Goal: Transaction & Acquisition: Purchase product/service

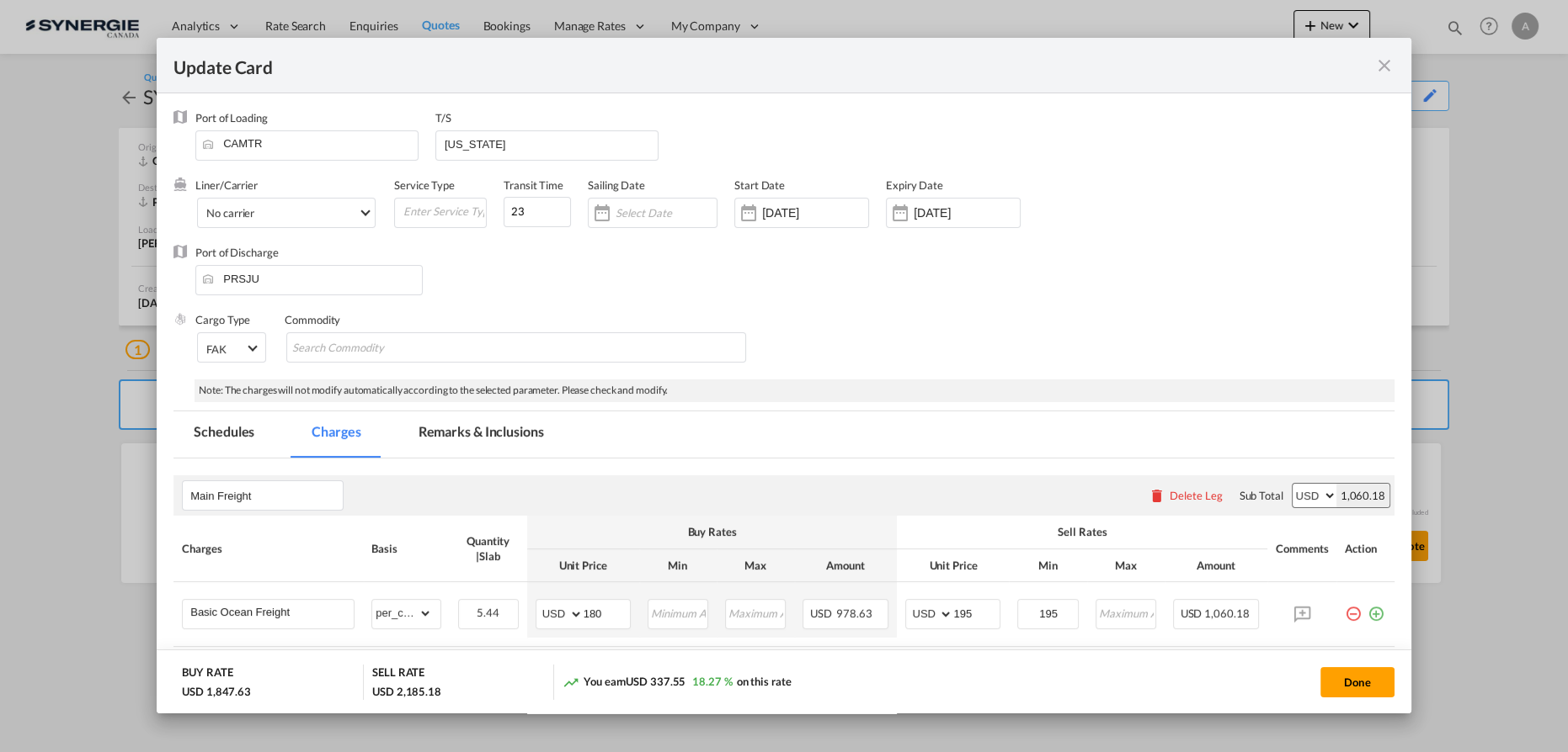
scroll to position [456, 0]
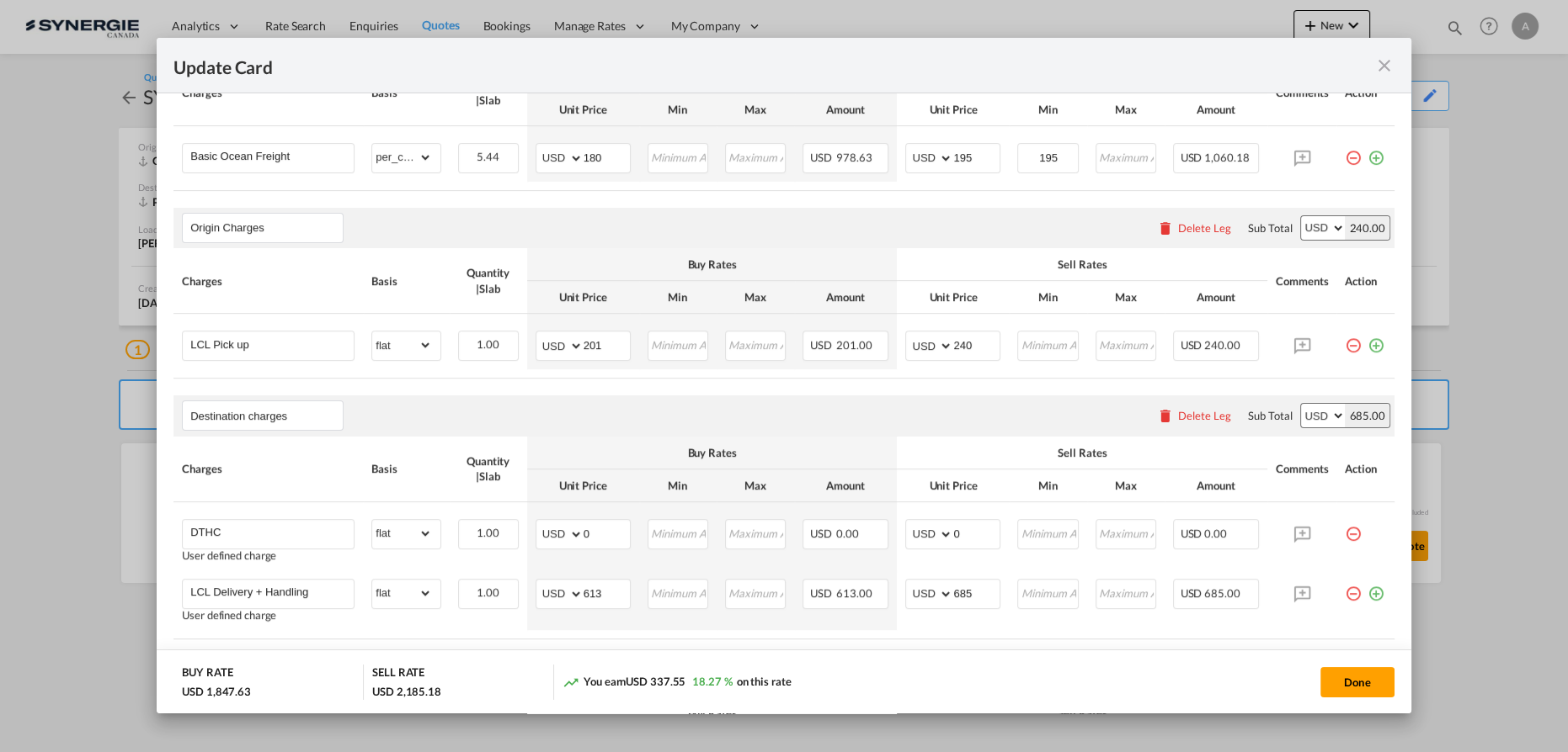
click at [1378, 69] on md-icon "icon-close fg-AAA8AD m-0 pointer" at bounding box center [1383, 65] width 21 height 20
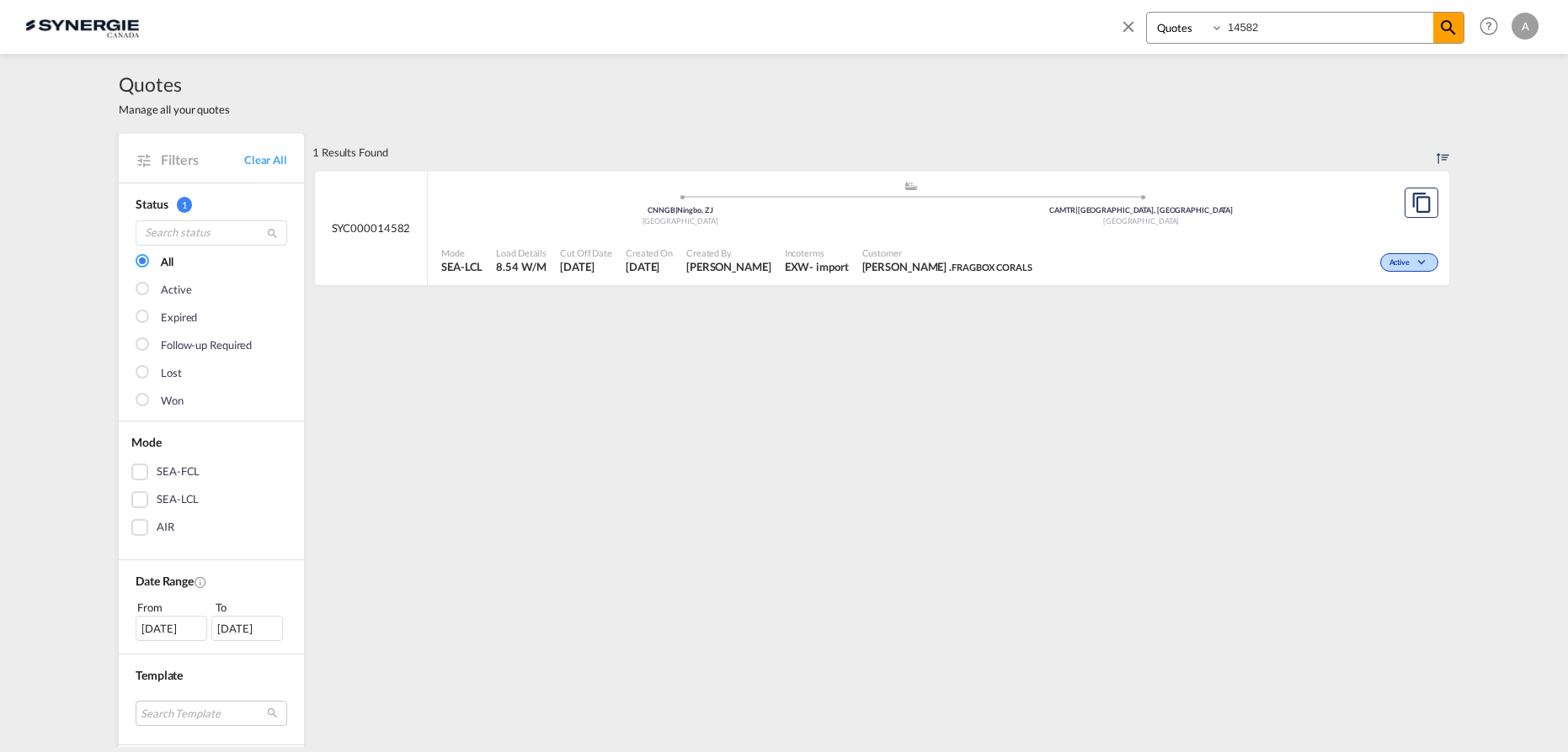
select select "Quotes"
drag, startPoint x: 1220, startPoint y: 30, endPoint x: 1153, endPoint y: 25, distance: 67.2
click at [1170, 31] on div "Bookings Quotes Enquiries 14582" at bounding box center [1304, 28] width 318 height 32
type input "13072"
click at [949, 226] on div ".a{fill:#aaa8ad;} .a{fill:#aaa8ad;} CAEDM | Edmonton, AB Canada BRSSZ | Santos …" at bounding box center [910, 205] width 939 height 51
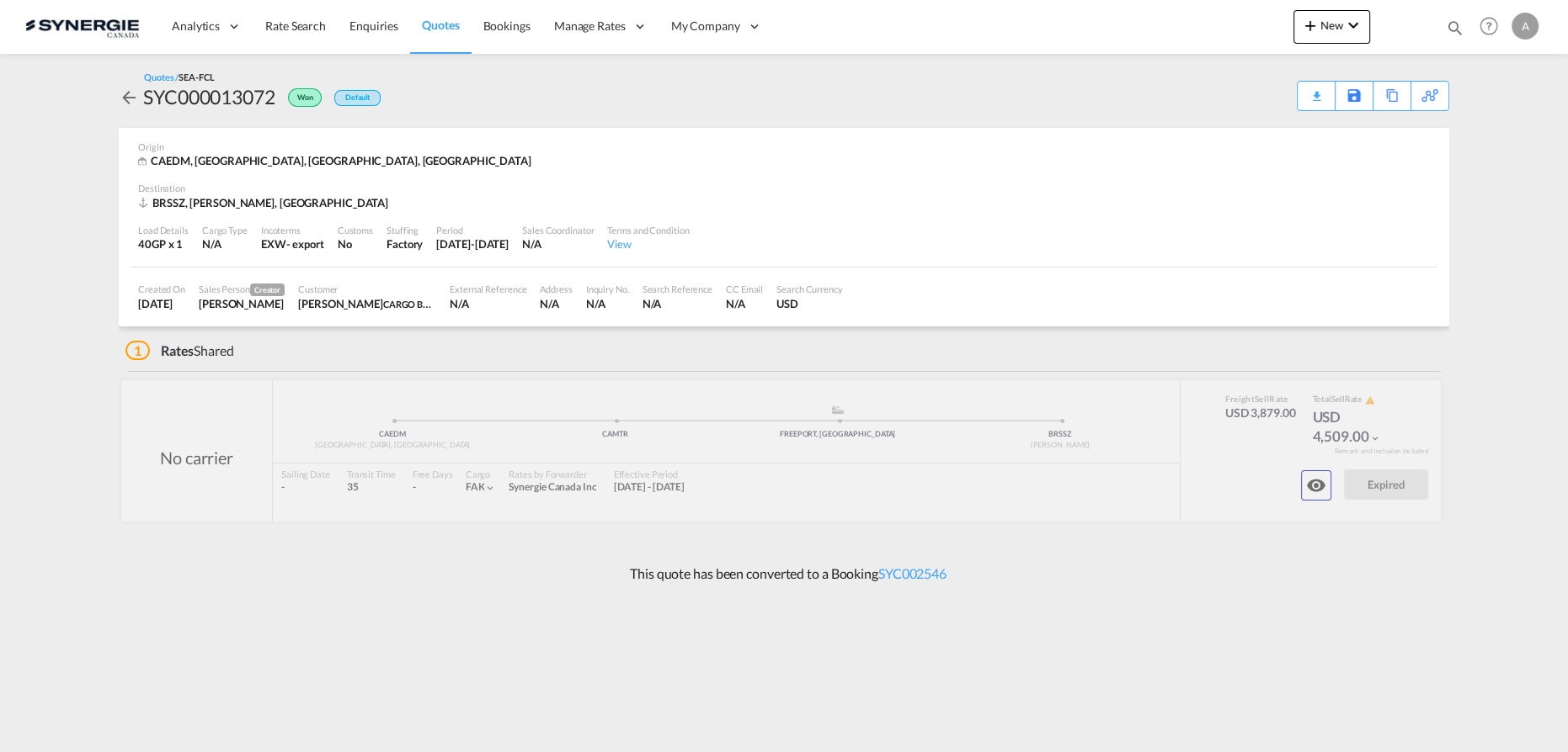
click at [1450, 29] on md-icon "icon-magnify" at bounding box center [1455, 28] width 19 height 19
drag, startPoint x: 1160, startPoint y: 36, endPoint x: 1167, endPoint y: 41, distance: 8.6
click at [1160, 36] on select "Bookings Quotes Enquiries" at bounding box center [1186, 28] width 80 height 30
select select "Quotes"
click at [1146, 12] on select "Bookings Quotes Enquiries" at bounding box center [1186, 28] width 80 height 30
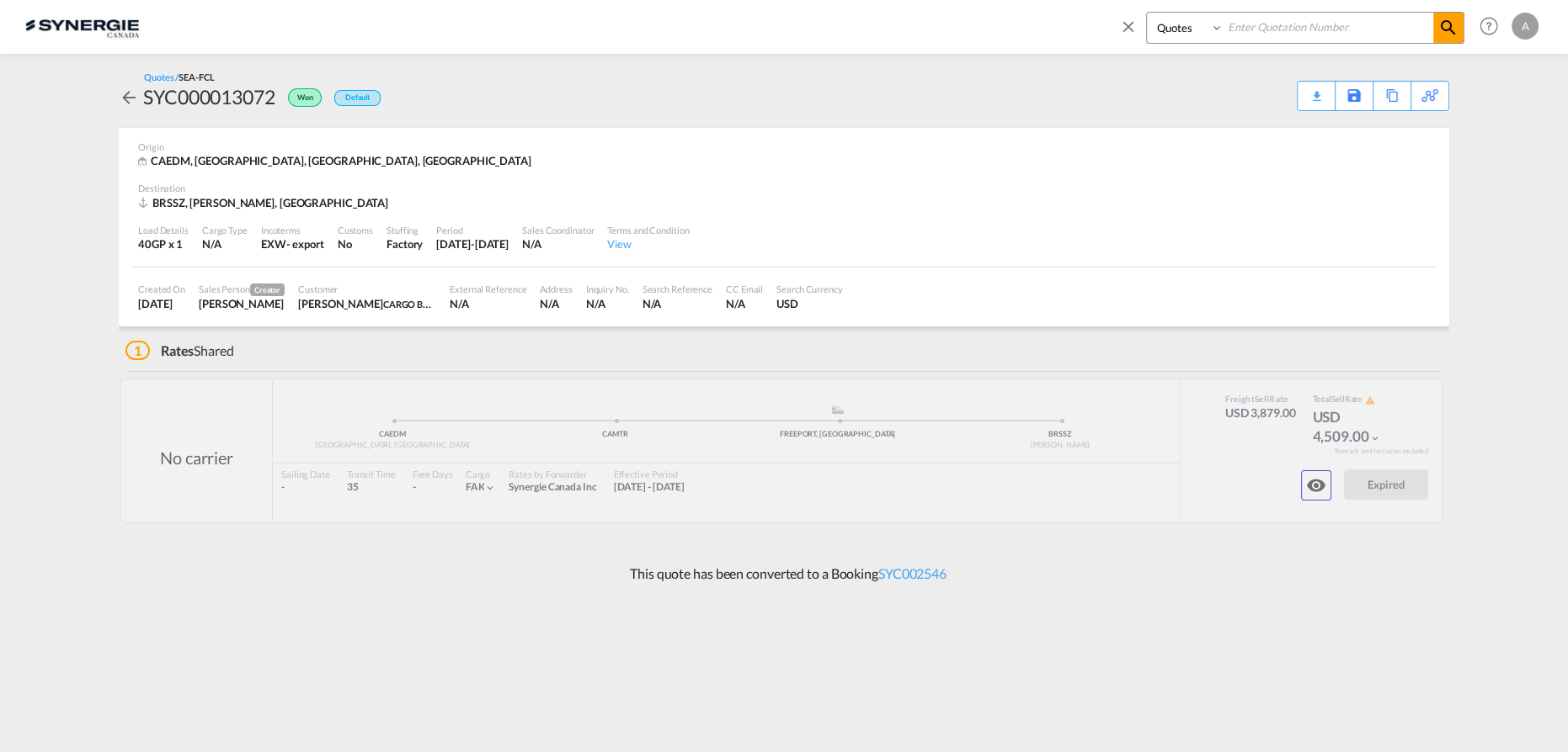
click at [1252, 33] on input at bounding box center [1327, 27] width 209 height 29
type input "14584"
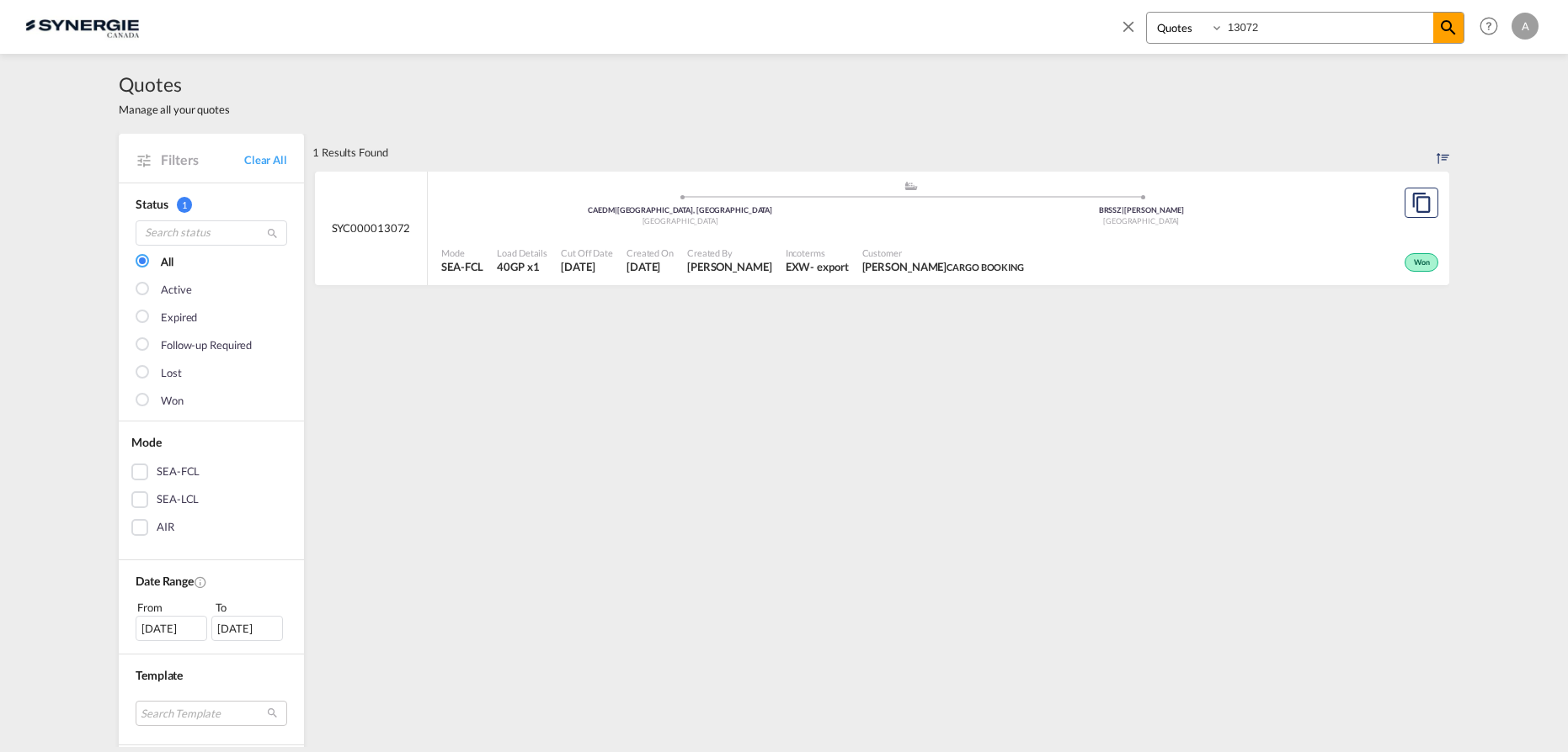
select select "Quotes"
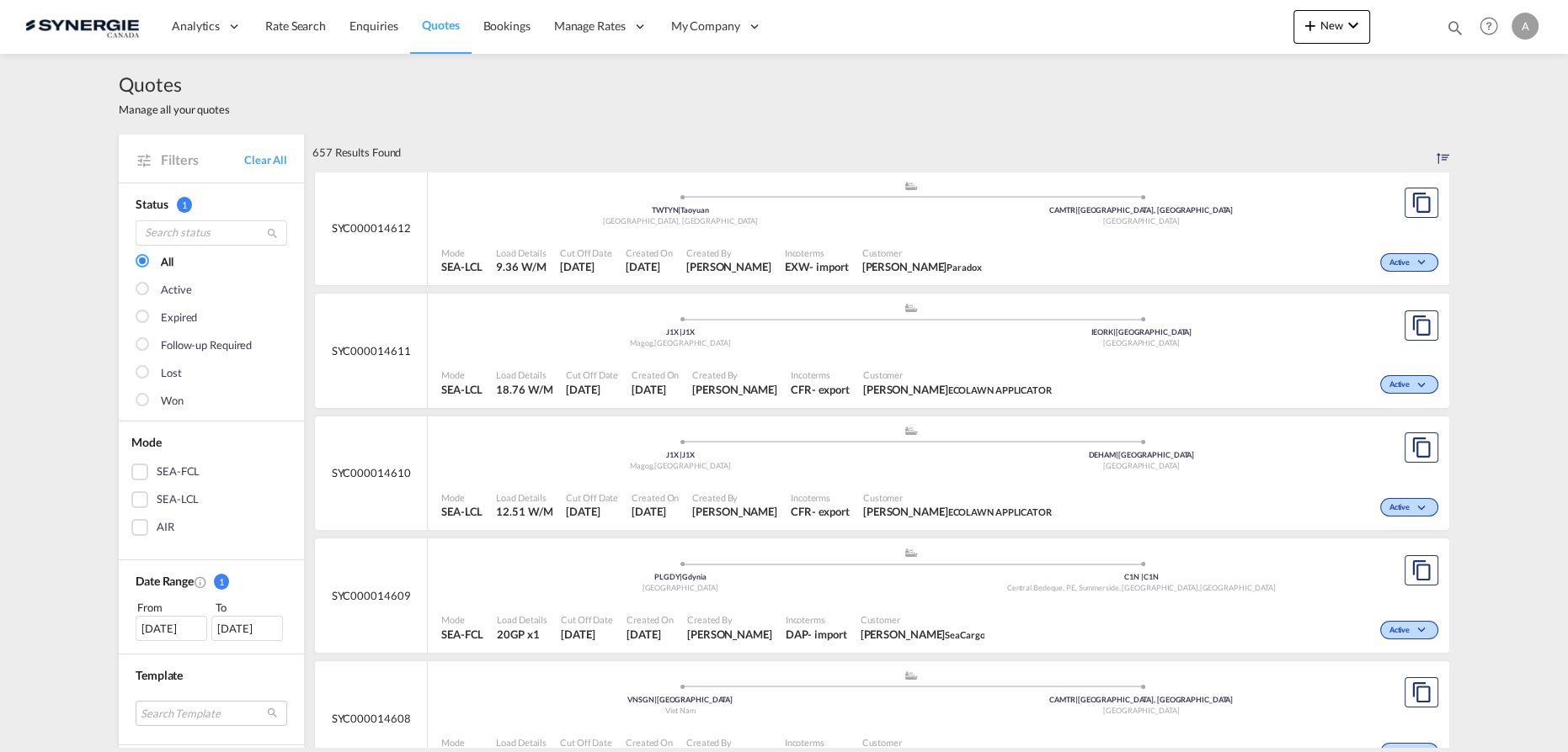
click at [1453, 26] on md-icon "icon-magnify" at bounding box center [1455, 28] width 19 height 19
drag, startPoint x: 1173, startPoint y: 26, endPoint x: 1187, endPoint y: 42, distance: 21.3
click at [1172, 26] on select "Bookings Quotes Enquiries" at bounding box center [1186, 28] width 80 height 30
select select "Quotes"
click at [1146, 12] on select "Bookings Quotes Enquiries" at bounding box center [1186, 28] width 80 height 30
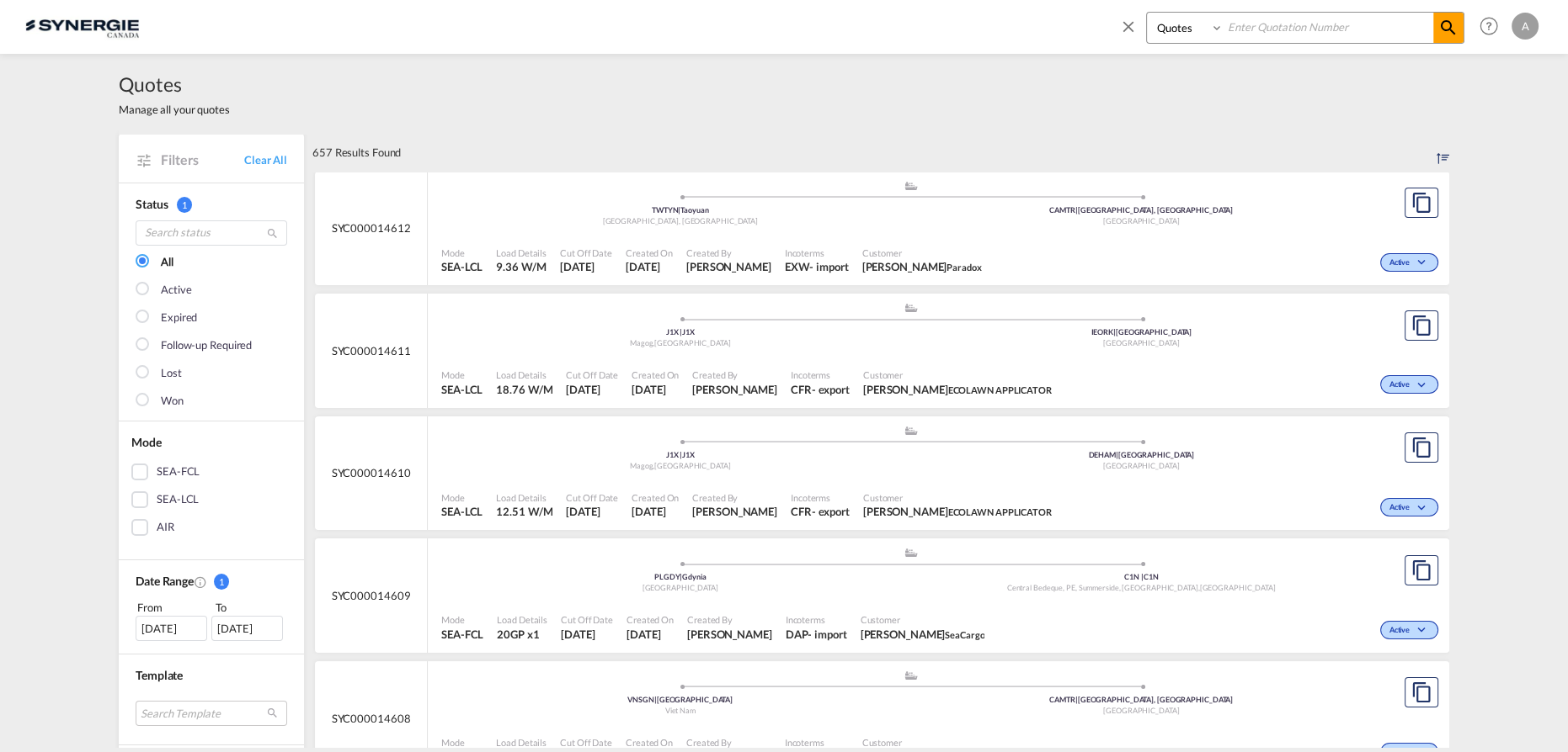
click at [1261, 33] on input at bounding box center [1327, 27] width 209 height 29
type input "14584"
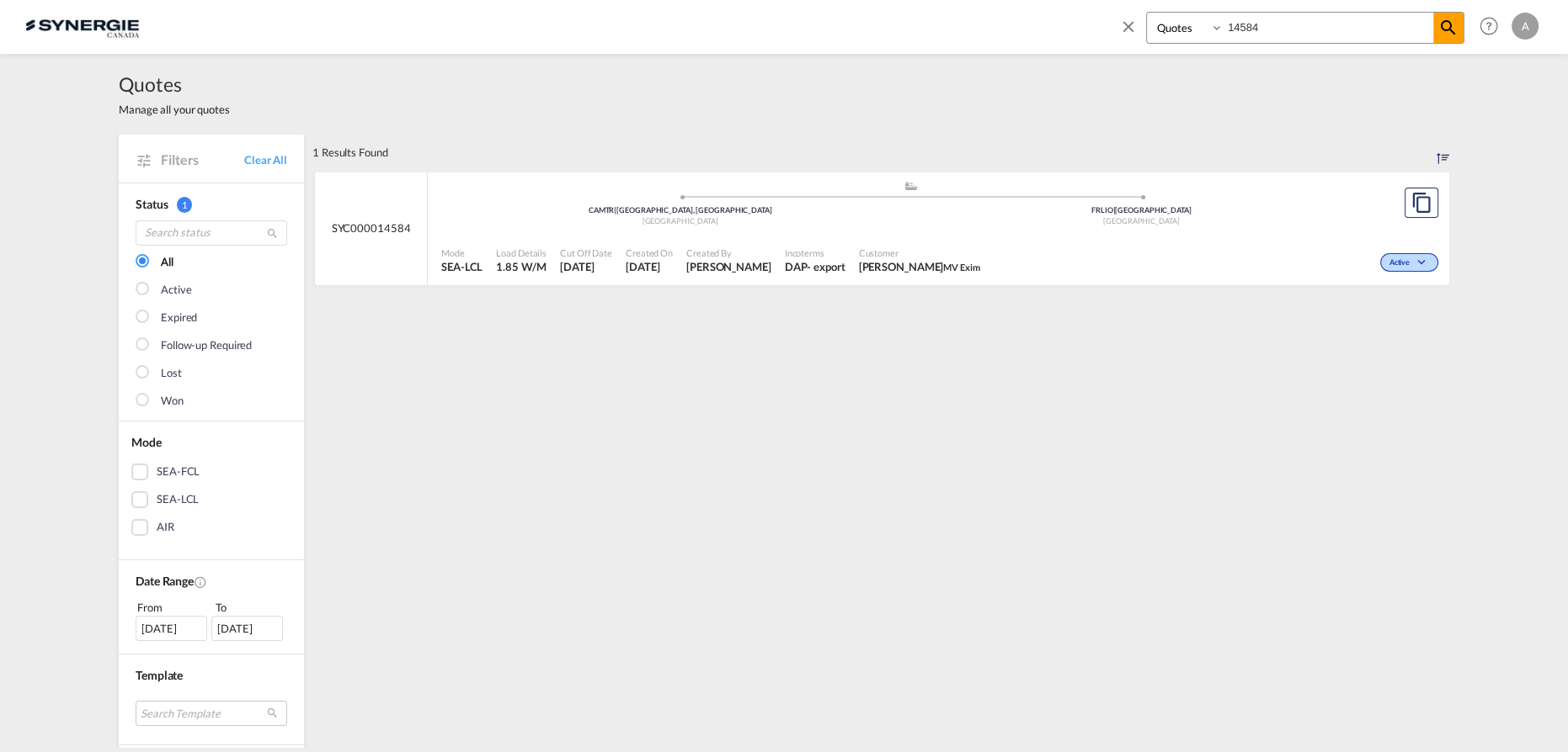
click at [1030, 217] on div "France" at bounding box center [1142, 222] width 462 height 11
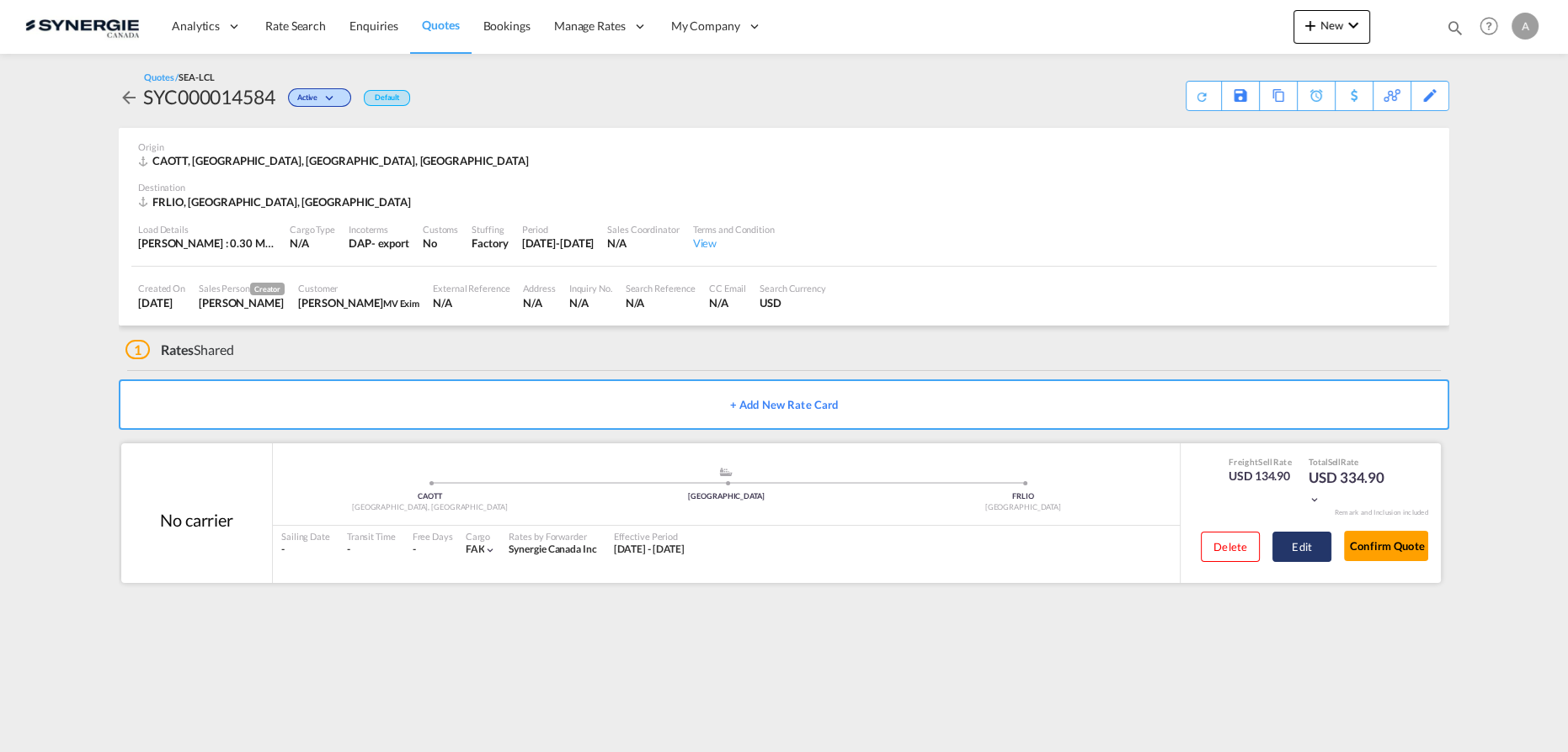
click at [1314, 557] on button "Edit" at bounding box center [1301, 547] width 59 height 30
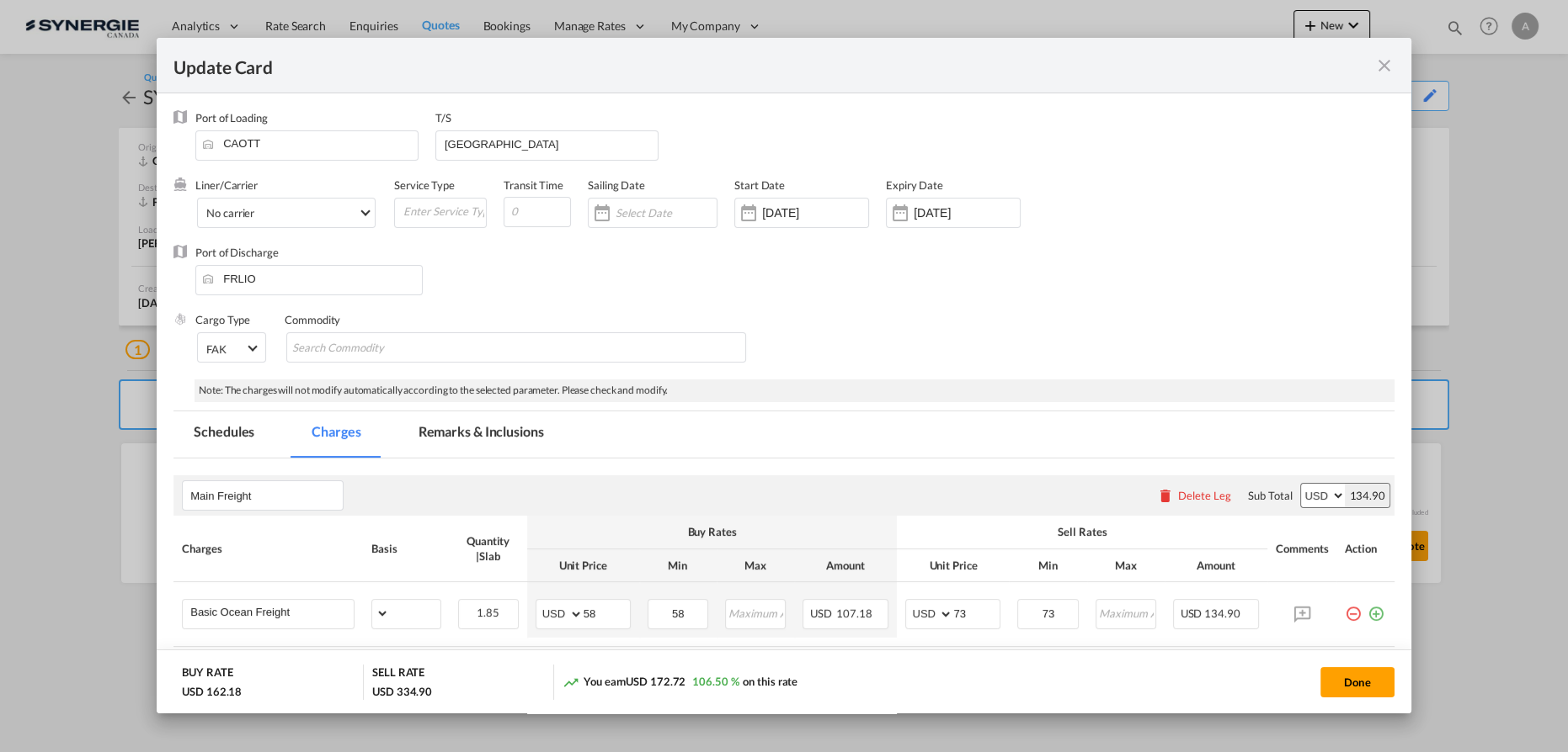
select select "per_cbm"
select select "flat"
select select "per_bl"
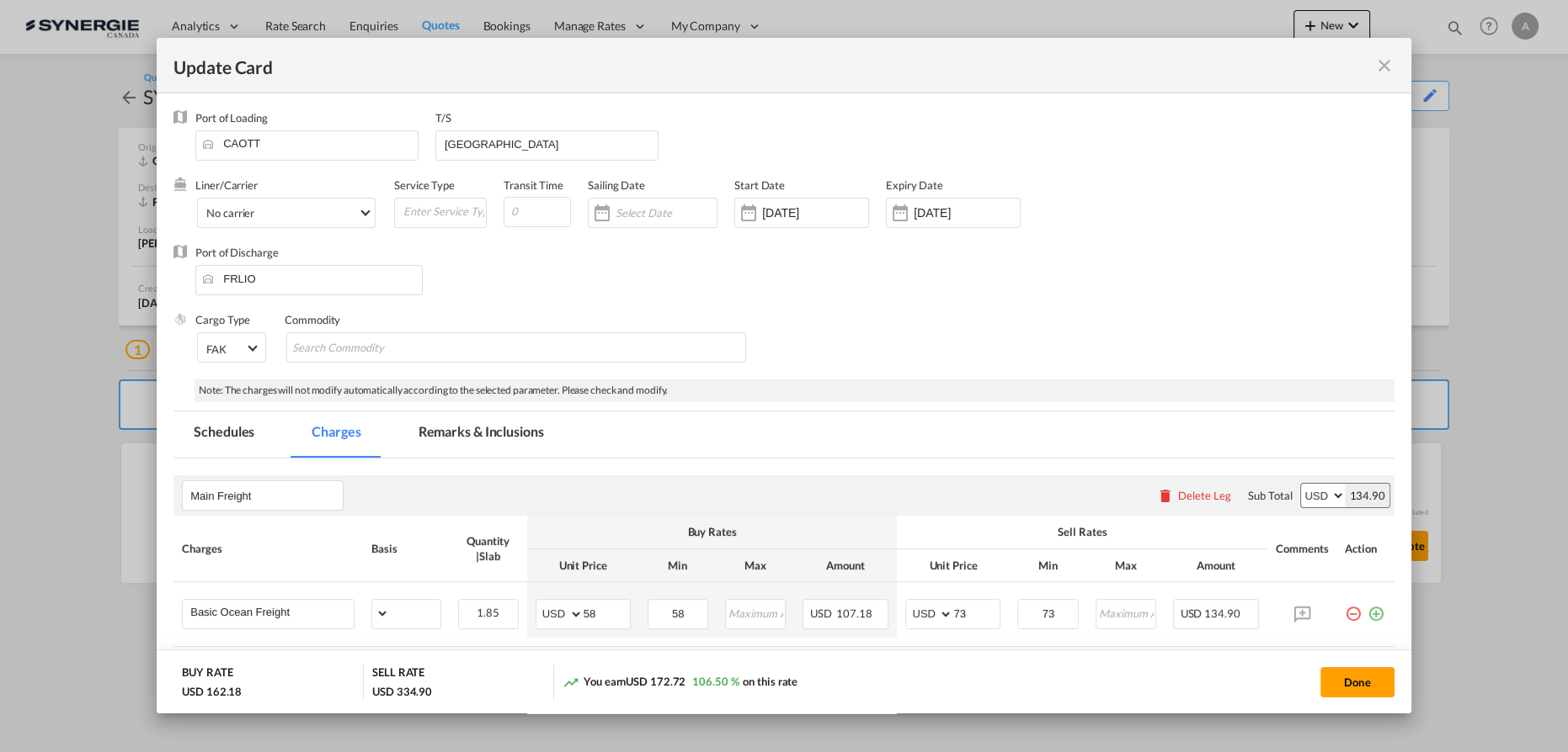
select select "per_bl"
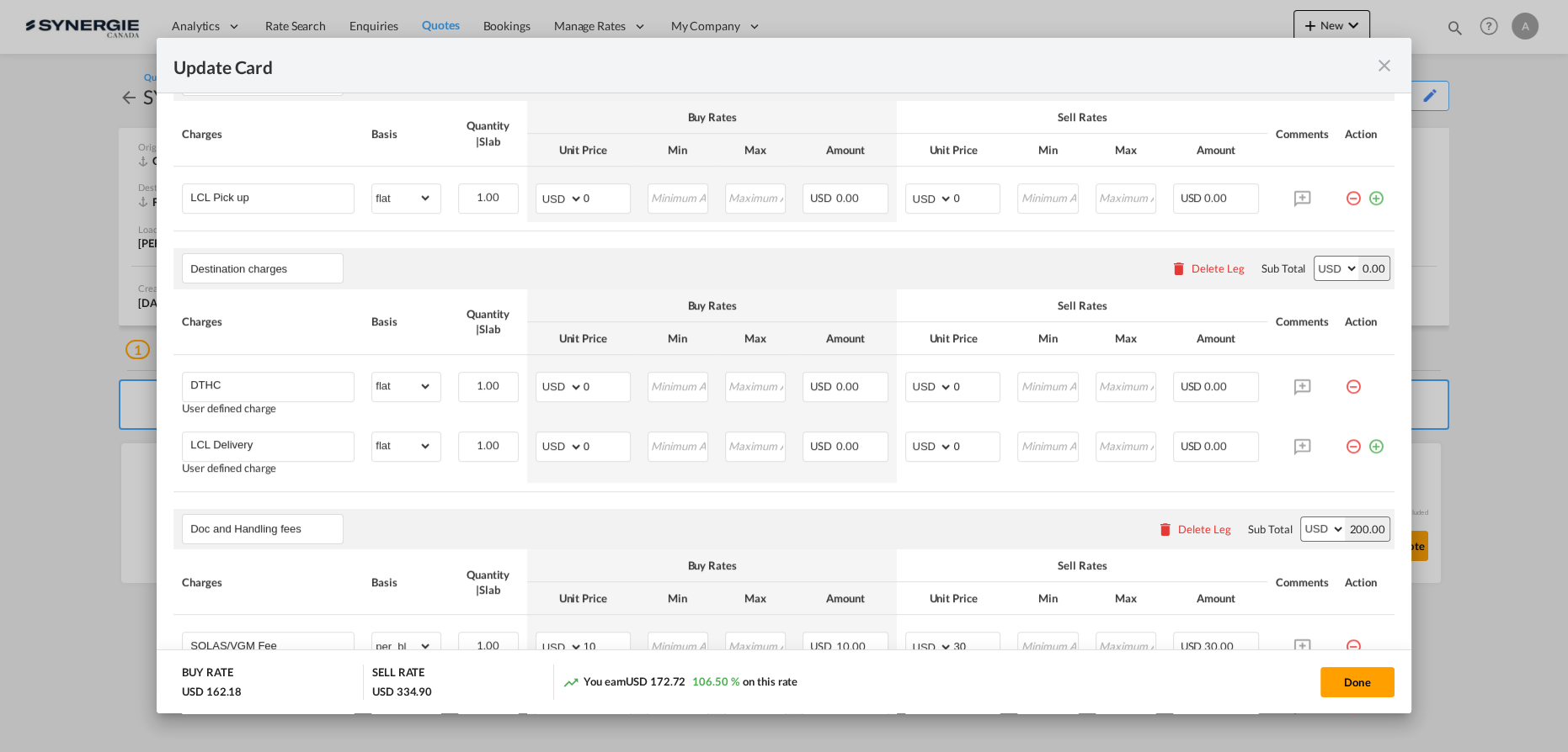
scroll to position [612, 0]
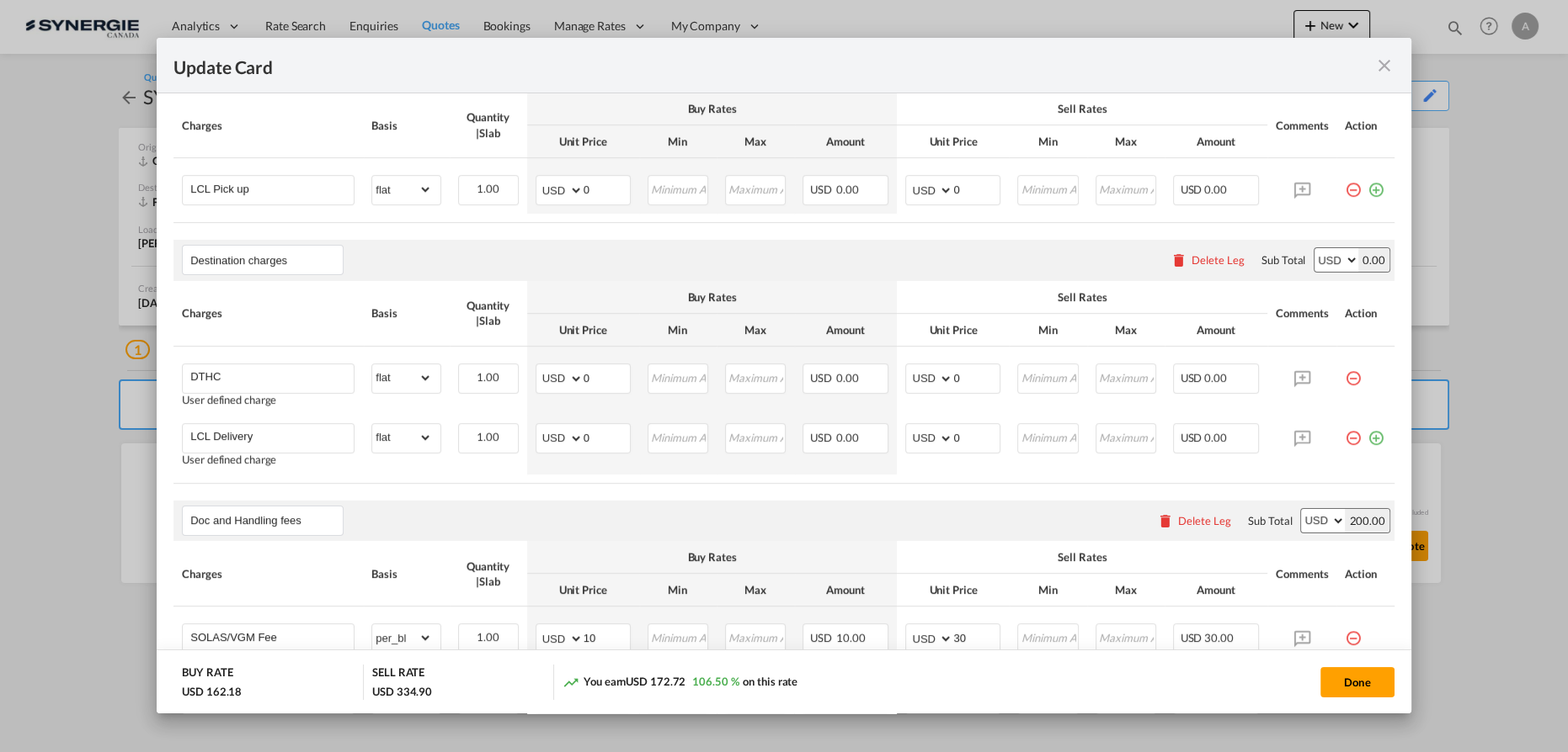
click at [1215, 265] on div "Delete Leg" at bounding box center [1218, 259] width 53 height 13
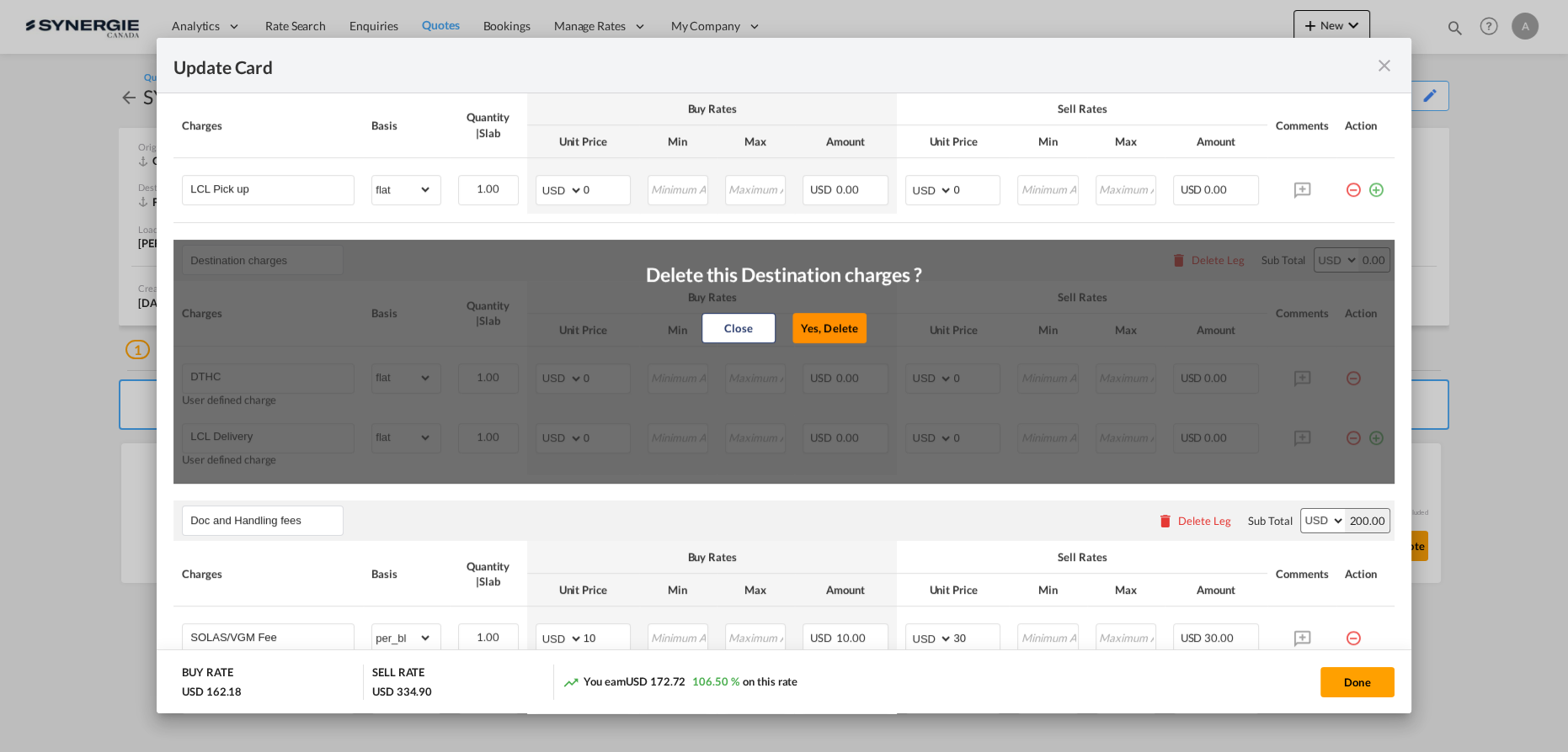
click at [841, 331] on button "Yes, Delete" at bounding box center [829, 327] width 74 height 30
type input "Doc and Handling fees"
type input "SOLAS/VGM Fee"
select select "per_bl"
type input "10"
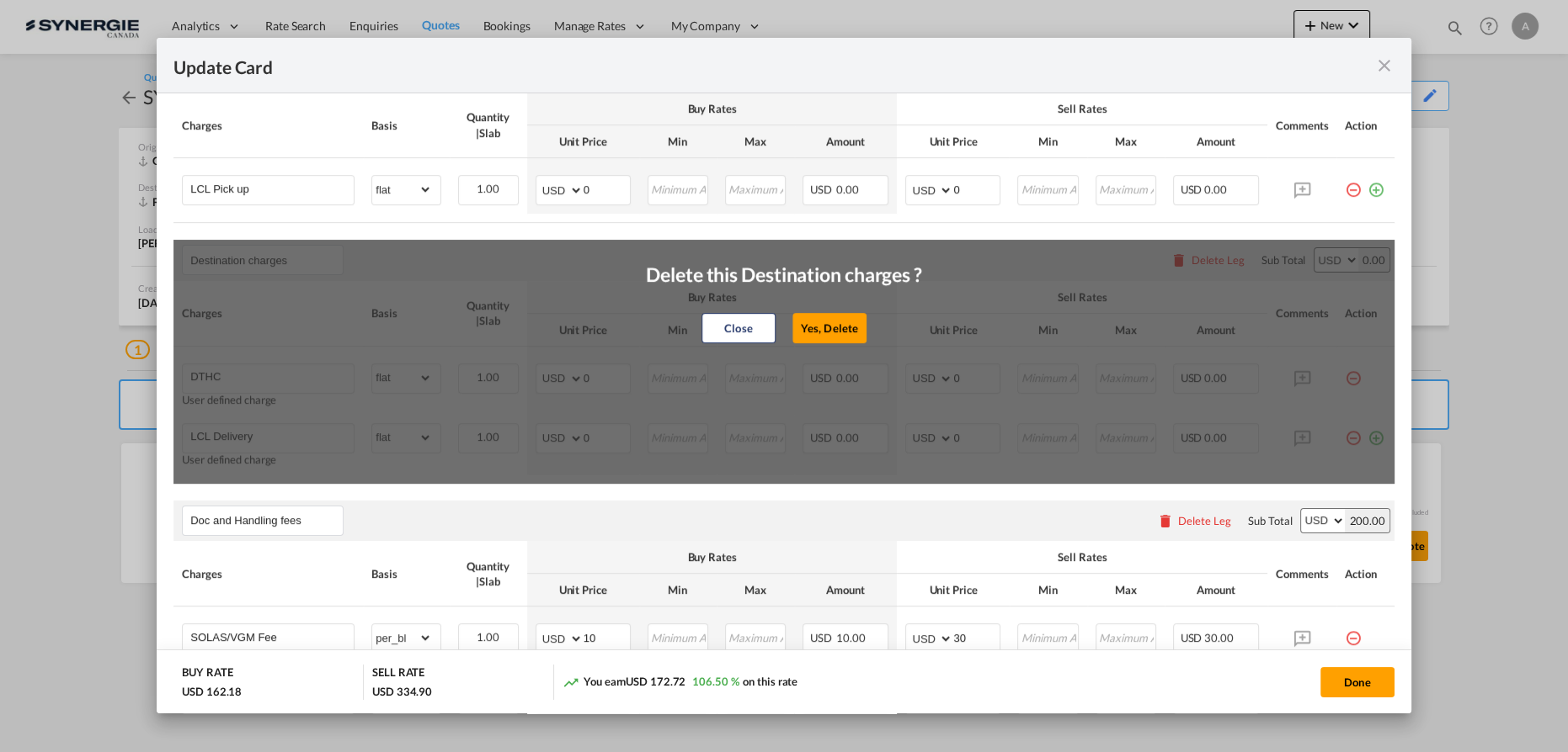
type input "30"
type input "B13 Export declaration"
select select "per_bl"
type input "35"
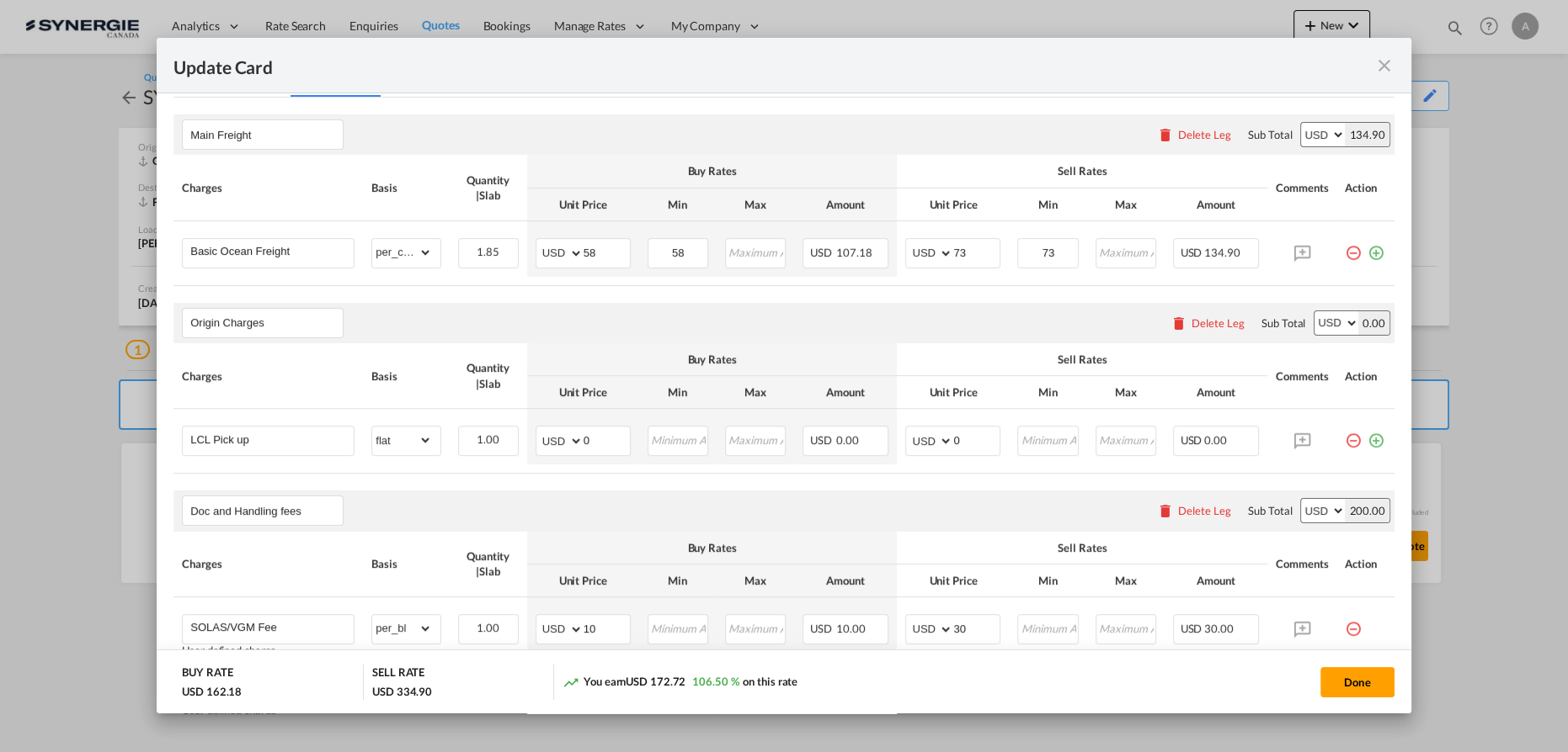
scroll to position [382, 0]
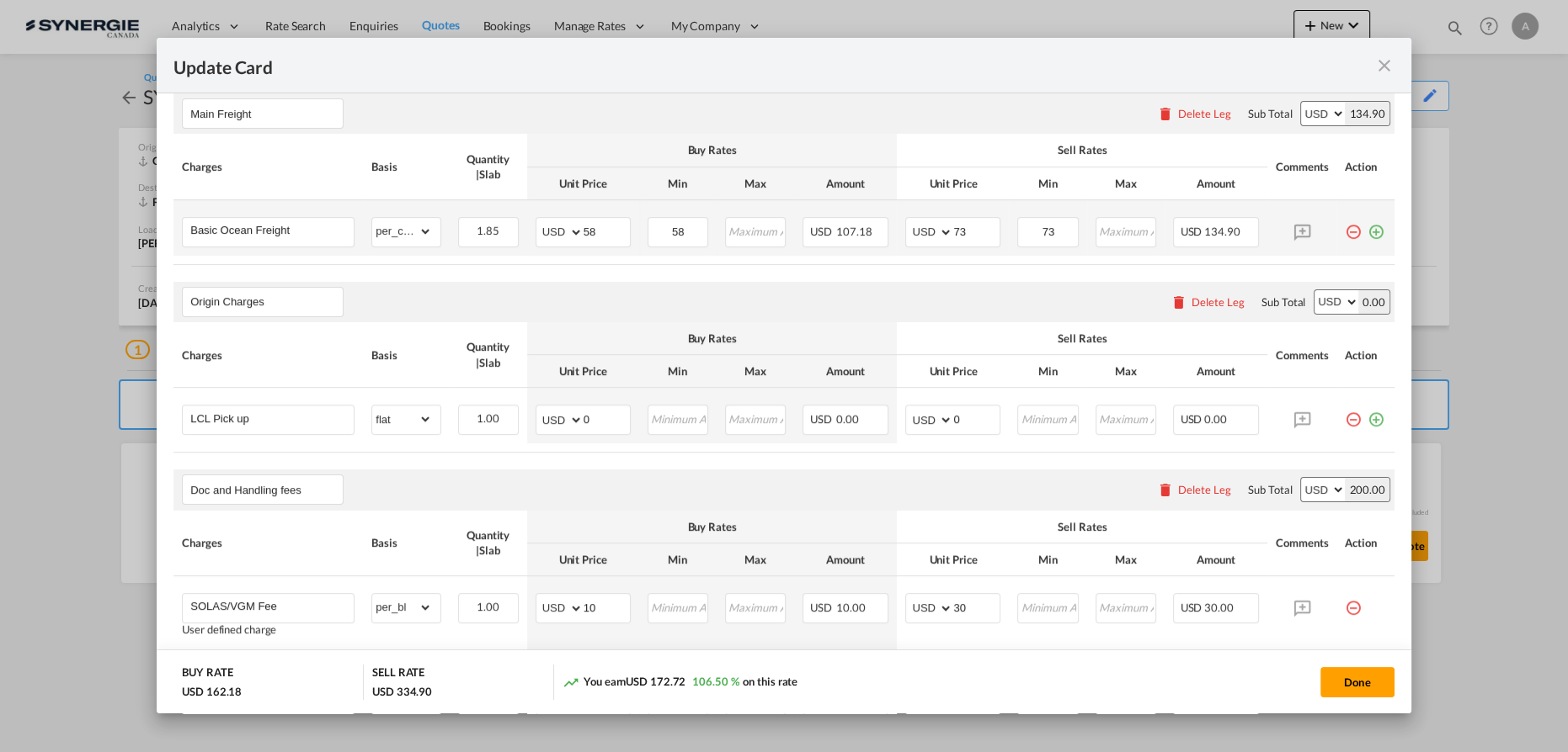
click at [1367, 234] on md-icon "icon-plus-circle-outline green-400-fg" at bounding box center [1375, 225] width 17 height 17
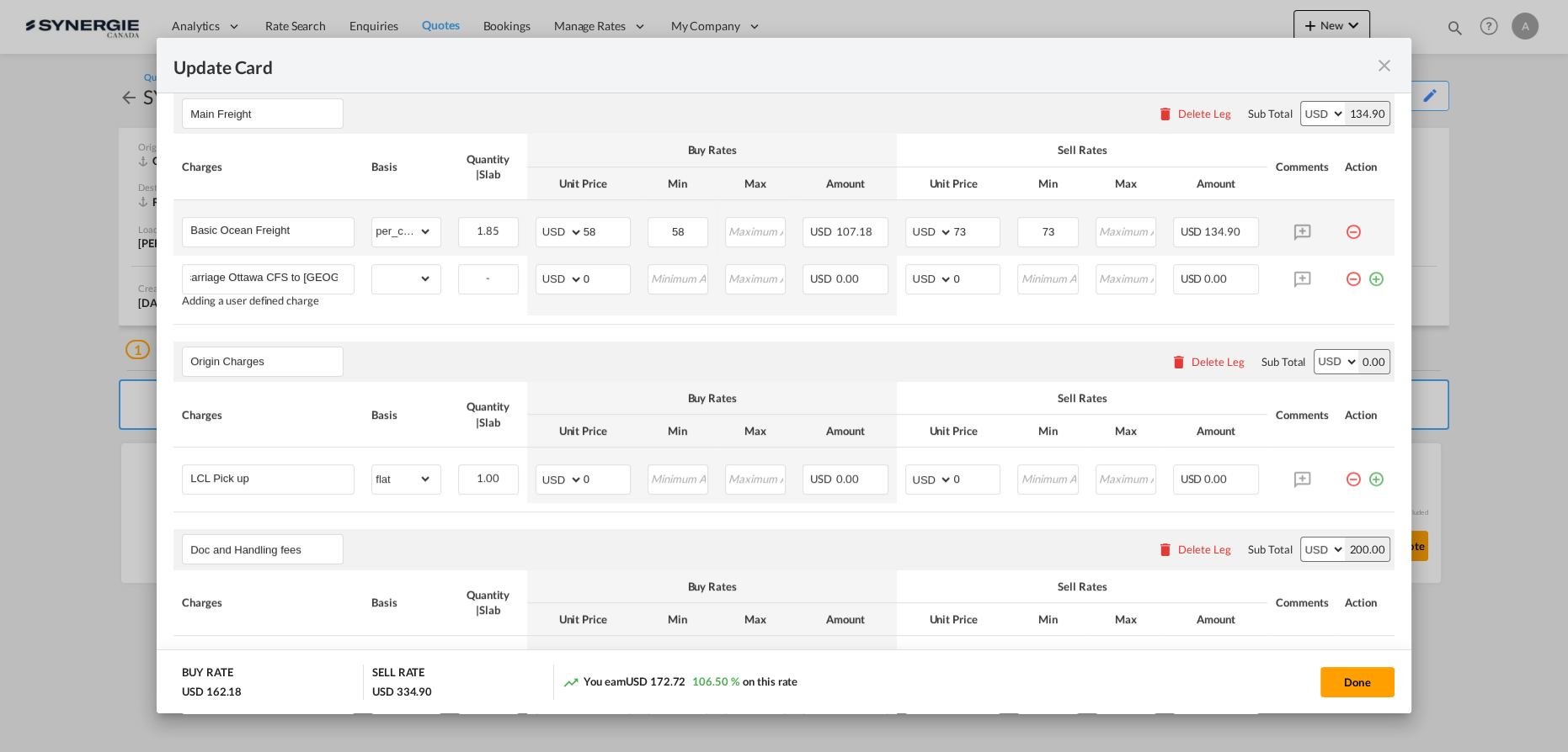
scroll to position [0, 34]
type input "Pre-carriage Ottawa CFS to Montreal"
click at [411, 282] on select "gross_weight volumetric_weight per_shipment per_bl per_km per_hawb per_kg flat …" at bounding box center [401, 279] width 59 height 27
select select "per_cbm"
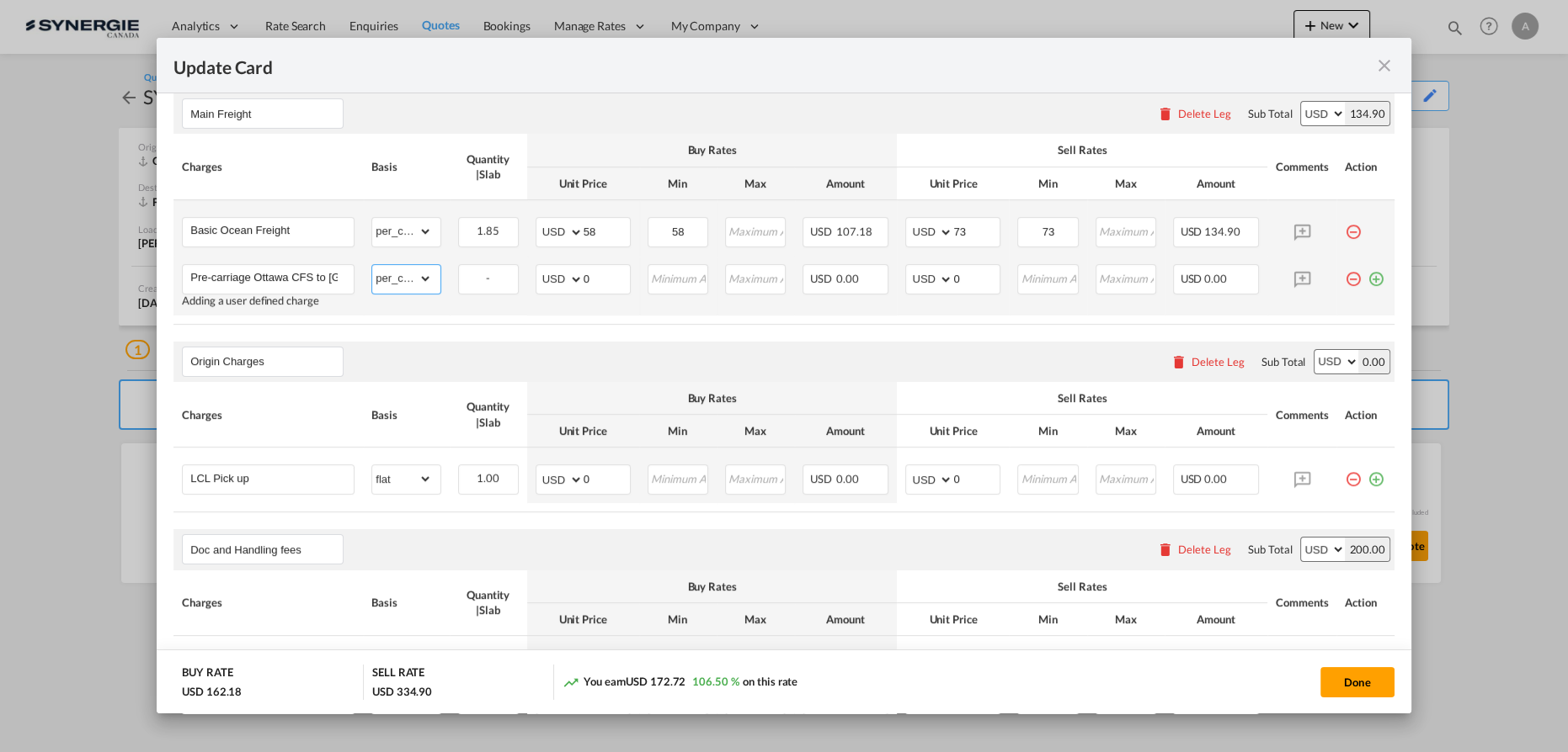
click at [372, 266] on select "gross_weight volumetric_weight per_shipment per_bl per_km per_hawb per_kg flat …" at bounding box center [401, 279] width 59 height 27
drag, startPoint x: 592, startPoint y: 273, endPoint x: 525, endPoint y: 274, distance: 67.0
click at [527, 274] on td "AED AFN ALL AMD ANG AOA ARS AUD AWG AZN BAM BBD BDT BGN BHD BIF BMD BND BOB BRL…" at bounding box center [583, 285] width 112 height 60
type input "50"
type input "60"
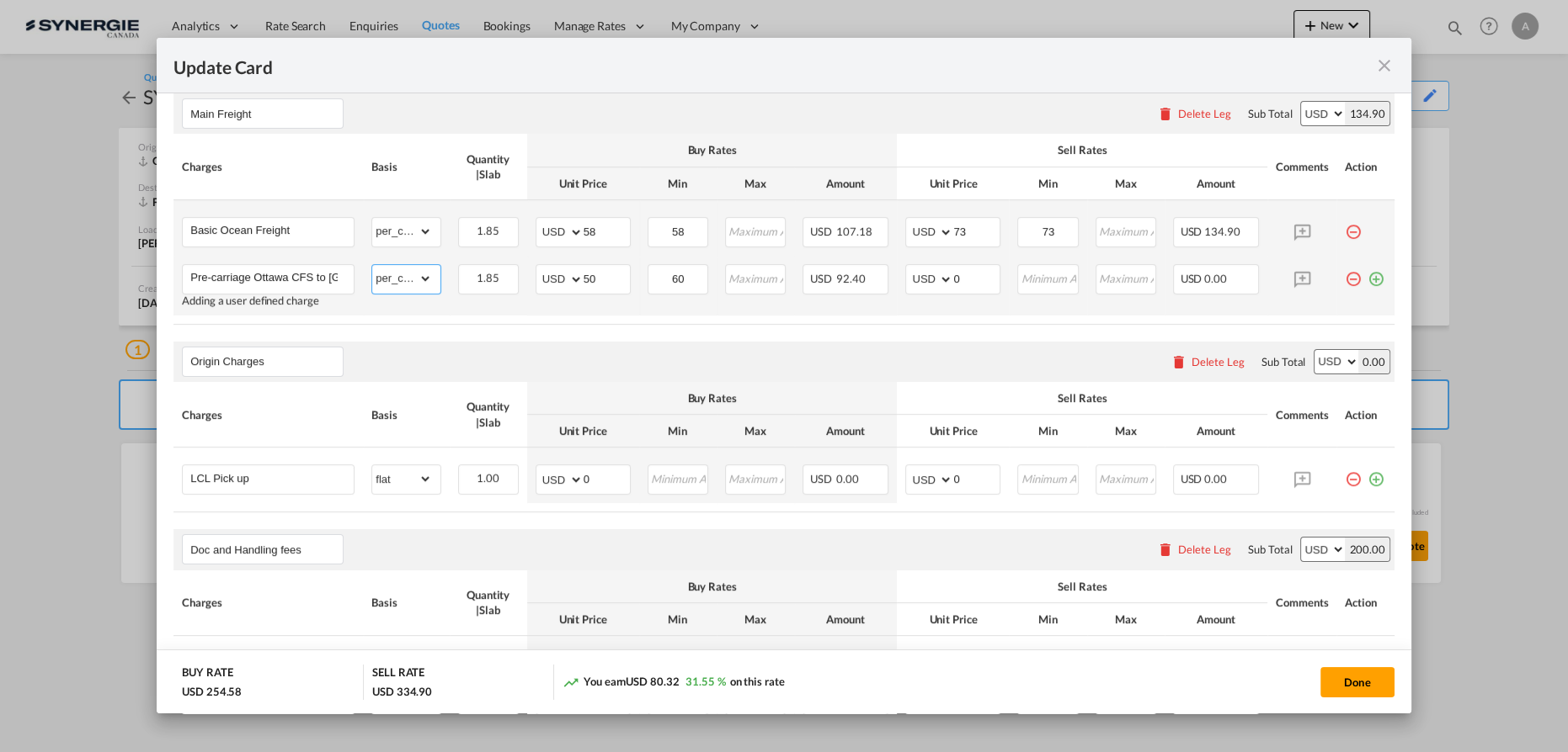
click at [415, 287] on select "gross_weight volumetric_weight per_shipment per_bl per_km per_hawb per_kg flat …" at bounding box center [401, 279] width 59 height 27
select select "per_shipment"
click at [372, 266] on select "gross_weight volumetric_weight per_shipment per_bl per_km per_hawb per_kg flat …" at bounding box center [401, 279] width 59 height 27
drag, startPoint x: 559, startPoint y: 278, endPoint x: 537, endPoint y: 275, distance: 22.2
click at [540, 276] on md-input-container "AED AFN ALL AMD ANG AOA ARS AUD AWG AZN BAM BBD BDT BGN BHD BIF BMD BND BOB BRL…" at bounding box center [583, 280] width 95 height 30
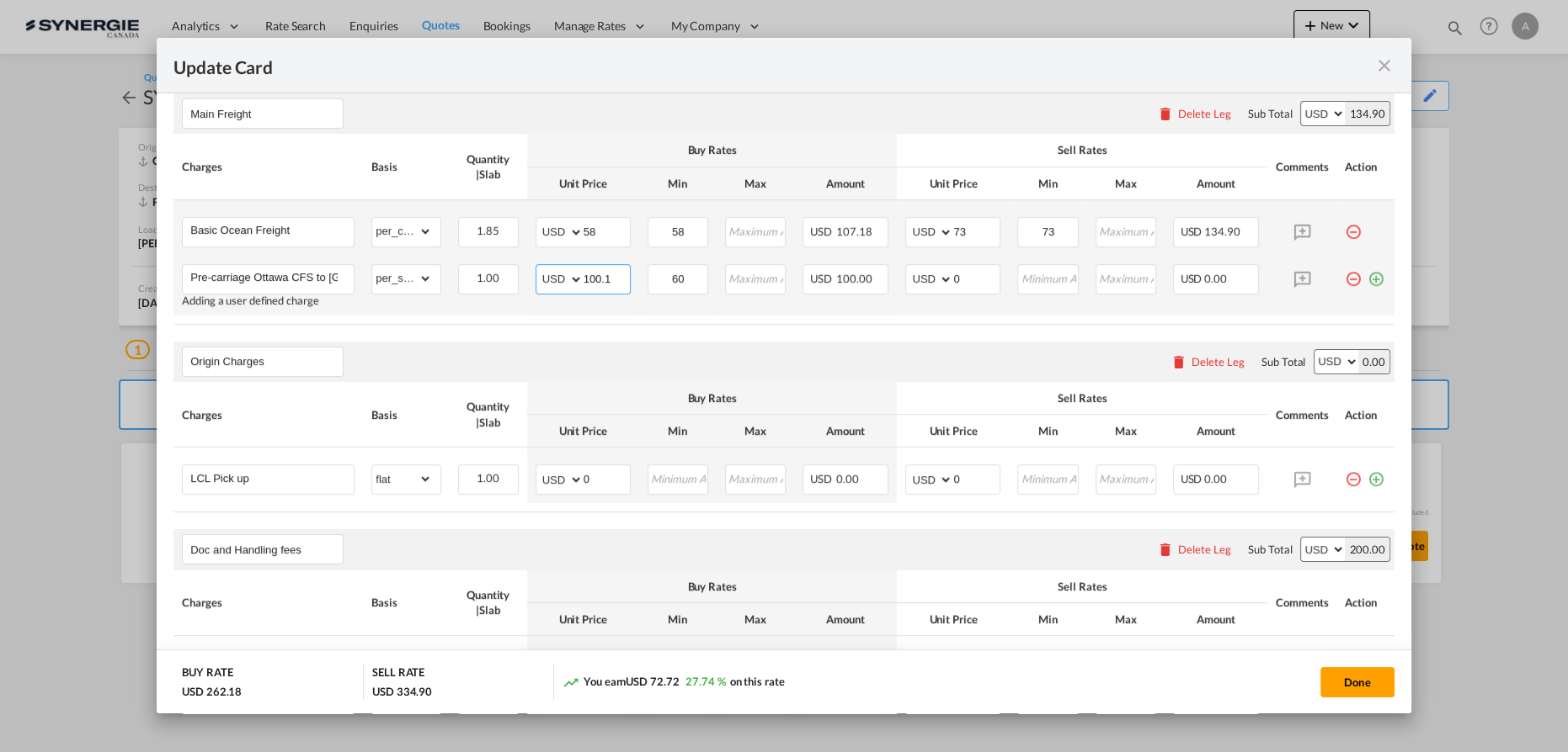
type input "100.1"
type input "130"
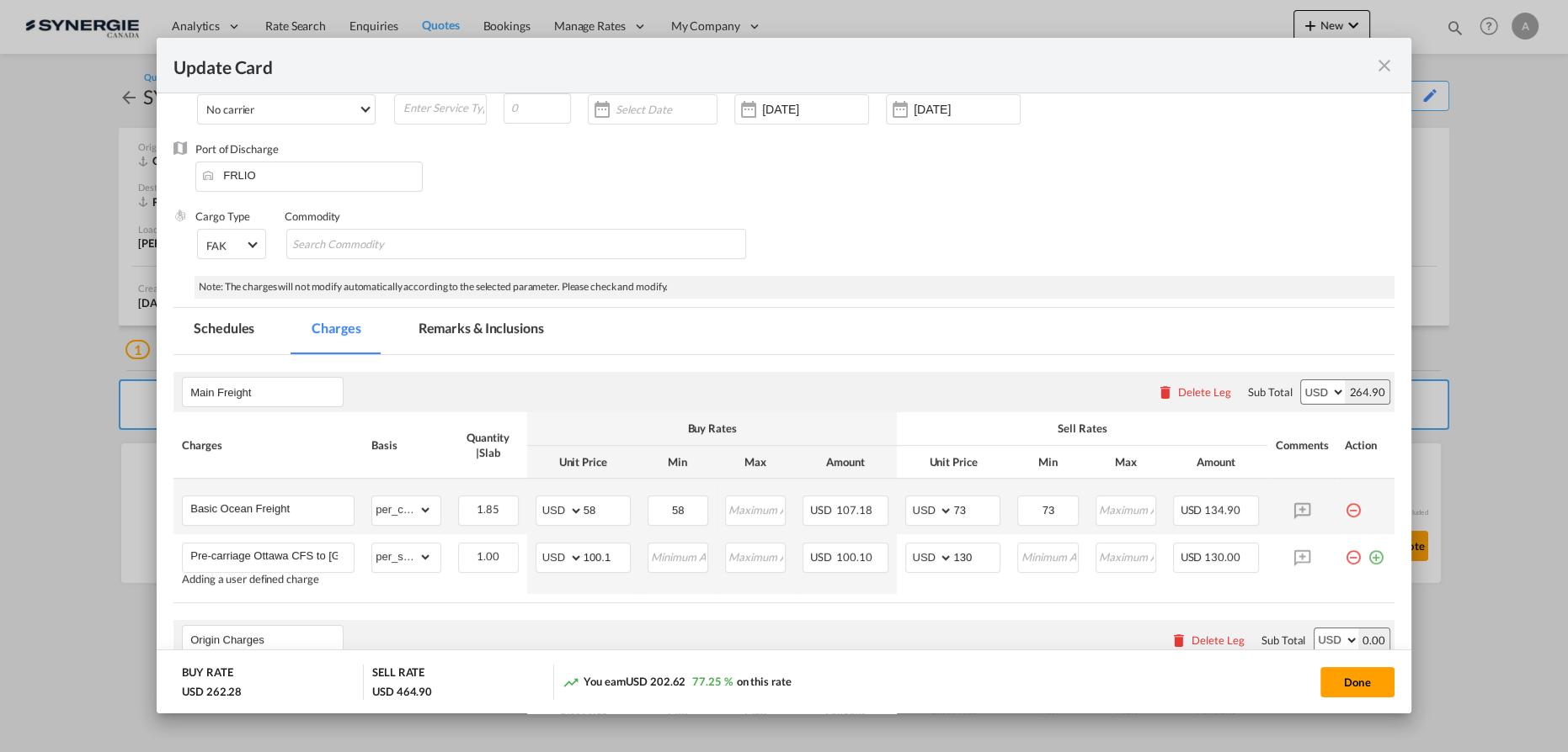
scroll to position [102, 0]
click at [454, 339] on md-tab-item "Remarks & Inclusions" at bounding box center [481, 332] width 166 height 46
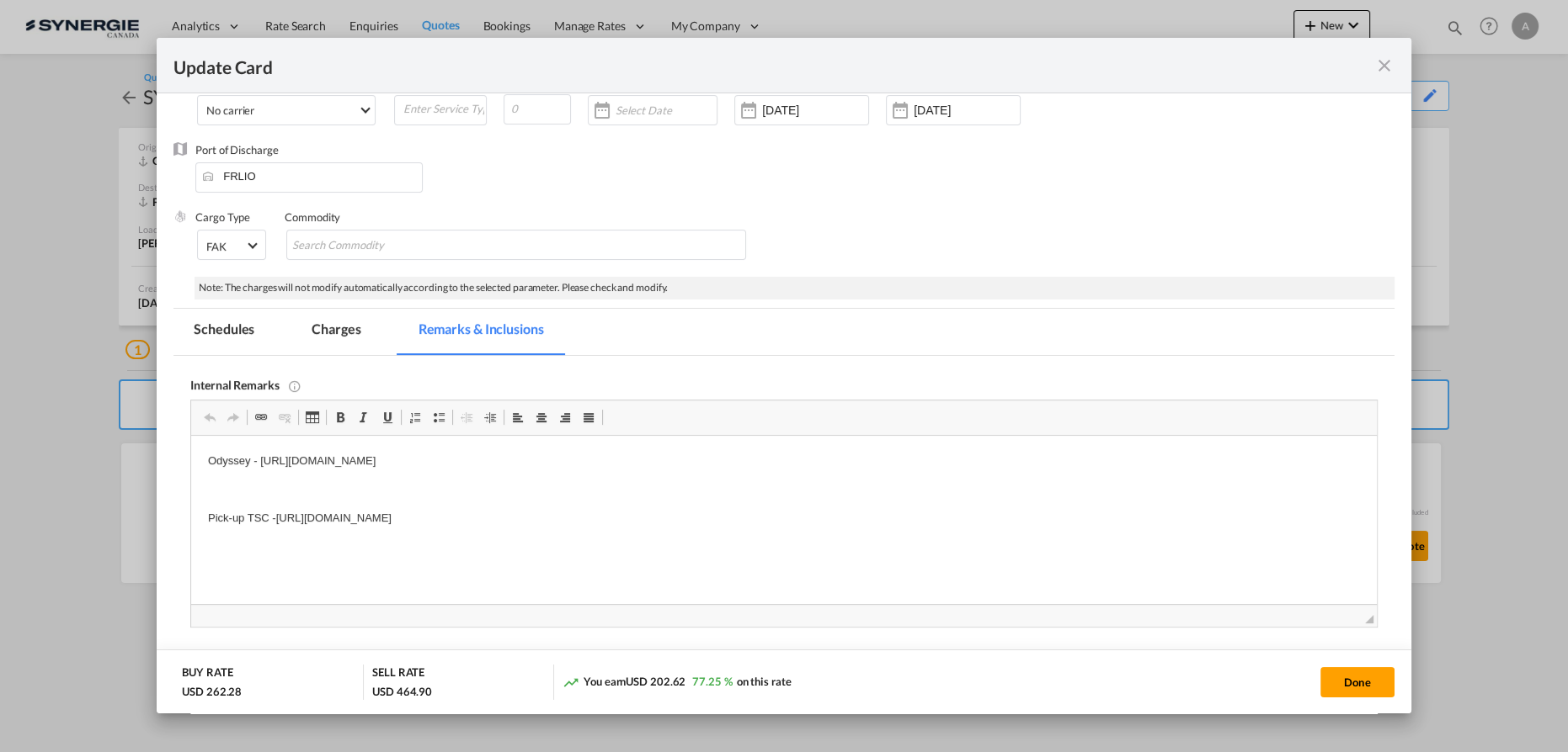
scroll to position [0, 0]
click at [330, 329] on md-tab-item "Charges" at bounding box center [336, 332] width 89 height 46
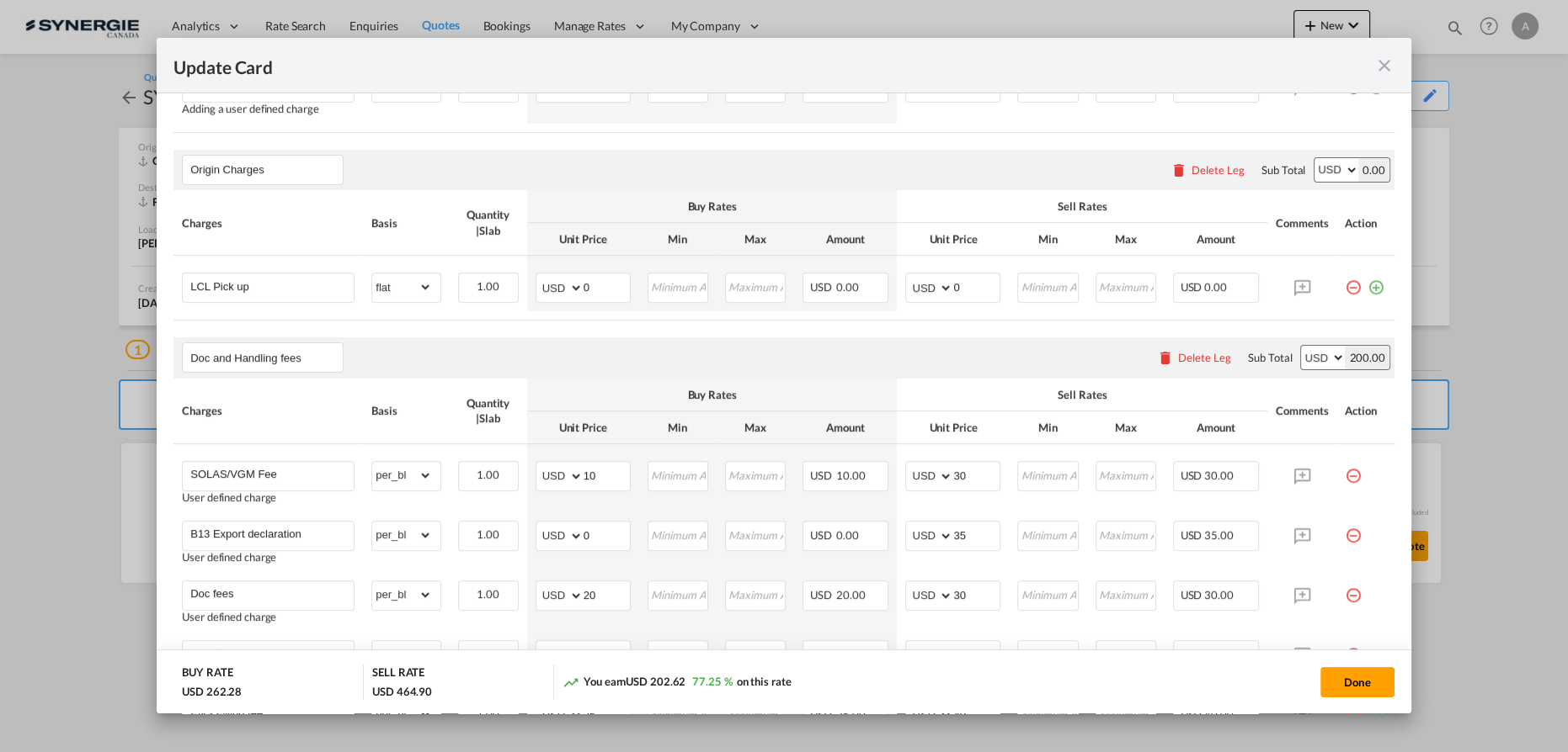
scroll to position [639, 0]
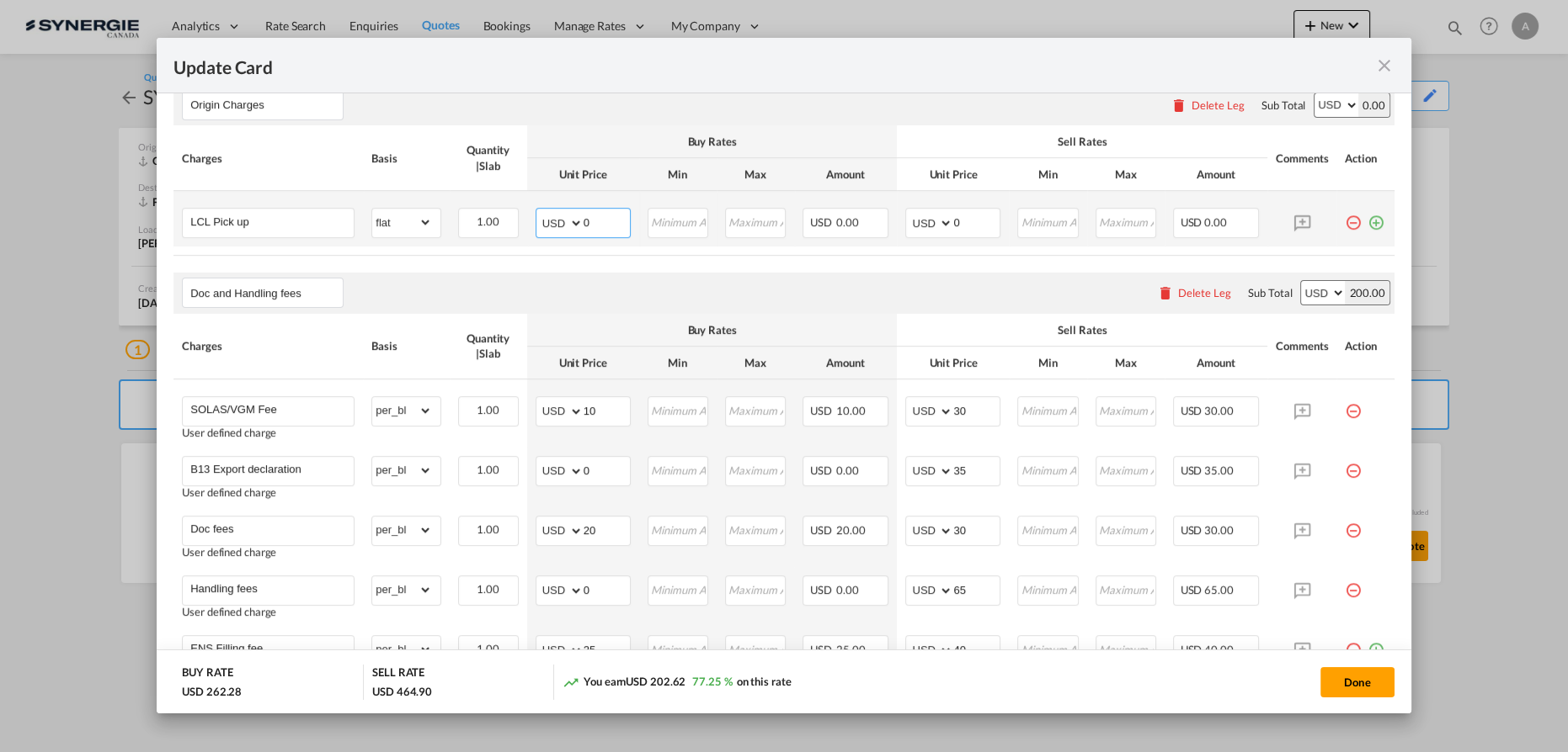
drag, startPoint x: 595, startPoint y: 219, endPoint x: 472, endPoint y: 205, distance: 123.8
click at [497, 209] on tr "LCL Pick up Please Enter Already Exists gross_weight volumetric_weight per_ship…" at bounding box center [784, 218] width 1220 height 55
type input "123"
type input "180"
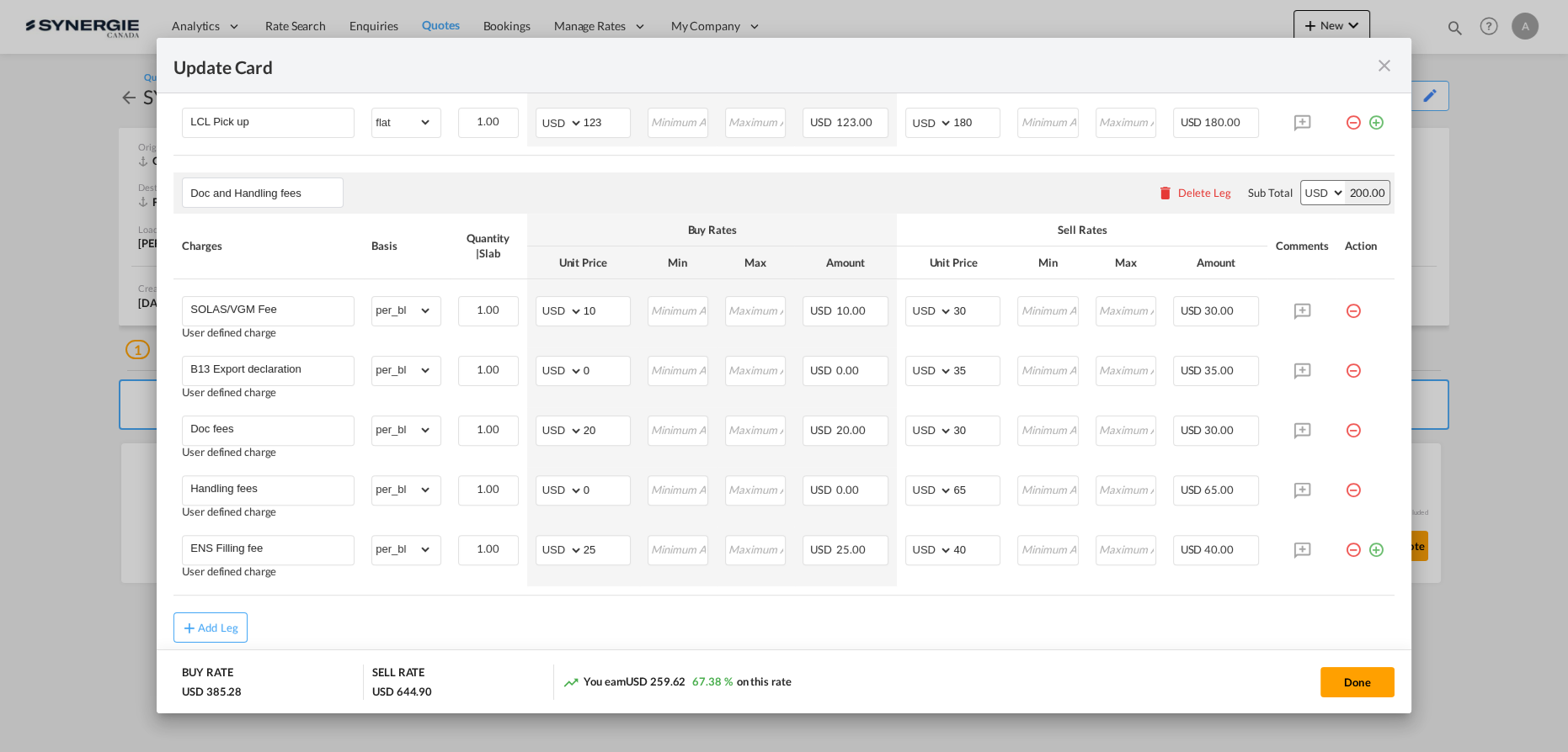
scroll to position [792, 0]
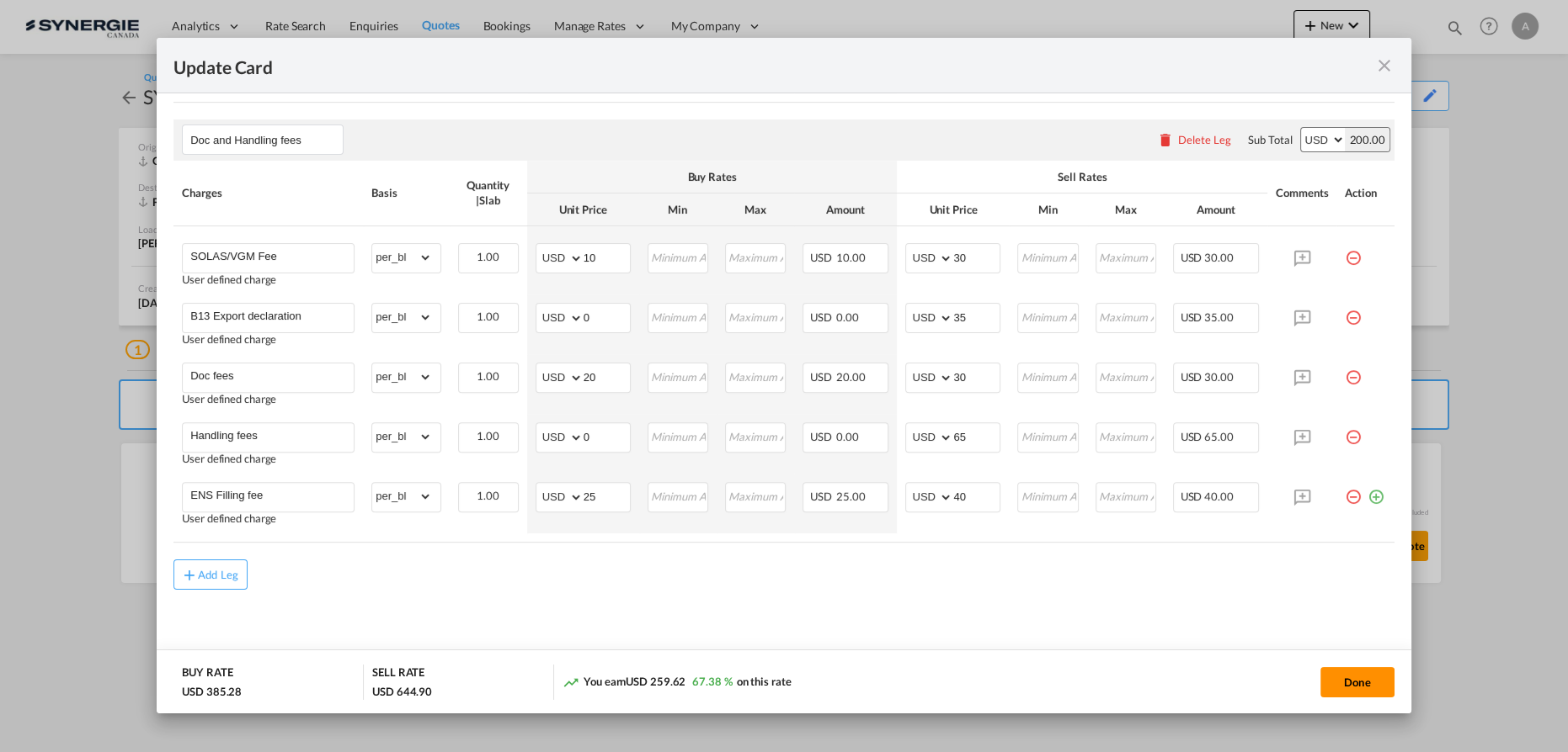
drag, startPoint x: 1349, startPoint y: 678, endPoint x: 1359, endPoint y: 677, distance: 10.0
click at [1349, 678] on button "Done" at bounding box center [1357, 683] width 74 height 30
type input "04 Sep 2025"
type input "29 Sep 2025"
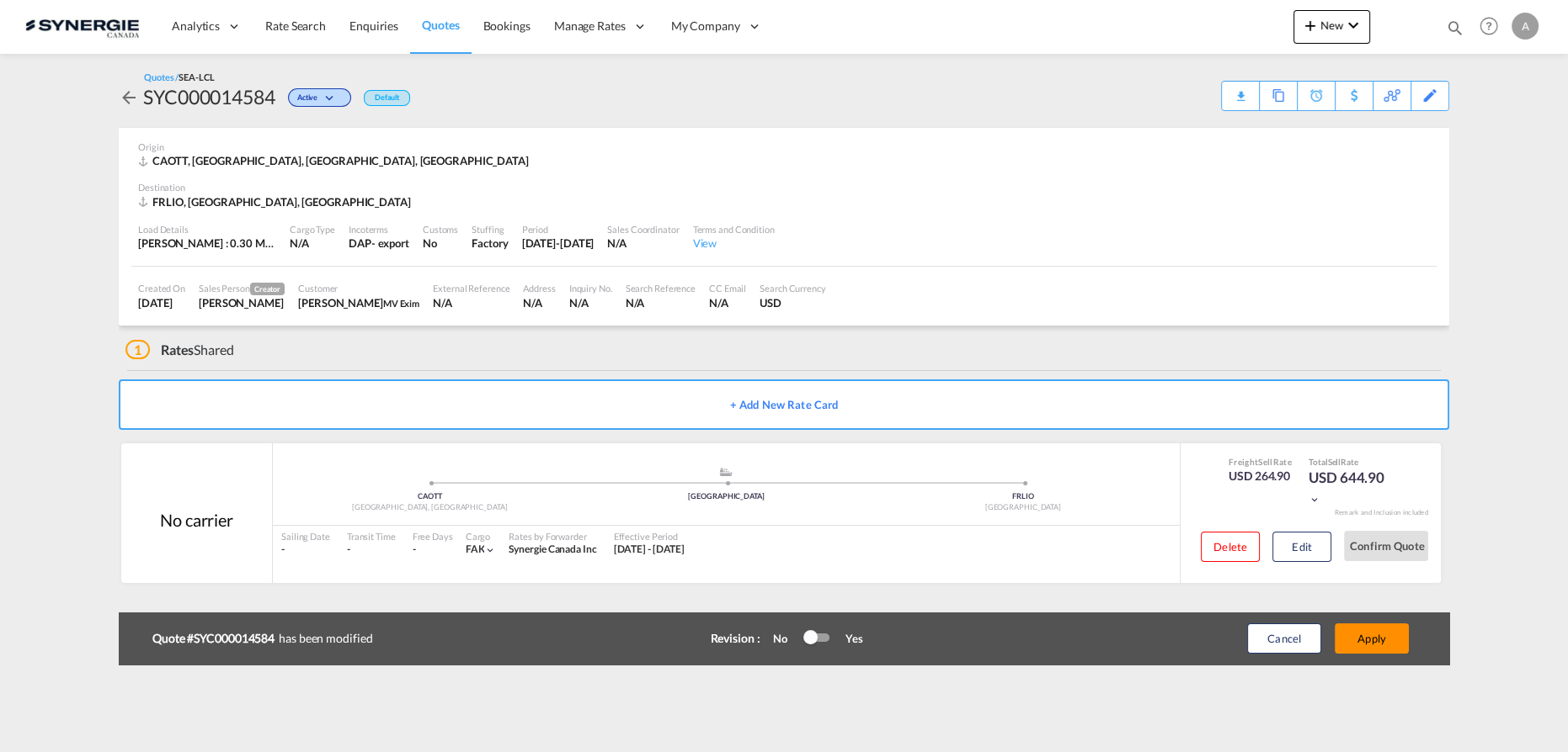
click at [1375, 636] on button "Apply" at bounding box center [1371, 639] width 74 height 30
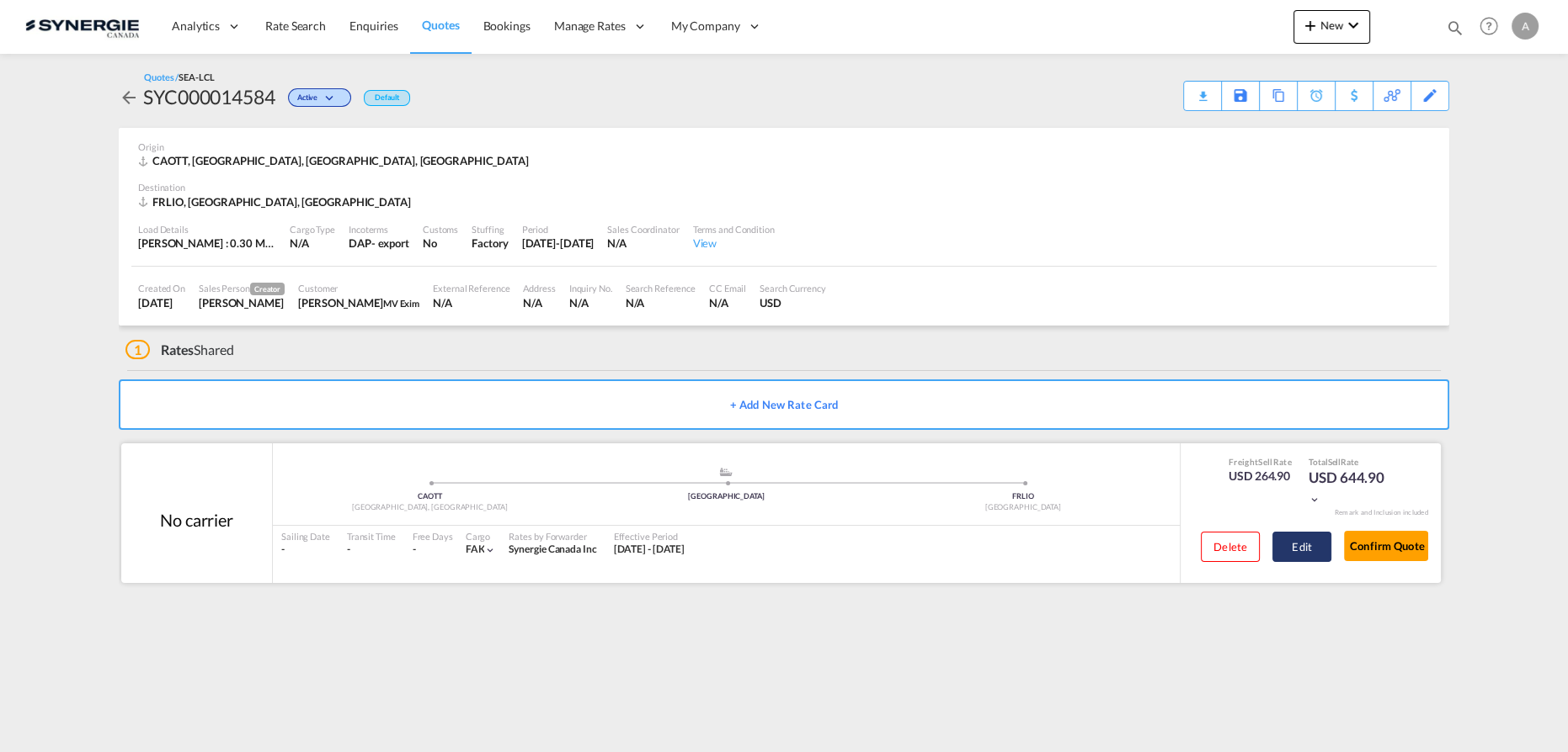
click at [1307, 535] on button "Edit" at bounding box center [1301, 547] width 59 height 30
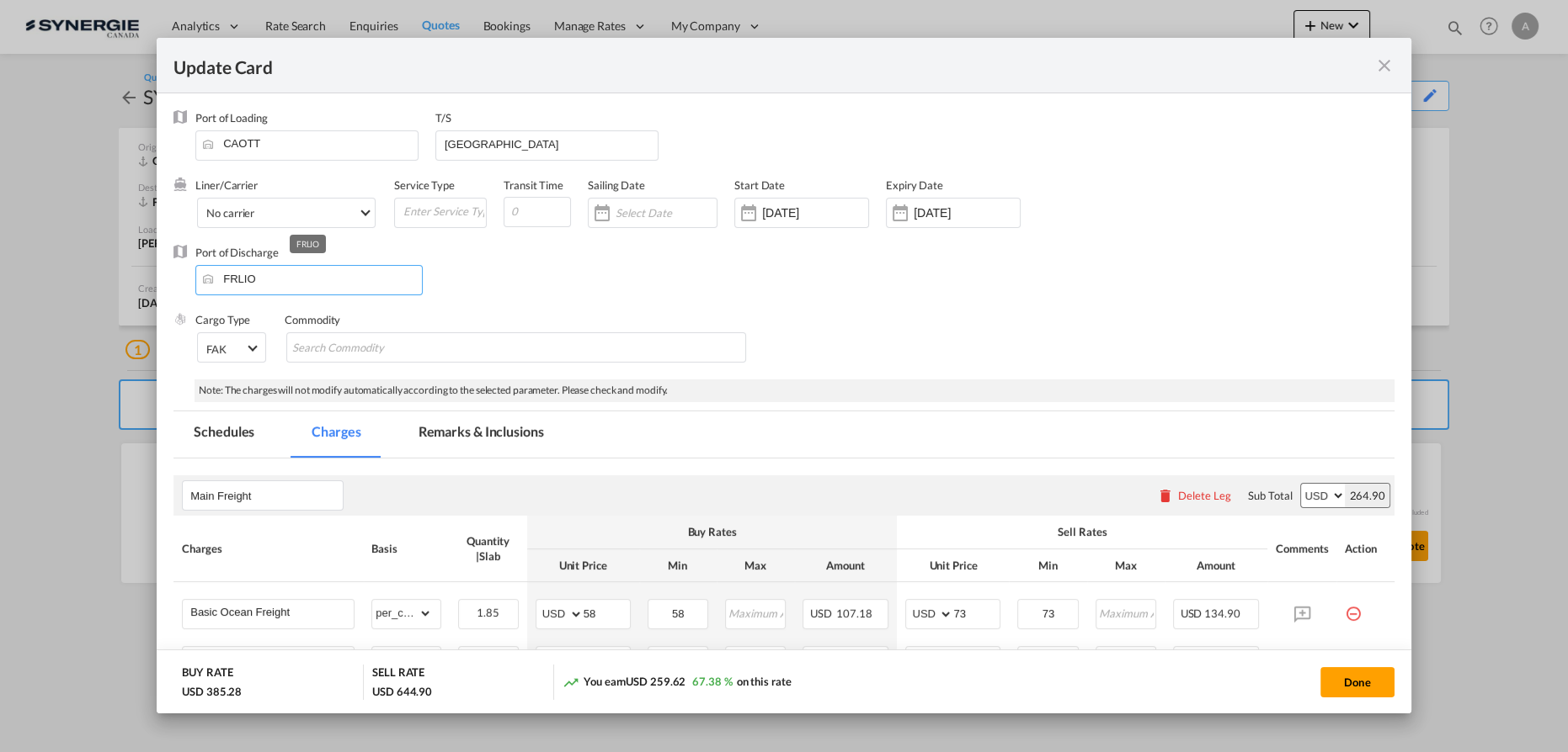
drag, startPoint x: 283, startPoint y: 273, endPoint x: 198, endPoint y: 284, distance: 85.7
click at [198, 284] on md-input-container "FRLIO" at bounding box center [308, 281] width 227 height 30
click at [244, 302] on span "Le Havre" at bounding box center [264, 307] width 109 height 13
type input "Le Havre, FRLEH"
click at [1351, 687] on button "Done" at bounding box center [1357, 683] width 74 height 30
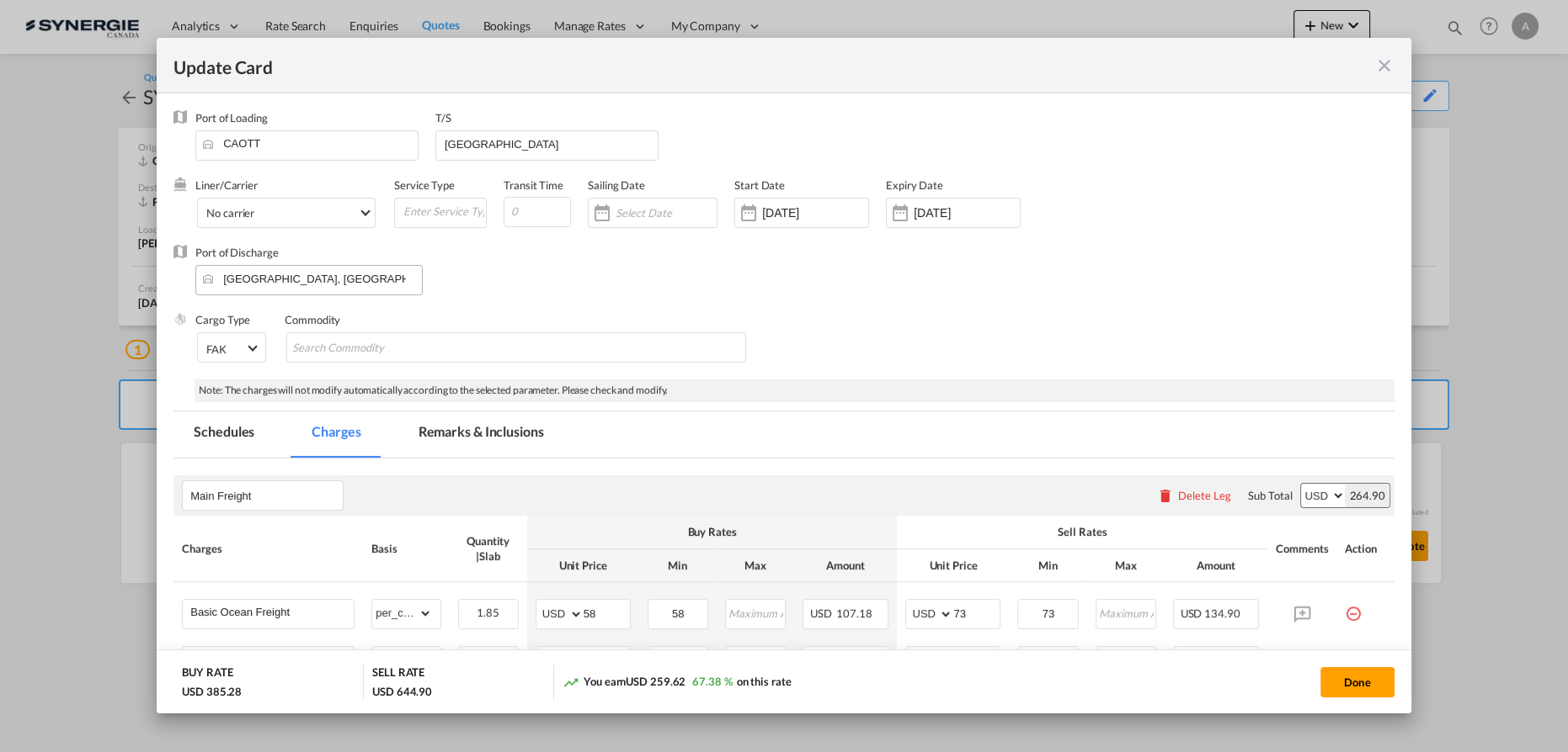
type input "04 Sep 2025"
type input "29 Sep 2025"
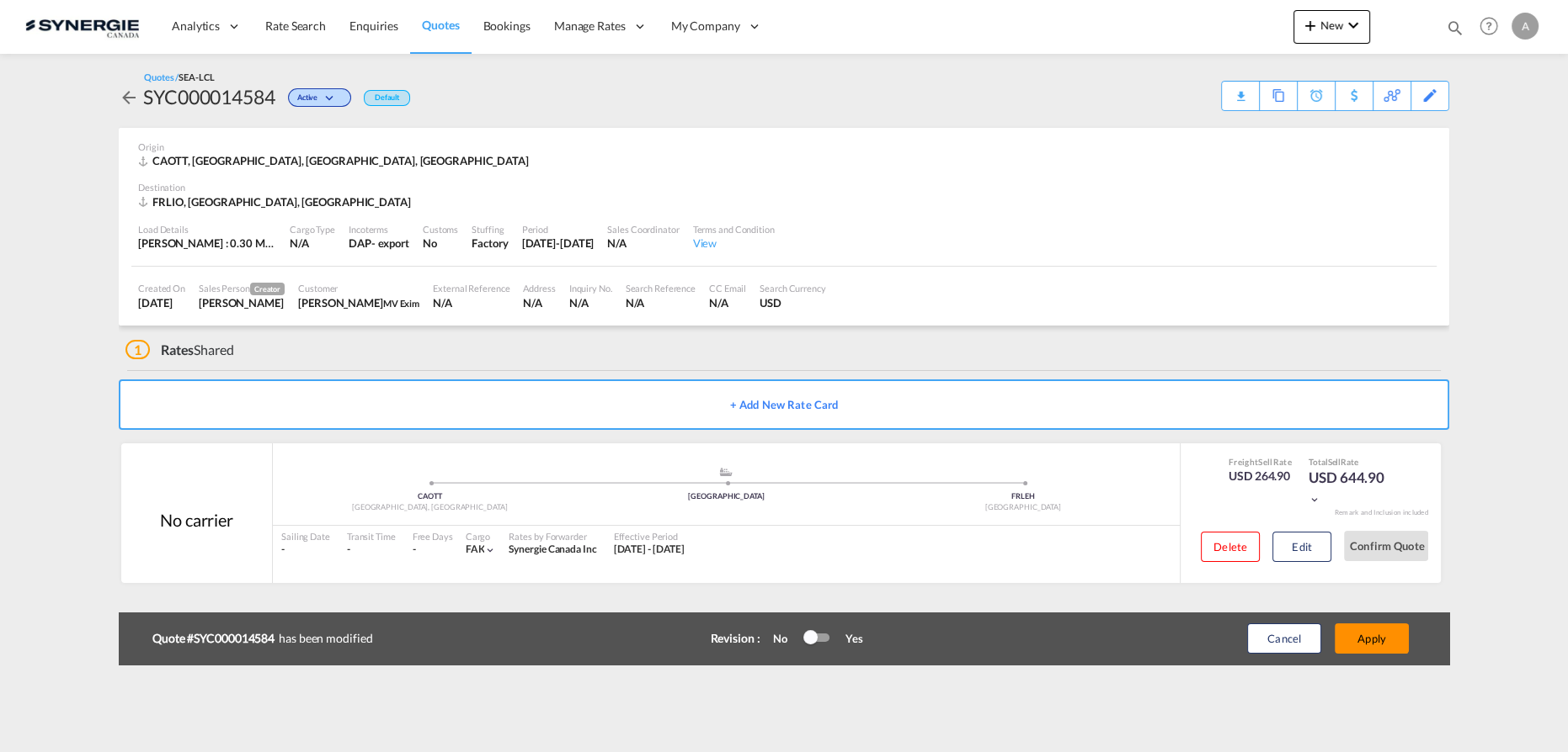
click at [1393, 639] on button "Apply" at bounding box center [1371, 639] width 74 height 30
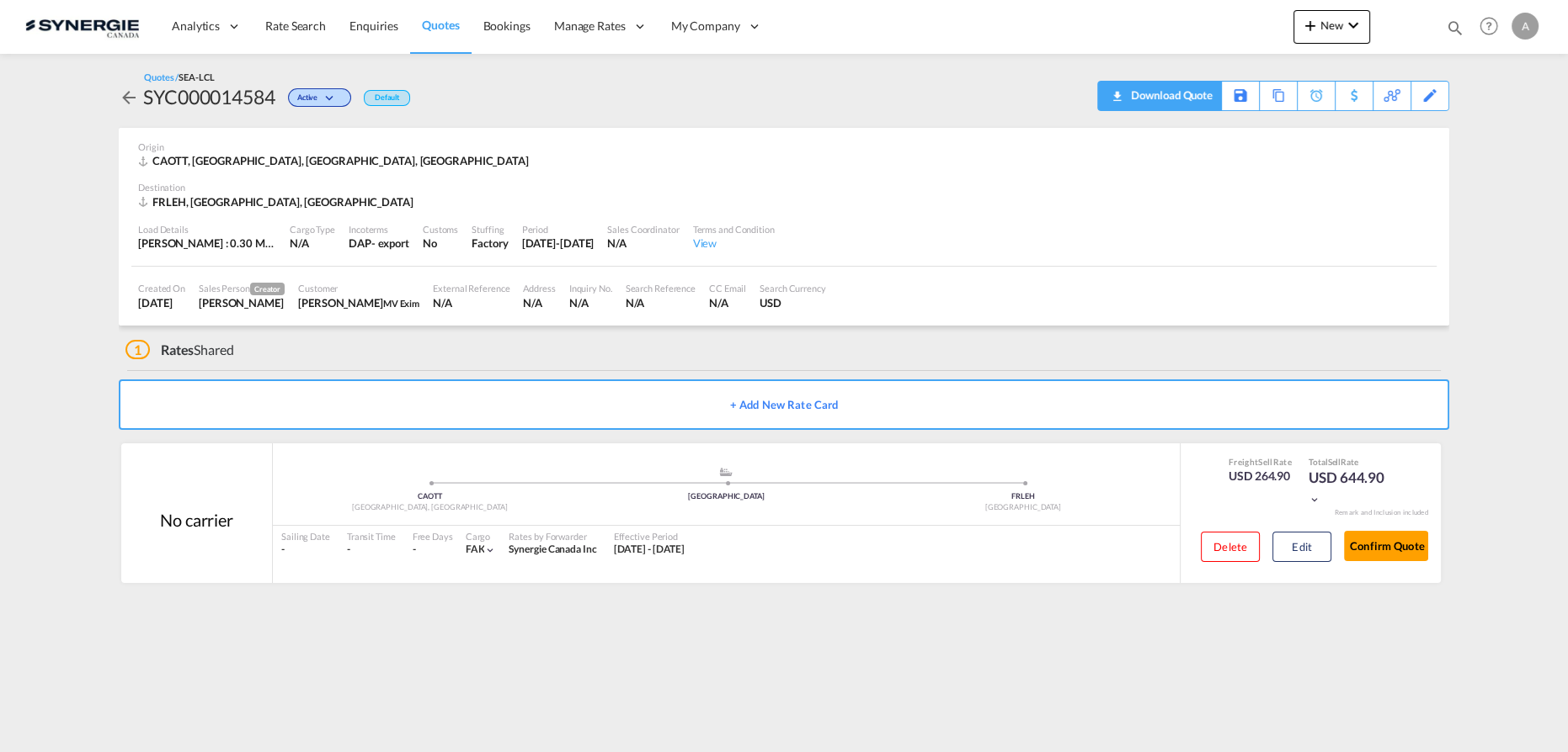
click at [1186, 96] on div "Download Quote" at bounding box center [1170, 95] width 86 height 27
click at [1281, 546] on button "Edit" at bounding box center [1301, 547] width 59 height 30
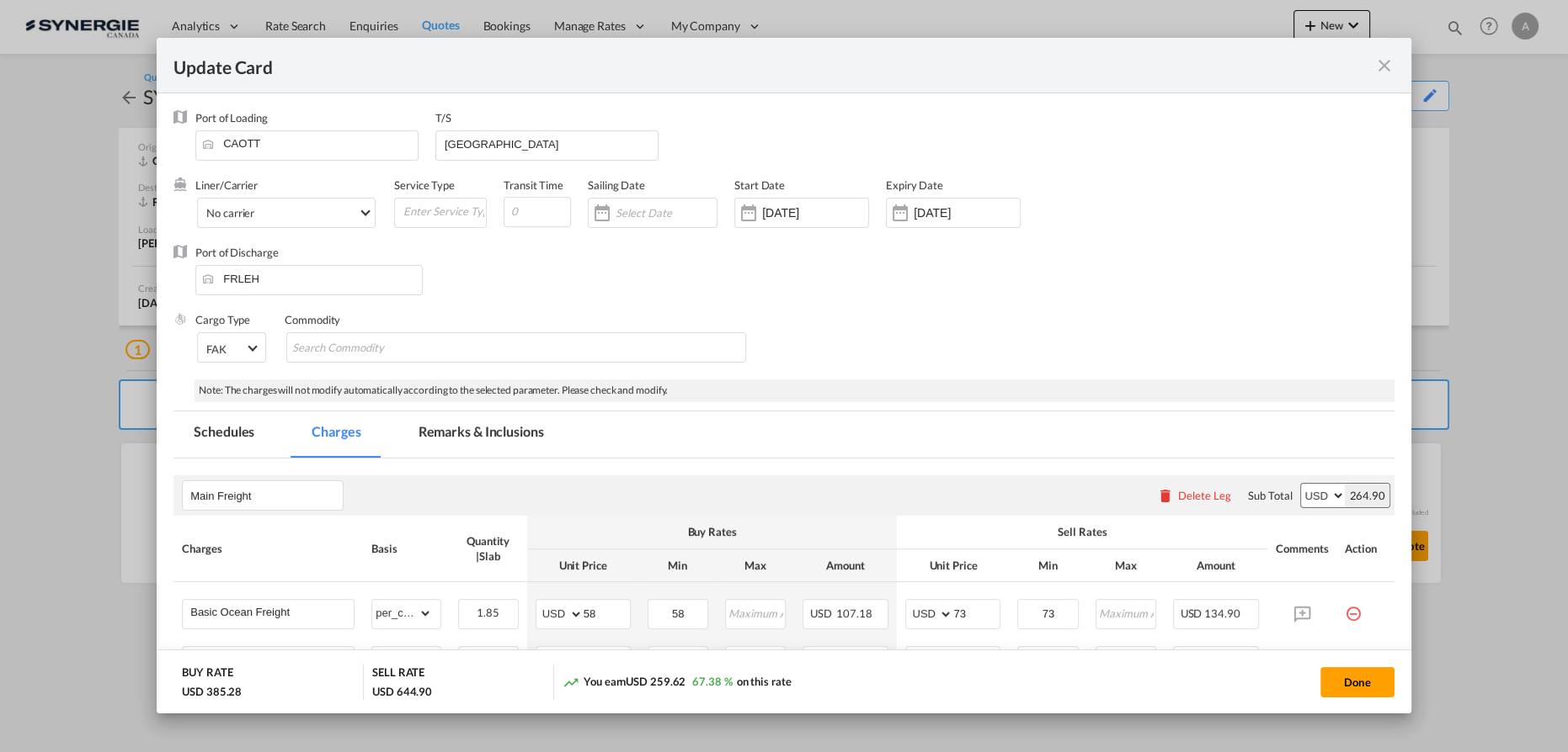
click at [1349, 676] on button "Done" at bounding box center [1357, 683] width 74 height 30
type input "04 Sep 2025"
type input "29 Sep 2025"
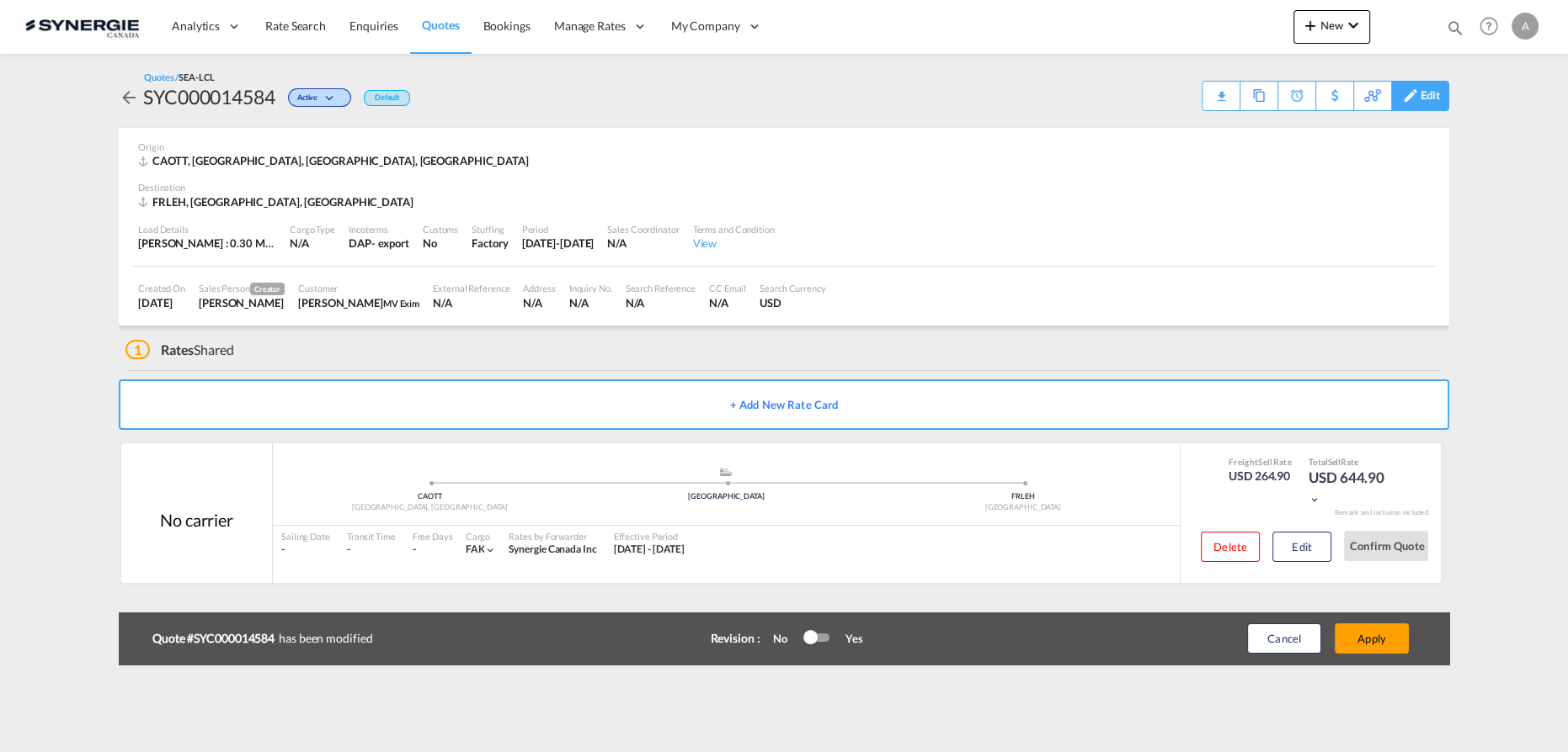
click at [1443, 94] on div "Edit" at bounding box center [1419, 96] width 58 height 30
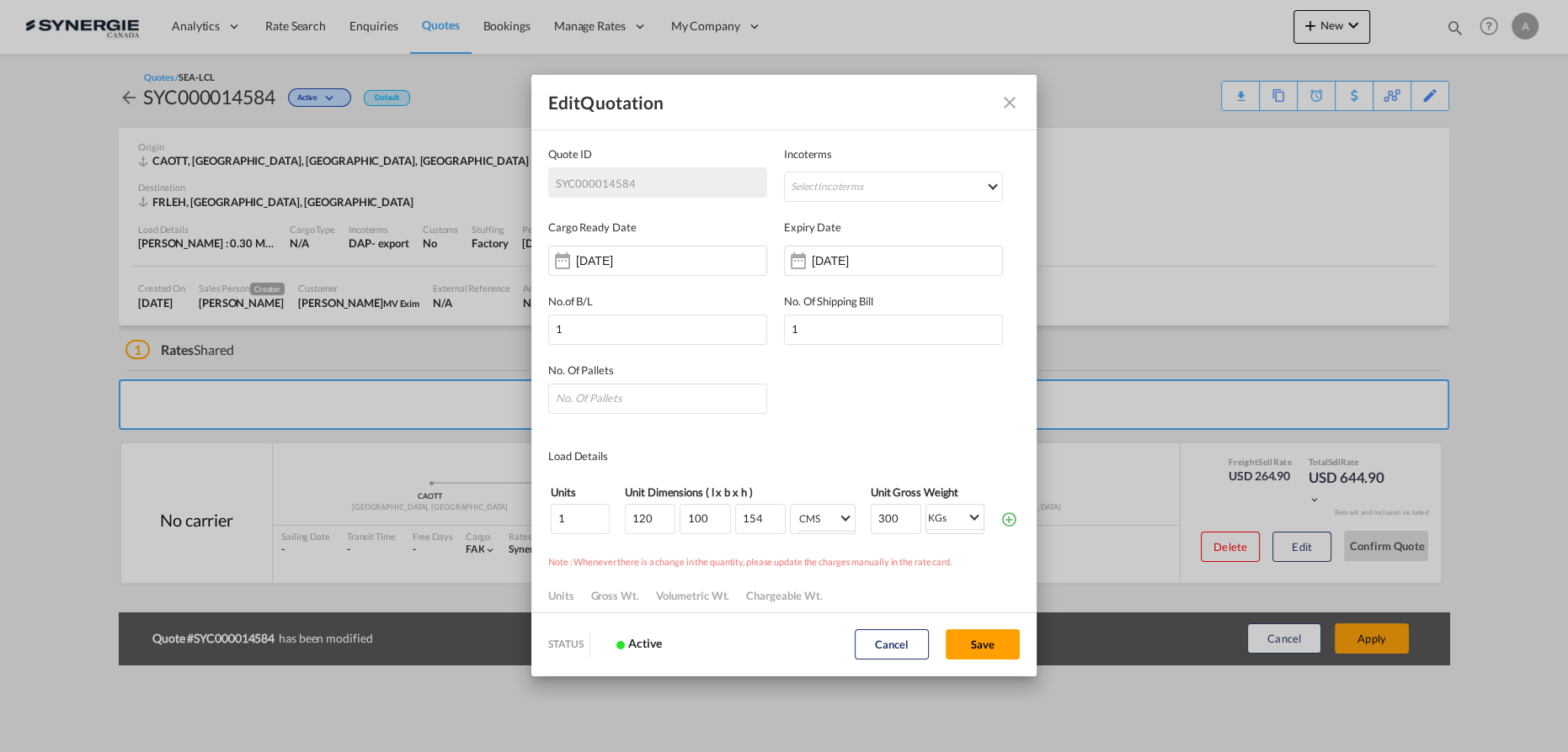
scroll to position [0, 0]
click at [849, 184] on div "DAP - export" at bounding box center [888, 181] width 194 height 12
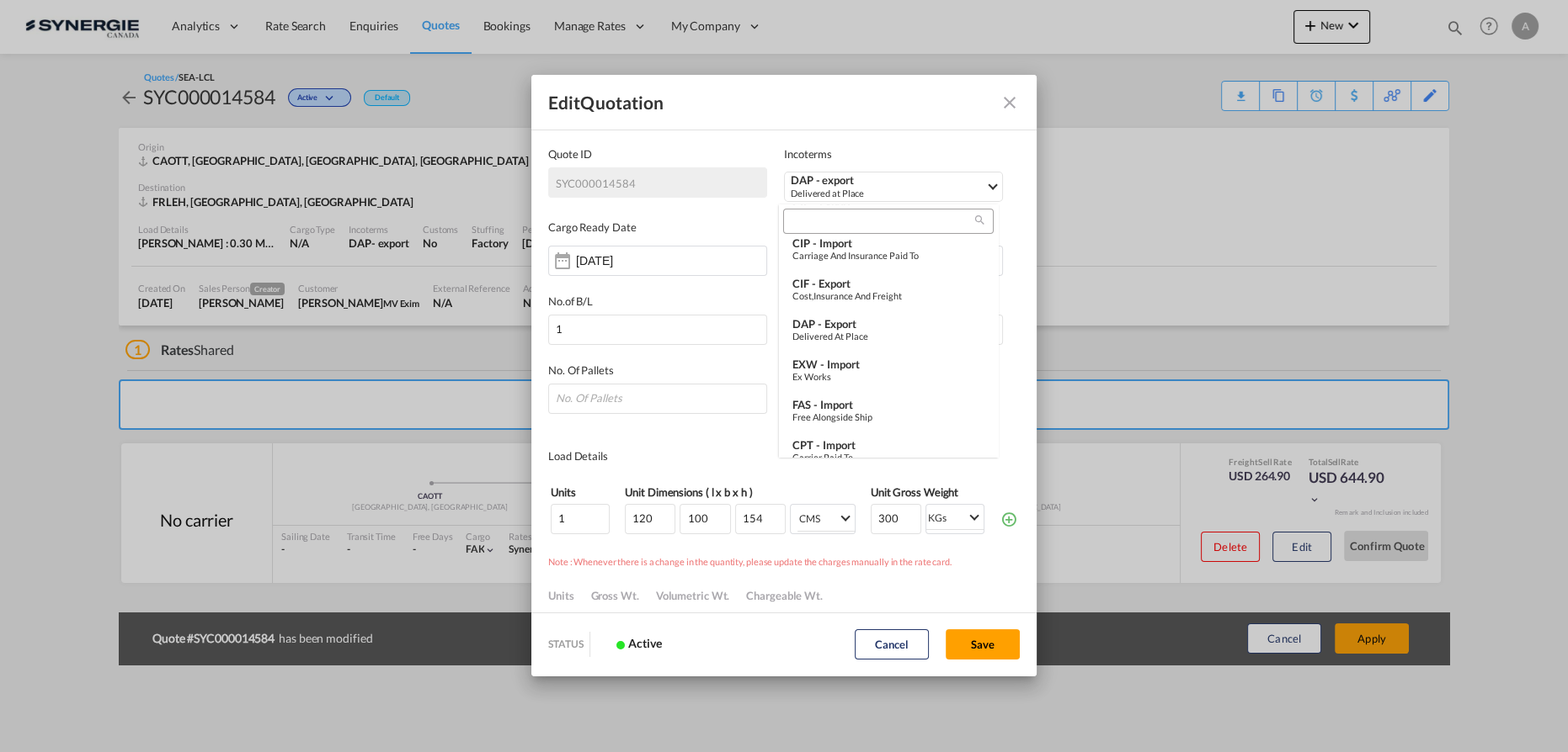
click at [841, 215] on input "search" at bounding box center [882, 221] width 187 height 15
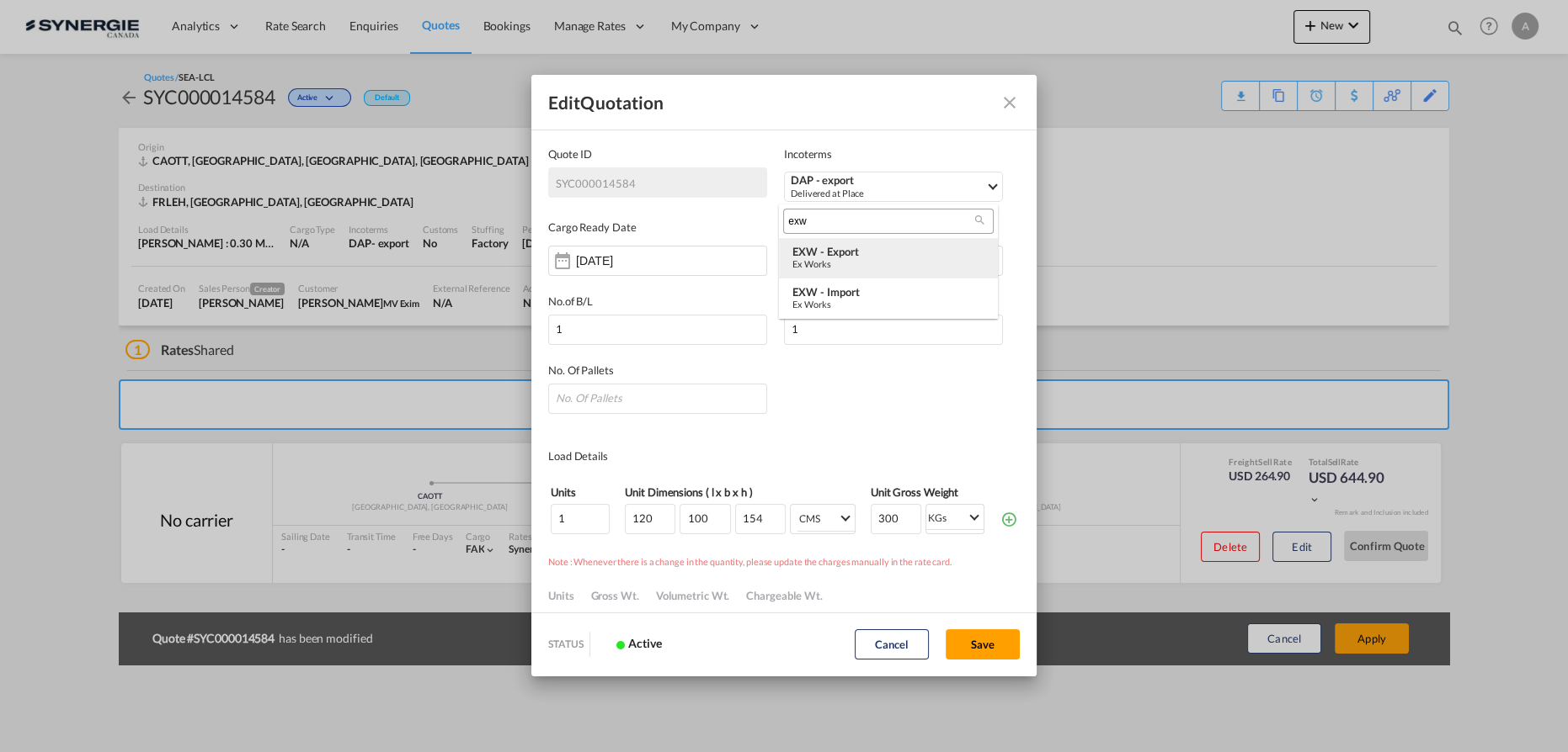
type input "exw"
click at [856, 258] on div "Ex Works" at bounding box center [888, 264] width 192 height 11
click at [966, 643] on button "Save" at bounding box center [982, 644] width 74 height 30
click at [628, 396] on input "Quote ID IncotermsSelect ..." at bounding box center [658, 399] width 219 height 30
type input "1"
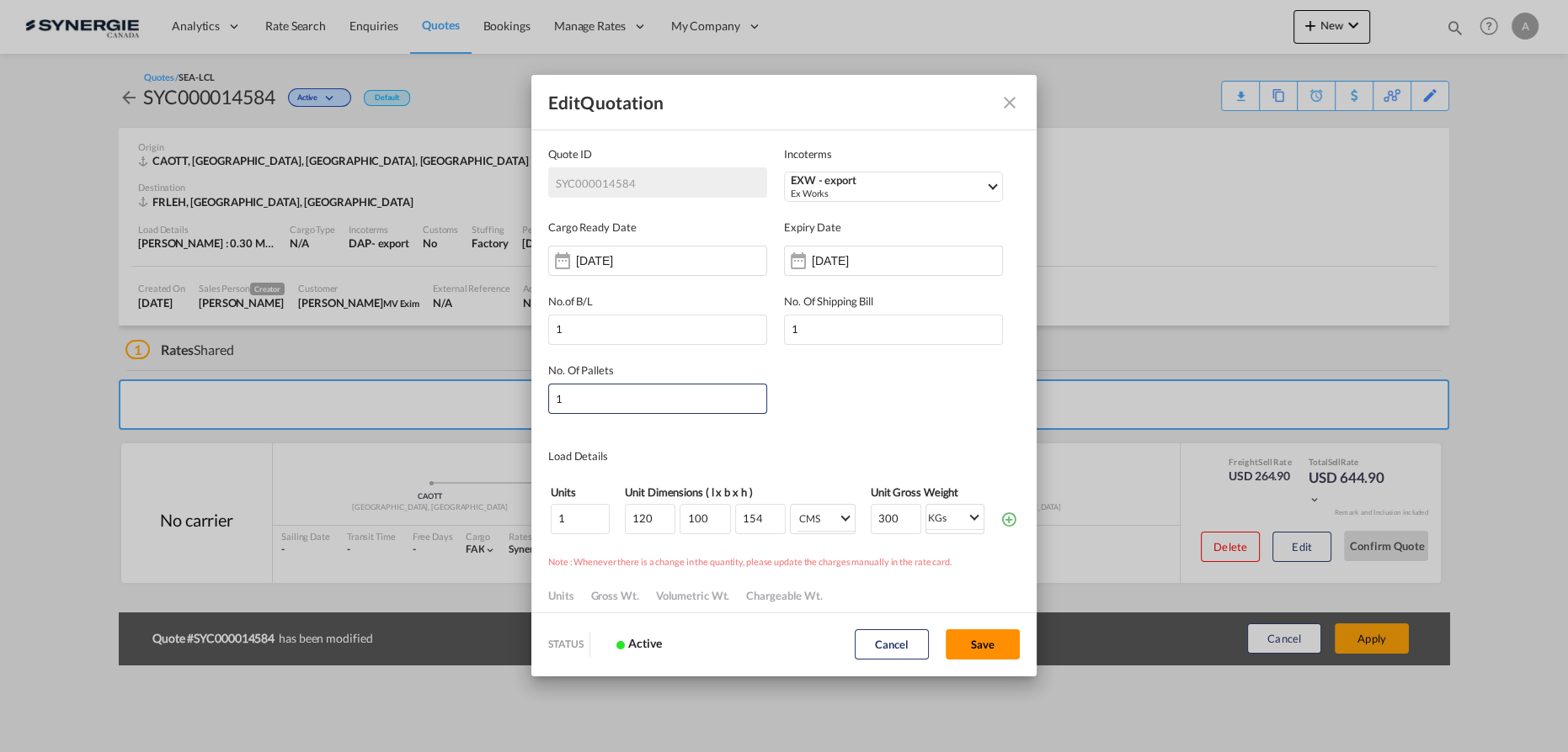
click at [975, 645] on button "Save" at bounding box center [982, 644] width 74 height 30
type input "04 Sep 2025"
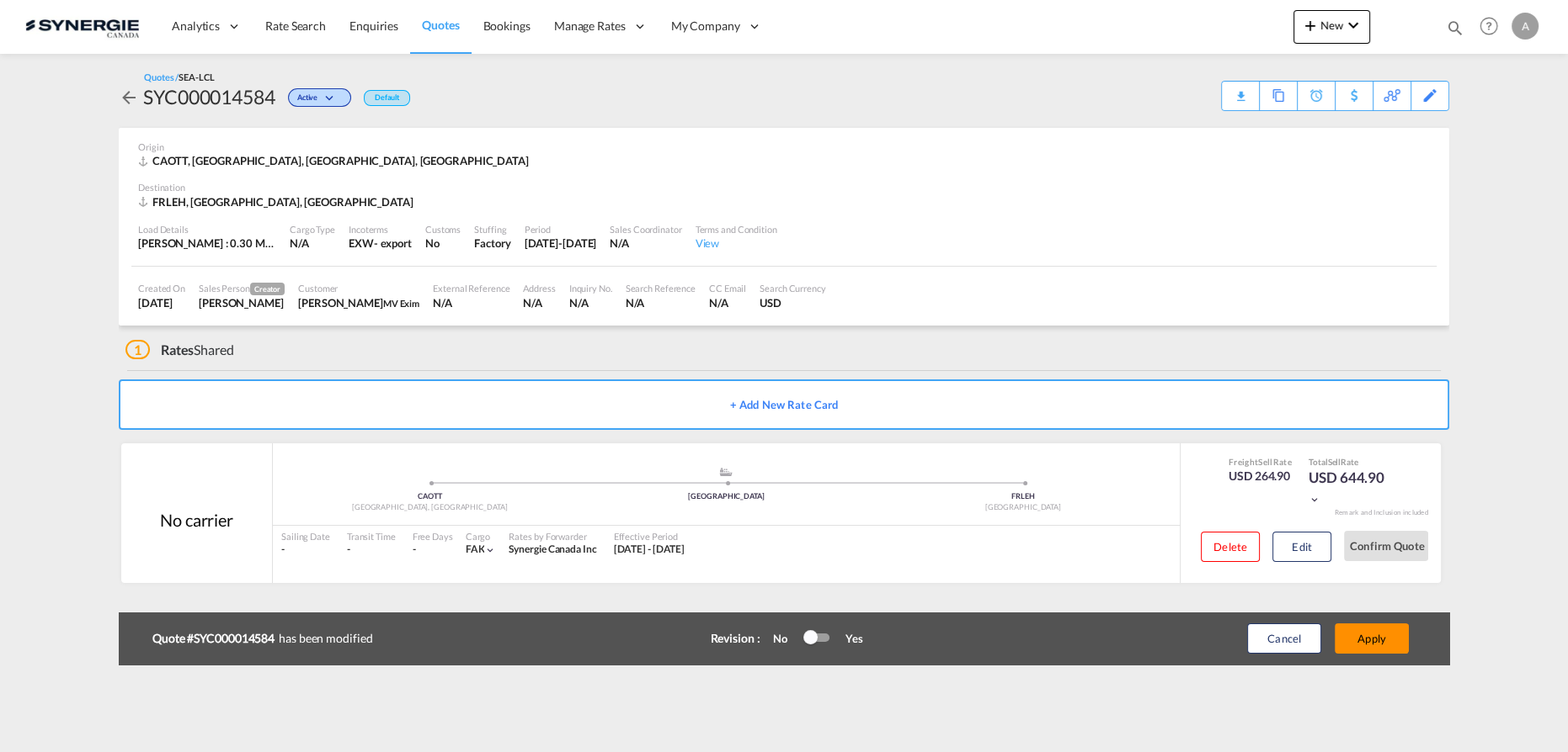
click at [1378, 642] on button "Apply" at bounding box center [1371, 639] width 74 height 30
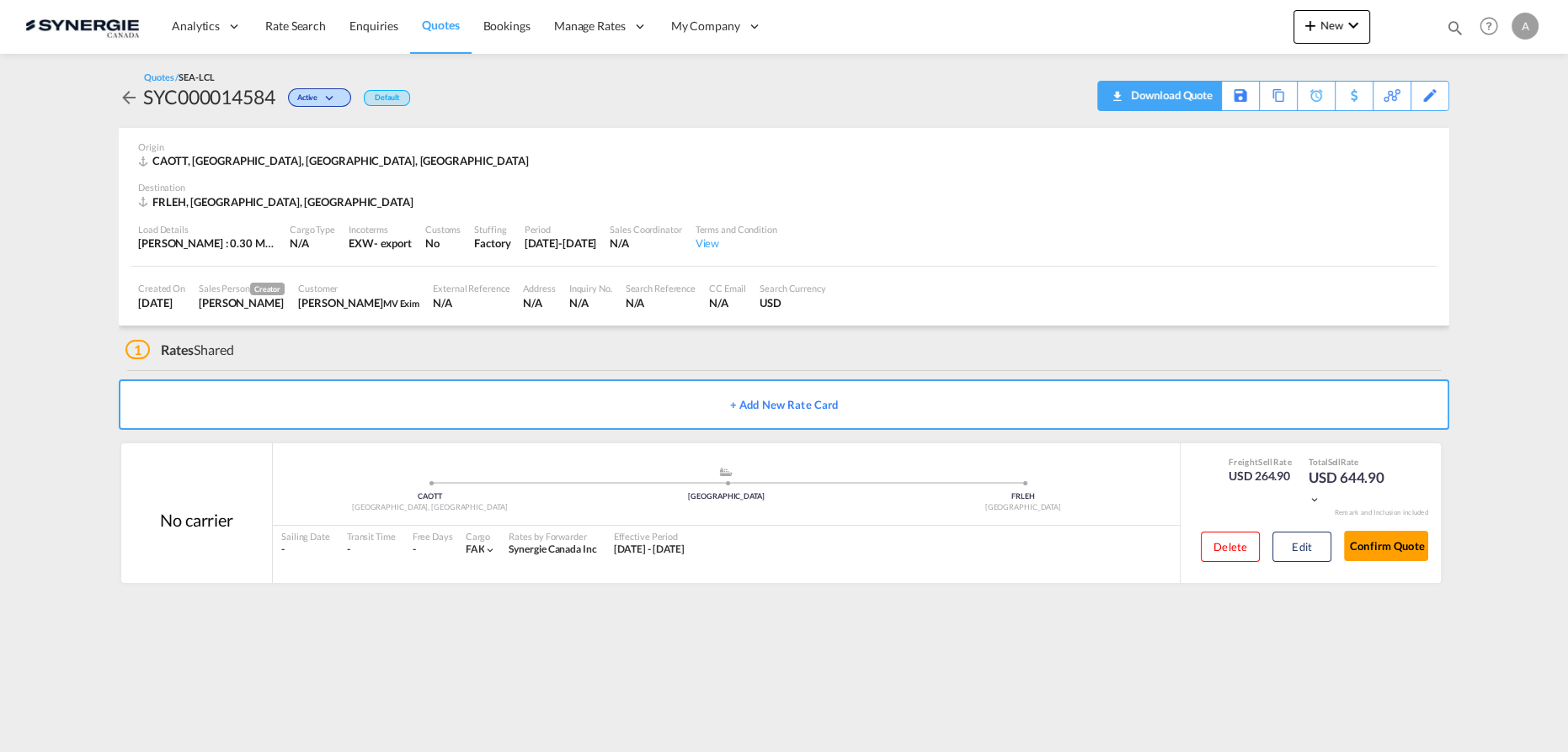
click at [1186, 104] on div "Download Quote" at bounding box center [1170, 95] width 86 height 27
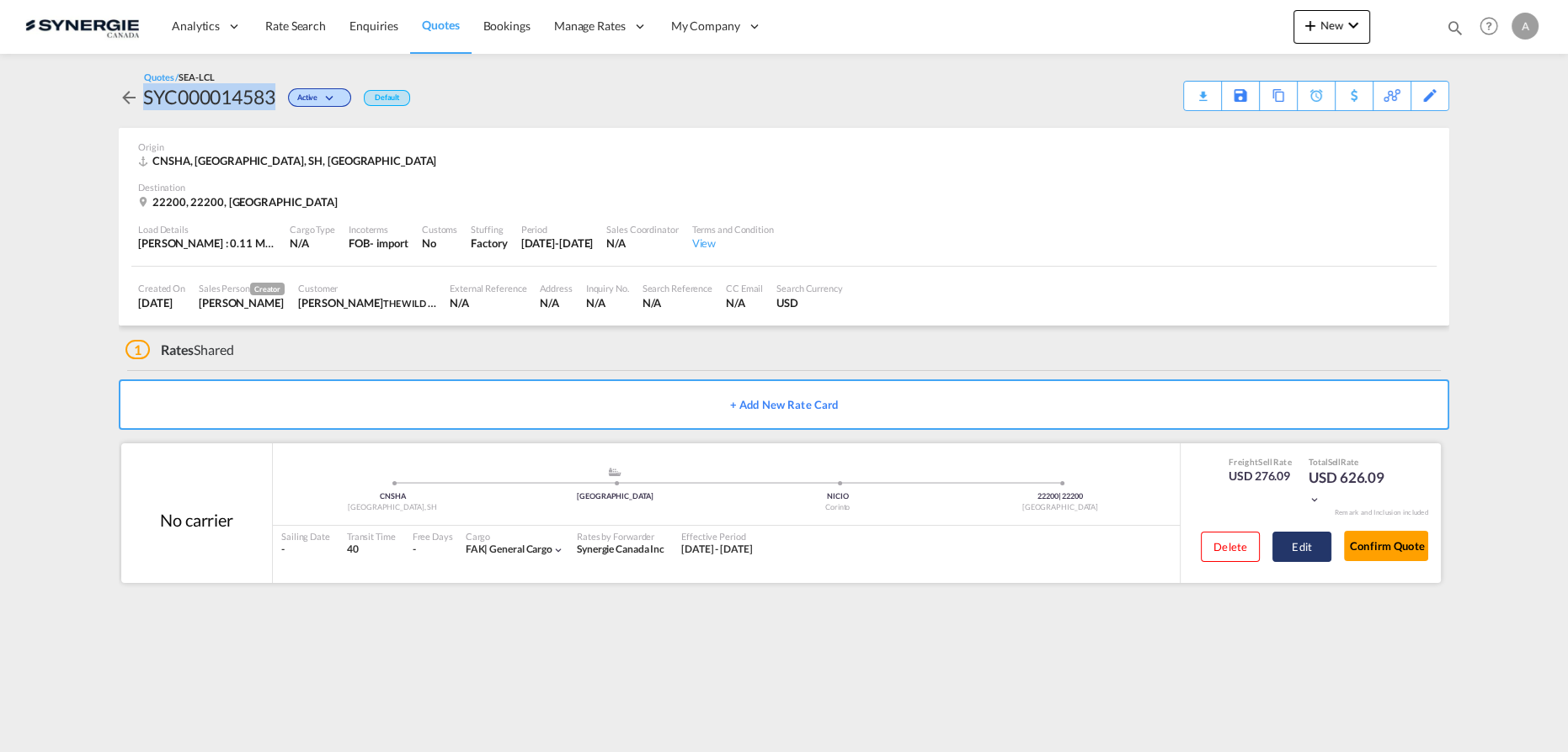
click at [1301, 551] on button "Edit" at bounding box center [1301, 547] width 59 height 30
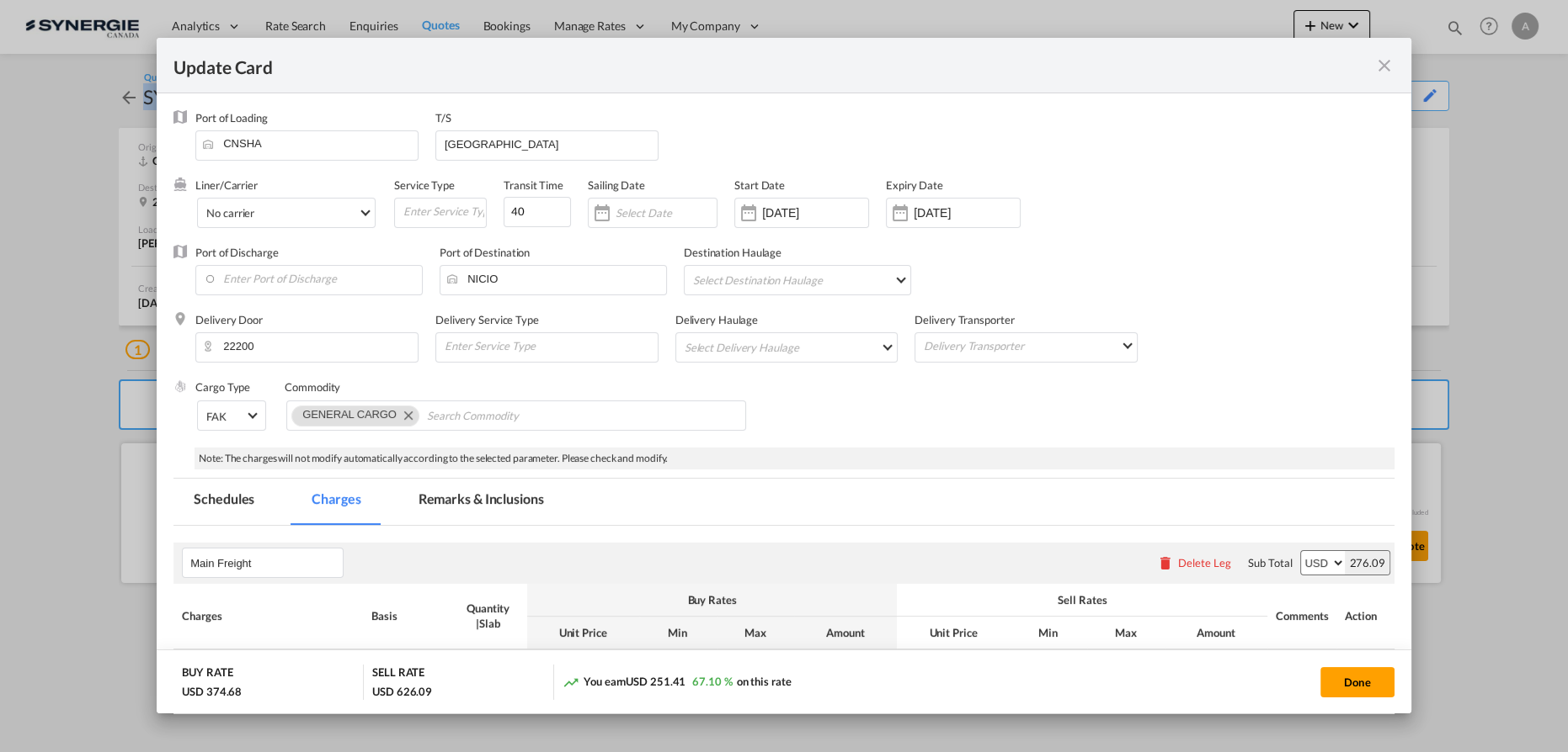
select select "per_w/m"
select select "per_hbl"
select select "flat"
select select "per_bl"
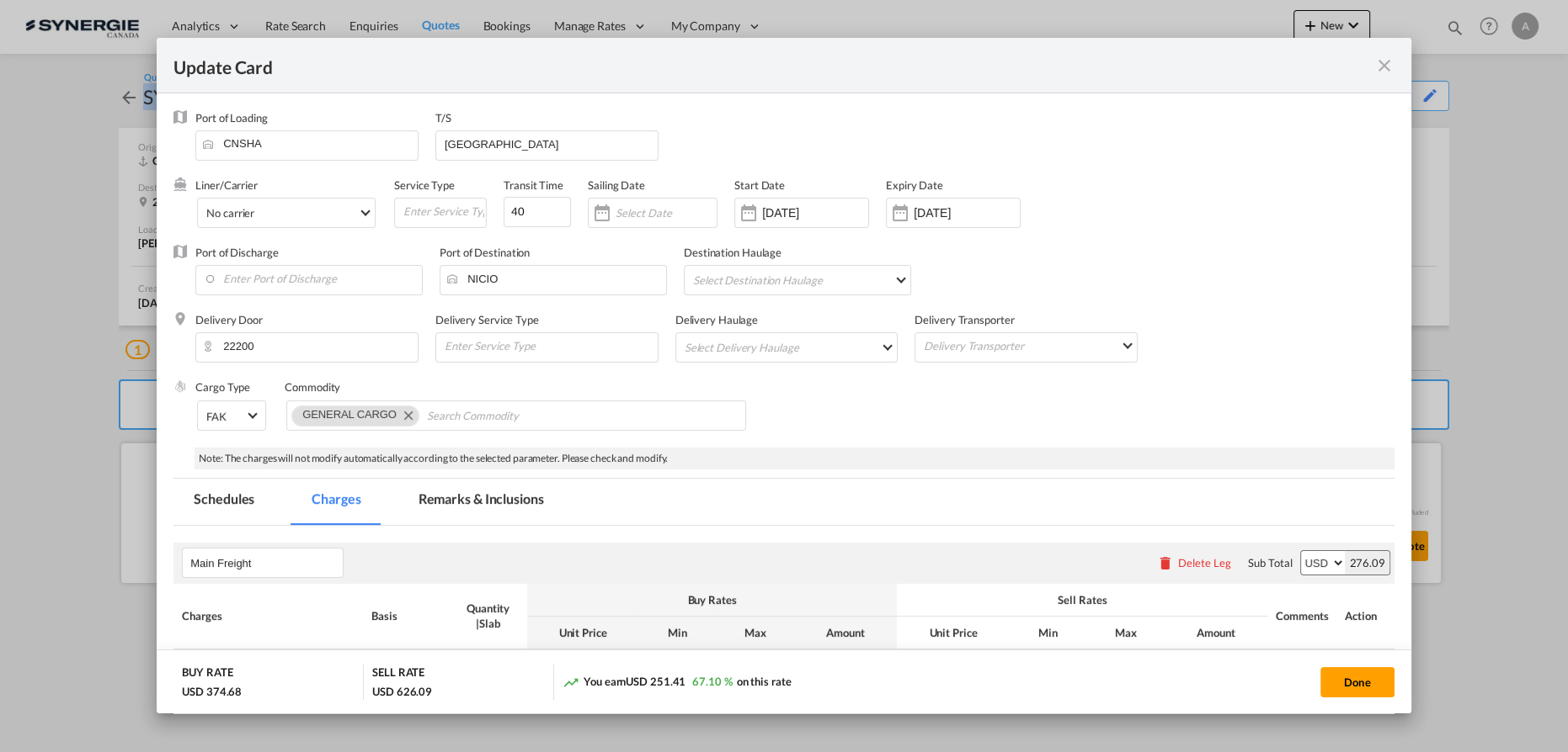
select select "per_bl"
select select "per_shipment"
click at [463, 510] on md-tab-item "Remarks & Inclusions" at bounding box center [481, 502] width 166 height 46
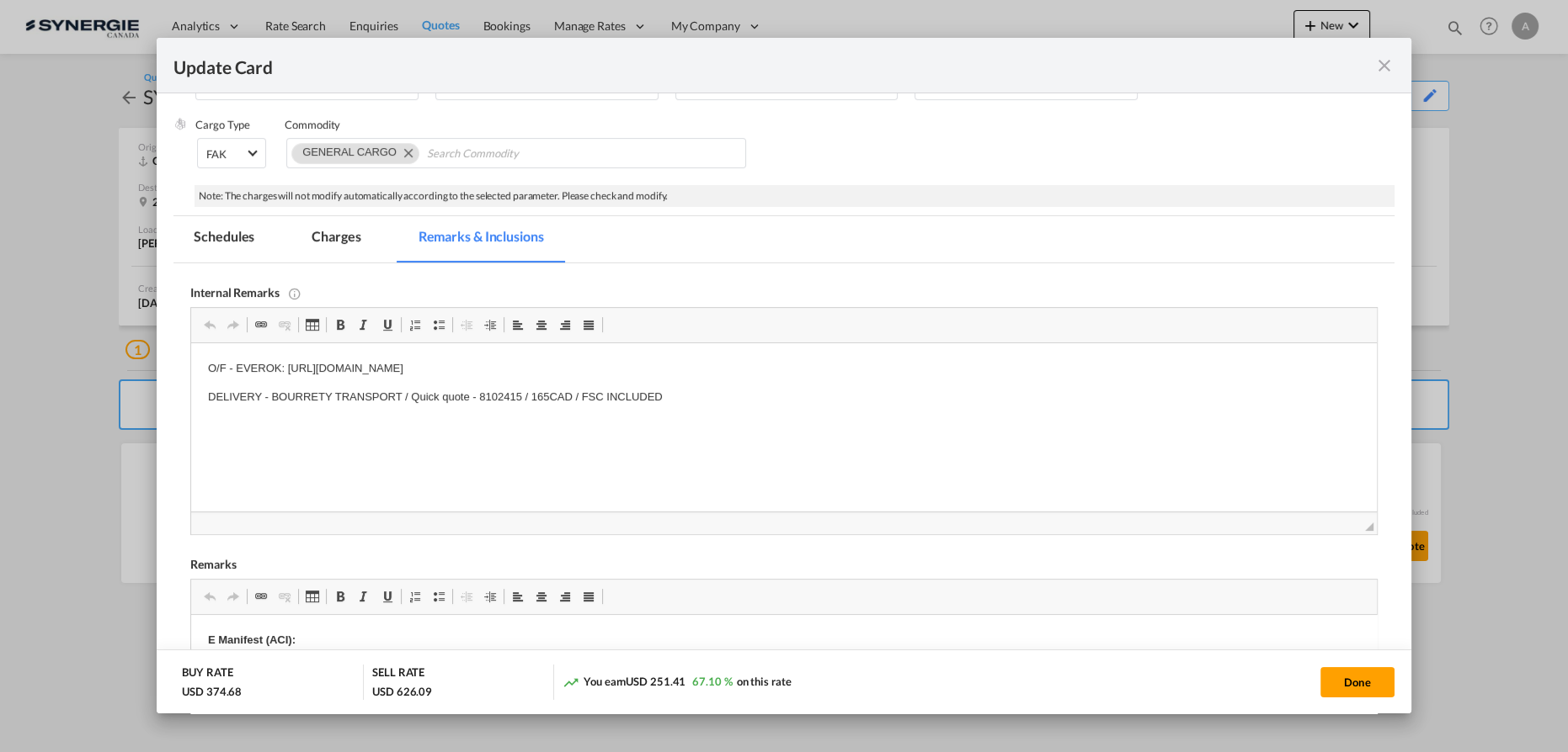
scroll to position [356, 0]
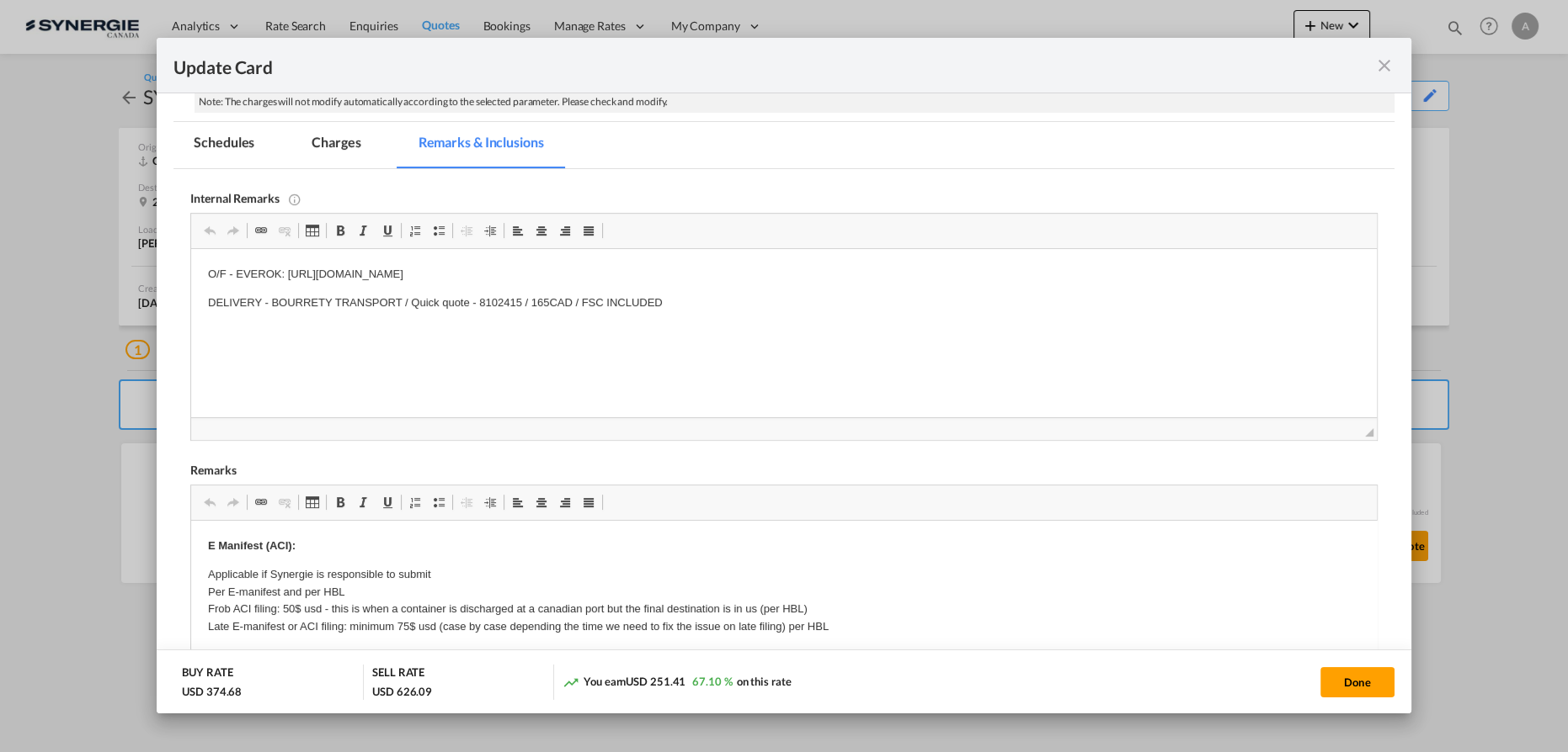
click at [1383, 63] on md-icon "icon-close fg-AAA8AD m-0 pointer" at bounding box center [1383, 65] width 21 height 20
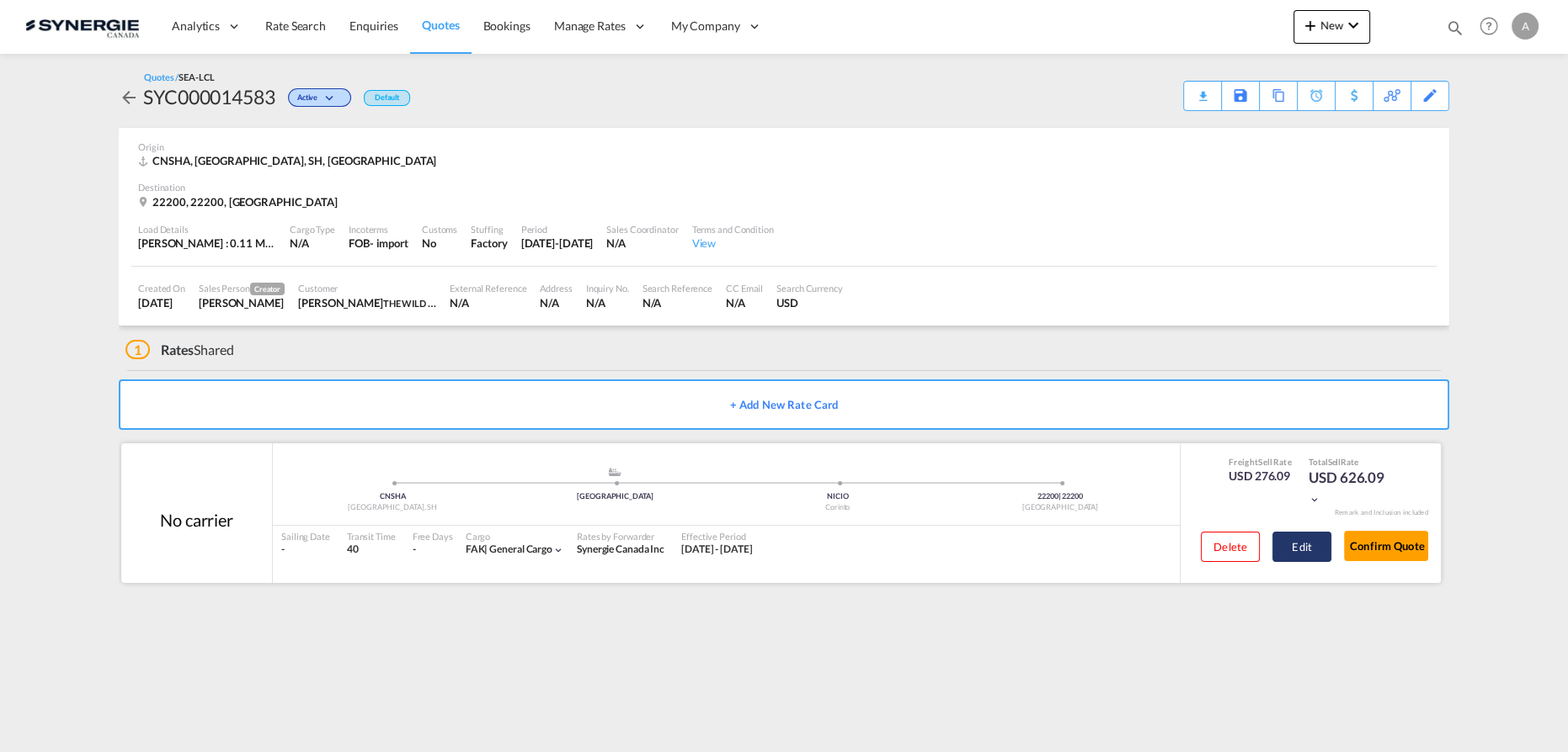
click at [1277, 548] on button "Edit" at bounding box center [1301, 547] width 59 height 30
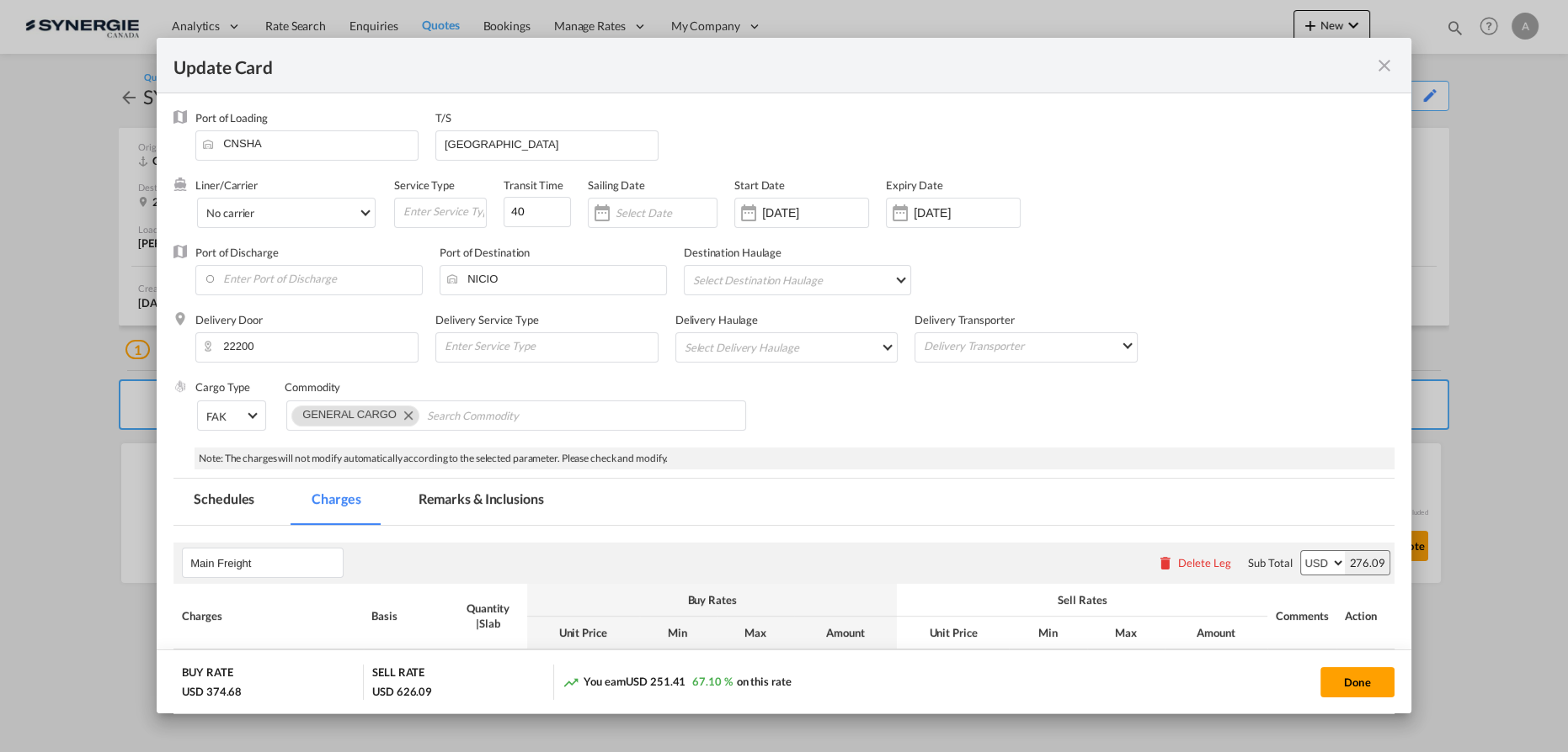
click at [503, 510] on md-tab-item "Remarks & Inclusions" at bounding box center [481, 502] width 166 height 46
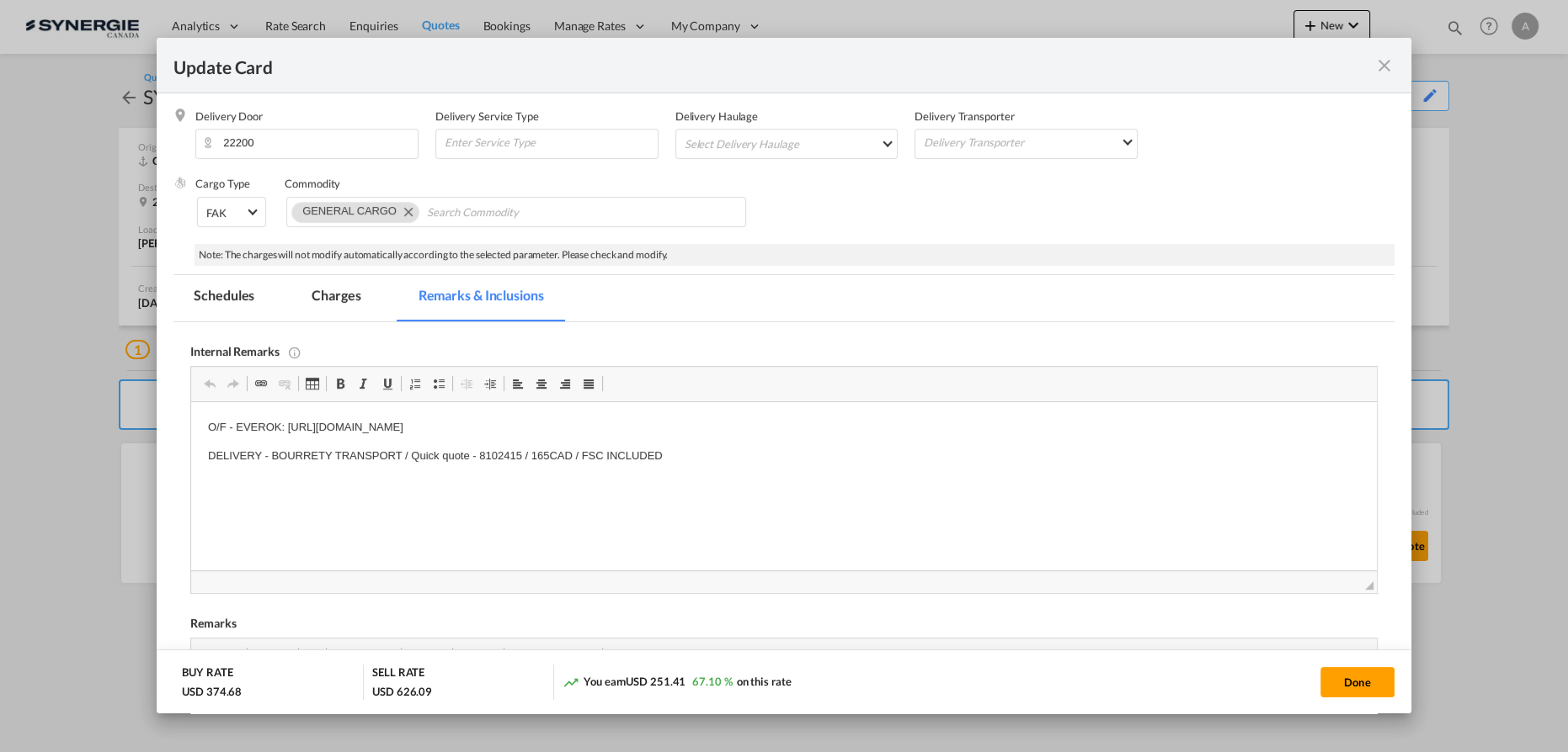
scroll to position [432, 0]
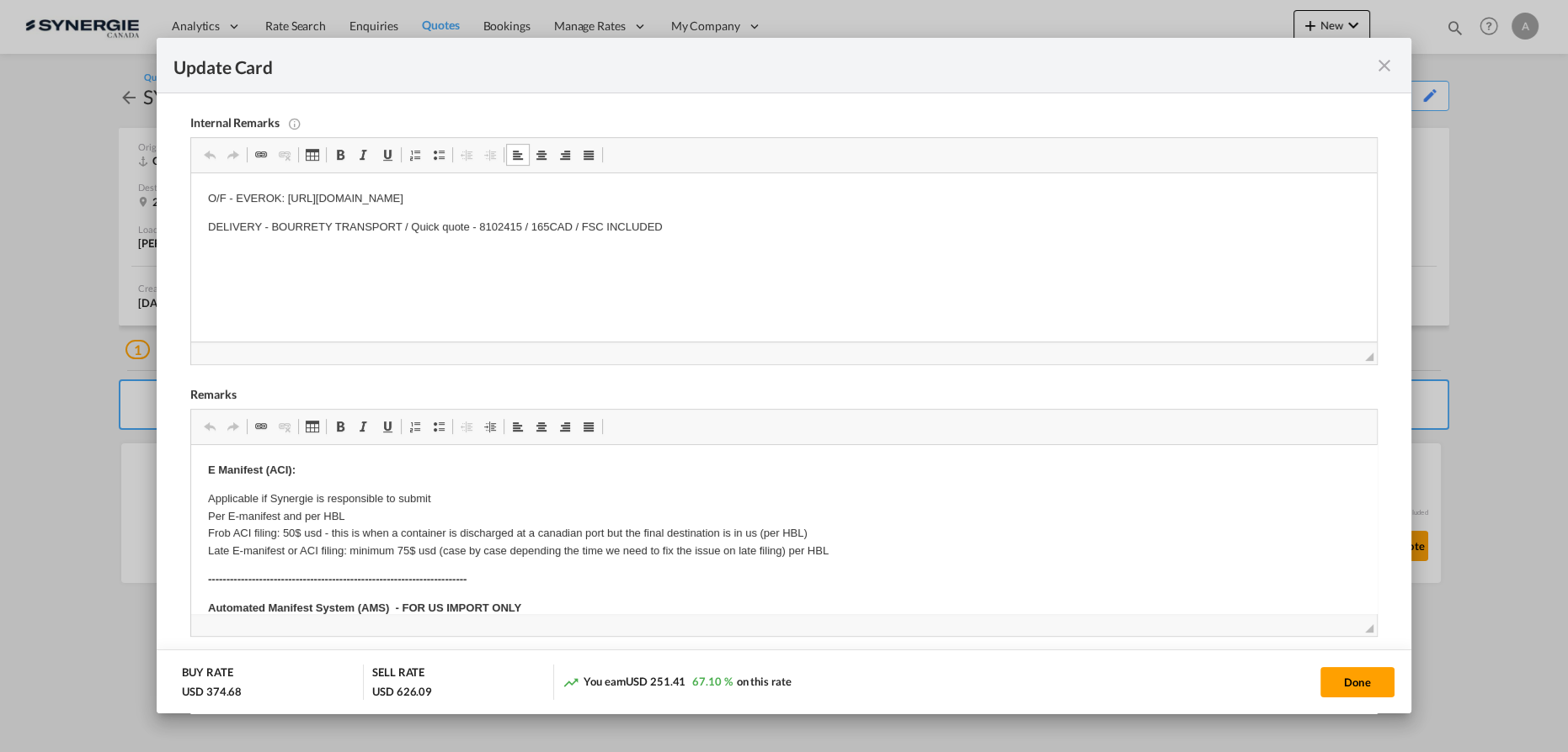
drag, startPoint x: 780, startPoint y: 192, endPoint x: 234, endPoint y: 192, distance: 546.0
click at [234, 192] on p "O/F - EVEROK: https://app.frontapp.com/open/msg_1dsd8jnz?key=TNaygZH7UwNcXMOHQO…" at bounding box center [784, 199] width 1152 height 18
click at [698, 249] on html "O/F - AOF - https://app.frontapp.com/open/cnv_qcdjekv?key=zjji5jvnebx1hxYG72hs4…" at bounding box center [784, 214] width 1186 height 80
drag, startPoint x: 667, startPoint y: 233, endPoint x: 365, endPoint y: 402, distance: 346.1
click at [191, 231] on html "O/F - AOF - https://app.frontapp.com/open/cnv_qcdjekv?key=zjji5jvnebx1hxYG72hs4…" at bounding box center [784, 214] width 1186 height 80
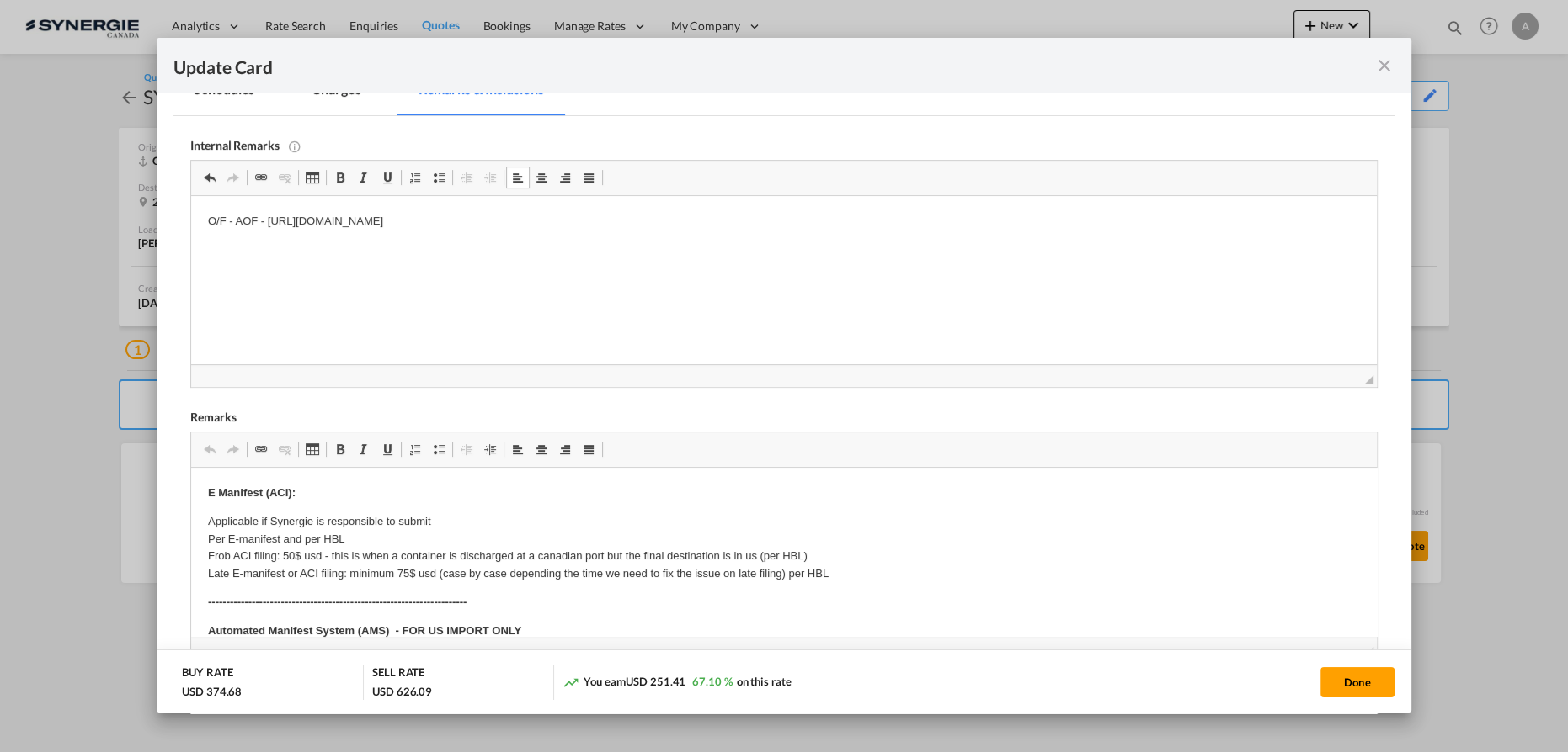
scroll to position [281, 0]
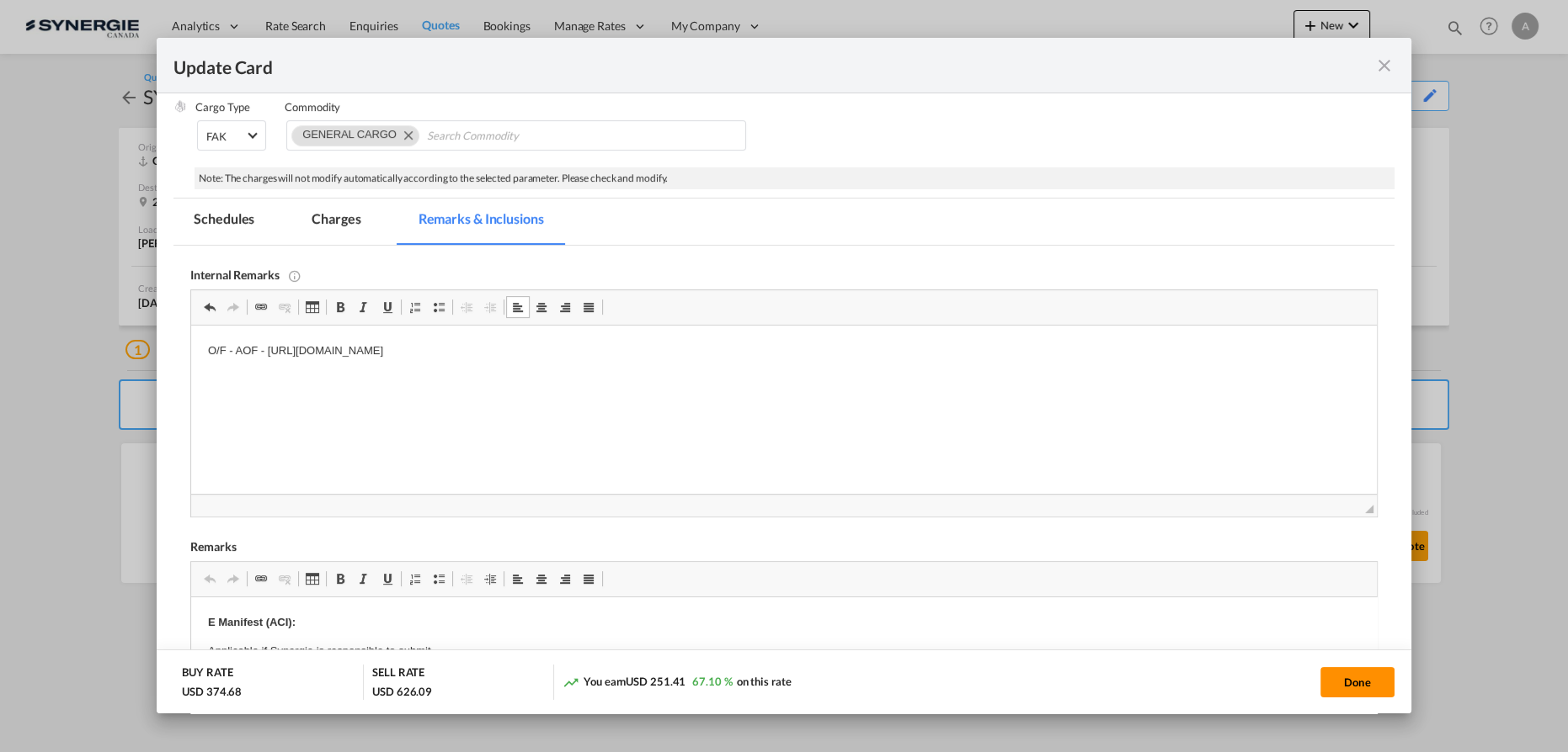
click at [1354, 679] on button "Done" at bounding box center [1357, 683] width 74 height 30
type input "04 Sep 2025"
type input "29 Sep 2025"
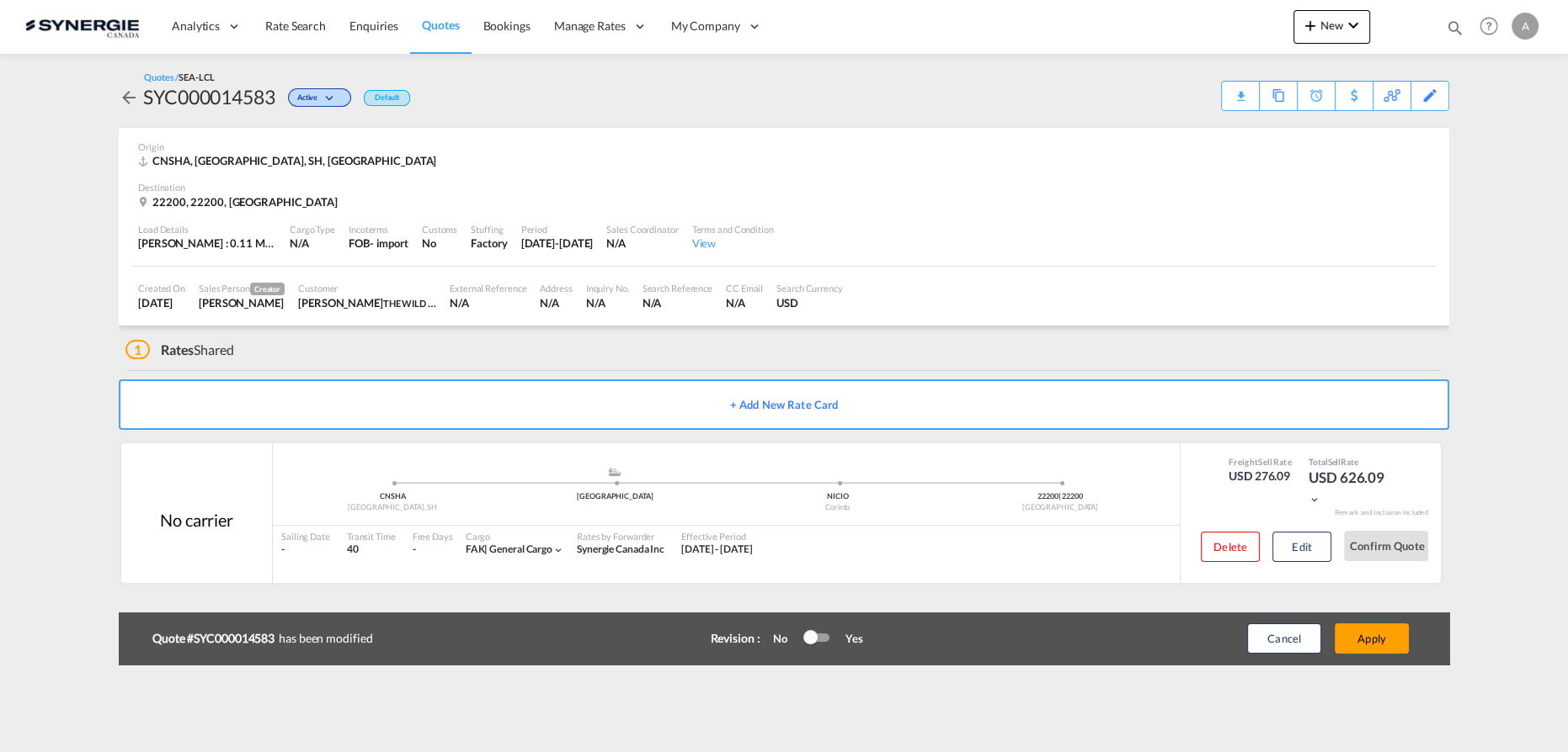
scroll to position [204, 0]
click at [1361, 636] on button "Apply" at bounding box center [1371, 639] width 74 height 30
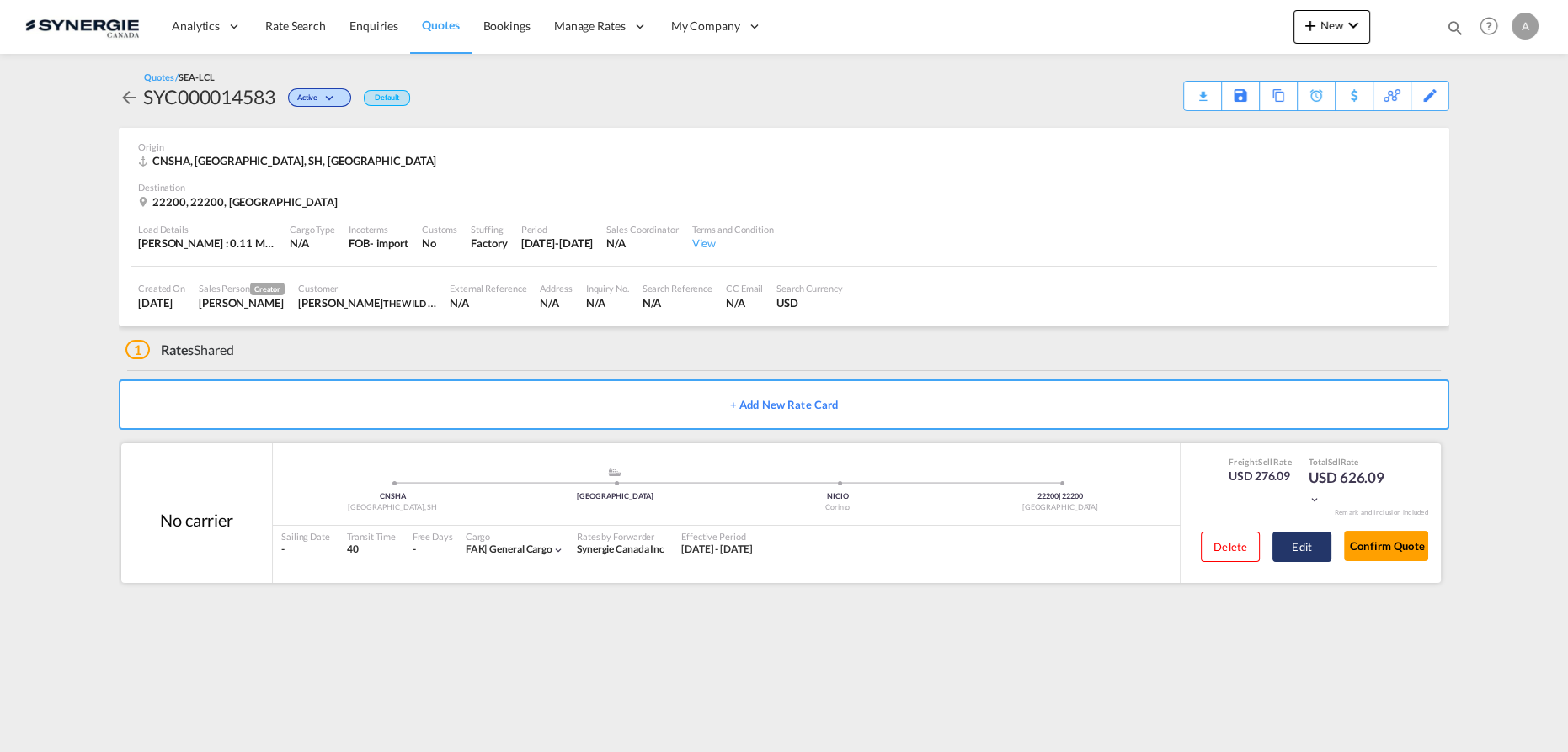
click at [1307, 550] on button "Edit" at bounding box center [1301, 547] width 59 height 30
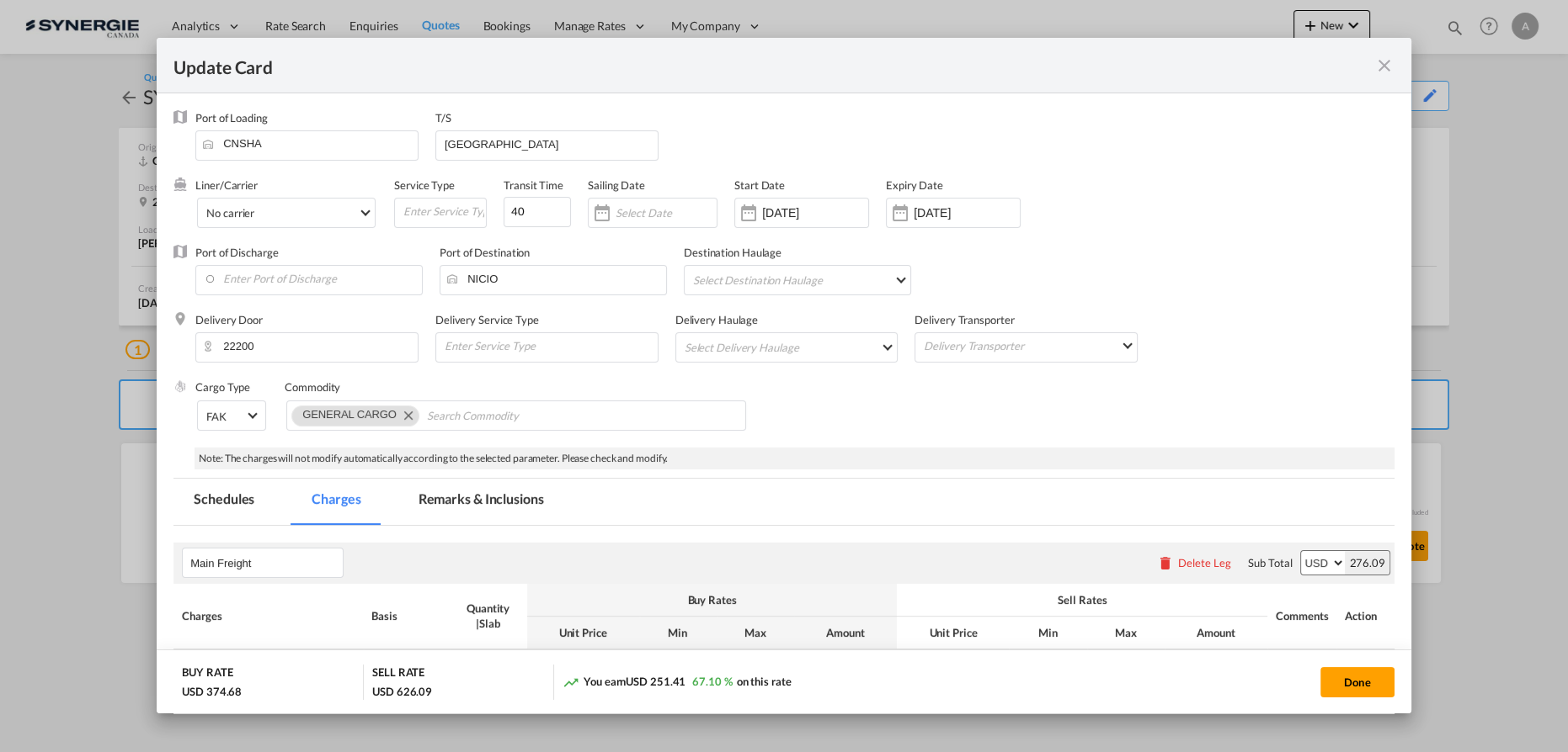
click at [447, 503] on md-tab-item "Remarks & Inclusions" at bounding box center [481, 502] width 166 height 46
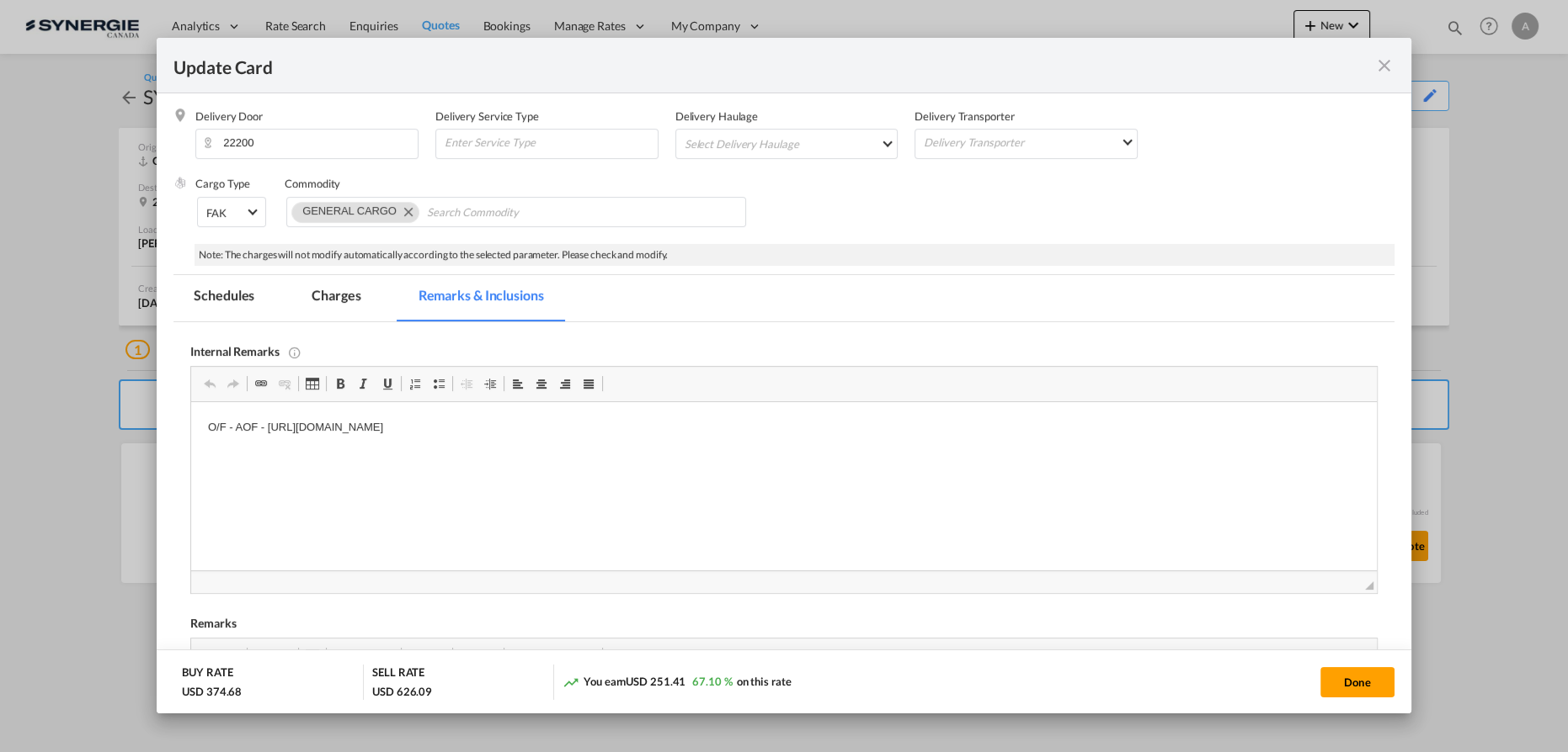
scroll to position [0, 0]
click at [326, 294] on md-tab-item "Charges" at bounding box center [336, 298] width 89 height 46
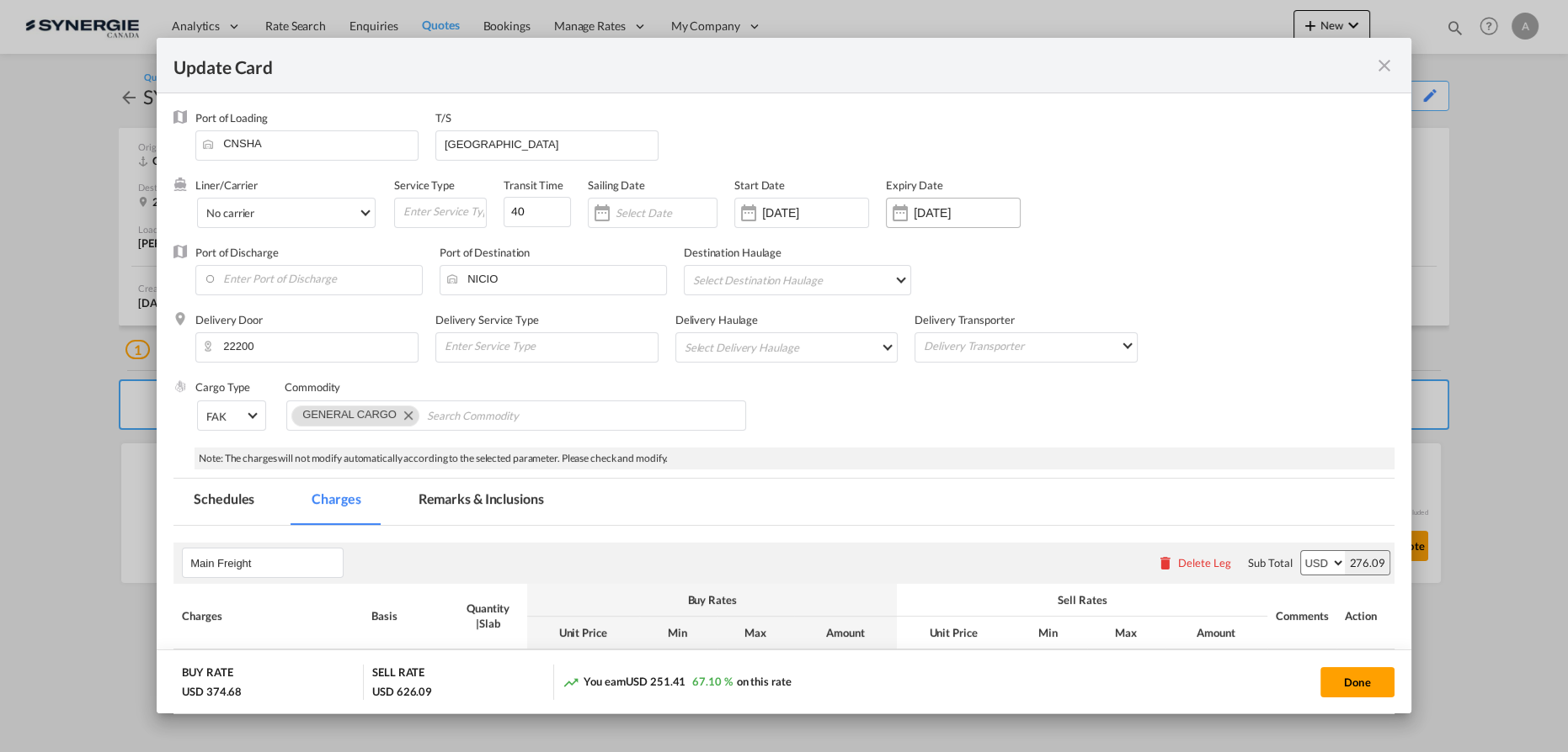
click at [940, 210] on input "[DATE]" at bounding box center [966, 212] width 106 height 13
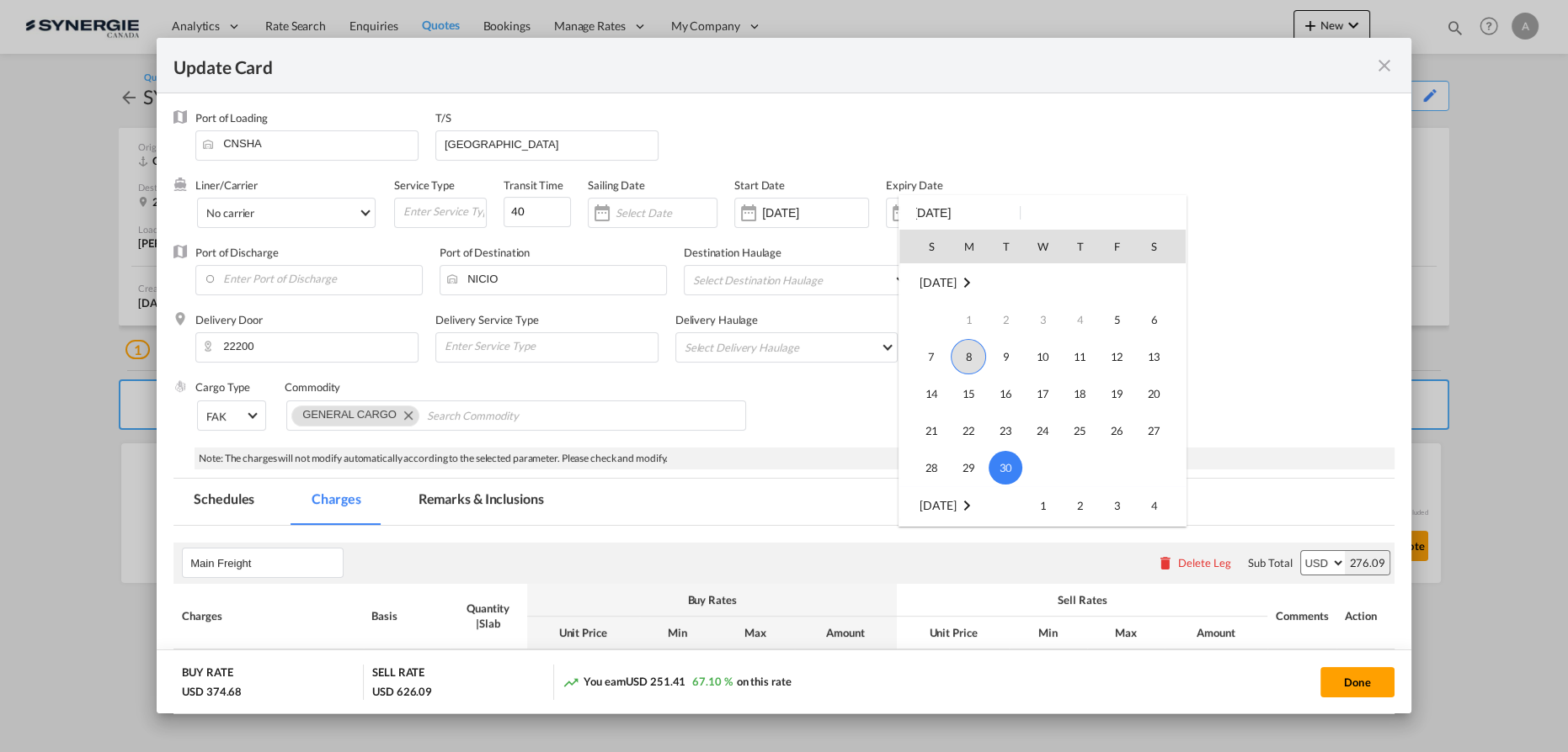
click at [963, 356] on span "8" at bounding box center [968, 357] width 36 height 36
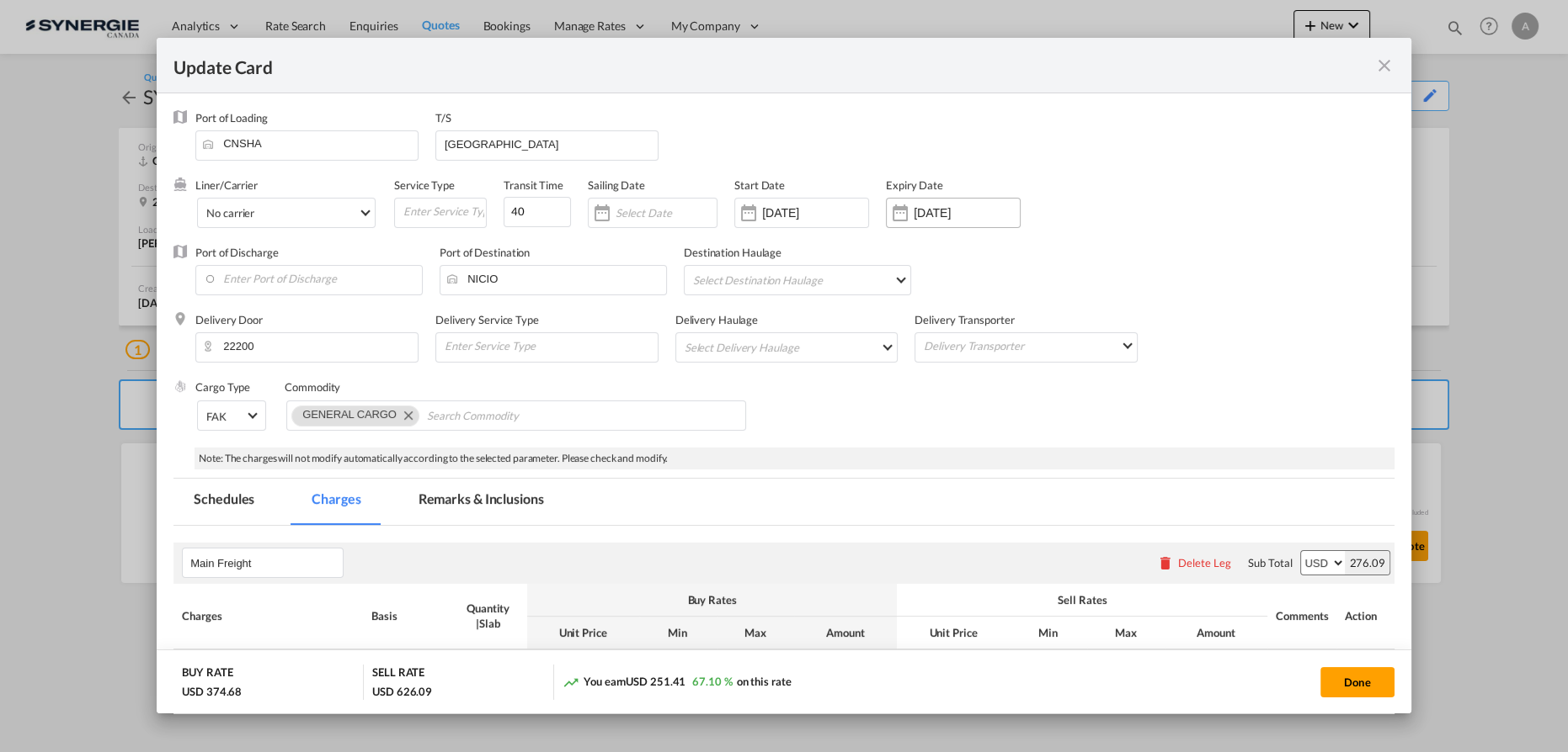
click at [949, 210] on input "[DATE]" at bounding box center [966, 212] width 106 height 13
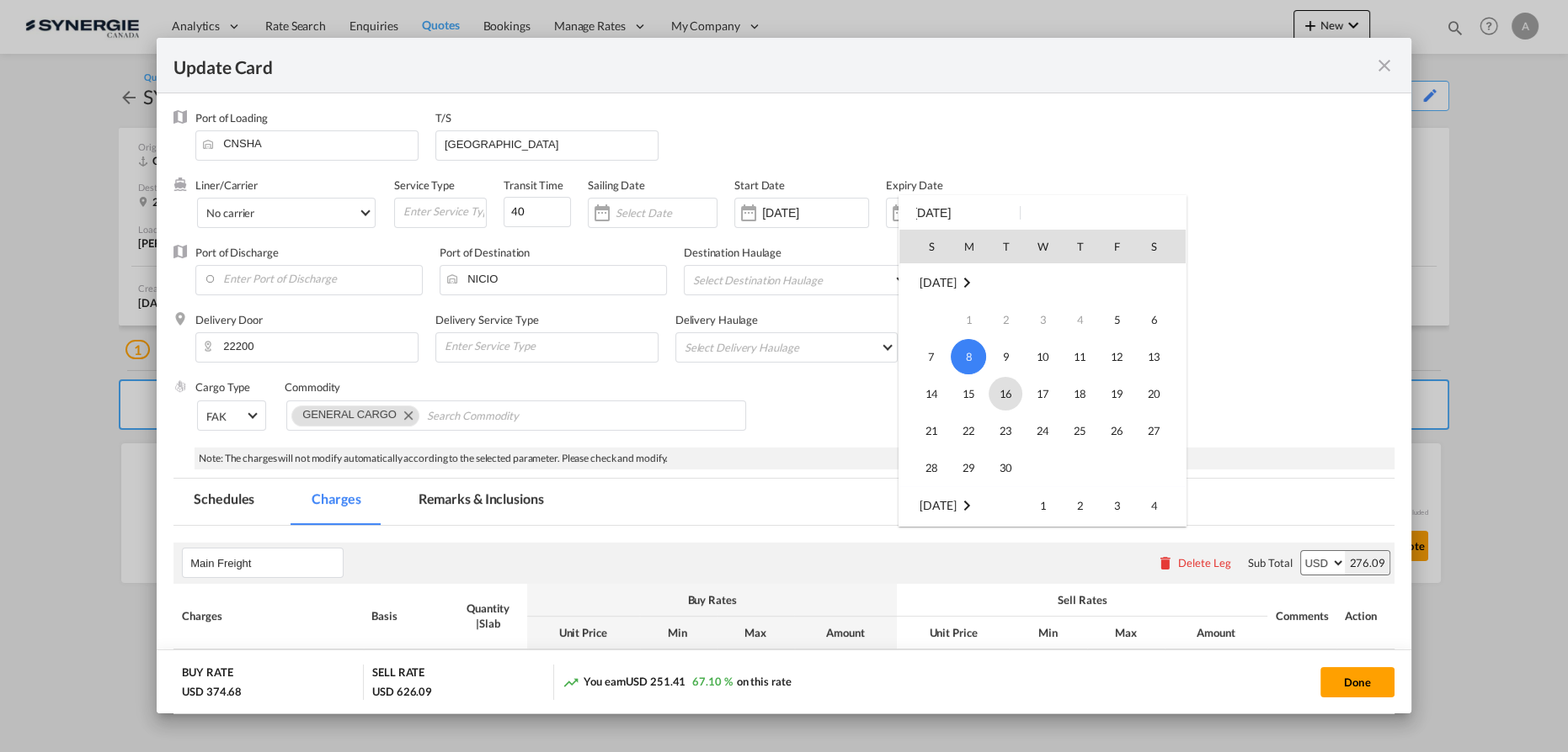
click at [1014, 400] on span "16" at bounding box center [1006, 394] width 34 height 34
type input "16 Sep 2025"
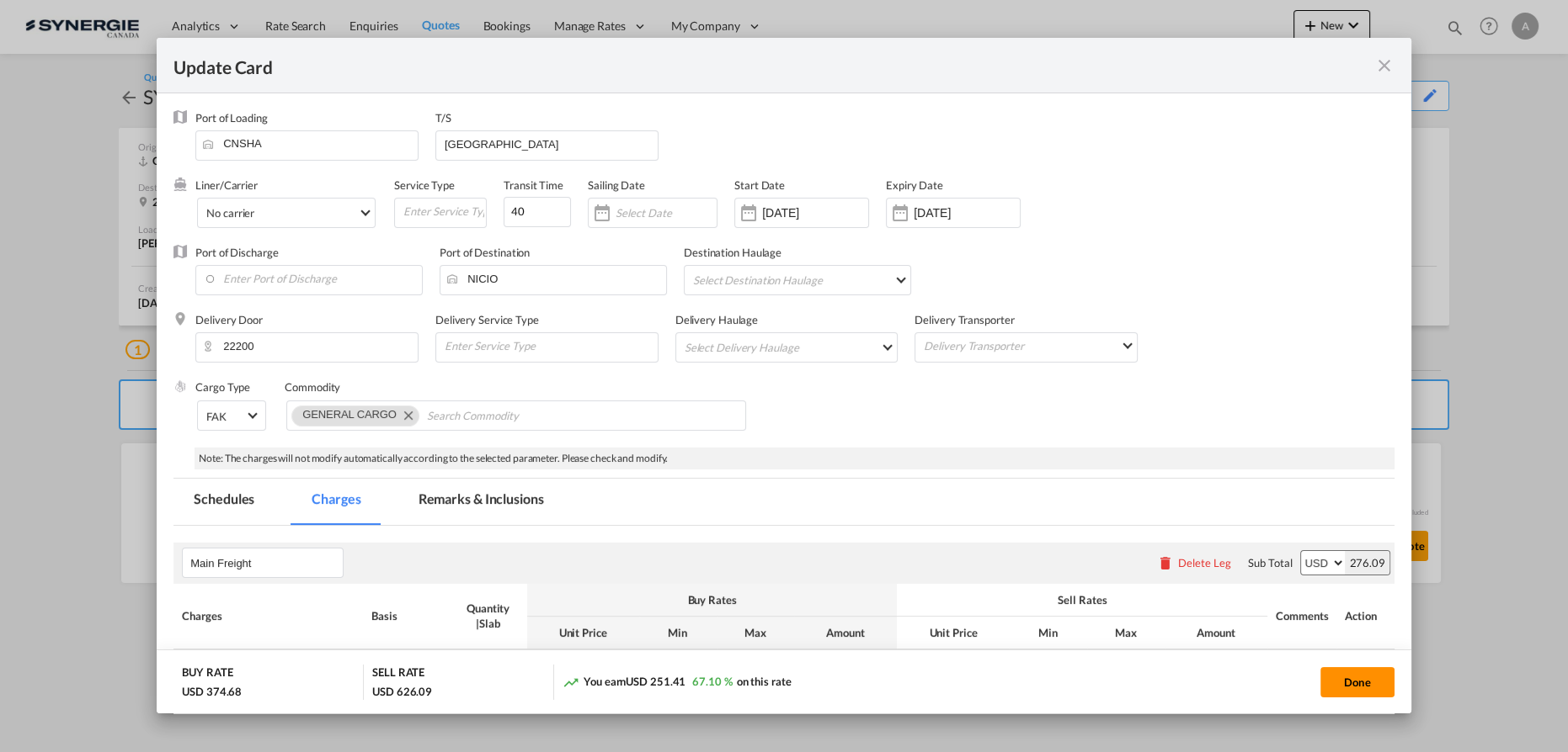
click at [1350, 693] on button "Done" at bounding box center [1357, 683] width 74 height 30
type input "04 Sep 2025"
type input "15 Sep 2025"
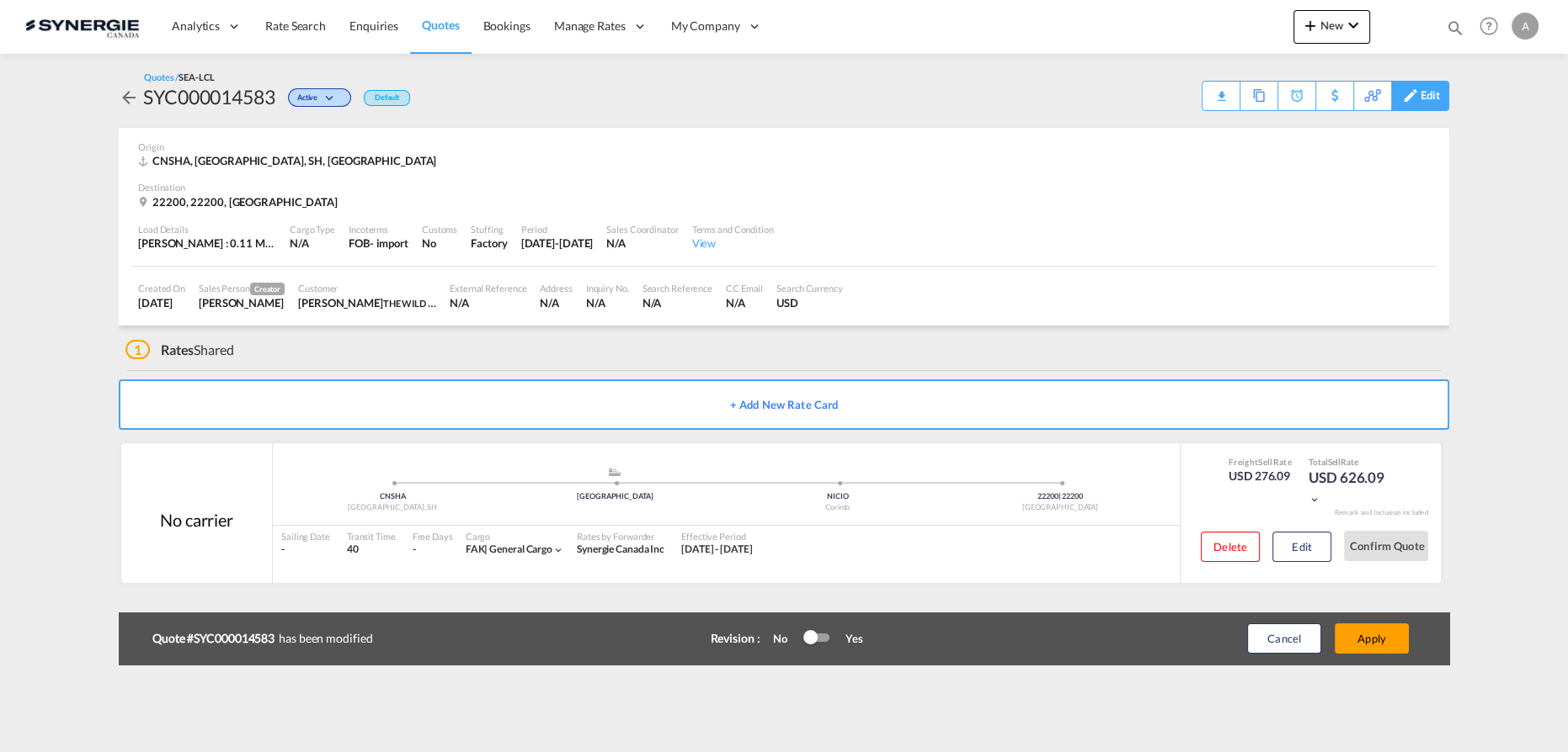
click at [1423, 101] on div "Edit" at bounding box center [1430, 96] width 20 height 29
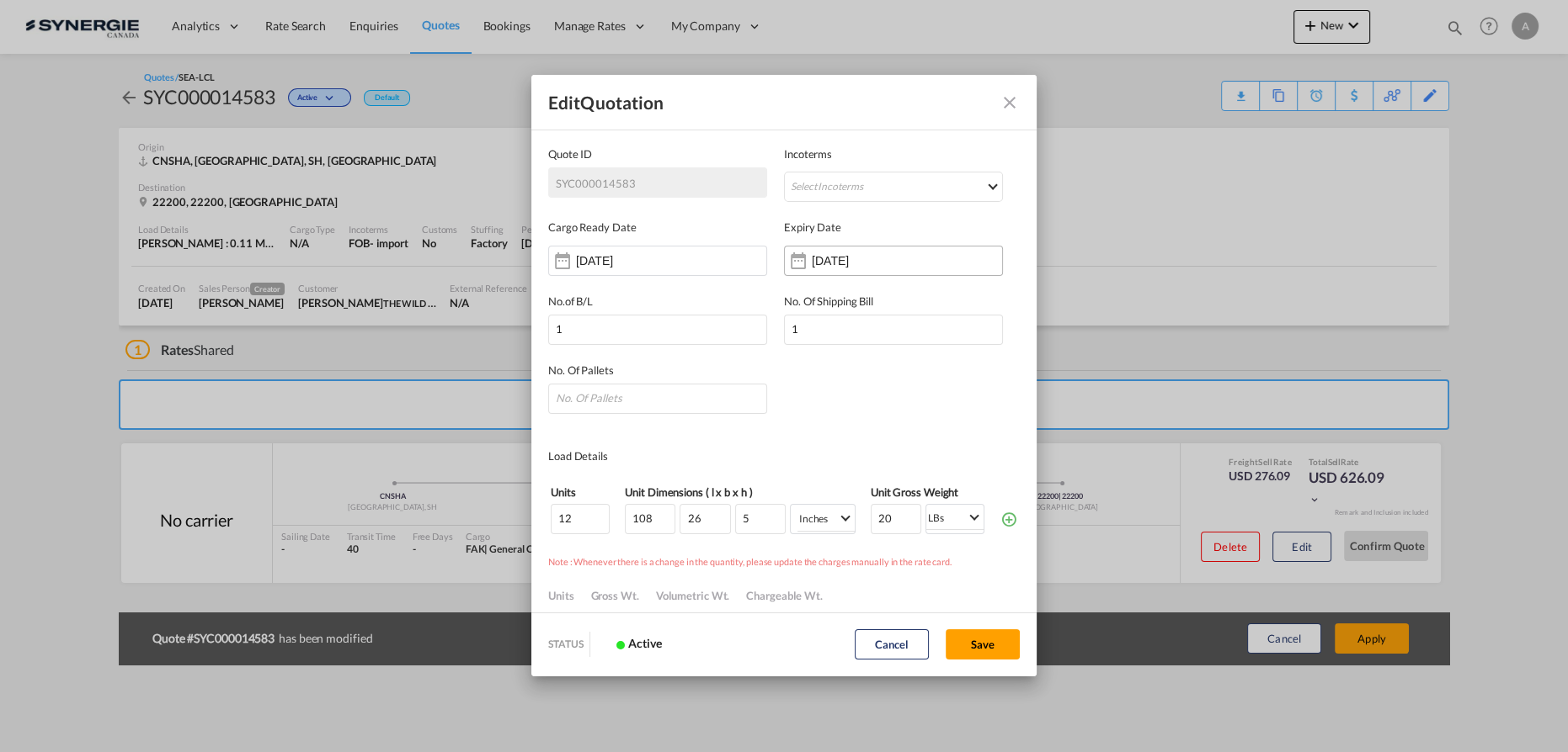
click at [854, 266] on input "30 Sep 2025" at bounding box center [864, 260] width 106 height 13
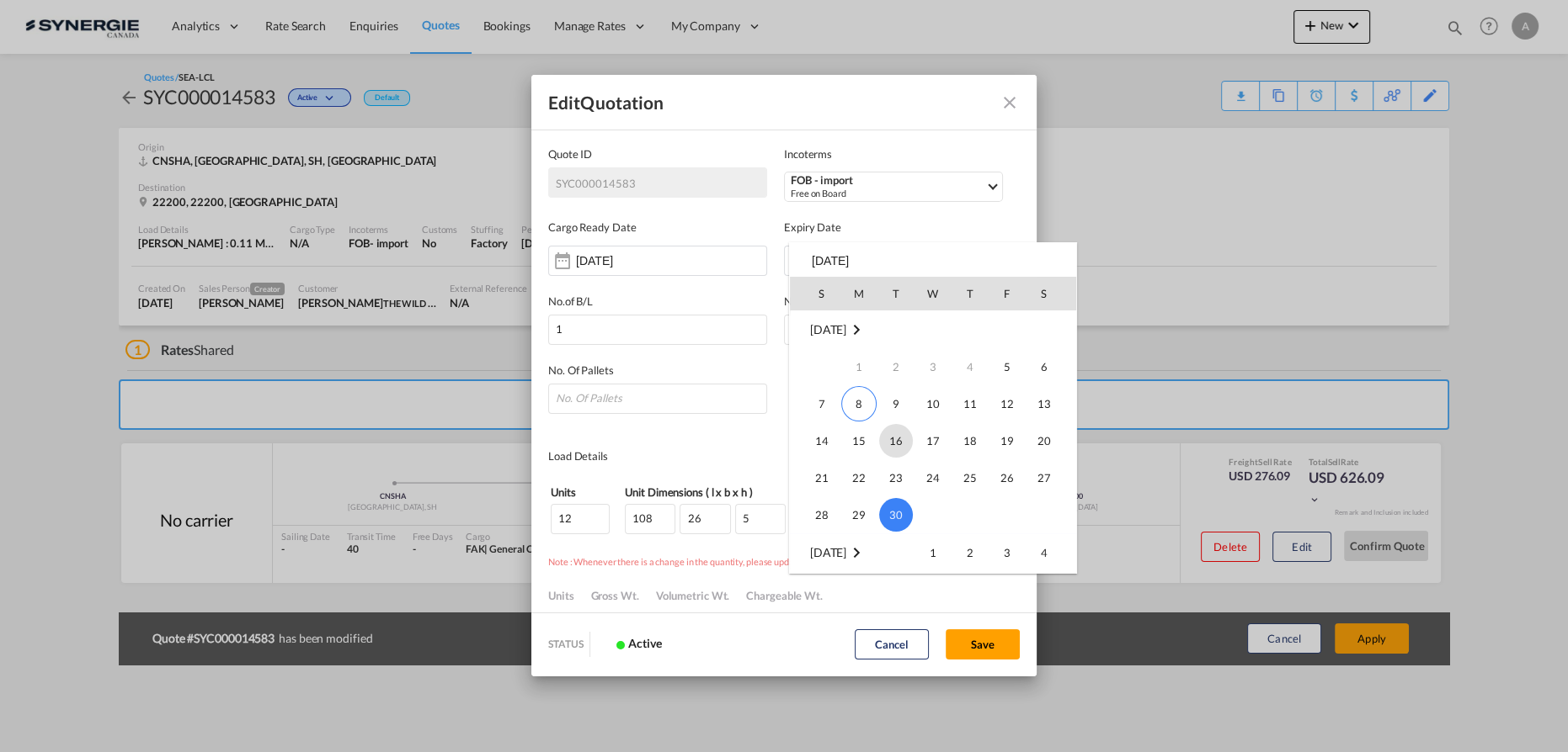
click at [891, 442] on span "16" at bounding box center [896, 441] width 34 height 34
type input "16 Sep 2025"
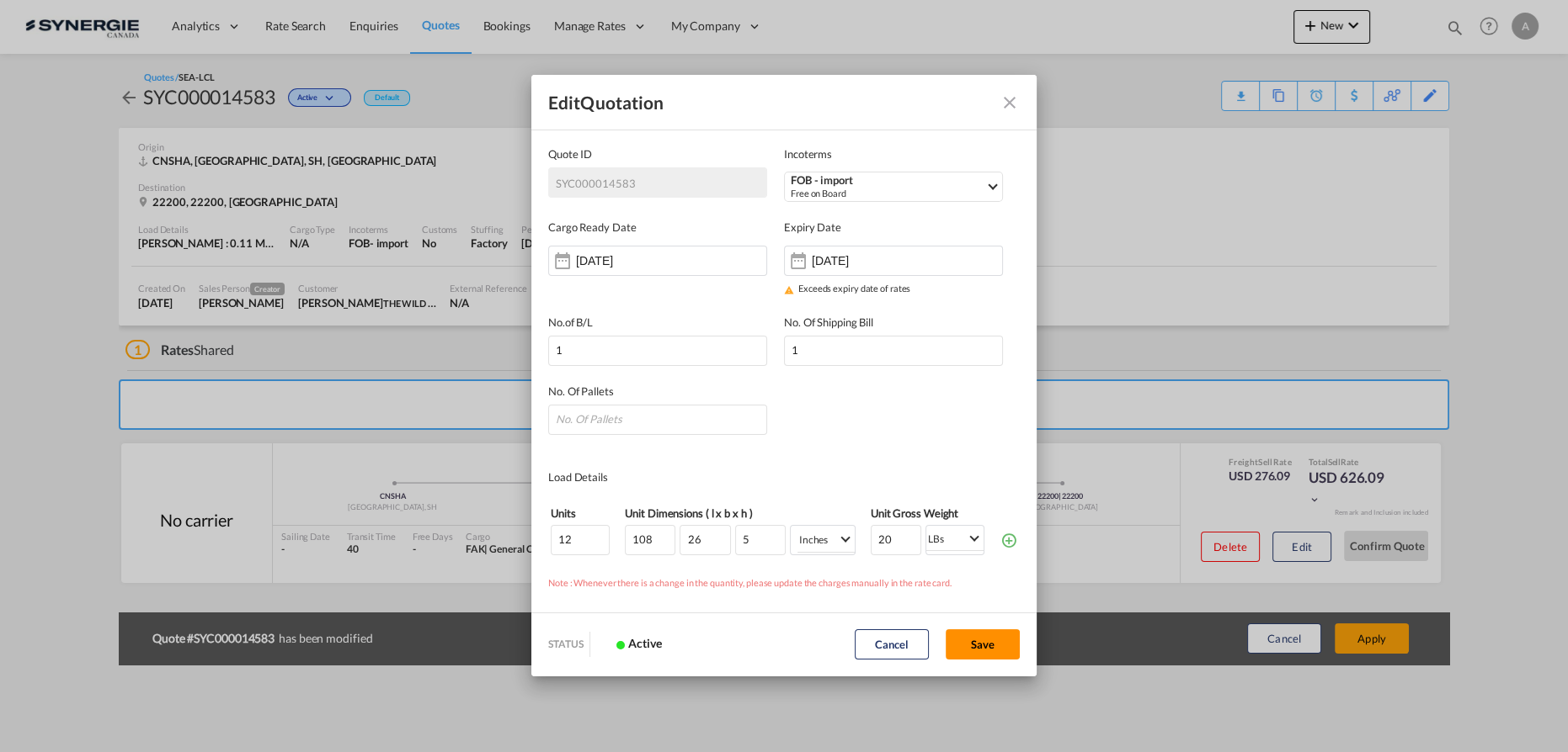
click at [970, 636] on button "Save" at bounding box center [982, 644] width 74 height 30
click at [597, 420] on input "Quote ID IncotermsSelect ..." at bounding box center [658, 420] width 219 height 30
type input "12"
drag, startPoint x: 970, startPoint y: 645, endPoint x: 1010, endPoint y: 643, distance: 40.0
click at [972, 645] on button "Save" at bounding box center [982, 644] width 74 height 30
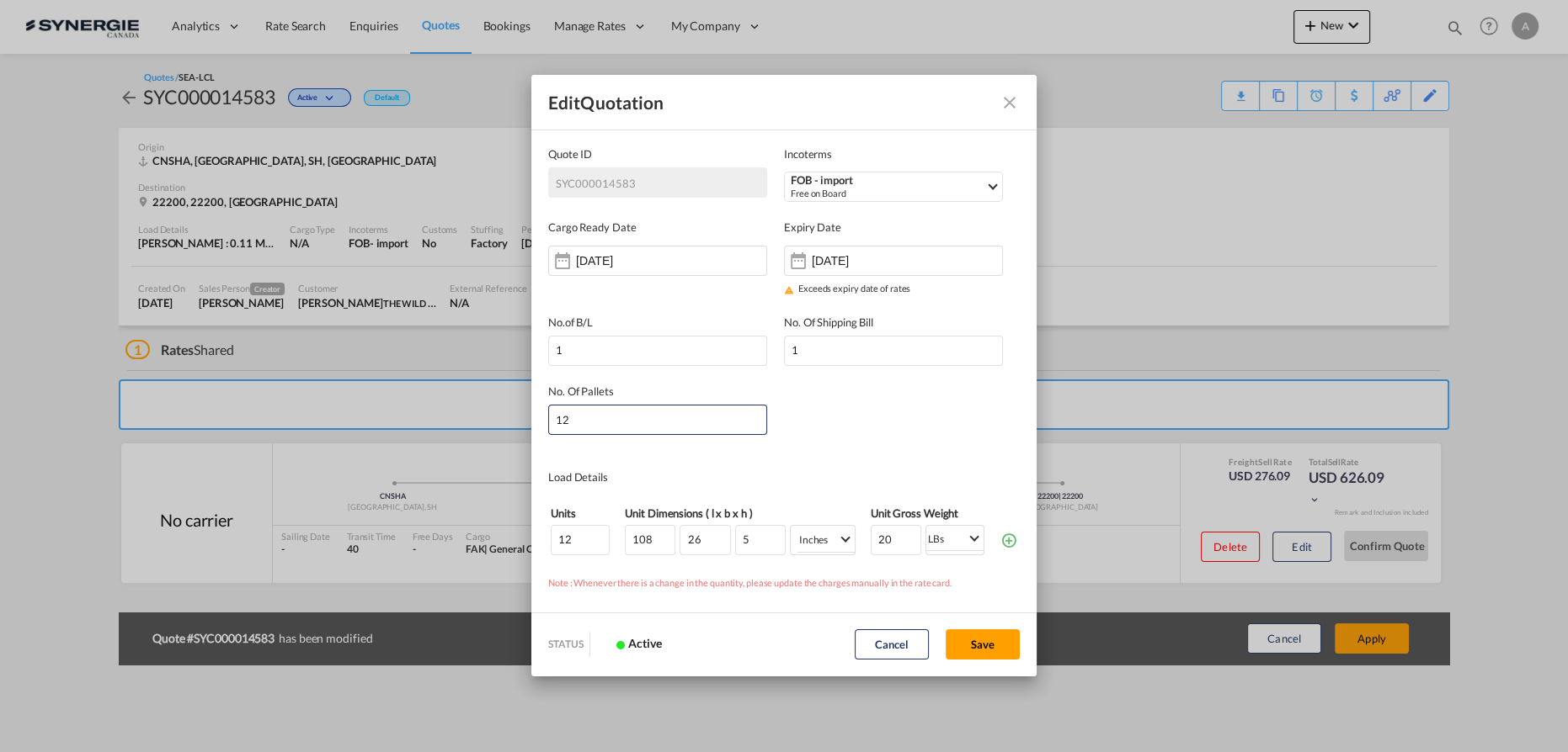
type input "04 Sep 2025"
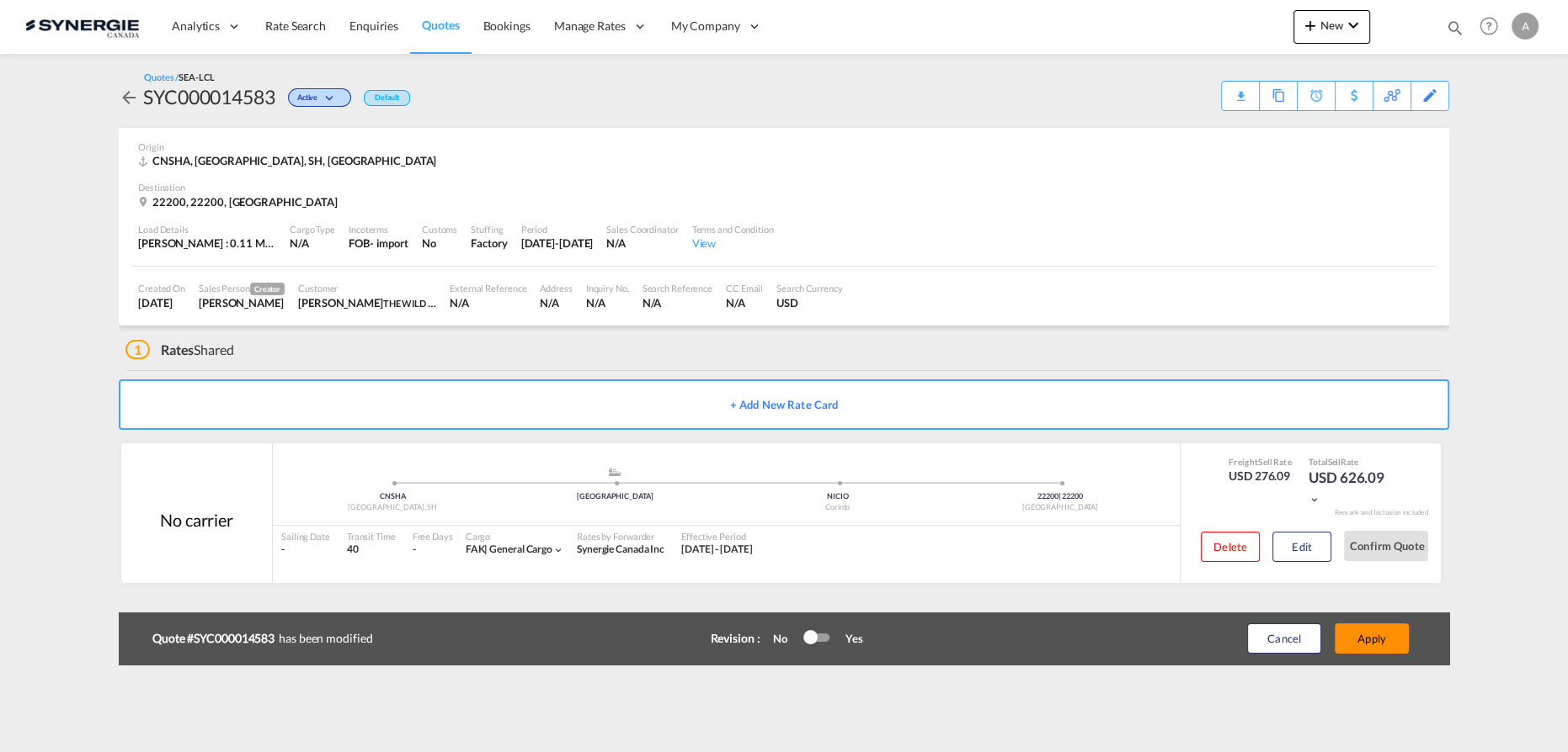
click at [1362, 630] on button "Apply" at bounding box center [1371, 639] width 74 height 30
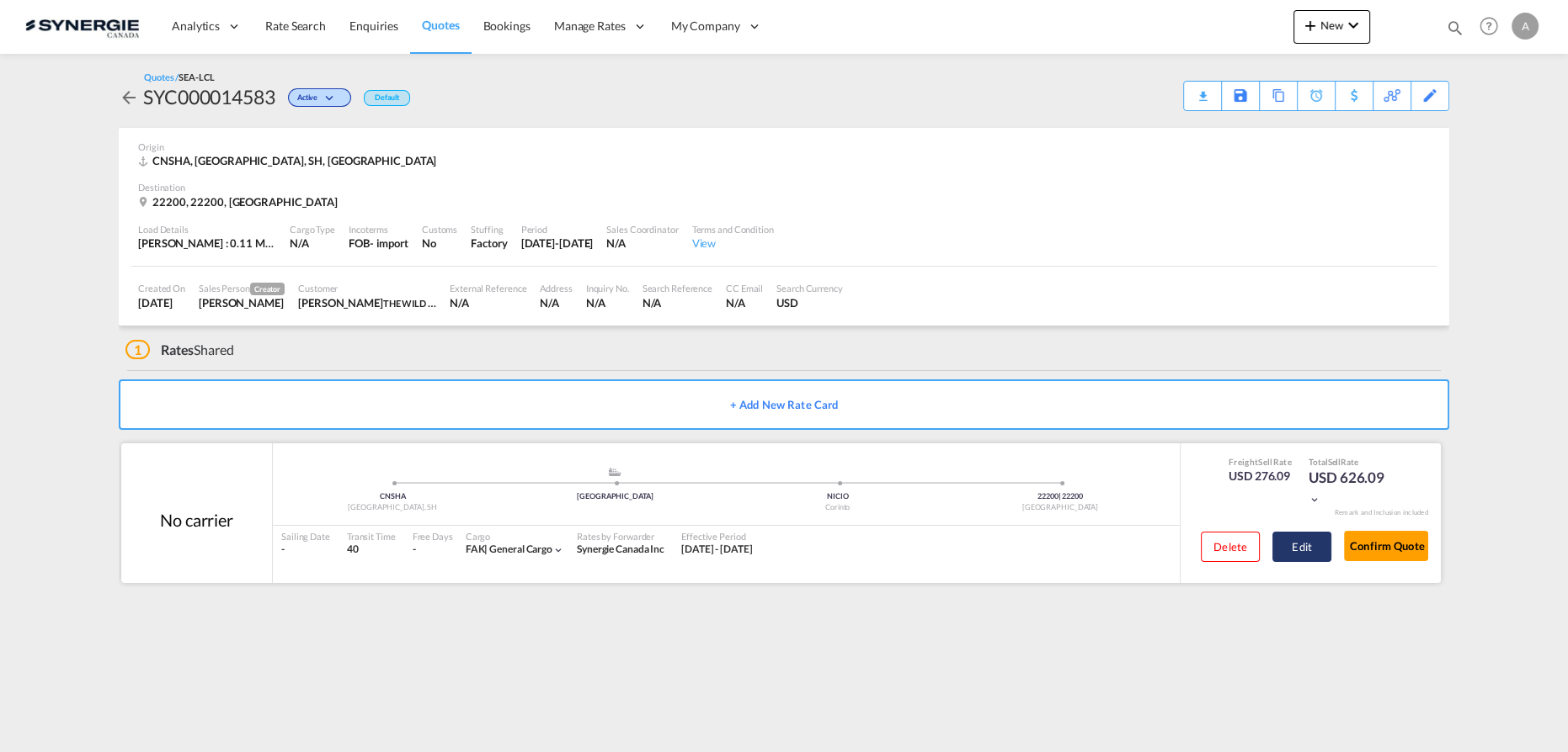
click at [1304, 552] on button "Edit" at bounding box center [1301, 547] width 59 height 30
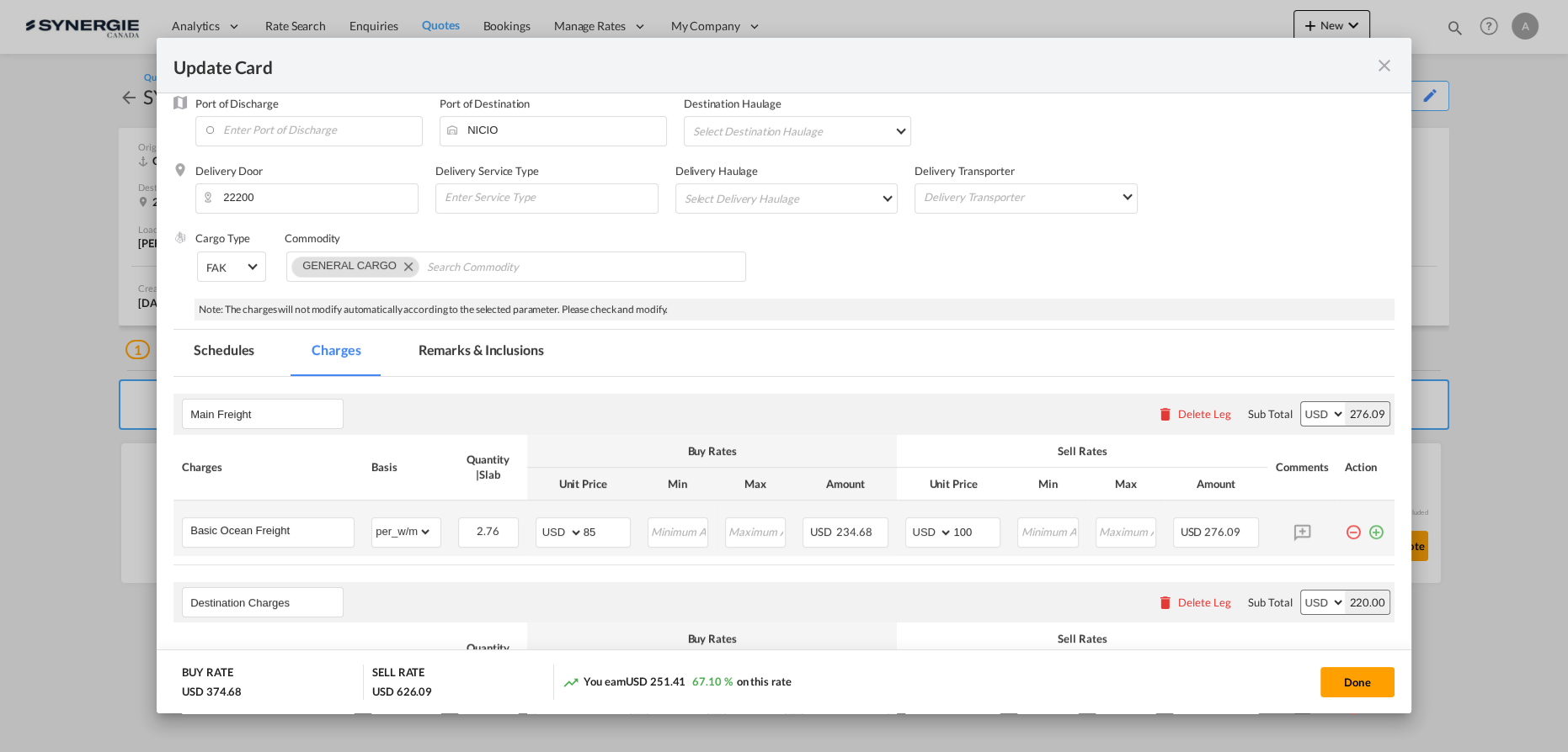
scroll to position [152, 0]
drag, startPoint x: 595, startPoint y: 522, endPoint x: 540, endPoint y: 523, distance: 55.0
click at [556, 523] on md-input-container "AED AFN ALL AMD ANG AOA ARS AUD AWG AZN BAM BBD BDT BGN BHD BIF BMD BND BOB BRL…" at bounding box center [583, 529] width 95 height 30
type input "0"
type input "50"
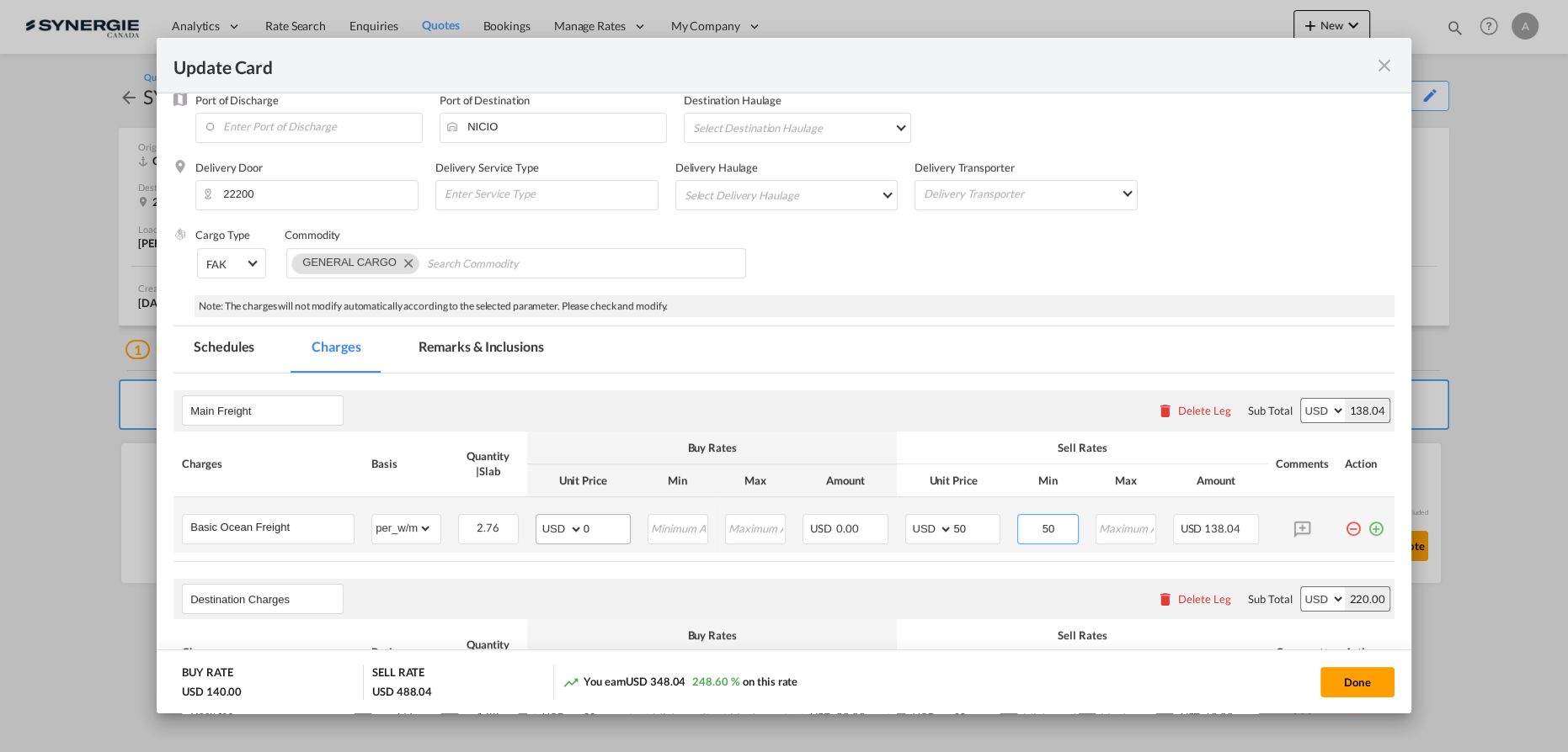
type input "50"
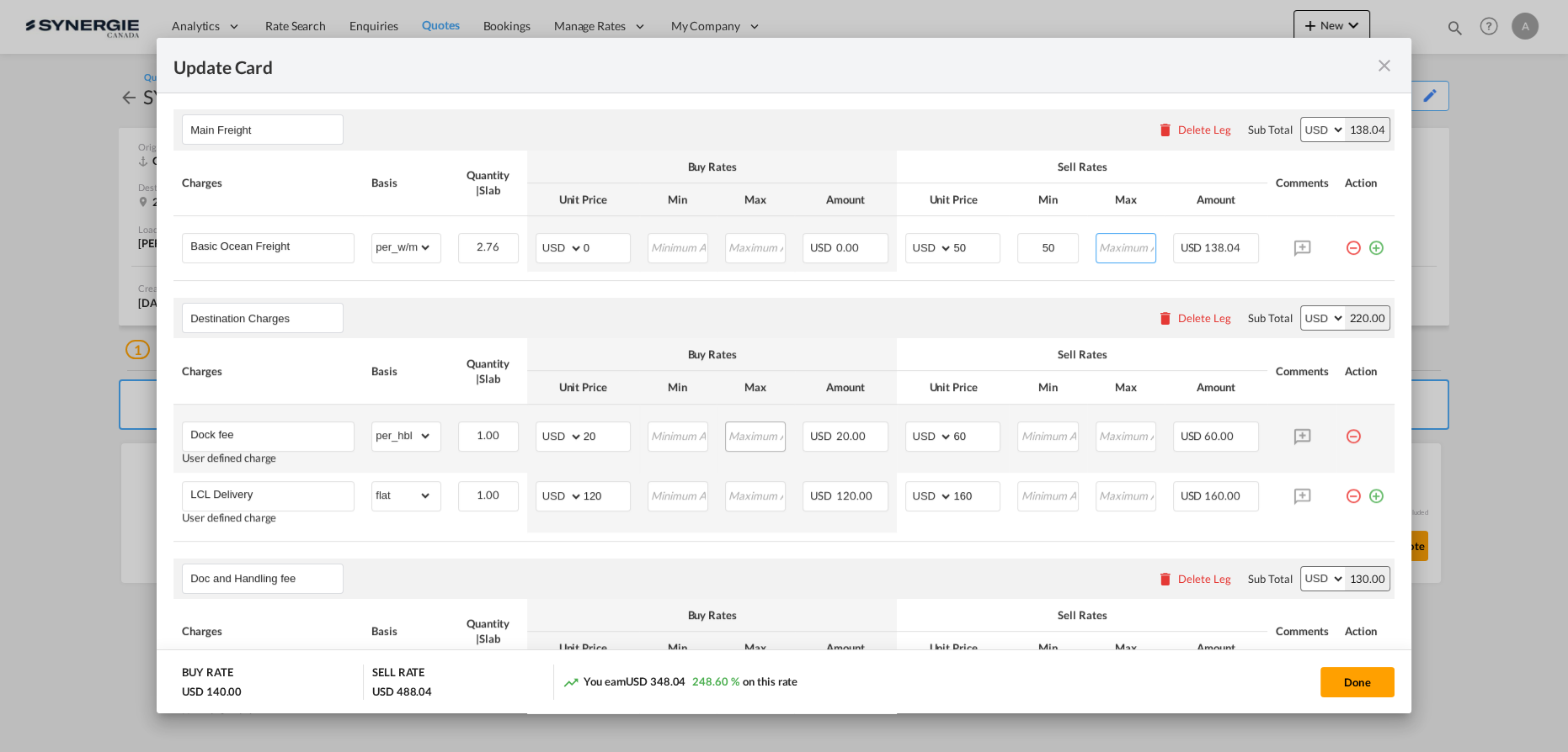
scroll to position [459, 0]
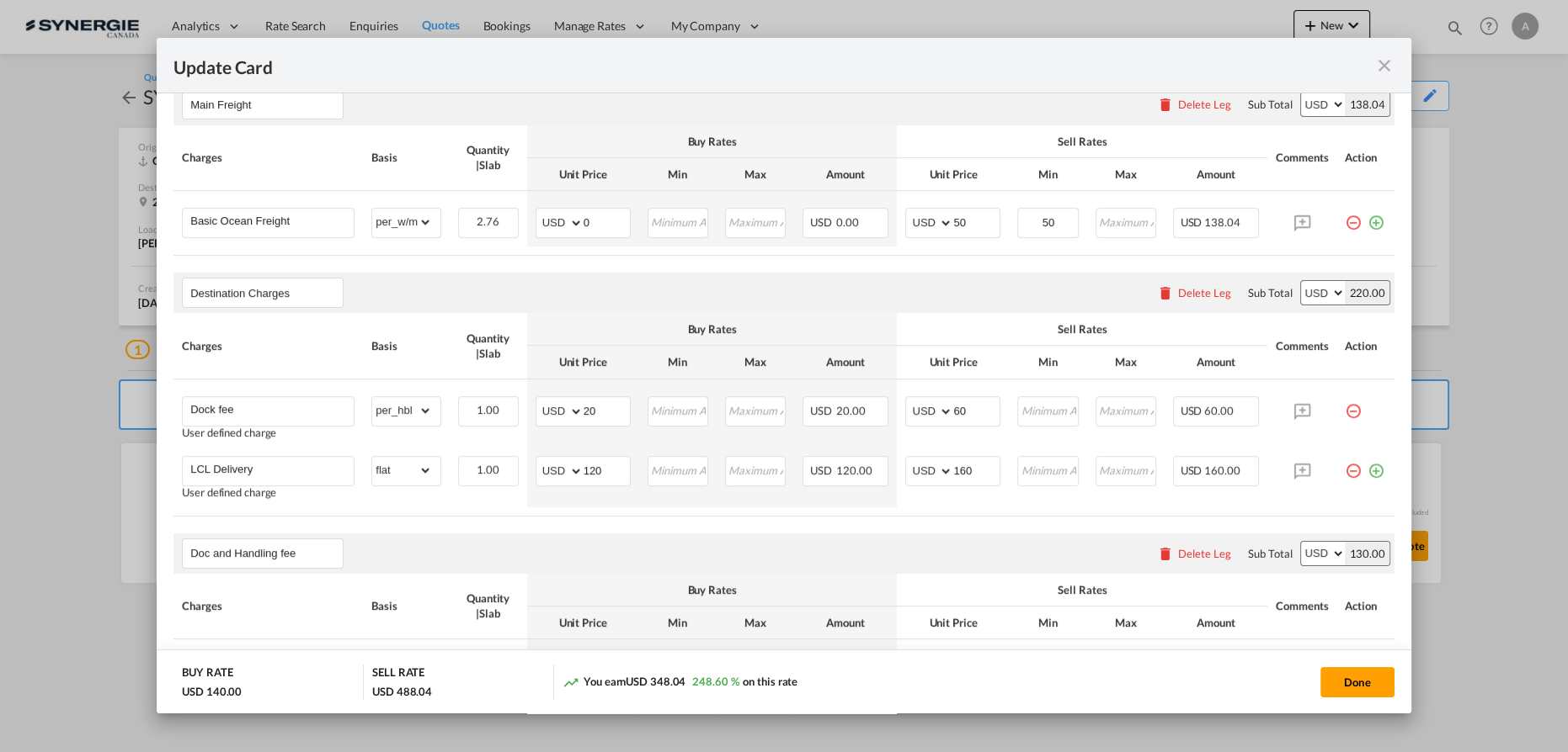
drag, startPoint x: 1342, startPoint y: 409, endPoint x: 1074, endPoint y: 396, distance: 268.3
click at [1344, 409] on md-icon "icon-minus-circle-outline red-400-fg pt-7" at bounding box center [1352, 405] width 17 height 17
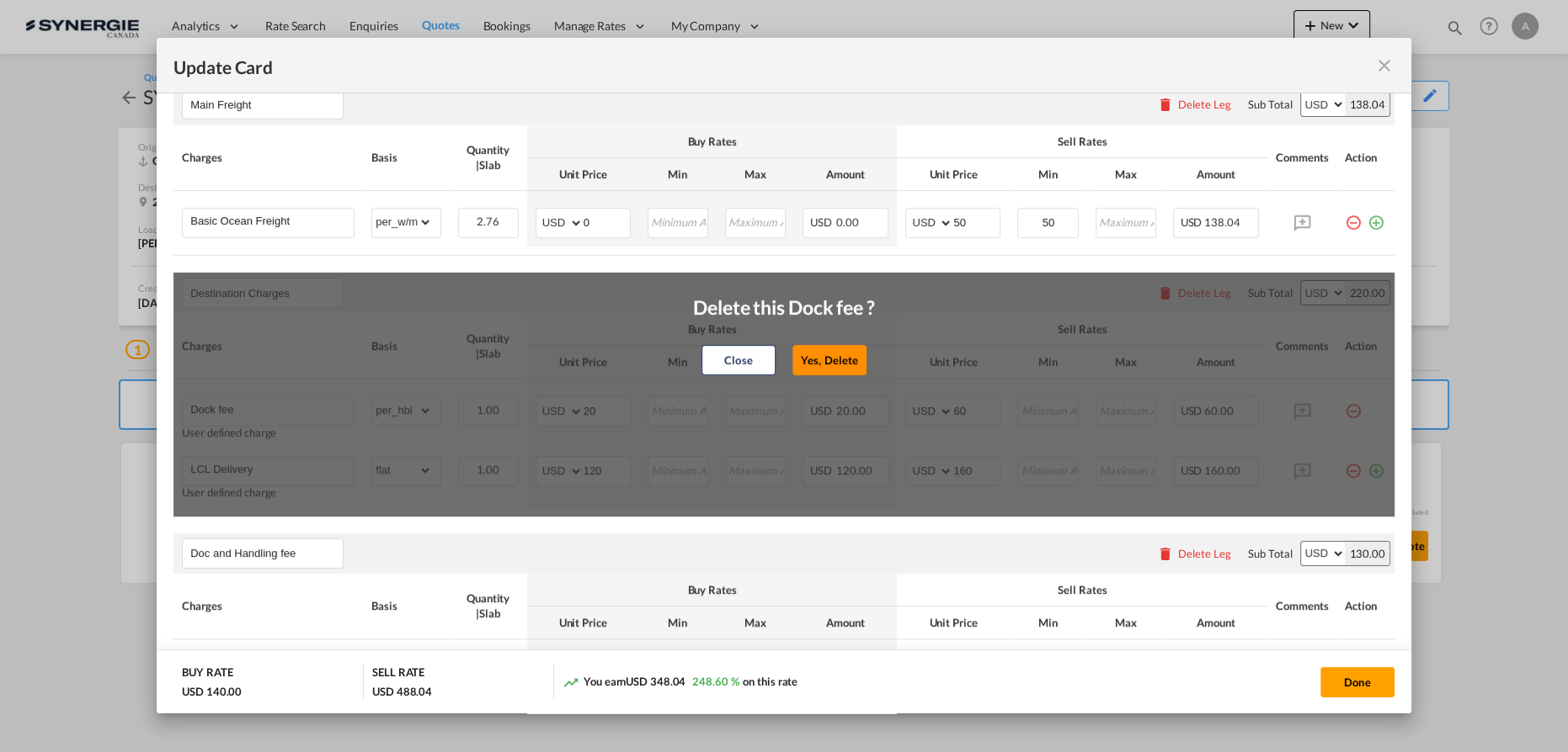
click at [841, 356] on button "Yes, Delete" at bounding box center [829, 360] width 74 height 30
type input "LCL Delivery"
select select "flat"
type input "120"
type input "160"
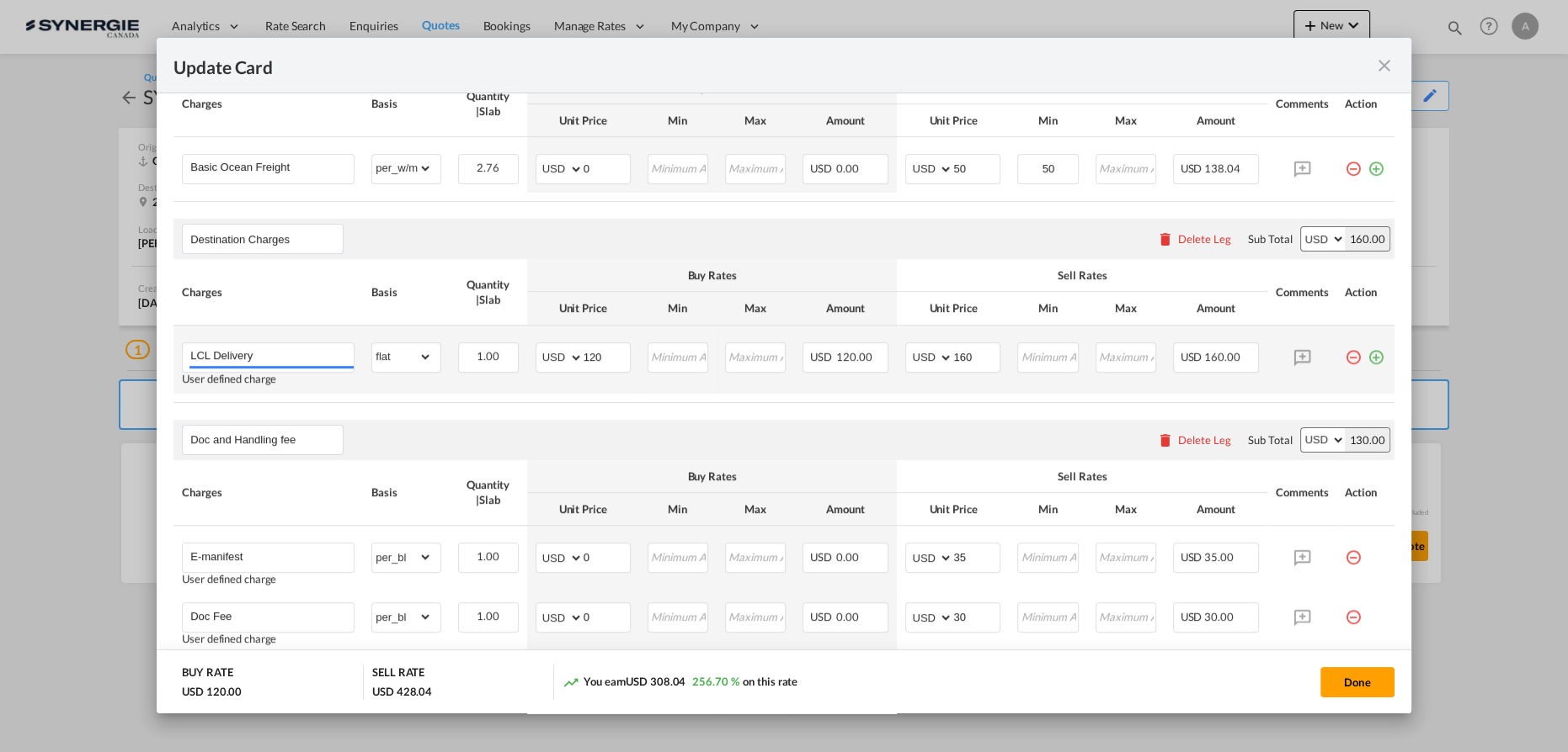
scroll to position [535, 0]
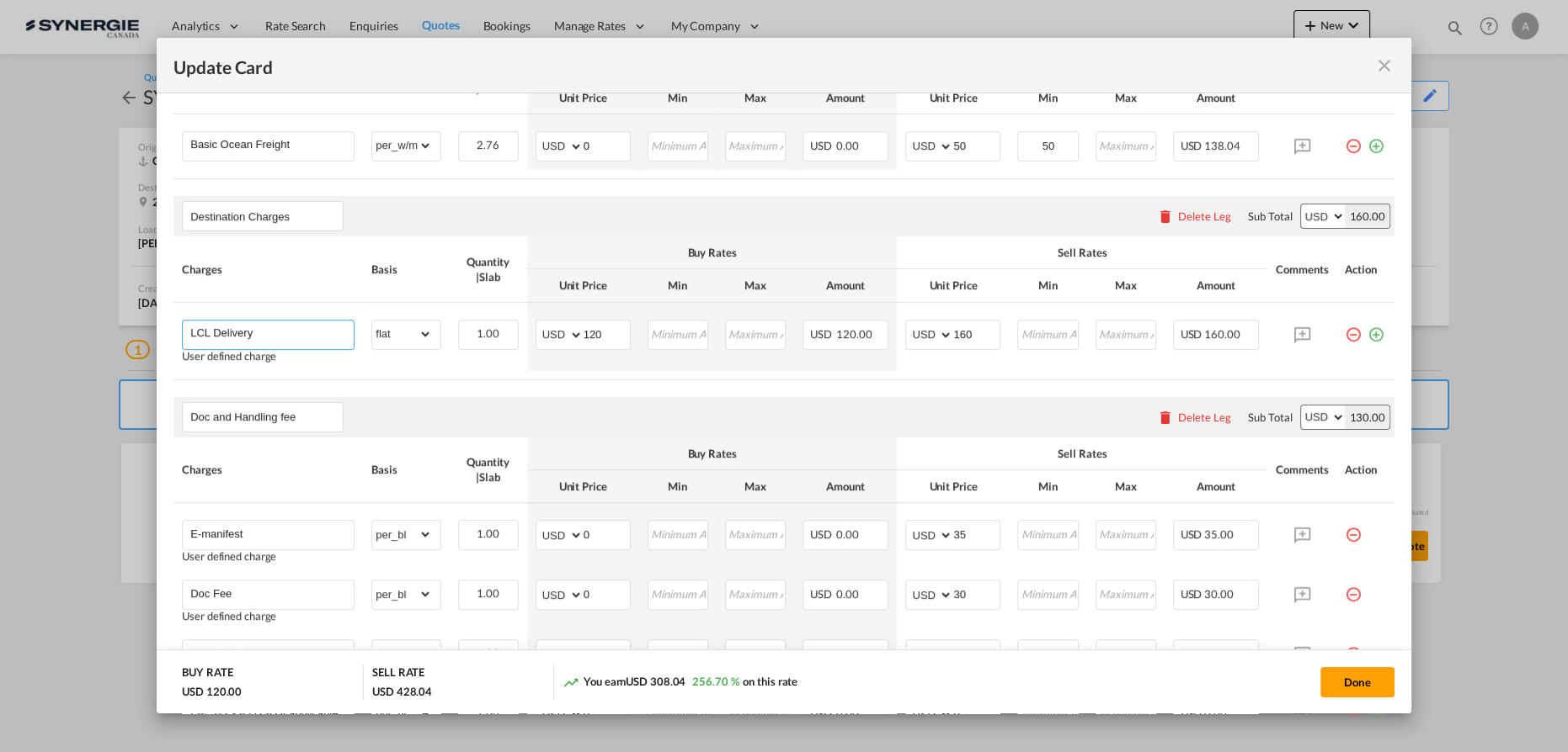
drag, startPoint x: 217, startPoint y: 322, endPoint x: 116, endPoint y: 321, distance: 101.0
click at [118, 321] on div "Update Card Port of Loading CNSHA T/S VANCOUVER Liner/Carrier No carrier 2HM LO…" at bounding box center [784, 375] width 1568 height 751
click at [1367, 332] on md-icon "icon-plus-circle-outline green-400-fg" at bounding box center [1375, 328] width 17 height 17
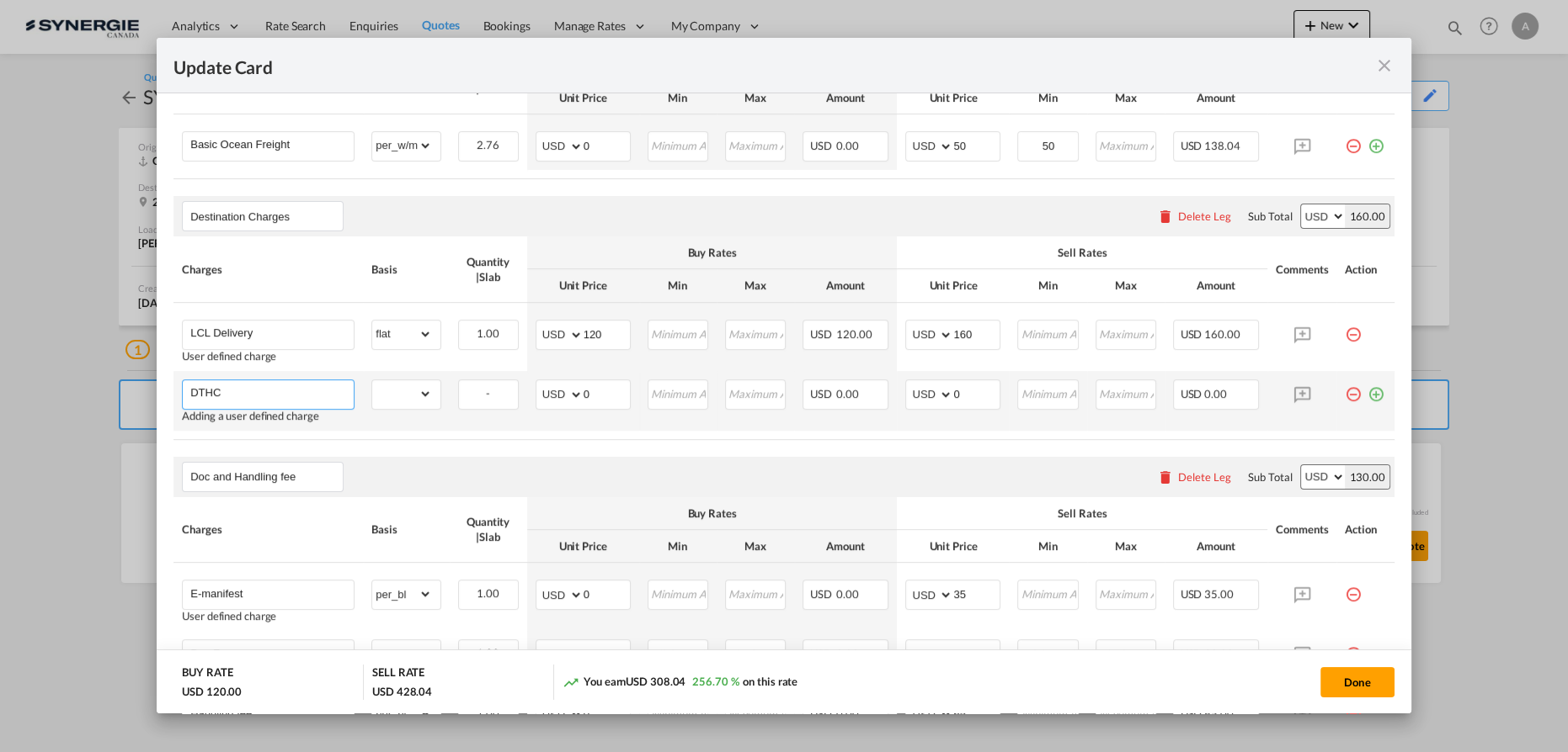
type input "DTHC"
click at [387, 392] on select "gross_weight volumetric_weight per_shipment per_bl per_km per_hawb per_kg flat …" at bounding box center [401, 394] width 59 height 27
select select "per_shipment"
click at [372, 380] on select "gross_weight volumetric_weight per_shipment per_bl per_km per_hawb per_kg flat …" at bounding box center [401, 394] width 59 height 27
click at [599, 395] on input "0" at bounding box center [607, 393] width 46 height 25
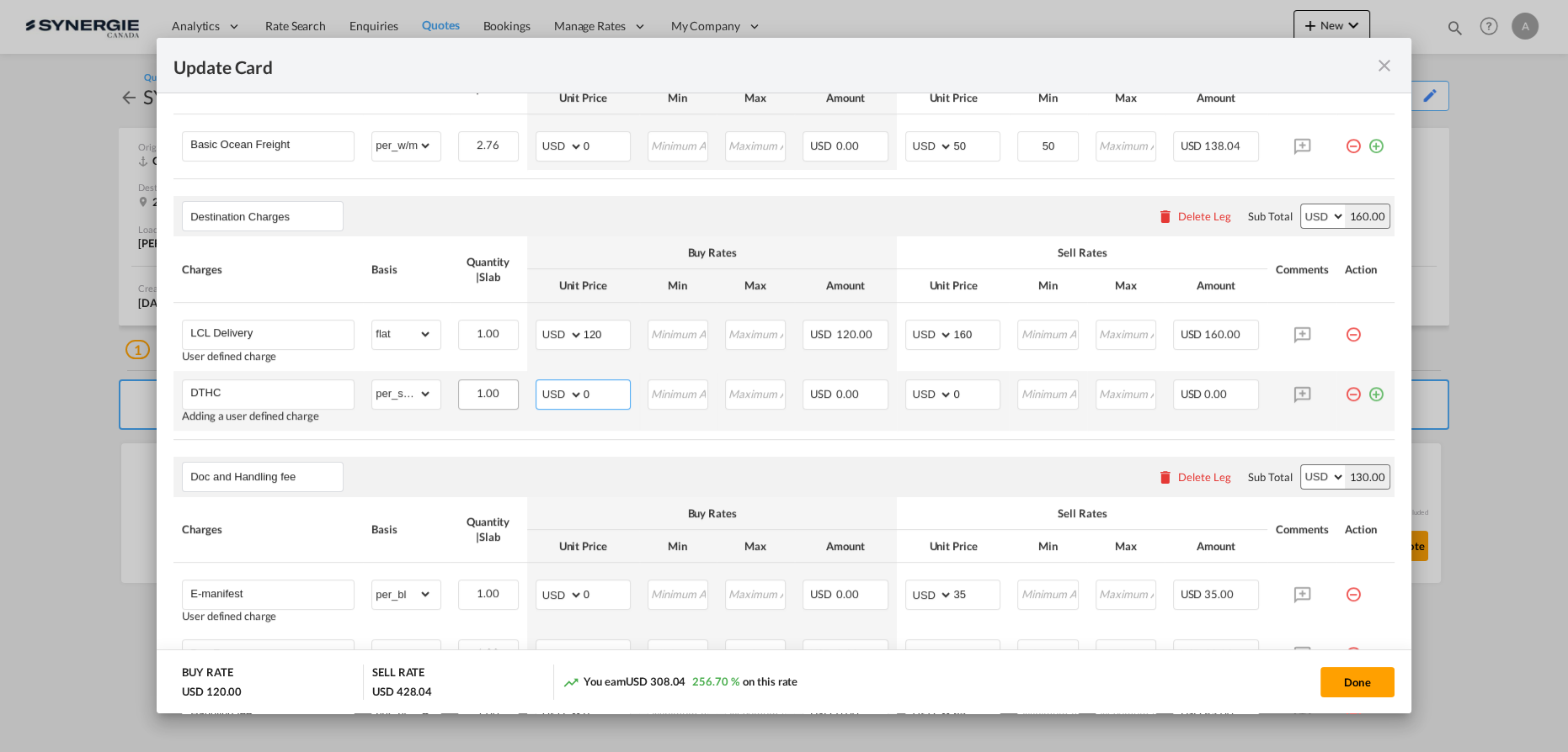
drag, startPoint x: 554, startPoint y: 389, endPoint x: 485, endPoint y: 387, distance: 69.0
click at [497, 390] on tr "DTHC Adding a user defined charge Please Enter Already Exists gross_weight volu…" at bounding box center [784, 401] width 1220 height 60
type input "540"
type input "600"
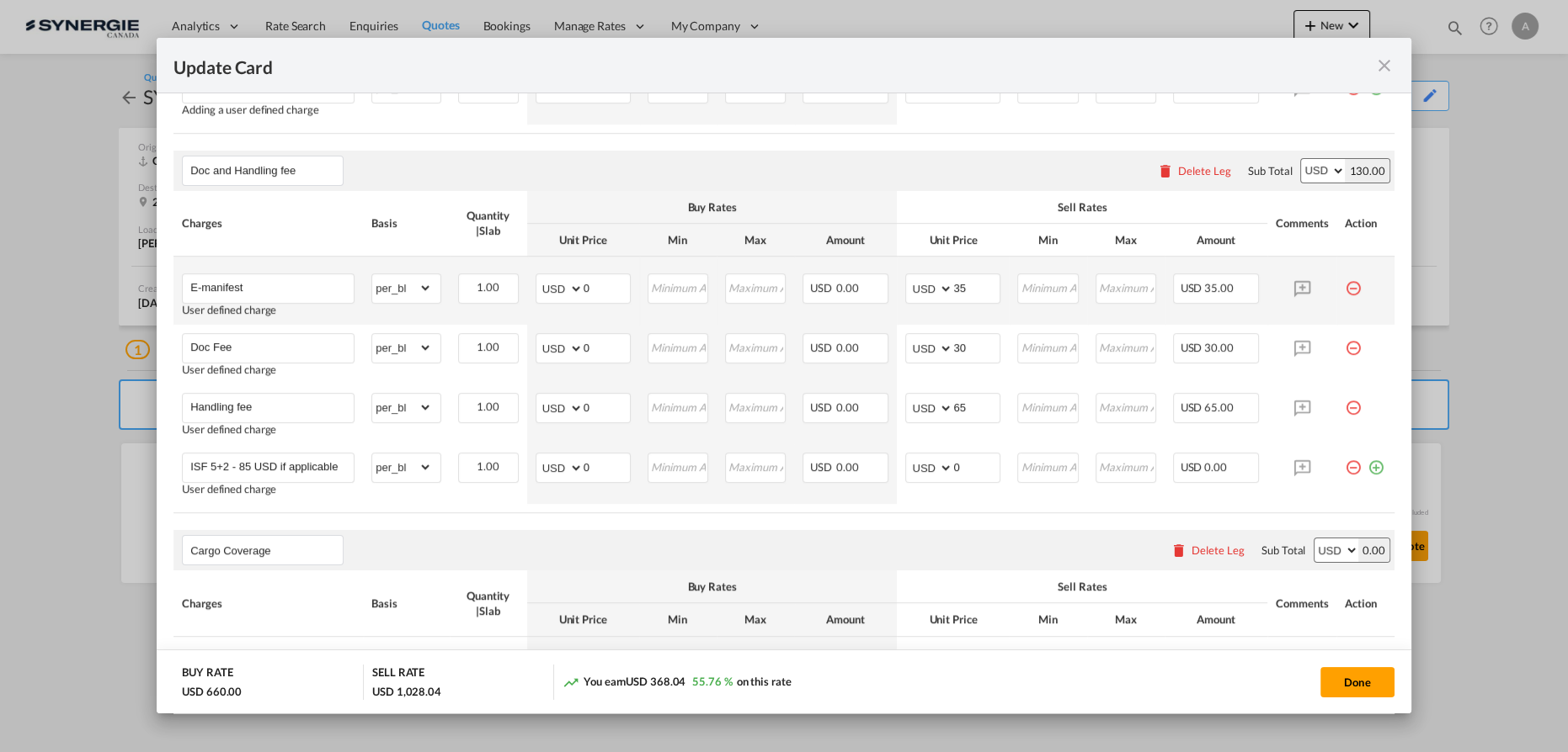
click at [1344, 282] on md-icon "icon-minus-circle-outline red-400-fg pt-7" at bounding box center [1352, 282] width 17 height 17
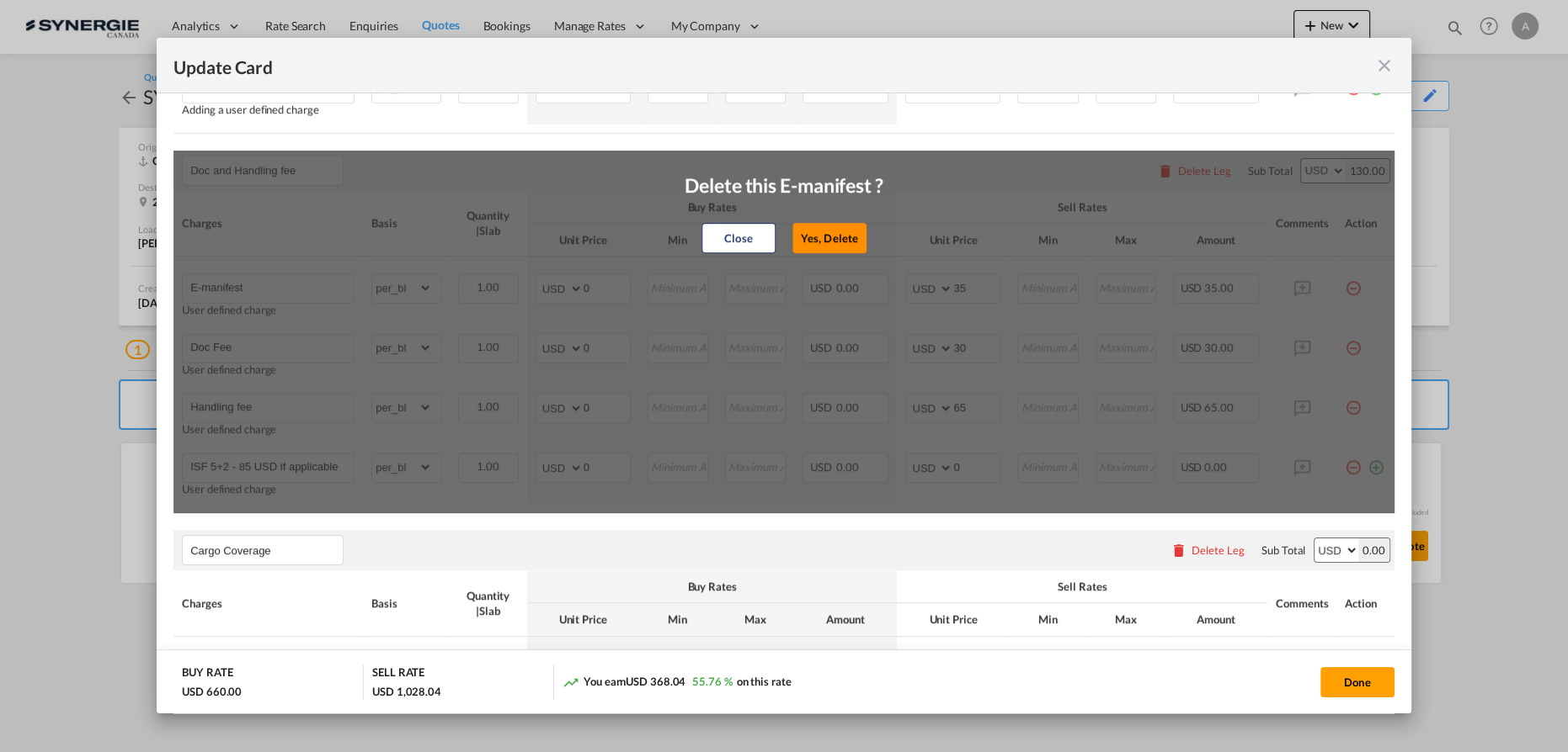
click at [837, 237] on button "Yes, Delete" at bounding box center [829, 238] width 74 height 30
type input "Doc Fee"
type input "30"
type input "Handling fee"
type input "65"
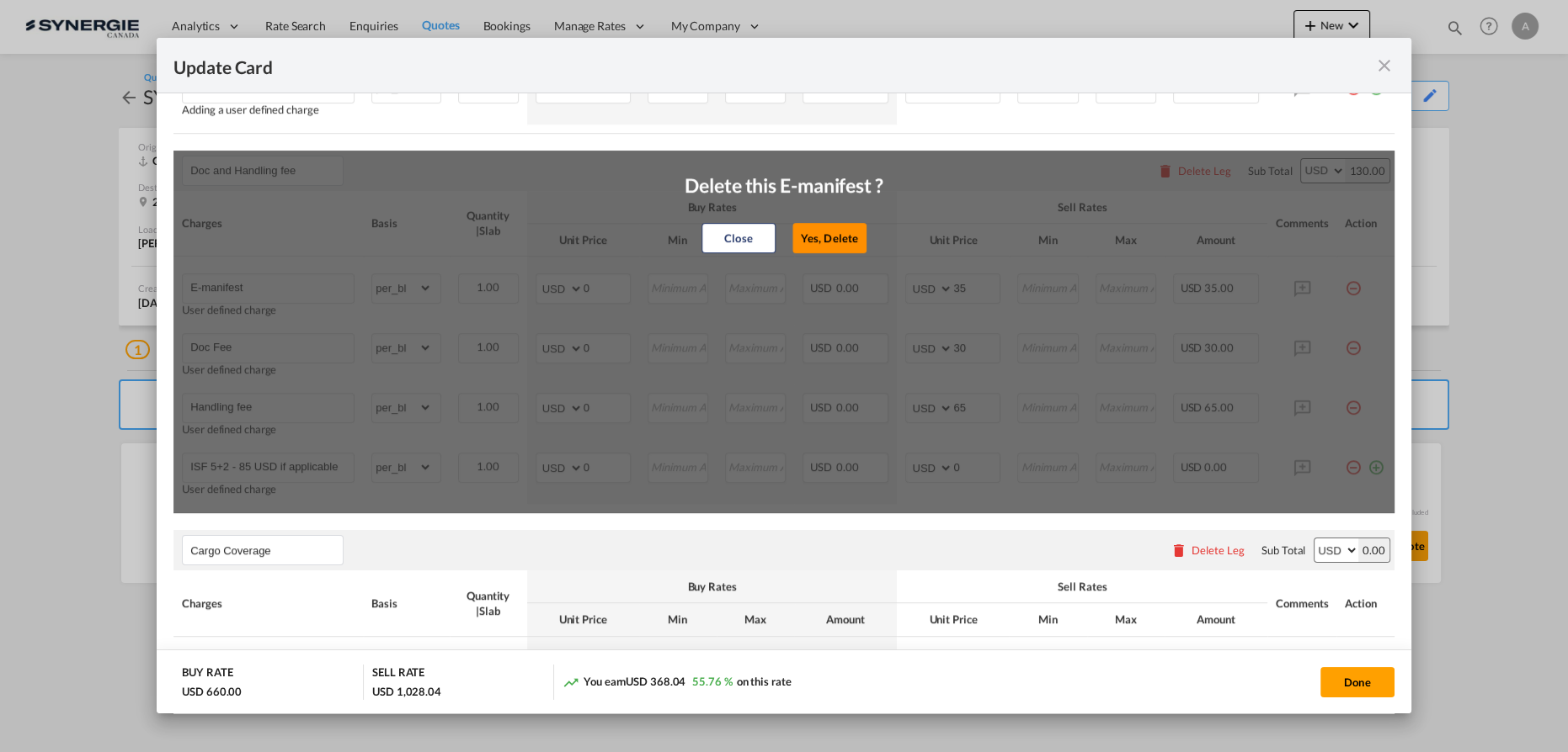
type input "ISF 5+2 - 85 USD if applicable"
type input "0"
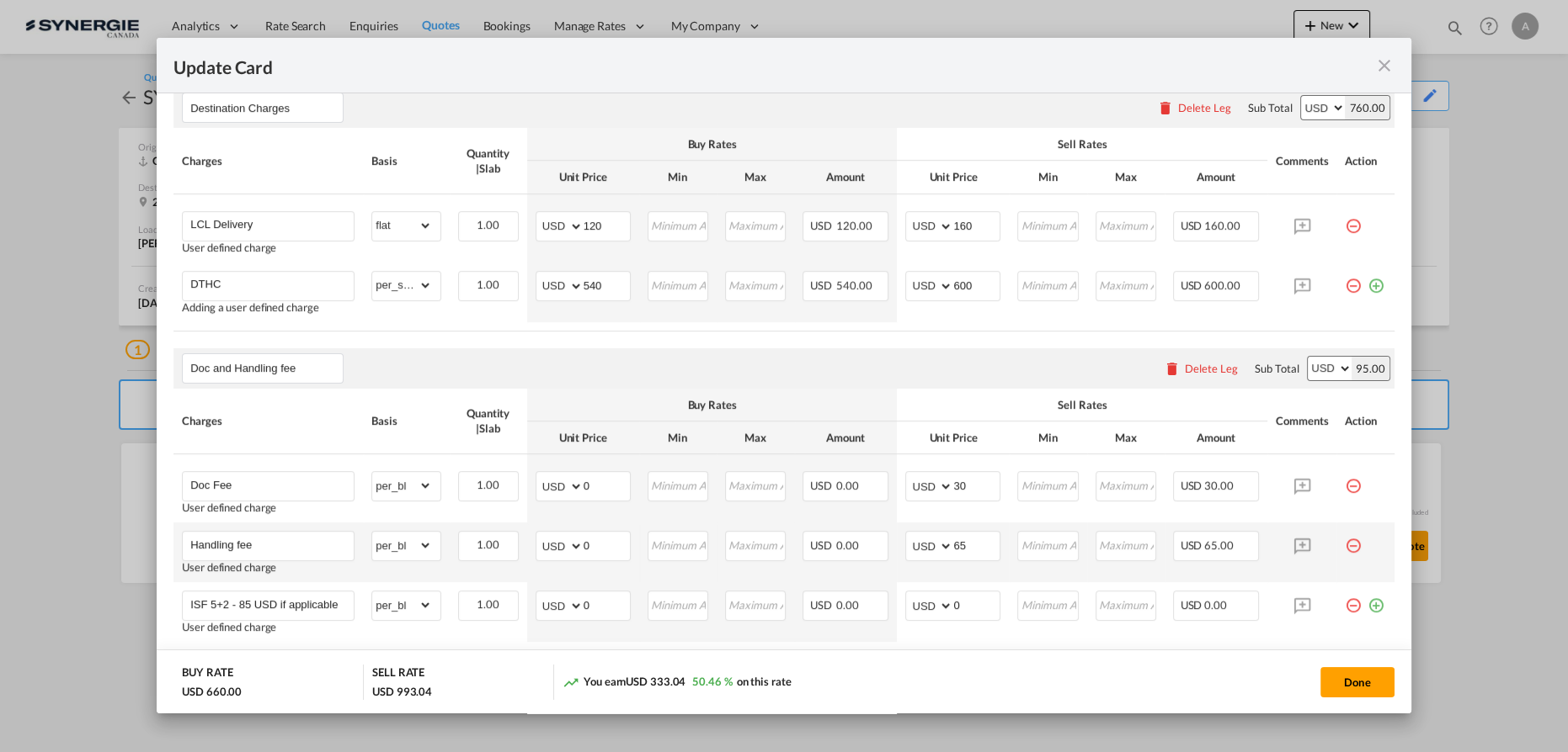
scroll to position [569, 0]
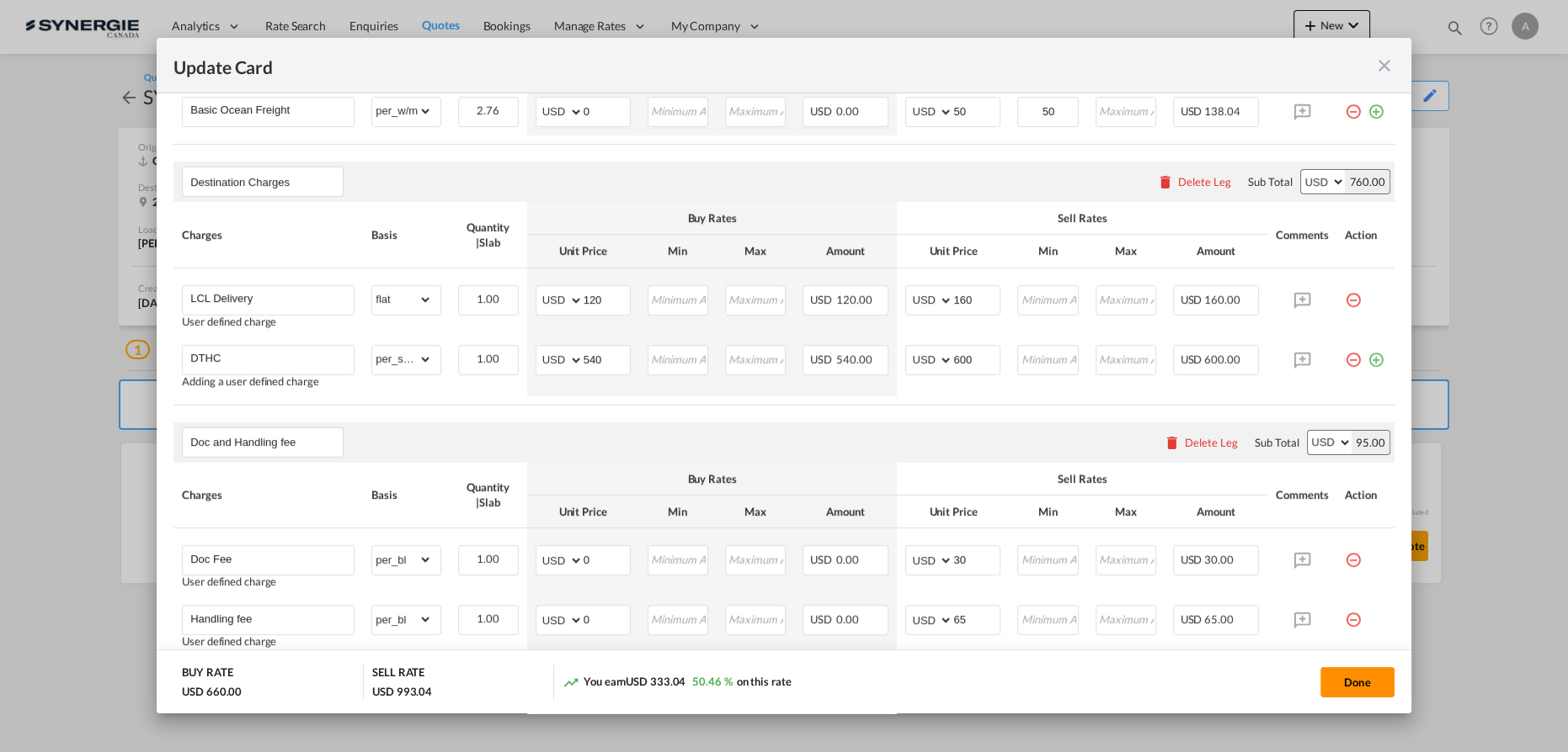
click at [1373, 678] on button "Done" at bounding box center [1357, 683] width 74 height 30
type input "04 Sep 2025"
type input "15 Sep 2025"
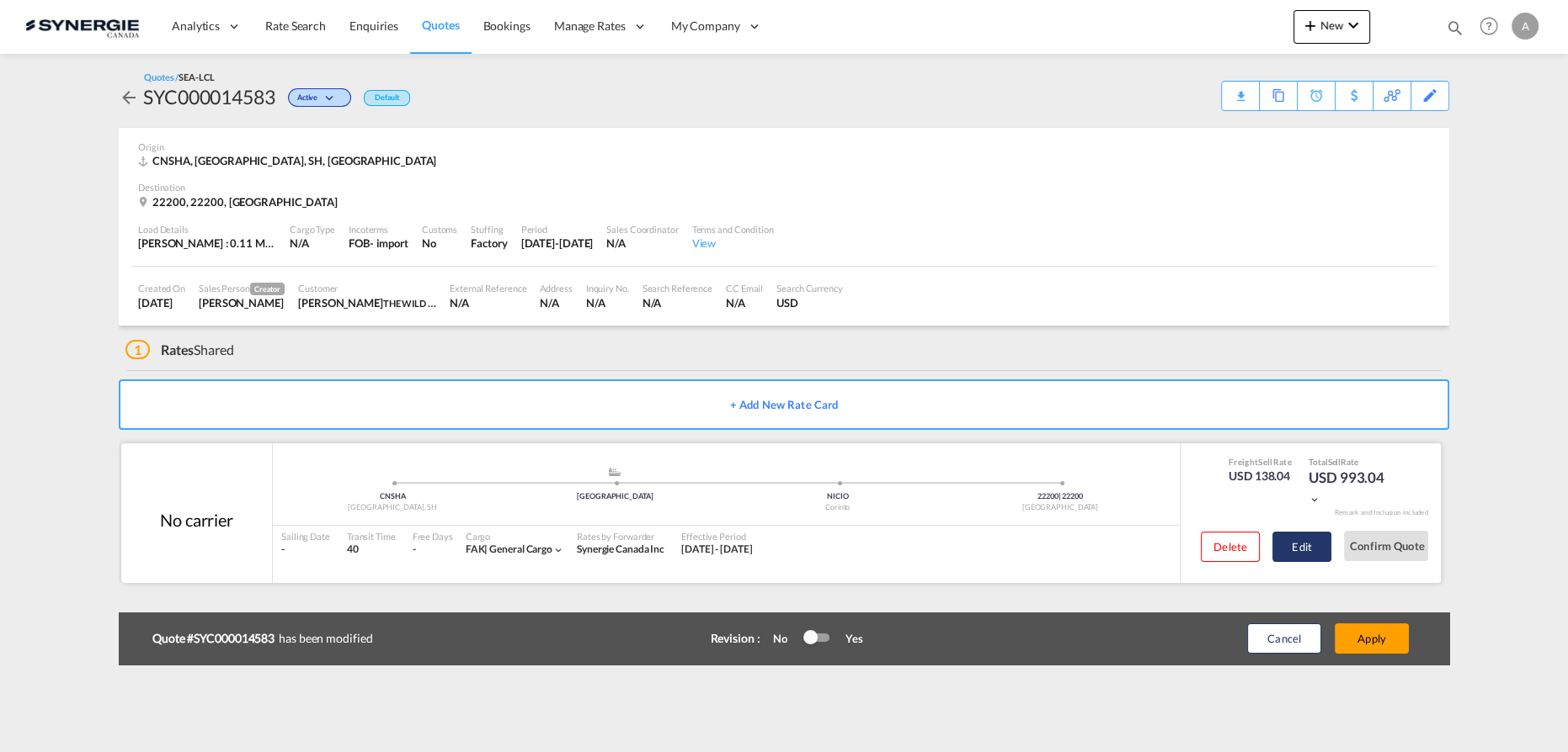
click at [1309, 547] on button "Edit" at bounding box center [1301, 547] width 59 height 30
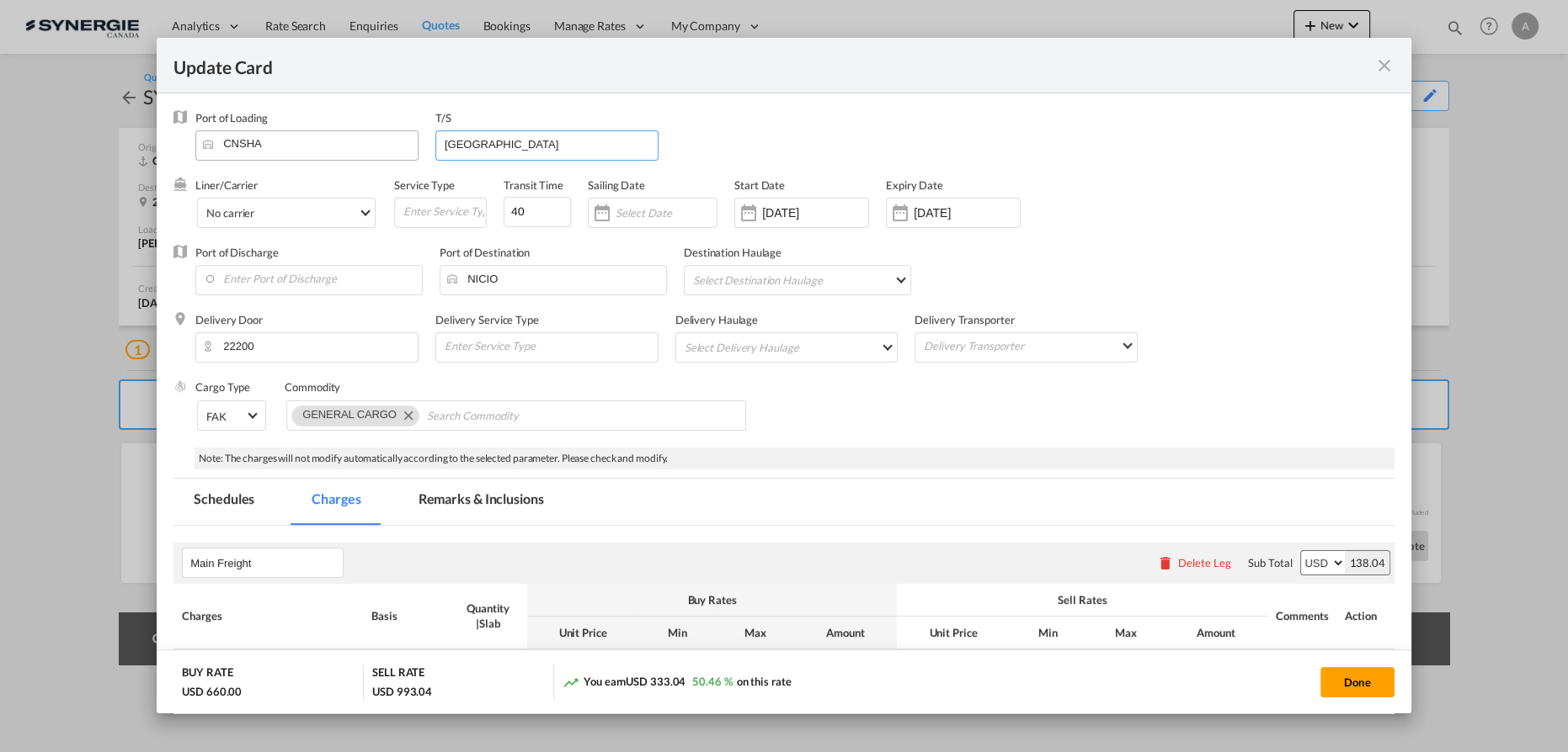
drag, startPoint x: 509, startPoint y: 143, endPoint x: 322, endPoint y: 147, distance: 187.0
click at [341, 151] on div "Port of Loading CNSHA T/S VANCOUVER" at bounding box center [794, 144] width 1199 height 68
click at [477, 504] on md-tab-item "Remarks & Inclusions" at bounding box center [481, 502] width 166 height 46
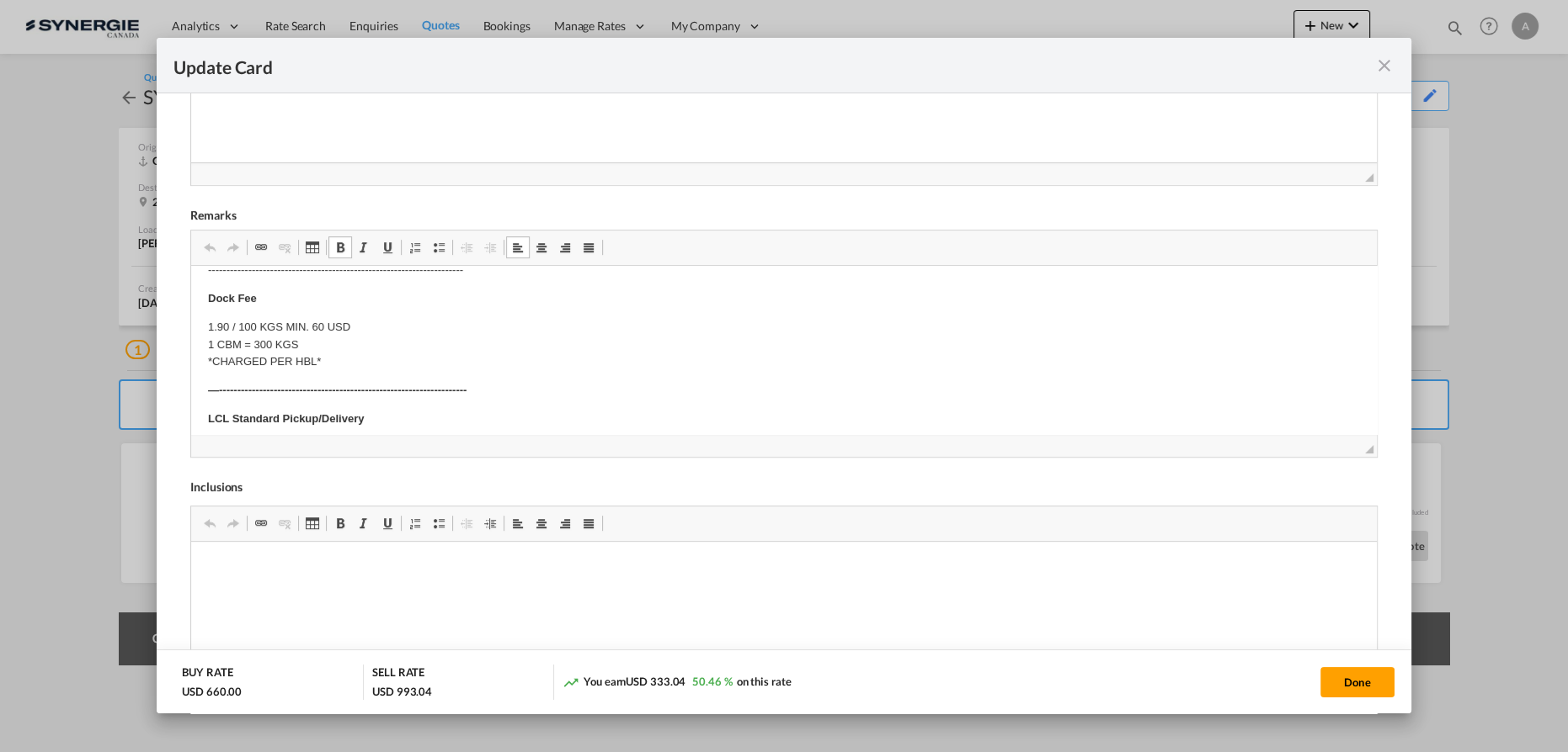
scroll to position [282, 0]
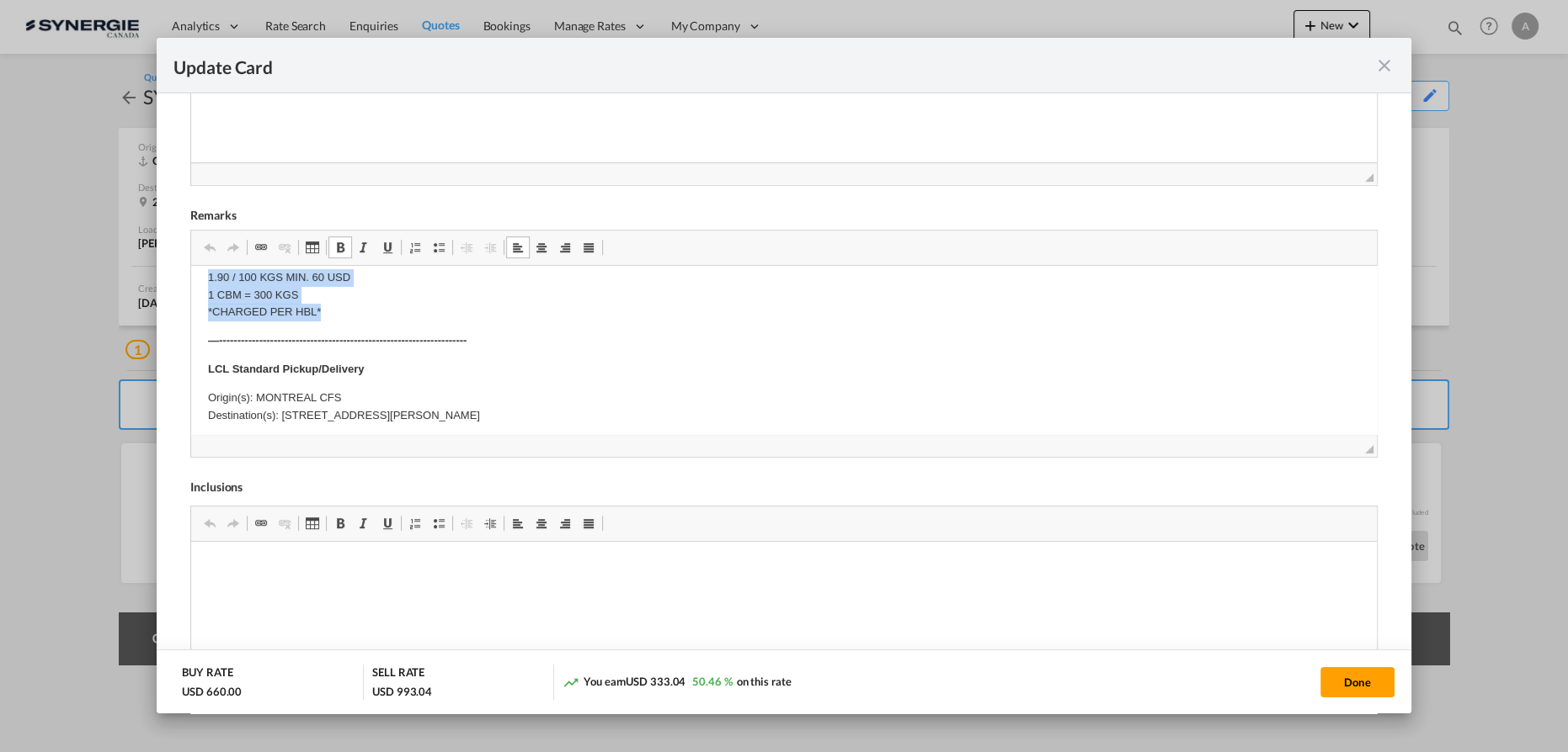
drag, startPoint x: 201, startPoint y: 288, endPoint x: 603, endPoint y: 310, distance: 402.6
click at [603, 310] on html "E Manifest (ACI): Applicable if Synergie is responsible to submit Per E-manifes…" at bounding box center [784, 456] width 1186 height 946
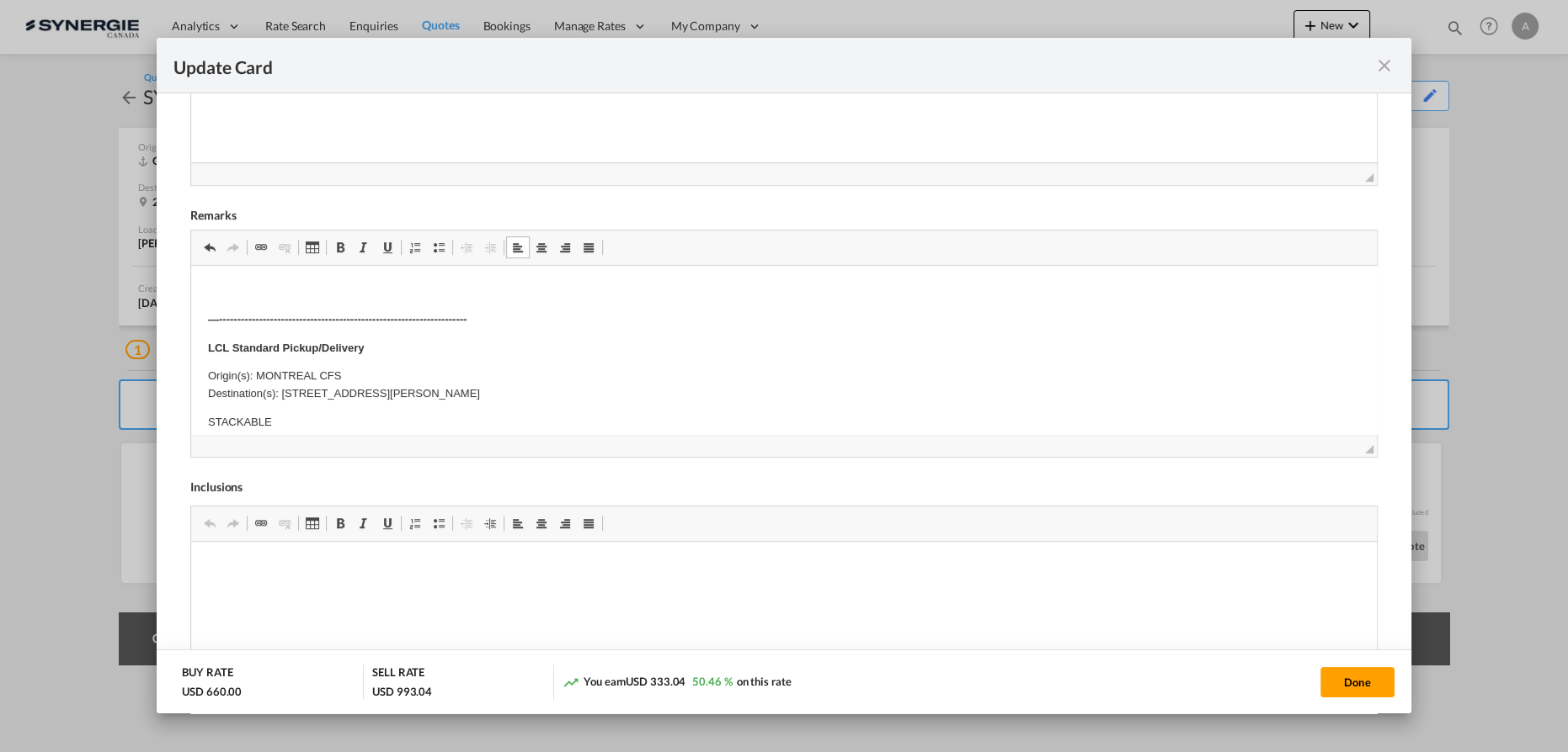
scroll to position [535, 0]
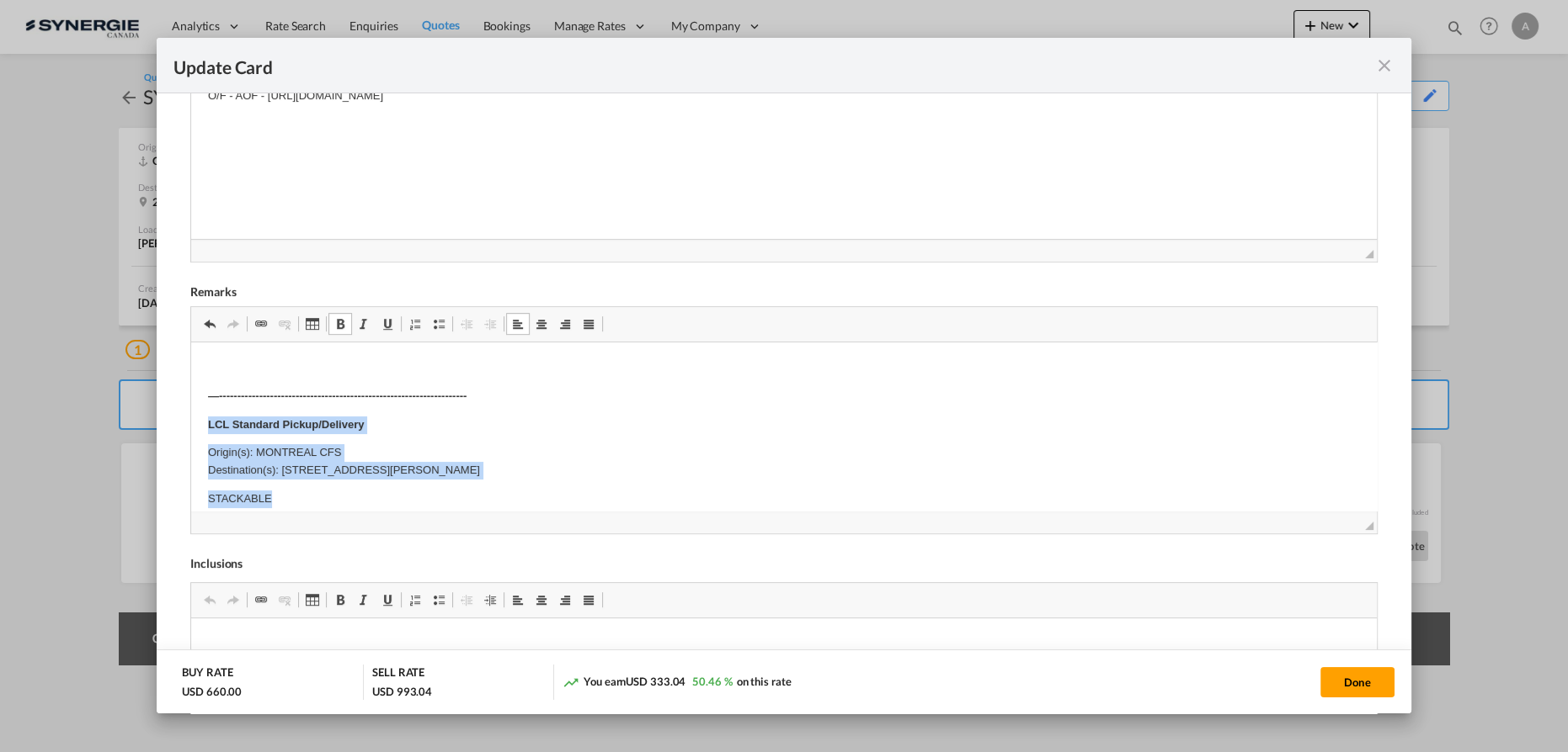
drag, startPoint x: 202, startPoint y: 415, endPoint x: 357, endPoint y: 490, distance: 172.2
click at [357, 490] on html "—-------------------------------------------------------------------- LCL Stand…" at bounding box center [784, 663] width 1186 height 642
click at [433, 421] on p "LCL Standard Pickup/Delivery" at bounding box center [784, 426] width 1152 height 18
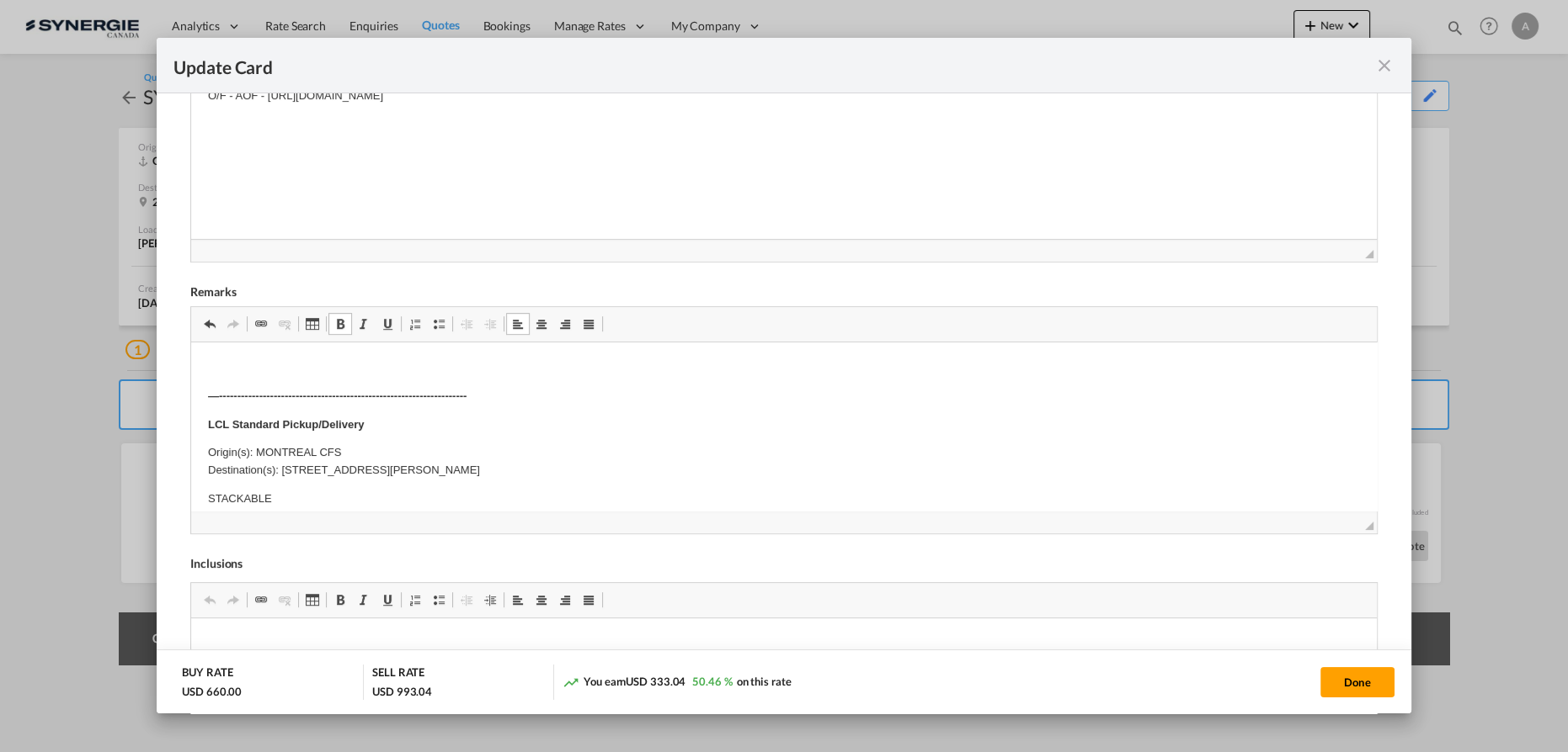
click at [355, 449] on p "Origin(s): MONTREAL CFS Destination(s): 2732, Rue Charbonneau, Trois-Rivières, …" at bounding box center [784, 462] width 1152 height 36
click at [272, 451] on p "Origin(s): MONTREAL CFS Destination(s): 2732, Rue Charbonneau, Trois-Rivières, …" at bounding box center [784, 462] width 1152 height 36
click at [582, 487] on body "—-------------------------------------------------------------------- LCL Stand…" at bounding box center [784, 663] width 1152 height 609
drag, startPoint x: 602, startPoint y: 467, endPoint x: 280, endPoint y: 472, distance: 322.0
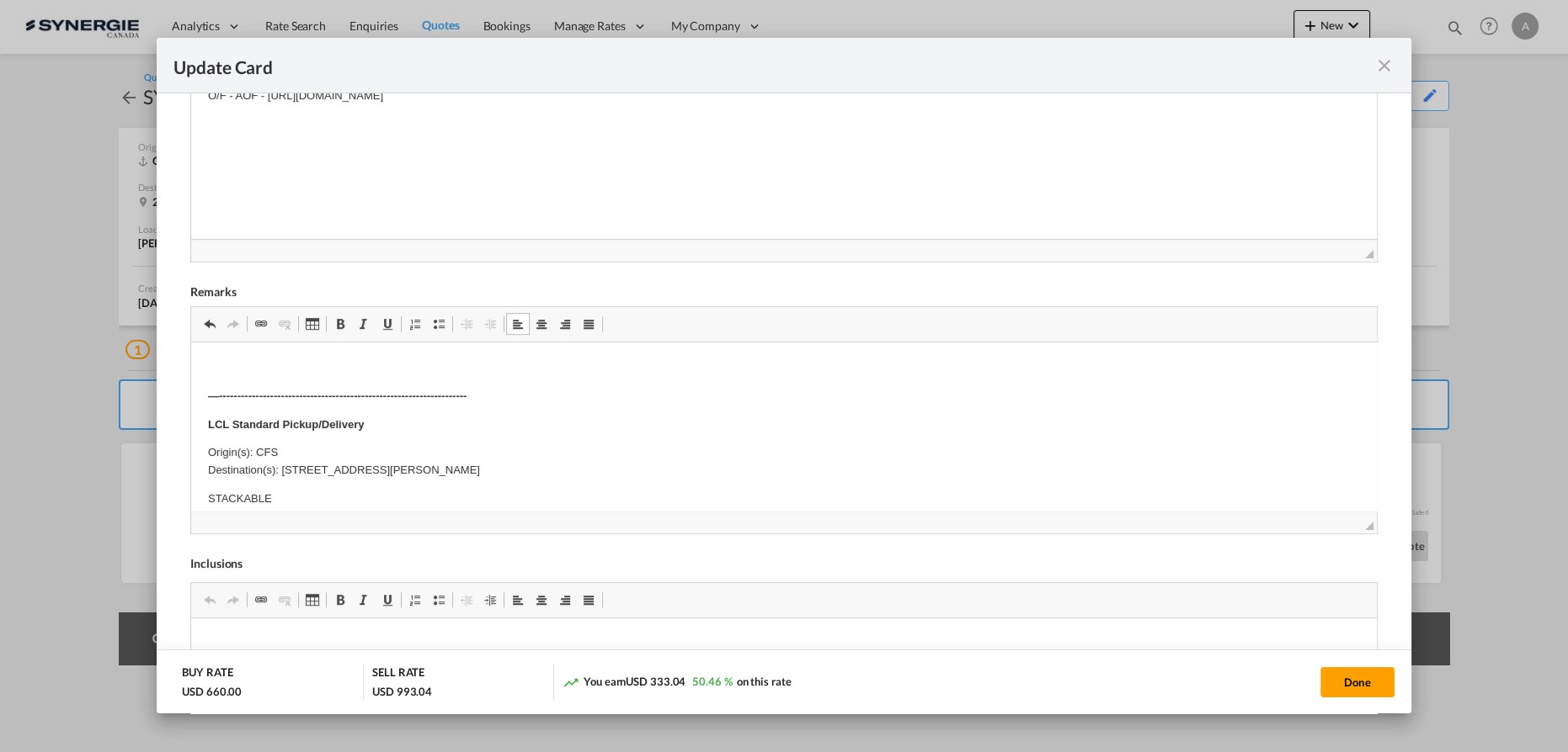
click at [280, 472] on p "Origin(s): CFS Destination(s): 2732, Rue Charbonneau, Trois-Rivières, QC, Canad…" at bounding box center [784, 462] width 1152 height 36
click at [280, 472] on p "Origin(s): CFS Destination(s):12.053951, -86.705519 Del Acopio 120 vrs al Norte…" at bounding box center [784, 462] width 1152 height 36
click at [254, 451] on p "Origin(s): CFS Destination(s): 12.053951, -86.705519 Del Acopio 120 vrs al Nort…" at bounding box center [784, 462] width 1152 height 36
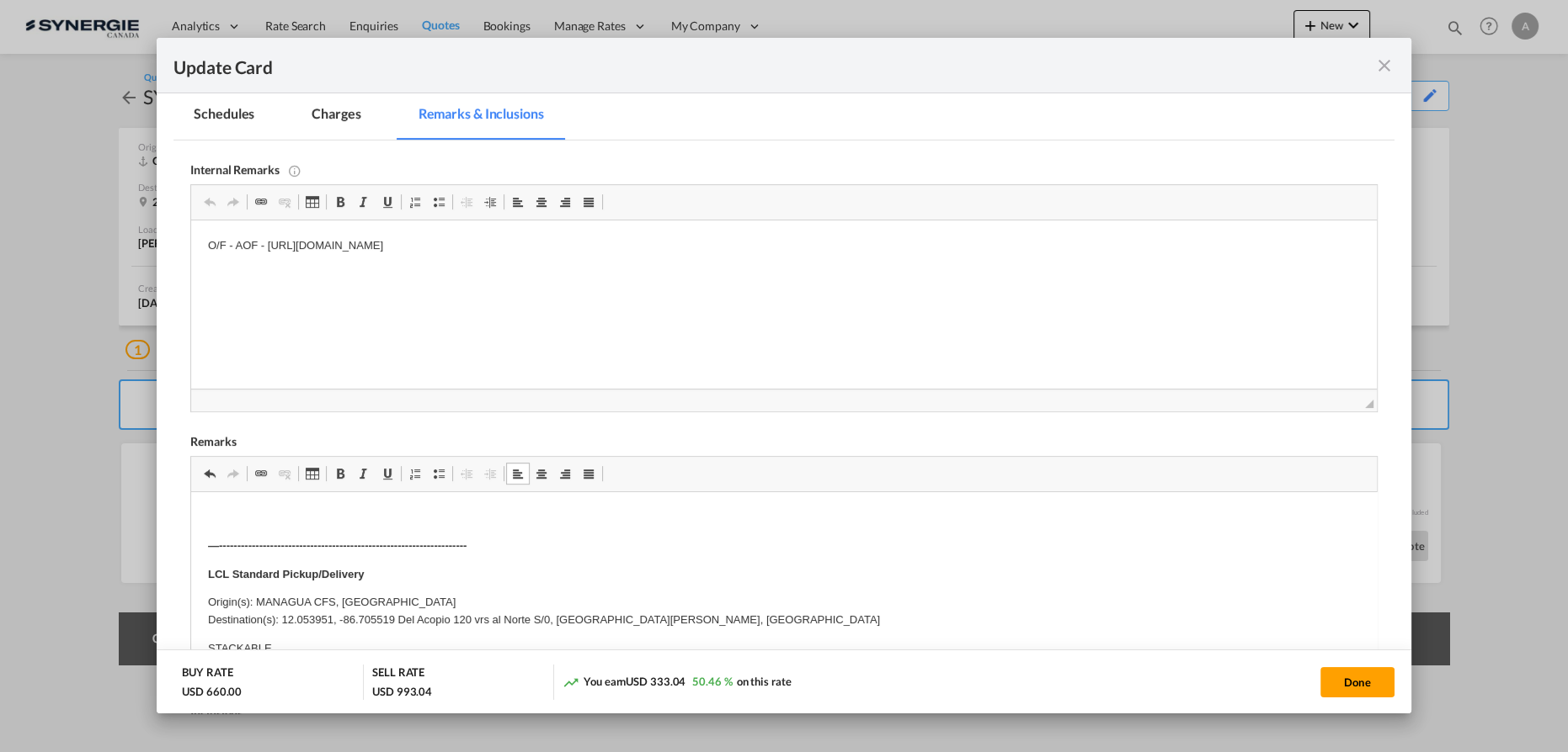
scroll to position [459, 0]
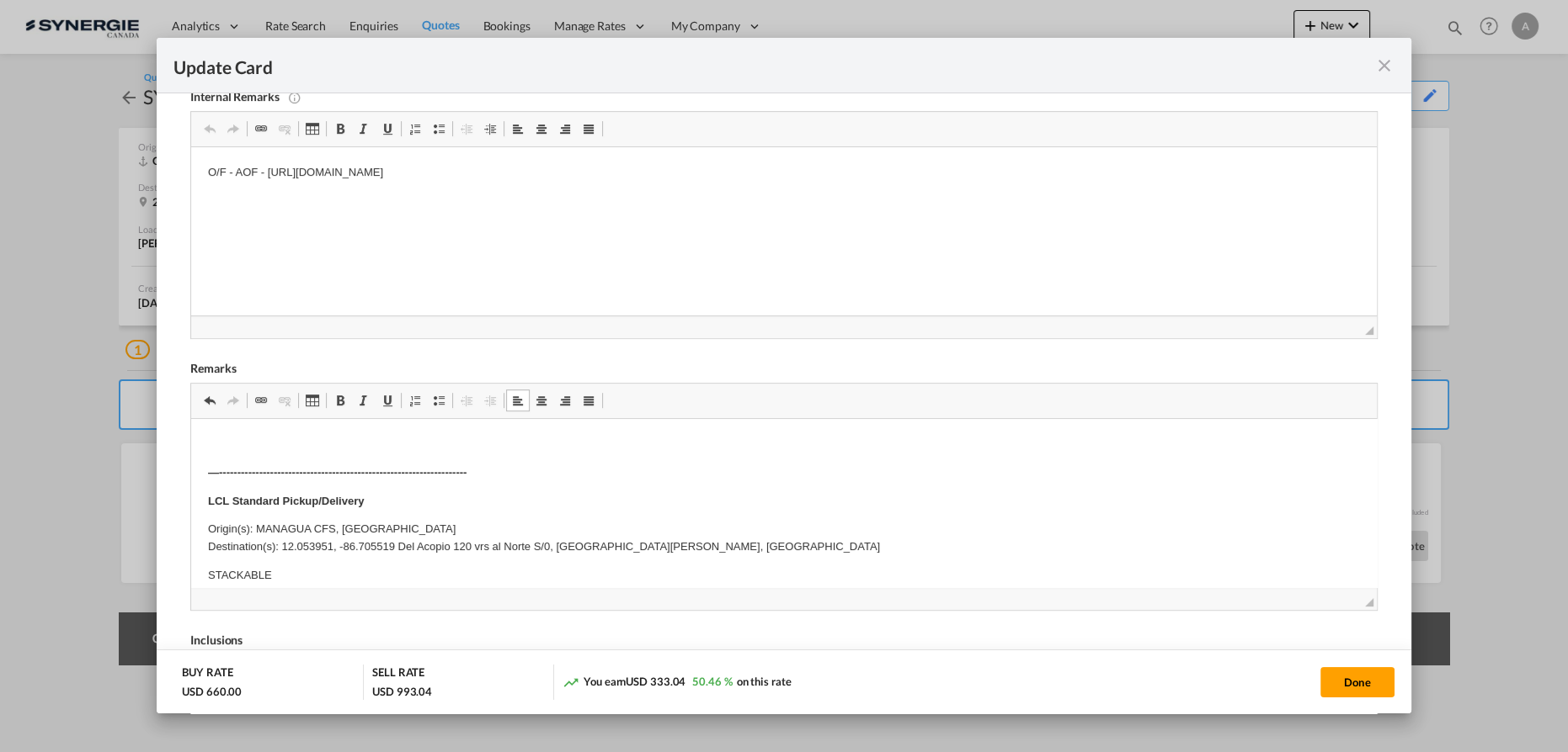
click at [370, 433] on html "—-------------------------------------------------------------------- LCL Stand…" at bounding box center [784, 740] width 1186 height 642
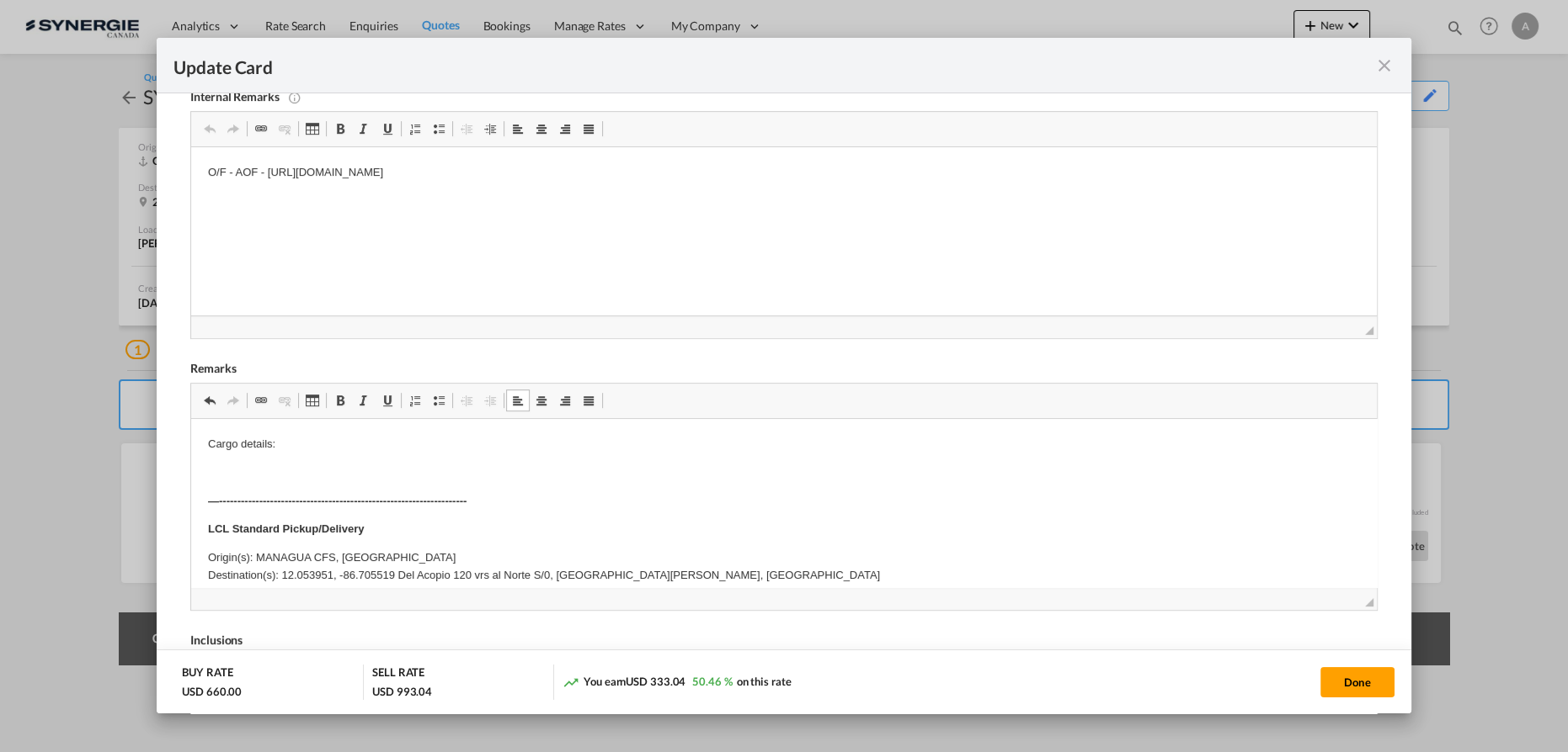
click at [353, 452] on p "Cargo details:" at bounding box center [784, 445] width 1152 height 18
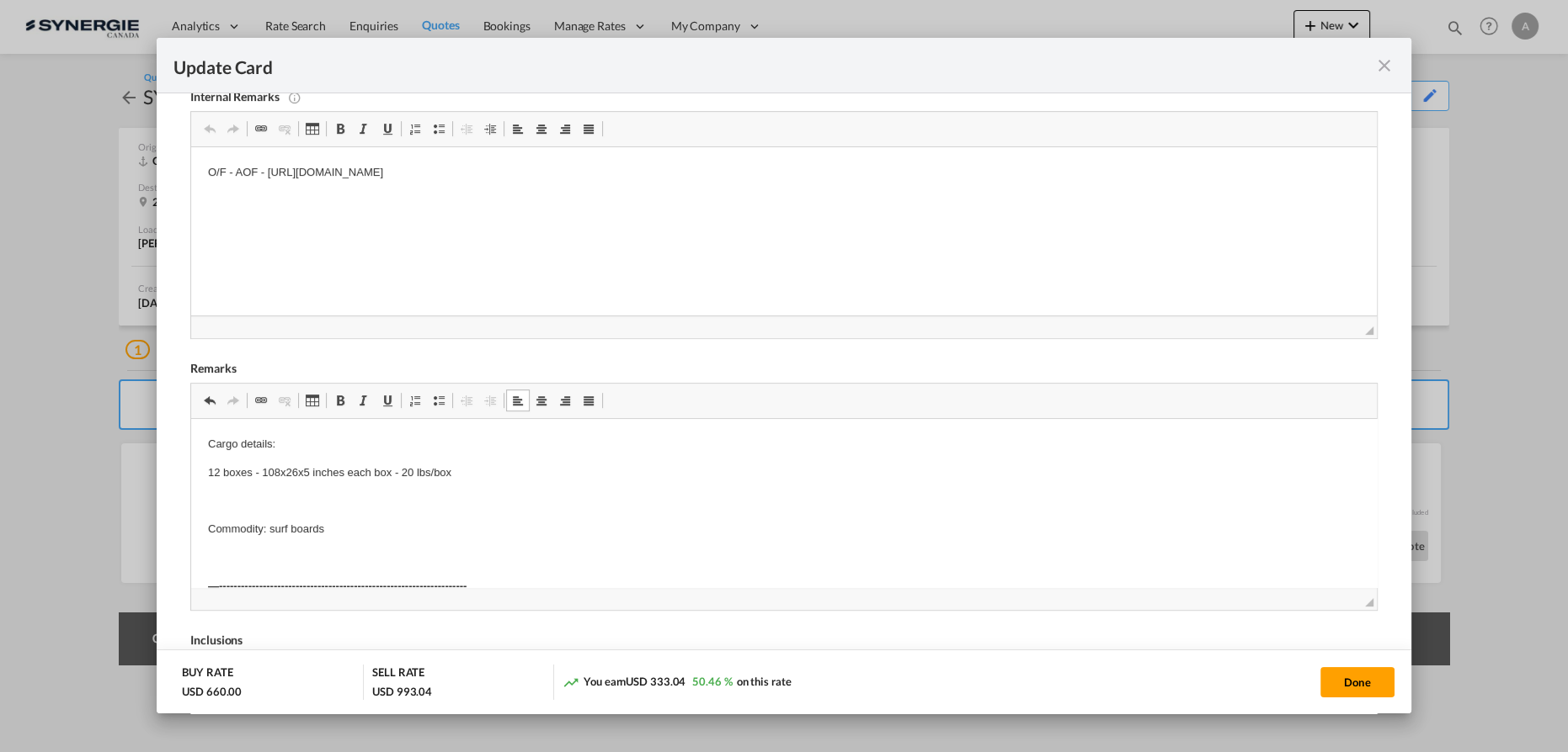
click at [365, 497] on p "Editor, editor25" at bounding box center [784, 502] width 1152 height 18
click at [1374, 682] on button "Done" at bounding box center [1357, 683] width 74 height 30
type input "04 Sep 2025"
type input "15 Sep 2025"
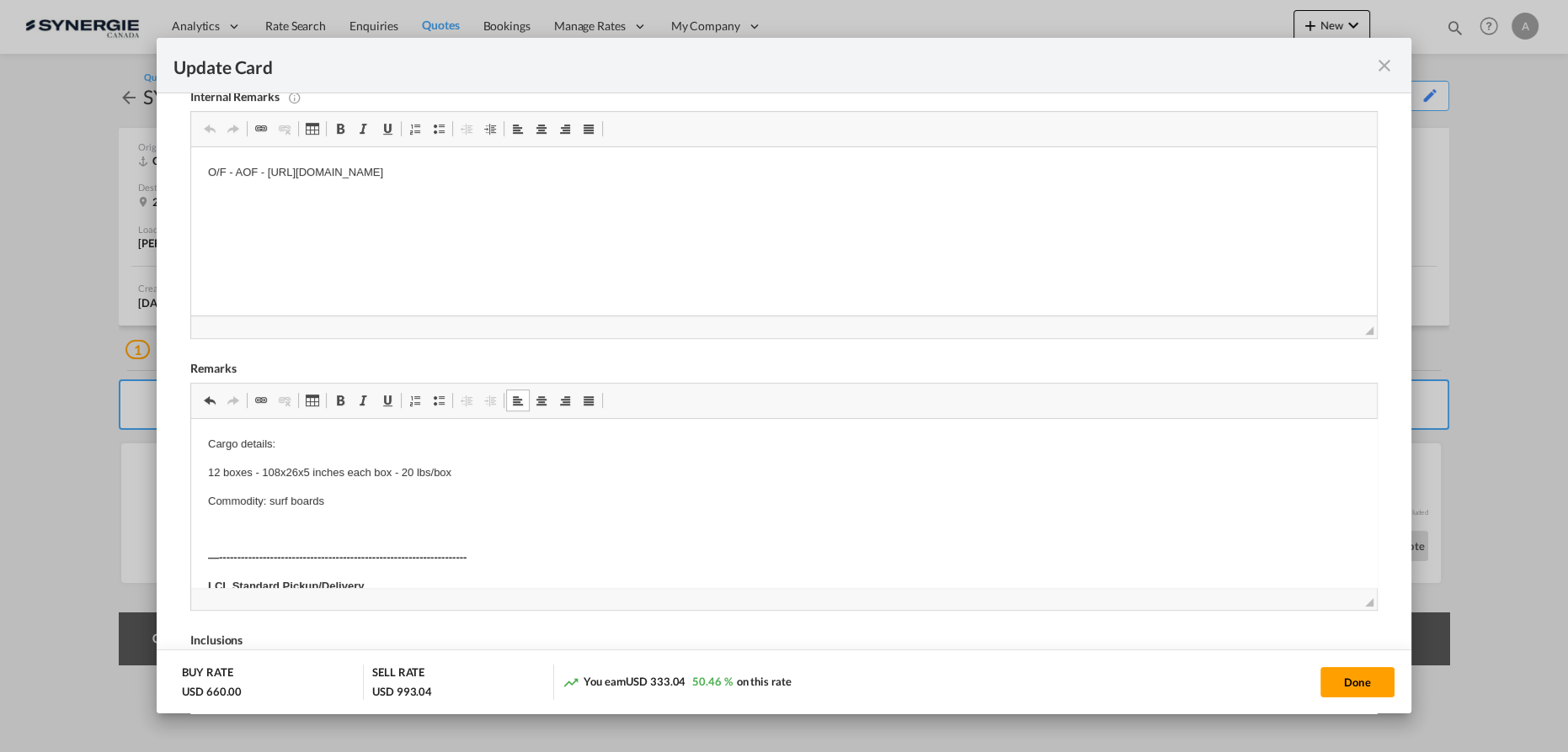
scroll to position [204, 0]
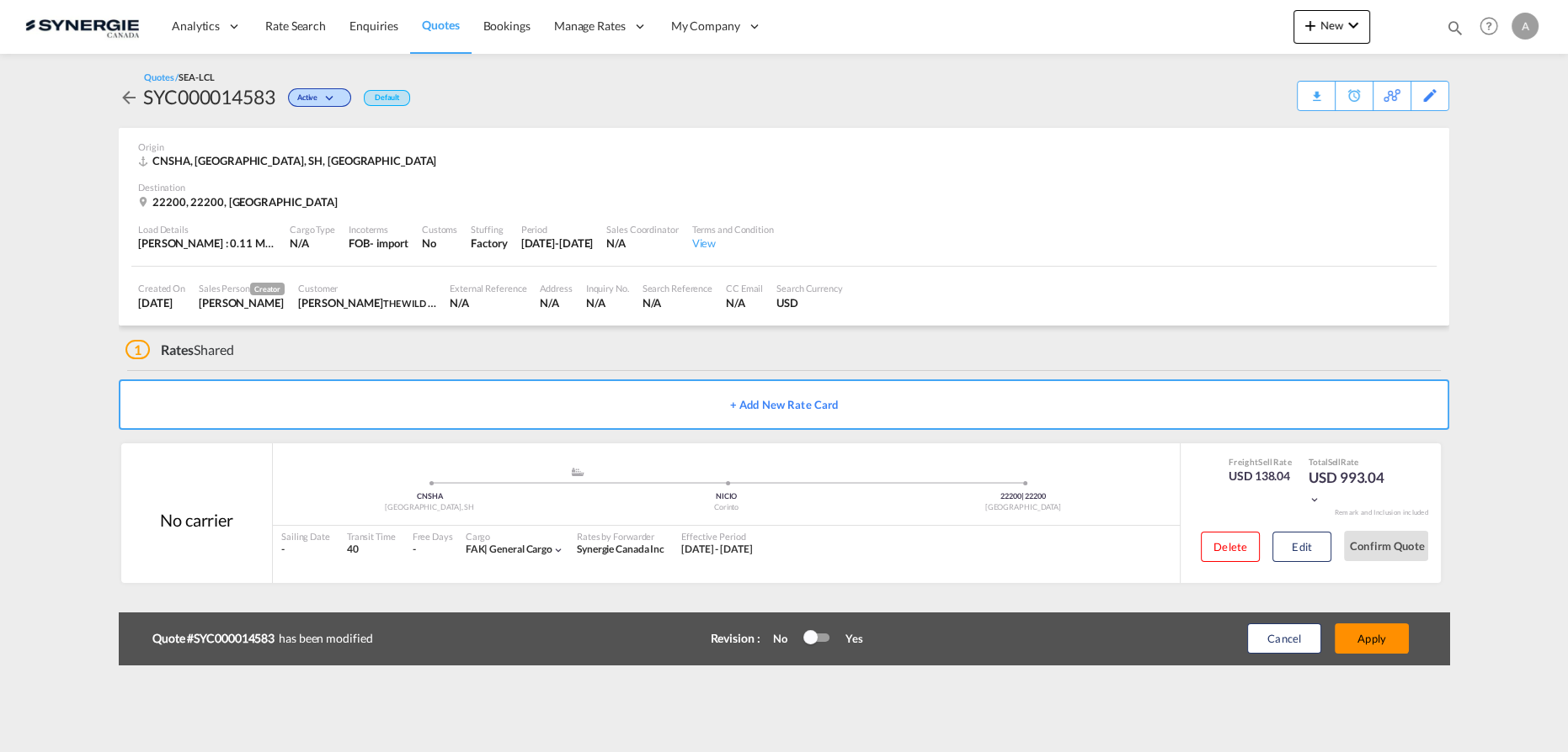
click at [1377, 641] on button "Apply" at bounding box center [1371, 639] width 74 height 30
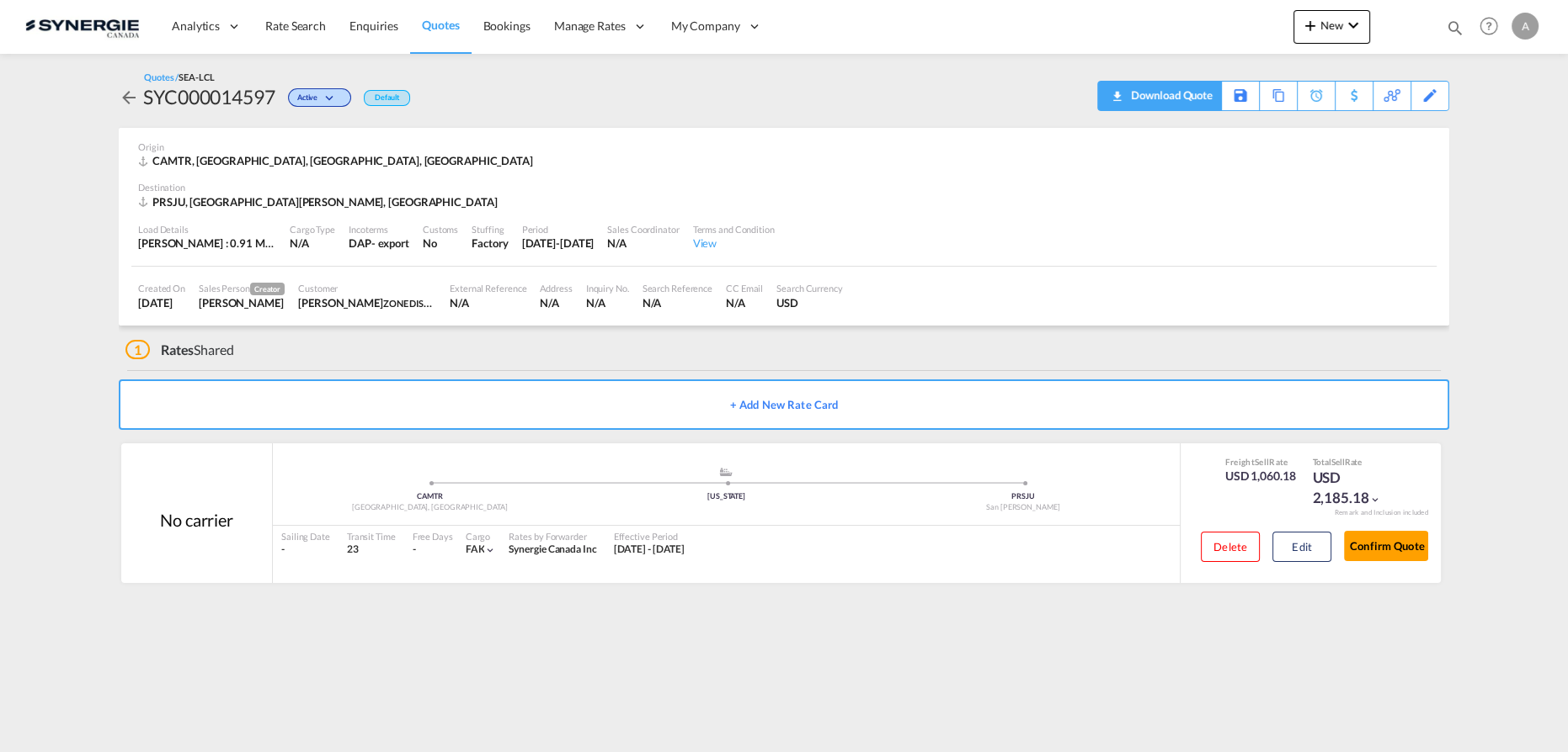
click at [1186, 100] on div "Download Quote" at bounding box center [1170, 95] width 86 height 27
click at [1278, 549] on button "Edit" at bounding box center [1301, 547] width 59 height 30
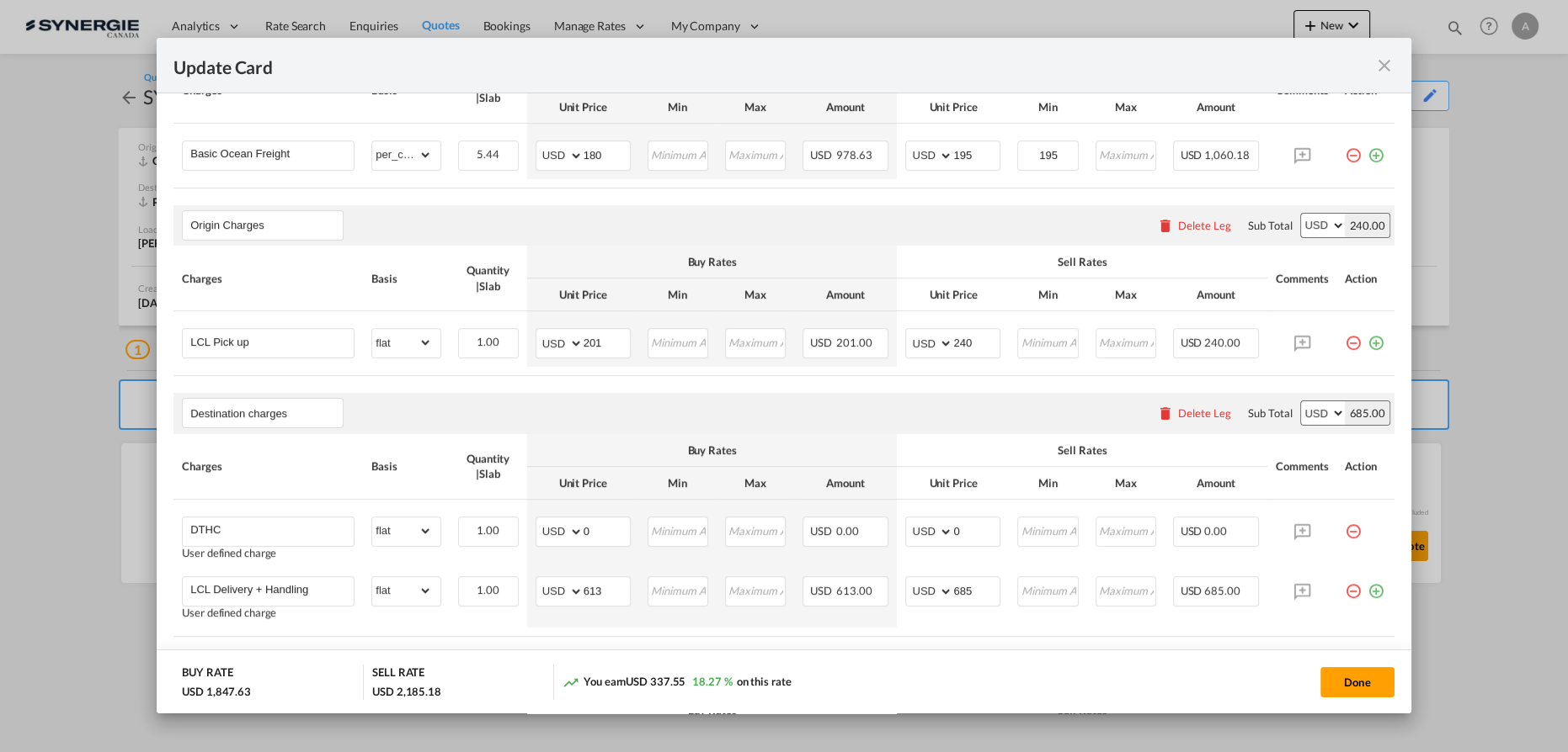
scroll to position [535, 0]
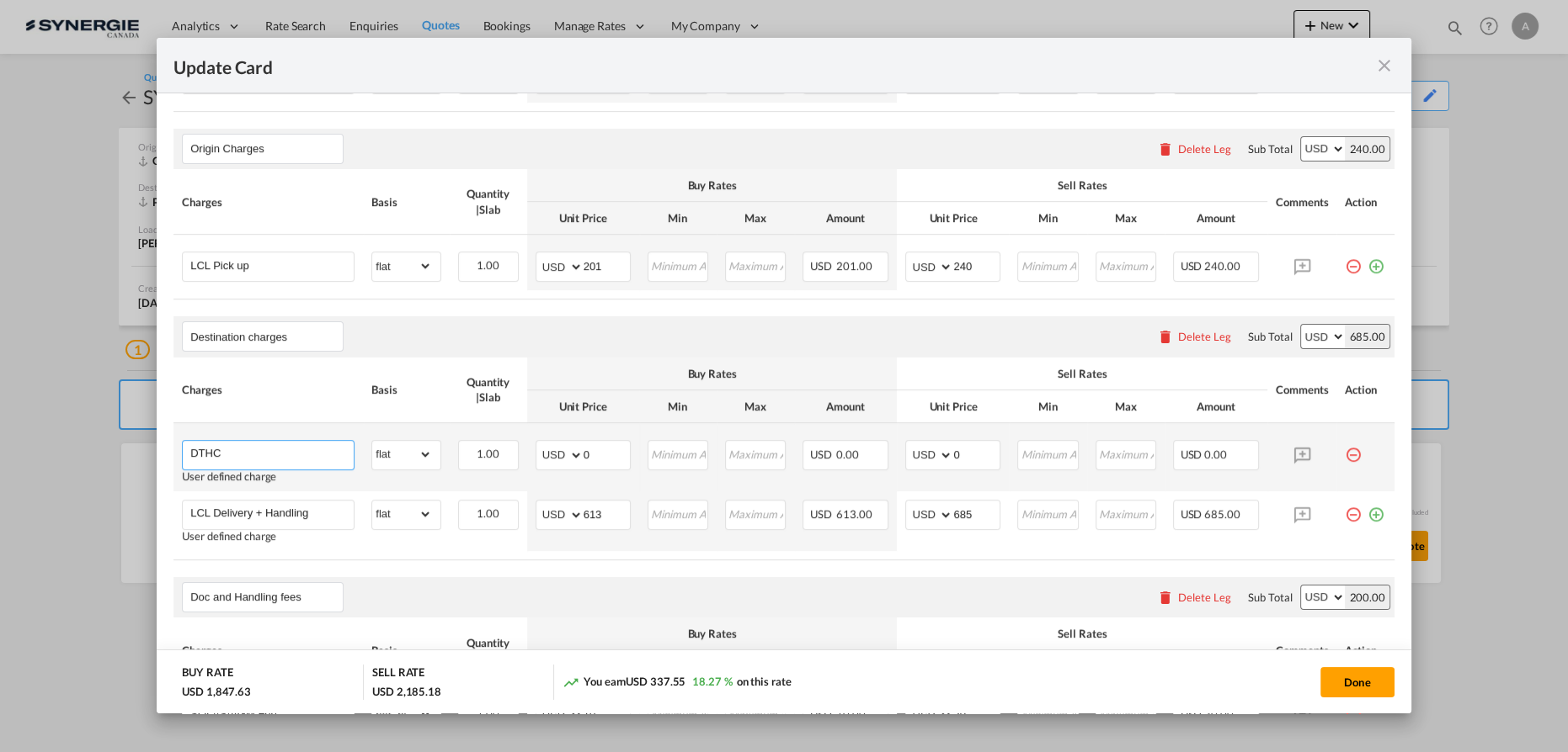
click at [264, 453] on input "DTHC" at bounding box center [271, 454] width 163 height 25
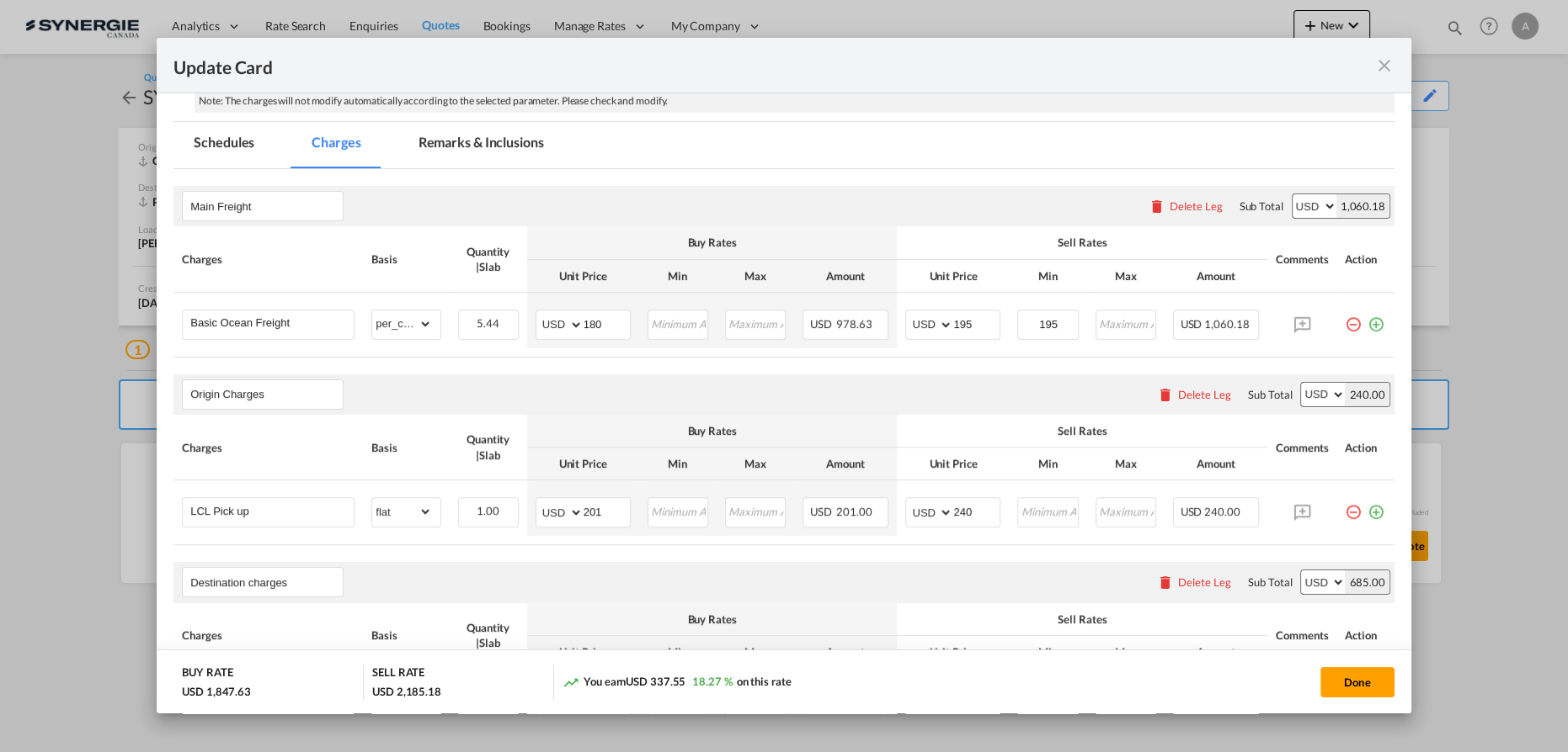
scroll to position [229, 0]
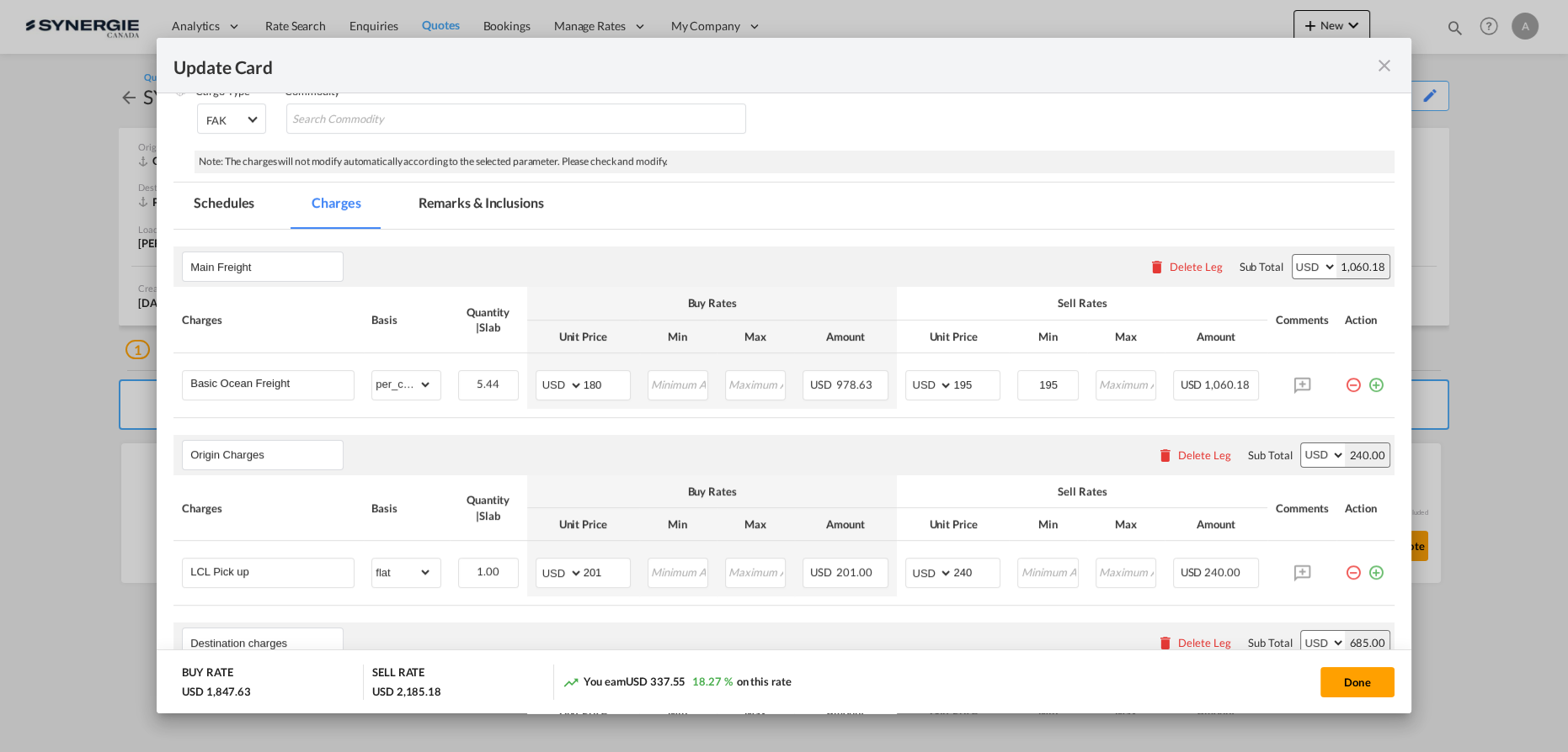
type input "DTHC - to be advised"
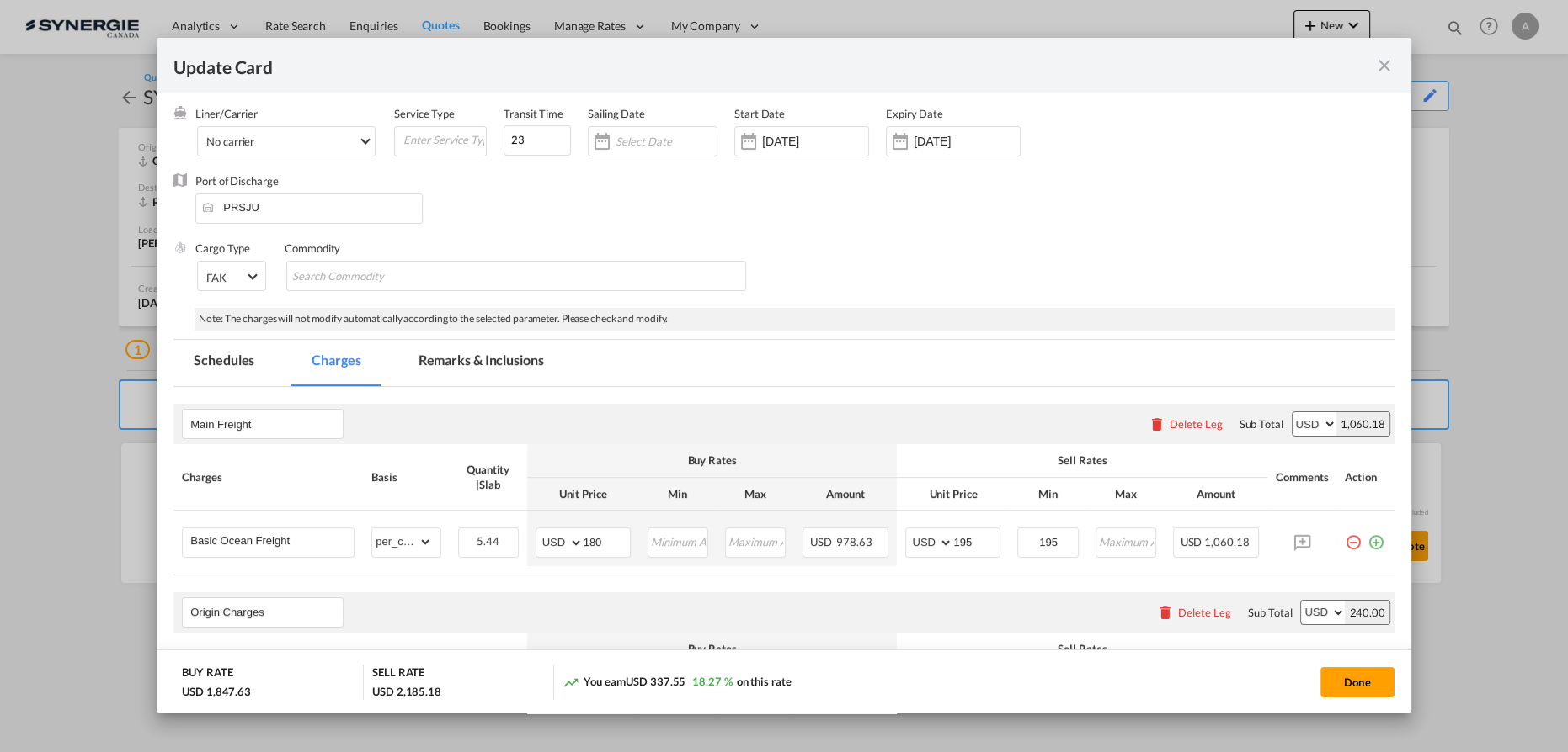
scroll to position [0, 0]
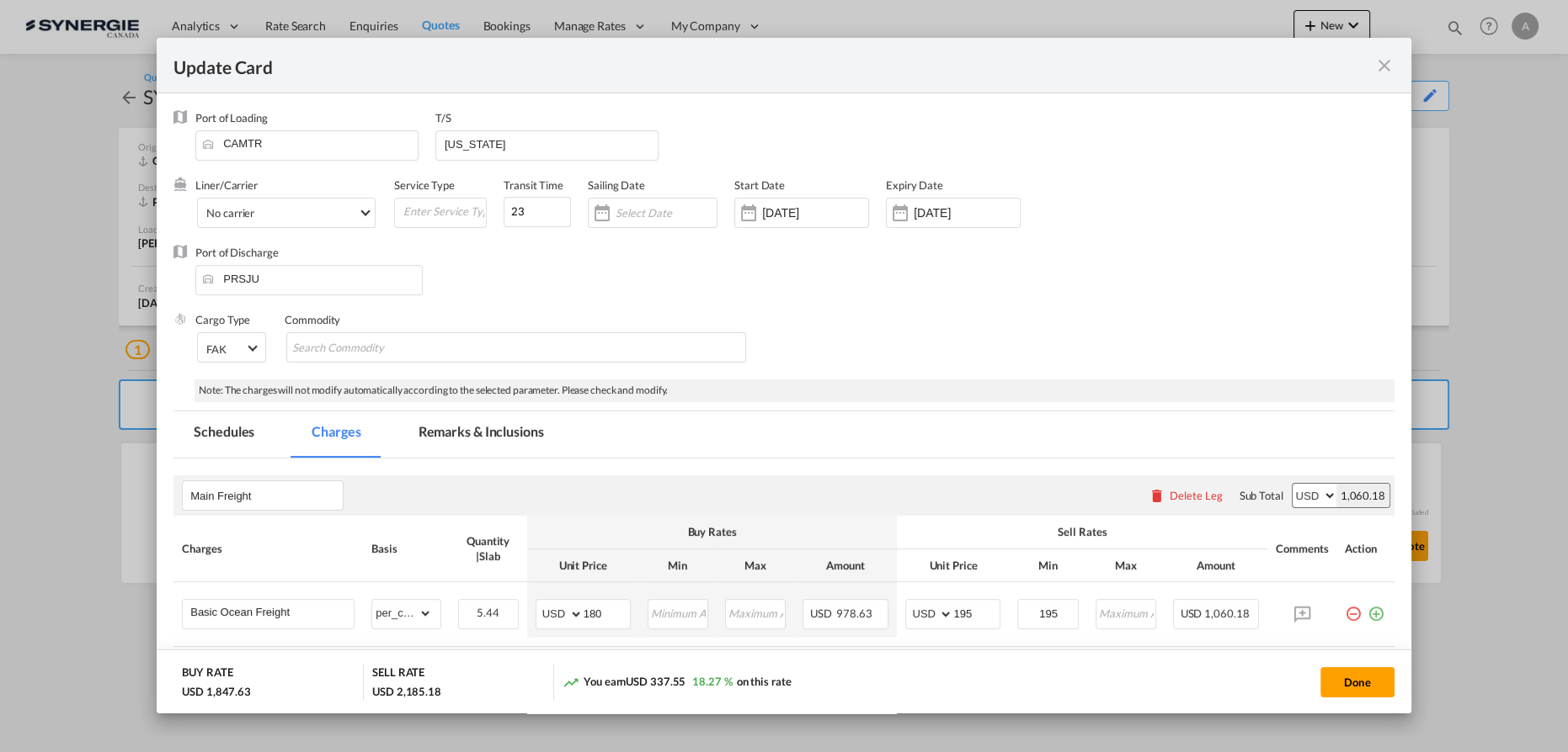
drag, startPoint x: 504, startPoint y: 429, endPoint x: 513, endPoint y: 401, distance: 29.4
click at [505, 429] on md-tab-item "Remarks & Inclusions" at bounding box center [481, 435] width 166 height 46
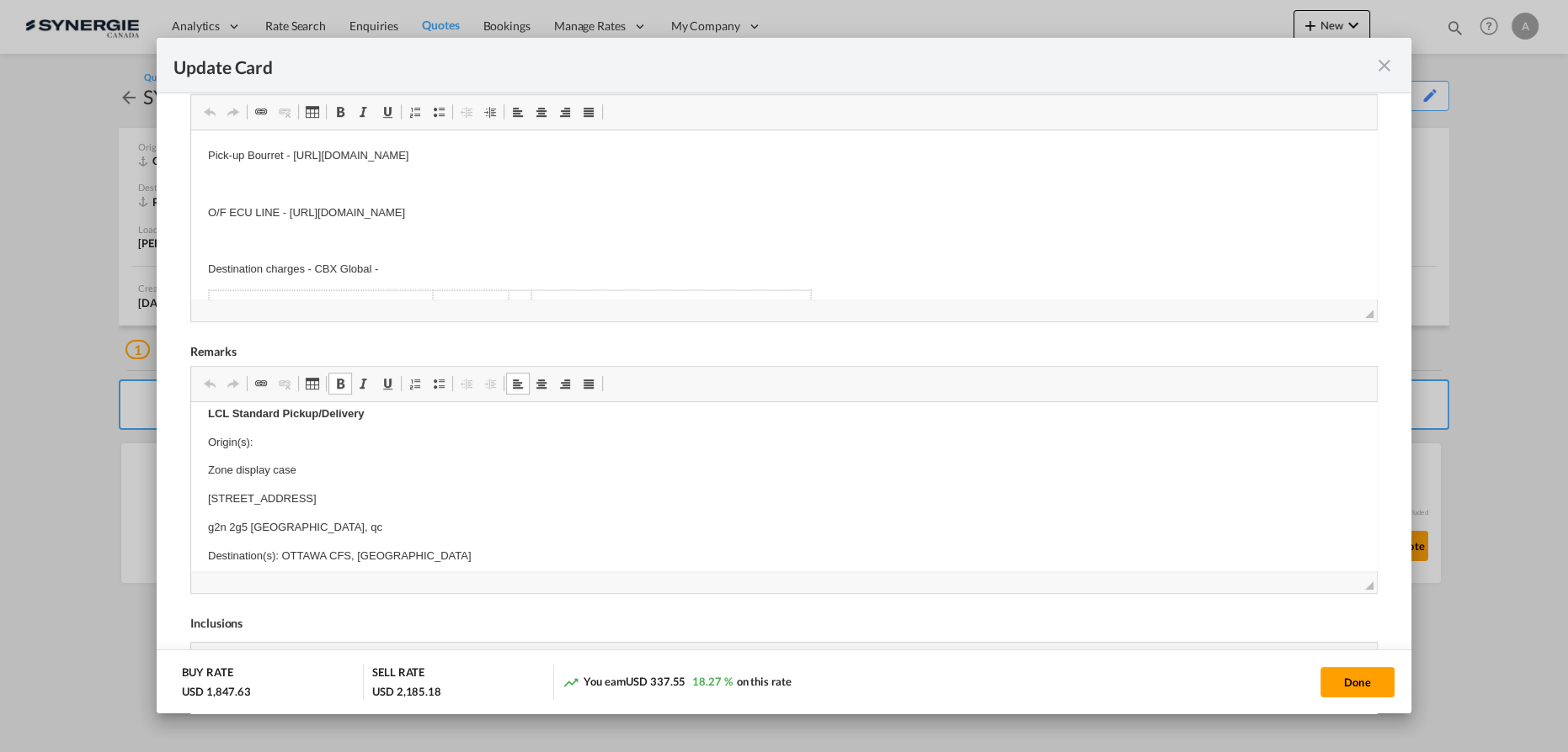
scroll to position [535, 0]
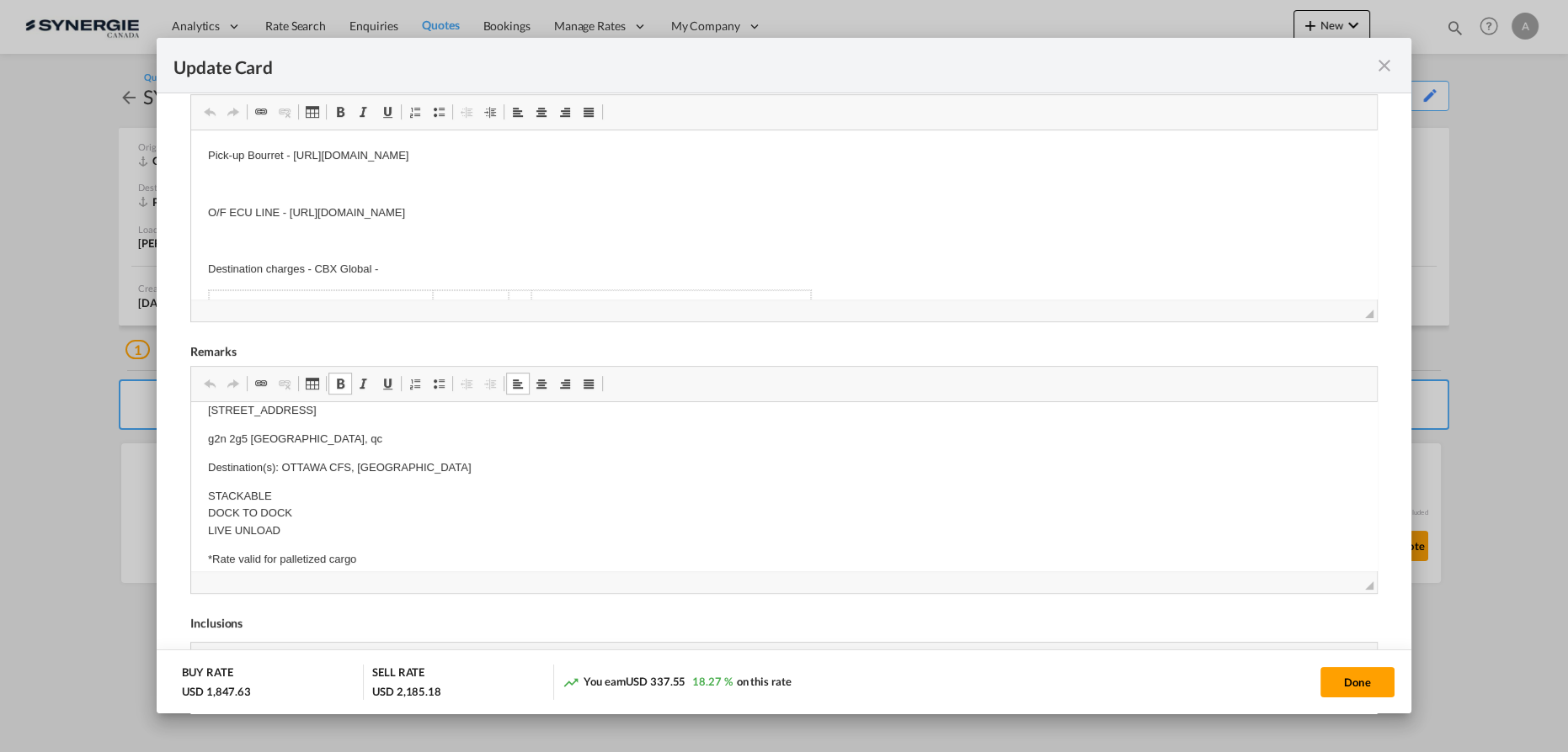
click at [291, 462] on p "Destination(s): OTTAWA CFS, ON" at bounding box center [784, 469] width 1152 height 18
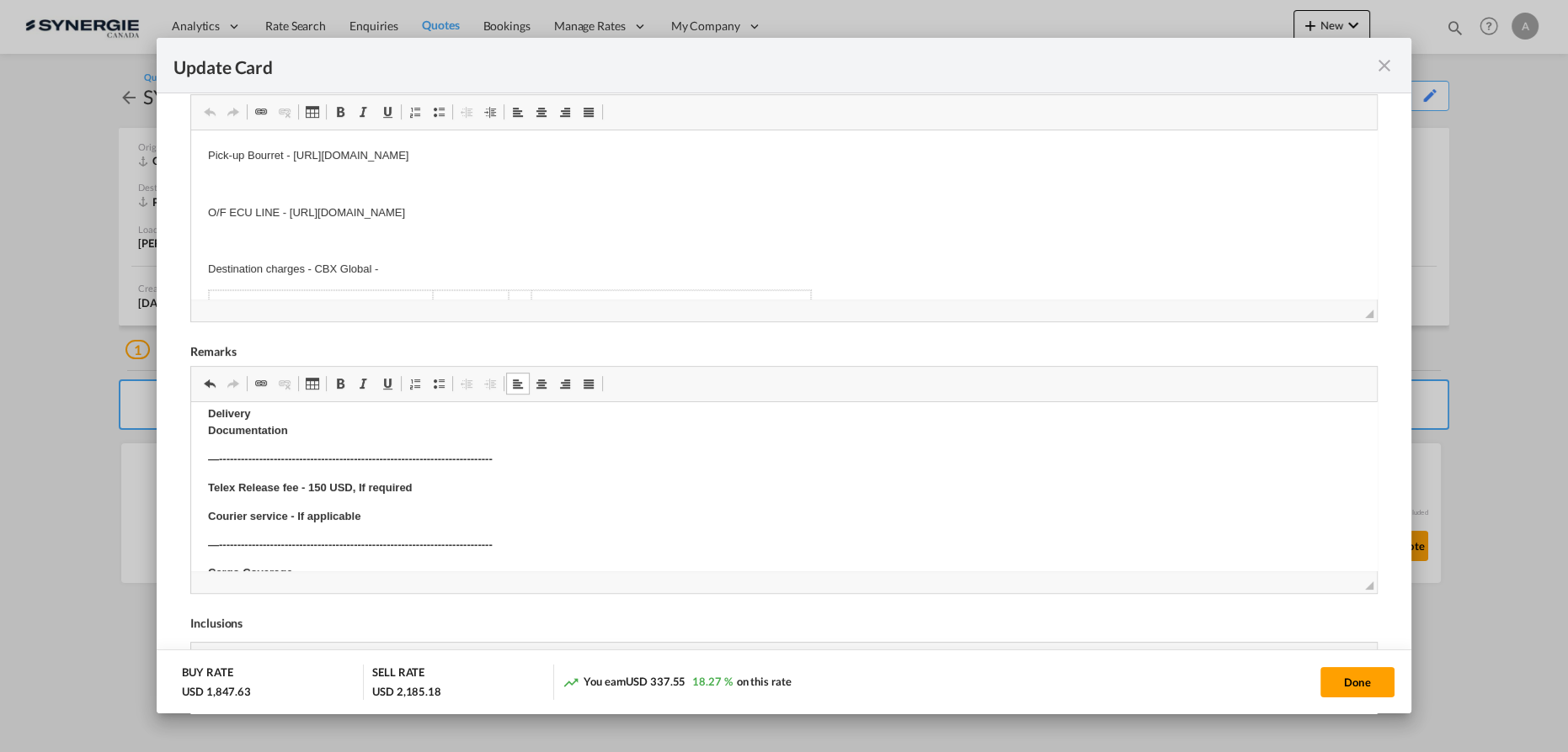
scroll to position [841, 0]
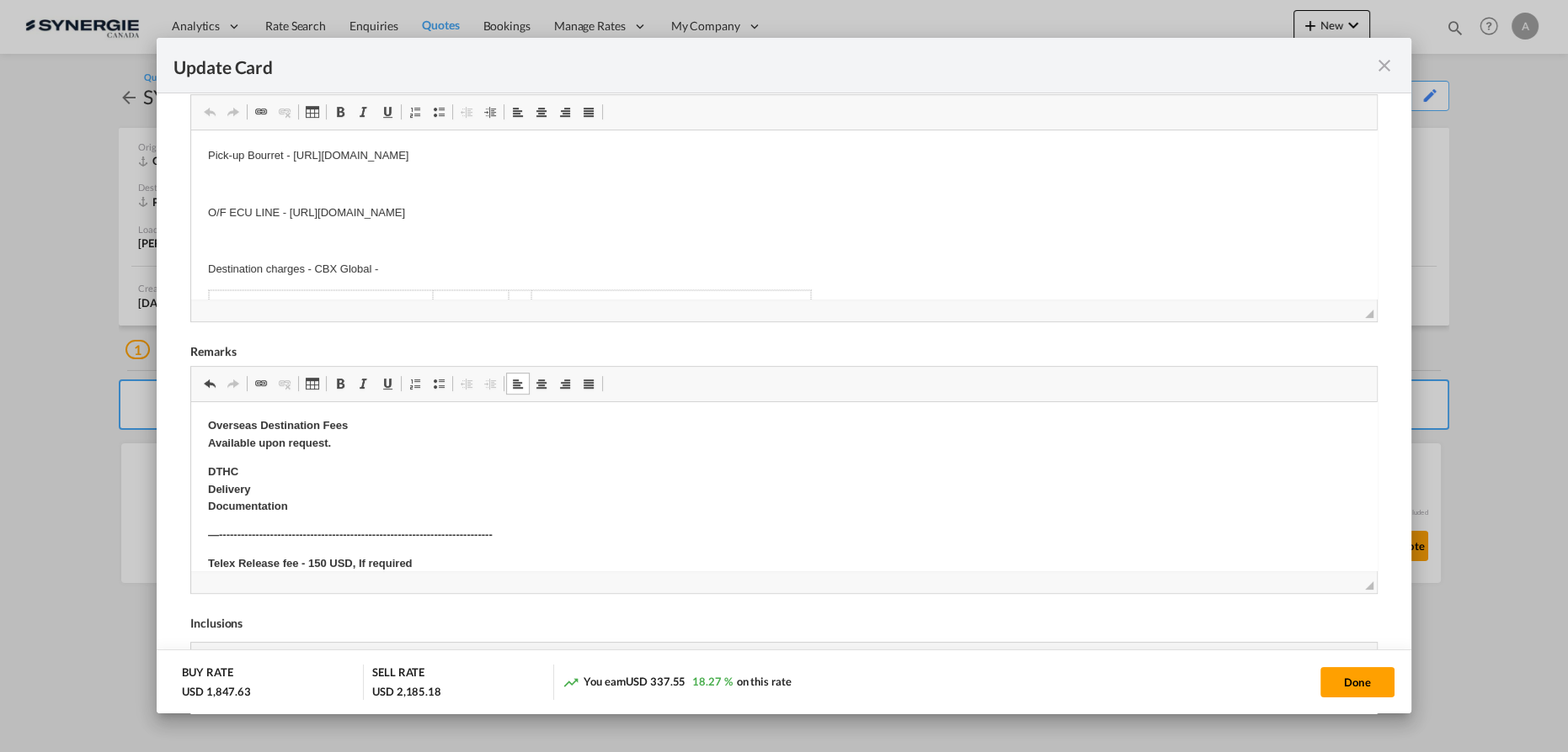
click at [275, 490] on p "DTHC Delivery Documentation" at bounding box center [784, 489] width 1152 height 53
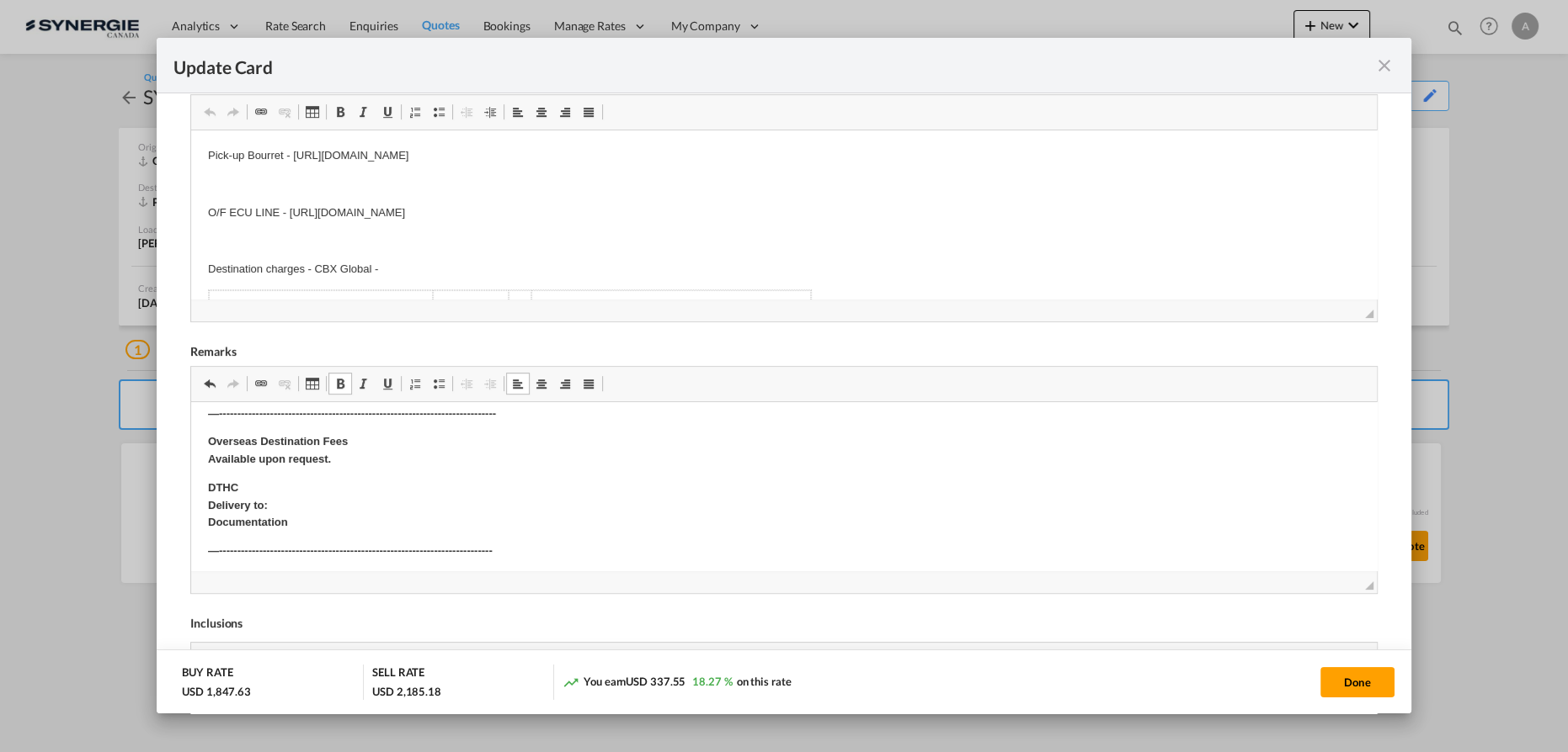
click at [292, 505] on p "DTHC Delivery to: Documentation" at bounding box center [784, 505] width 1152 height 53
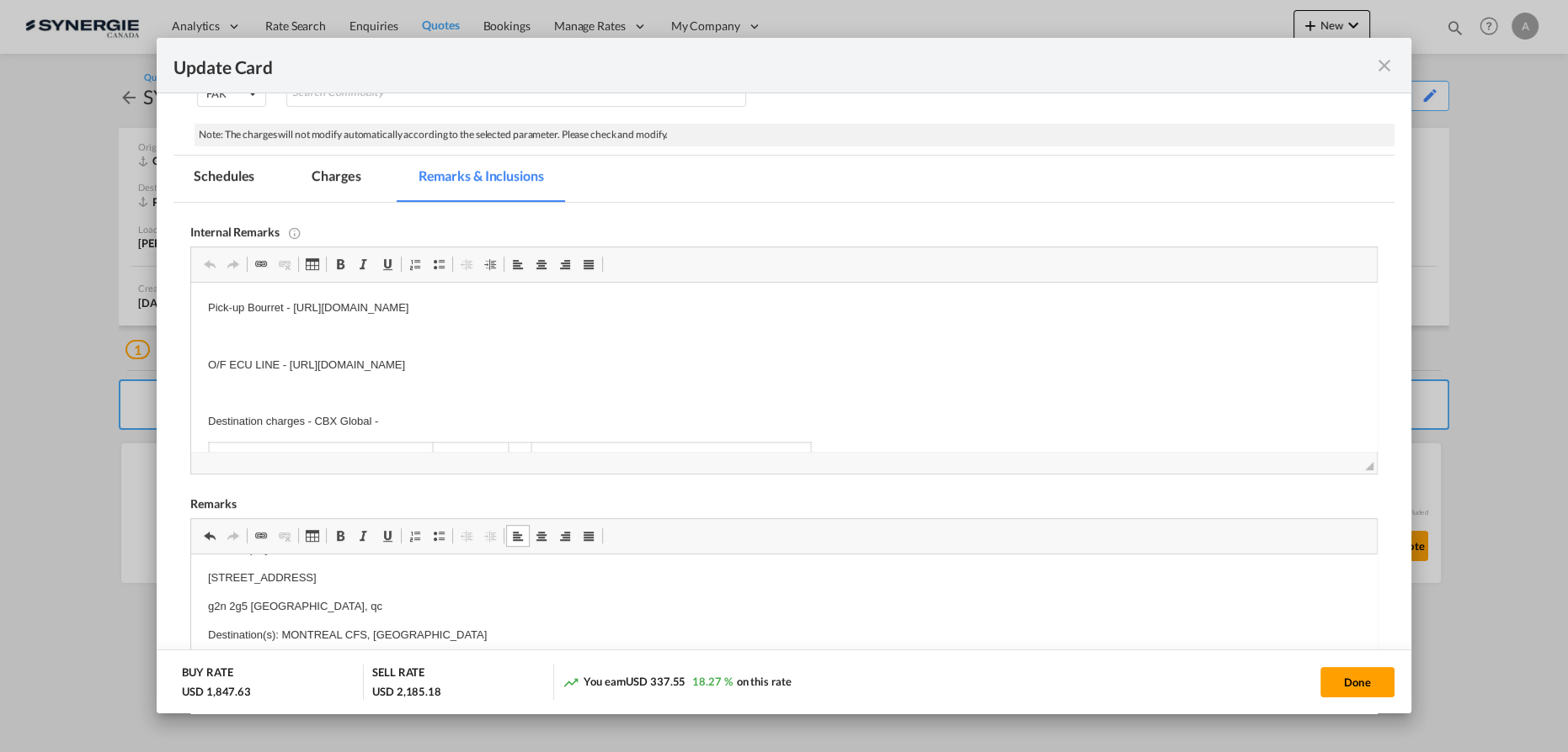
scroll to position [179, 0]
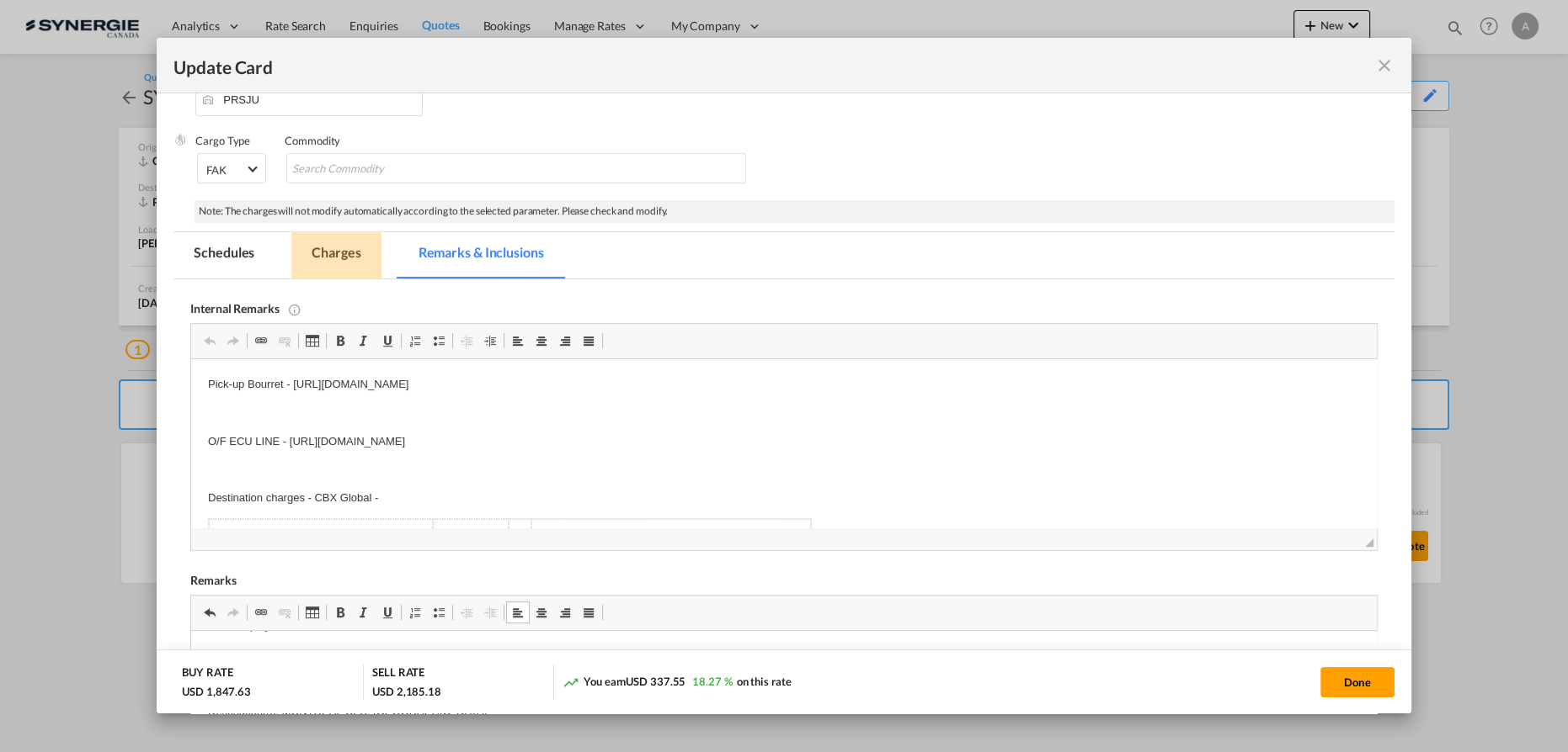
click at [324, 264] on md-tab-item "Charges" at bounding box center [336, 256] width 89 height 46
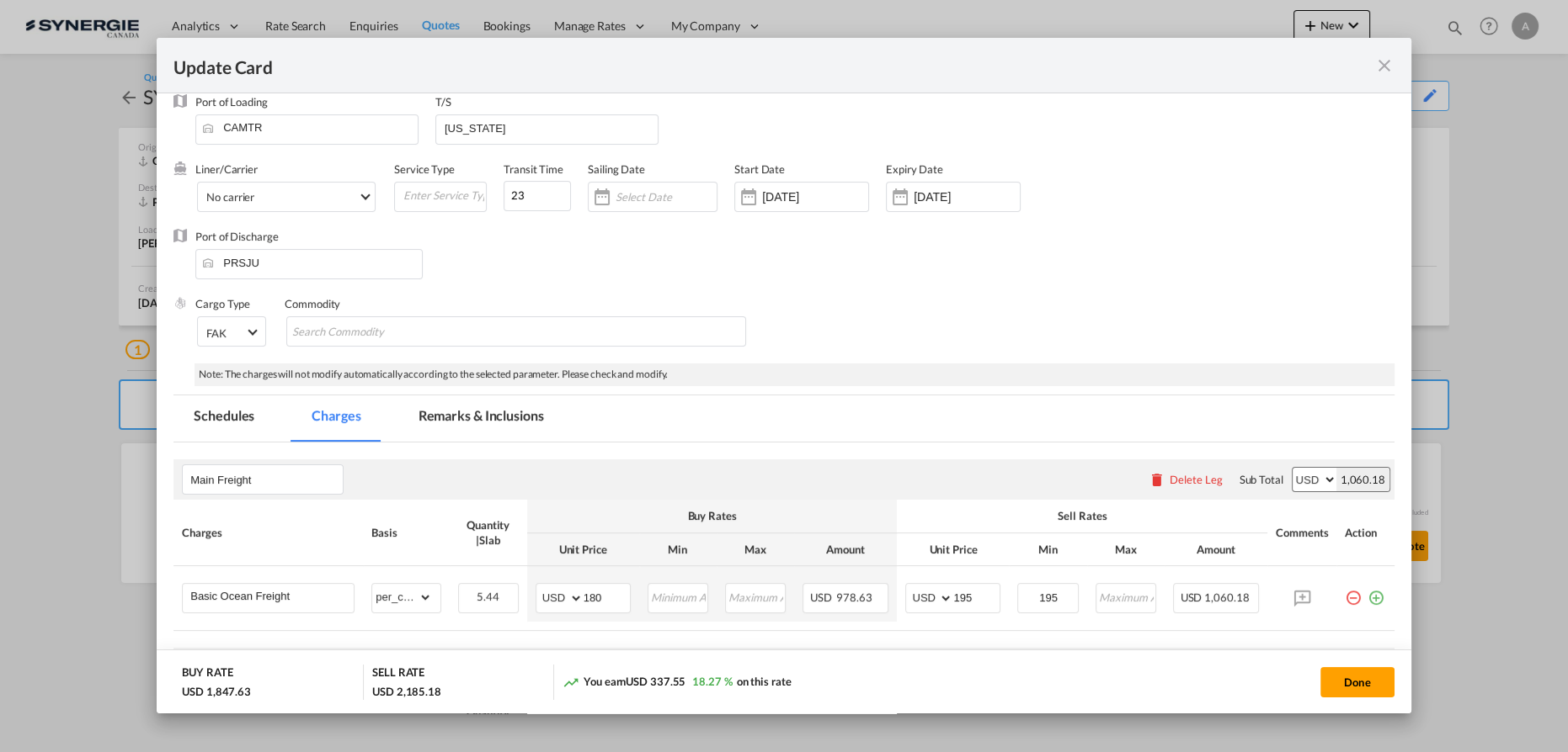
scroll to position [0, 0]
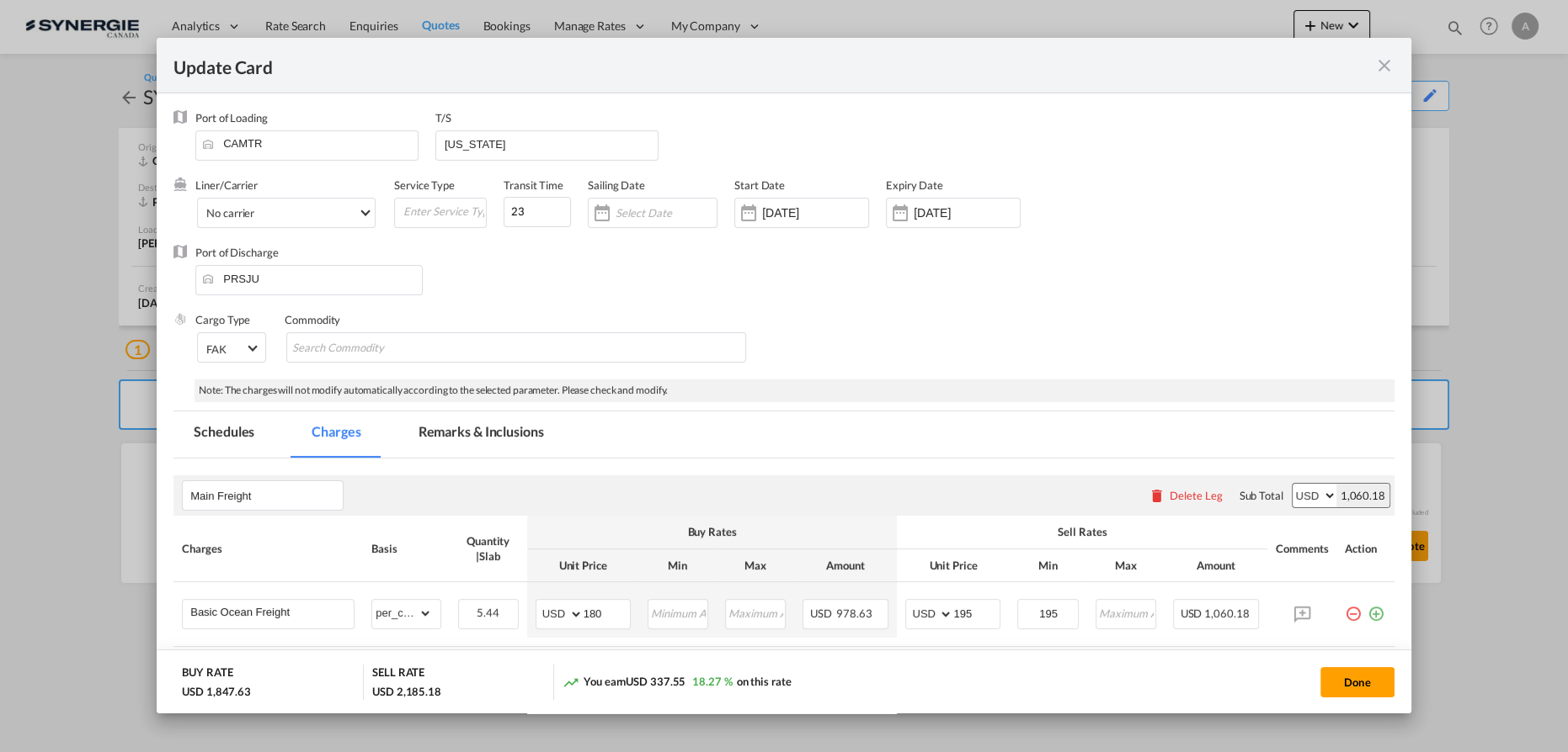
drag, startPoint x: 1346, startPoint y: 683, endPoint x: 1354, endPoint y: 666, distance: 18.8
click at [1346, 683] on button "Done" at bounding box center [1357, 683] width 74 height 30
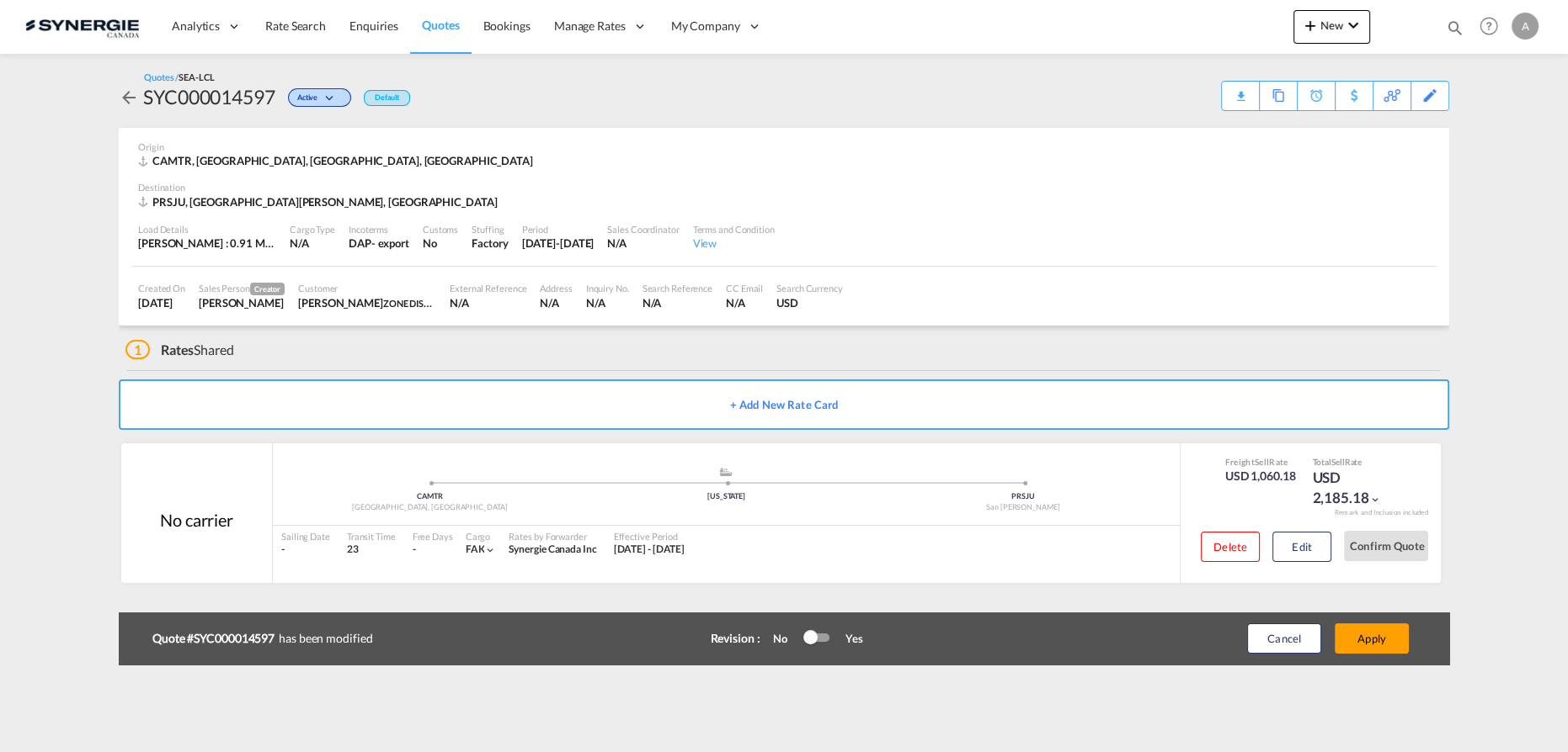
type input "04 Sep 2025"
type input "29 Sep 2025"
click at [1372, 642] on button "Apply" at bounding box center [1371, 639] width 74 height 30
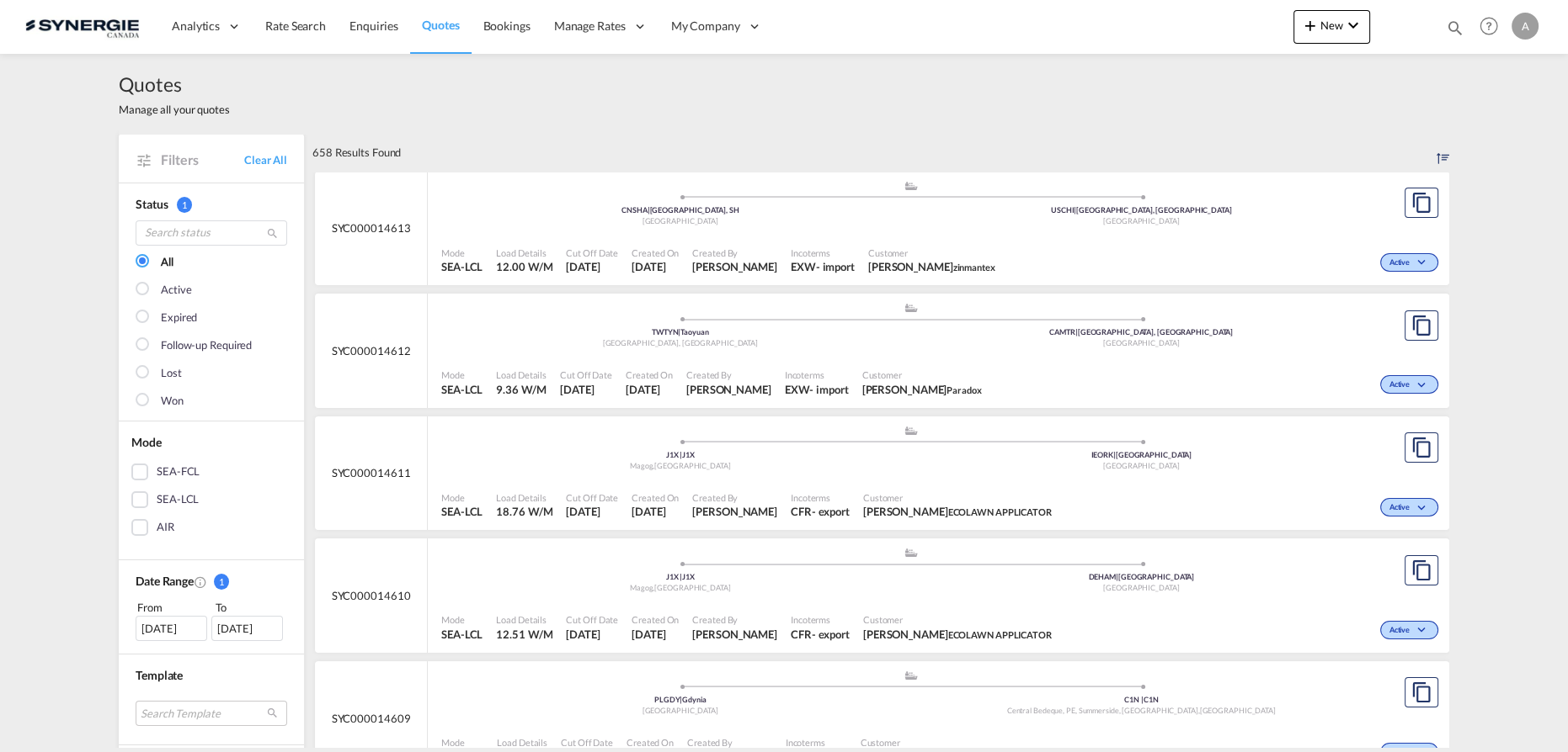
drag, startPoint x: 1457, startPoint y: 30, endPoint x: 1409, endPoint y: 29, distance: 48.0
click at [1457, 30] on md-icon "icon-magnify" at bounding box center [1455, 28] width 19 height 19
drag, startPoint x: 1143, startPoint y: 36, endPoint x: 1199, endPoint y: 68, distance: 64.5
click at [1146, 37] on div "Bookings Quotes Enquiries" at bounding box center [1291, 31] width 345 height 40
drag, startPoint x: 1187, startPoint y: 27, endPoint x: 1187, endPoint y: 42, distance: 15.0
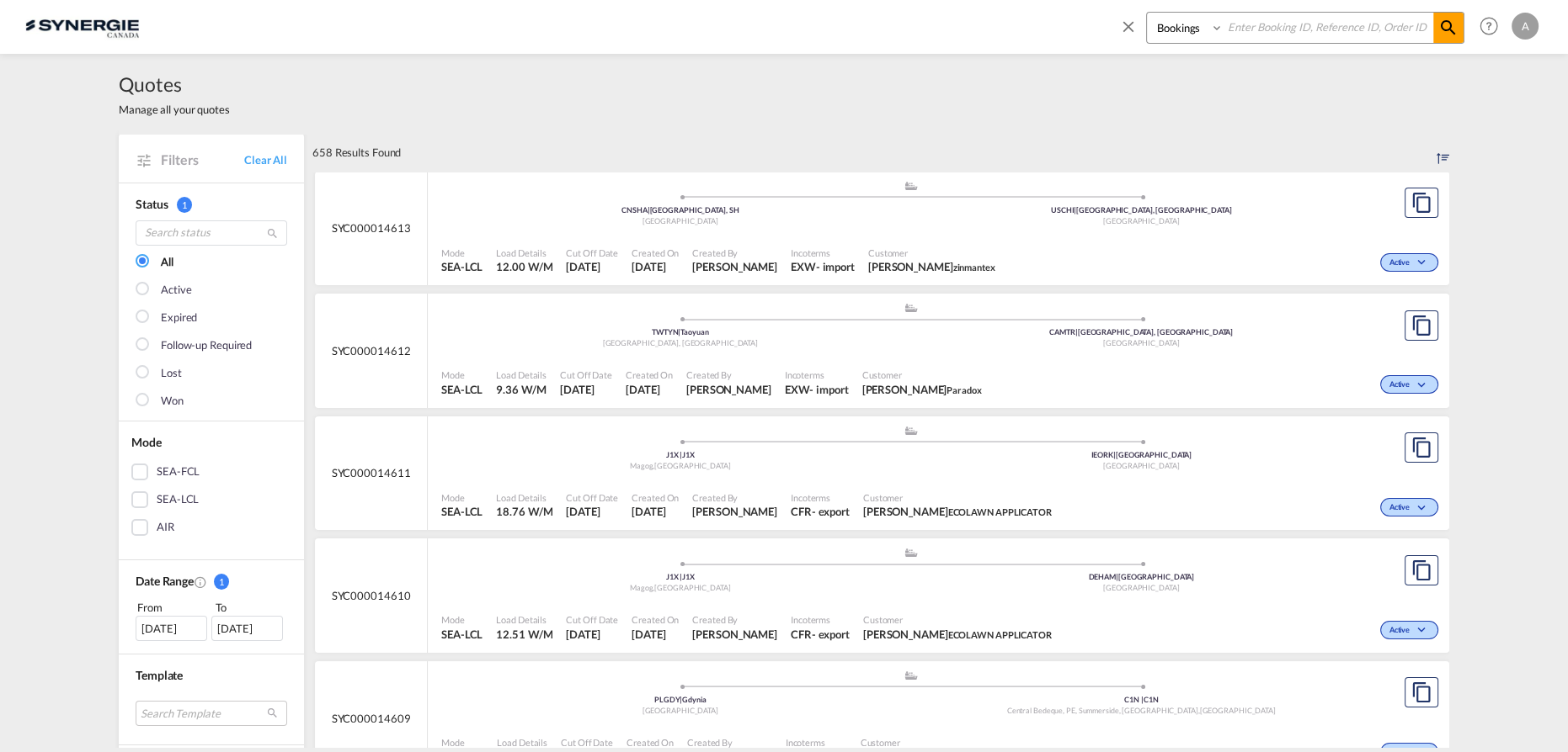
click at [1187, 28] on select "Bookings Quotes Enquiries" at bounding box center [1186, 28] width 80 height 30
select select "Quotes"
click at [1146, 12] on select "Bookings Quotes Enquiries" at bounding box center [1186, 28] width 80 height 30
click at [1318, 13] on input at bounding box center [1327, 27] width 209 height 29
type input "14032"
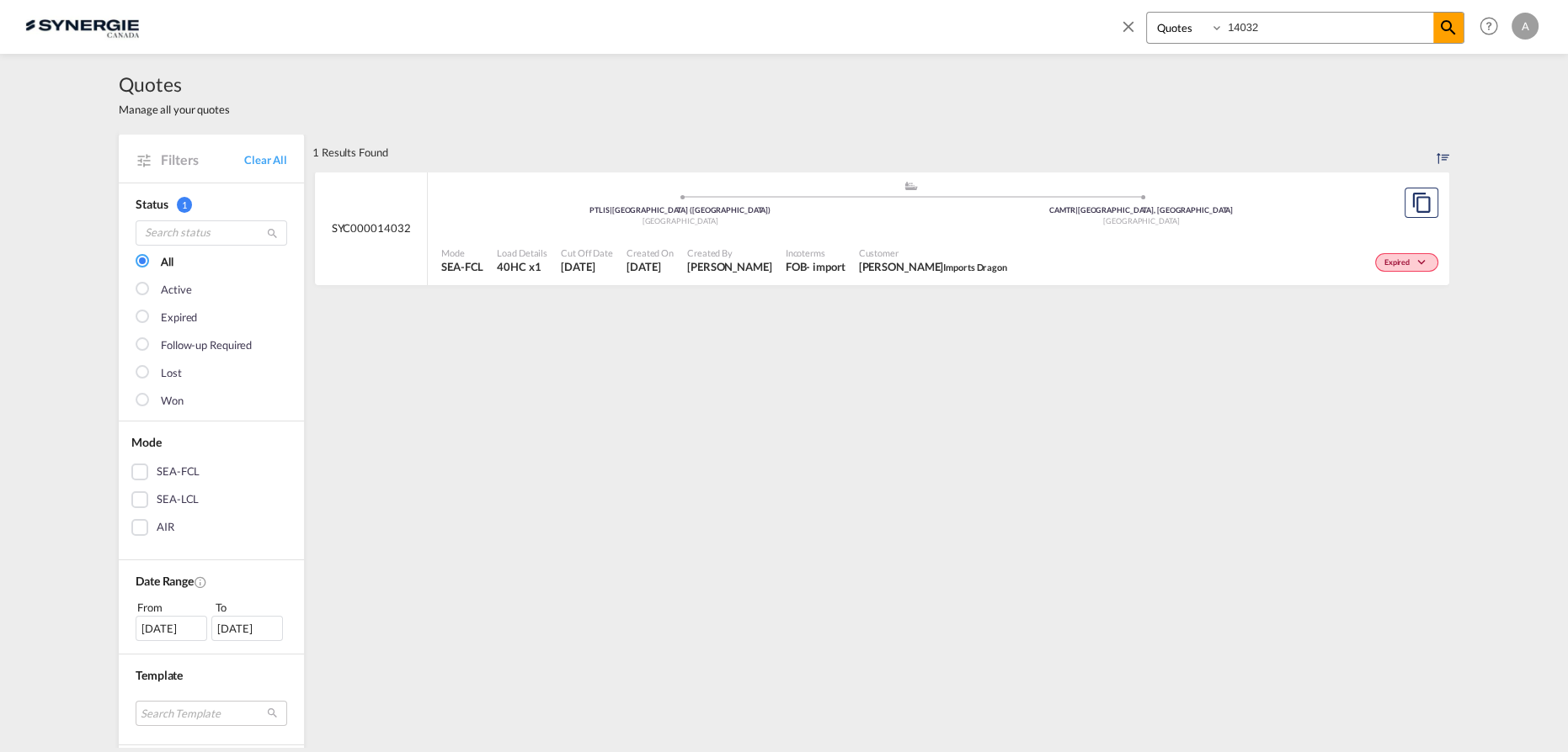
click at [907, 242] on div "Customer Charles Clement Imports Dragon" at bounding box center [932, 260] width 161 height 42
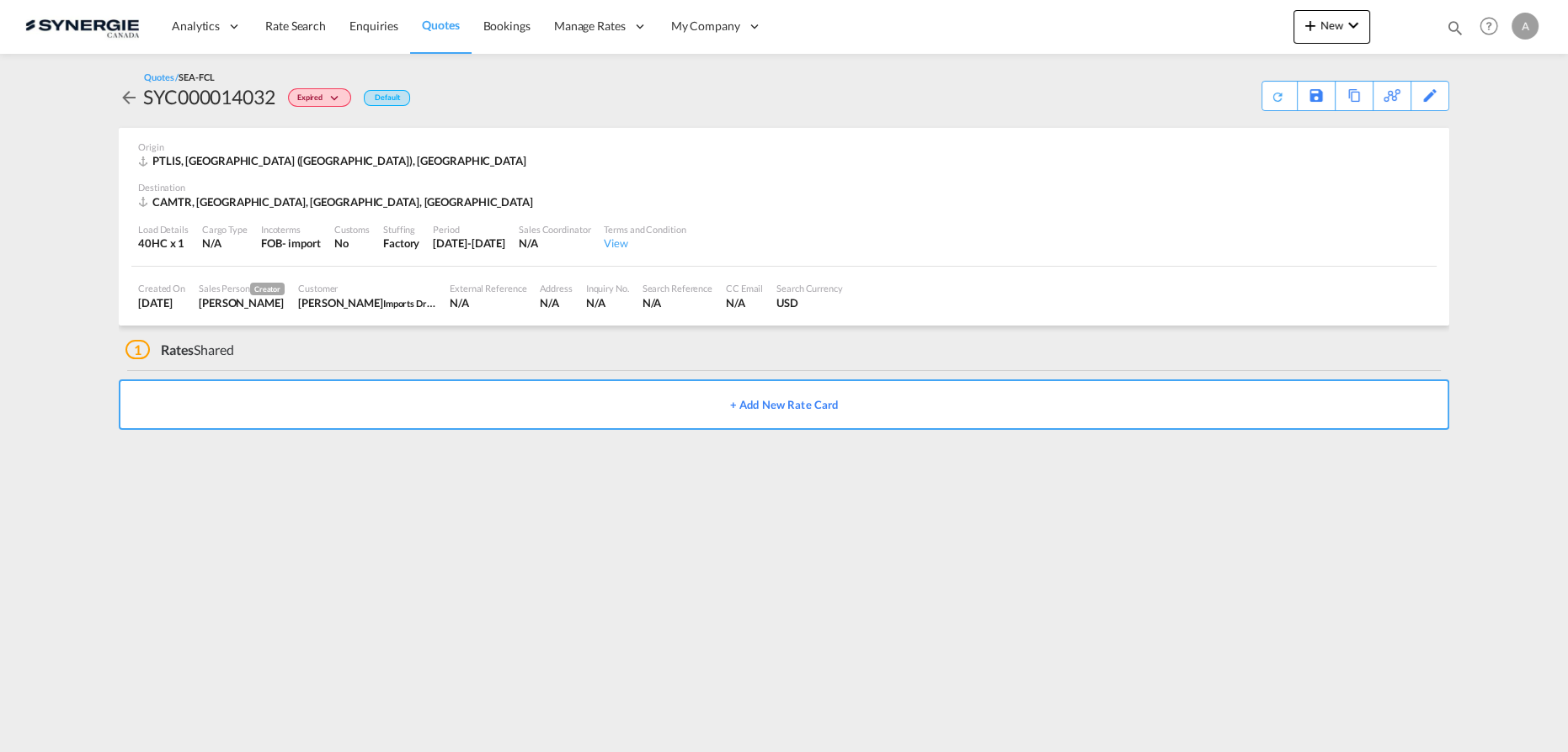
drag, startPoint x: 1451, startPoint y: 28, endPoint x: 1441, endPoint y: 29, distance: 10.0
click at [1452, 28] on md-icon "icon-magnify" at bounding box center [1455, 28] width 19 height 19
drag, startPoint x: 1173, startPoint y: 24, endPoint x: 1176, endPoint y: 39, distance: 15.3
click at [1173, 24] on select "Bookings Quotes Enquiries" at bounding box center [1186, 28] width 80 height 30
select select "Quotes"
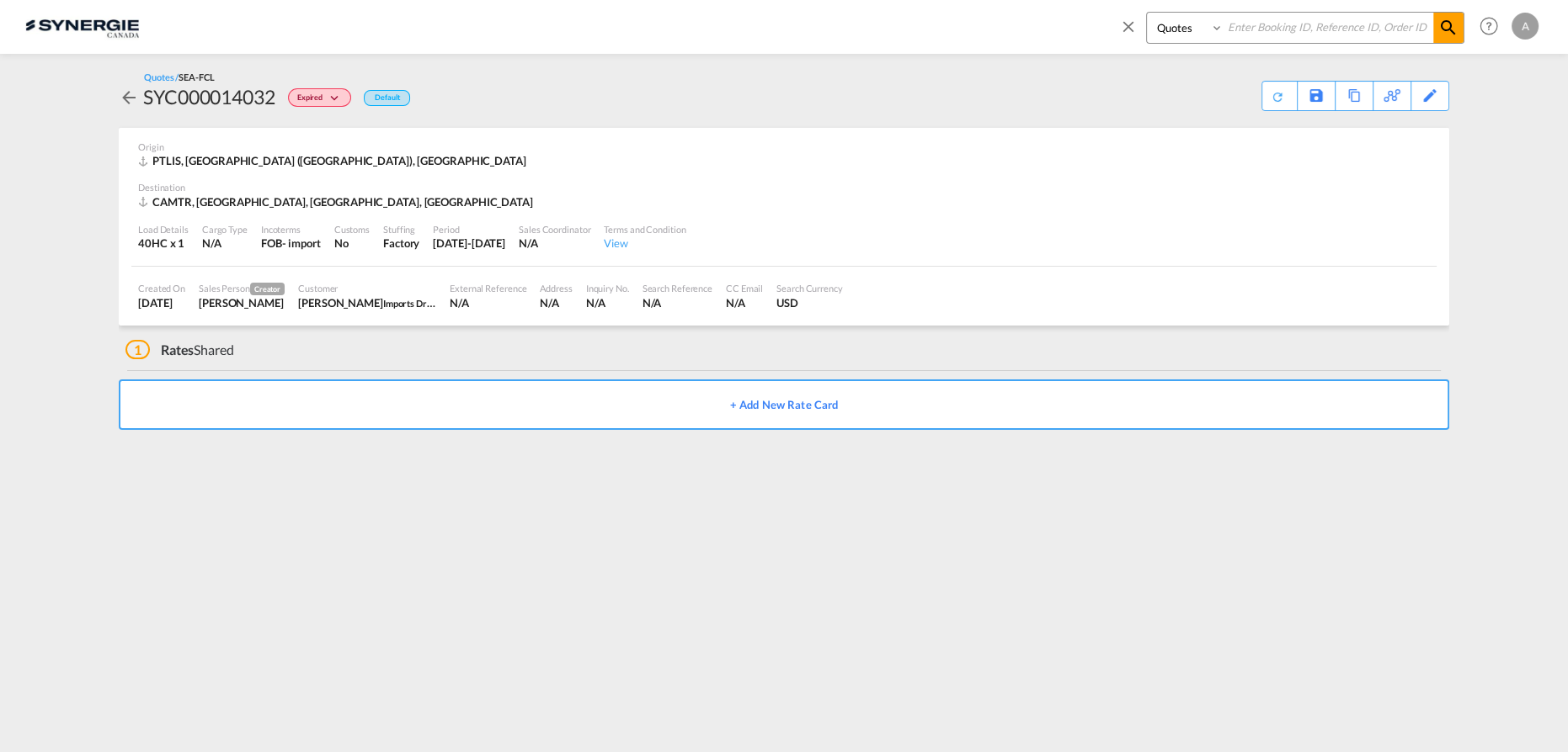
click at [1146, 12] on select "Bookings Quotes Enquiries" at bounding box center [1186, 28] width 80 height 30
click at [1273, 22] on input at bounding box center [1327, 27] width 209 height 29
type input "14032"
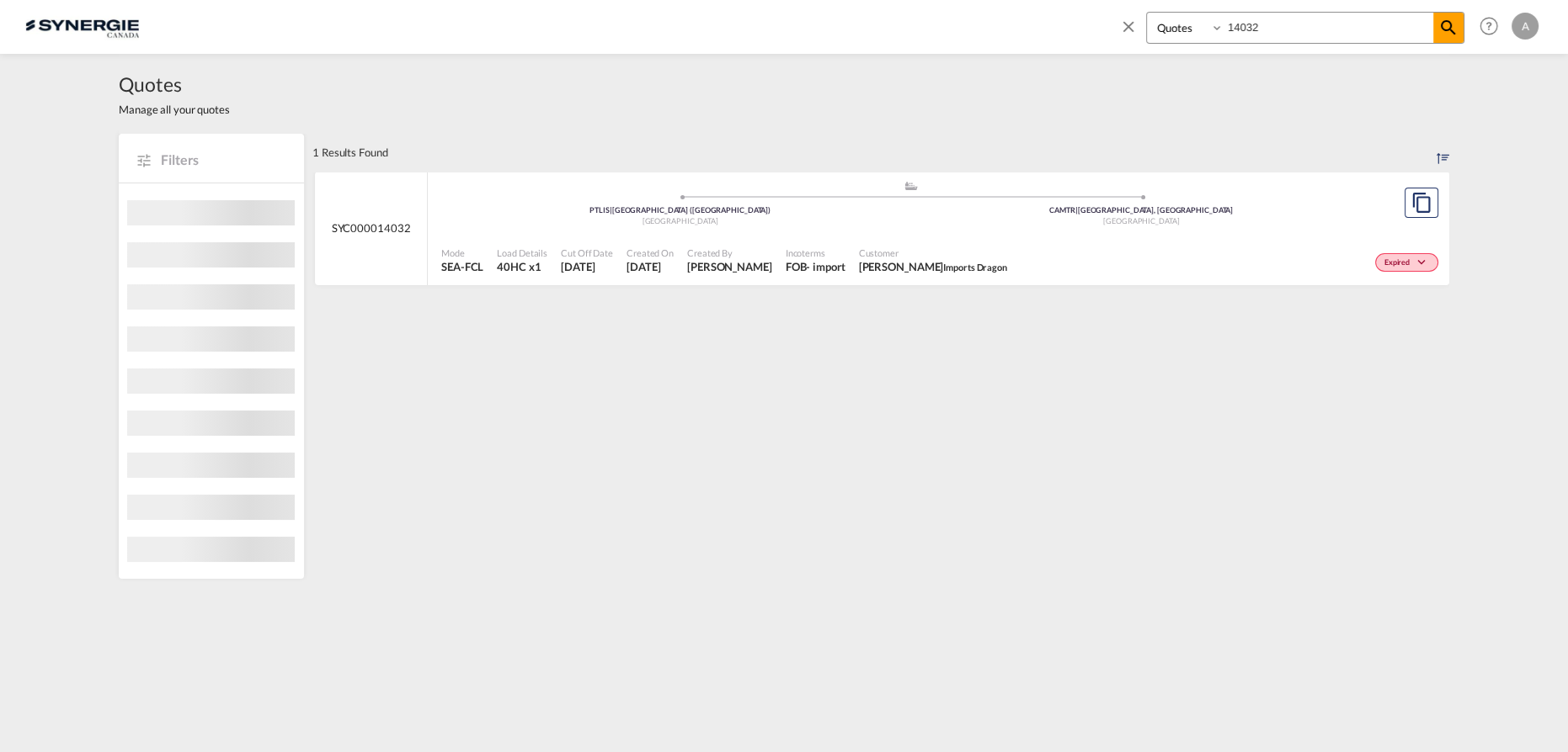
click at [1098, 256] on div "Expired" at bounding box center [1227, 260] width 429 height 42
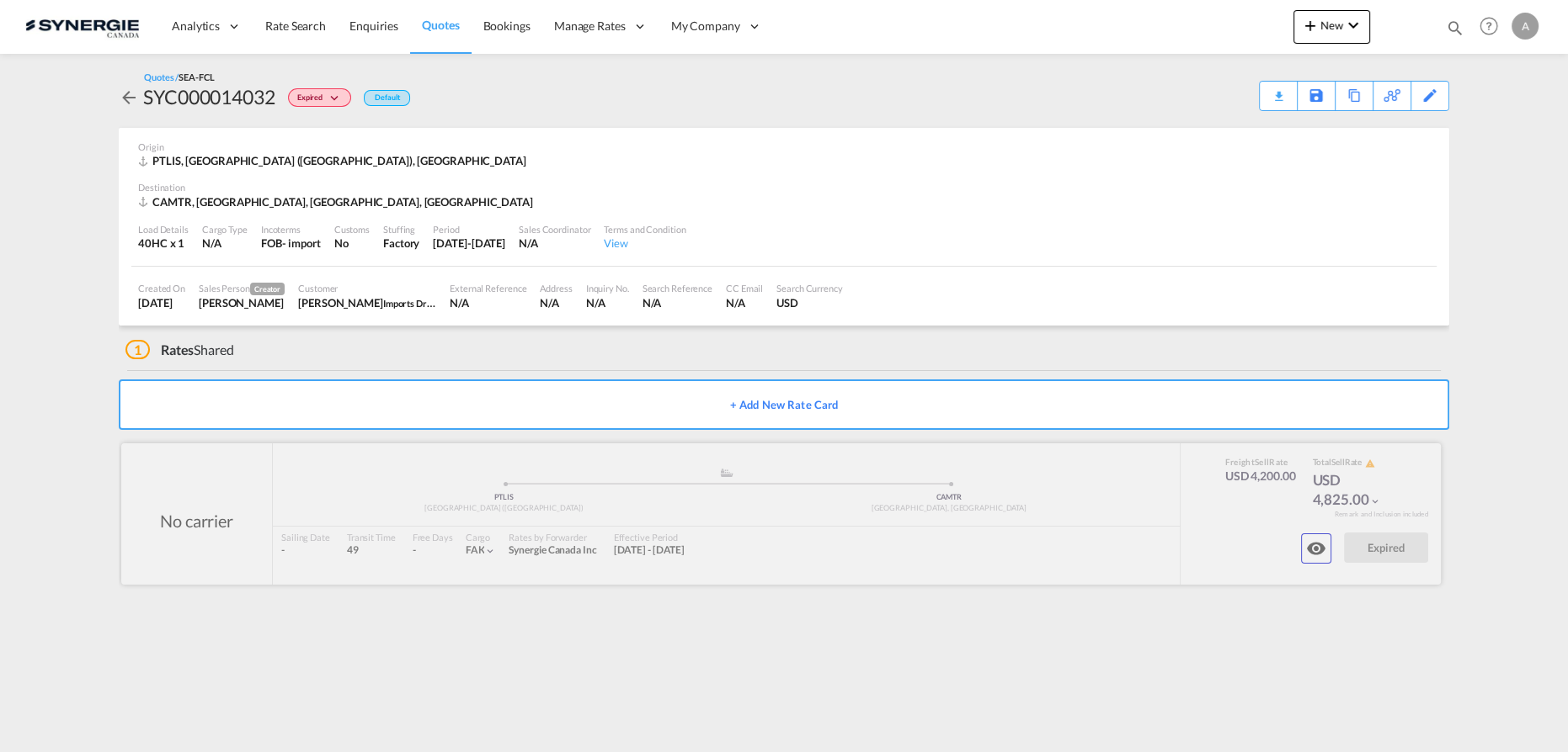
click at [1317, 549] on md-icon "icon-eye" at bounding box center [1316, 548] width 21 height 20
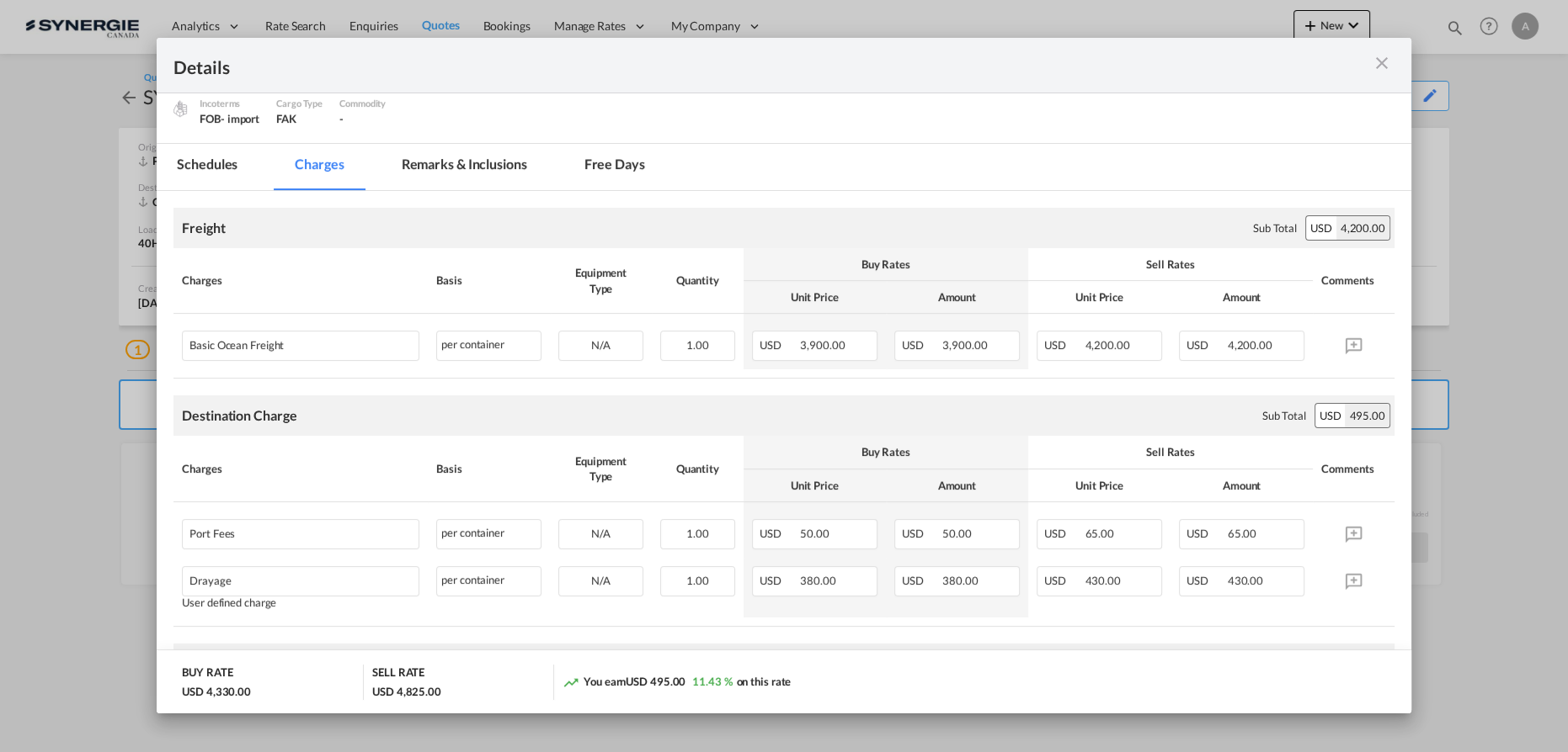
scroll to position [152, 0]
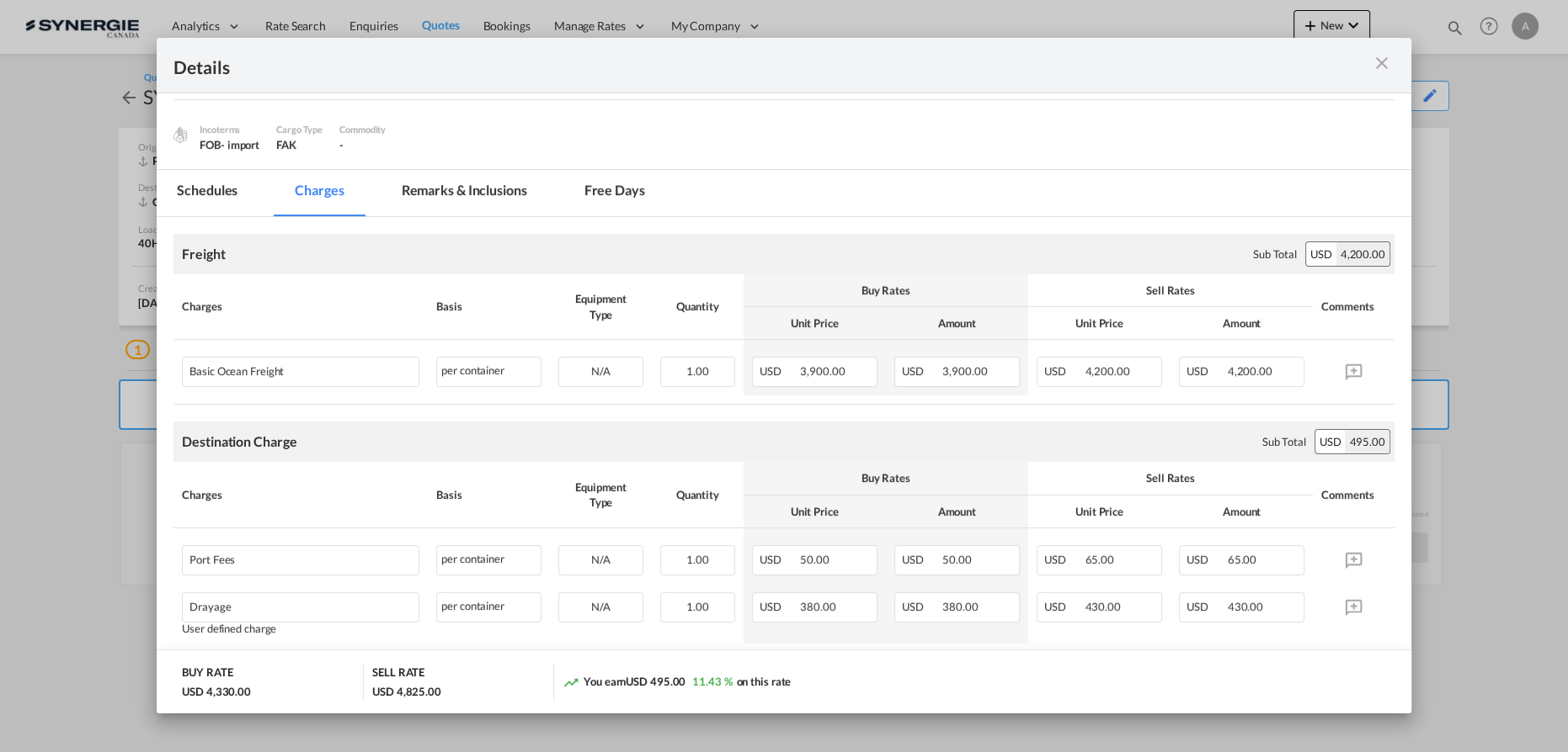
click at [1384, 64] on md-icon "icon-close m-3 fg-AAA8AD cursor" at bounding box center [1382, 63] width 21 height 20
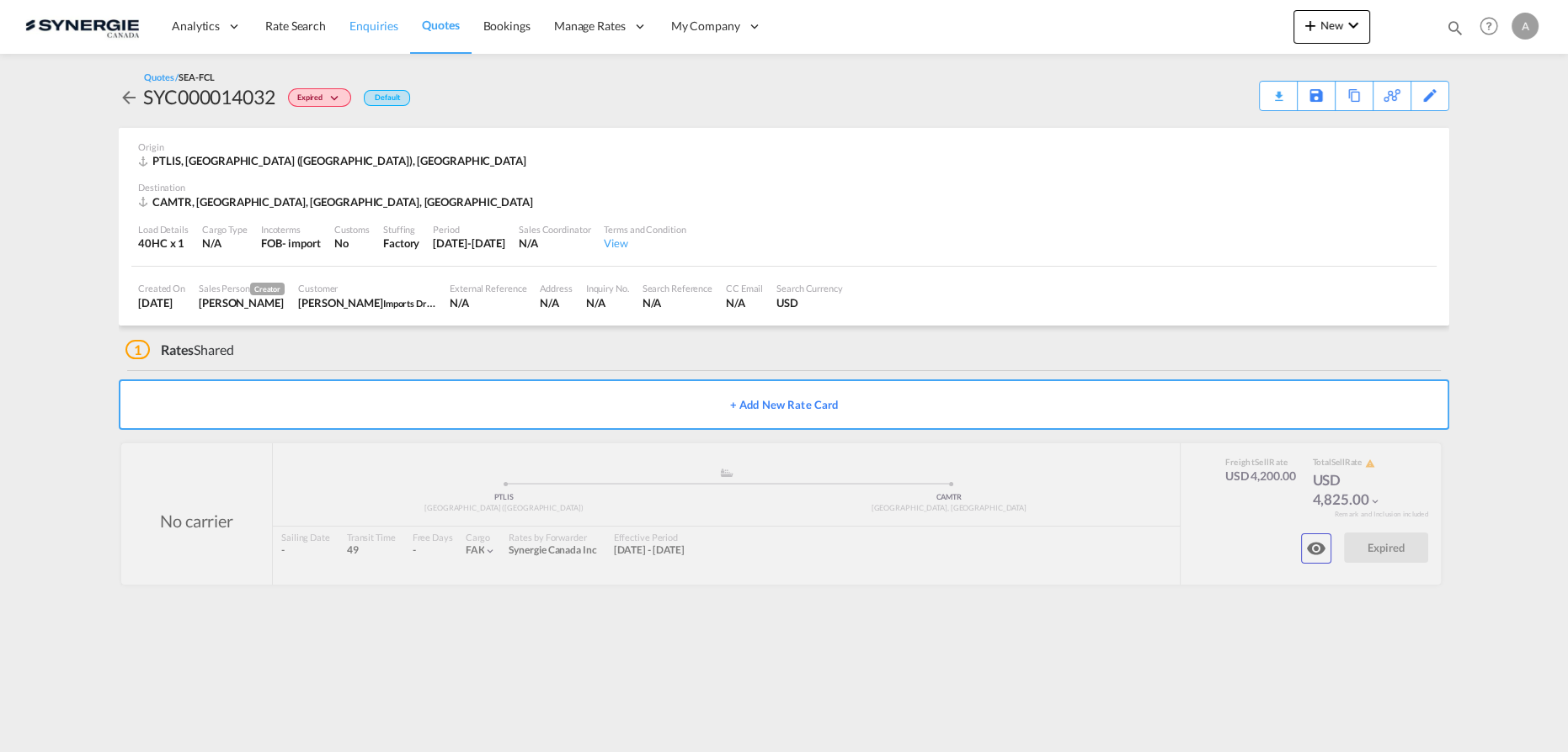
click at [350, 30] on span "Enquiries" at bounding box center [374, 26] width 49 height 14
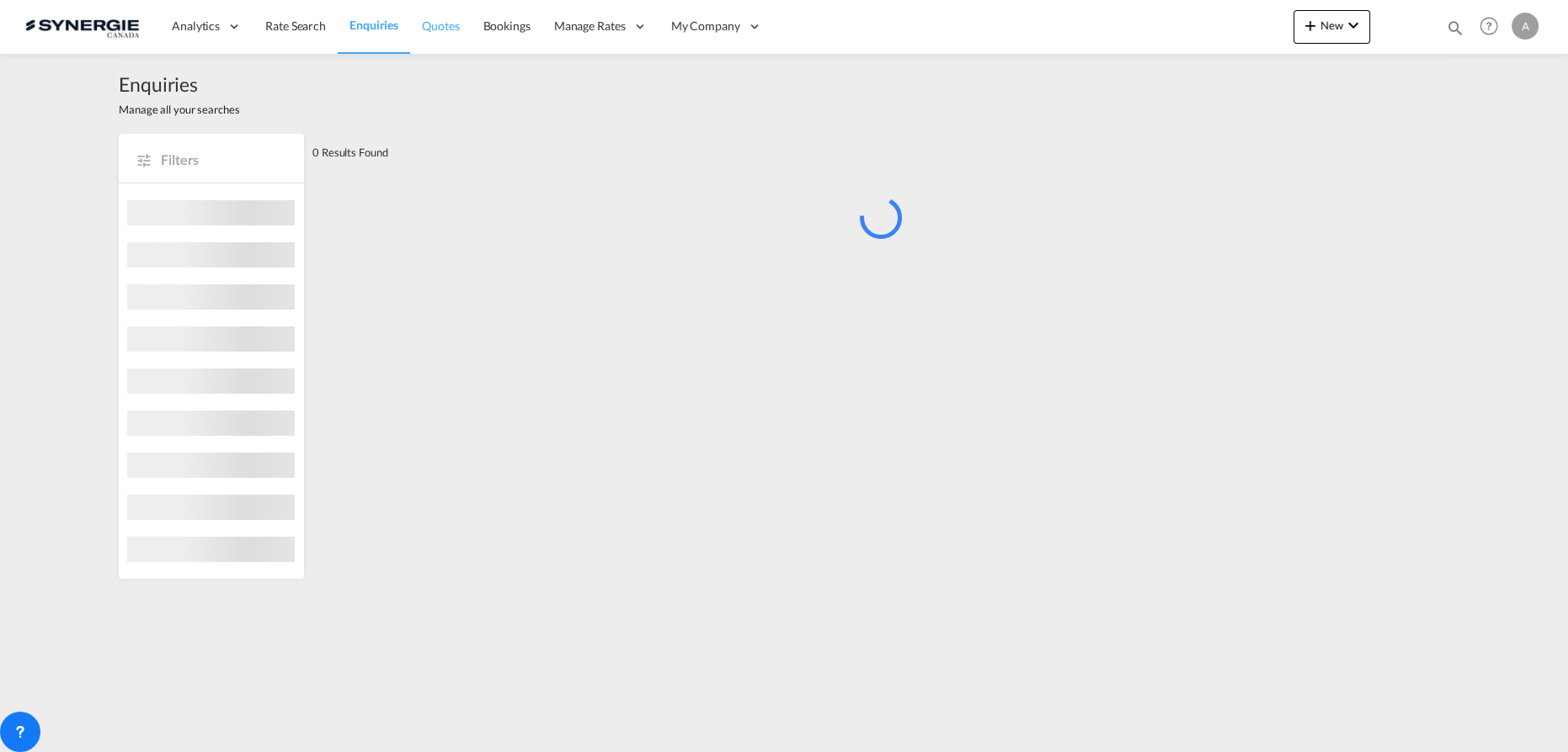
click at [448, 24] on span "Quotes" at bounding box center [440, 26] width 37 height 14
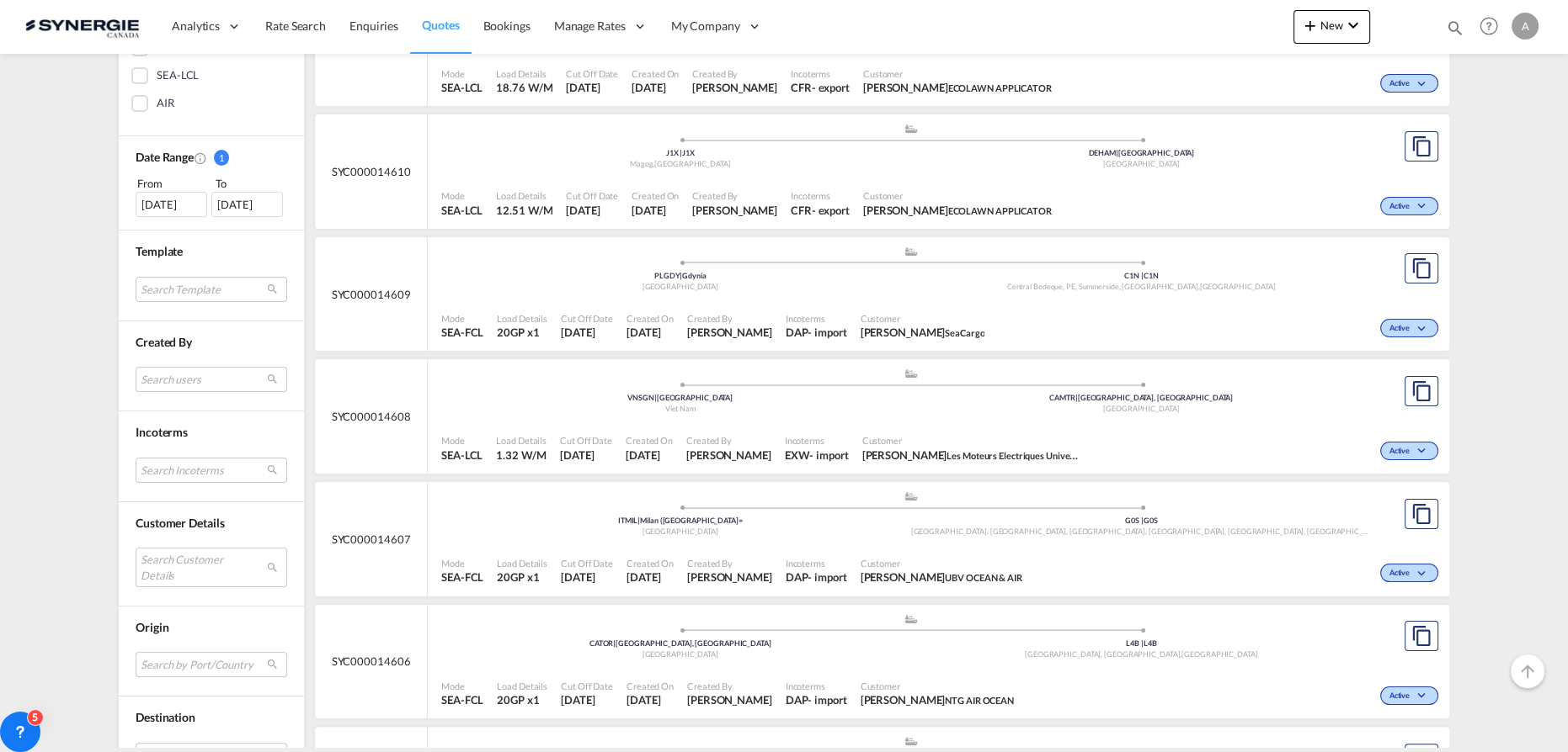
scroll to position [459, 0]
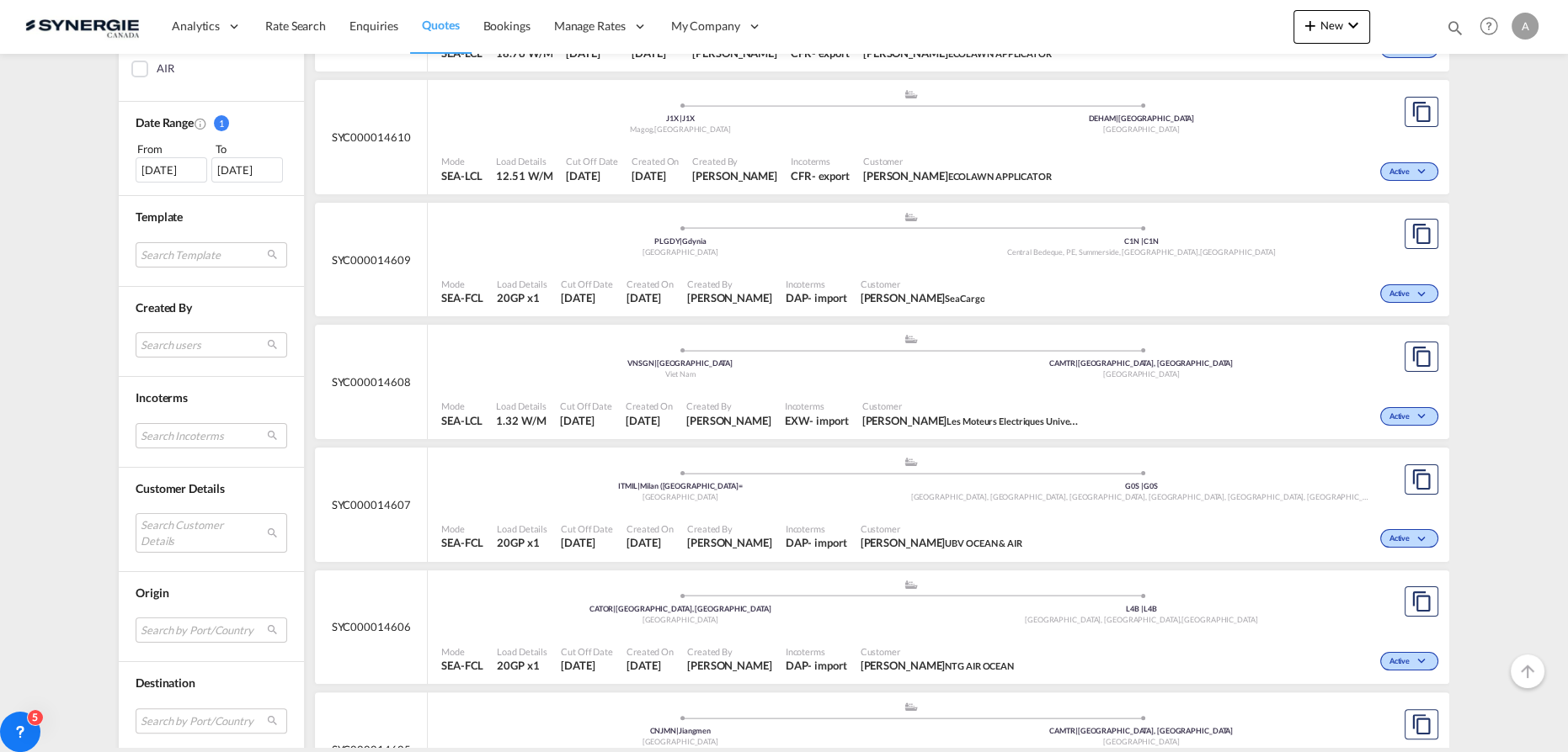
click at [145, 536] on md-select "Search Customer Details user name user [PERSON_NAME] [PERSON_NAME][EMAIL_ADDRES…" at bounding box center [211, 532] width 152 height 38
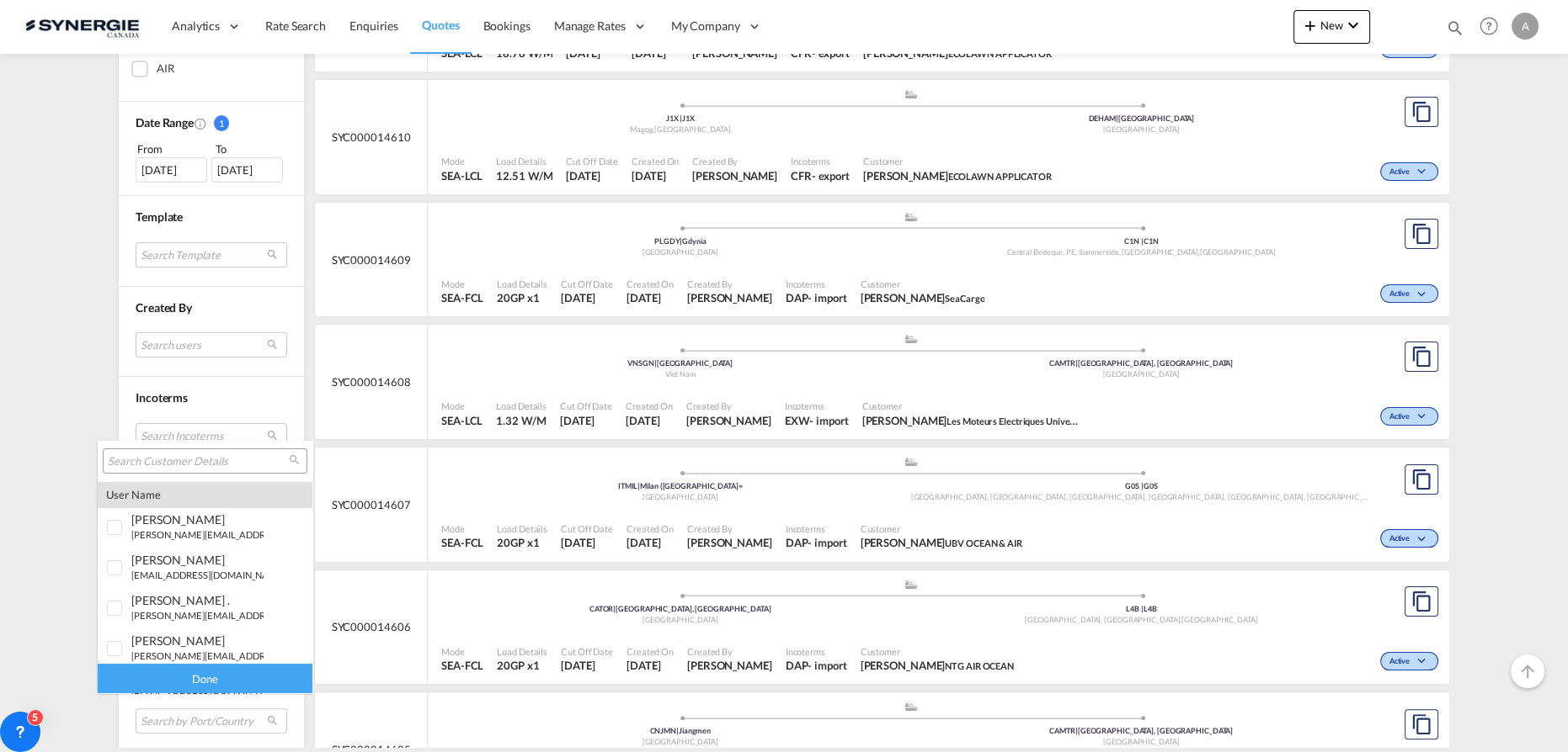
click at [178, 462] on input "search" at bounding box center [198, 462] width 181 height 15
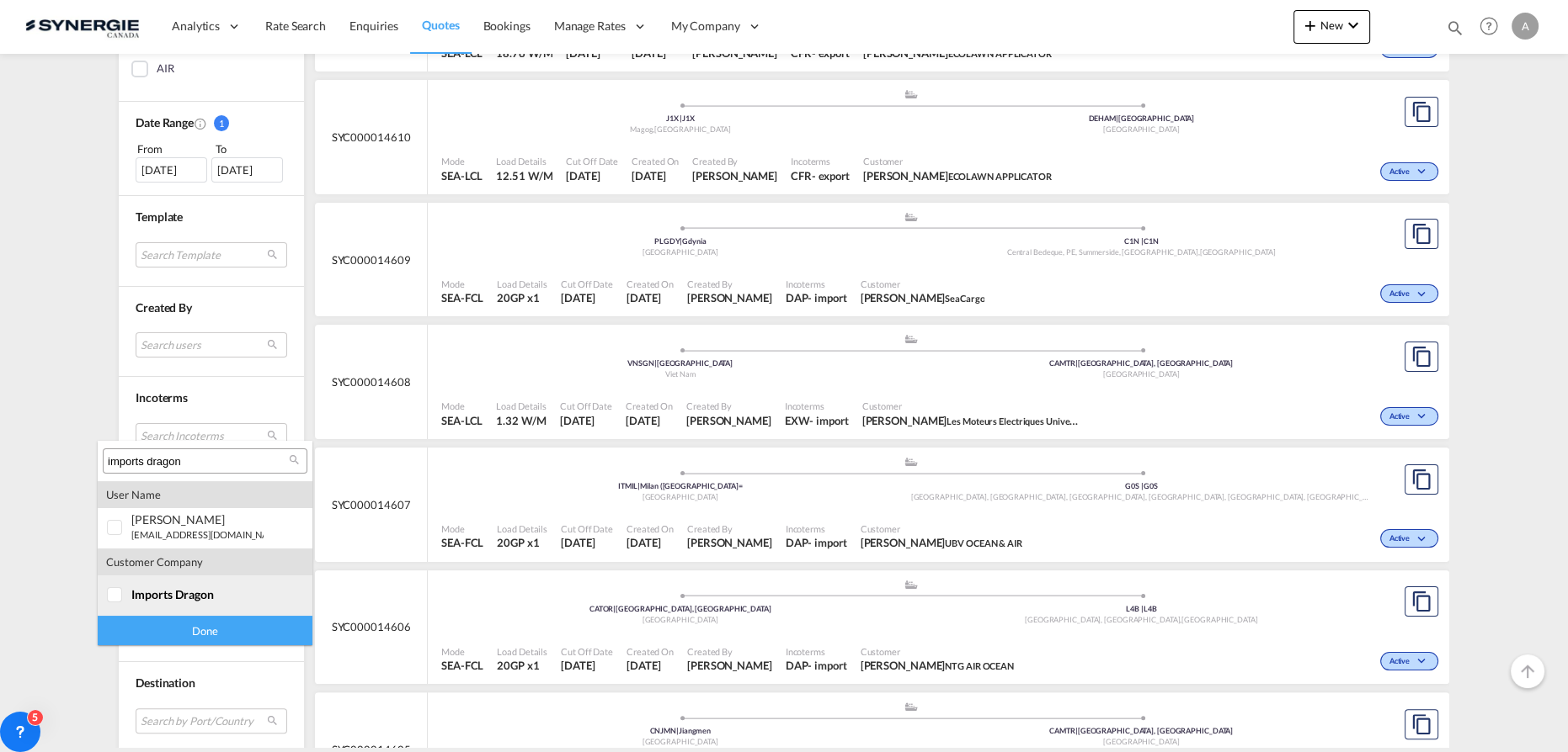
type input "imports dragon"
drag, startPoint x: 134, startPoint y: 592, endPoint x: 150, endPoint y: 625, distance: 36.7
click at [135, 593] on span "imports dragon" at bounding box center [172, 594] width 83 height 14
click at [151, 629] on div "Done" at bounding box center [205, 630] width 215 height 29
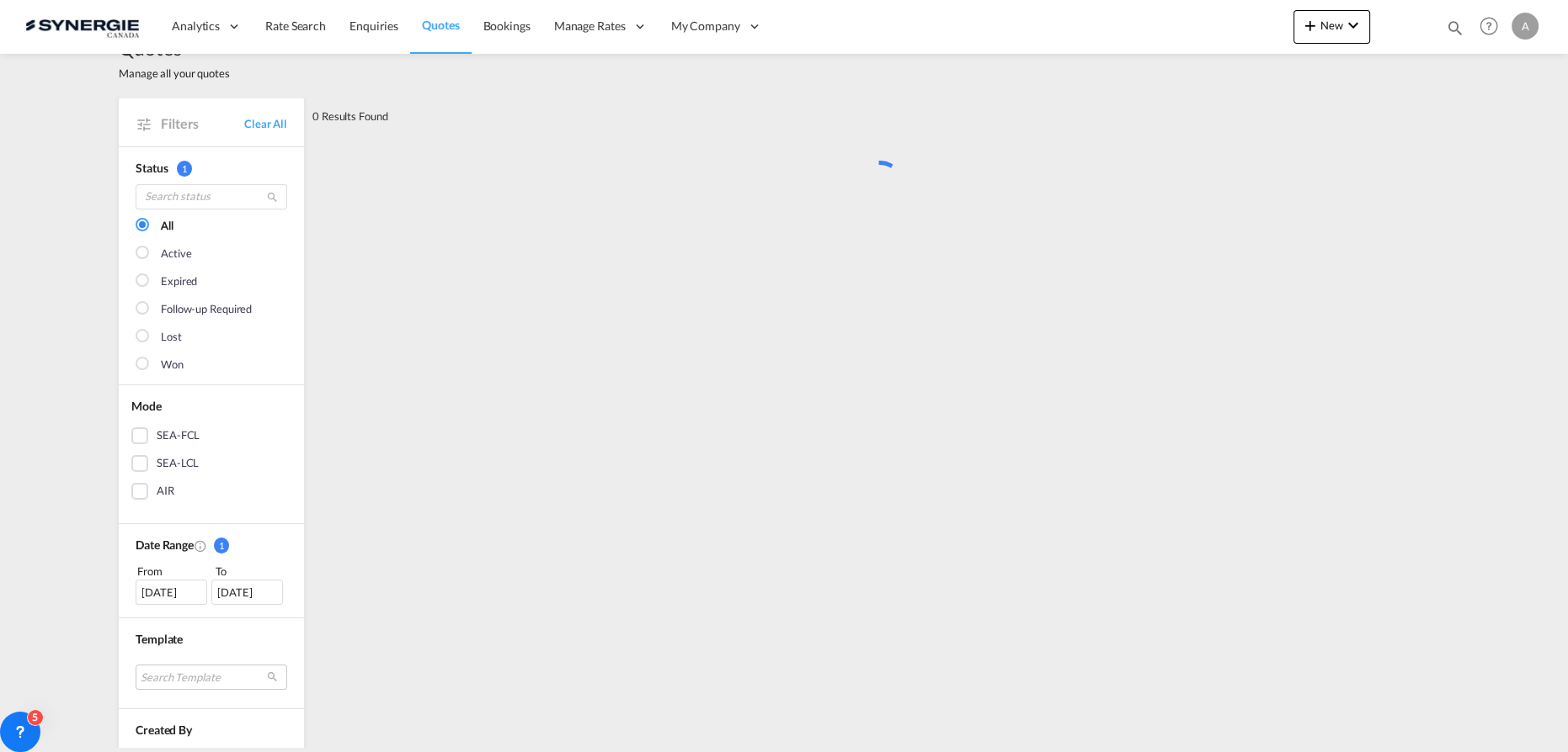
scroll to position [0, 0]
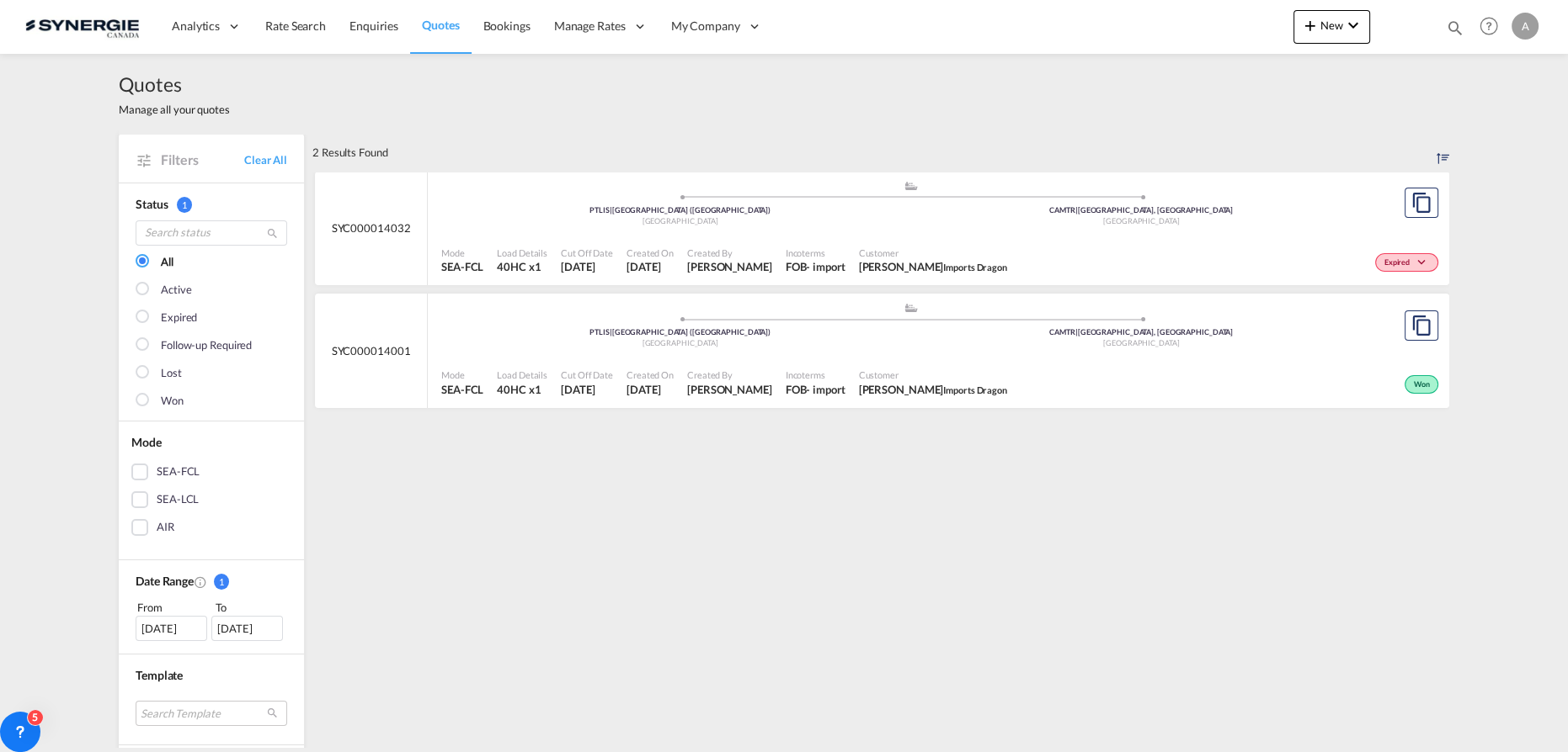
click at [825, 370] on span "Incoterms" at bounding box center [815, 375] width 60 height 12
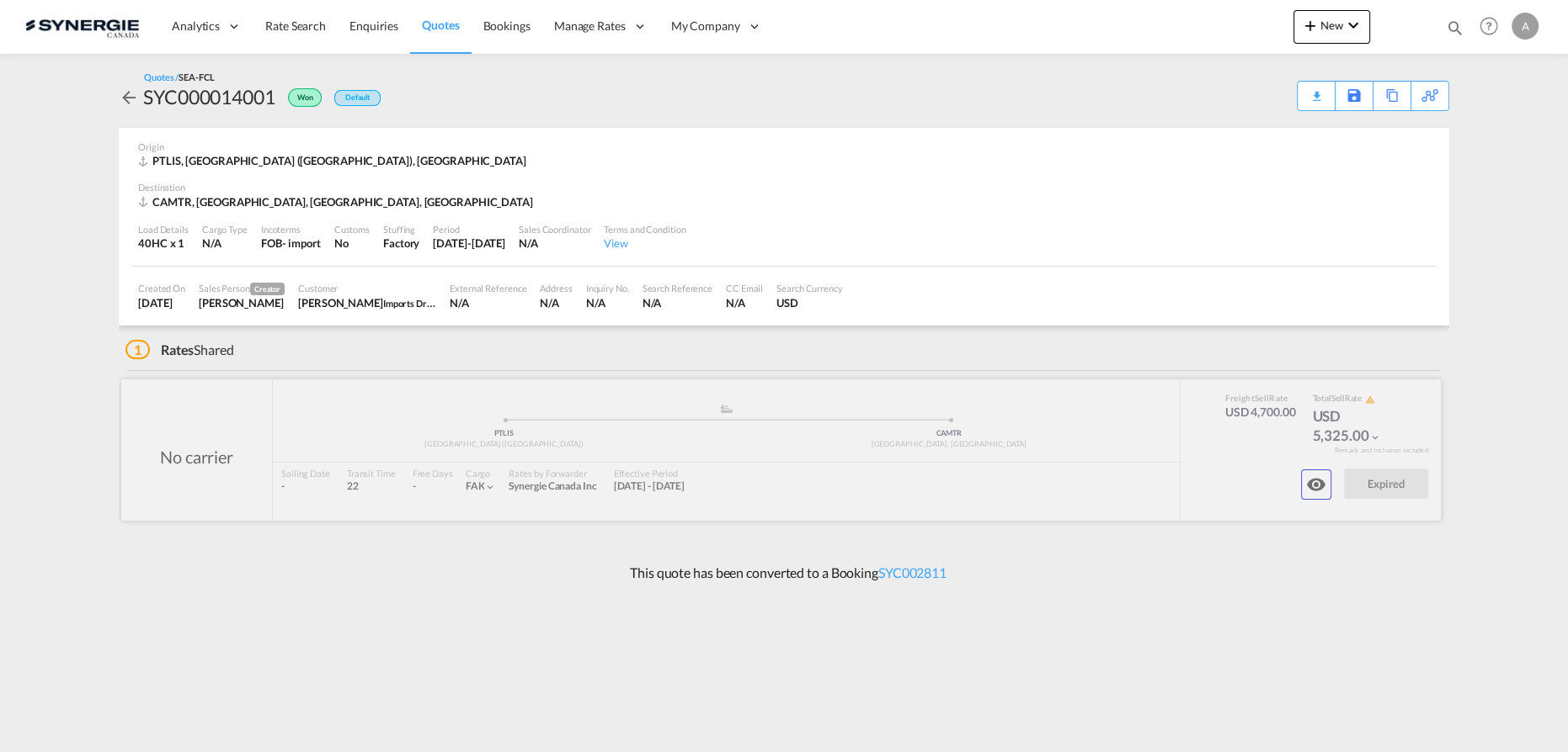
click at [1318, 485] on md-icon "icon-eye" at bounding box center [1316, 485] width 21 height 20
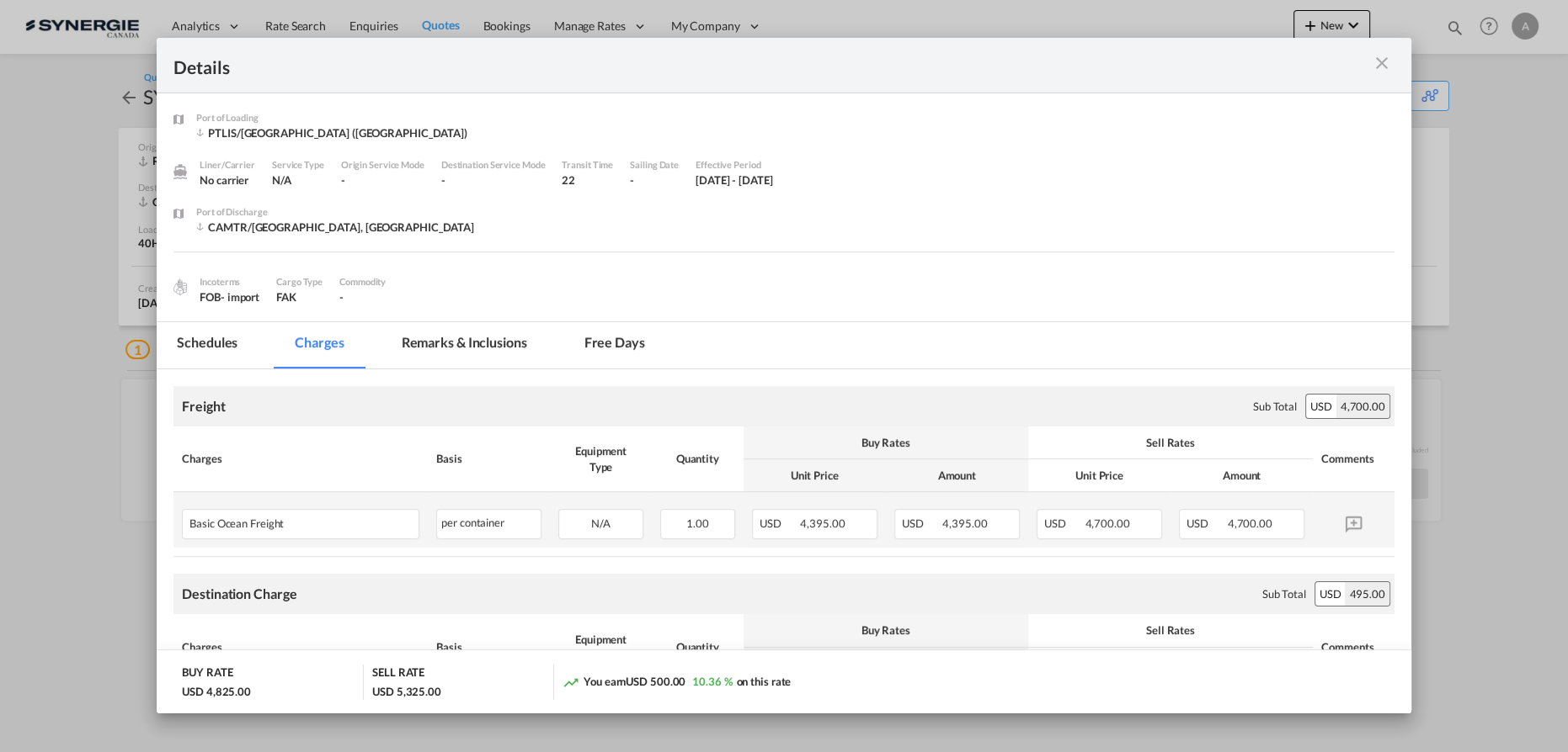
scroll to position [152, 0]
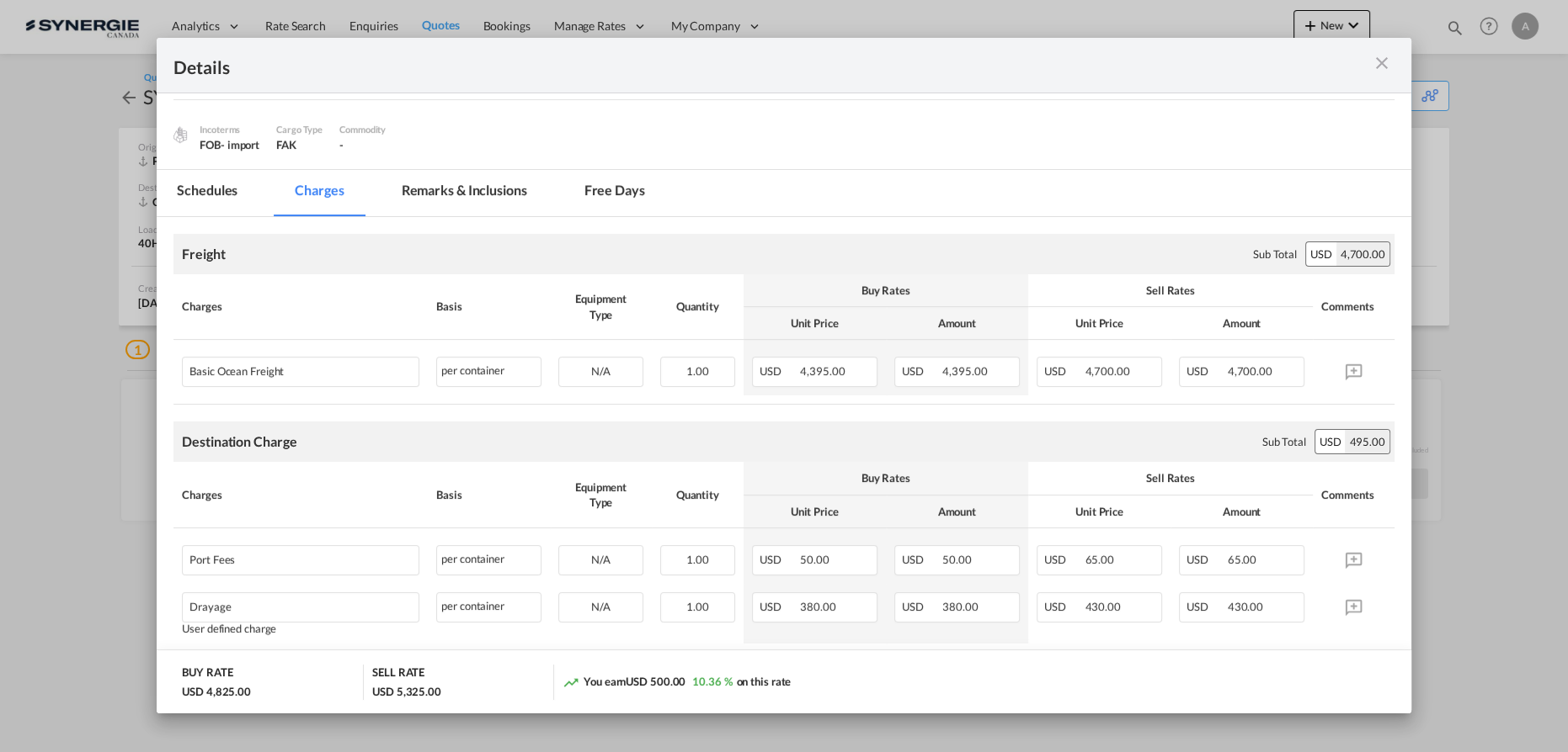
click at [296, 299] on div "Charges" at bounding box center [300, 306] width 237 height 15
click at [447, 192] on md-tab-item "Remarks & Inclusions" at bounding box center [464, 193] width 166 height 46
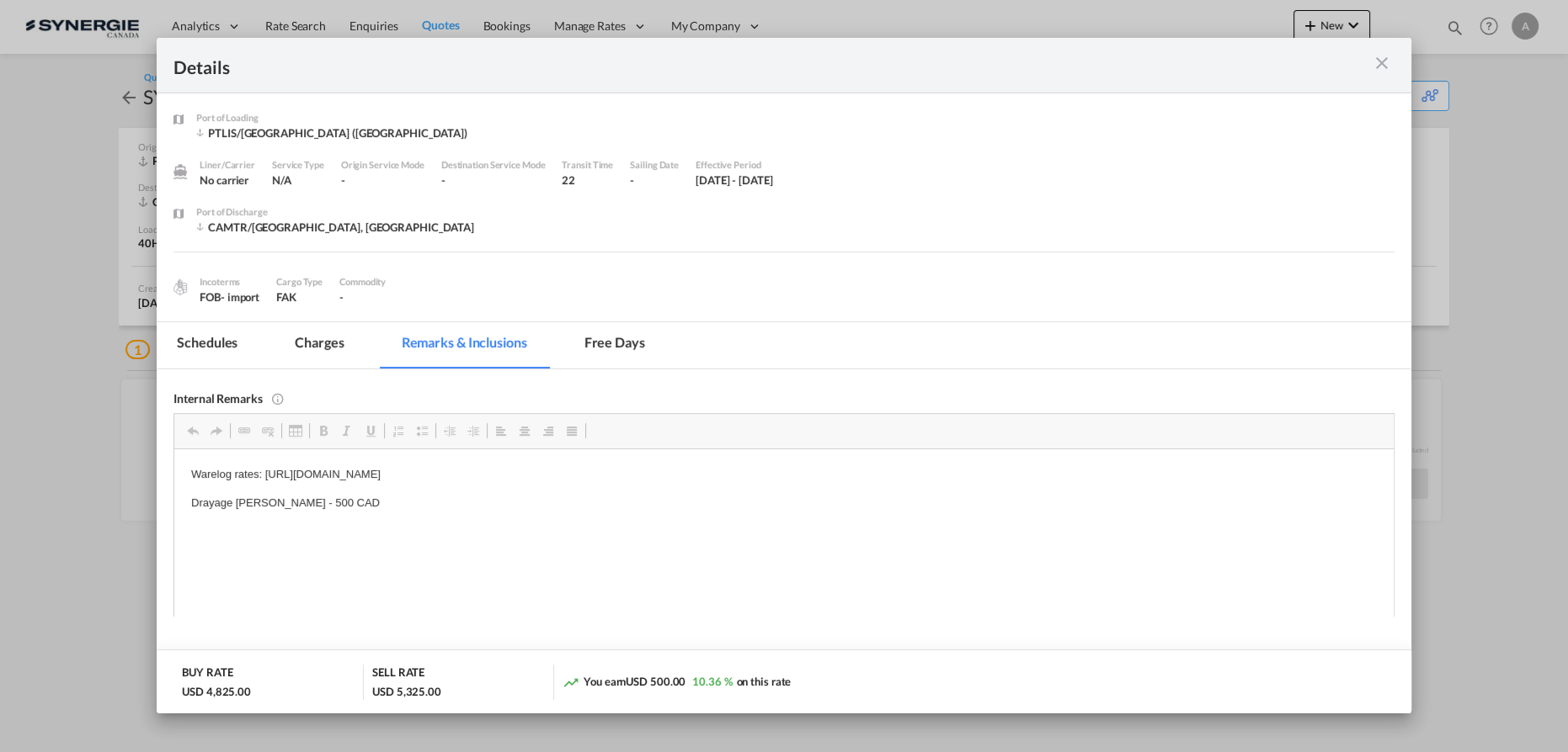
scroll to position [0, 0]
drag, startPoint x: 314, startPoint y: 354, endPoint x: 456, endPoint y: 354, distance: 142.0
click at [315, 354] on md-tab-item "Charges" at bounding box center [319, 346] width 89 height 46
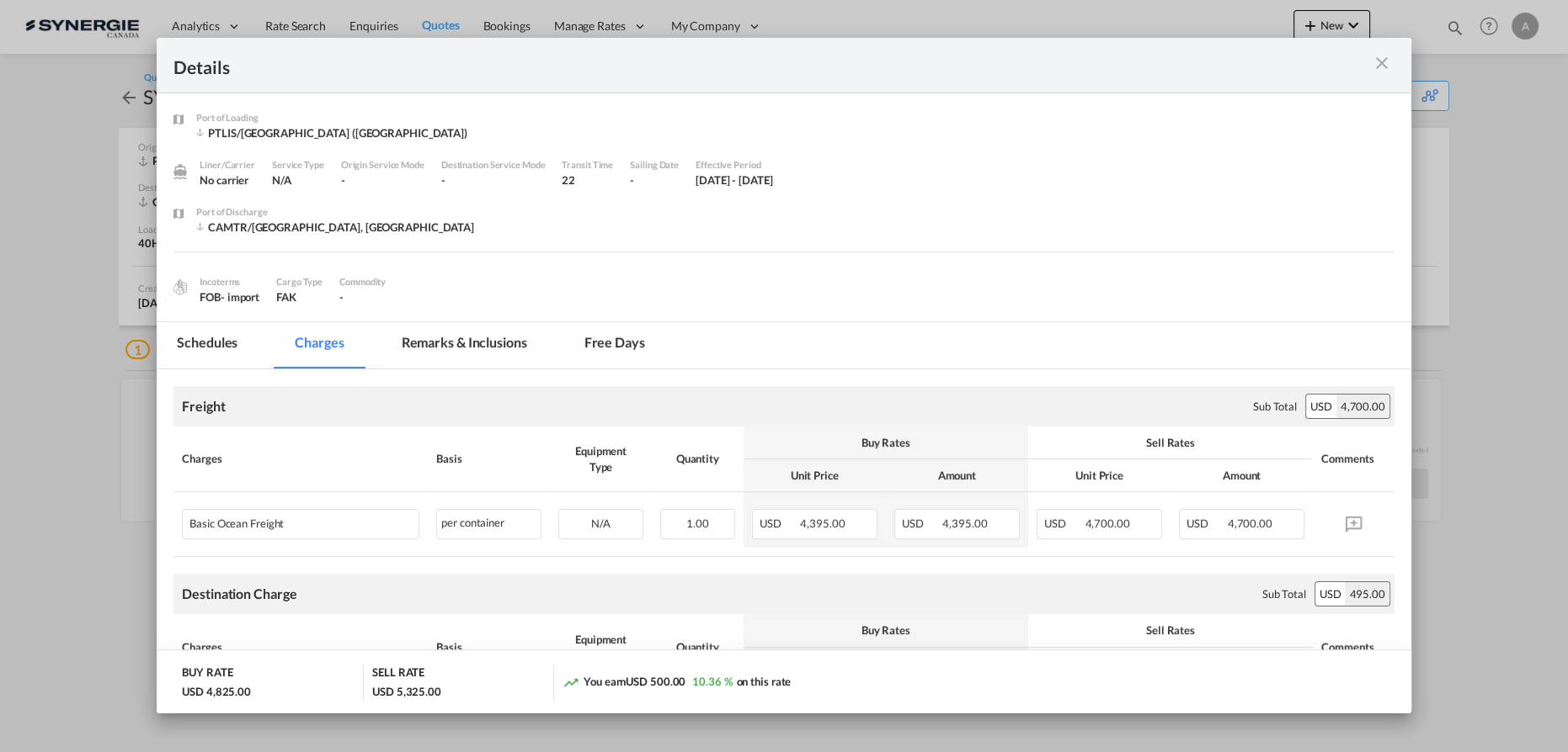
click at [1368, 69] on div "Port of Loading ..." at bounding box center [1333, 65] width 122 height 21
click at [1383, 63] on md-icon "icon-close m-3 fg-AAA8AD cursor" at bounding box center [1382, 63] width 21 height 20
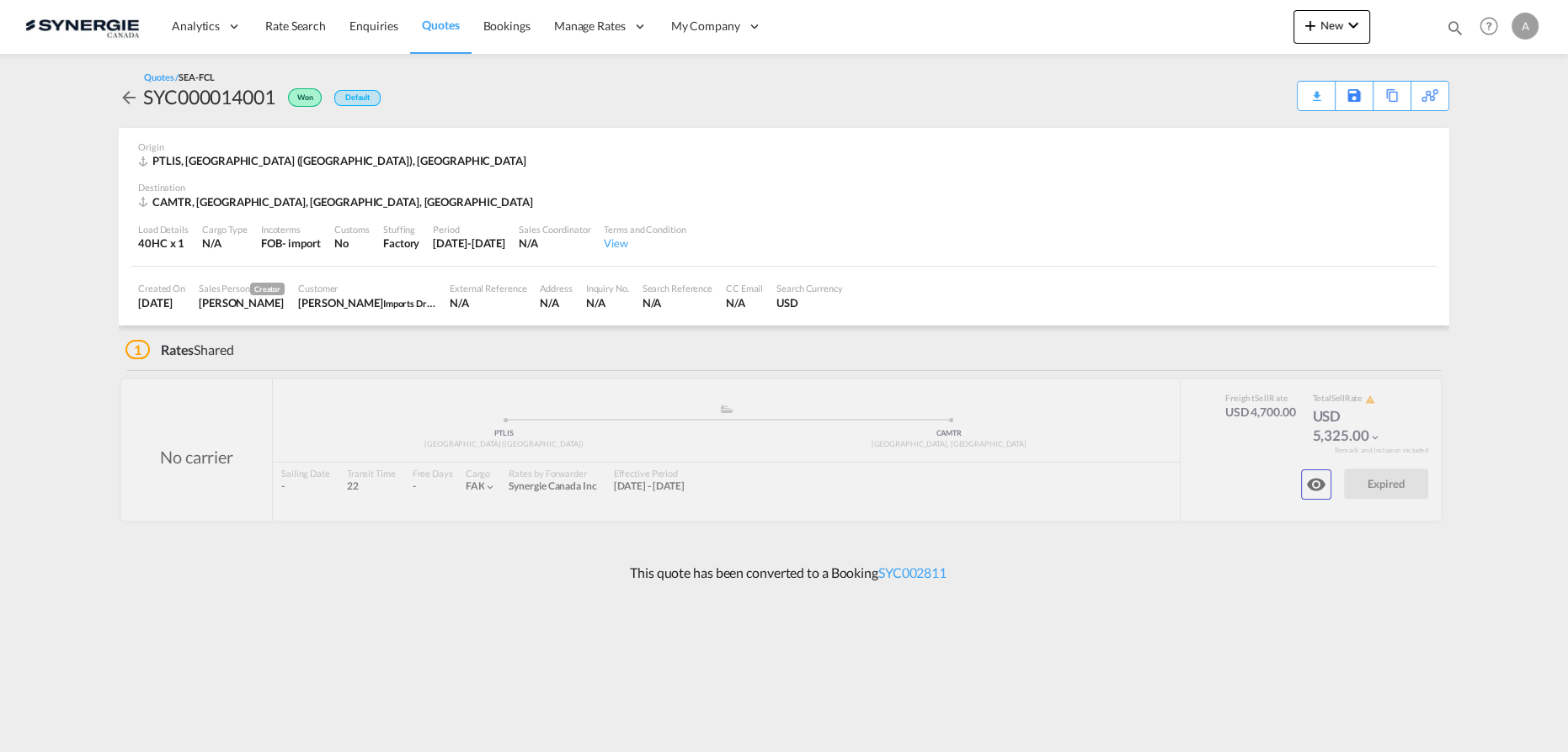
drag, startPoint x: 486, startPoint y: 612, endPoint x: 485, endPoint y: 602, distance: 10.0
click at [486, 612] on md-content "Analytics Reports Dashboard Rate Search Enquiries Quotes Bookings" at bounding box center [784, 376] width 1568 height 752
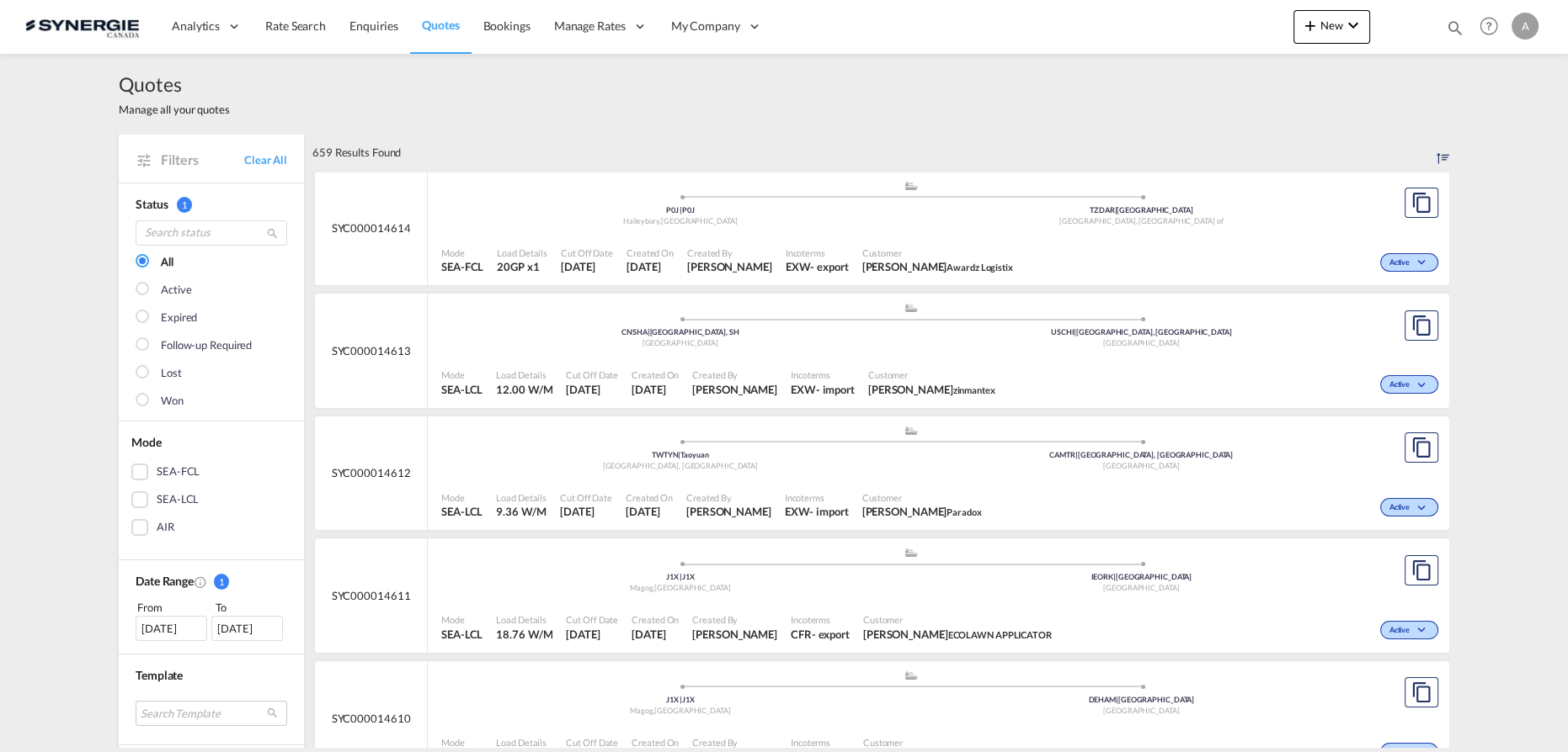
click at [1456, 23] on md-icon "icon-magnify" at bounding box center [1455, 28] width 19 height 19
click at [1178, 25] on select "Bookings Quotes Enquiries" at bounding box center [1186, 28] width 80 height 30
select select "Quotes"
click at [1146, 12] on select "Bookings Quotes Enquiries" at bounding box center [1186, 28] width 80 height 30
click at [1269, 35] on input at bounding box center [1327, 27] width 209 height 29
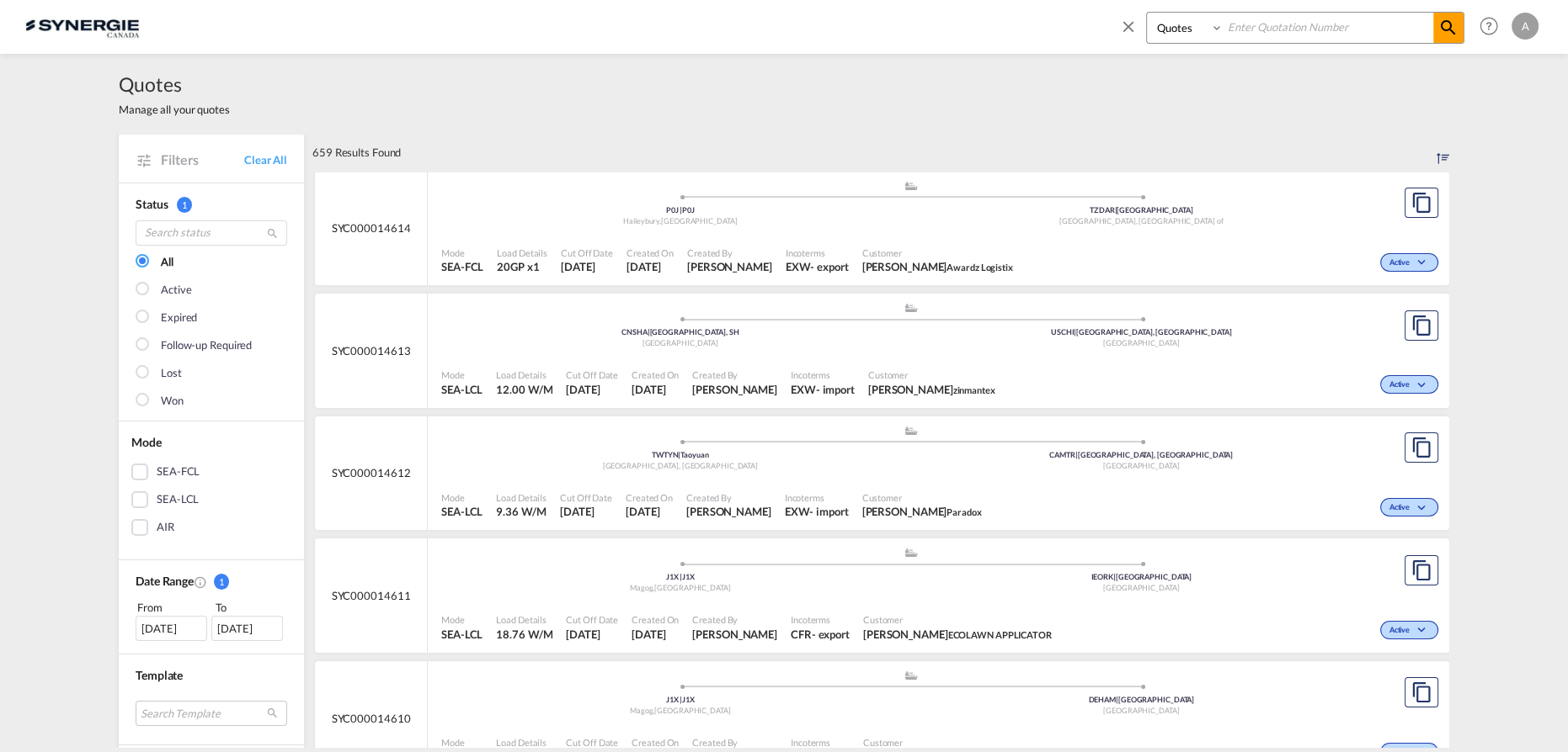
paste input "SYC000012913"
type input "SYC000012913"
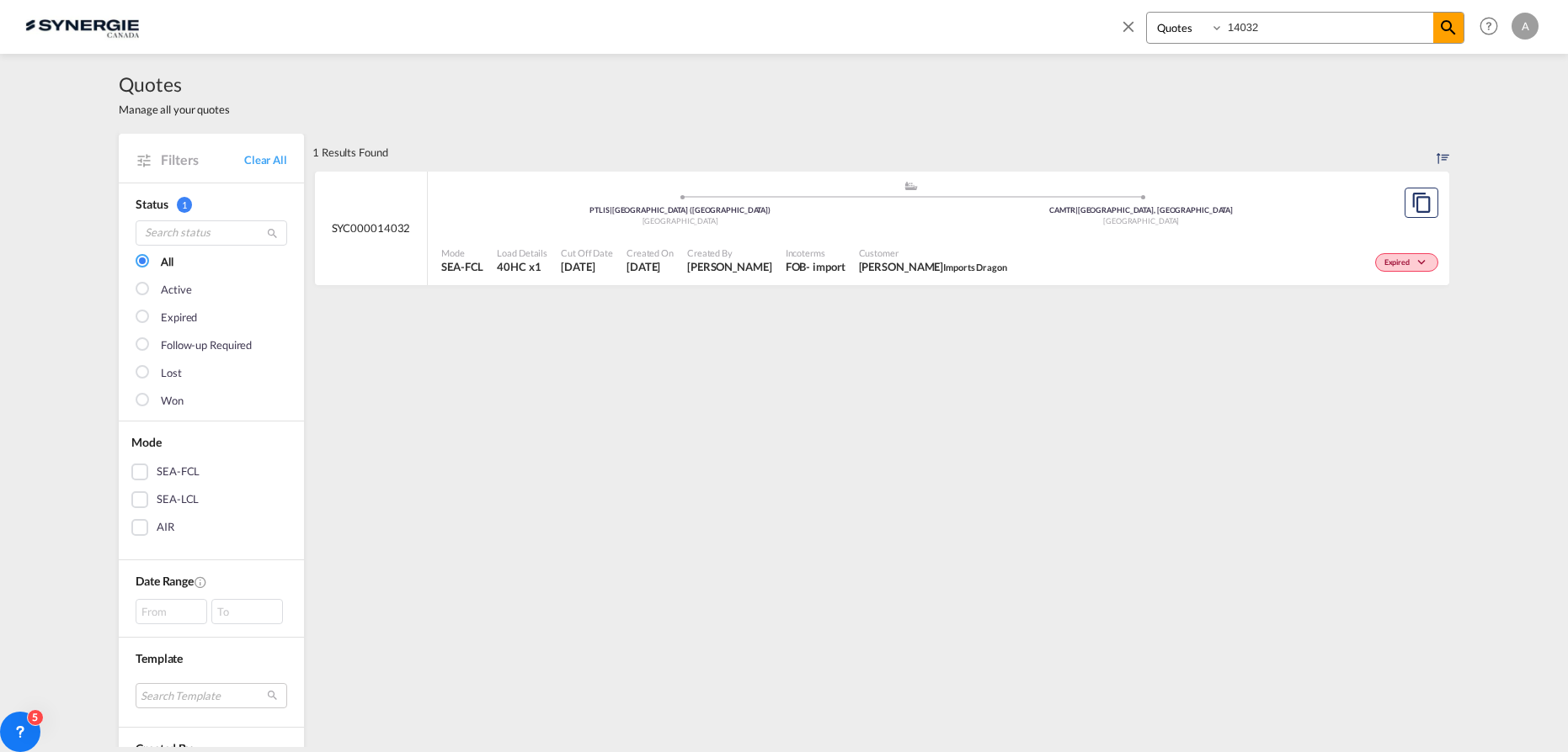
select select "Quotes"
drag, startPoint x: 900, startPoint y: 427, endPoint x: 907, endPoint y: 387, distance: 40.6
click at [901, 427] on div "1 Results Found .a{fill:#e6e6e6;}.b{fill:#cecece;}.c{fill:#2f2e41;}.d{fill:#a06…" at bounding box center [880, 709] width 1137 height 1151
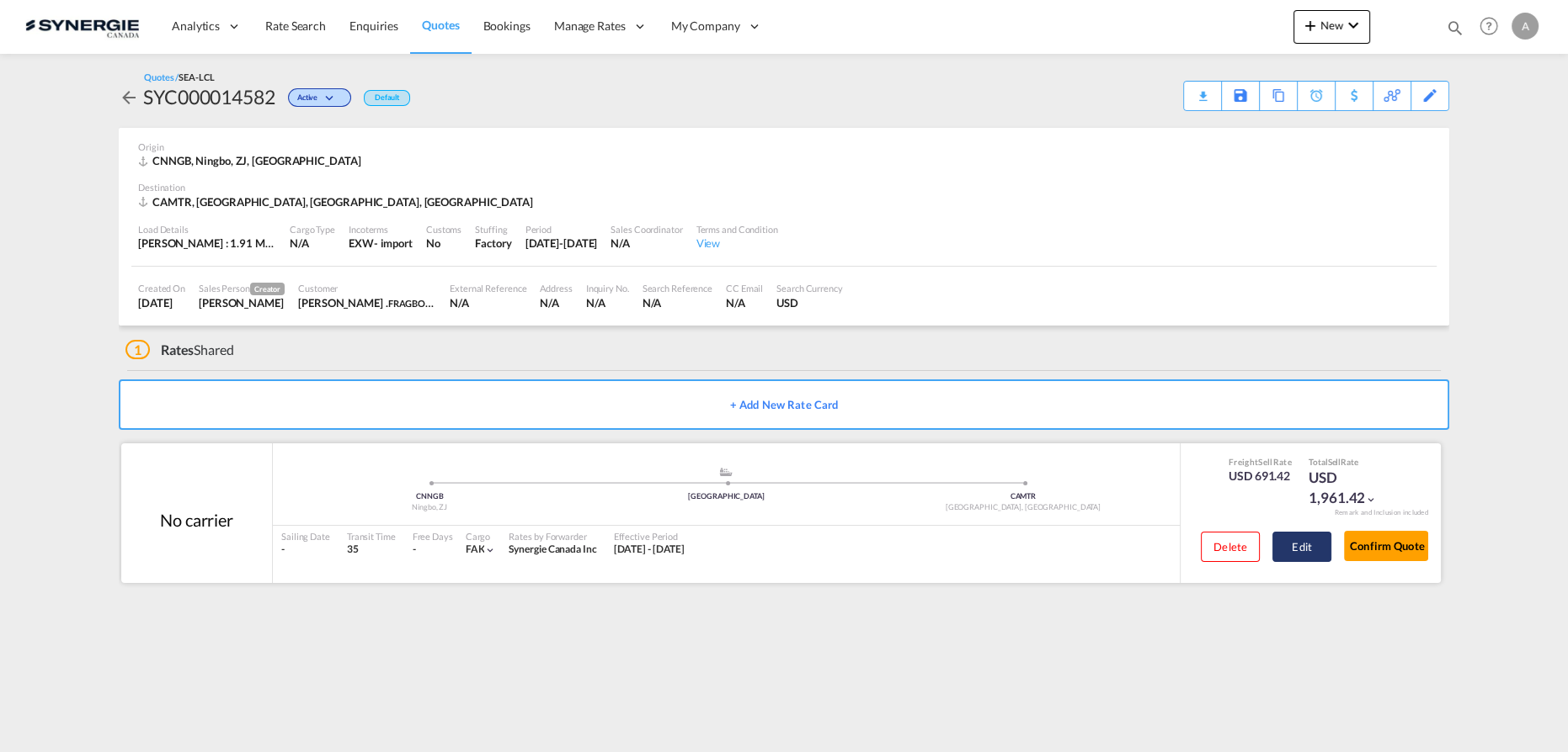
click at [1309, 549] on button "Edit" at bounding box center [1301, 547] width 59 height 30
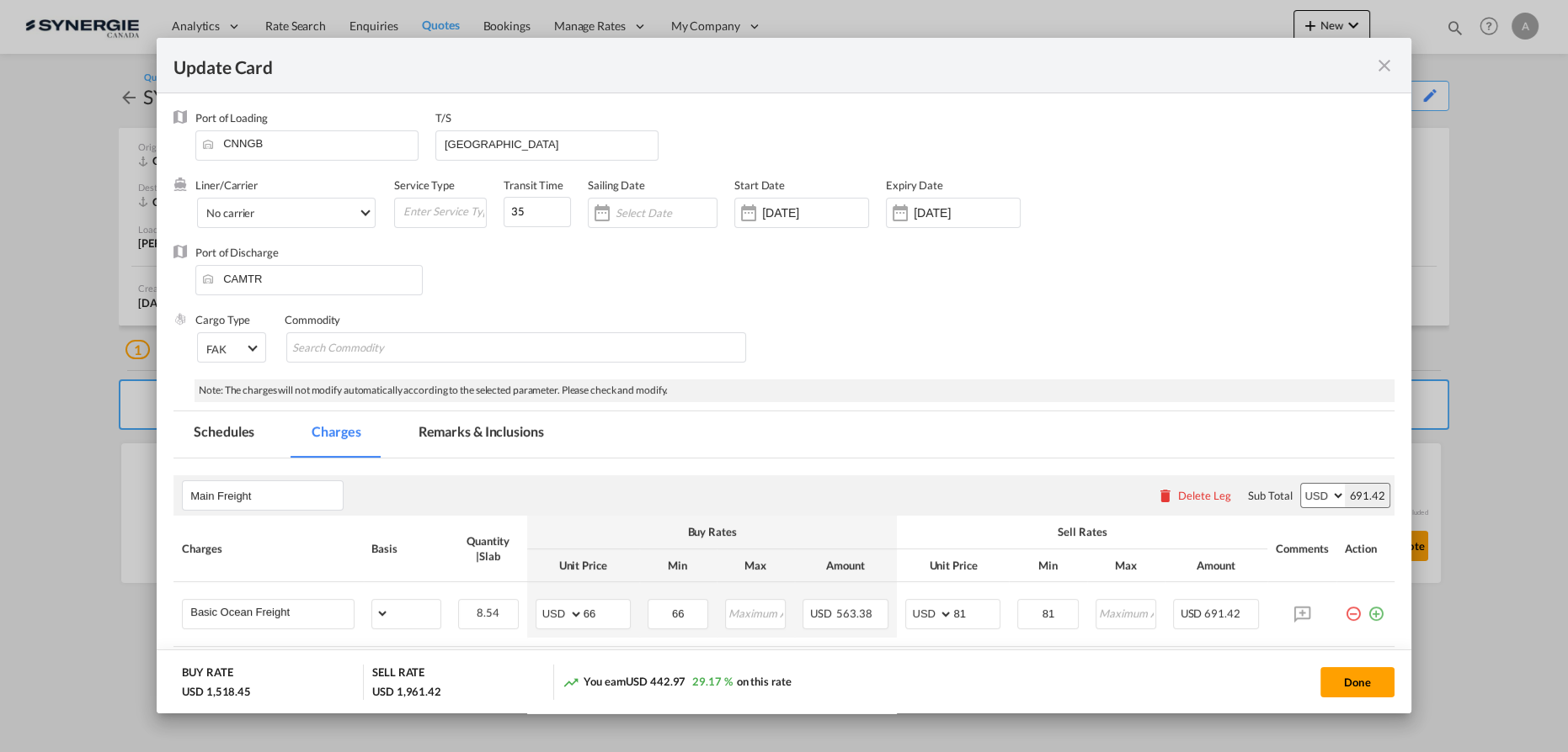
click at [476, 434] on md-tab-item "Remarks & Inclusions" at bounding box center [481, 435] width 166 height 46
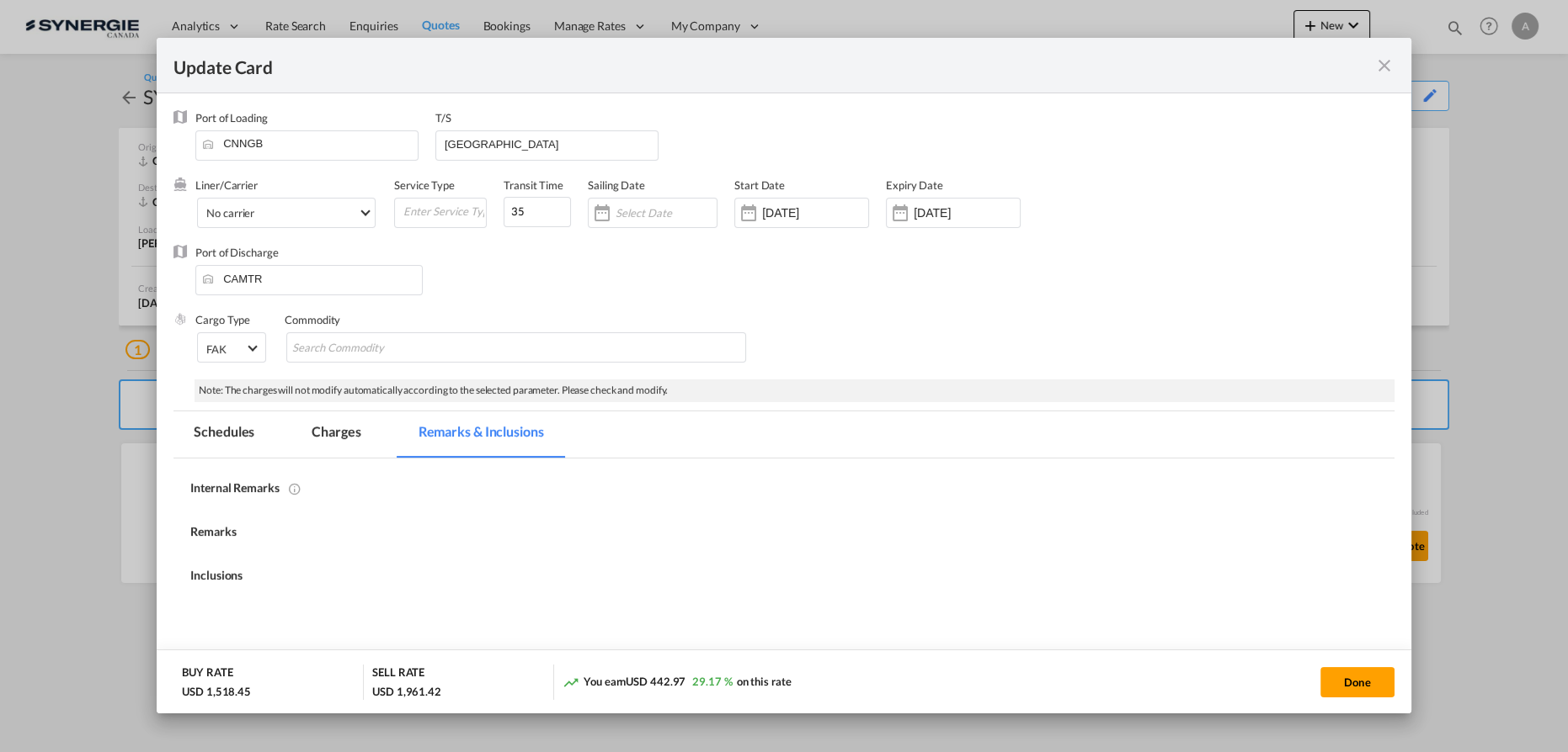
select select "per_w/m"
select select "flat"
select select "per_hbl"
select select "per_bl"
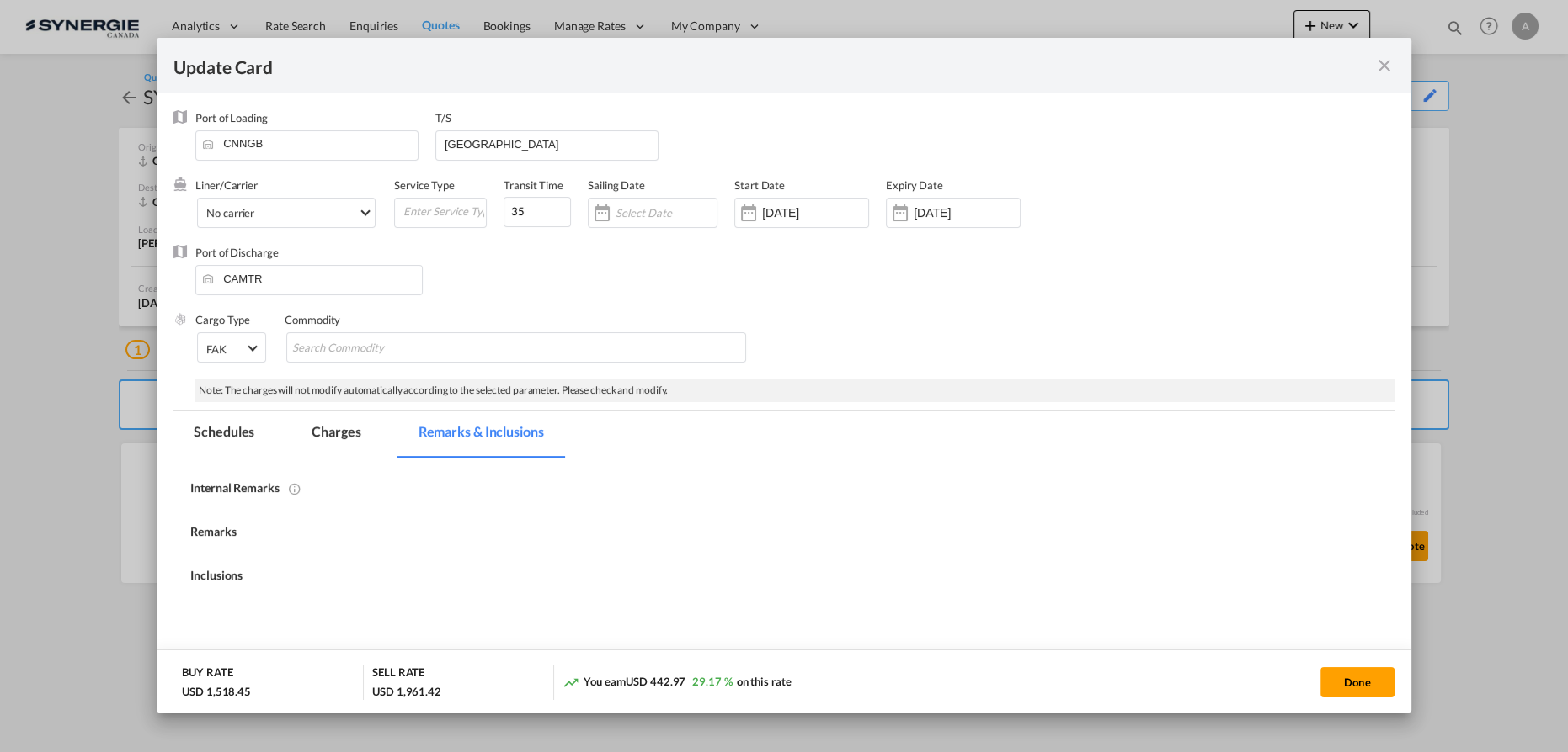
select select "flat"
select select "per_bl"
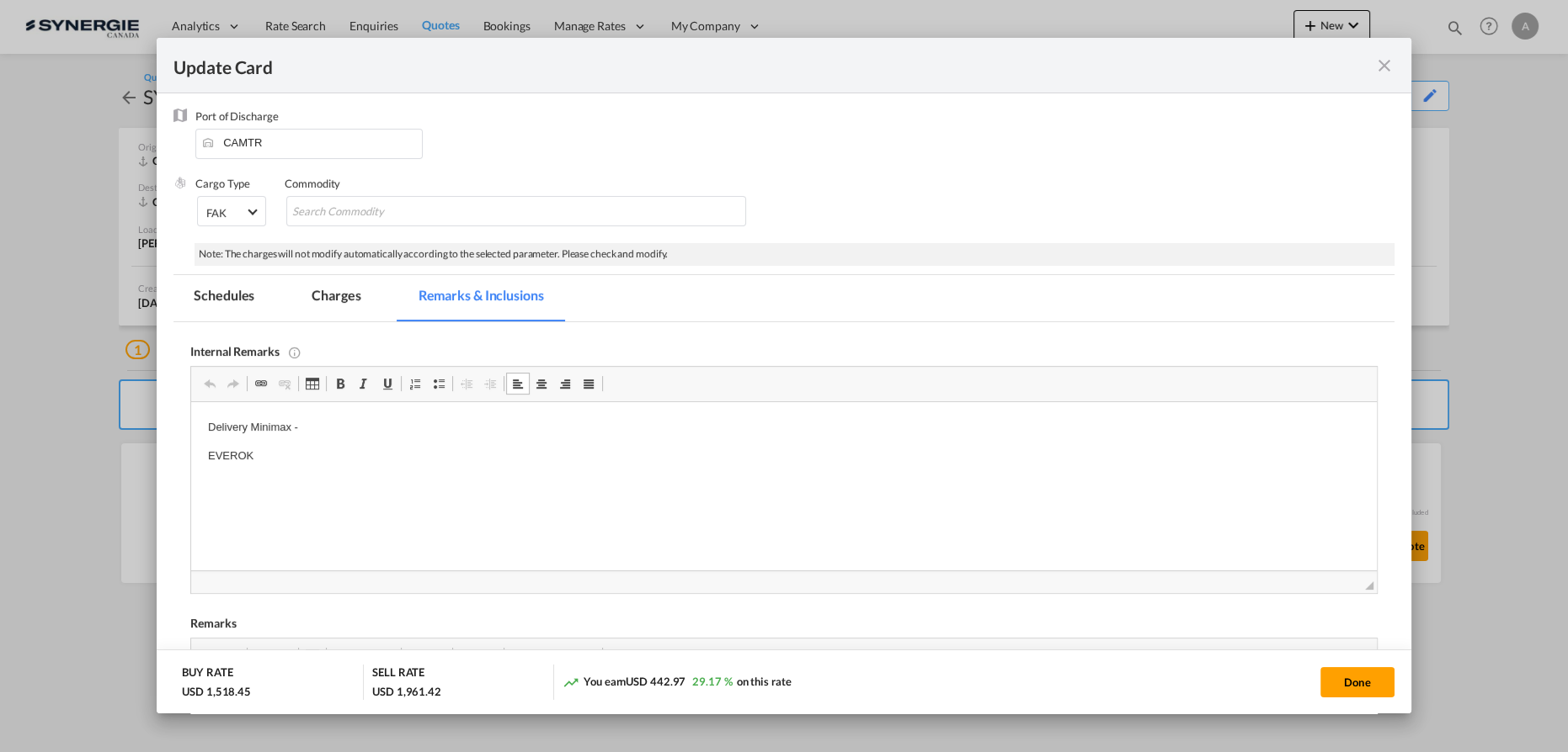
click at [287, 465] on body "Delivery Minimax - EVEROK" at bounding box center [784, 455] width 1152 height 74
click at [314, 460] on p "EVEROK" at bounding box center [784, 456] width 1152 height 18
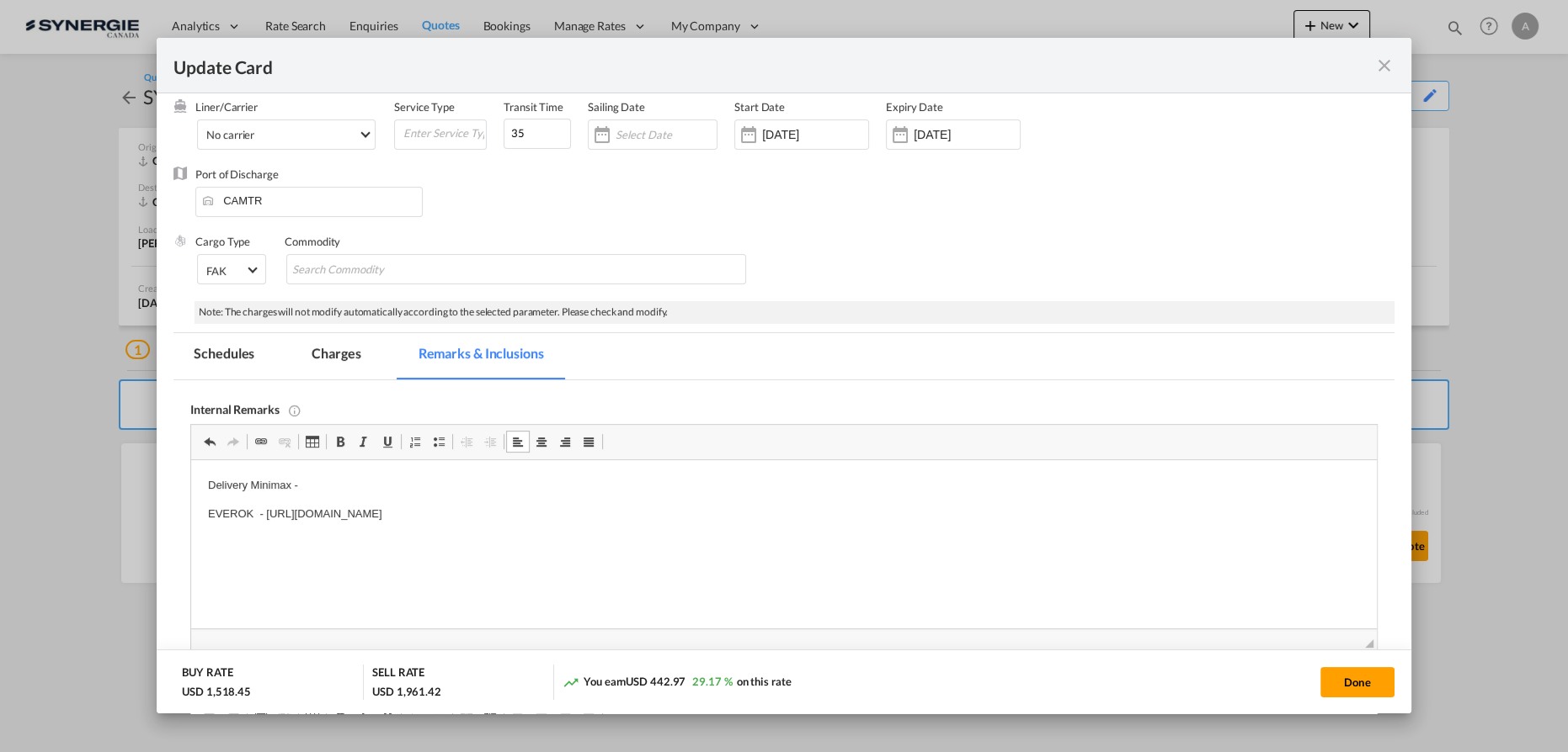
scroll to position [60, 0]
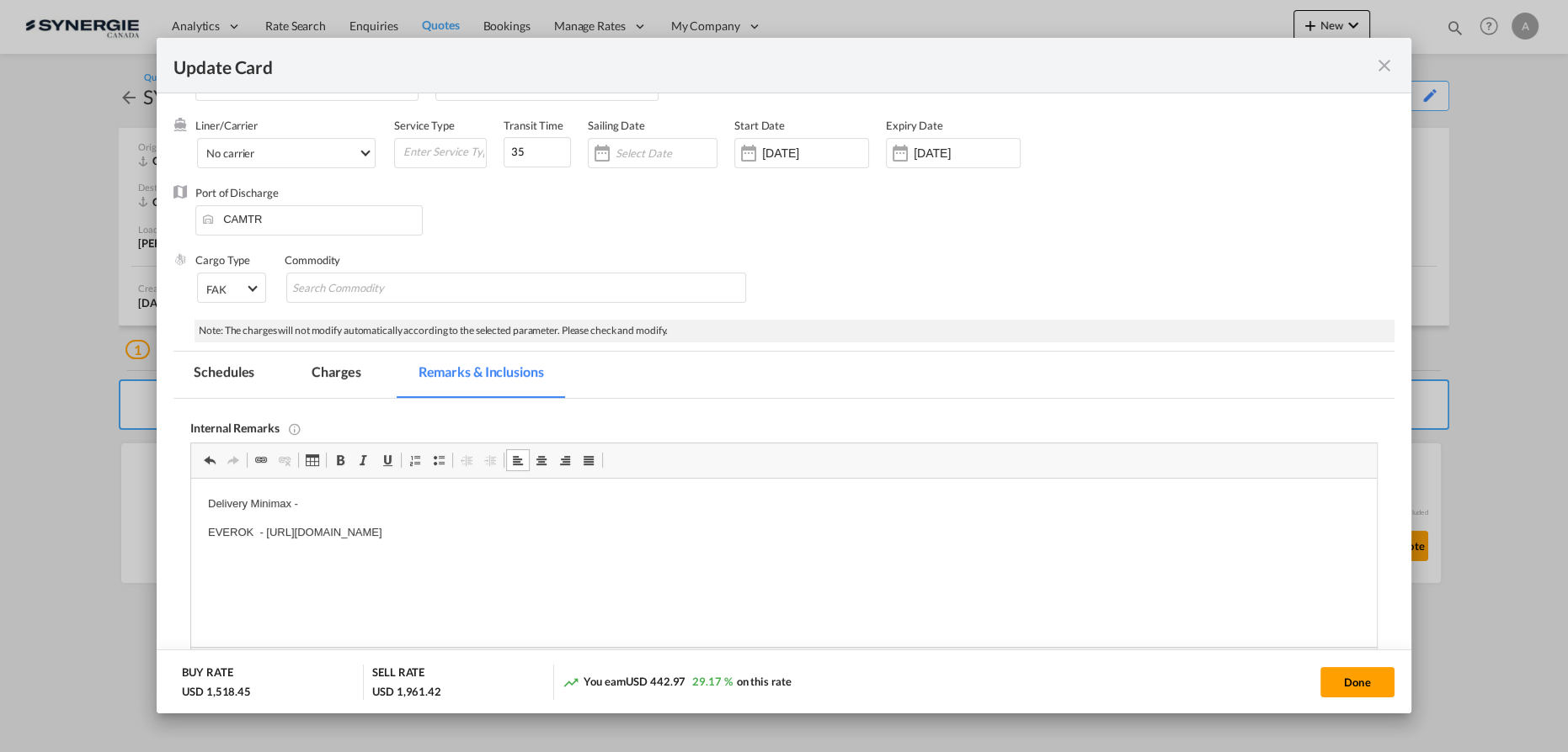
drag, startPoint x: 327, startPoint y: 367, endPoint x: 405, endPoint y: 373, distance: 78.2
click at [327, 367] on md-tab-item "Charges" at bounding box center [336, 375] width 89 height 46
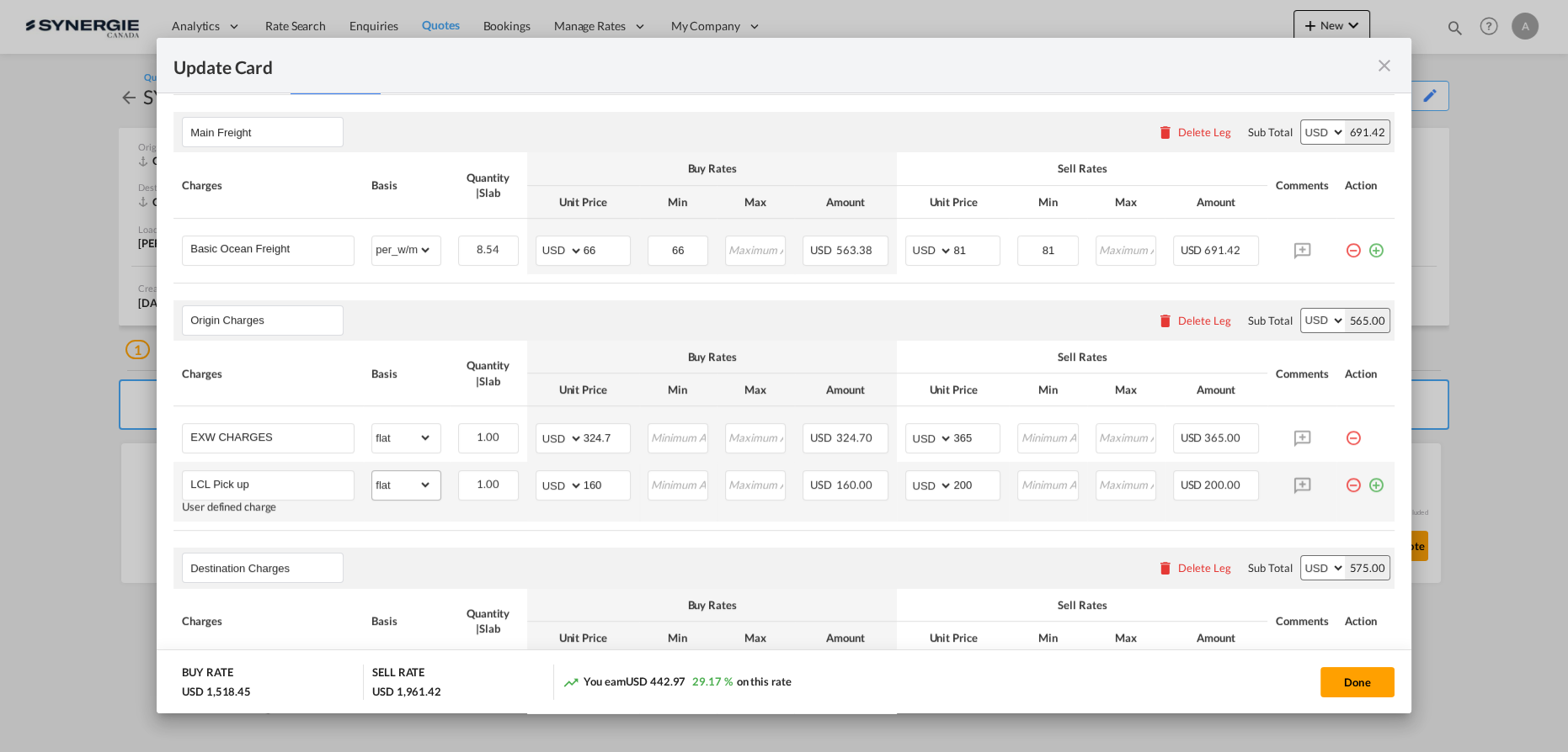
scroll to position [365, 0]
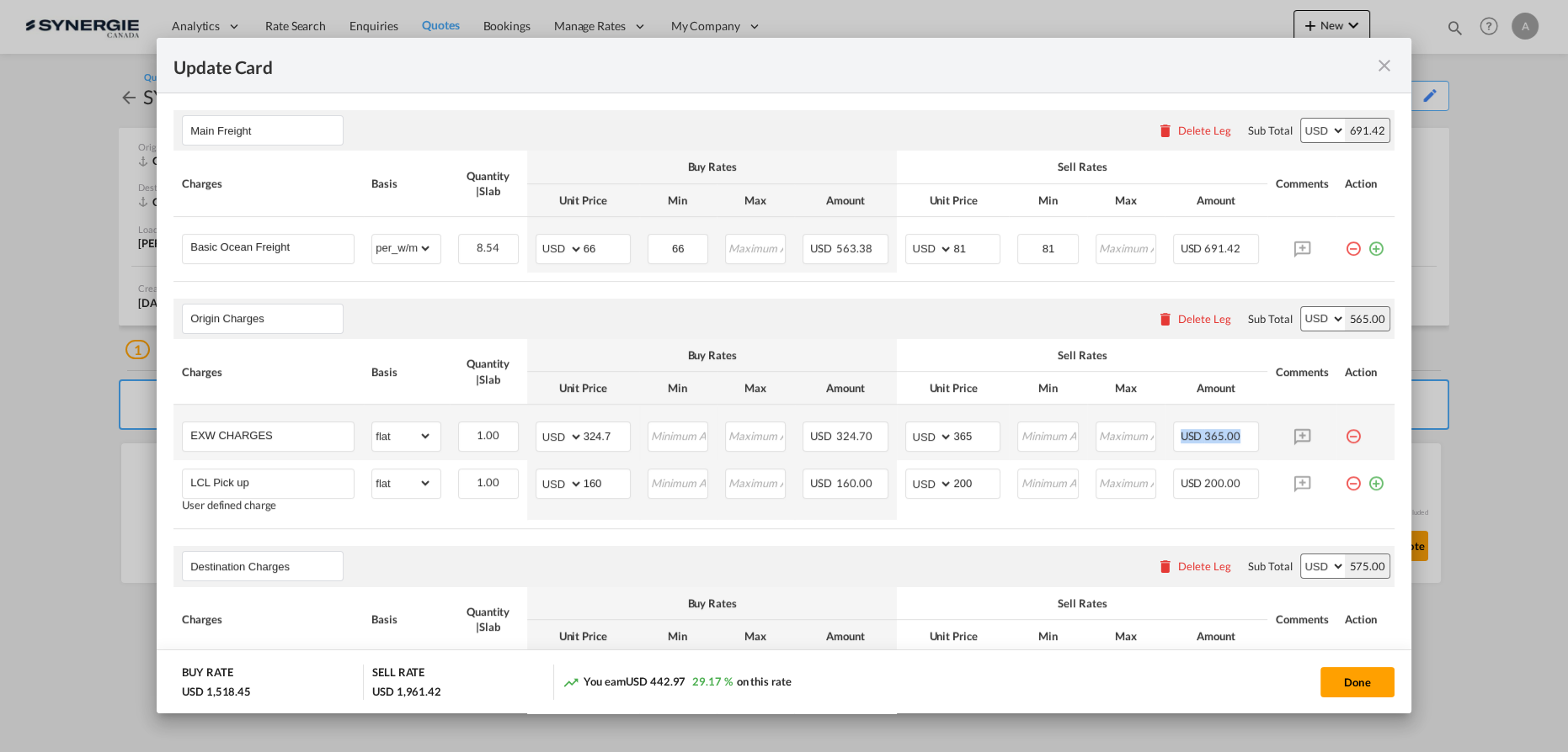
drag, startPoint x: 614, startPoint y: 442, endPoint x: 441, endPoint y: 418, distance: 174.7
click at [444, 419] on tr "EXW CHARGES Please Enter Already Exists gross_weight volumetric_weight per_ship…" at bounding box center [784, 432] width 1220 height 55
click at [1328, 683] on button "Done" at bounding box center [1357, 683] width 74 height 30
type input "[DATE]"
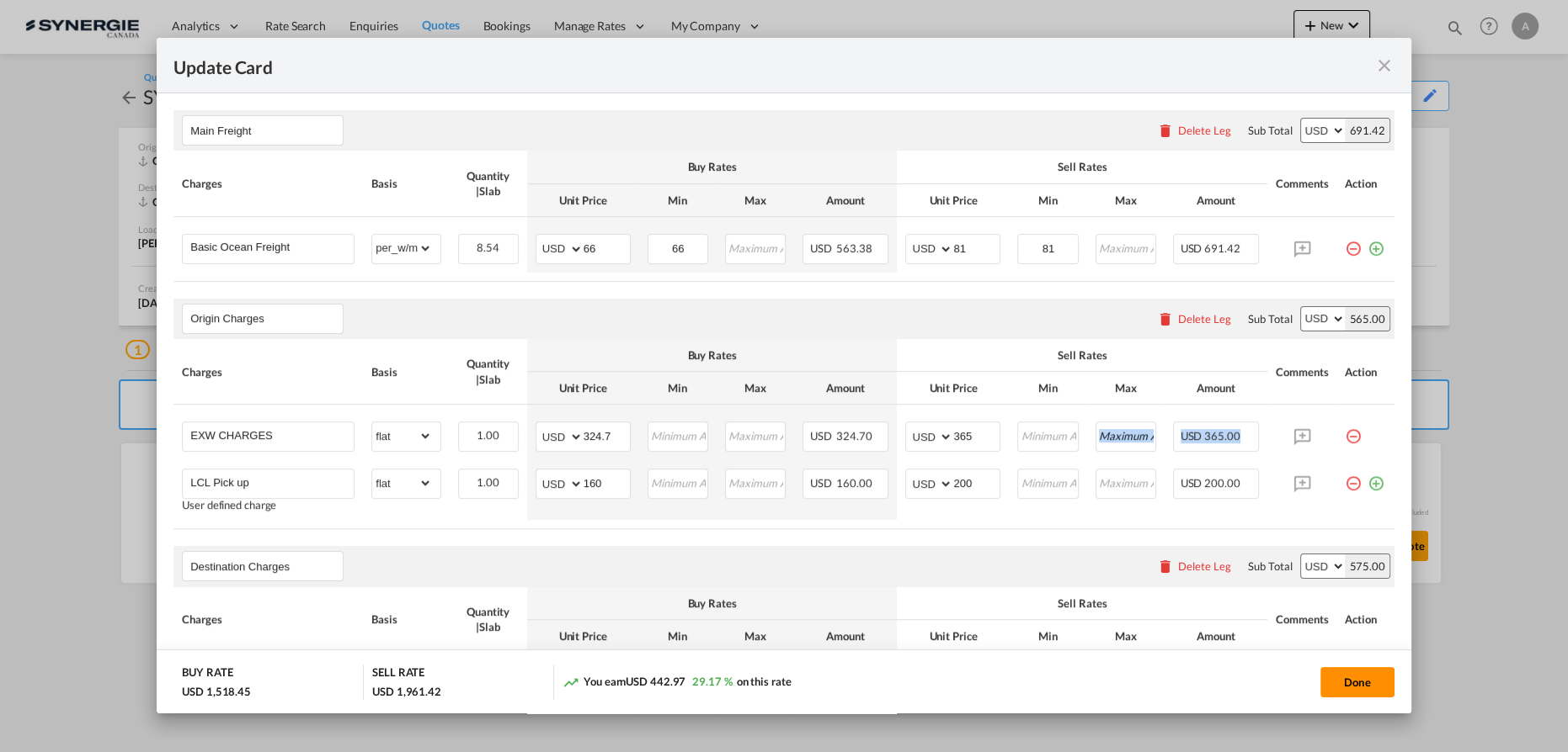
type input "[DATE]"
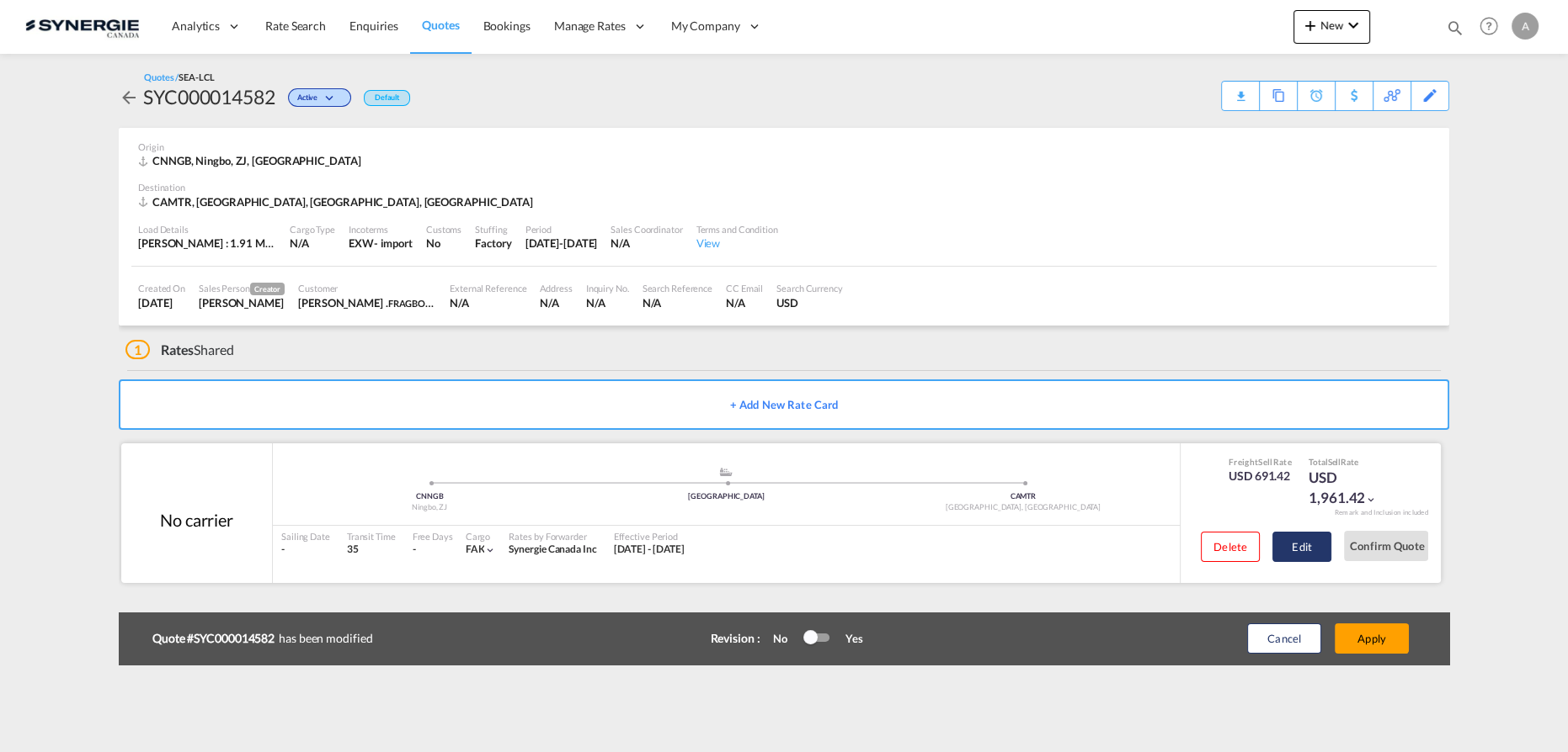
click at [1309, 537] on button "Edit" at bounding box center [1301, 547] width 59 height 30
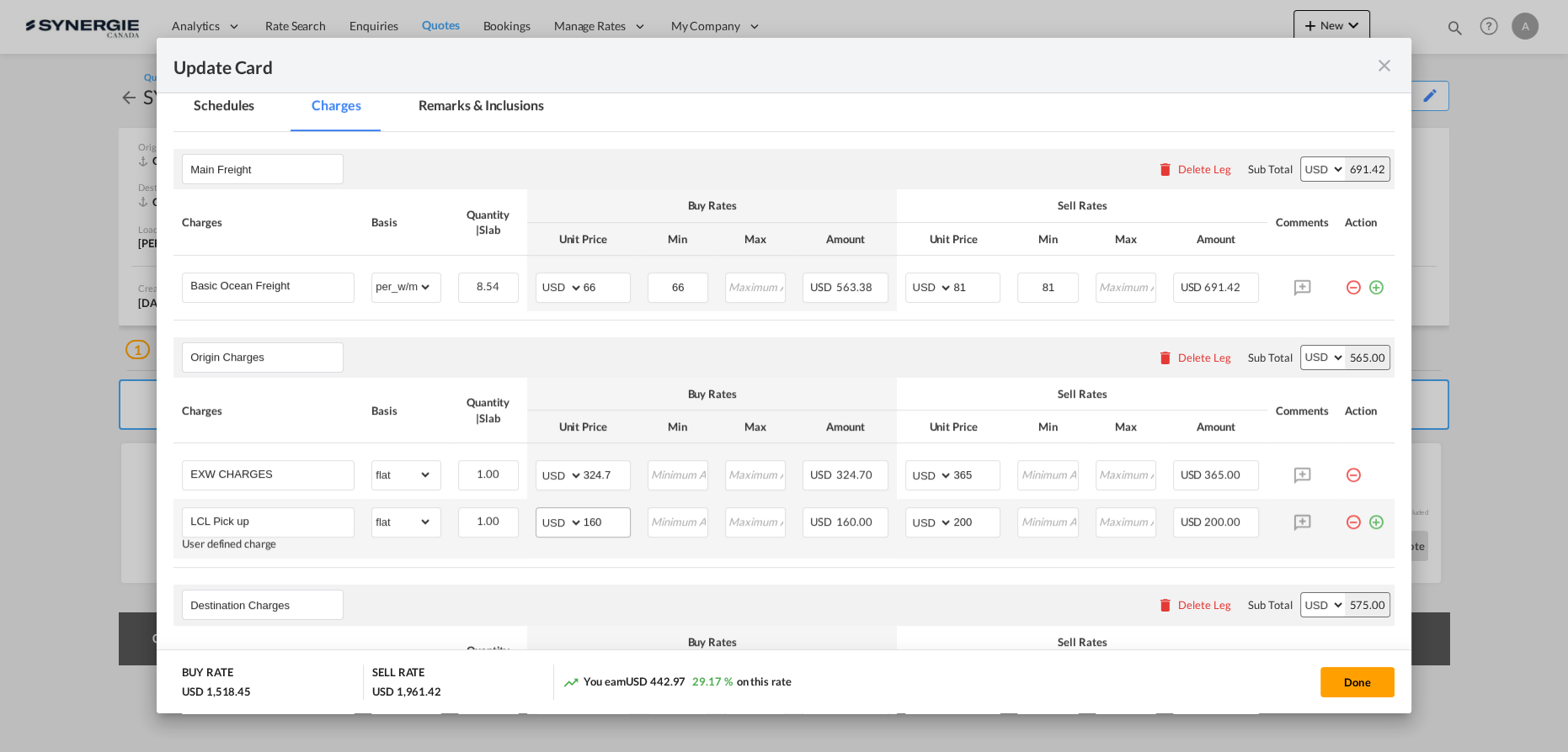
scroll to position [382, 0]
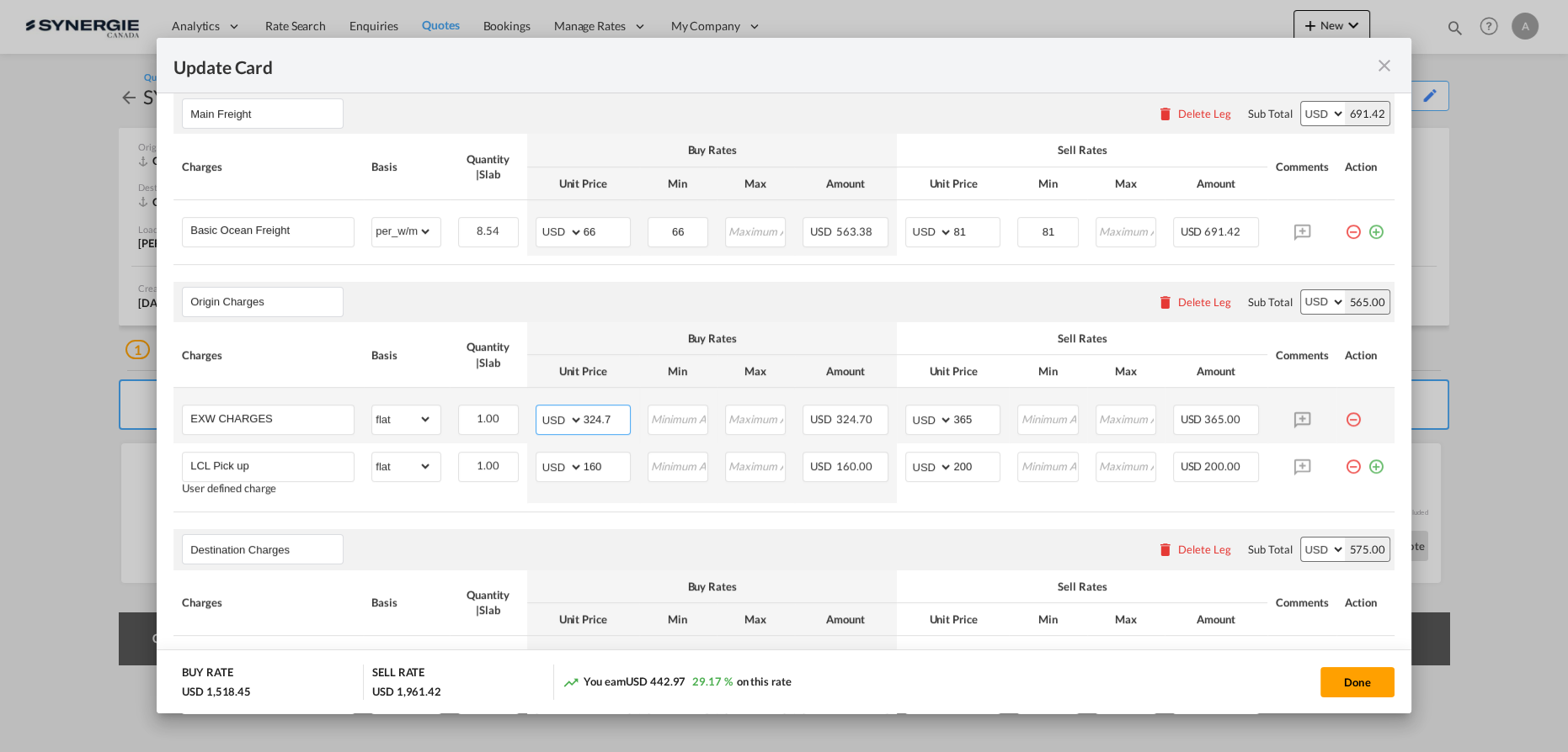
click at [612, 417] on input "324.7" at bounding box center [607, 418] width 46 height 25
drag, startPoint x: 612, startPoint y: 417, endPoint x: 473, endPoint y: 414, distance: 139.0
click at [477, 414] on tr "EXW CHARGES Please Enter Already Exists gross_weight volumetric_weight per_ship…" at bounding box center [784, 415] width 1220 height 55
type input "181"
type input "225"
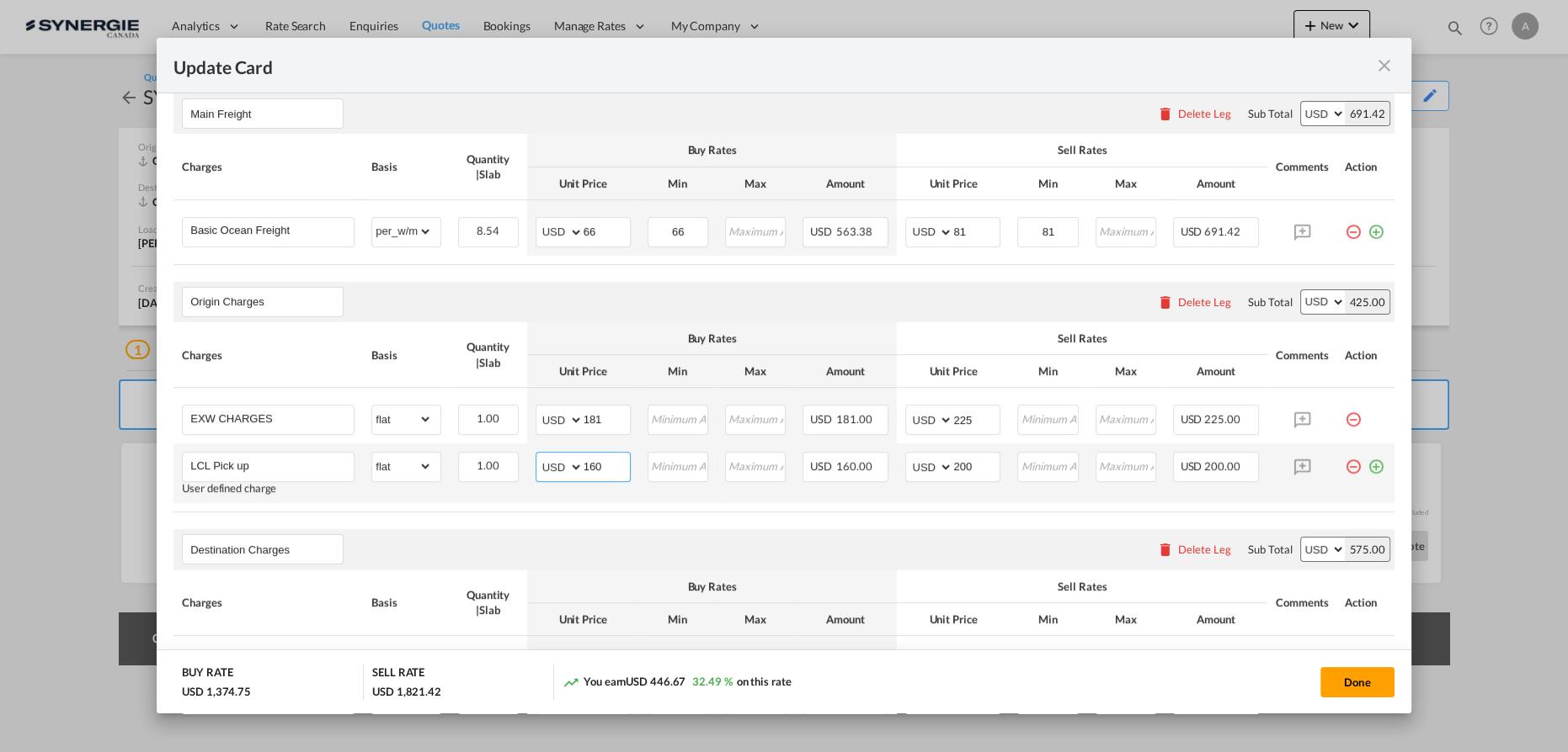
click at [604, 471] on input "160" at bounding box center [607, 465] width 46 height 25
drag, startPoint x: 576, startPoint y: 462, endPoint x: 500, endPoint y: 458, distance: 76.1
click at [516, 461] on tr "LCL Pick up User defined charge Please Enter Already Exists gross_weight volume…" at bounding box center [784, 473] width 1220 height 60
type input "164"
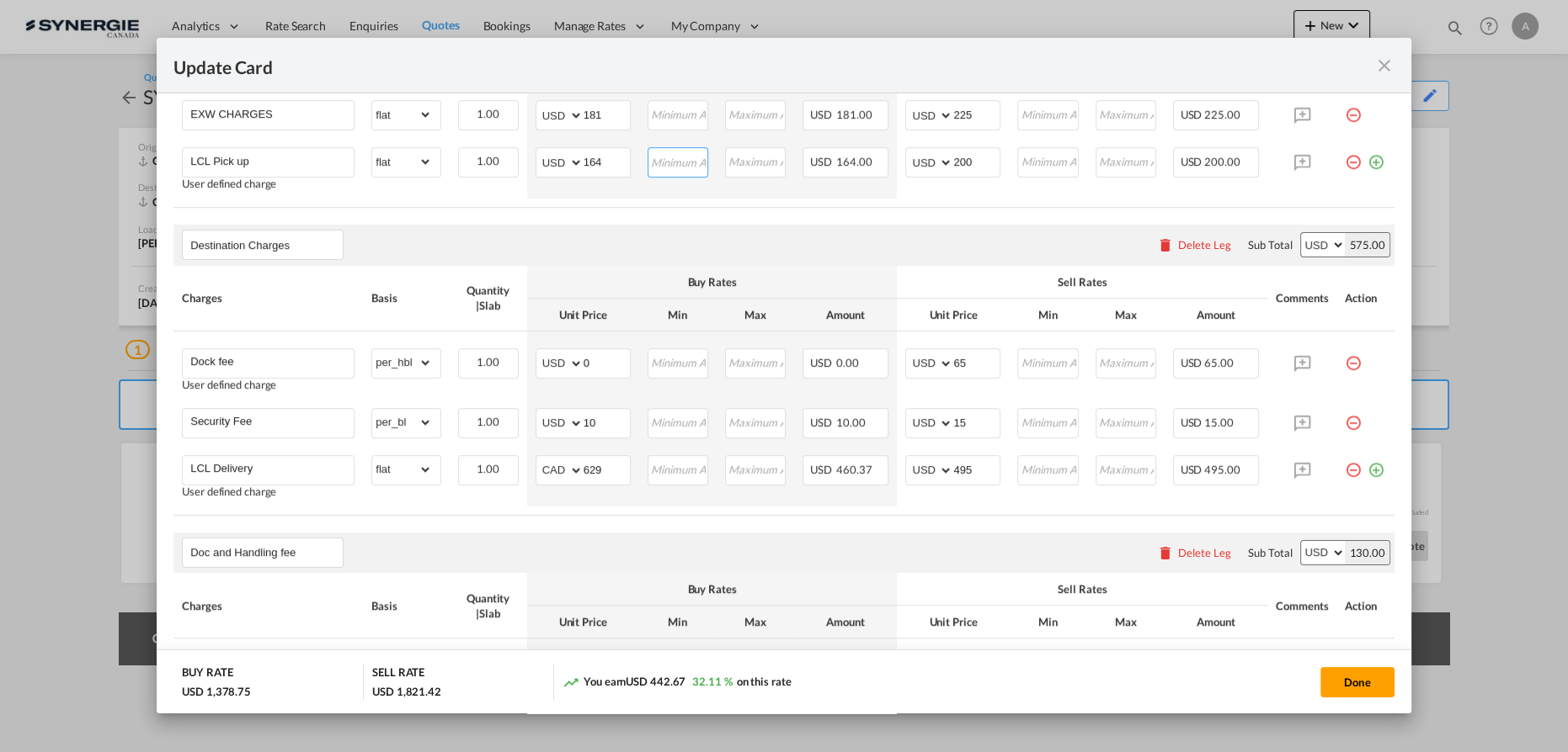
scroll to position [689, 0]
drag, startPoint x: 525, startPoint y: 362, endPoint x: 483, endPoint y: 359, distance: 42.1
click at [478, 364] on tr "Dock fee User defined charge Please Enter Already Exists gross_weight volumetri…" at bounding box center [784, 364] width 1220 height 69
type input "54"
type input "70"
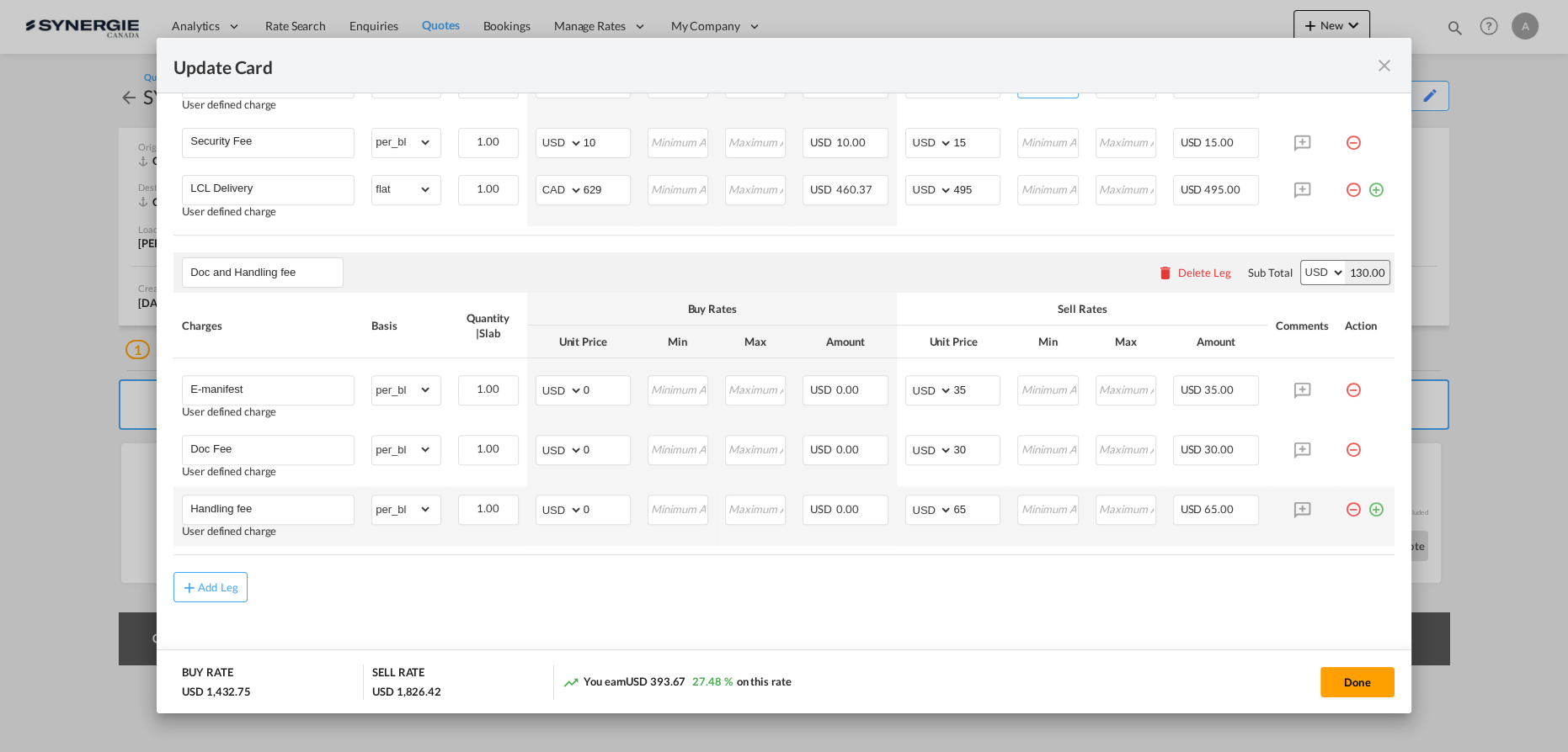
scroll to position [979, 0]
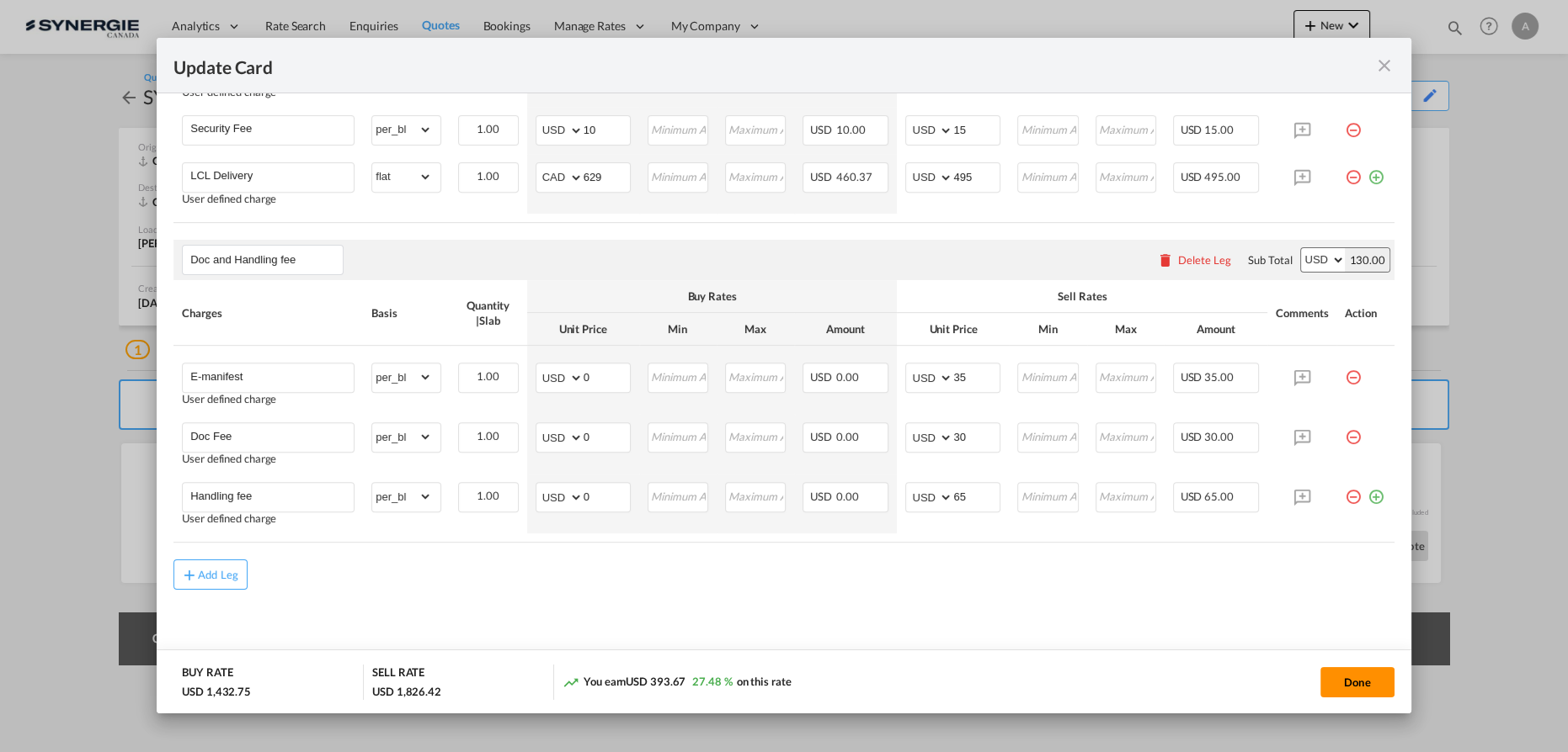
click at [1338, 675] on button "Done" at bounding box center [1357, 683] width 74 height 30
type input "04 Sep 2025"
type input "13 Sep 2025"
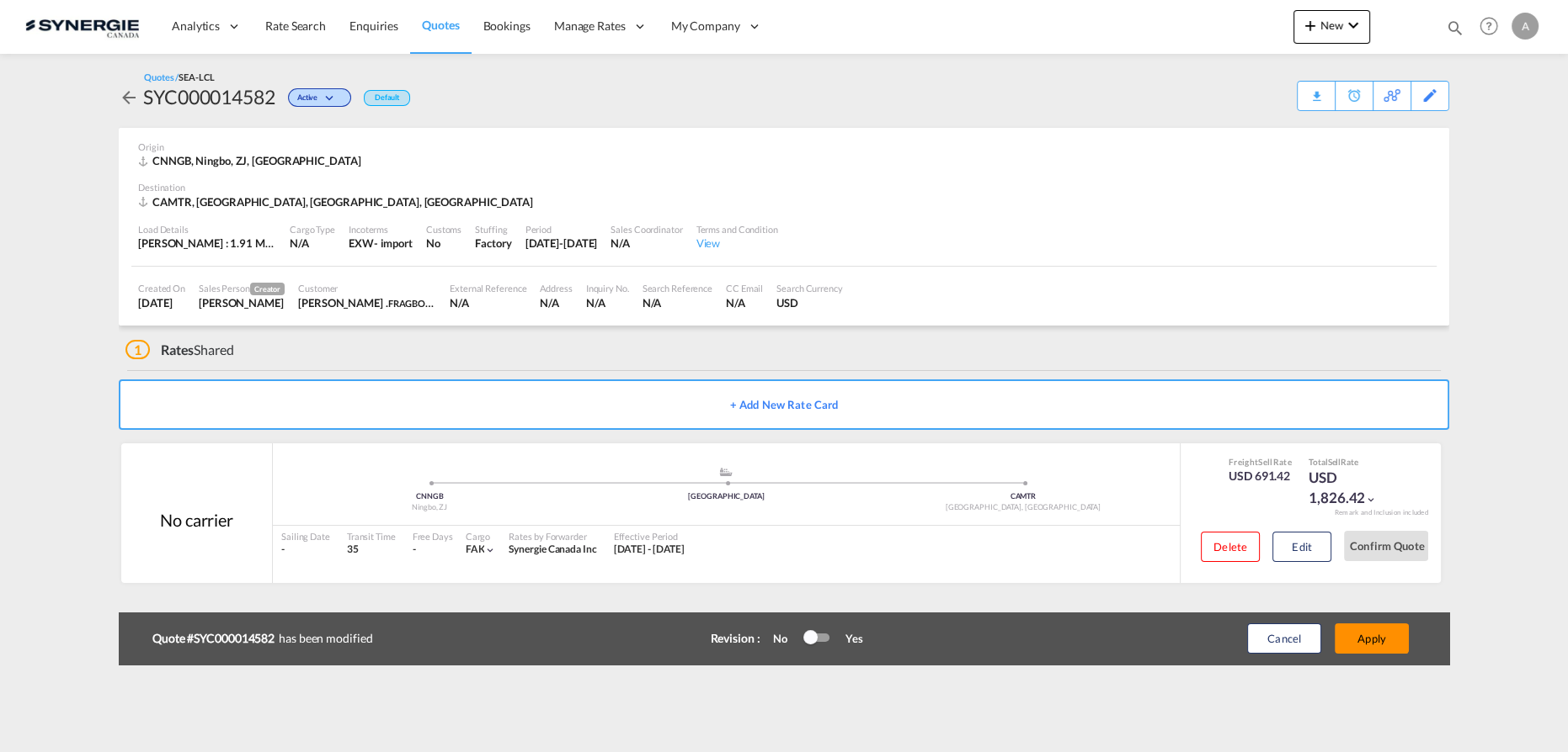
click at [1368, 634] on button "Apply" at bounding box center [1371, 639] width 74 height 30
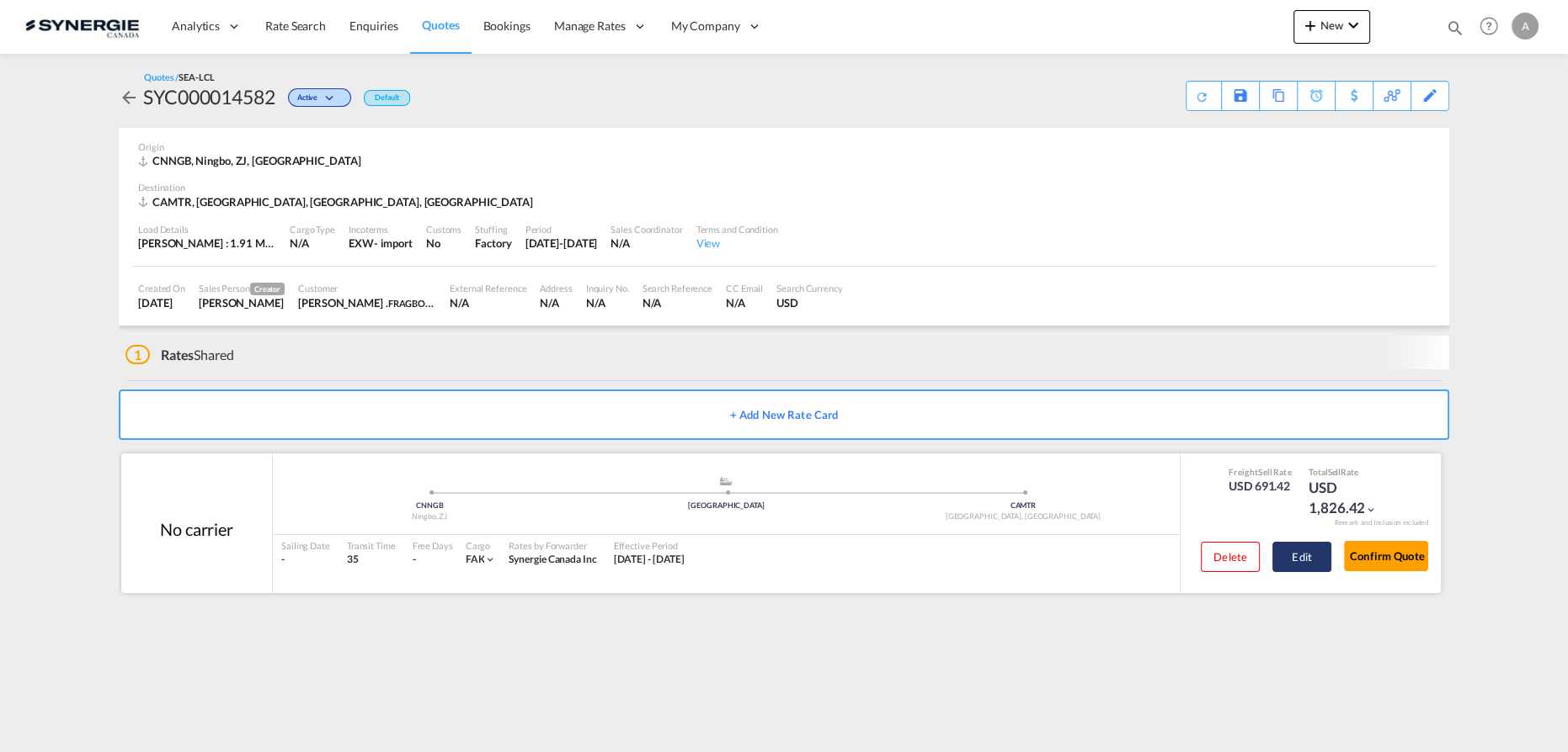
click at [1285, 556] on button "Edit" at bounding box center [1301, 557] width 59 height 30
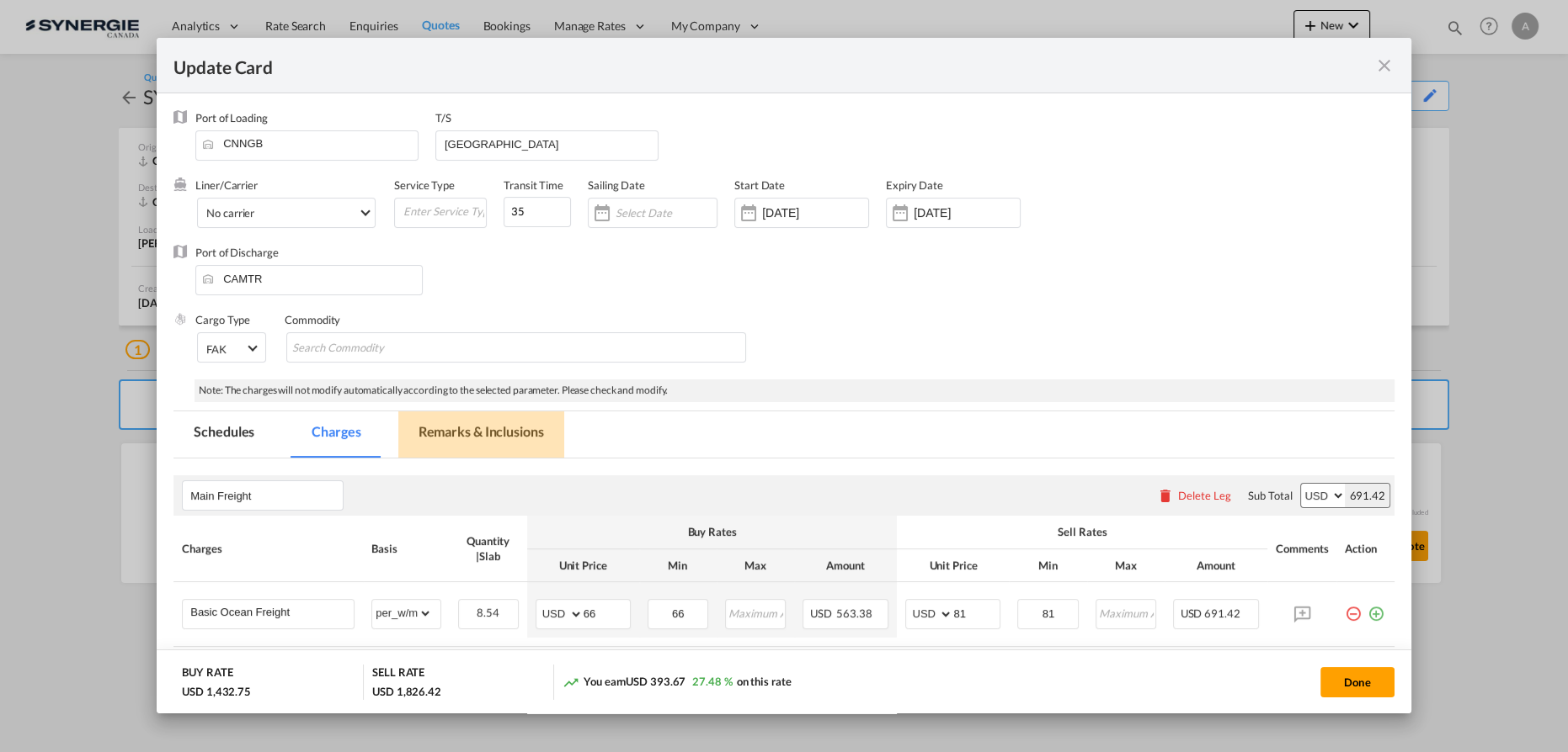
click at [466, 437] on md-tab-item "Remarks & Inclusions" at bounding box center [481, 435] width 166 height 46
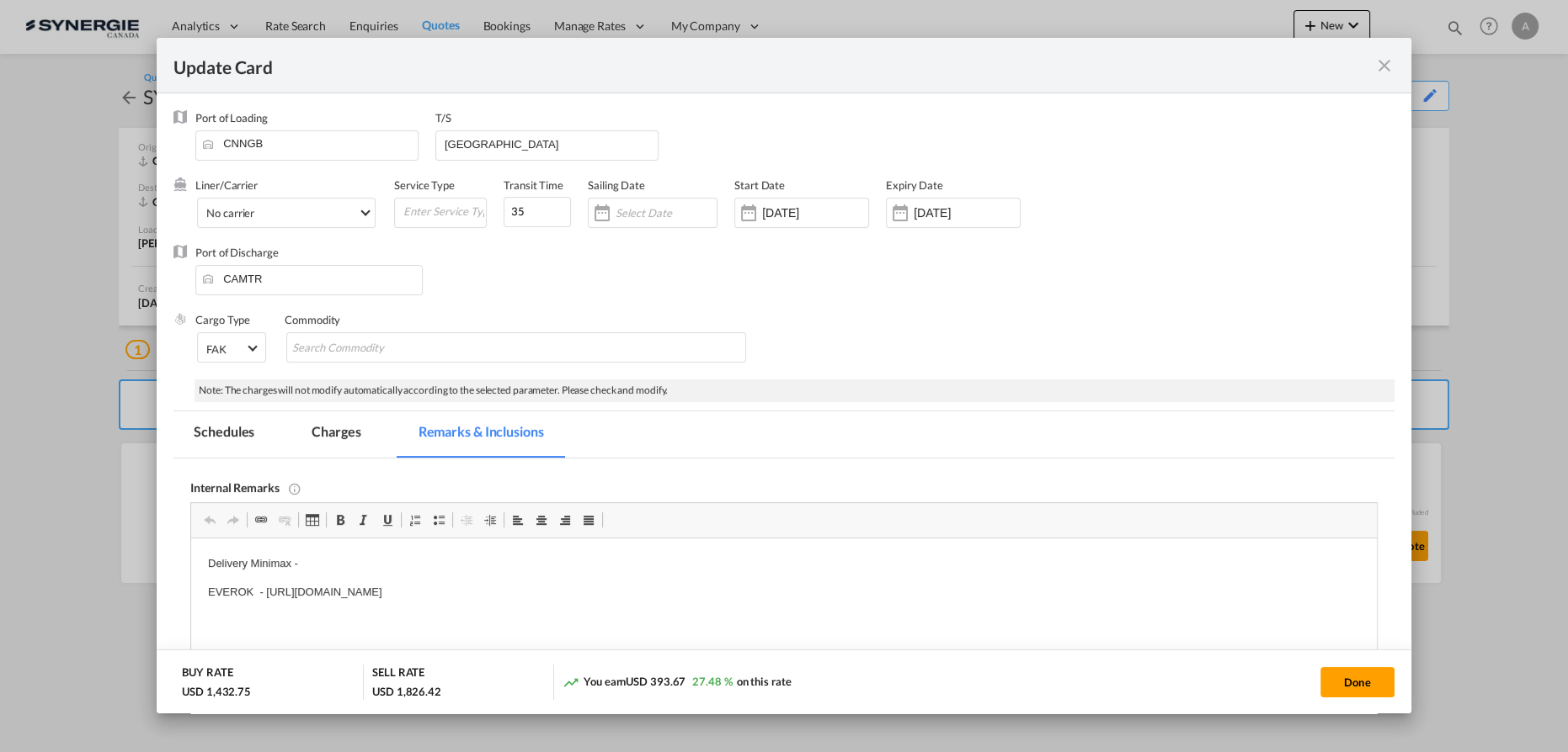
scroll to position [0, 0]
click at [306, 417] on md-tab-item "Charges" at bounding box center [336, 435] width 89 height 46
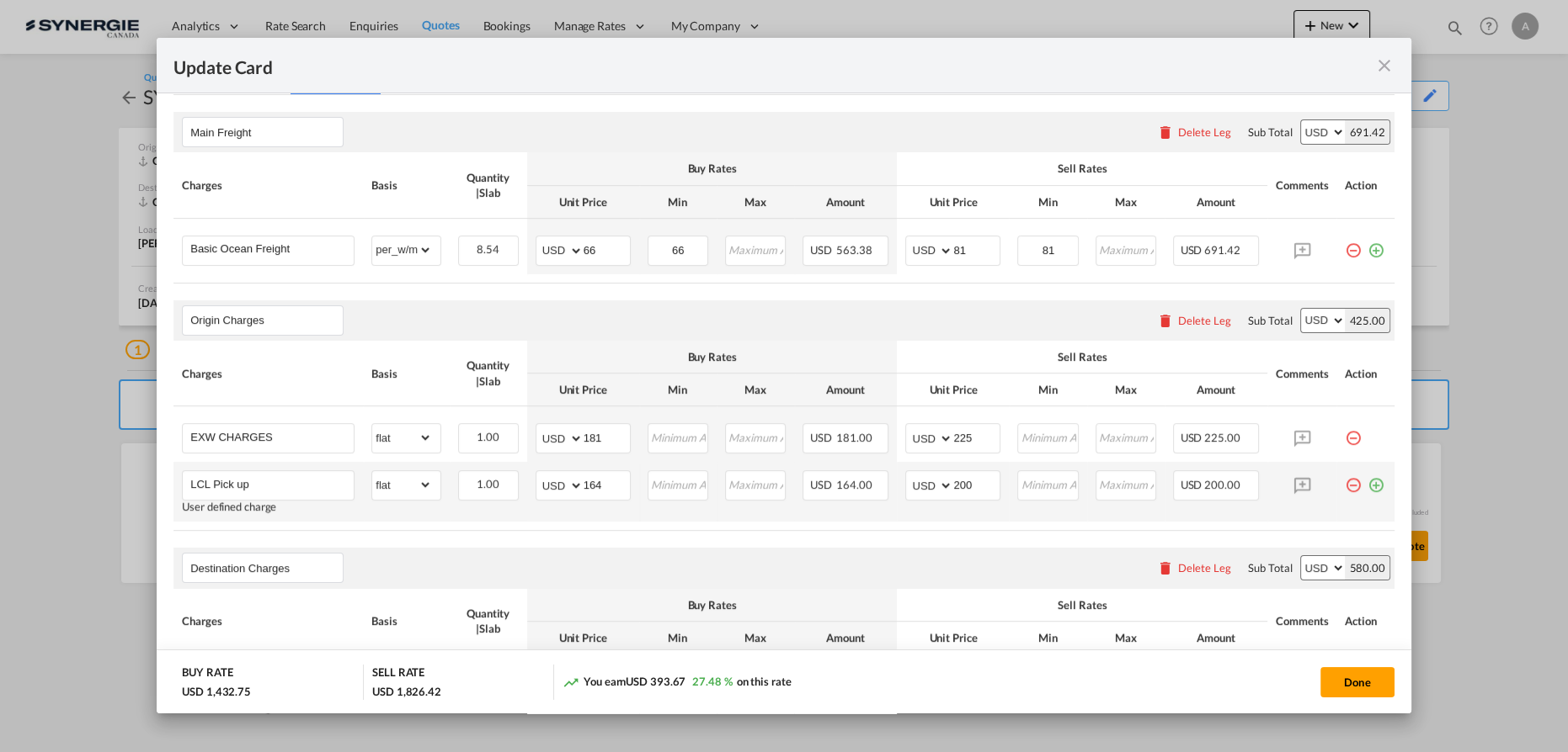
scroll to position [382, 0]
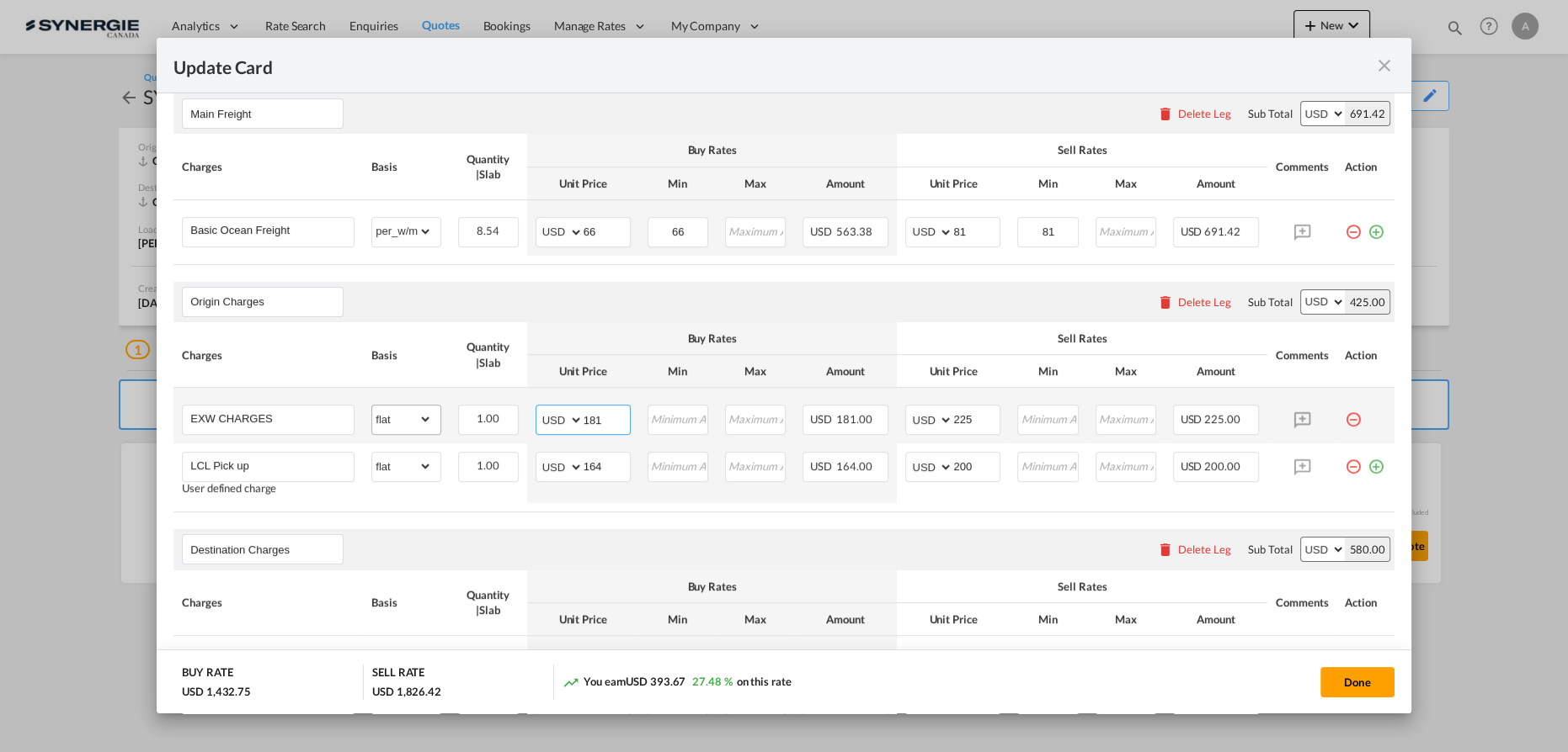
drag, startPoint x: 605, startPoint y: 417, endPoint x: 423, endPoint y: 409, distance: 182.2
click at [448, 413] on tr "EXW CHARGES Please Enter Already Exists gross_weight volumetric_weight per_ship…" at bounding box center [784, 415] width 1220 height 55
click at [595, 416] on input "181" at bounding box center [607, 418] width 46 height 25
type input "215"
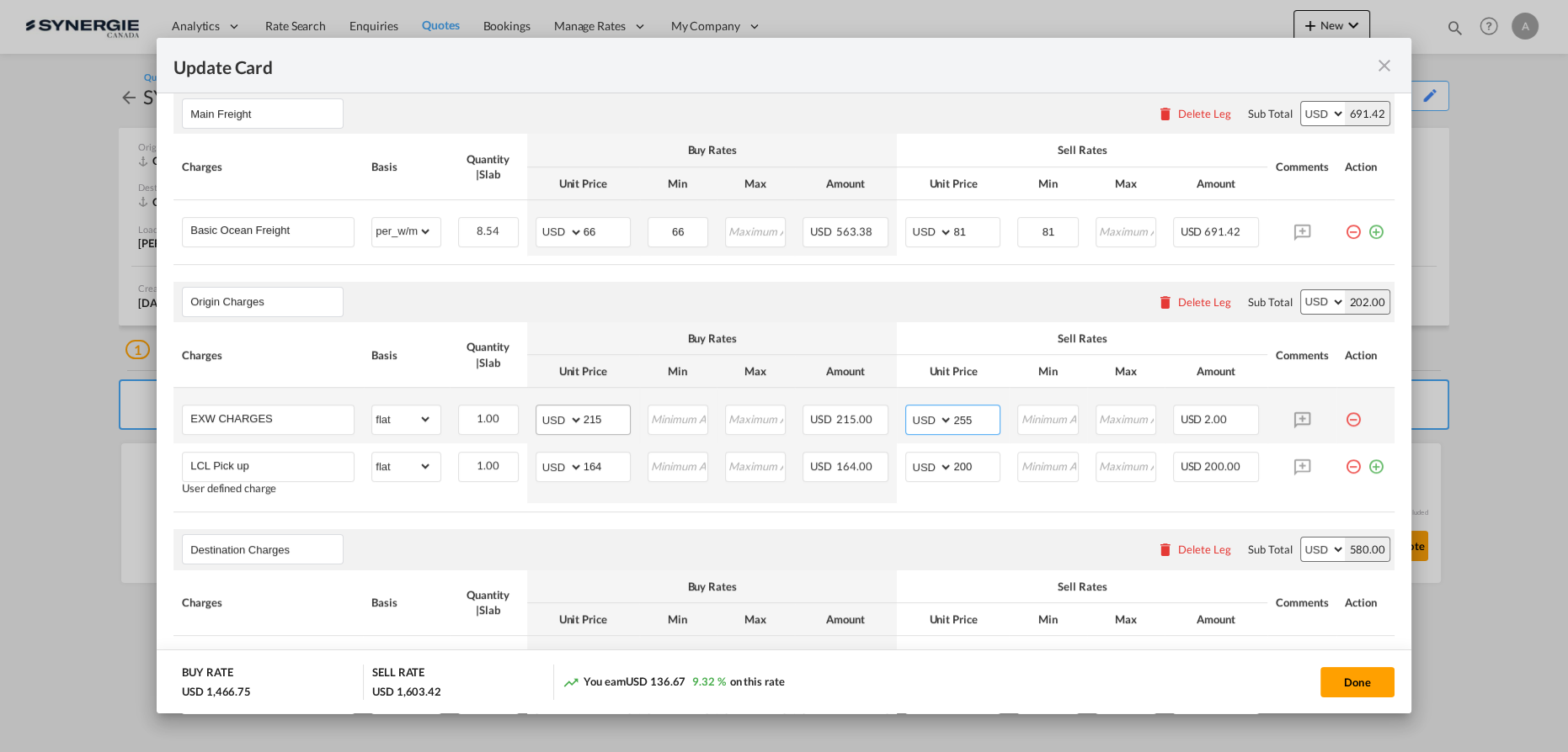
type input "255"
click at [1349, 676] on button "Done" at bounding box center [1357, 683] width 74 height 30
type input "04 Sep 2025"
type input "13 Sep 2025"
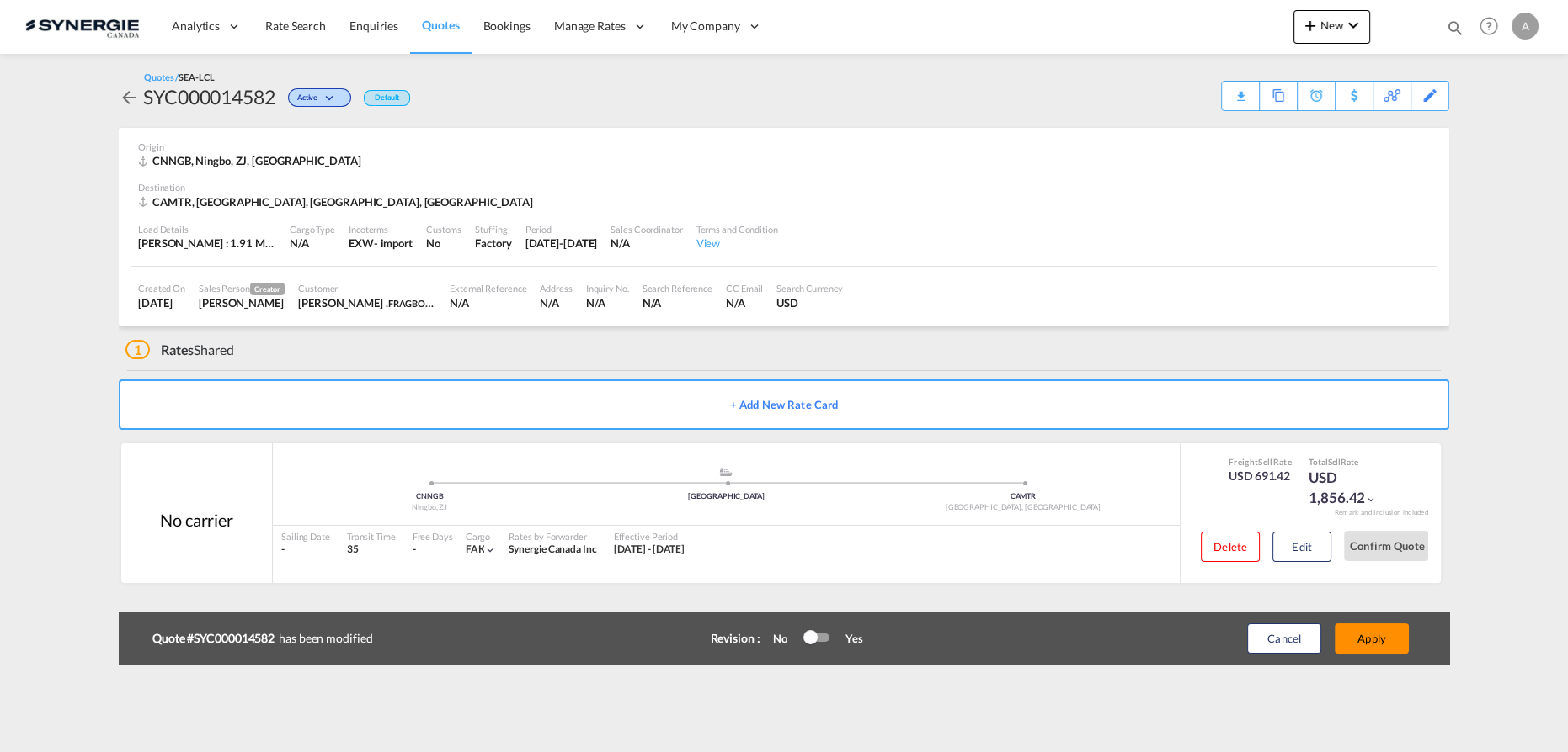
click at [1379, 629] on button "Apply" at bounding box center [1371, 639] width 74 height 30
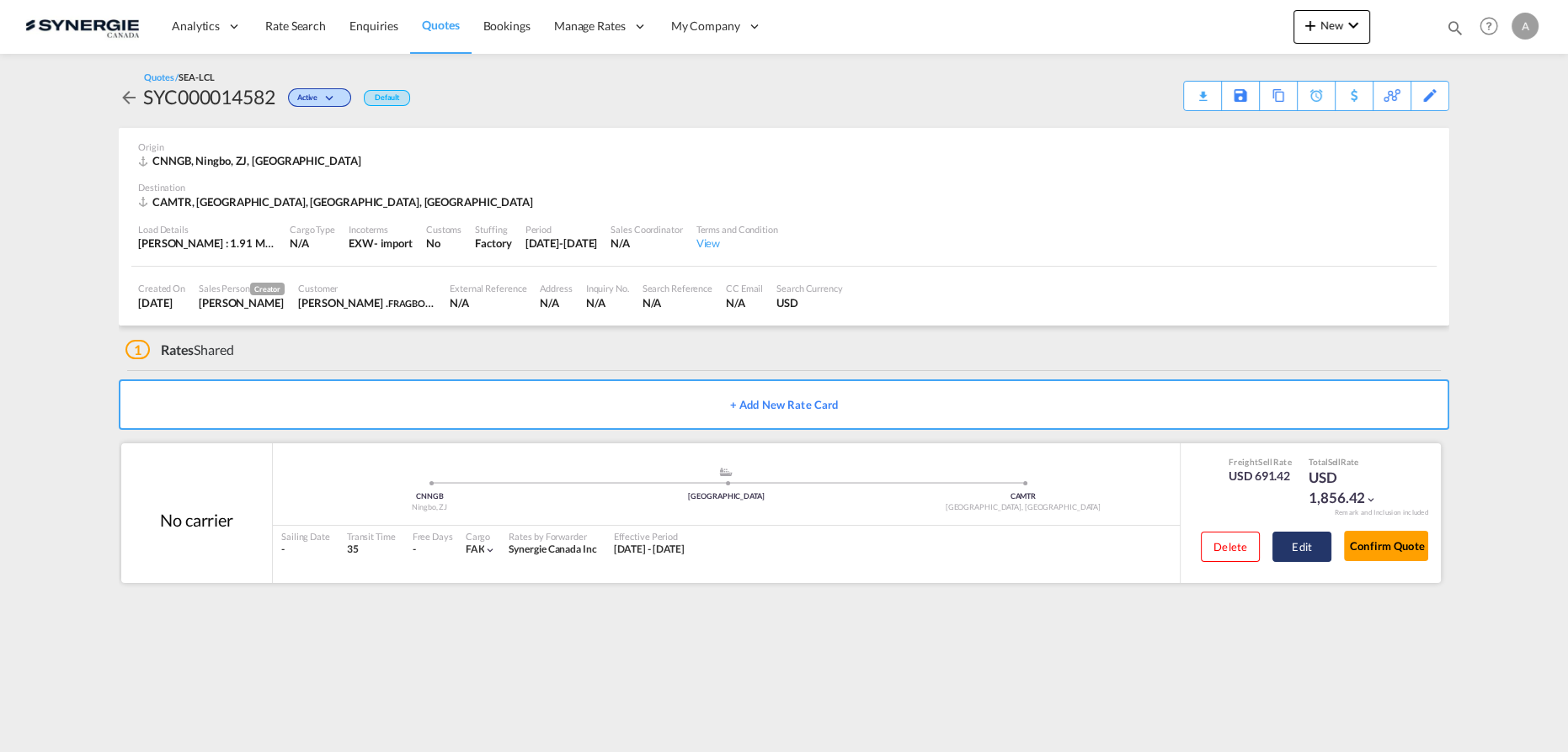
click at [1294, 544] on button "Edit" at bounding box center [1301, 547] width 59 height 30
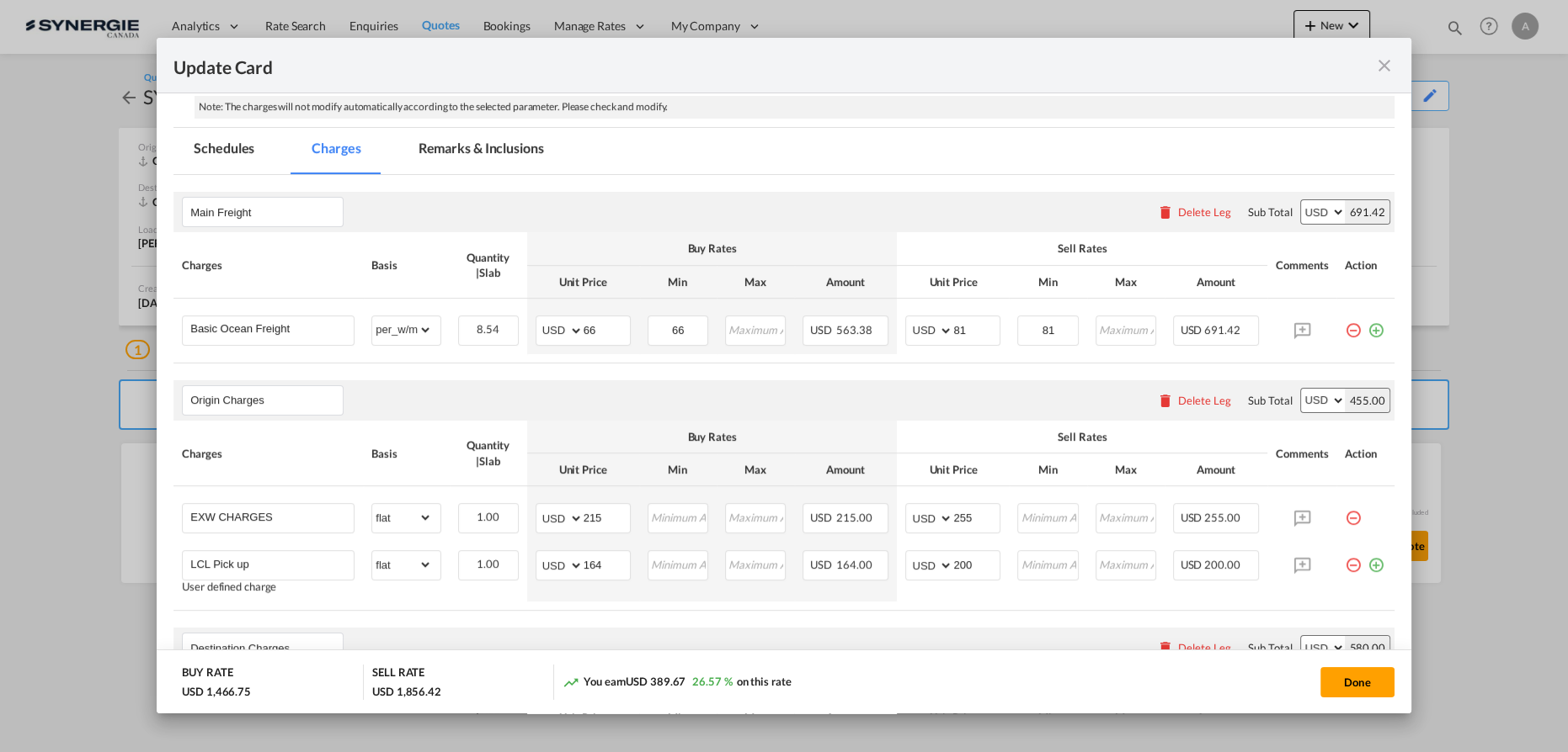
scroll to position [306, 0]
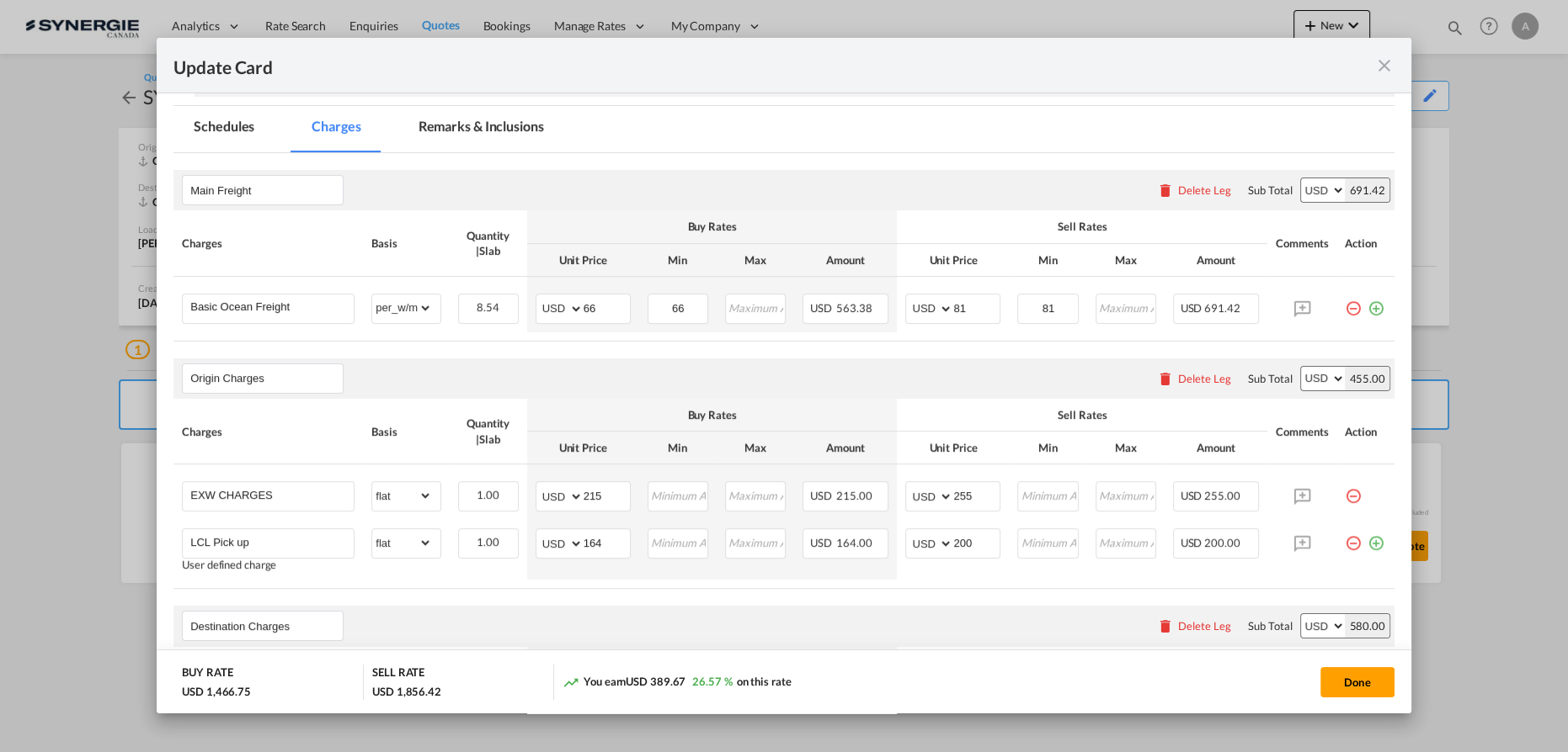
click at [478, 125] on md-tab-item "Remarks & Inclusions" at bounding box center [481, 129] width 166 height 46
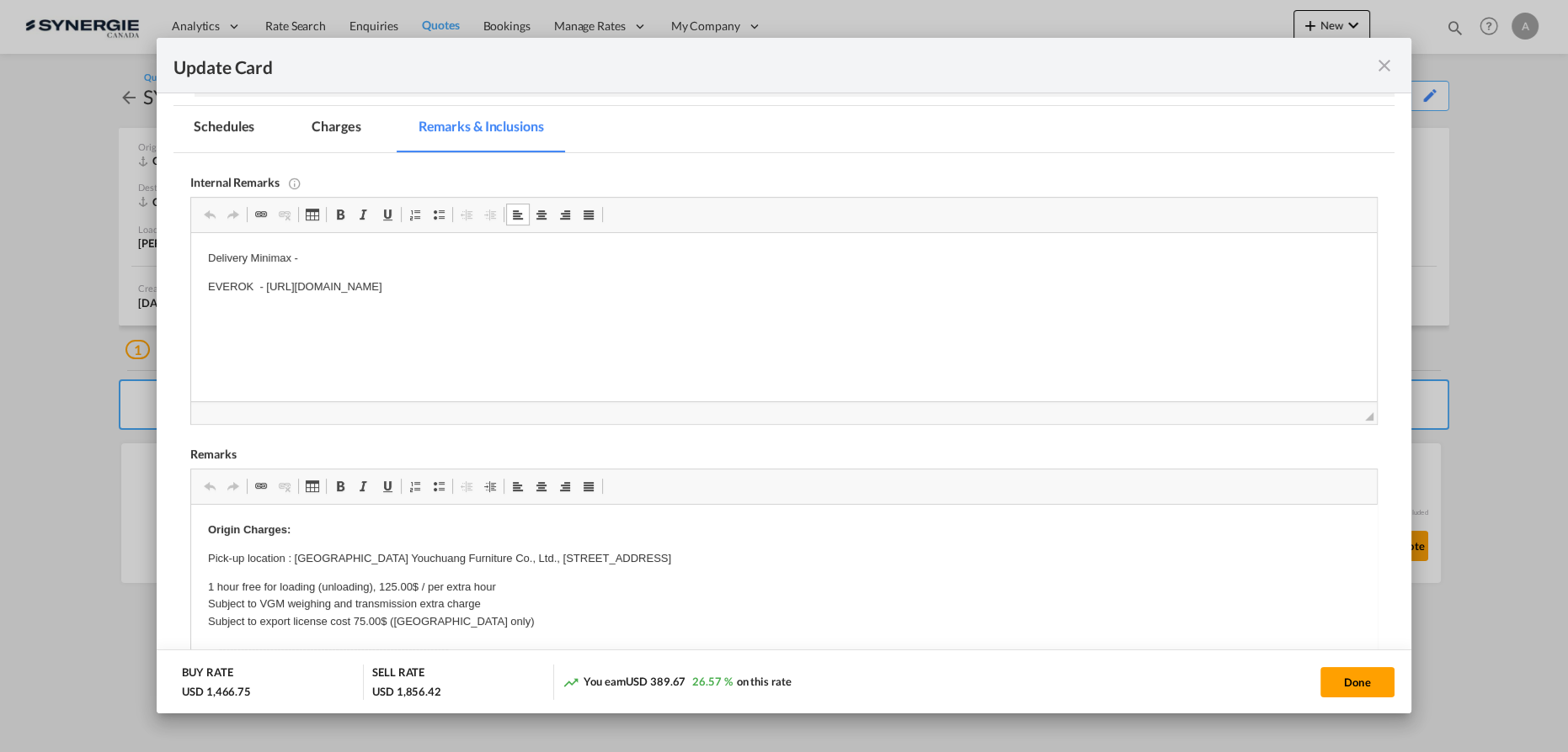
click at [349, 260] on p "Delivery Minimax -" at bounding box center [784, 259] width 1152 height 18
click at [257, 292] on p "OR" at bounding box center [784, 288] width 1152 height 18
click at [415, 304] on body "Delivery Minimax - OR Bourret - Soumission rapide - 8350604 EVEROK - https://ap…" at bounding box center [784, 315] width 1152 height 131
click at [345, 367] on p "205,50 $" at bounding box center [784, 372] width 1152 height 18
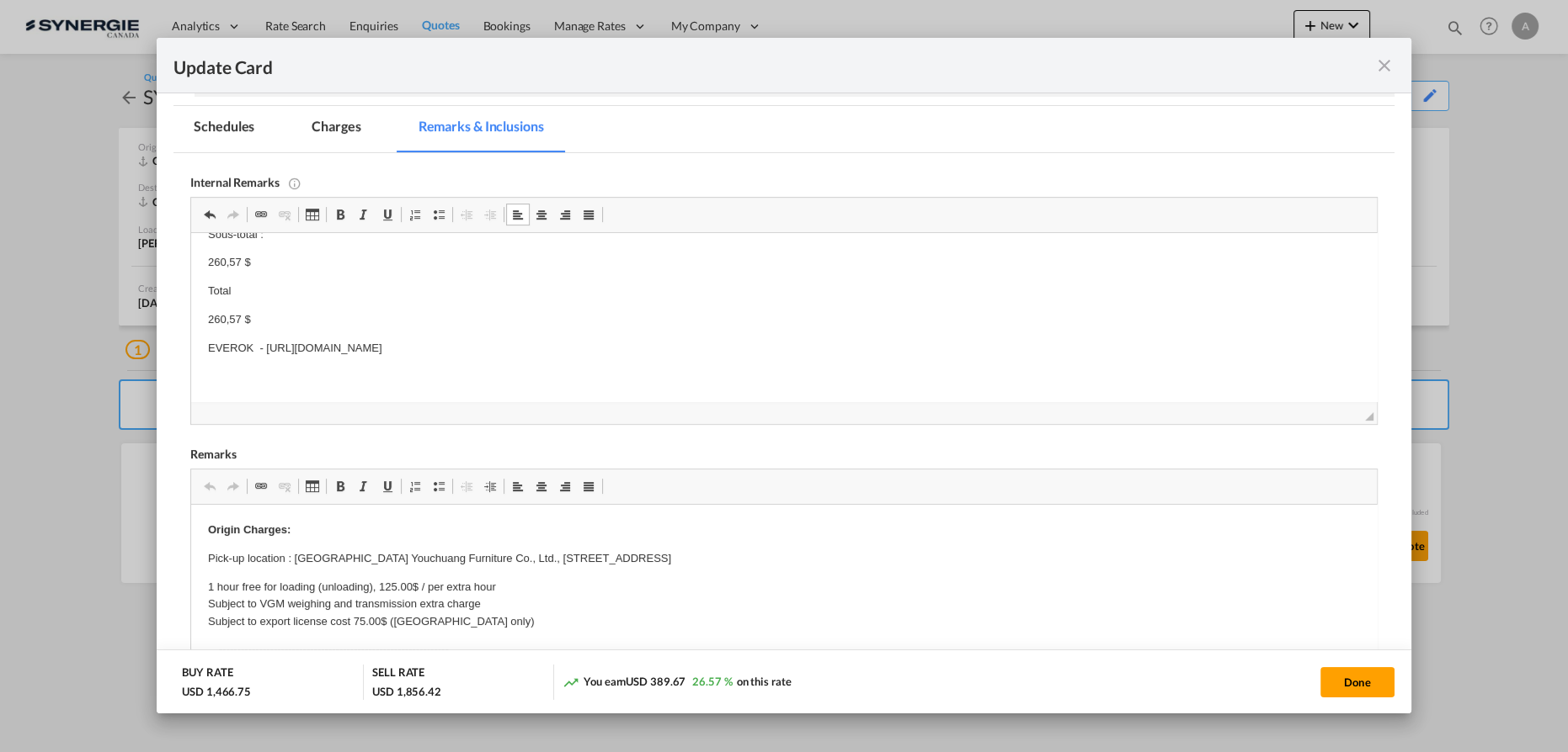
scroll to position [224, 0]
click at [279, 311] on p "260,57 $" at bounding box center [784, 320] width 1152 height 18
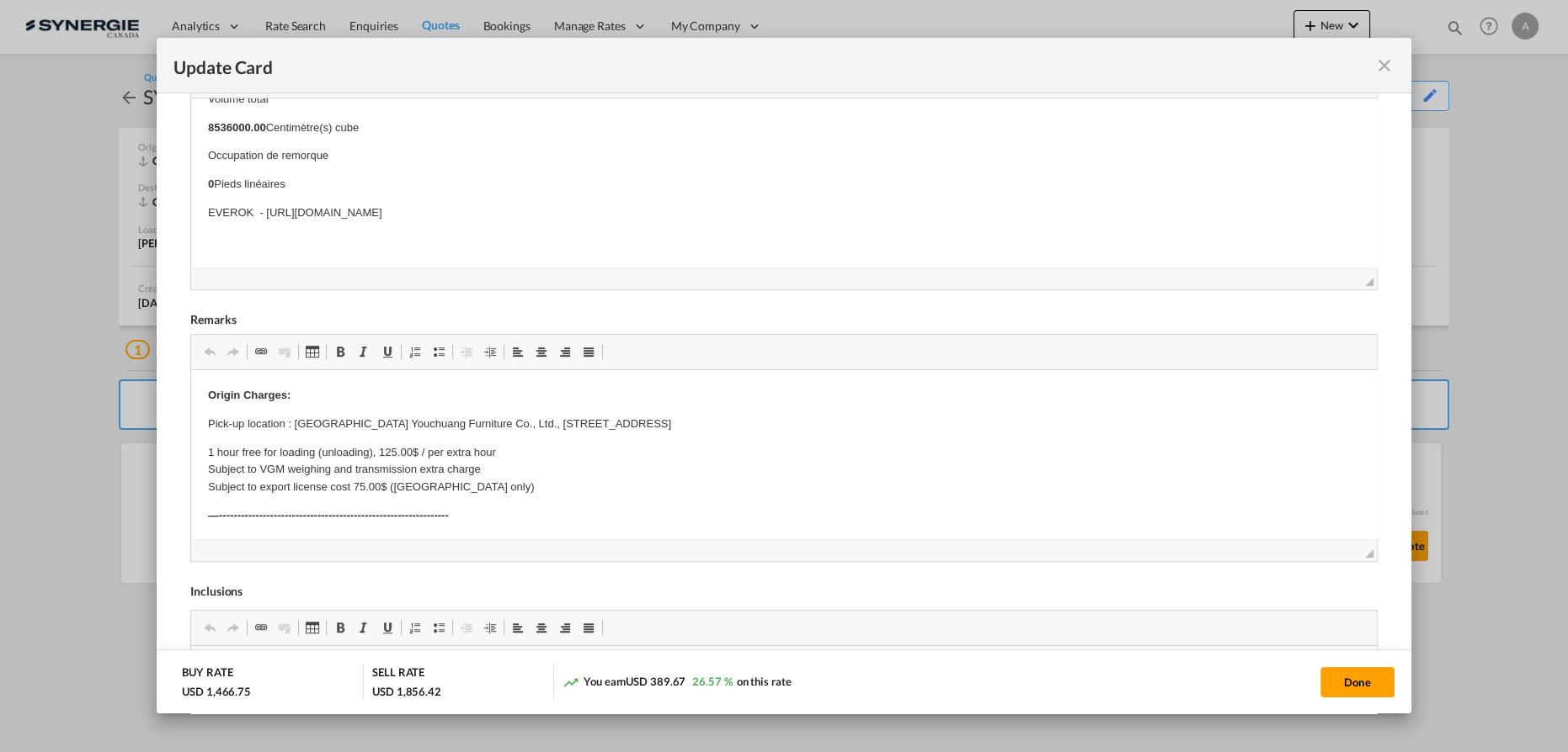
scroll to position [459, 0]
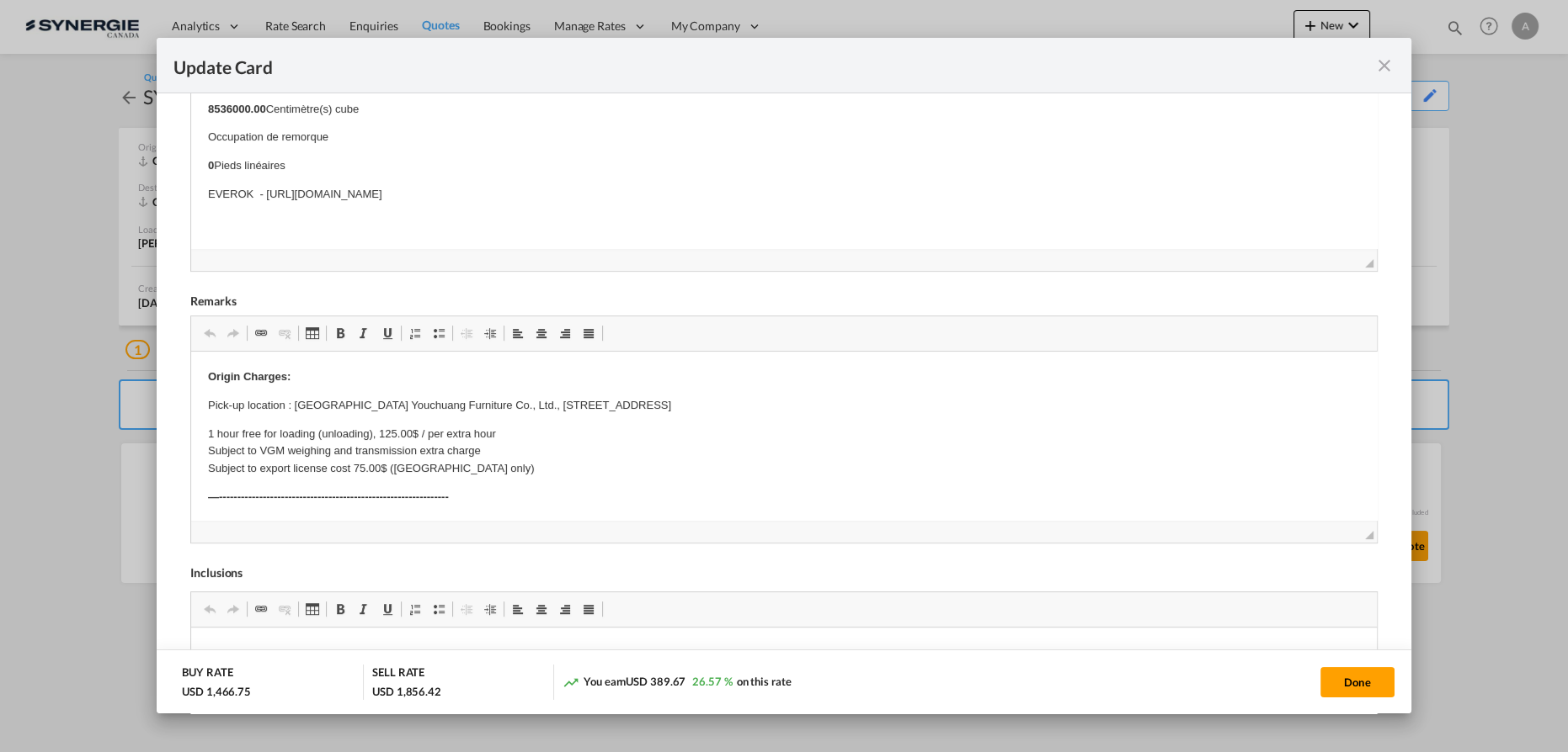
drag, startPoint x: 727, startPoint y: 192, endPoint x: 209, endPoint y: 196, distance: 518.0
click at [209, 196] on p "EVEROK - https://app.frontapp.com/open/cnv_qcdboi7?key=etaiYqU4Auu8EYUBWezMNBP-…" at bounding box center [784, 195] width 1152 height 18
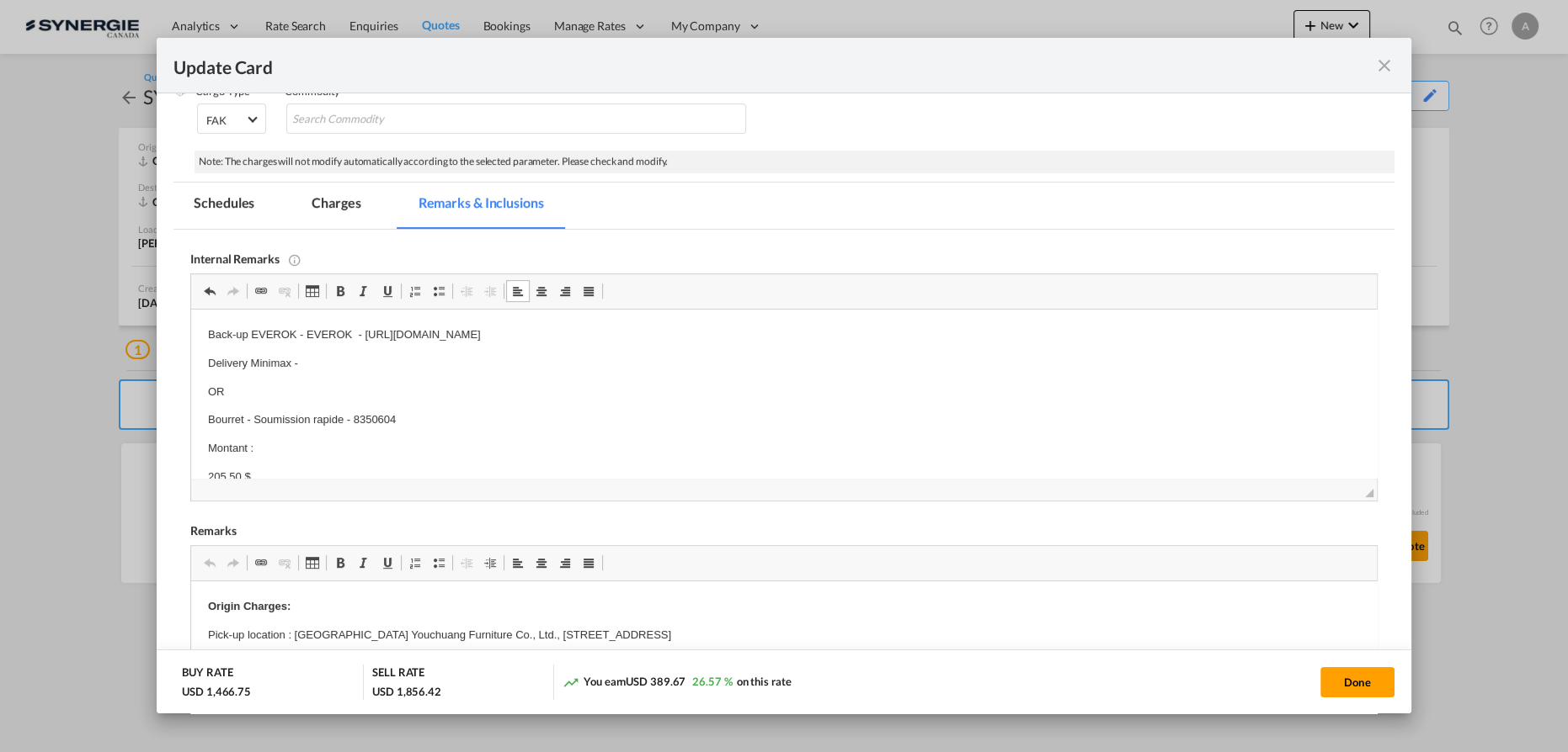
scroll to position [306, 0]
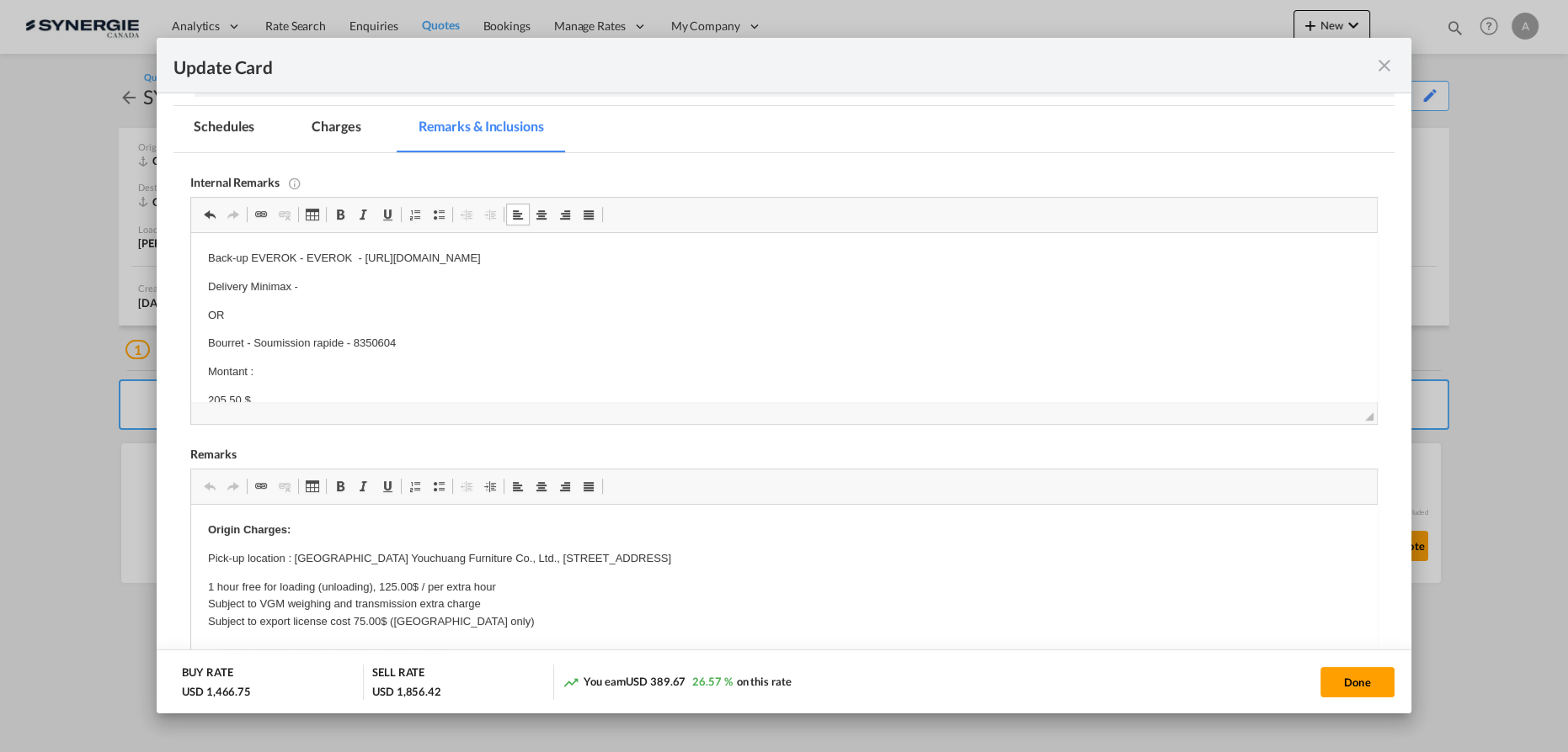
click at [268, 252] on p "Back-up EVEROK - EVEROK - https://app.frontapp.com/open/cnv_qcdboi7?key=etaiYqU…" at bounding box center [784, 259] width 1152 height 18
click at [358, 126] on md-tab-item "Charges" at bounding box center [336, 129] width 89 height 46
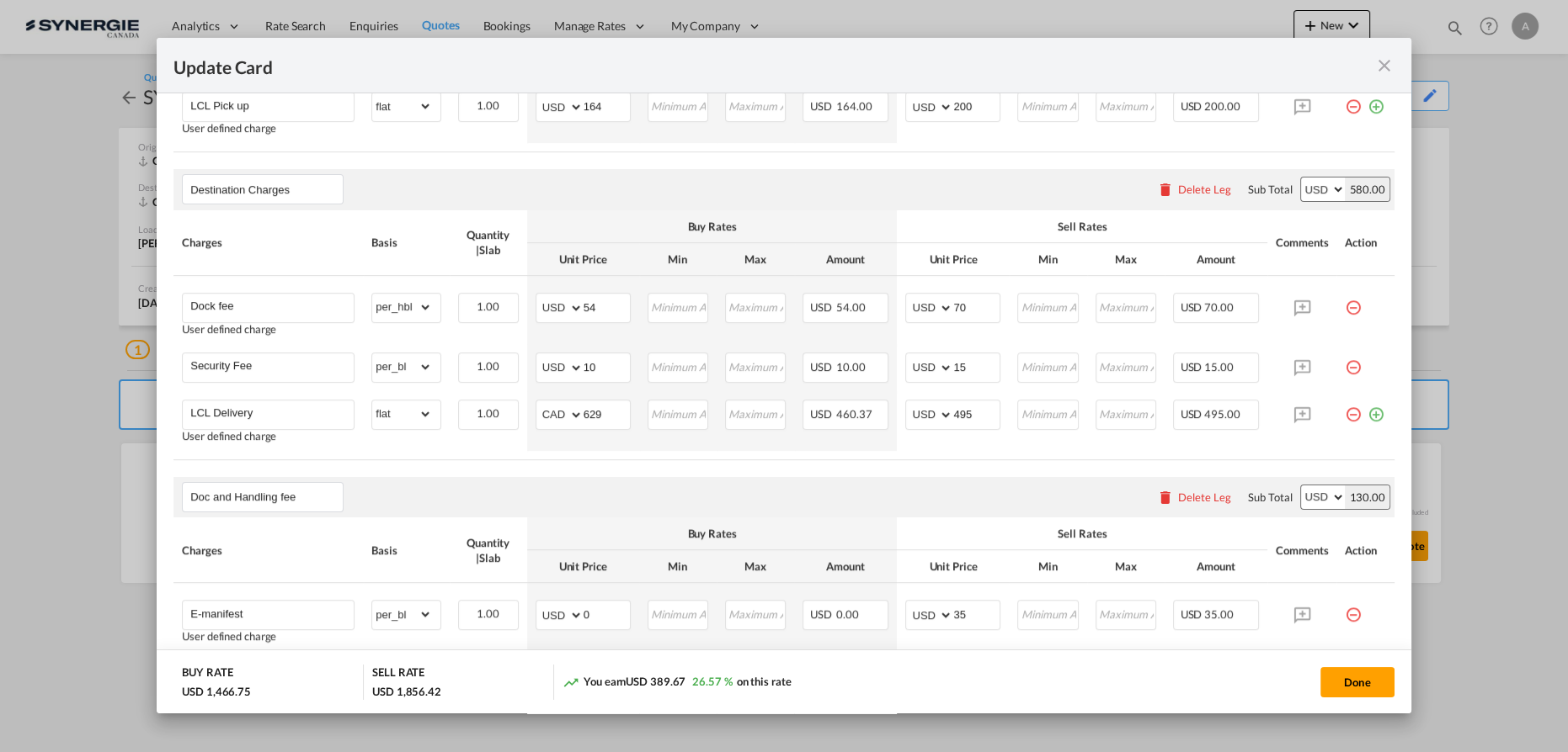
scroll to position [765, 0]
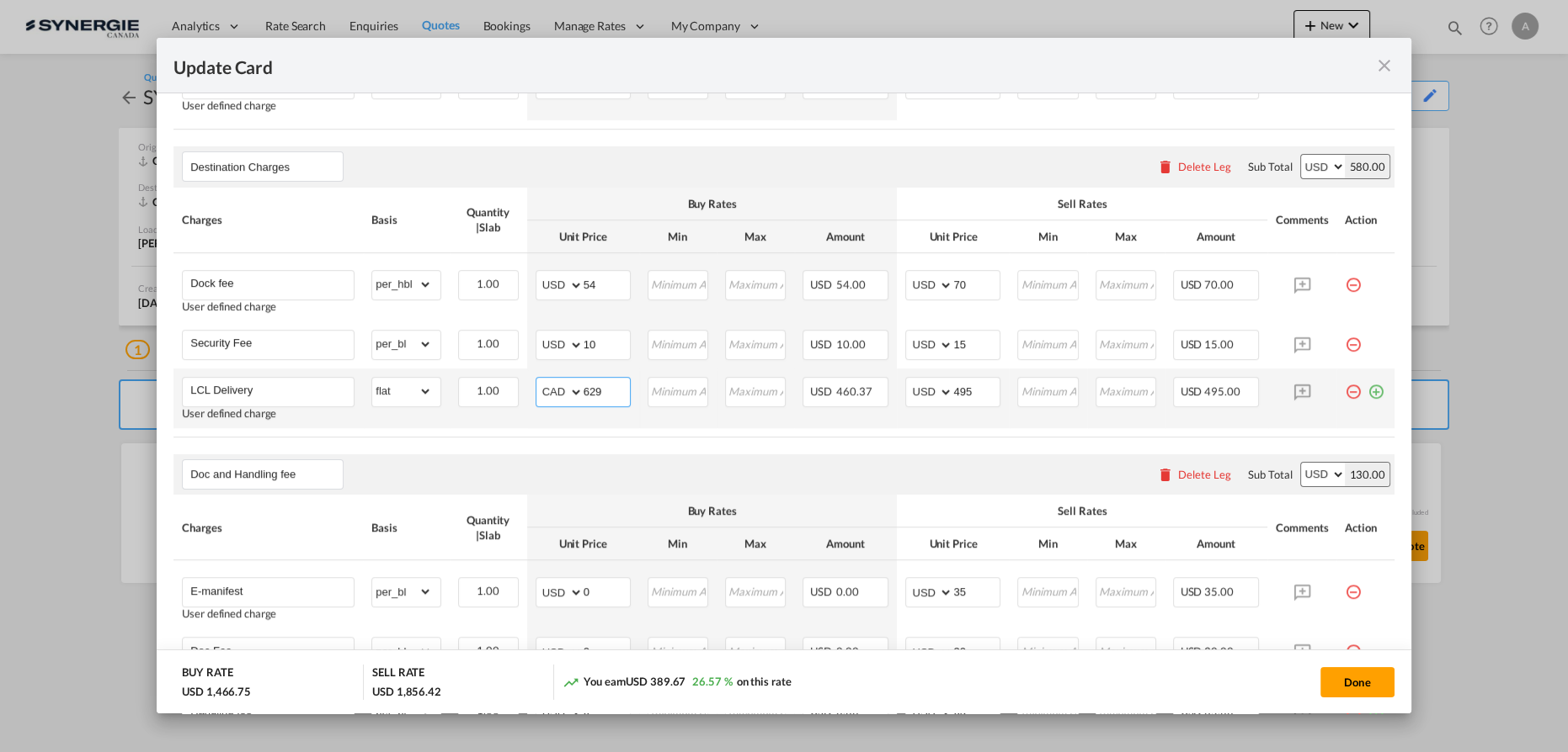
click at [552, 389] on select "AED AFN ALL AMD ANG AOA ARS AUD AWG AZN BAM BBD BDT BGN BHD BIF BMD BND BOB BRL…" at bounding box center [560, 392] width 44 height 23
select select "string:USD"
click at [538, 380] on select "AED AFN ALL AMD ANG AOA ARS AUD AWG AZN BAM BBD BDT BGN BHD BIF BMD BND BOB BRL…" at bounding box center [560, 392] width 44 height 23
type input "197"
type input "245"
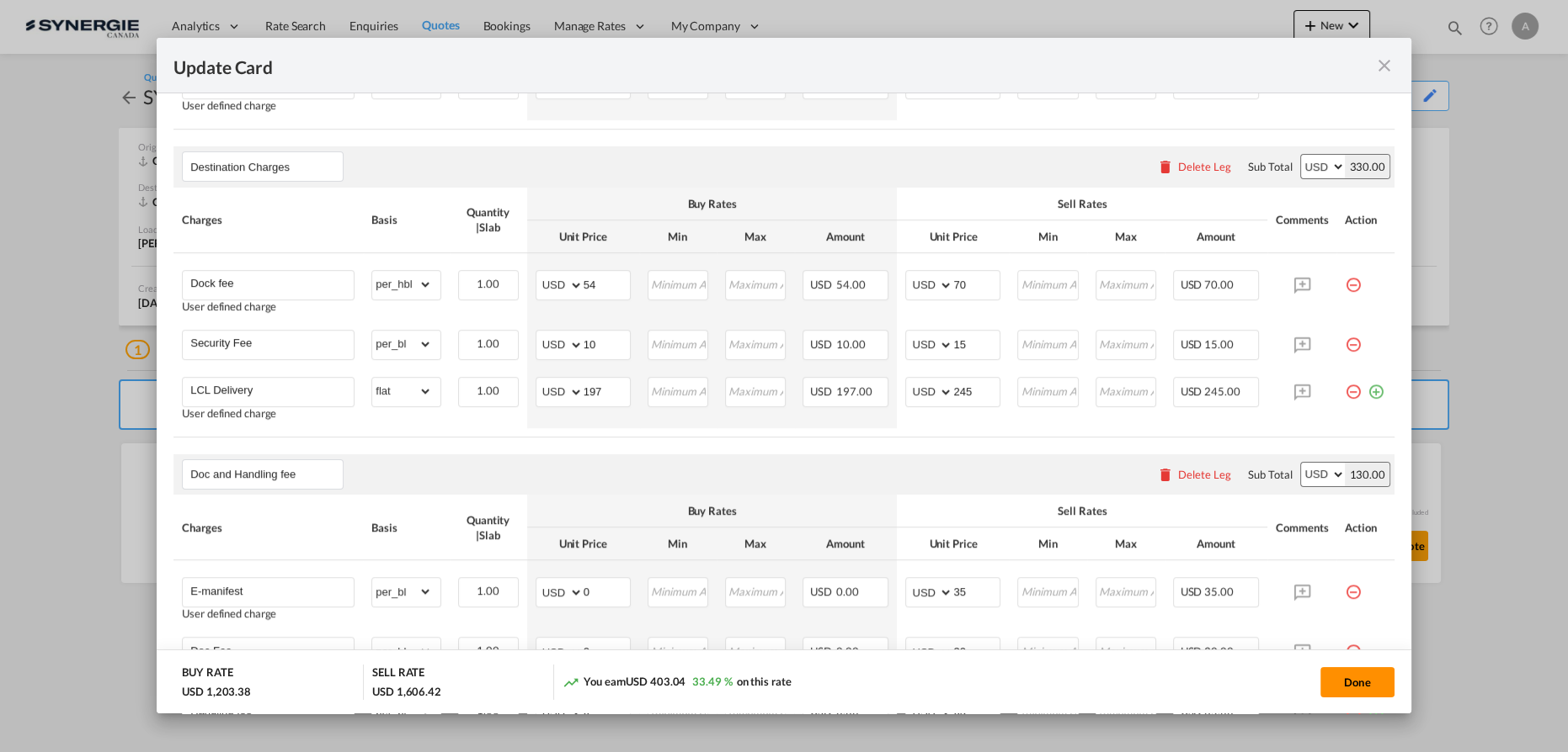
click at [1334, 679] on button "Done" at bounding box center [1357, 683] width 74 height 30
type input "04 Sep 2025"
type input "13 Sep 2025"
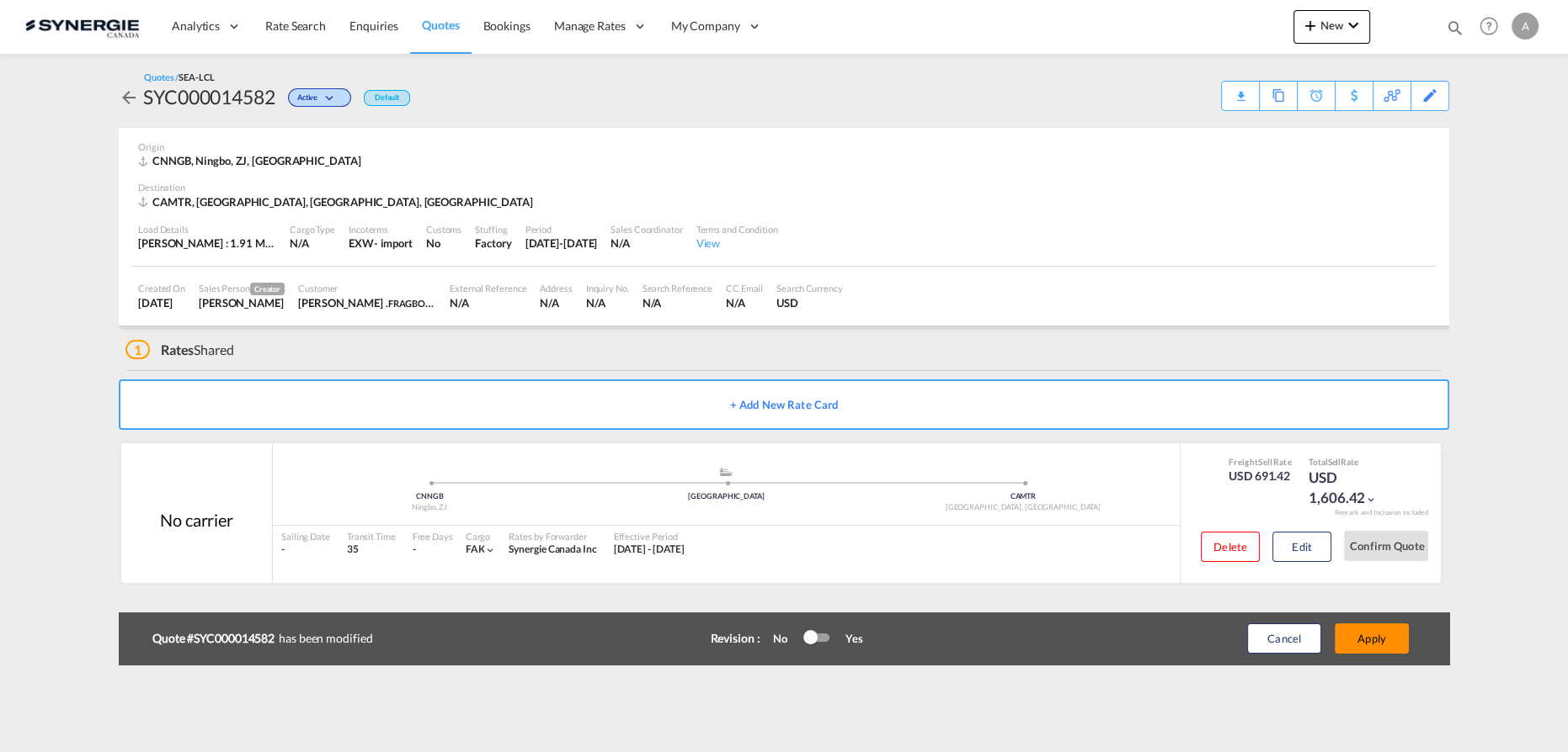
click at [1374, 635] on button "Apply" at bounding box center [1371, 639] width 74 height 30
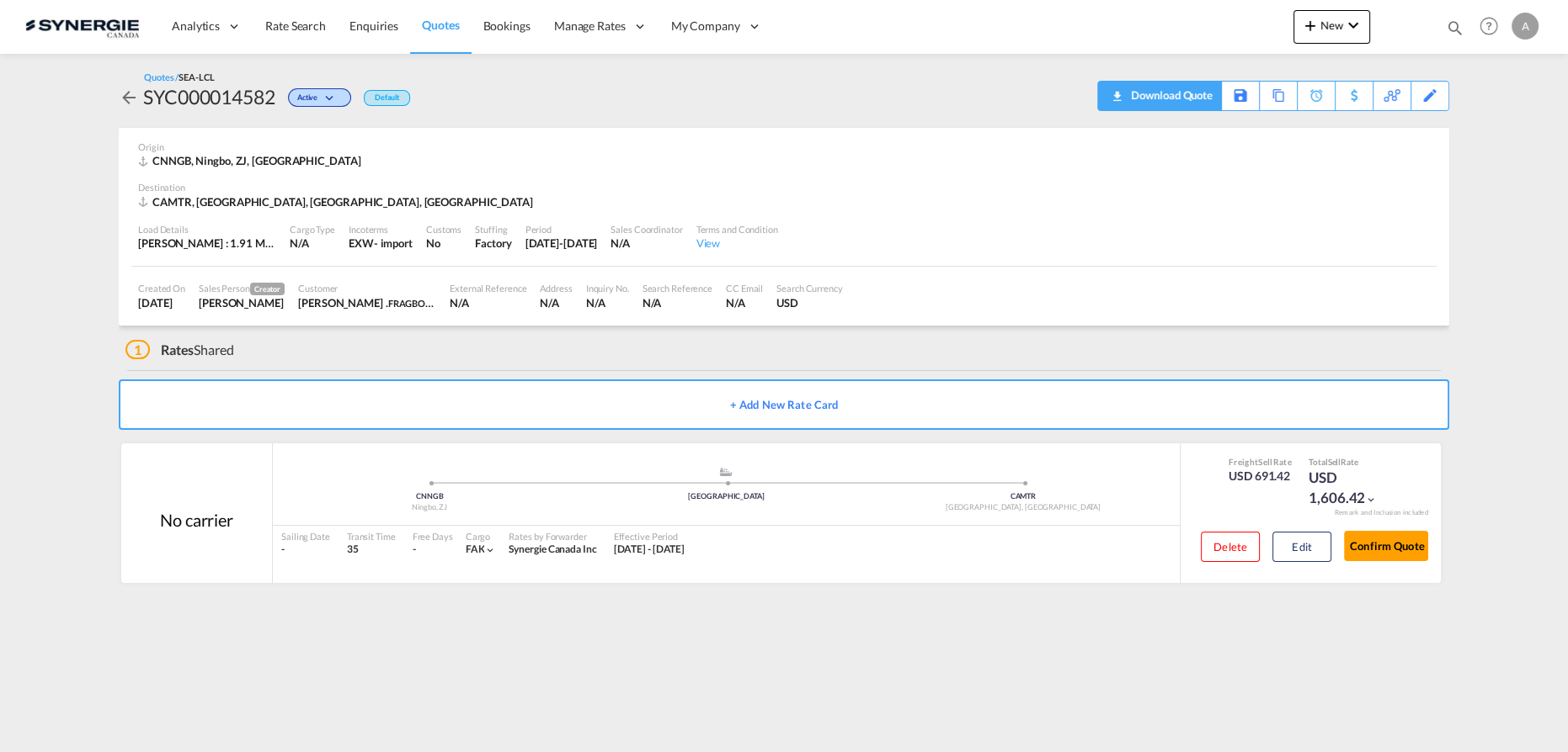
click at [1192, 94] on div "Download Quote" at bounding box center [1170, 95] width 86 height 27
click at [1322, 558] on button "Edit" at bounding box center [1301, 547] width 59 height 30
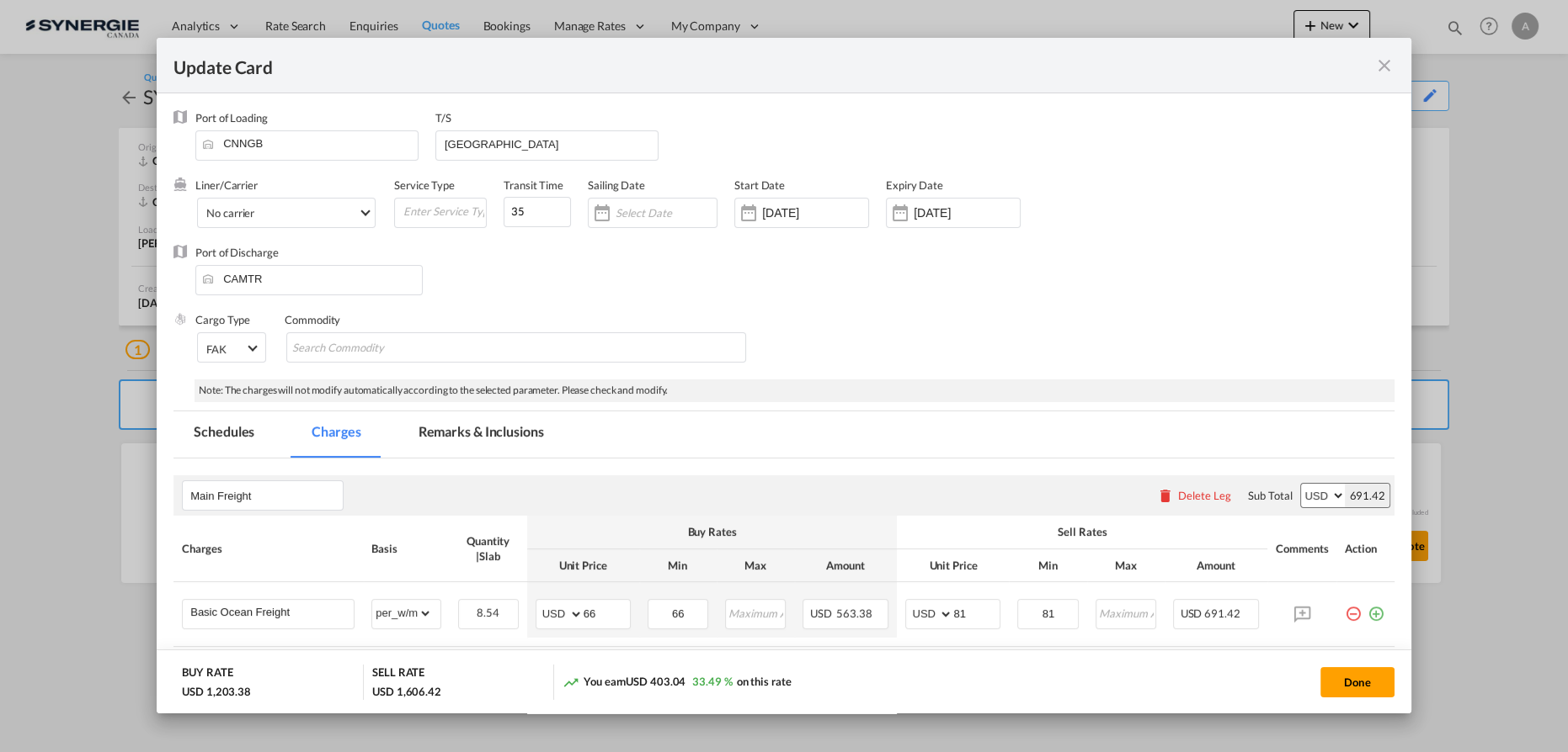
drag, startPoint x: 508, startPoint y: 437, endPoint x: 1515, endPoint y: 305, distance: 1015.6
click at [508, 437] on md-tab-item "Remarks & Inclusions" at bounding box center [481, 435] width 166 height 46
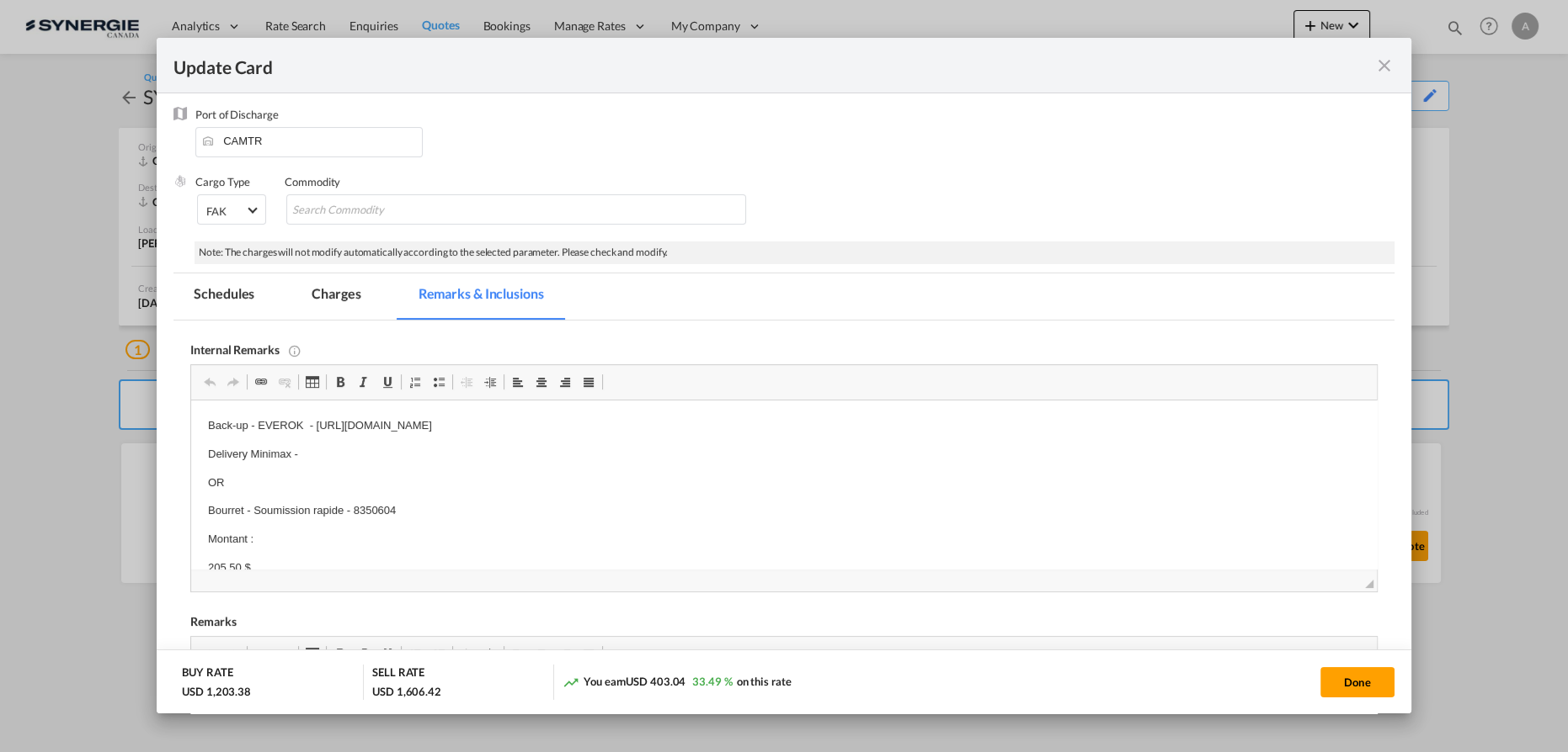
scroll to position [229, 0]
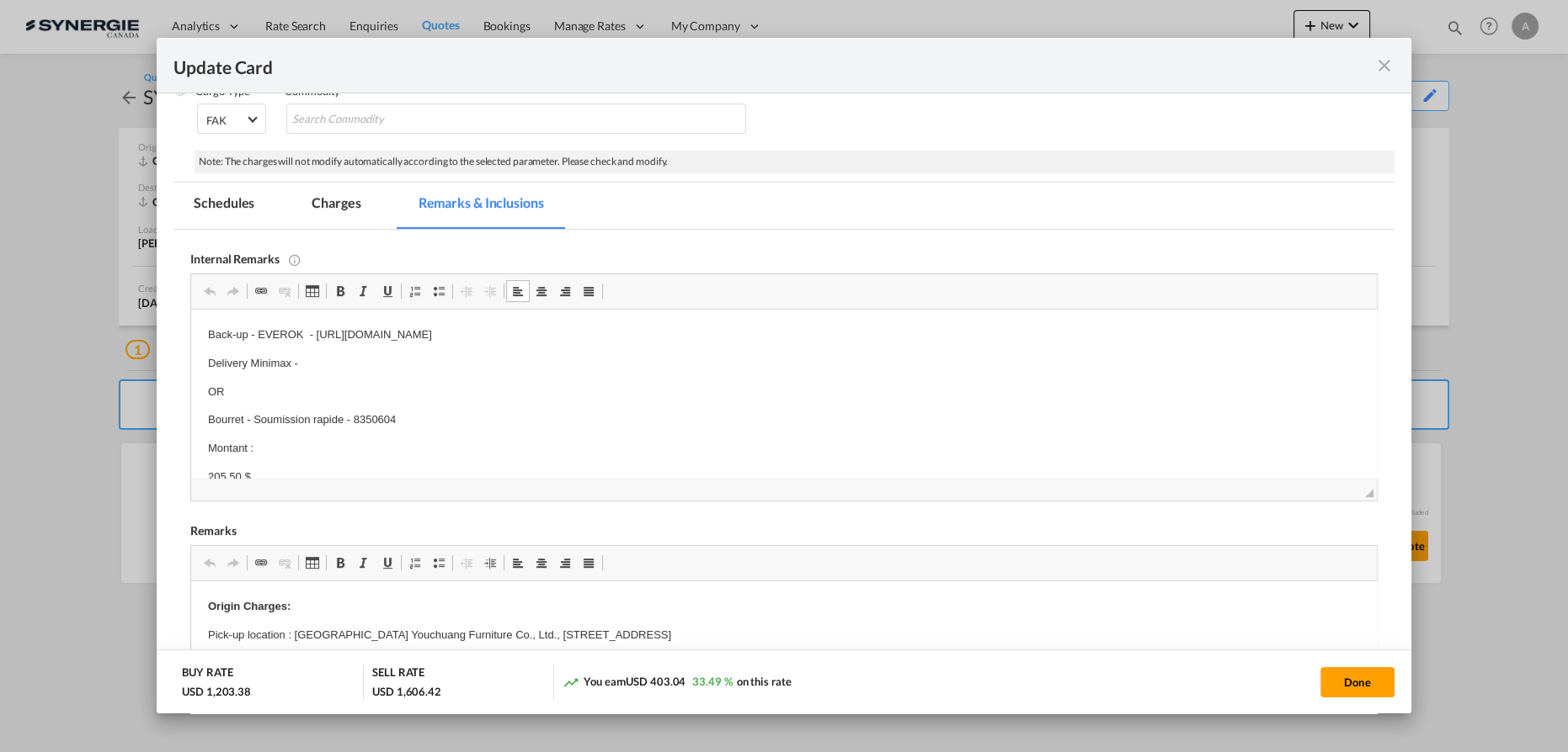
click at [311, 365] on p "Delivery Minimax -" at bounding box center [784, 364] width 1152 height 18
click at [323, 205] on md-tab-item "Charges" at bounding box center [336, 206] width 89 height 46
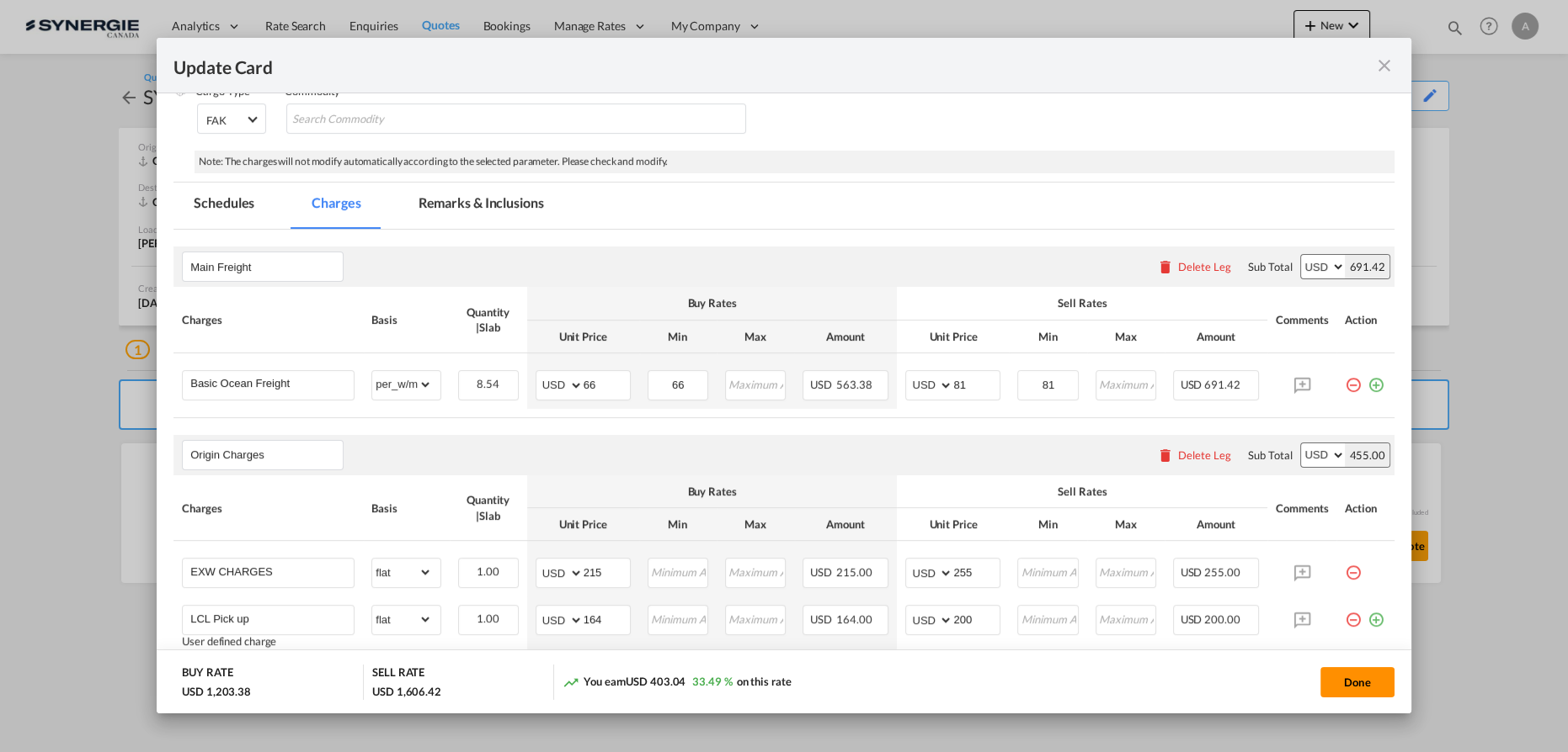
click at [1364, 674] on button "Done" at bounding box center [1357, 683] width 74 height 30
type input "04 Sep 2025"
type input "13 Sep 2025"
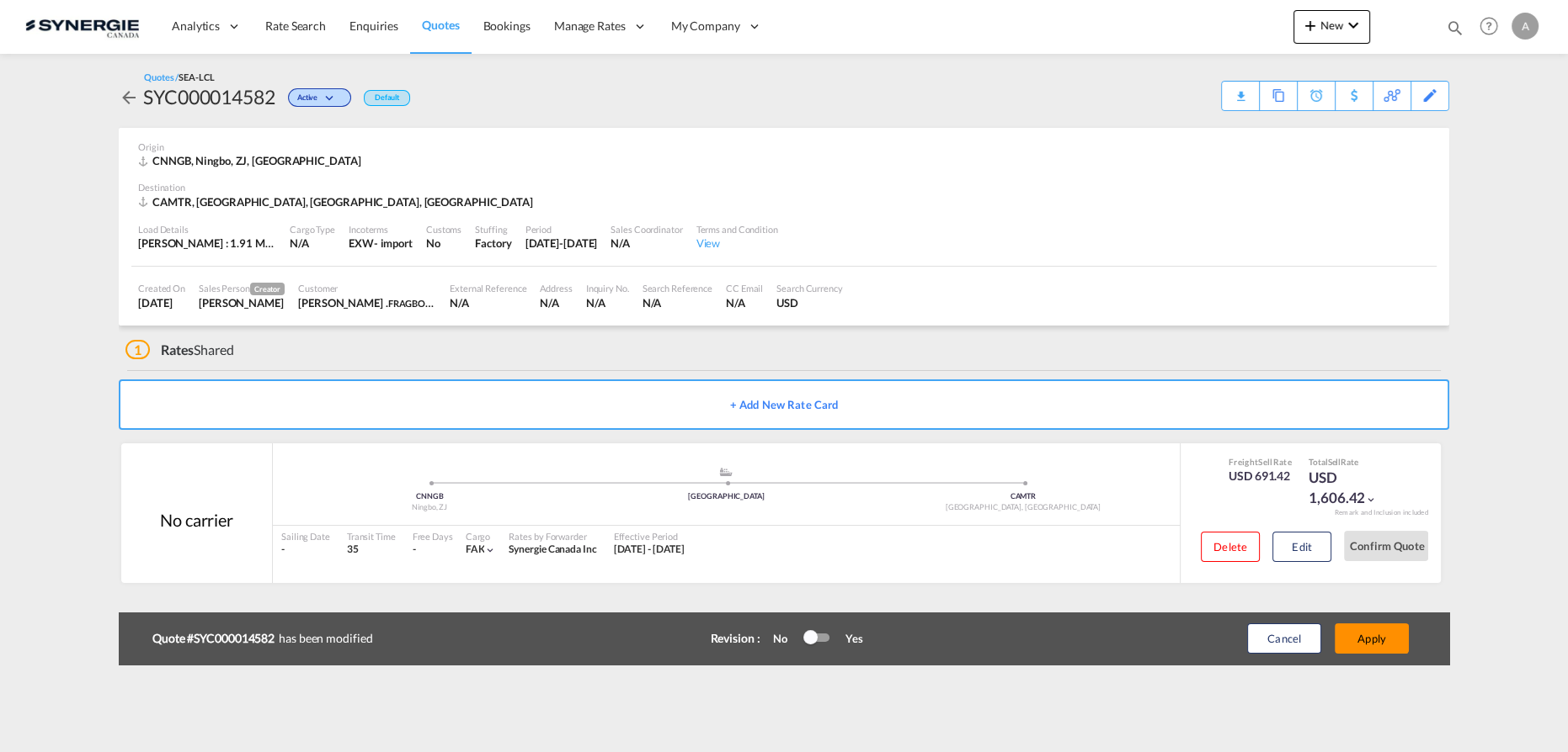
click at [1380, 635] on button "Apply" at bounding box center [1371, 639] width 74 height 30
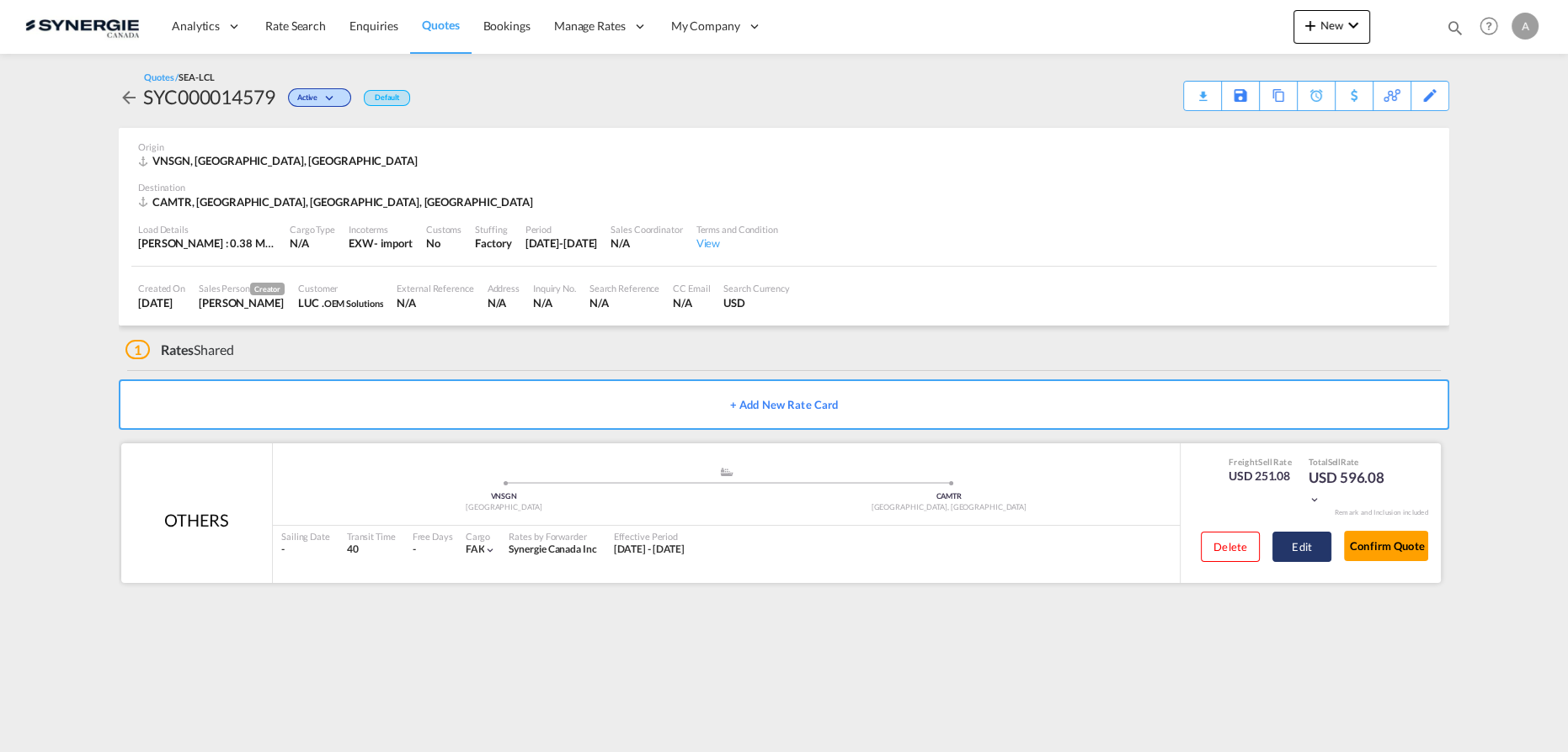
click at [1299, 547] on button "Edit" at bounding box center [1301, 547] width 59 height 30
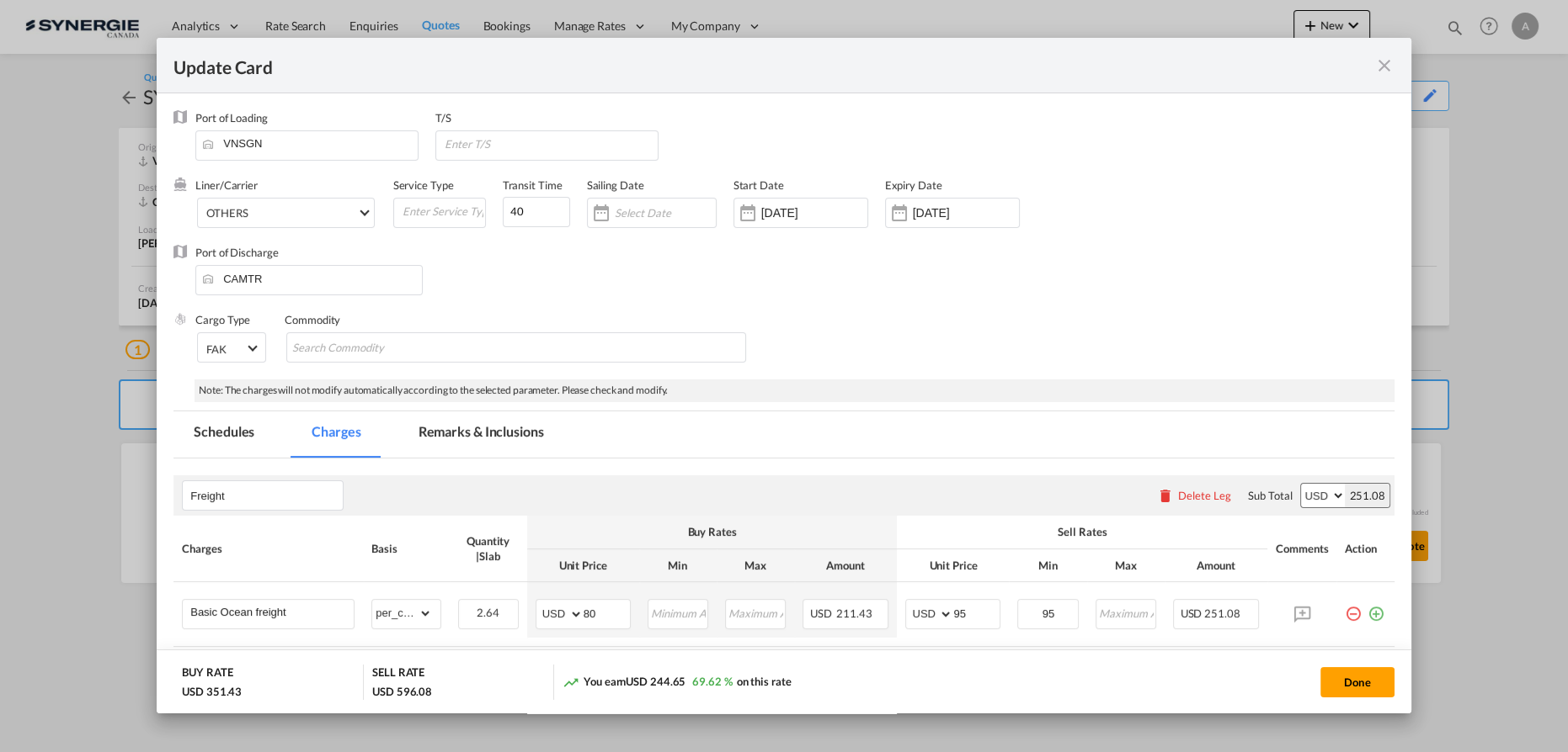
drag, startPoint x: 453, startPoint y: 429, endPoint x: 671, endPoint y: 468, distance: 221.5
click at [453, 429] on md-tab-item "Remarks & Inclusions" at bounding box center [481, 435] width 166 height 46
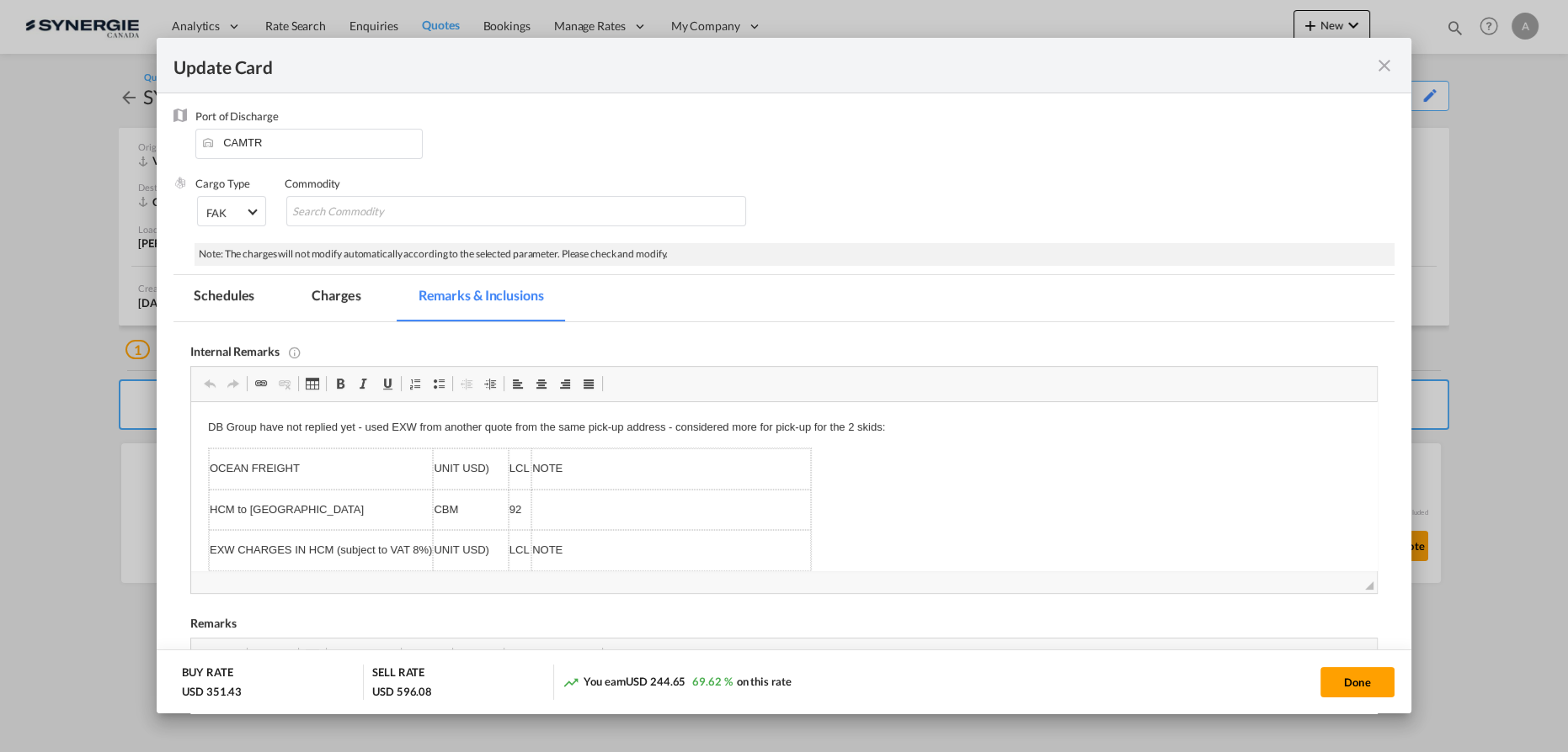
drag, startPoint x: 337, startPoint y: 301, endPoint x: 568, endPoint y: 387, distance: 246.5
click at [337, 301] on md-tab-item "Charges" at bounding box center [336, 298] width 89 height 46
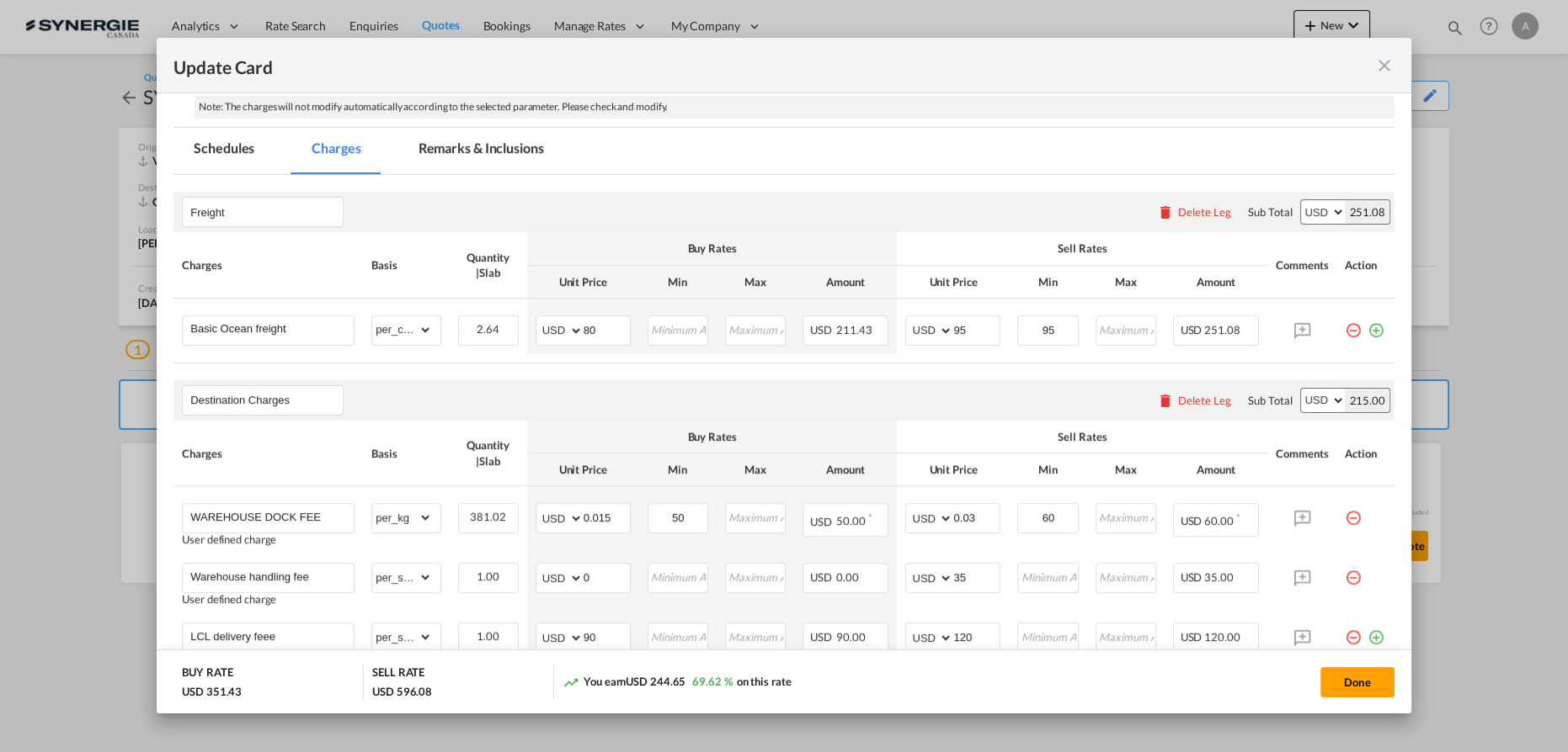
scroll to position [290, 0]
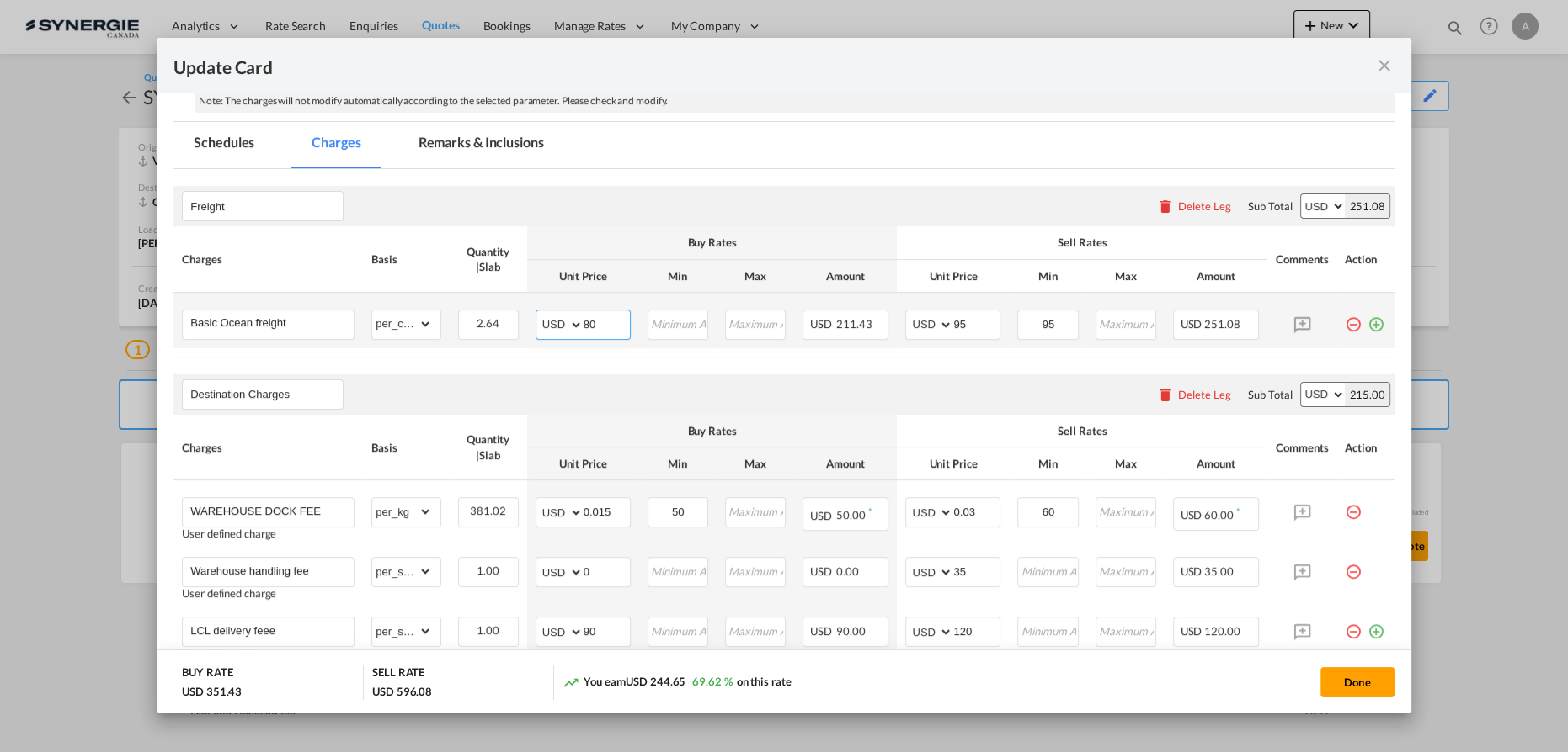
drag, startPoint x: 604, startPoint y: 317, endPoint x: 516, endPoint y: 320, distance: 88.1
click at [514, 322] on tr "Basic Ocean freight Please Enter Already Exists gross_weight volumetric_weight …" at bounding box center [784, 321] width 1220 height 55
type input "92"
type input "110"
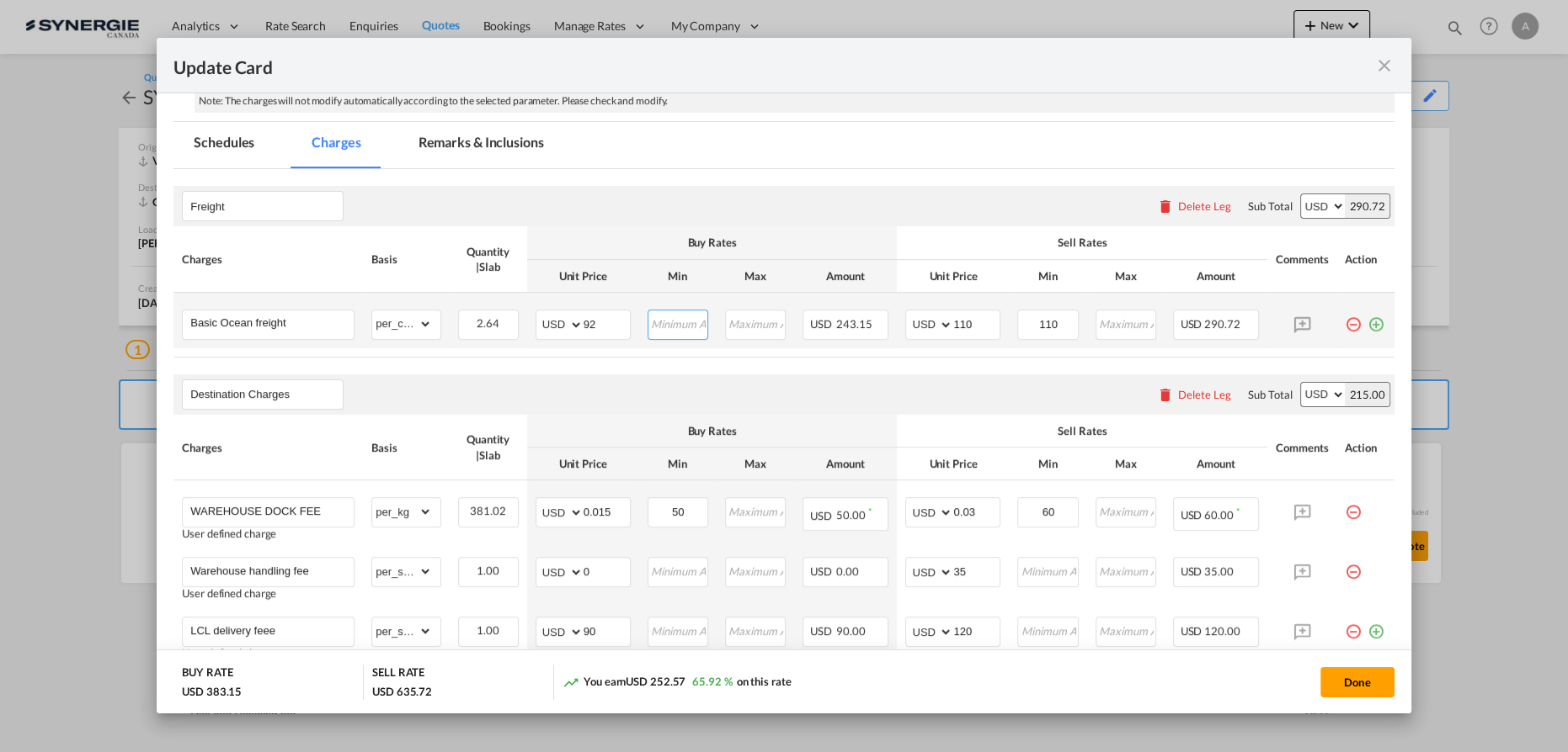
click at [663, 325] on input "Update Card Port ..." at bounding box center [677, 323] width 58 height 25
type input "92"
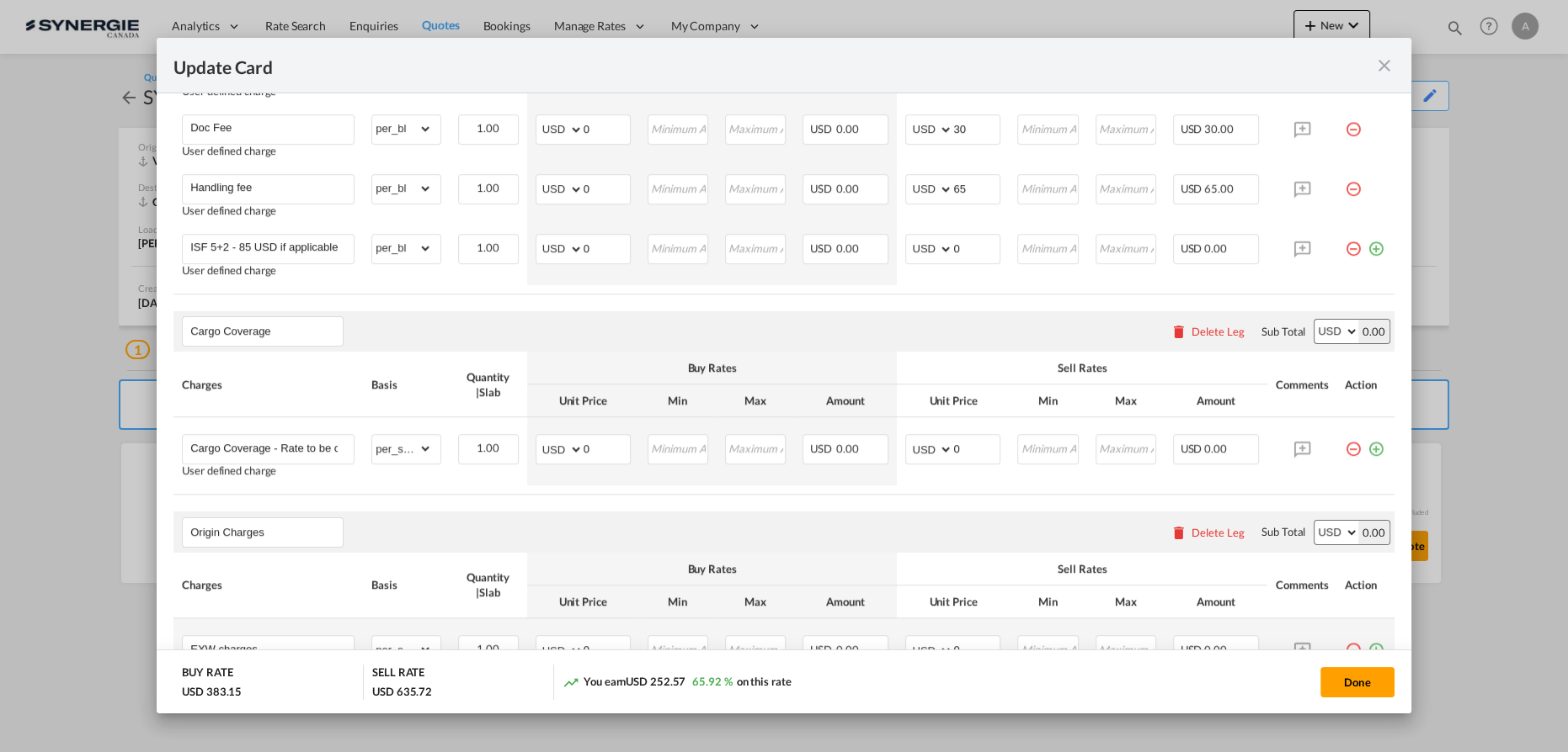
scroll to position [1205, 0]
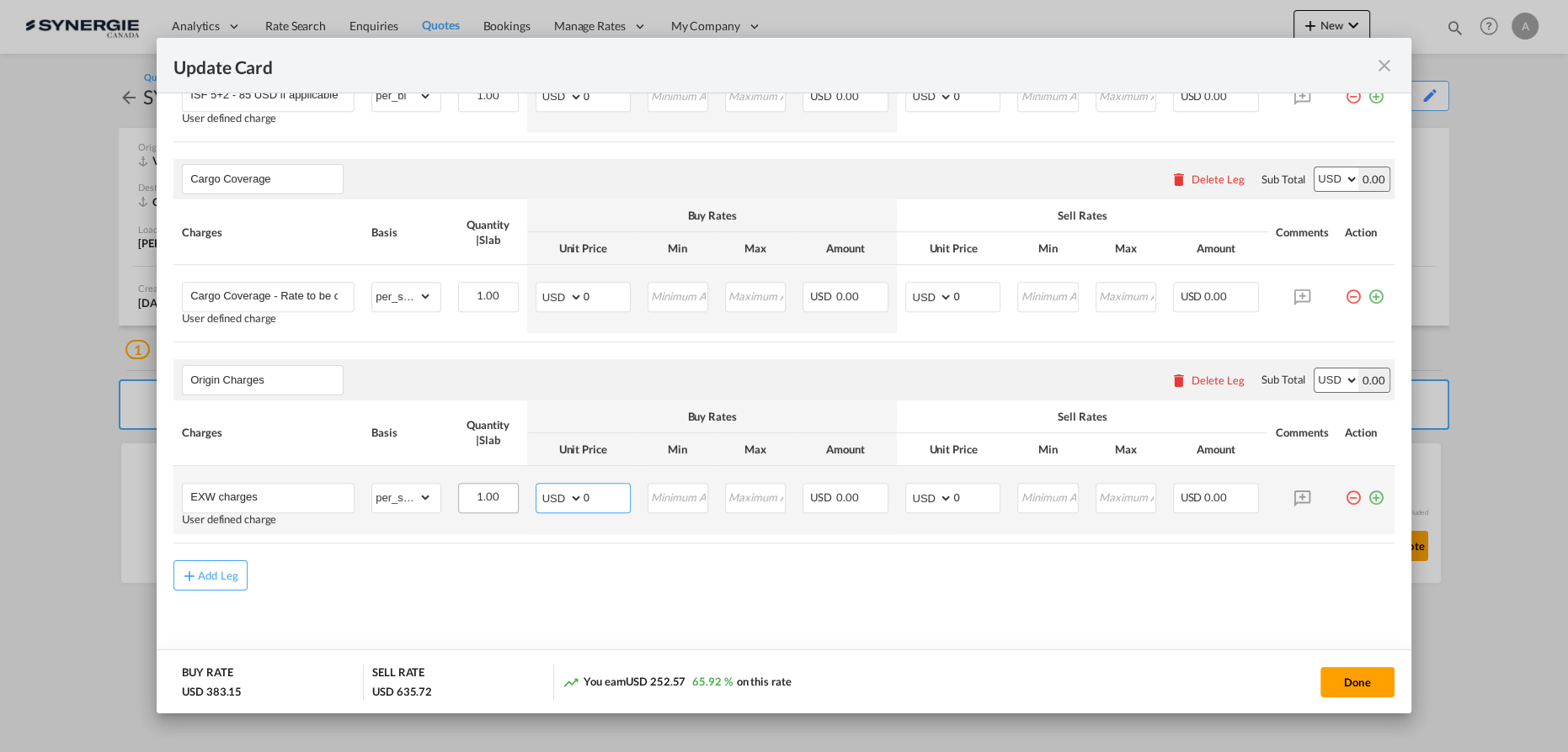
drag, startPoint x: 603, startPoint y: 500, endPoint x: 505, endPoint y: 493, distance: 98.2
click at [540, 501] on md-input-container "AED AFN ALL AMD ANG AOA ARS AUD AWG AZN BAM BBD BDT BGN BHD BIF BMD BND BOB BRL…" at bounding box center [583, 498] width 95 height 30
type input "372"
drag, startPoint x: 961, startPoint y: 502, endPoint x: 904, endPoint y: 496, distance: 57.3
click at [913, 502] on md-input-container "AED AFN ALL AMD ANG AOA ARS AUD AWG AZN BAM BBD BDT BGN BHD BIF BMD BND BOB BRL…" at bounding box center [952, 498] width 95 height 30
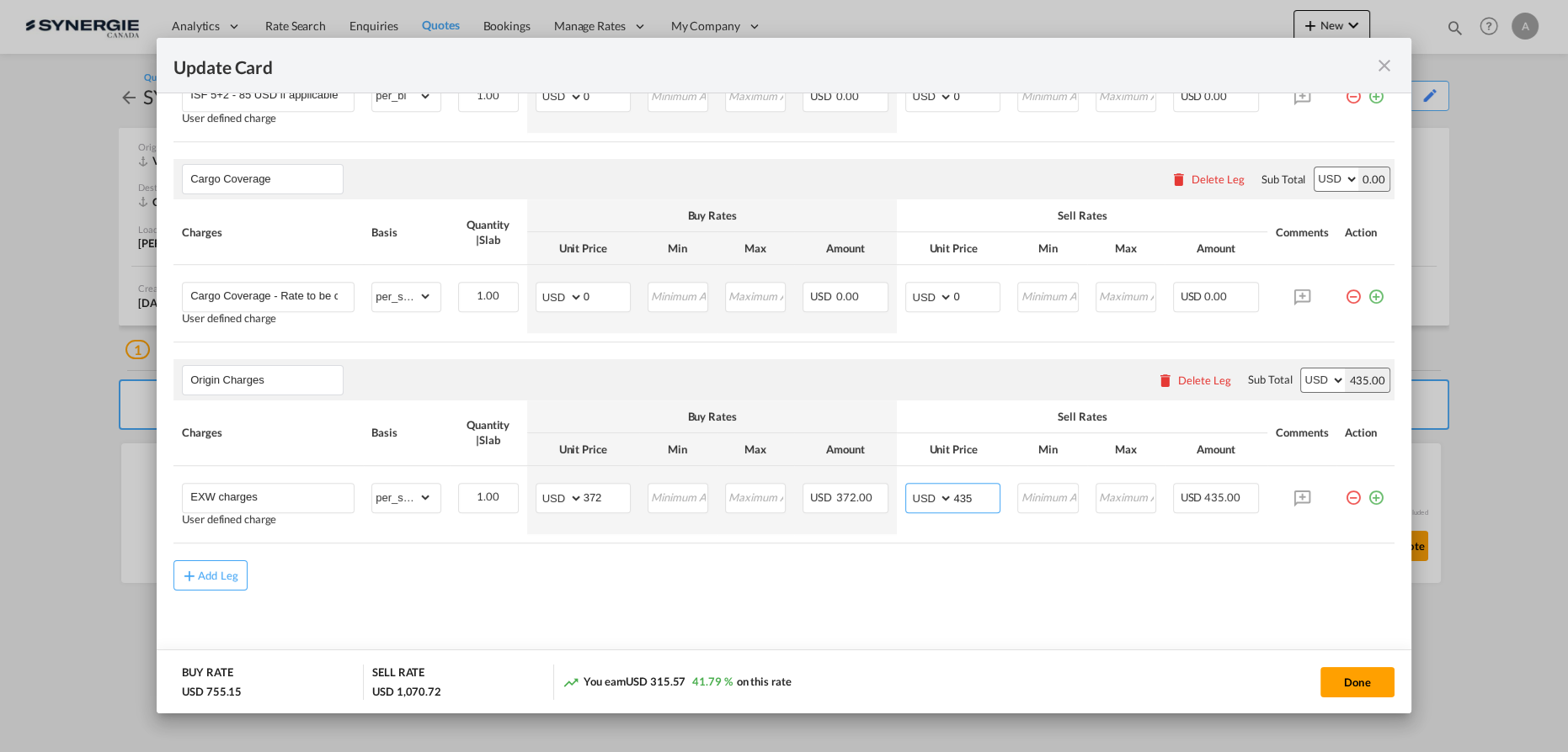
type input "435"
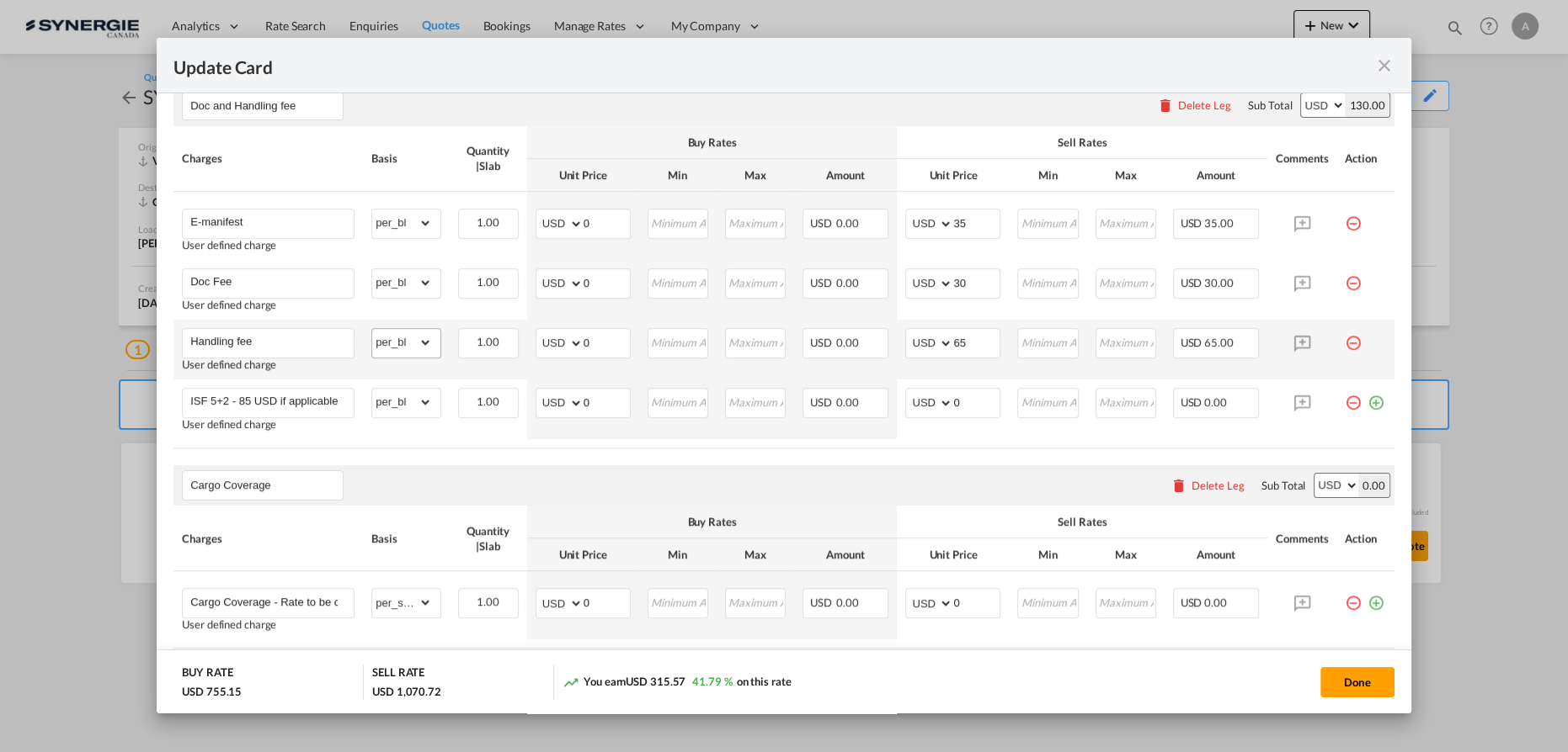
scroll to position [822, 0]
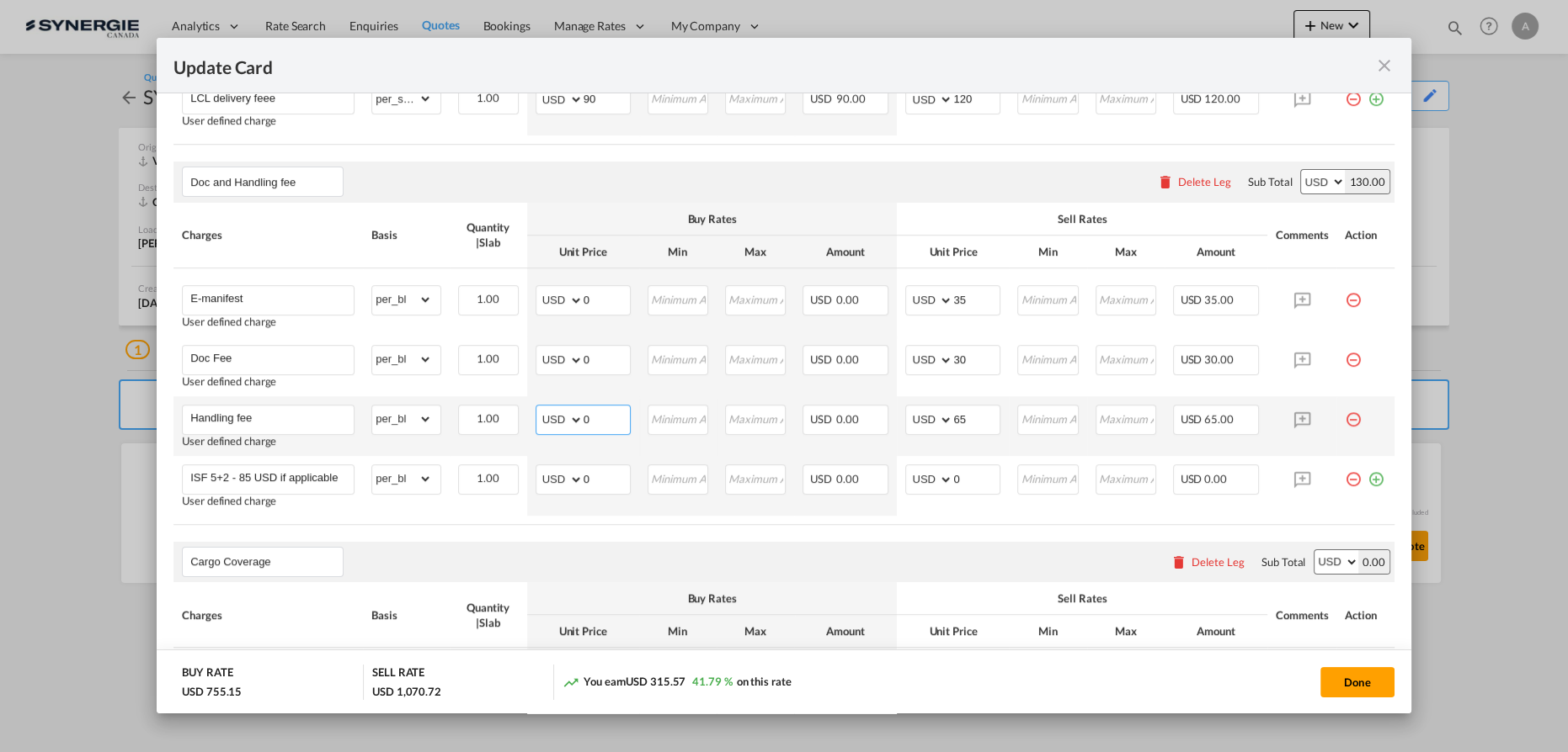
drag, startPoint x: 538, startPoint y: 419, endPoint x: 502, endPoint y: 397, distance: 42.2
click at [521, 417] on tr "Handling fee User defined charge Please Enter Already Exists gross_weight volum…" at bounding box center [784, 426] width 1220 height 60
drag, startPoint x: 562, startPoint y: 419, endPoint x: 487, endPoint y: 413, distance: 75.2
click at [491, 420] on tr "Handling fee User defined charge Please Enter Already Exists gross_weight volum…" at bounding box center [784, 426] width 1220 height 60
type input "32"
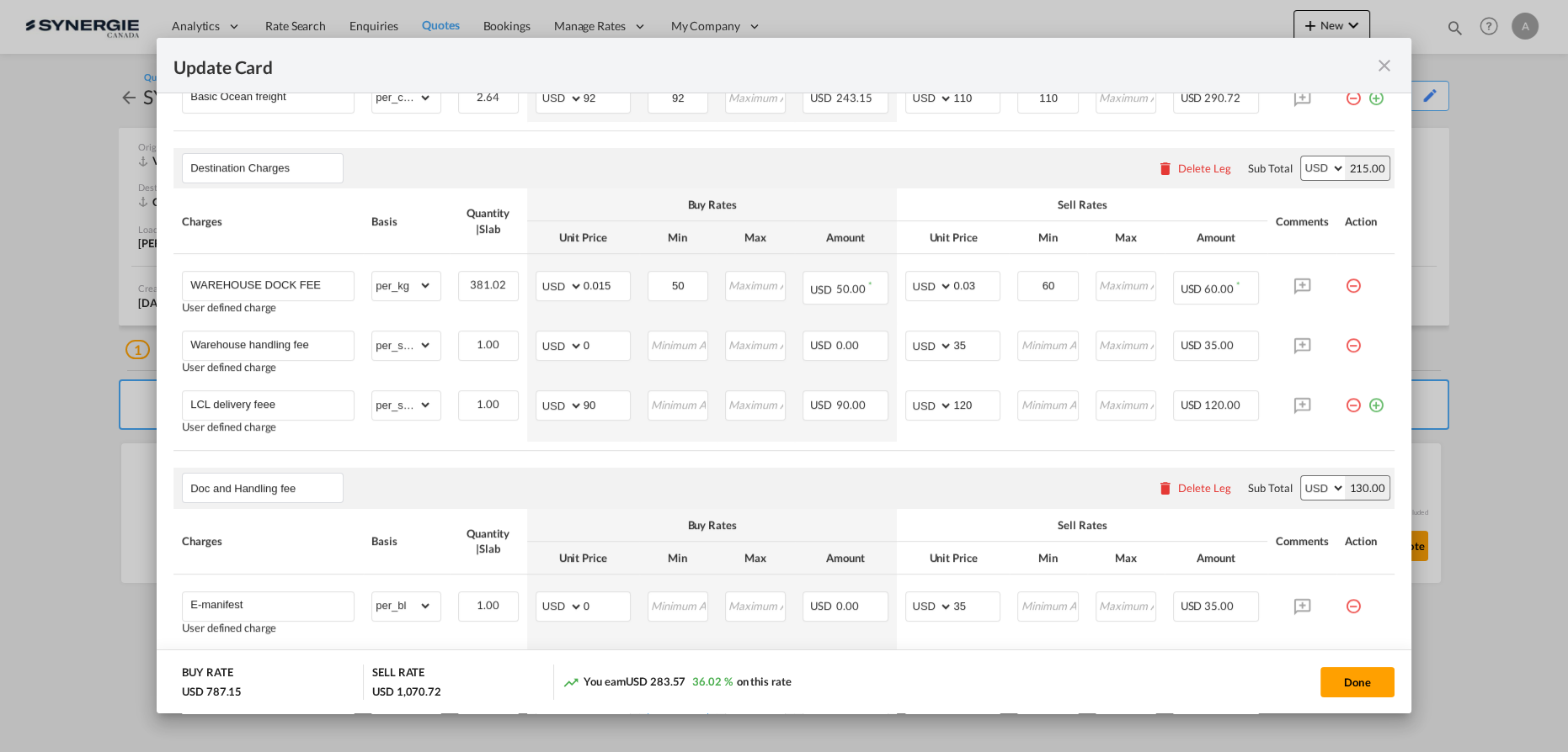
scroll to position [439, 0]
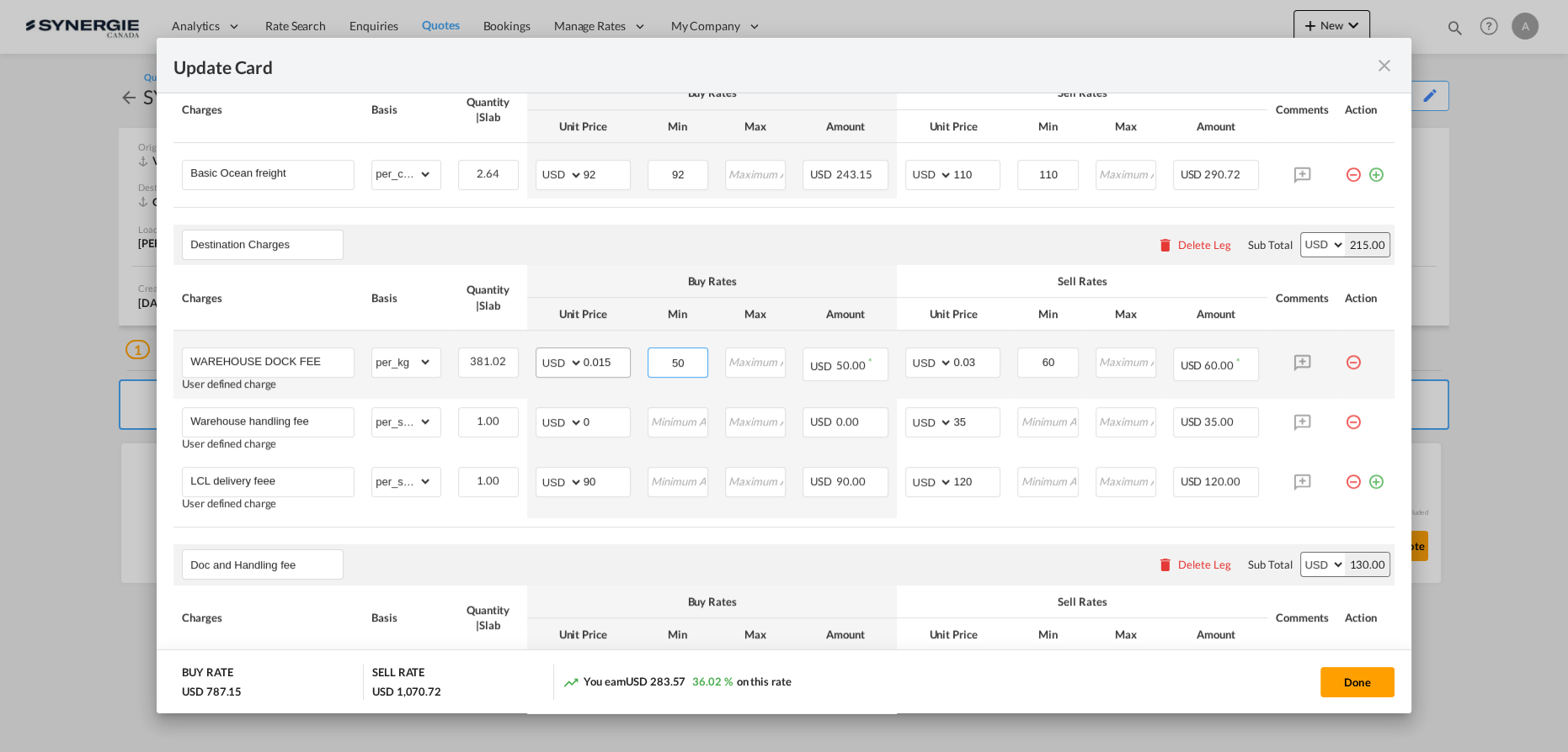
drag, startPoint x: 679, startPoint y: 359, endPoint x: 581, endPoint y: 352, distance: 98.2
click at [599, 358] on tr "WAREHOUSE DOCK FEE User defined charge Please Enter Already Exists gross_weight…" at bounding box center [784, 364] width 1220 height 69
type input "54"
type input "70"
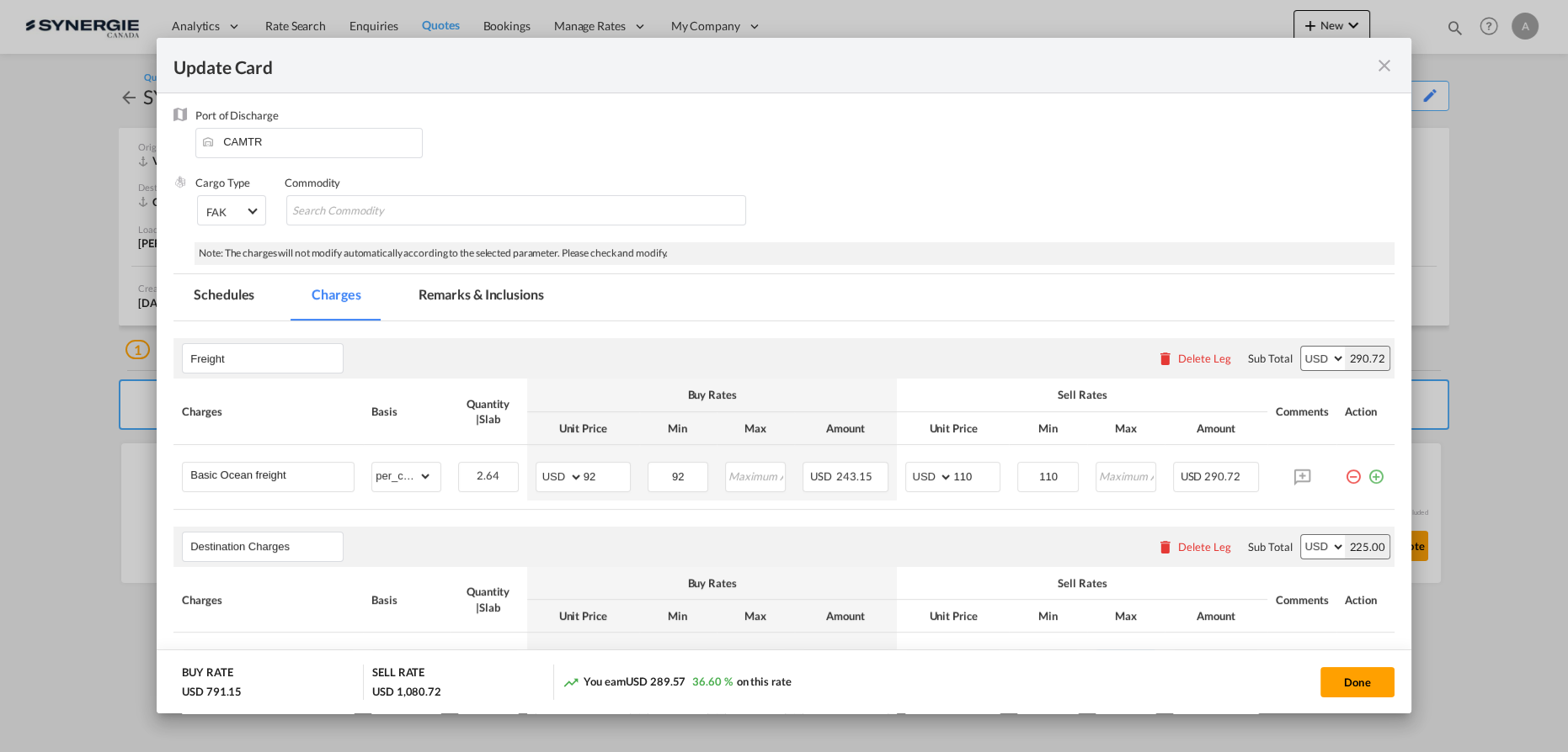
scroll to position [134, 0]
click at [476, 299] on md-tab-item "Remarks & Inclusions" at bounding box center [481, 301] width 166 height 46
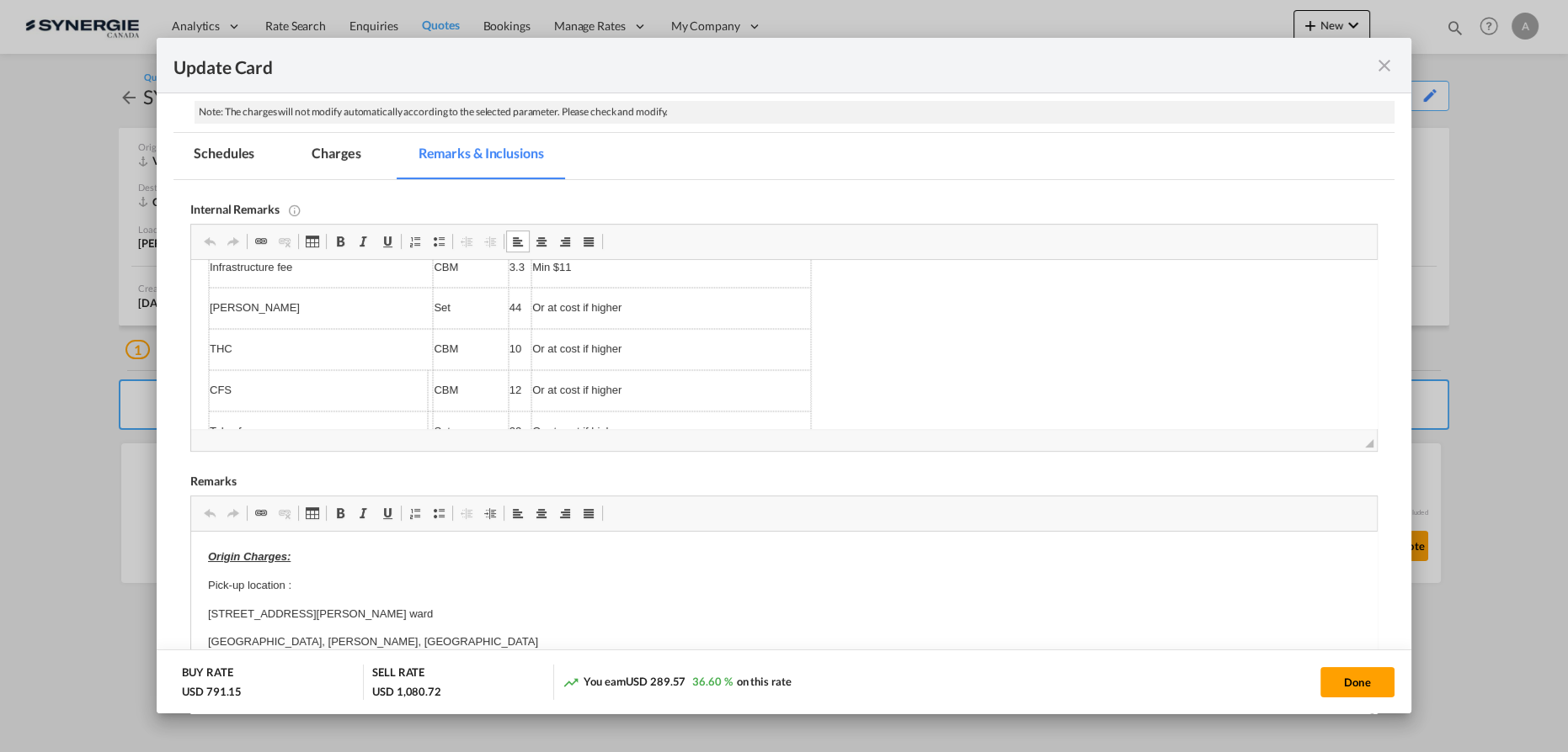
scroll to position [287, 0]
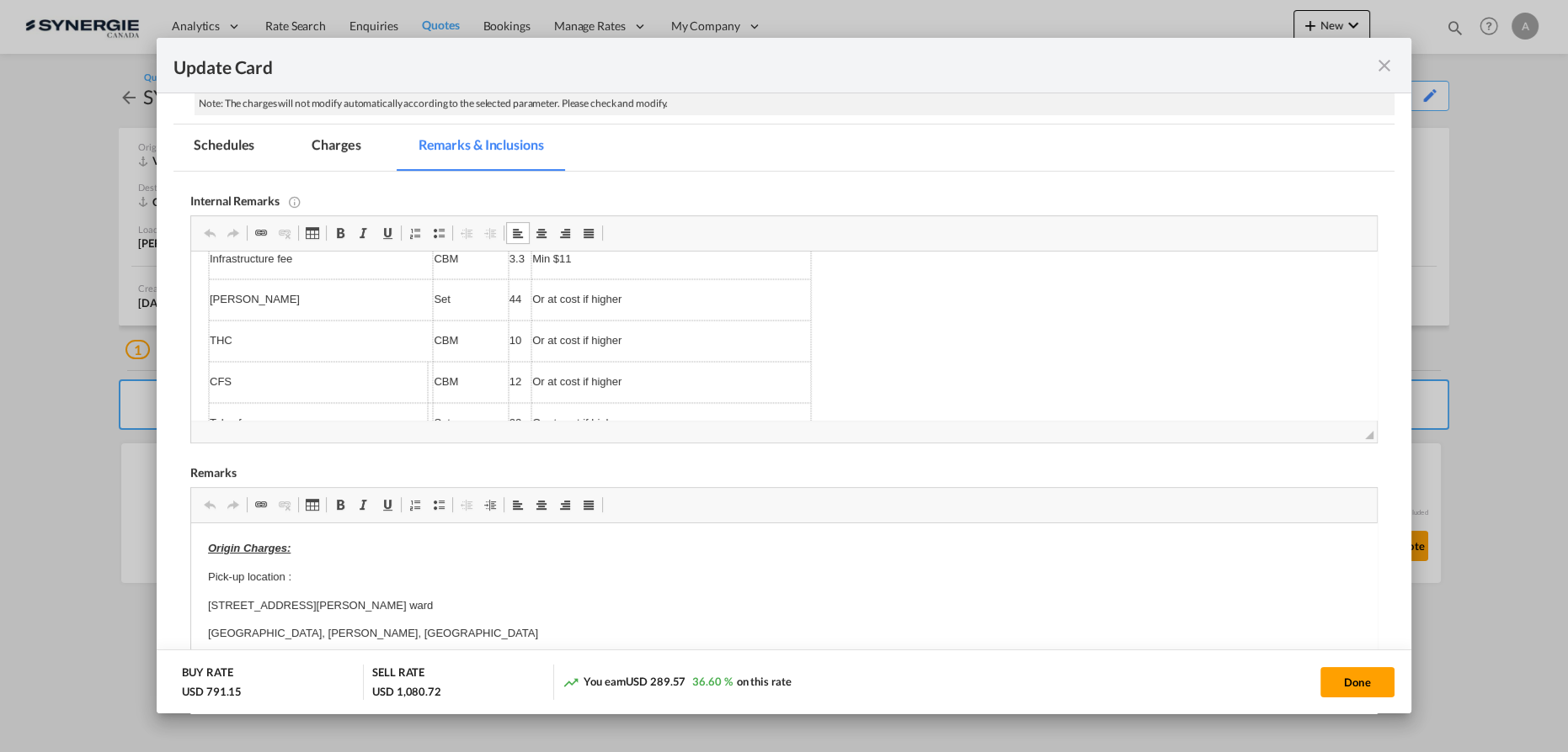
click at [346, 364] on td "CFS" at bounding box center [318, 382] width 219 height 41
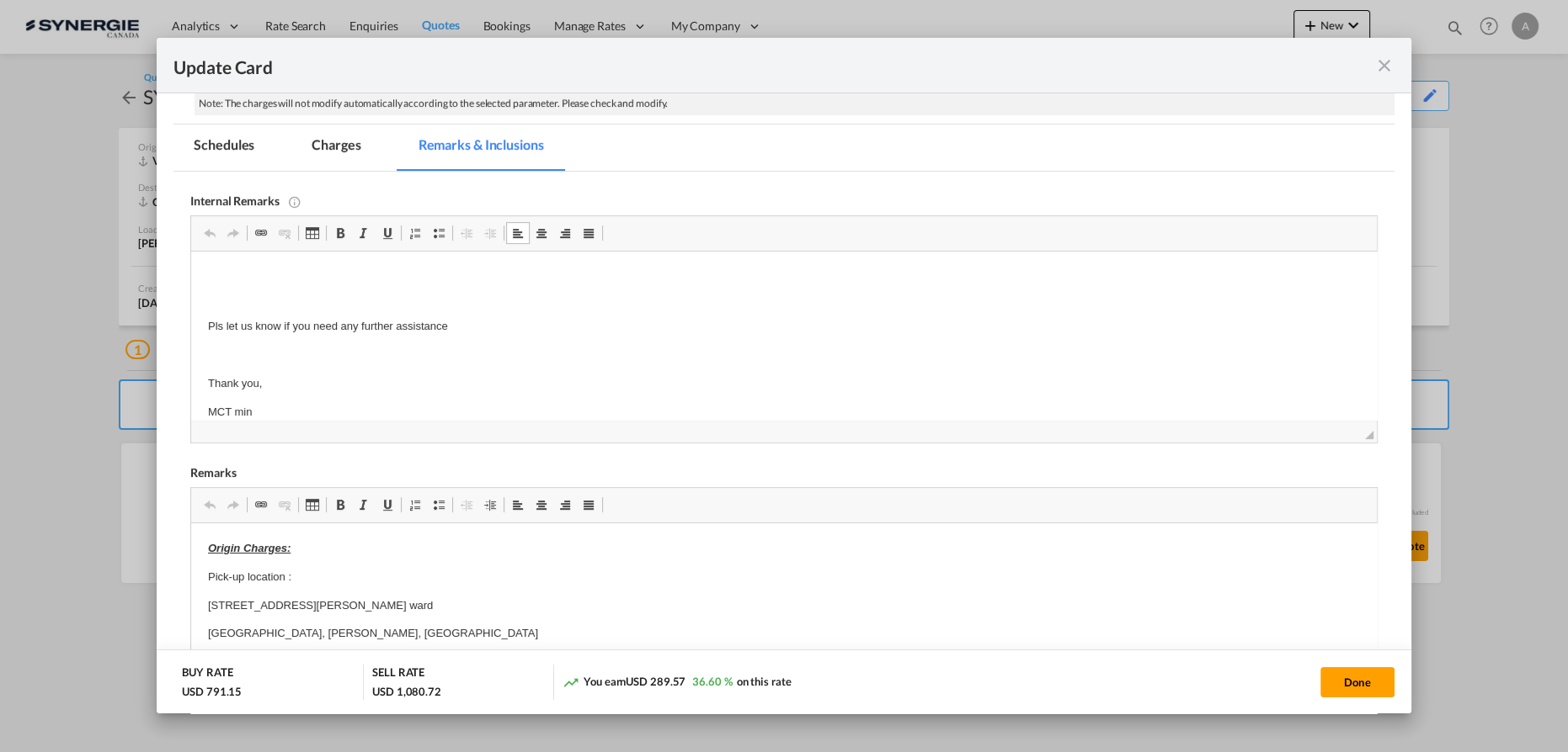
scroll to position [678, 0]
click at [245, 401] on p "MCT min" at bounding box center [784, 402] width 1152 height 18
drag, startPoint x: 259, startPoint y: 398, endPoint x: 310, endPoint y: 632, distance: 239.5
click at [191, 381] on html "DB Group have not replied yet - used EXW from another quote from the same pick-…" at bounding box center [784, 0] width 1186 height 854
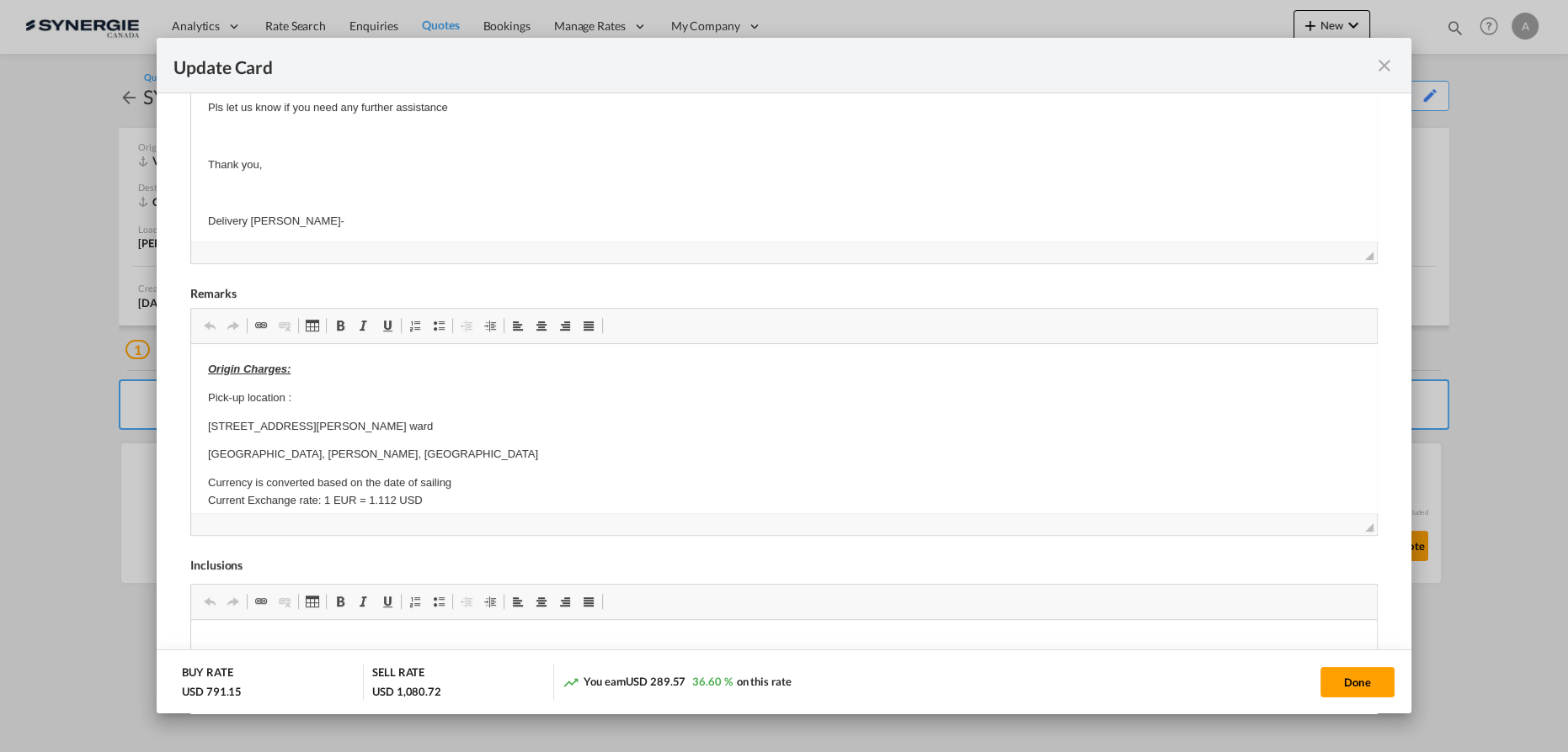
scroll to position [439, 0]
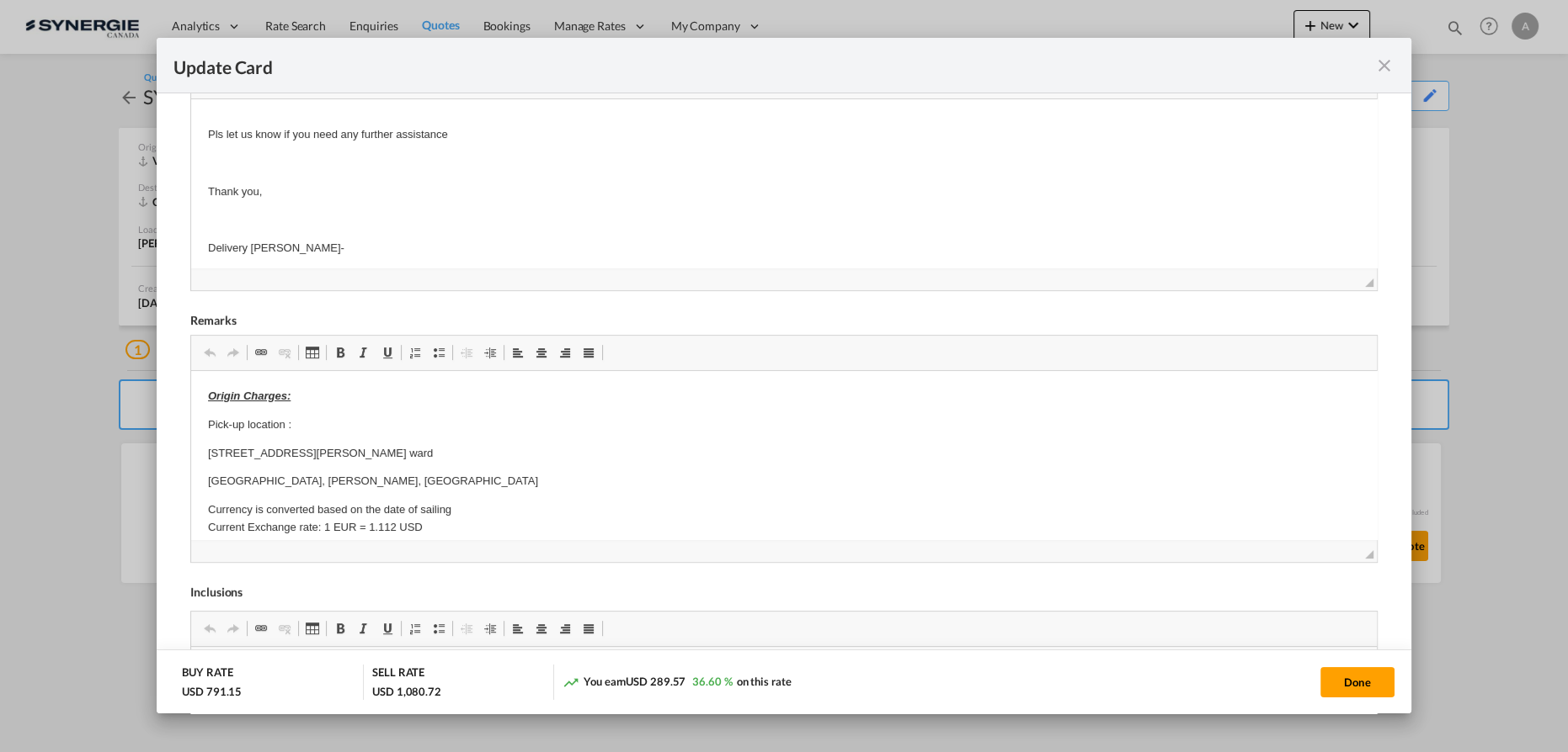
click at [321, 240] on p "Delivery Lafrance-" at bounding box center [784, 249] width 1152 height 18
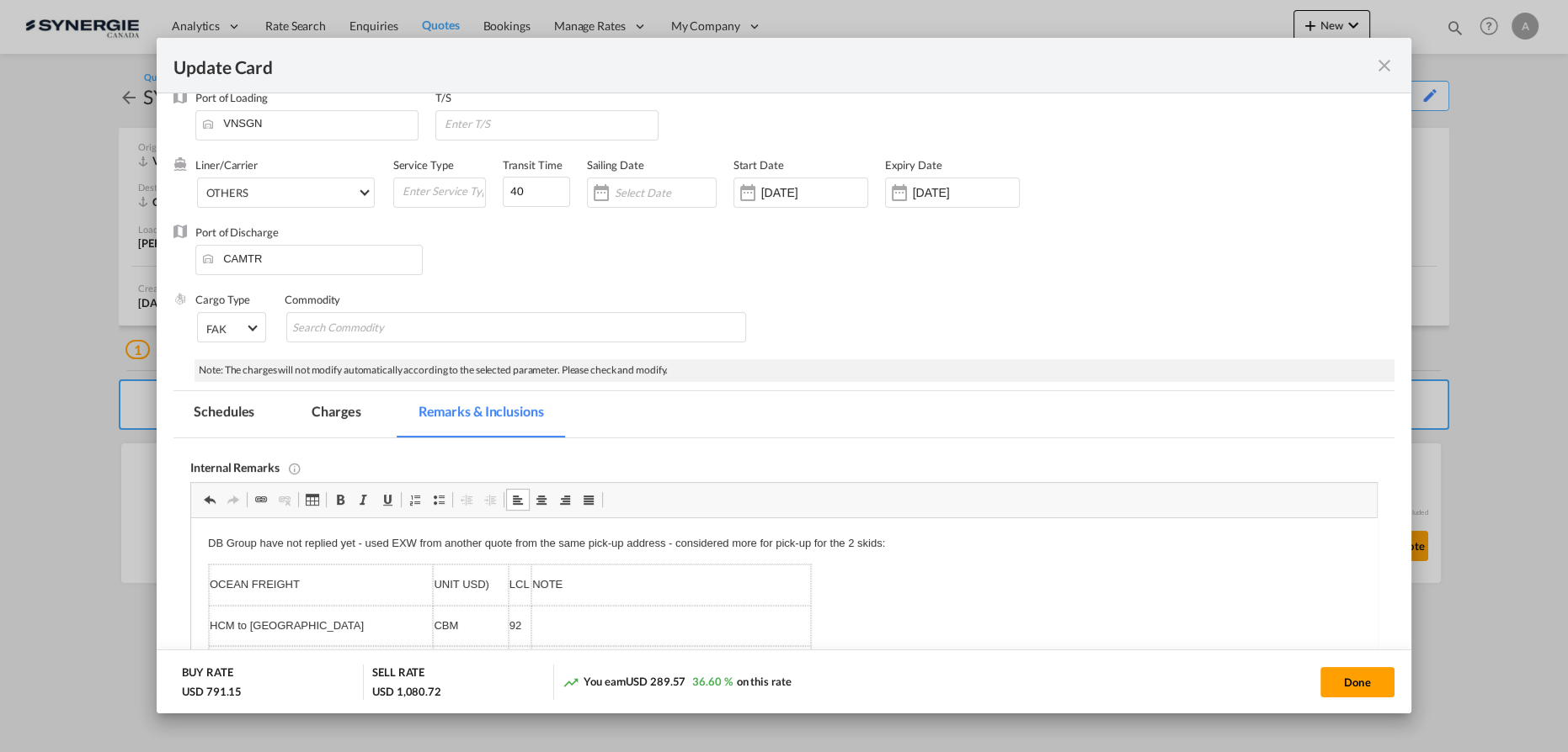
scroll to position [0, 0]
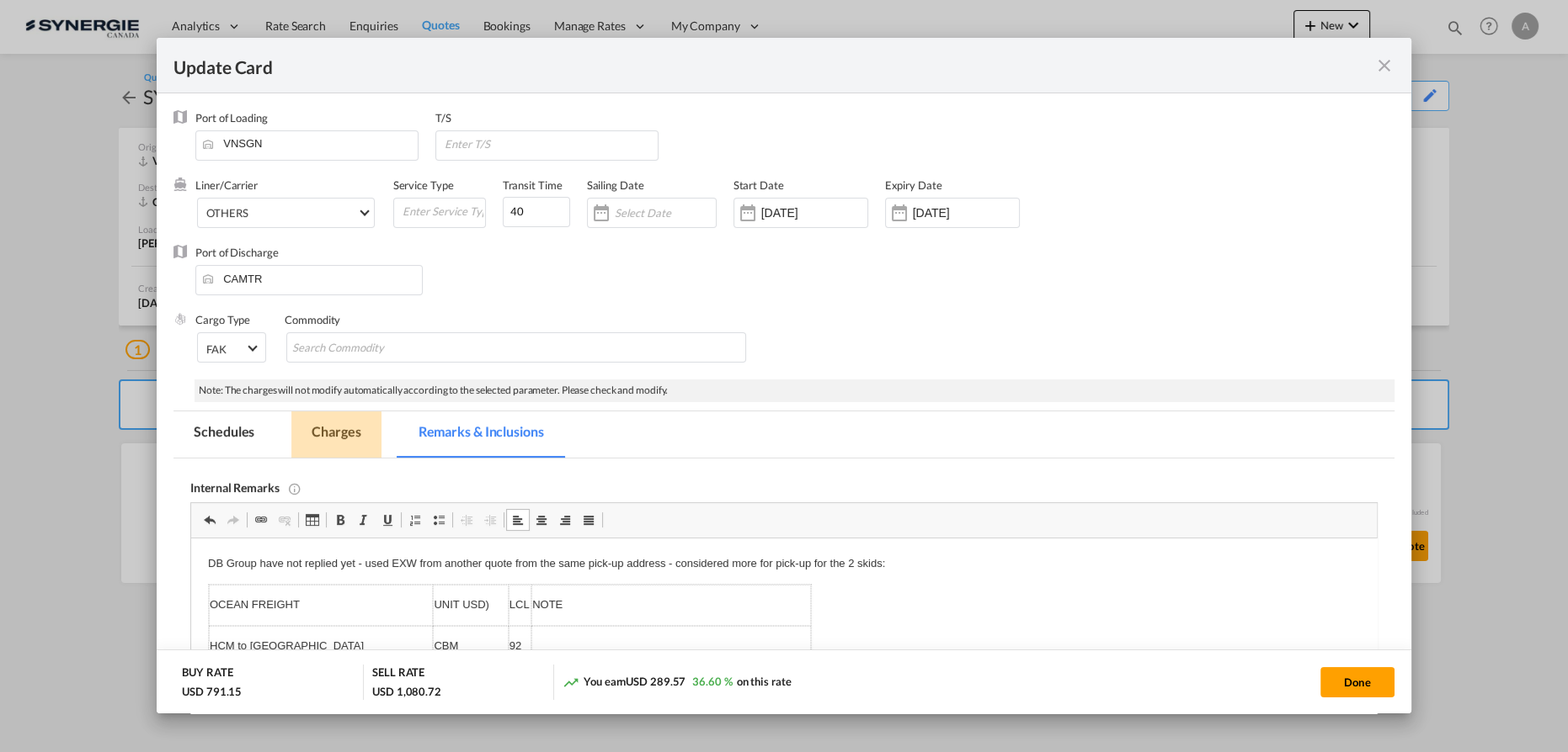
click at [296, 443] on md-tab-item "Charges" at bounding box center [336, 435] width 89 height 46
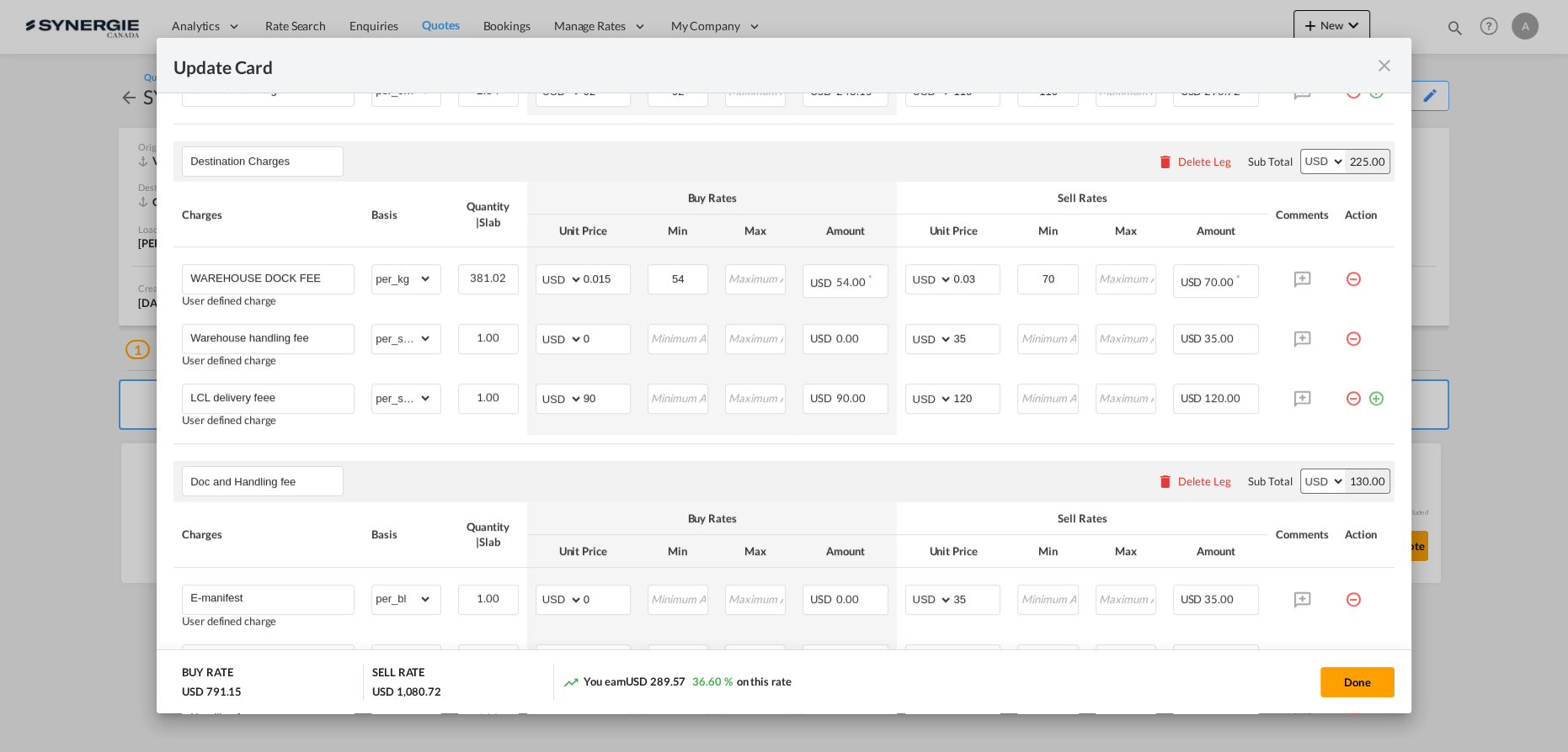
scroll to position [516, 0]
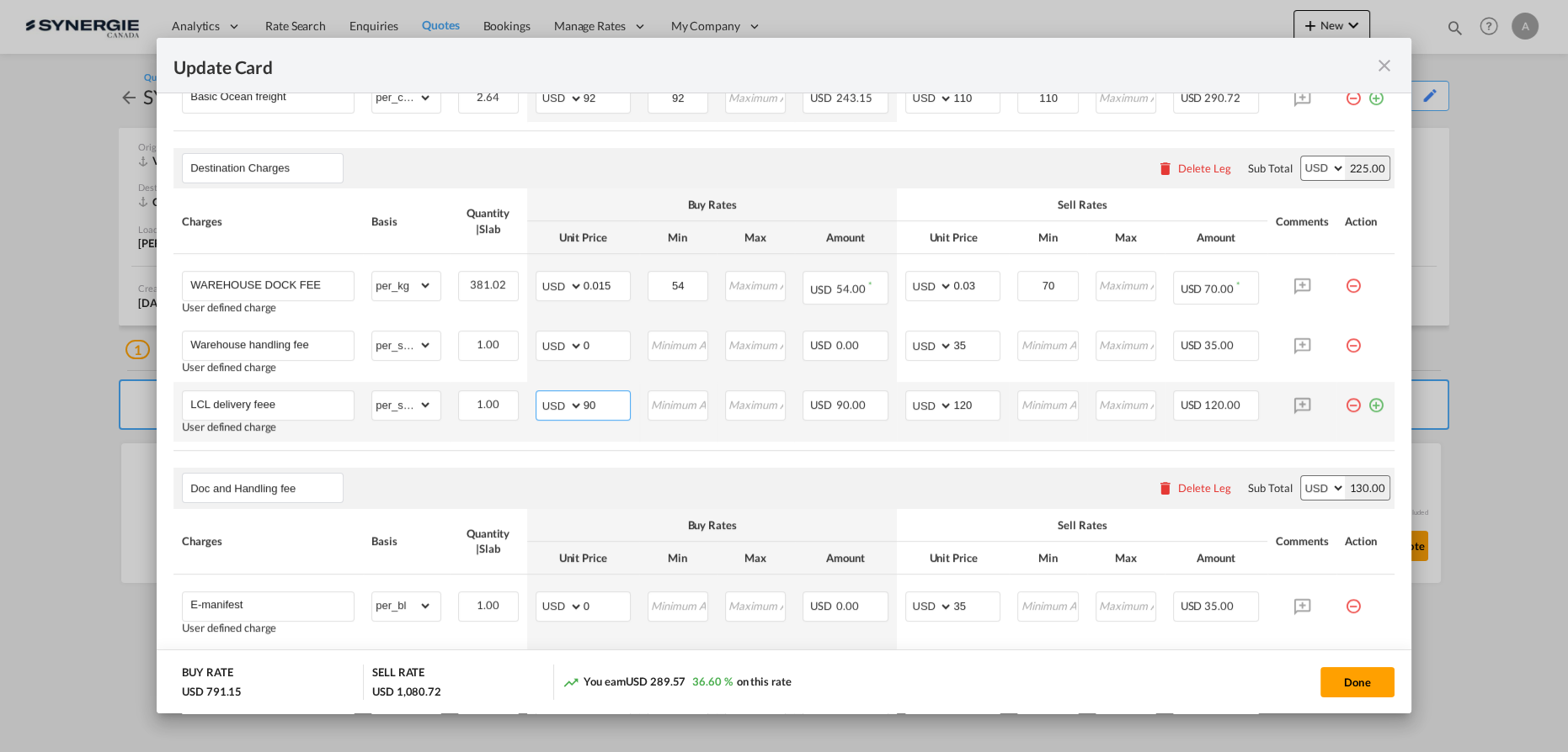
drag, startPoint x: 603, startPoint y: 405, endPoint x: 530, endPoint y: 401, distance: 73.1
click at [536, 401] on md-input-container "AED AFN ALL AMD ANG AOA ARS AUD AWG AZN BAM BBD BDT BGN BHD BIF BMD BND BOB BRL…" at bounding box center [583, 405] width 95 height 30
type input "53"
type input "90"
click at [1340, 678] on button "Done" at bounding box center [1357, 683] width 74 height 30
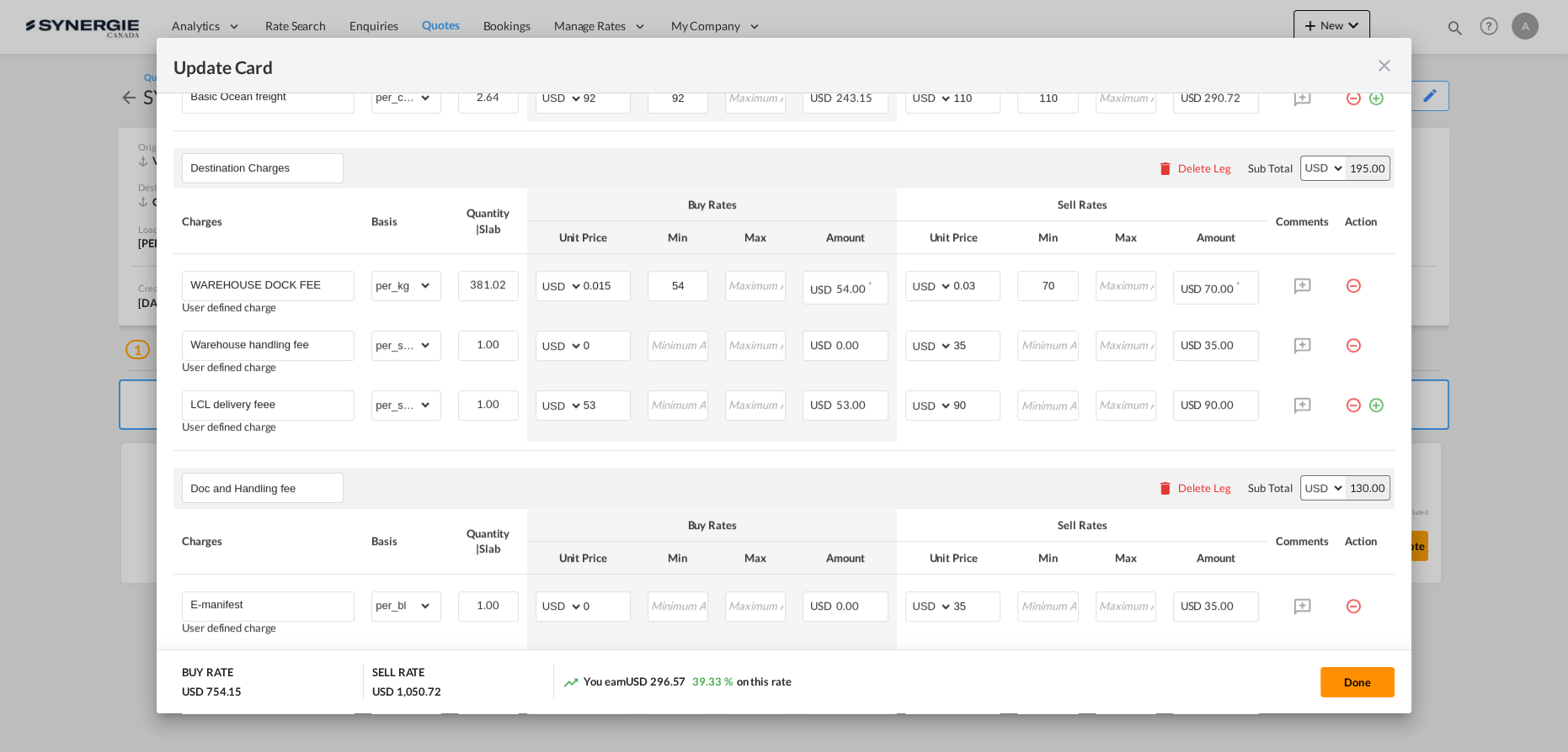
type input "04 Sep 2025"
type input "13 Sep 2025"
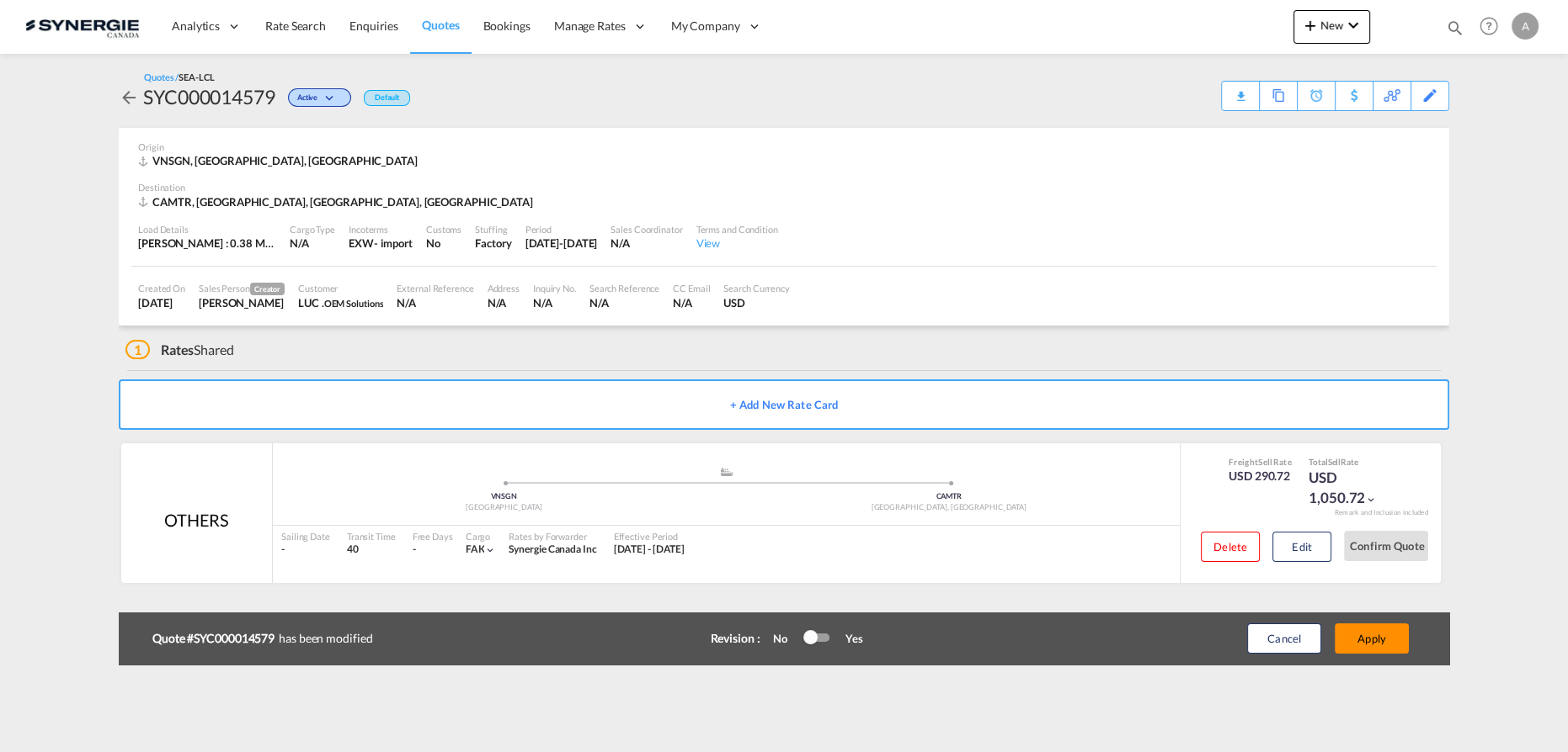
click at [1365, 642] on button "Apply" at bounding box center [1371, 639] width 74 height 30
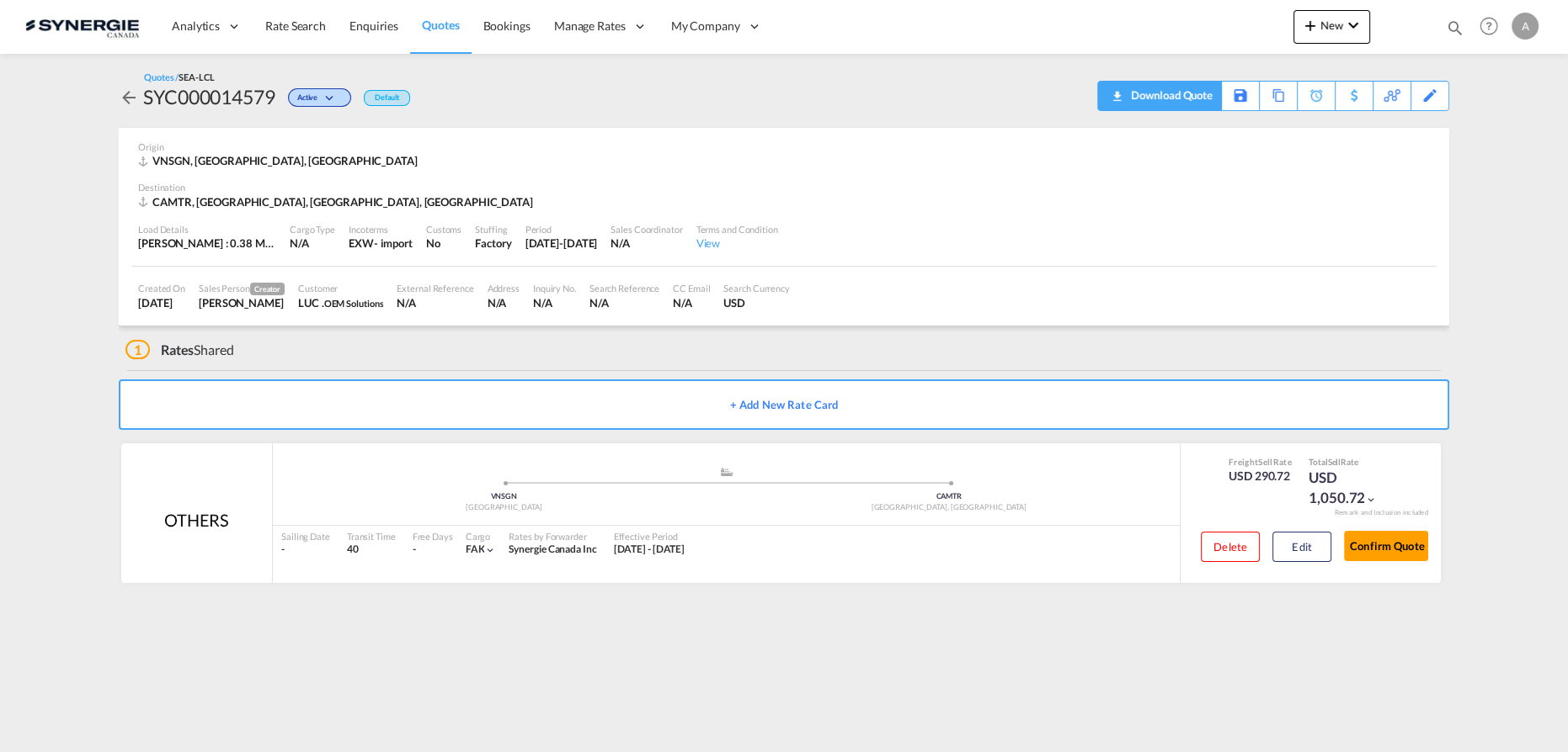
click at [1194, 102] on div "Download Quote" at bounding box center [1170, 95] width 86 height 27
click at [1295, 553] on button "Edit" at bounding box center [1301, 547] width 59 height 30
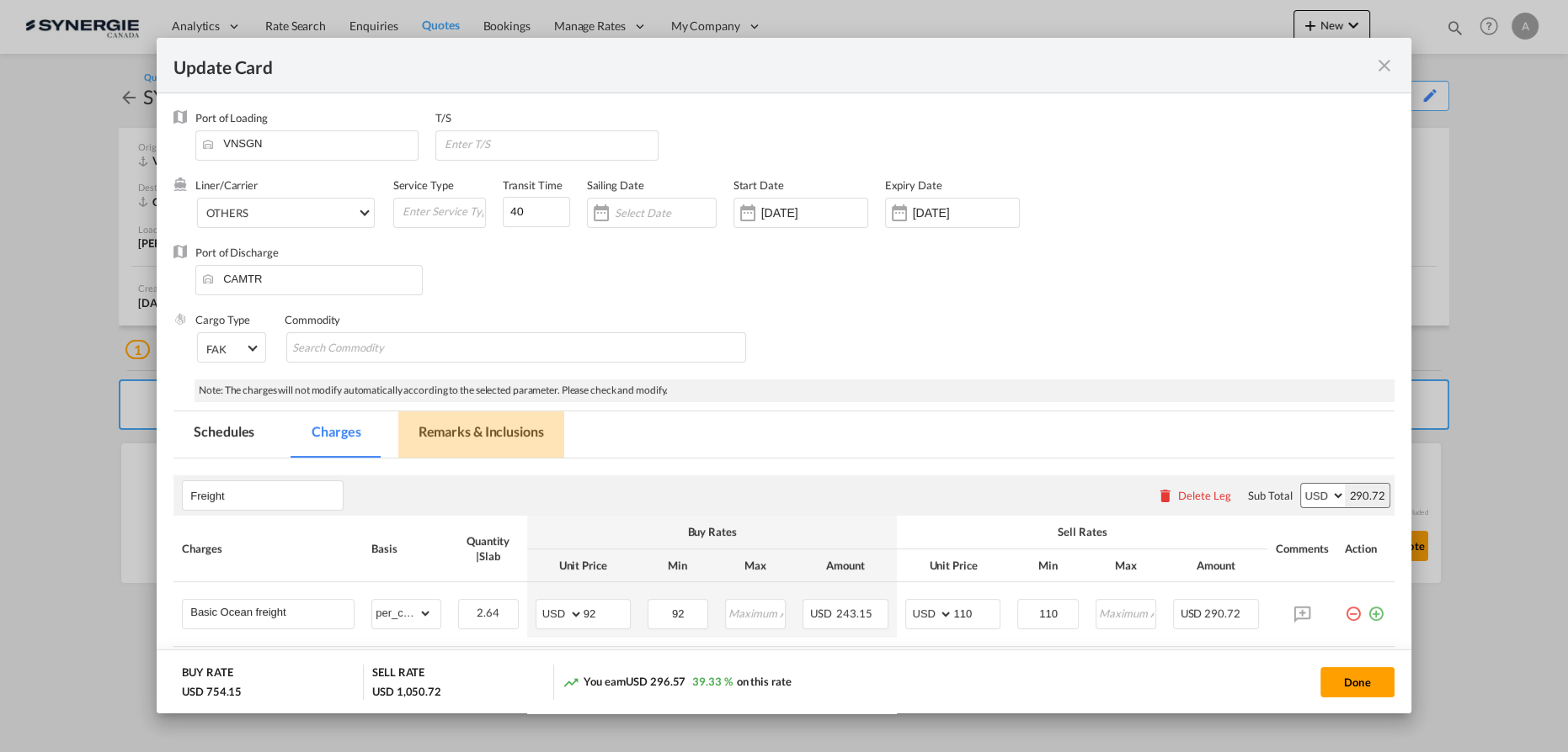
click at [432, 435] on md-tab-item "Remarks & Inclusions" at bounding box center [481, 435] width 166 height 46
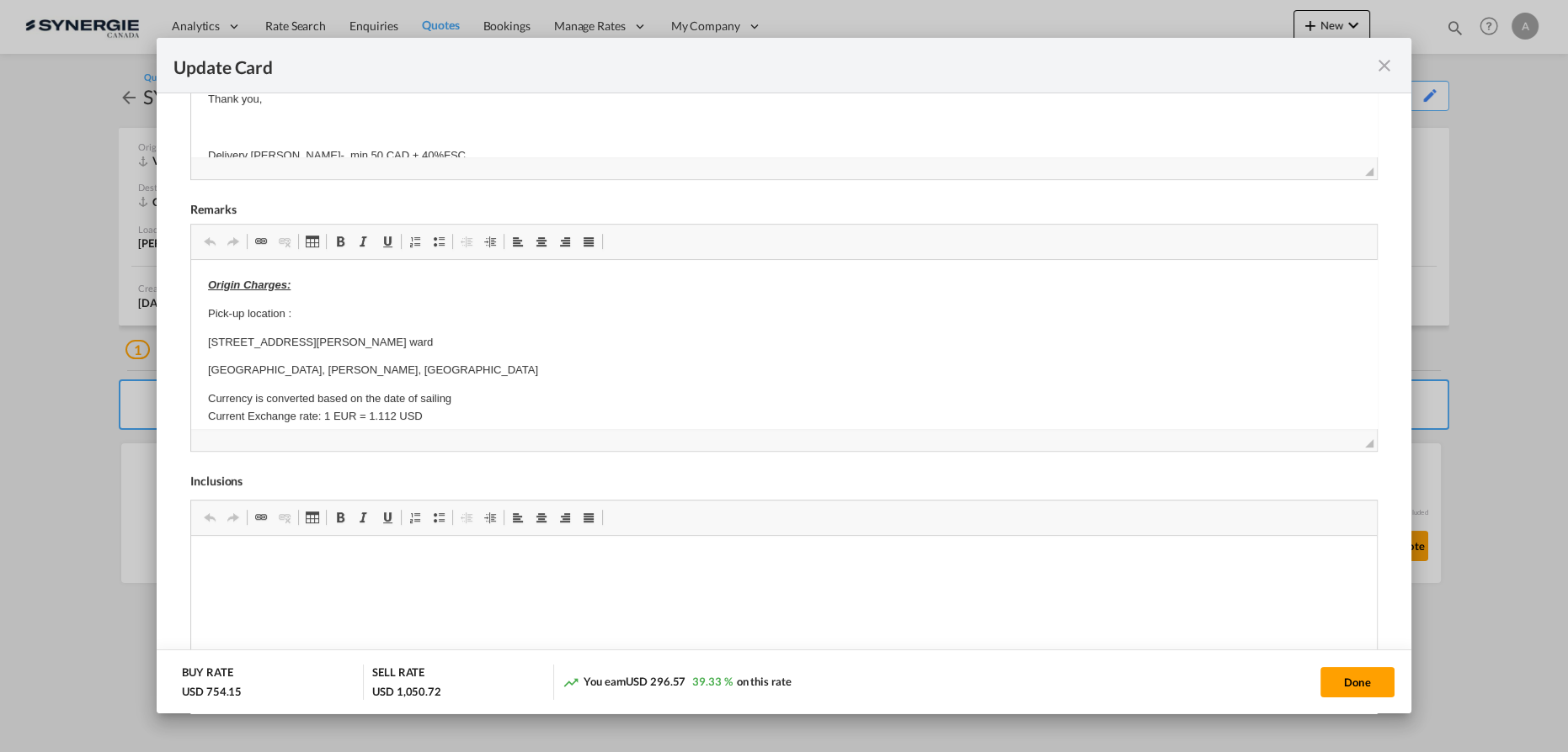
scroll to position [415, 0]
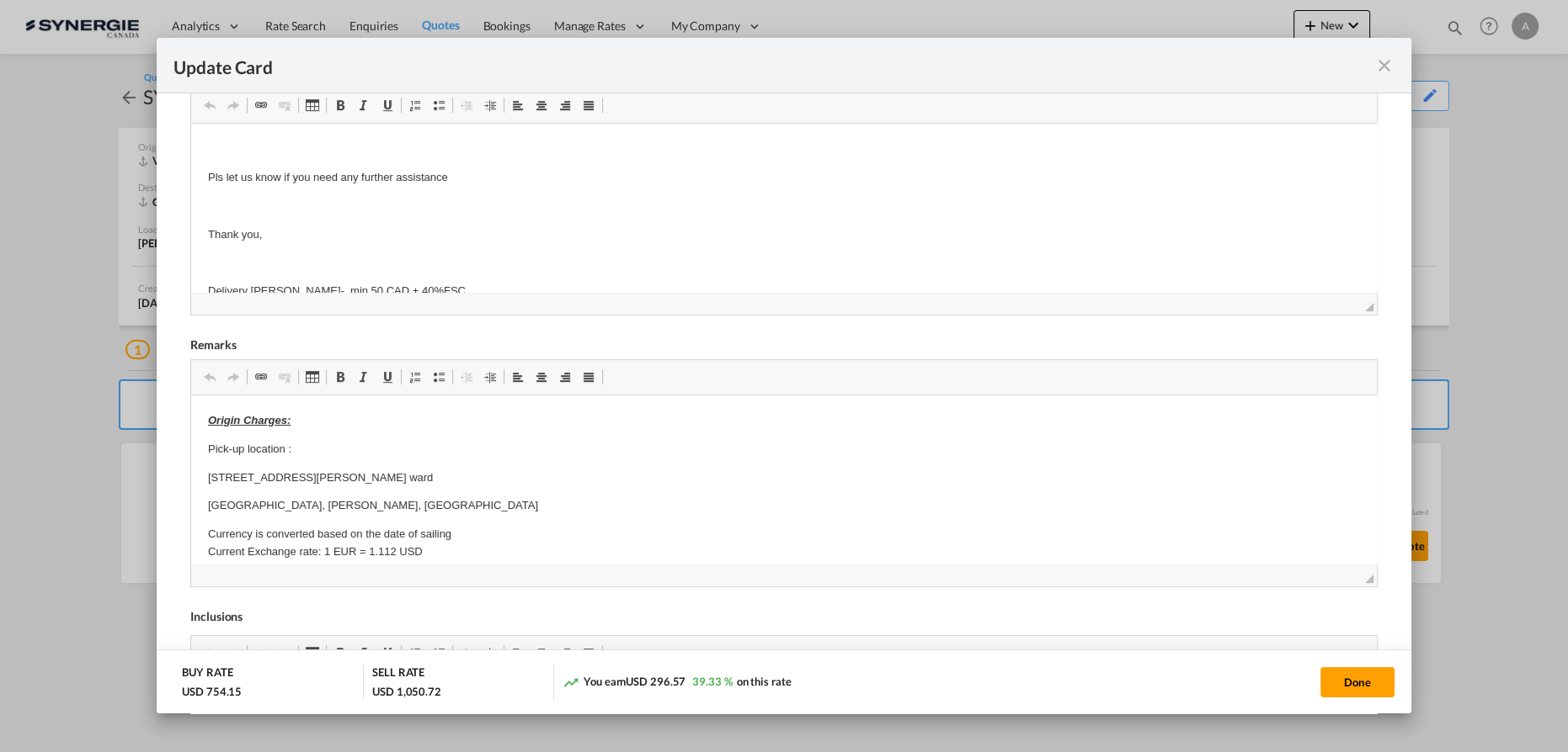
drag, startPoint x: 293, startPoint y: 414, endPoint x: 217, endPoint y: 432, distance: 78.1
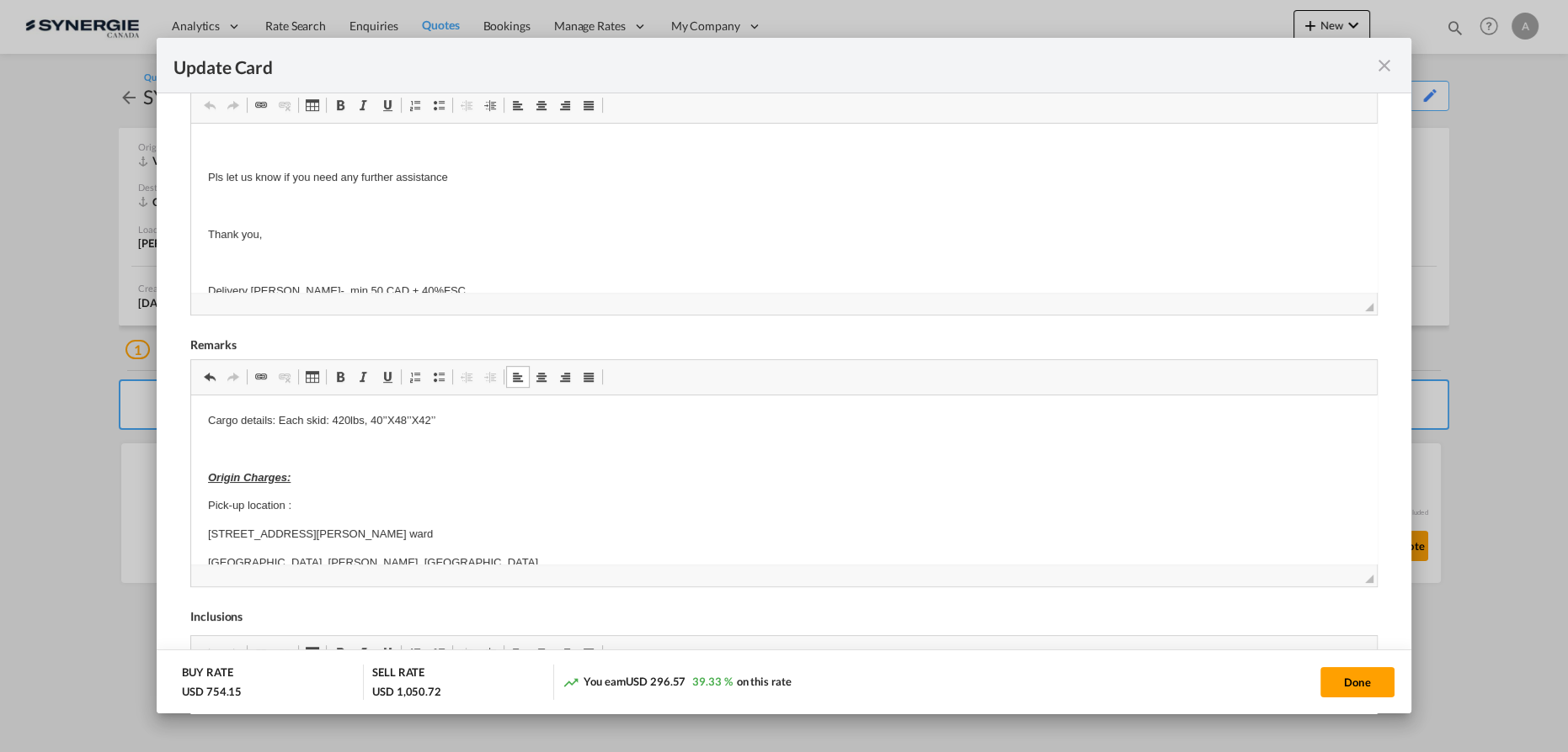
click at [280, 424] on p "Cargo details: Each skid: 420lbs, 40’’X48’’X42’’" at bounding box center [784, 421] width 1152 height 18
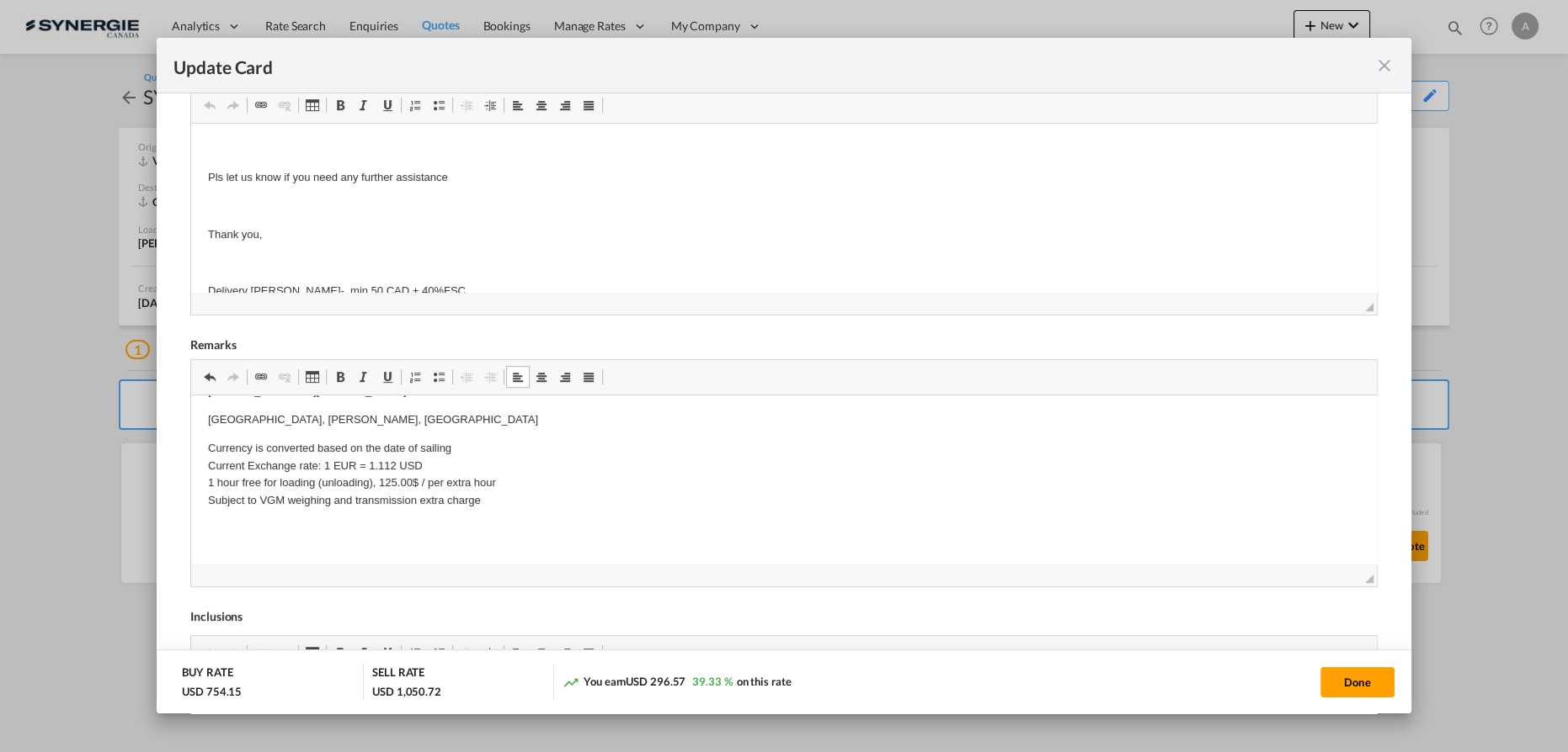
scroll to position [152, 0]
click at [1342, 690] on button "Done" at bounding box center [1357, 683] width 74 height 30
type input "04 Sep 2025"
type input "13 Sep 2025"
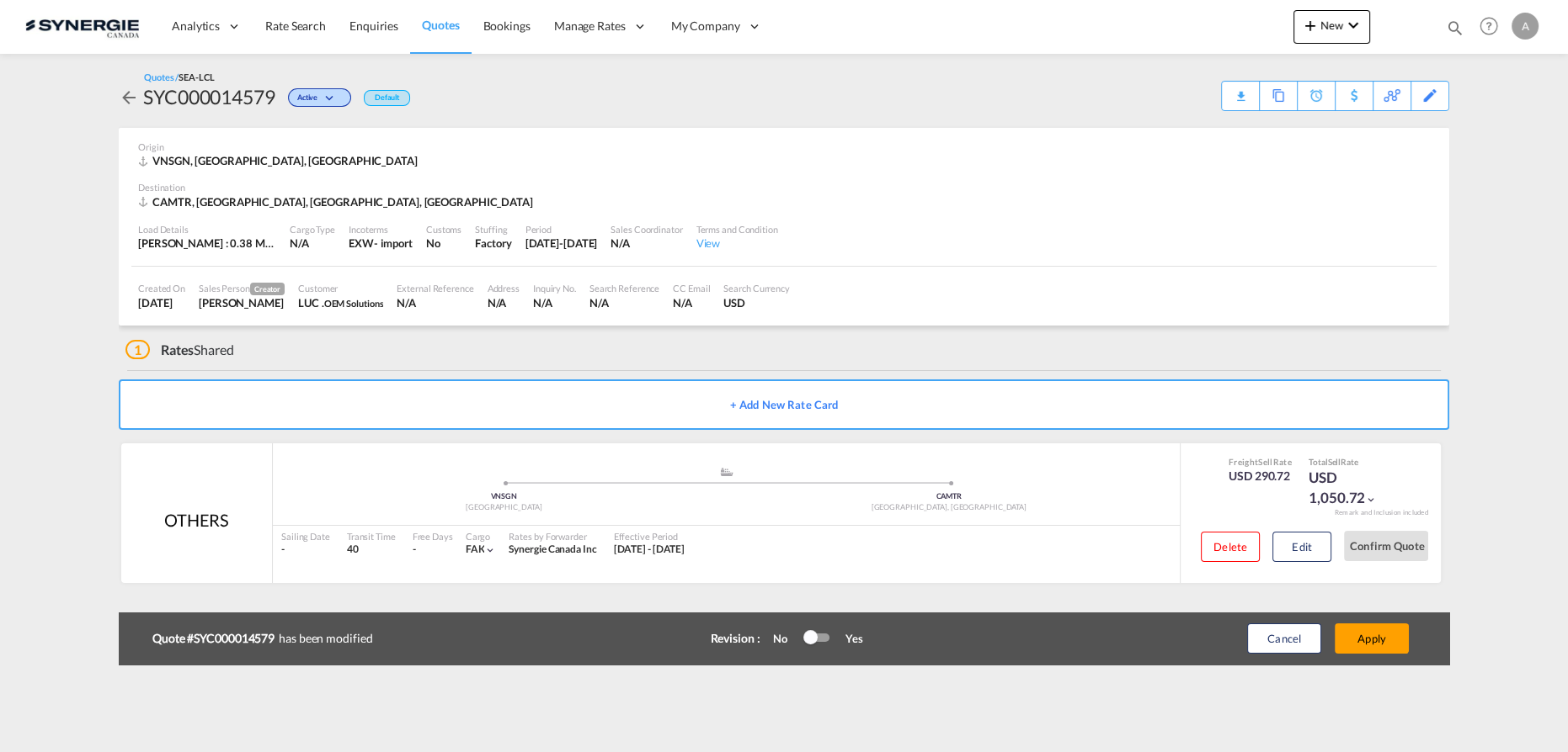
scroll to position [136, 0]
click at [1376, 642] on button "Apply" at bounding box center [1371, 639] width 74 height 30
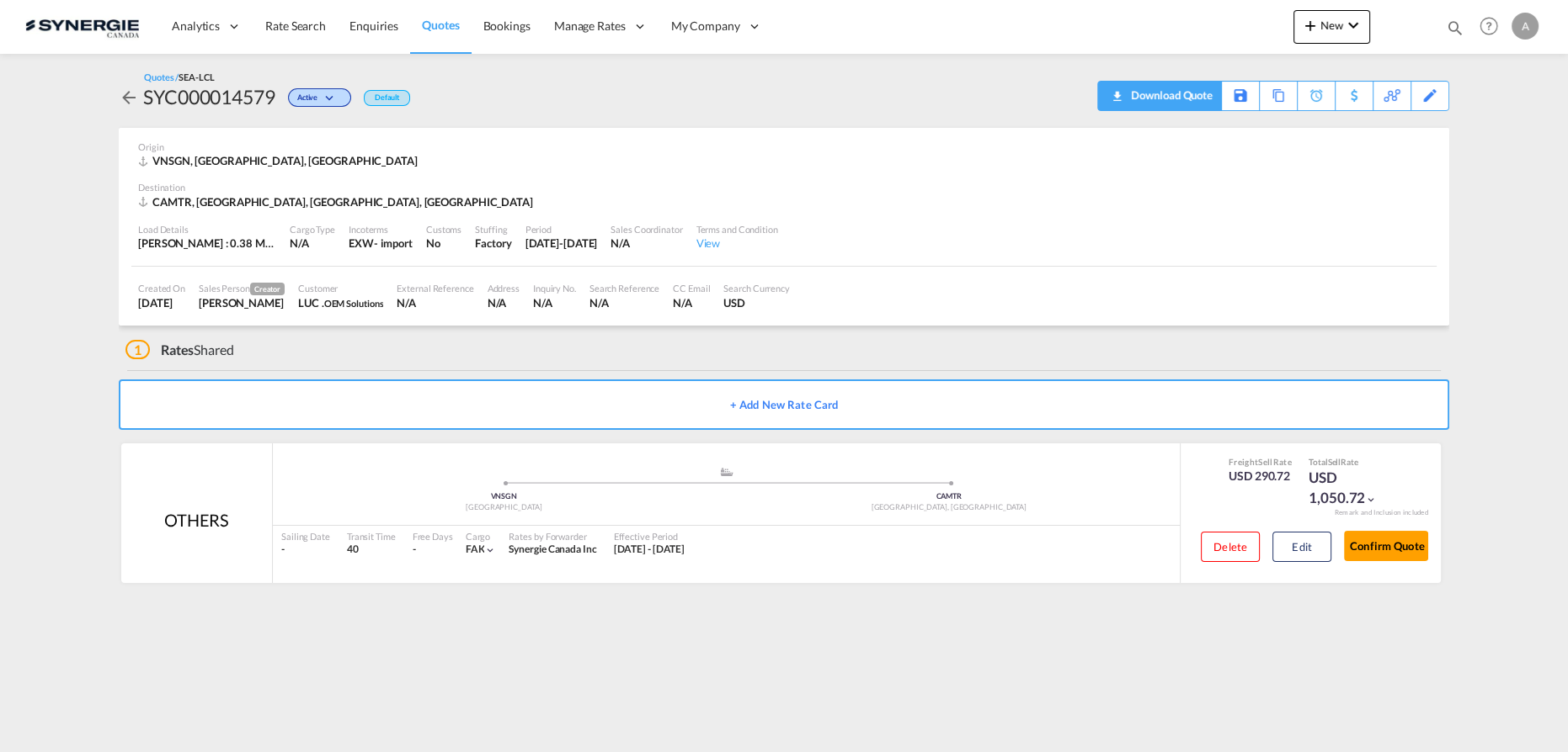
click at [1193, 102] on div "Download Quote" at bounding box center [1170, 95] width 86 height 27
click at [1309, 542] on button "Edit" at bounding box center [1301, 547] width 59 height 30
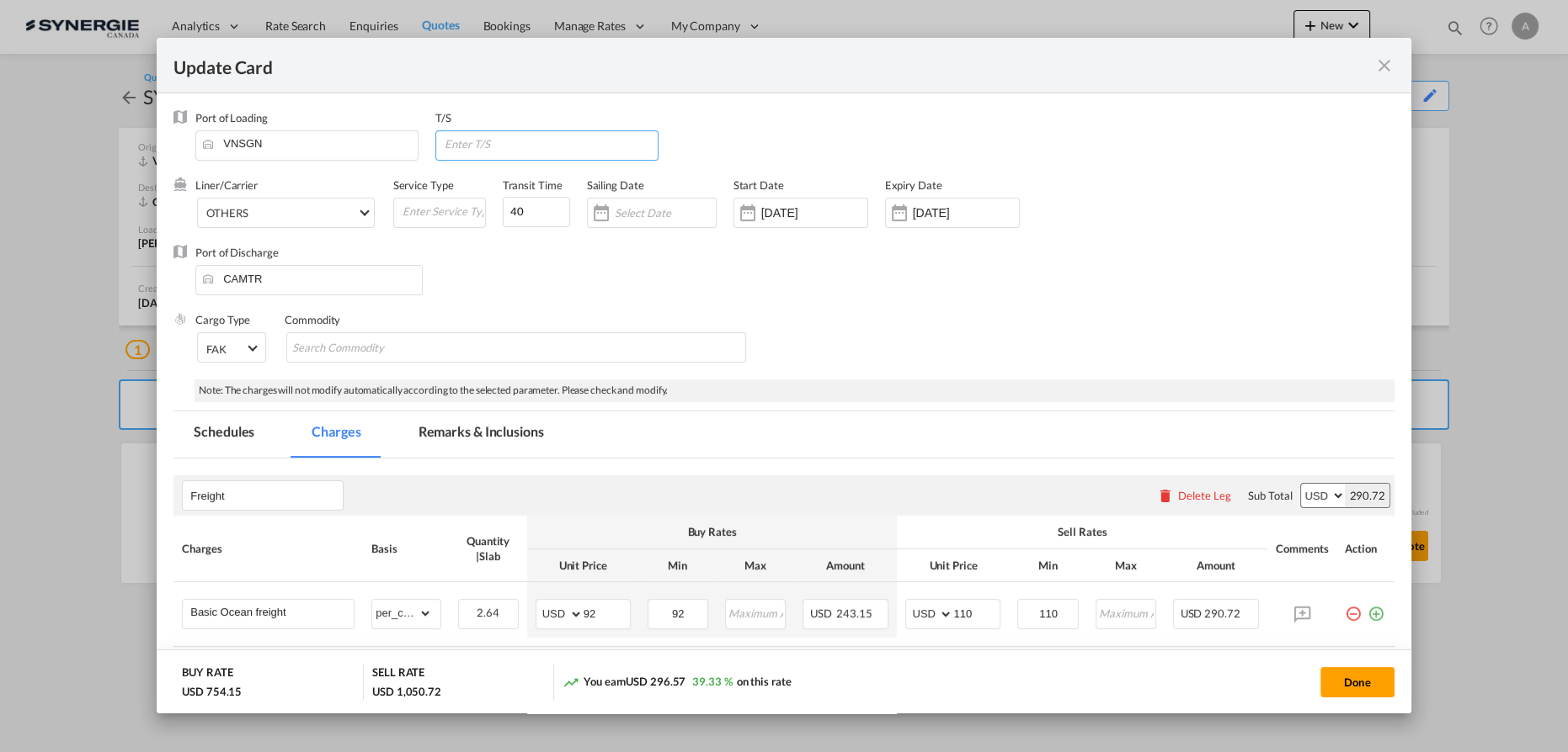
click at [497, 141] on input "Update Card Port ..." at bounding box center [550, 143] width 215 height 25
type input "VANCOUVER"
drag, startPoint x: 530, startPoint y: 209, endPoint x: 459, endPoint y: 210, distance: 71.0
click at [466, 217] on div "Liner/Carrier OTHERS 2HM LOGISTICS D.O.O AAXL GLOBAL SHIPPING LINES LLC ABDUL M…" at bounding box center [688, 211] width 987 height 68
type input "35"
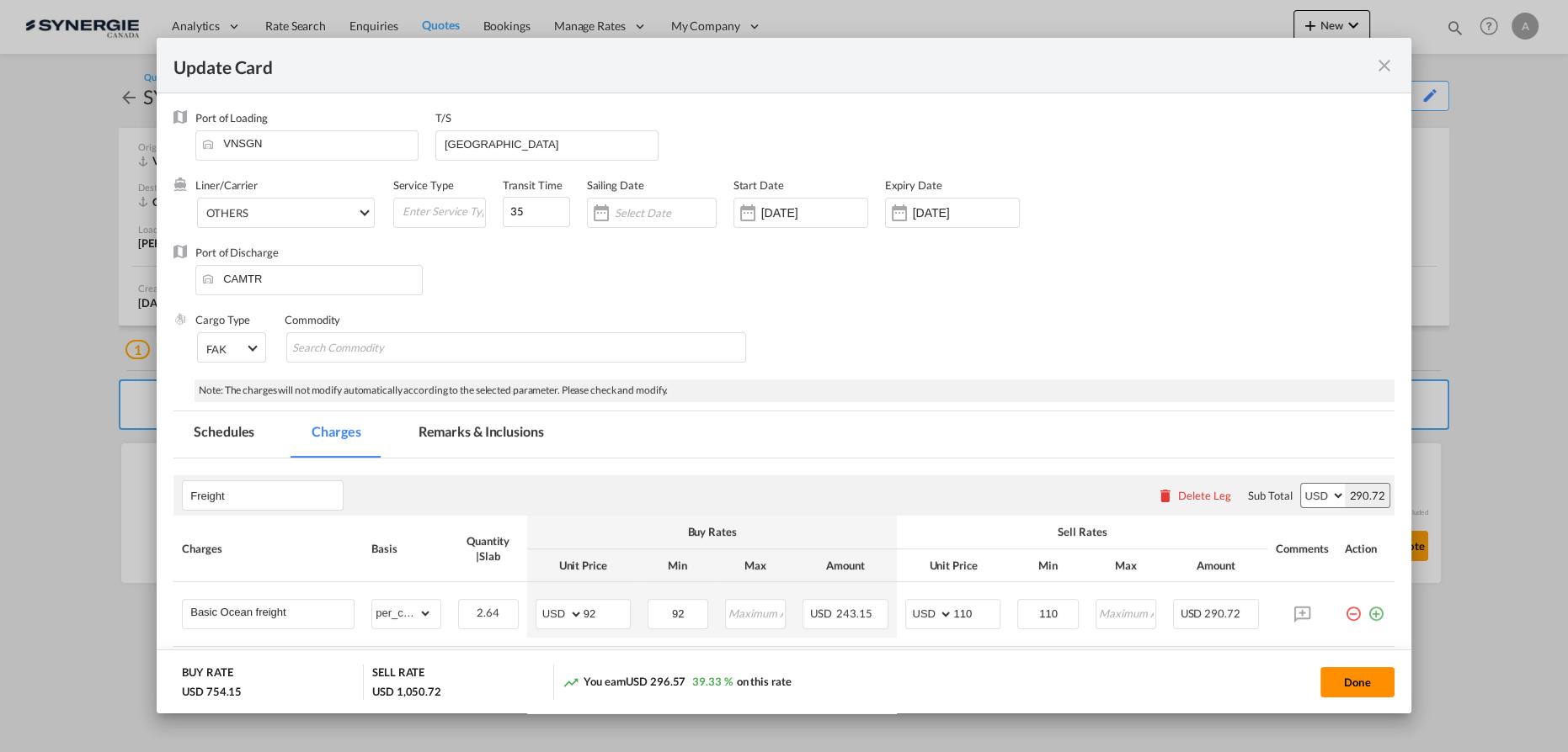
click at [1351, 676] on button "Done" at bounding box center [1357, 683] width 74 height 30
type input "04 Sep 2025"
type input "13 Sep 2025"
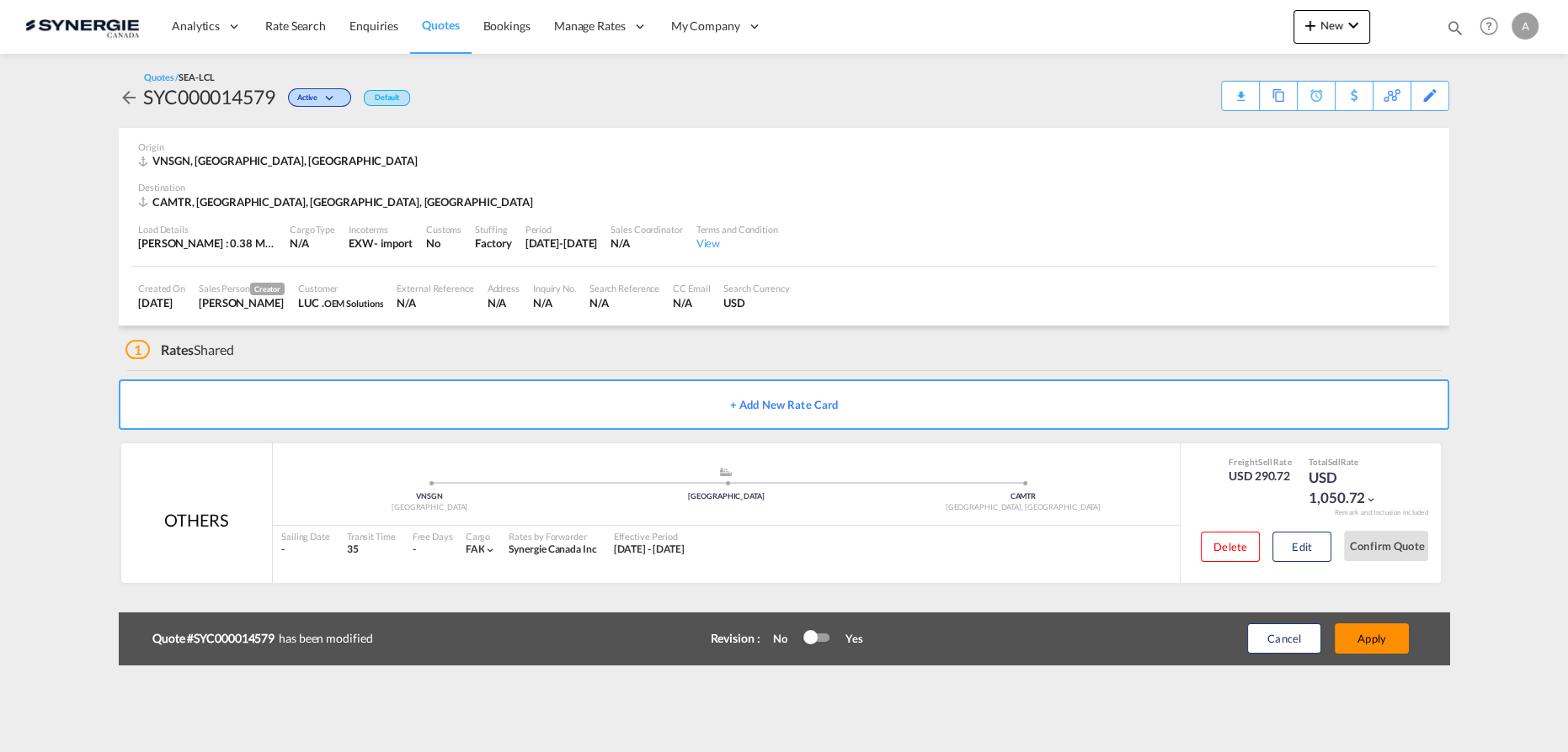
click at [1383, 642] on button "Apply" at bounding box center [1371, 639] width 74 height 30
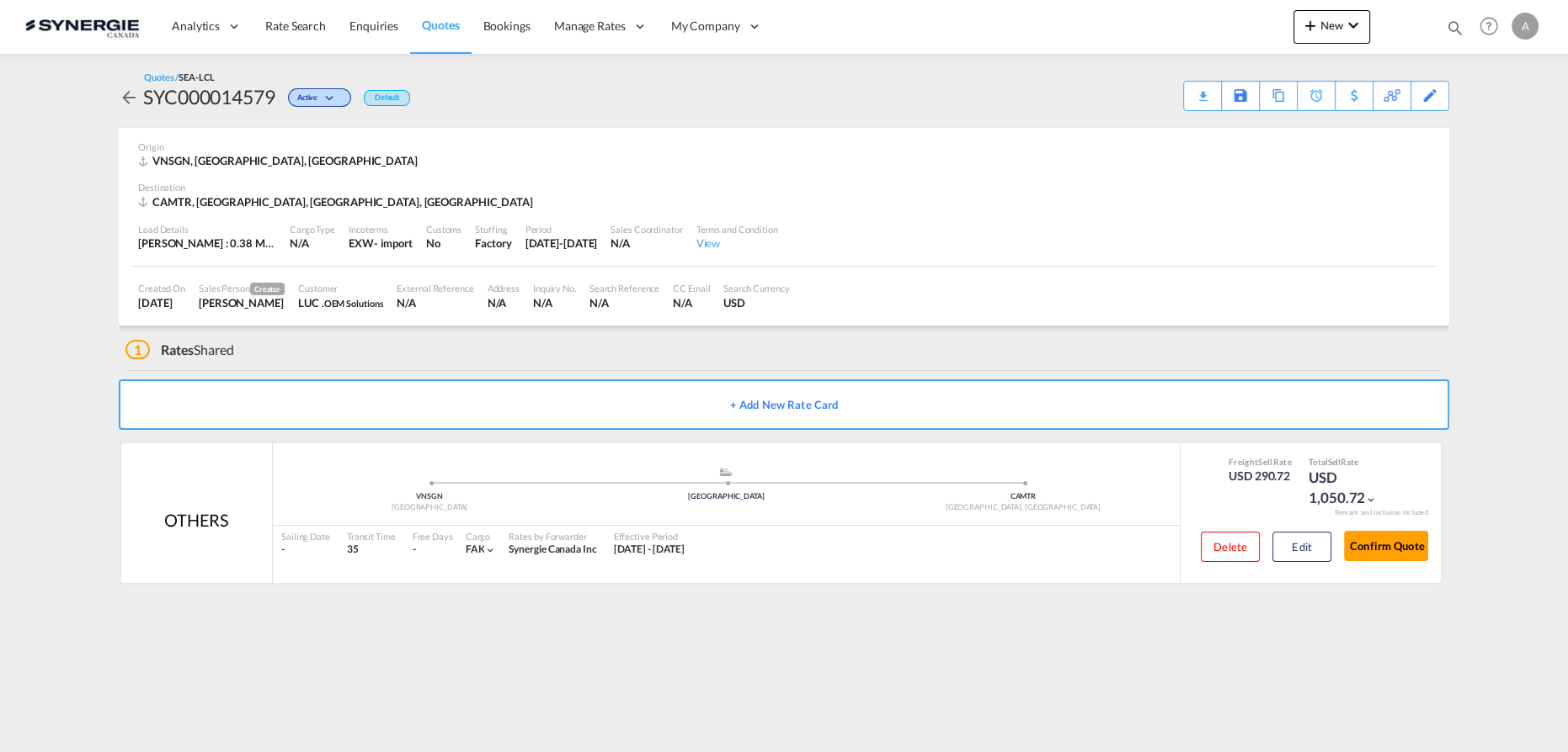
click at [0, 0] on div "Download Quote" at bounding box center [0, 0] width 0 height 0
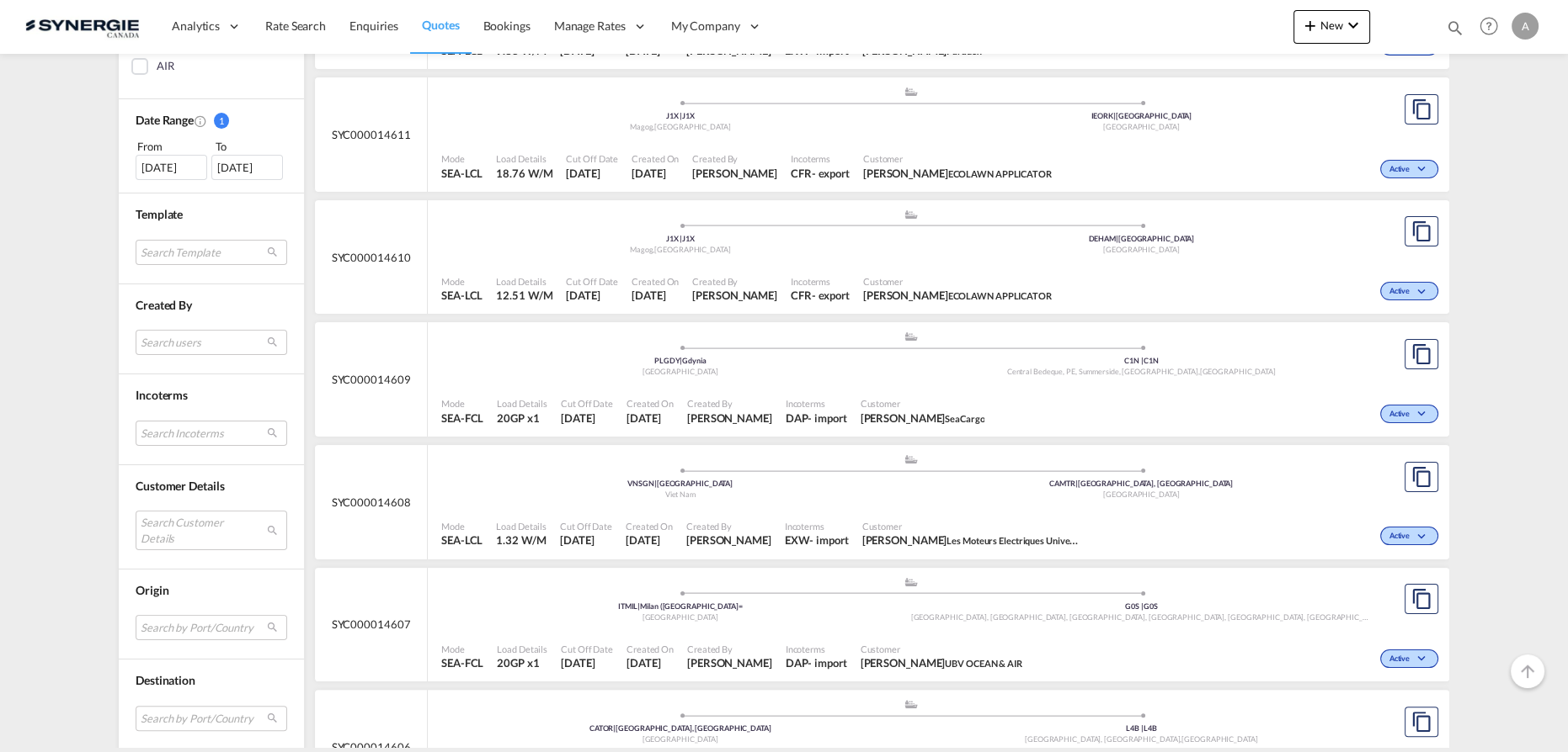
scroll to position [535, 0]
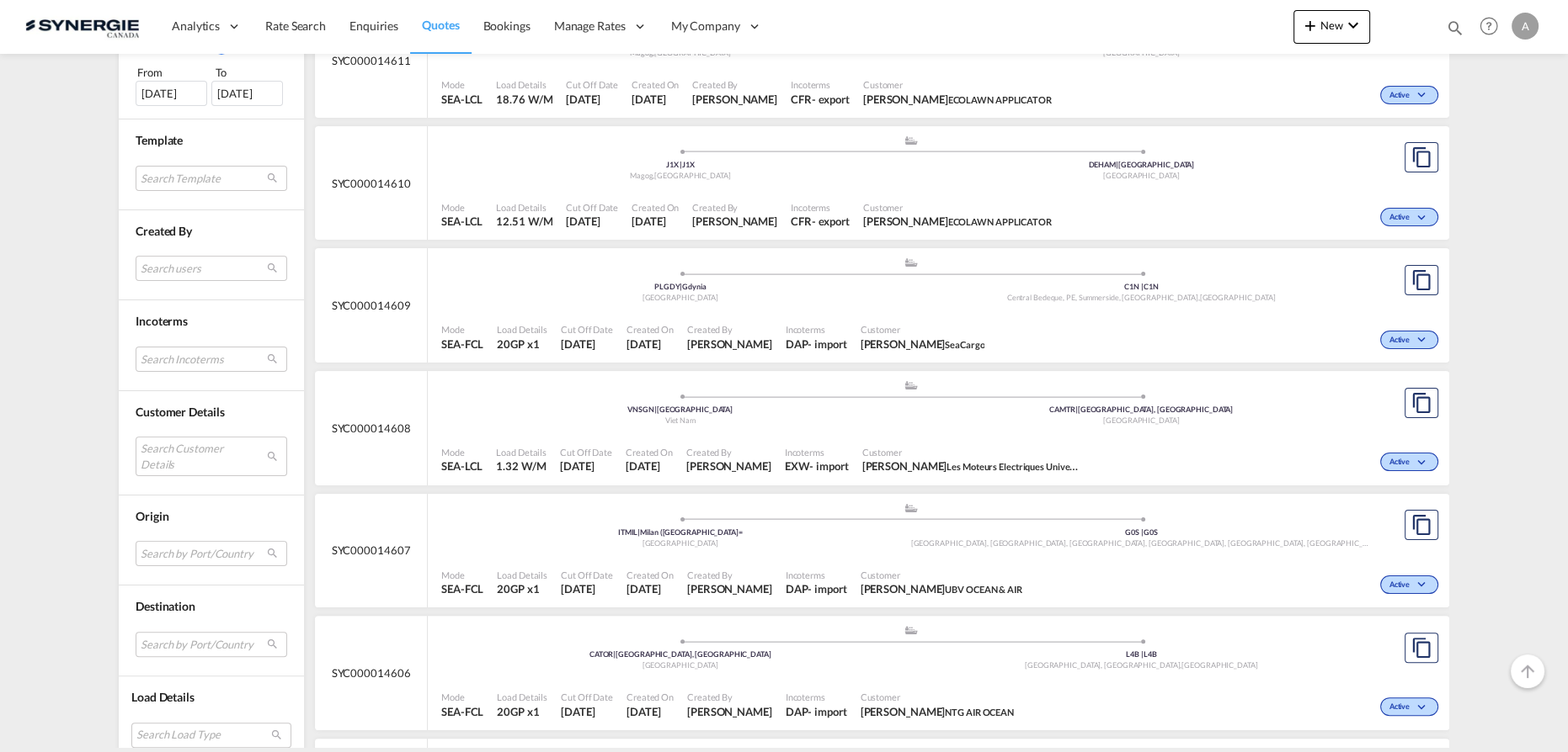
click at [166, 452] on md-select "Search Customer Details user name user [PERSON_NAME] [PERSON_NAME][EMAIL_ADDRES…" at bounding box center [211, 455] width 152 height 38
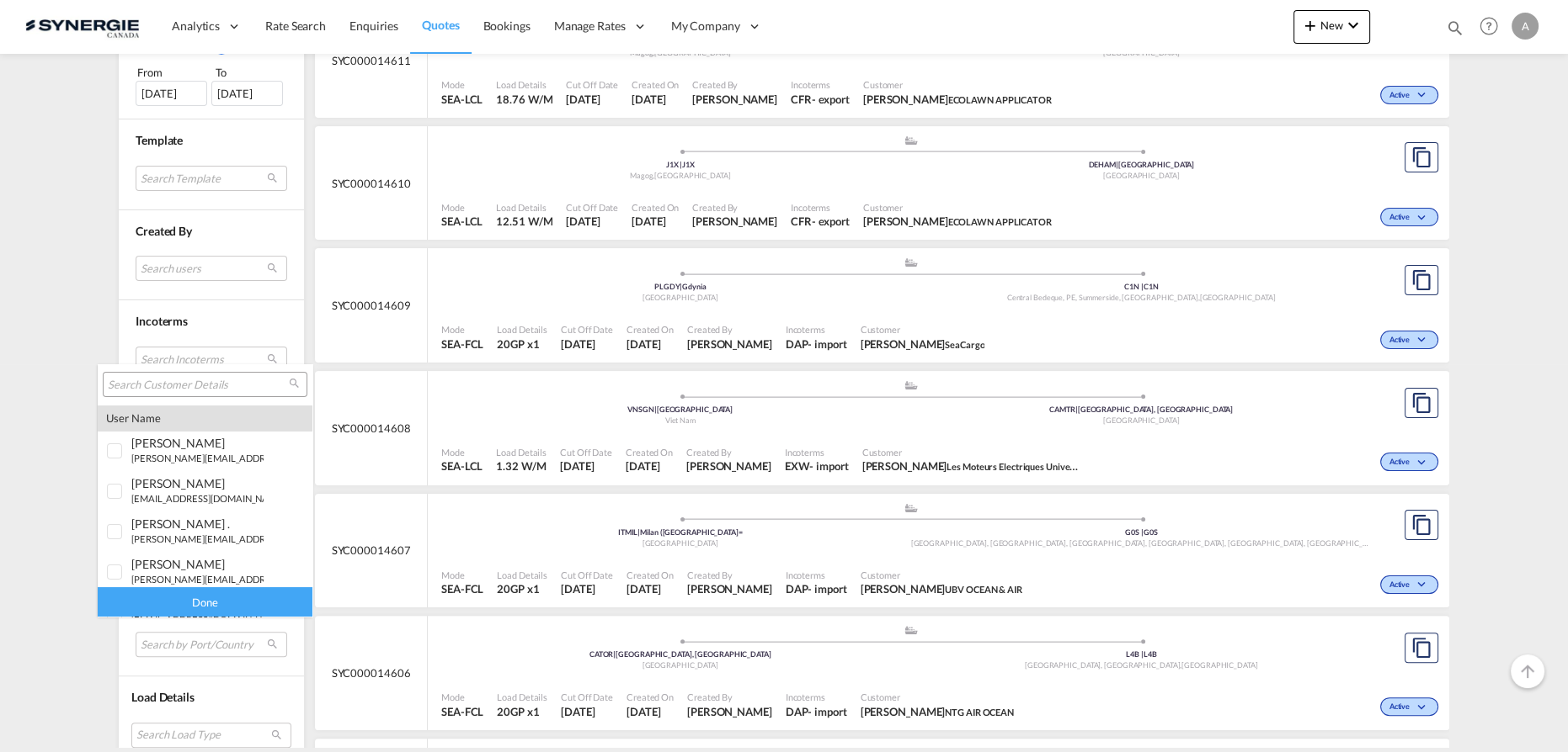
click at [242, 386] on input "search" at bounding box center [198, 385] width 181 height 15
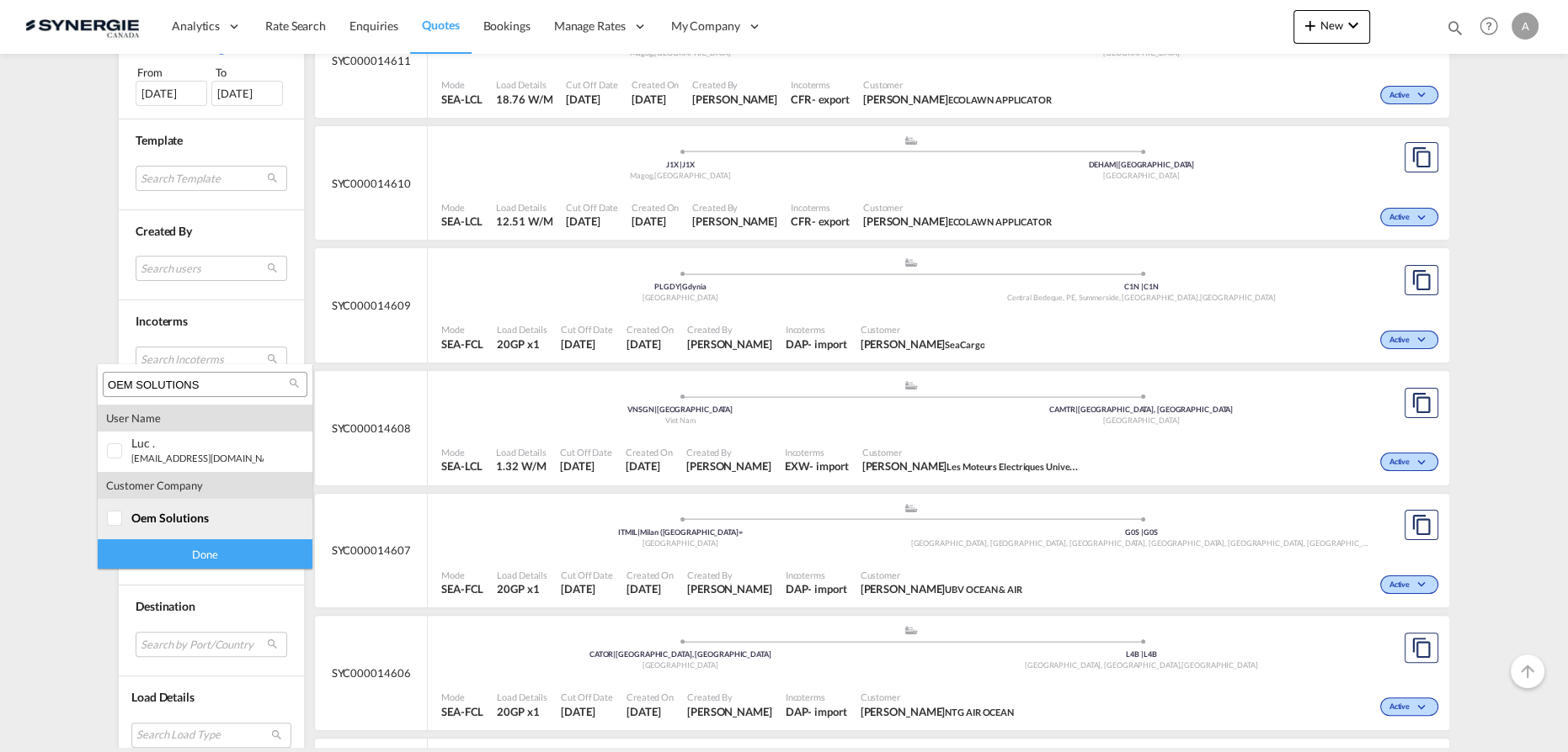
type input "OEM SOLUTIONS"
click at [193, 519] on span "oem solutions" at bounding box center [169, 518] width 78 height 14
click at [193, 560] on div "Done" at bounding box center [205, 553] width 215 height 29
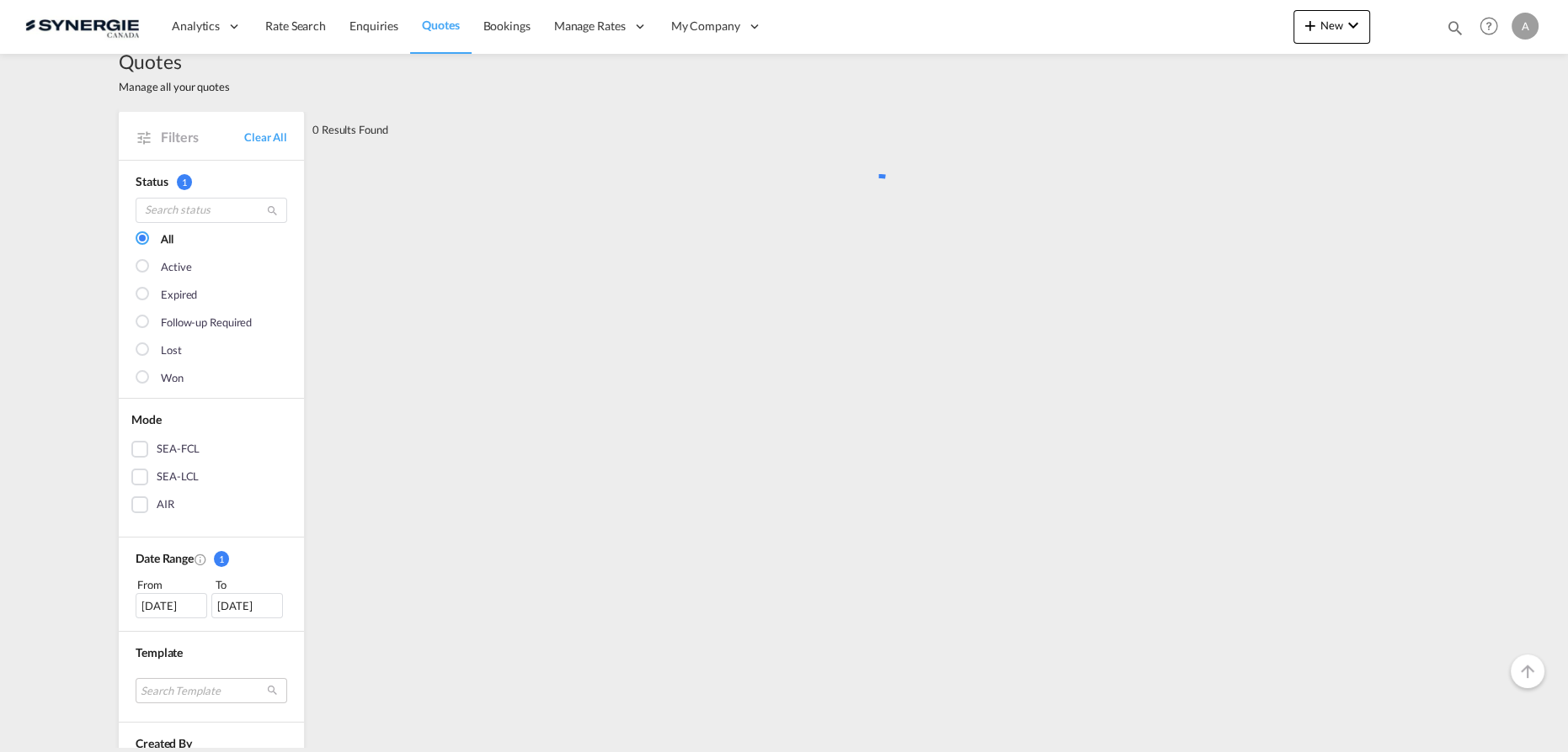
scroll to position [0, 0]
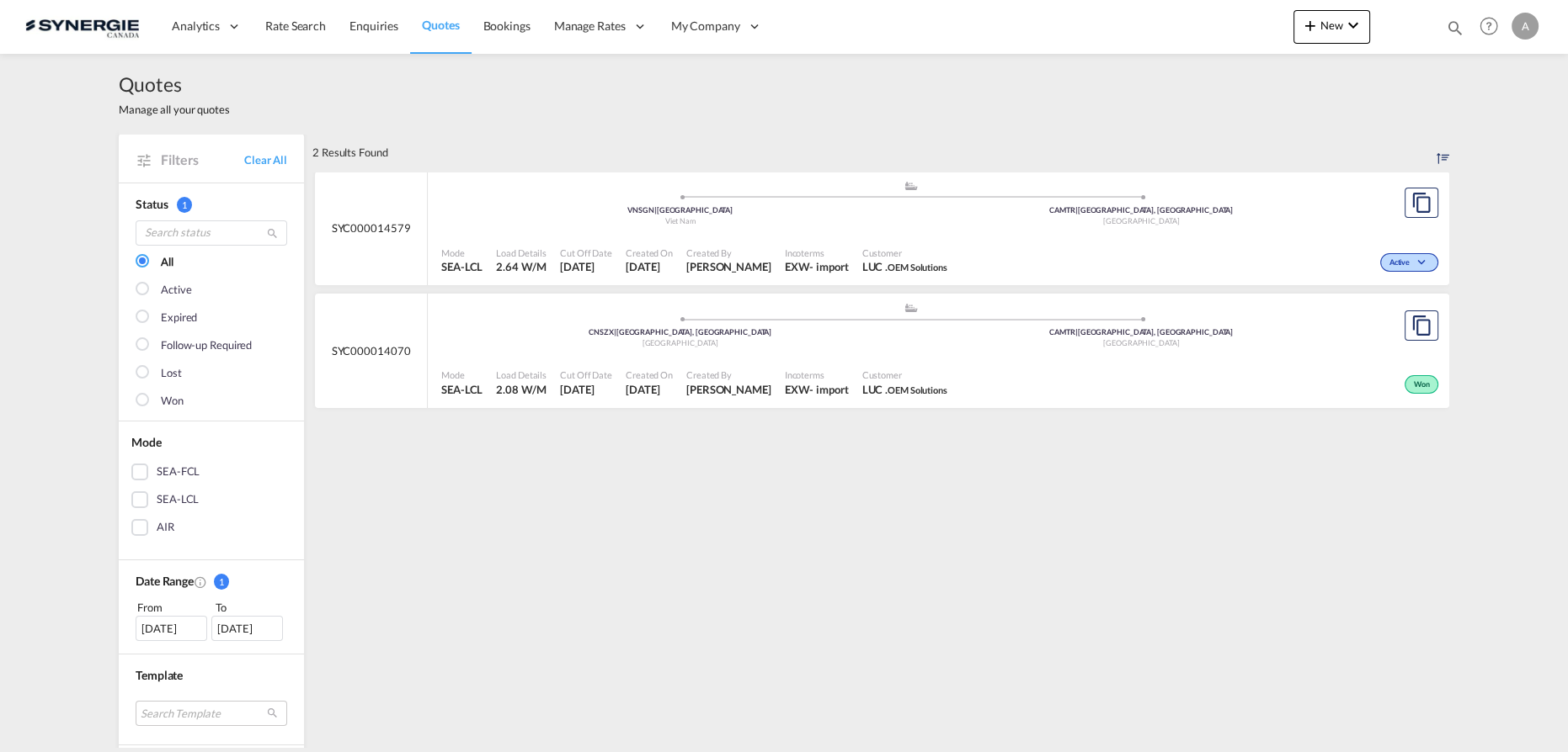
click at [841, 359] on div "Mode SEA-LCL Load Details 2.08 W/M Cut Off Date [DATE] Created On [DATE] Create…" at bounding box center [939, 382] width 1022 height 51
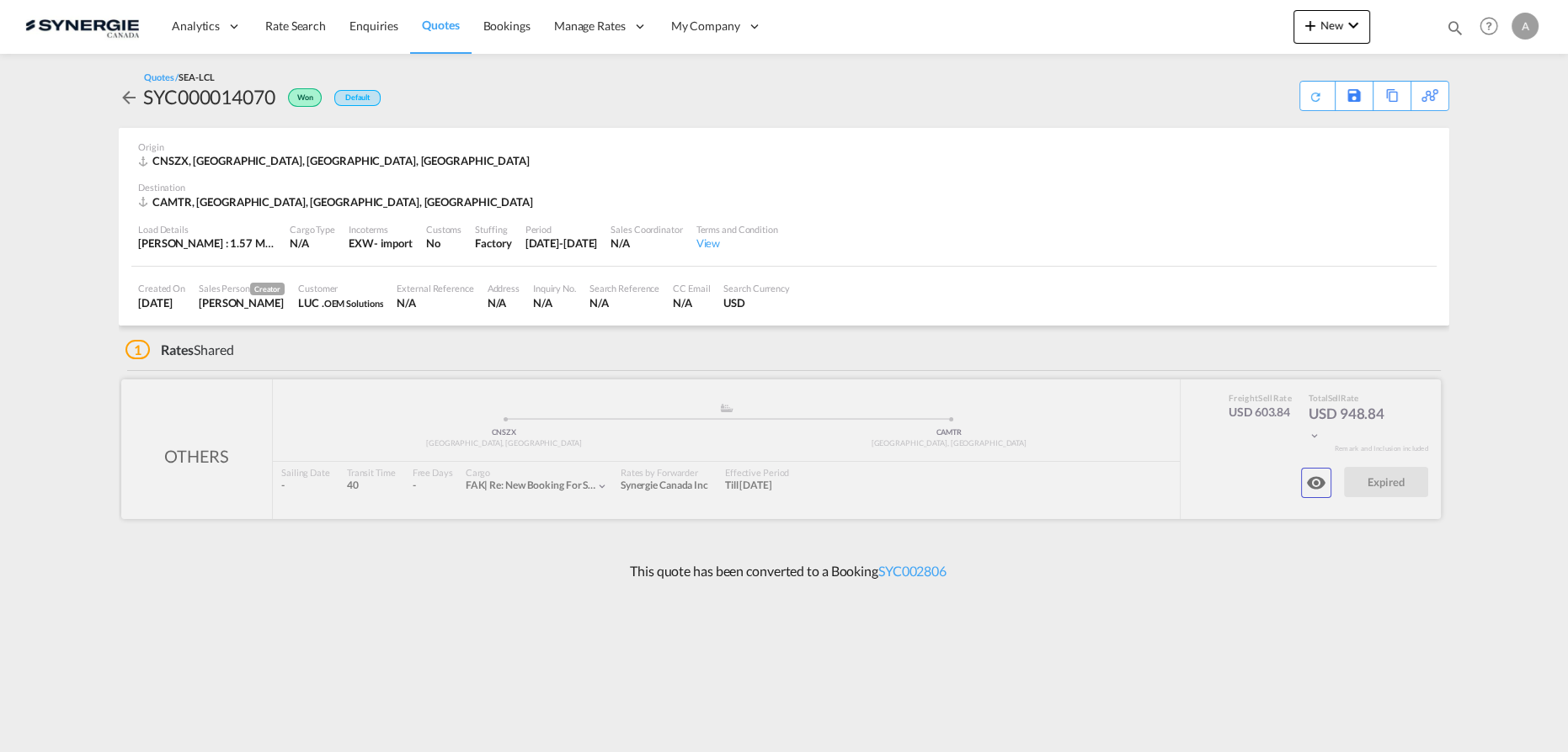
click at [1304, 481] on button "button" at bounding box center [1316, 483] width 30 height 30
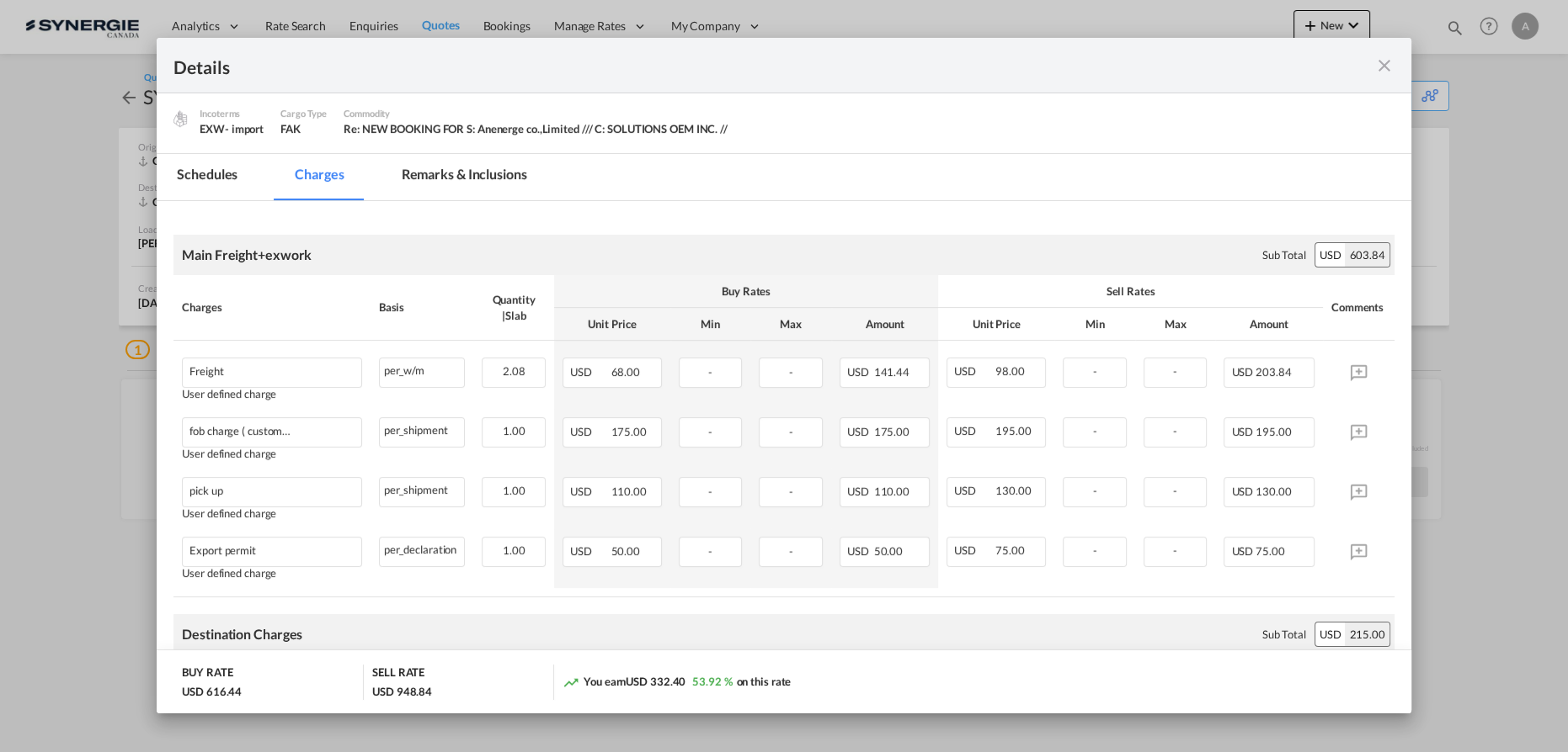
scroll to position [229, 0]
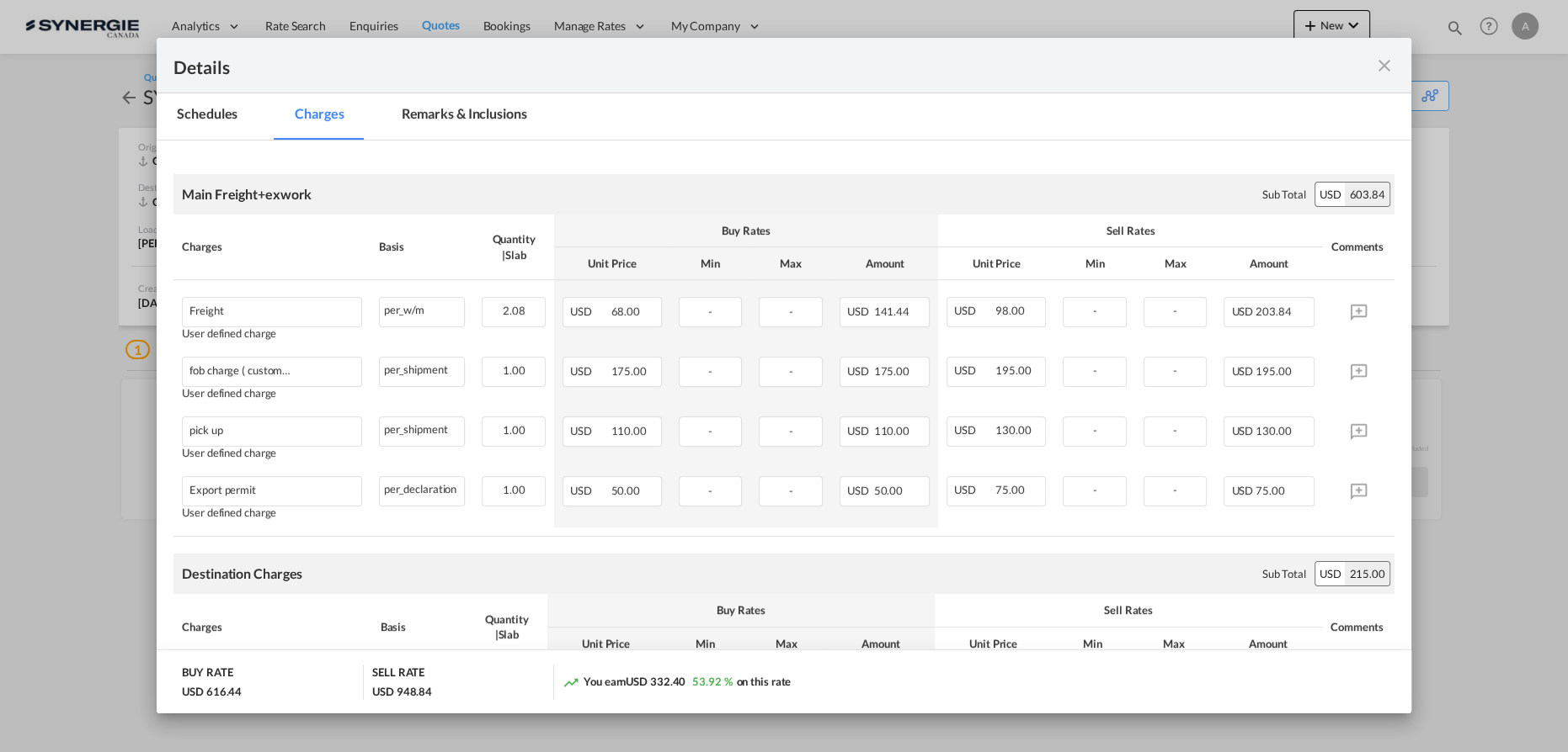
click at [1387, 61] on md-icon "icon-close fg-AAA8AD m-0 cursor" at bounding box center [1383, 65] width 21 height 20
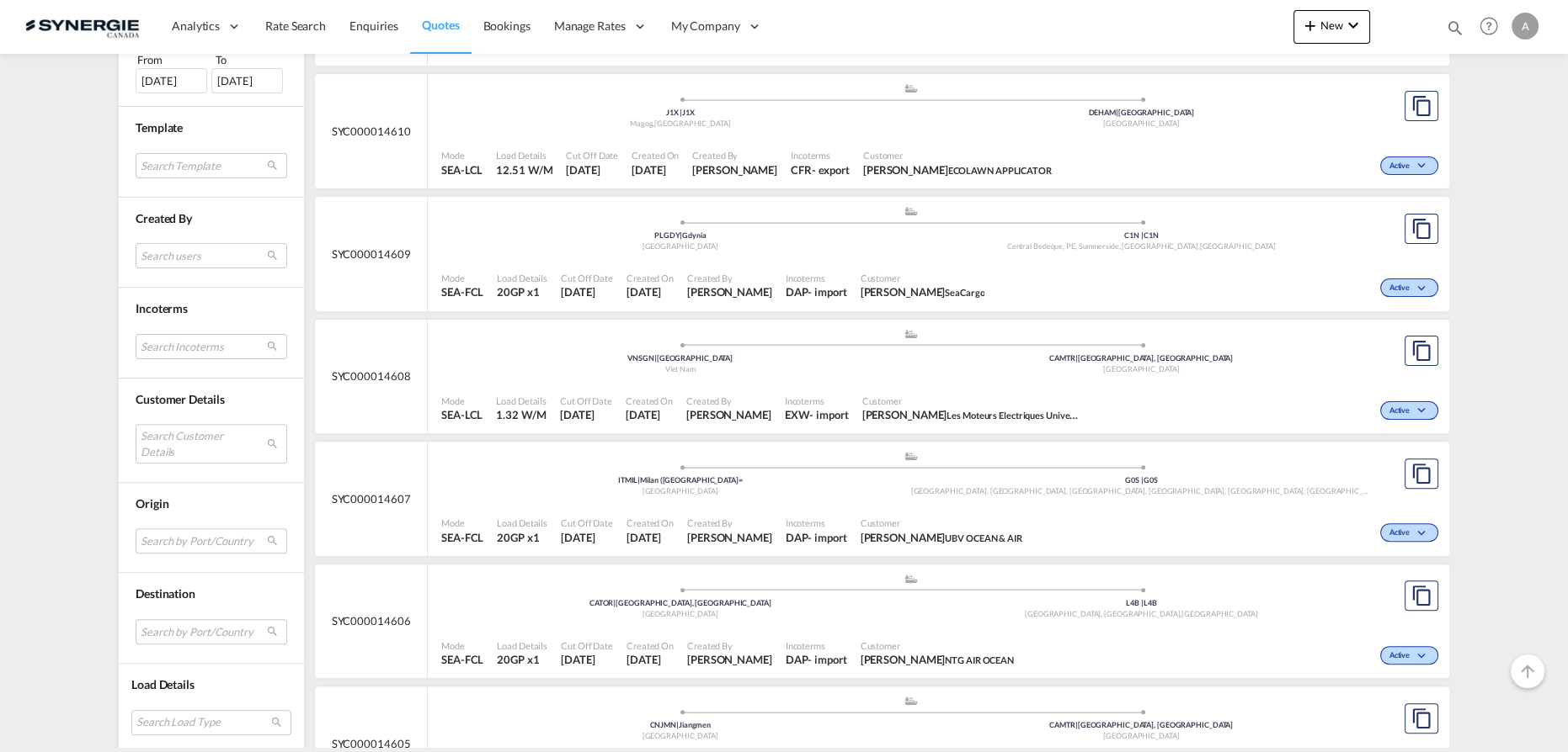
scroll to position [841, 0]
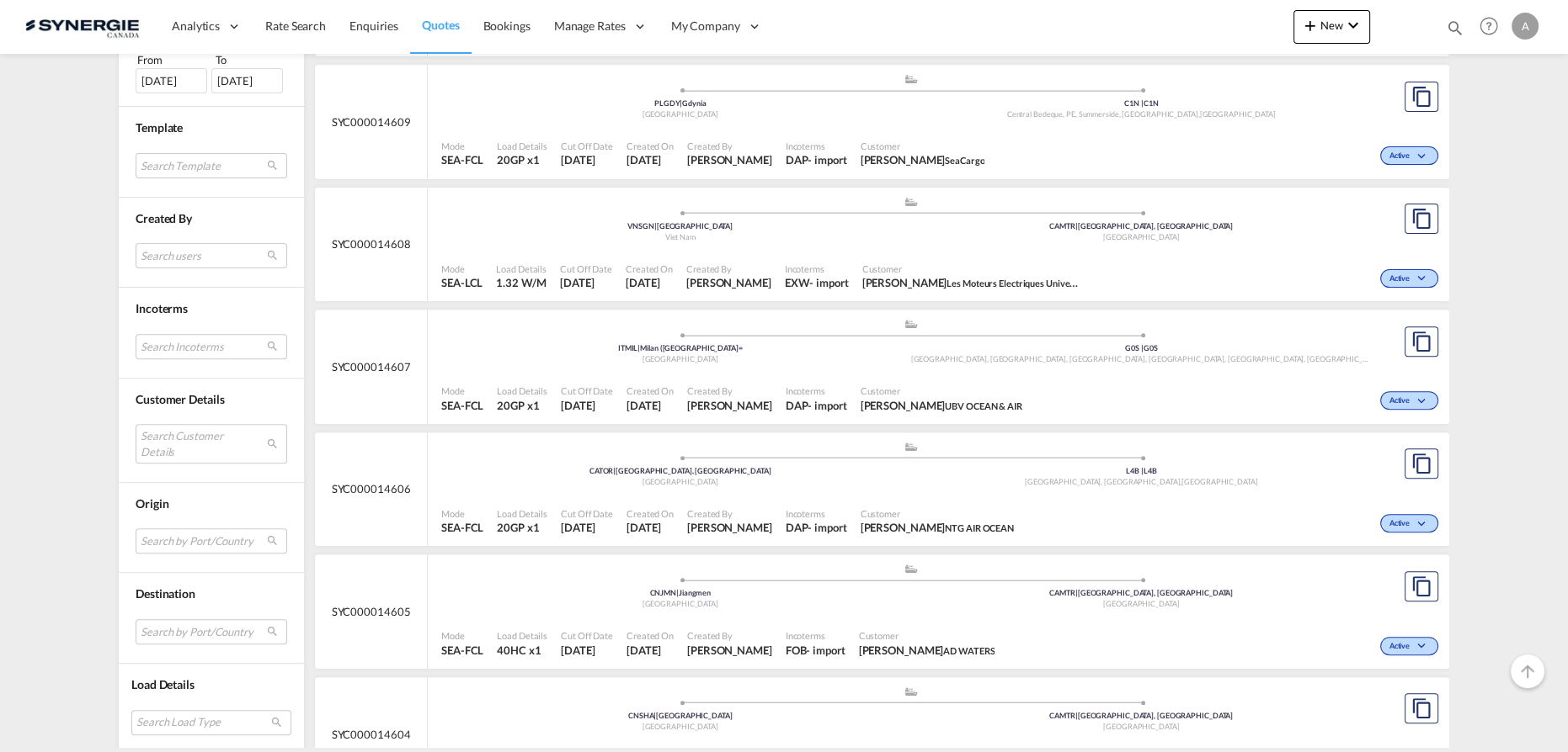
click at [178, 437] on md-select "Search Customer Details user name user [PERSON_NAME] [PERSON_NAME][EMAIL_ADDRES…" at bounding box center [211, 443] width 152 height 38
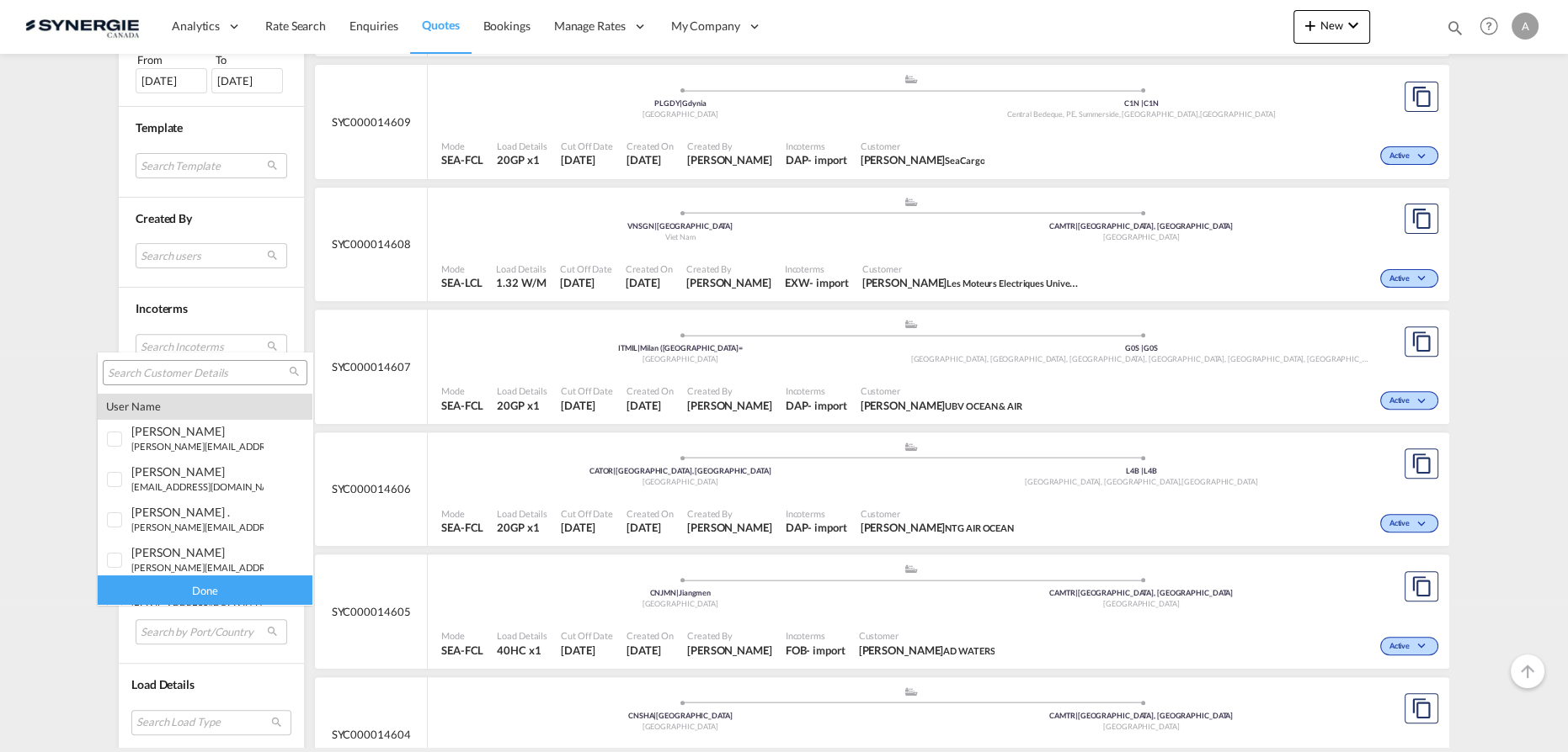
click at [202, 371] on input "search" at bounding box center [198, 373] width 181 height 15
type input "CANIMEX"
click at [133, 549] on span "canimex" at bounding box center [154, 554] width 46 height 14
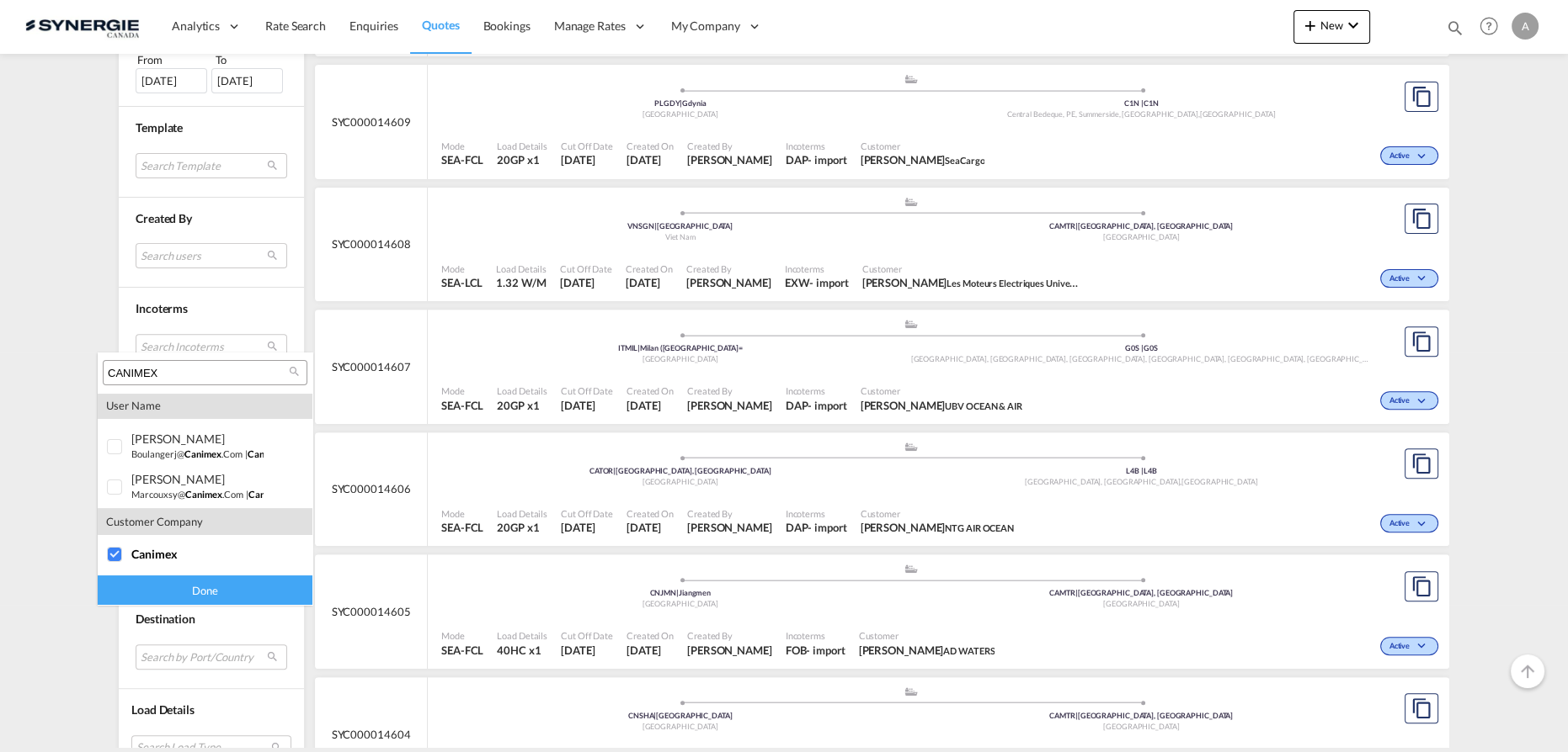
click at [157, 599] on div "Done" at bounding box center [205, 590] width 215 height 29
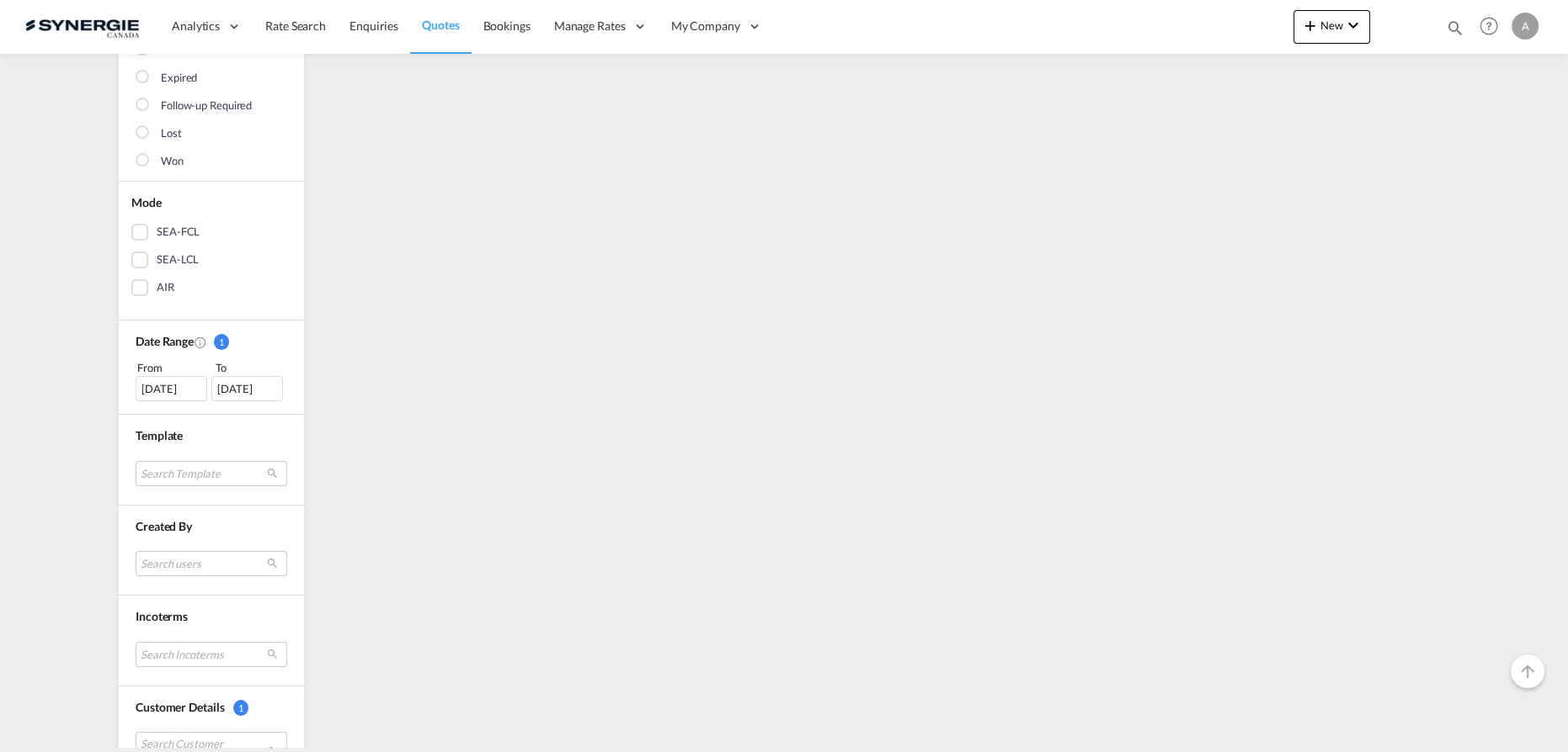
scroll to position [306, 0]
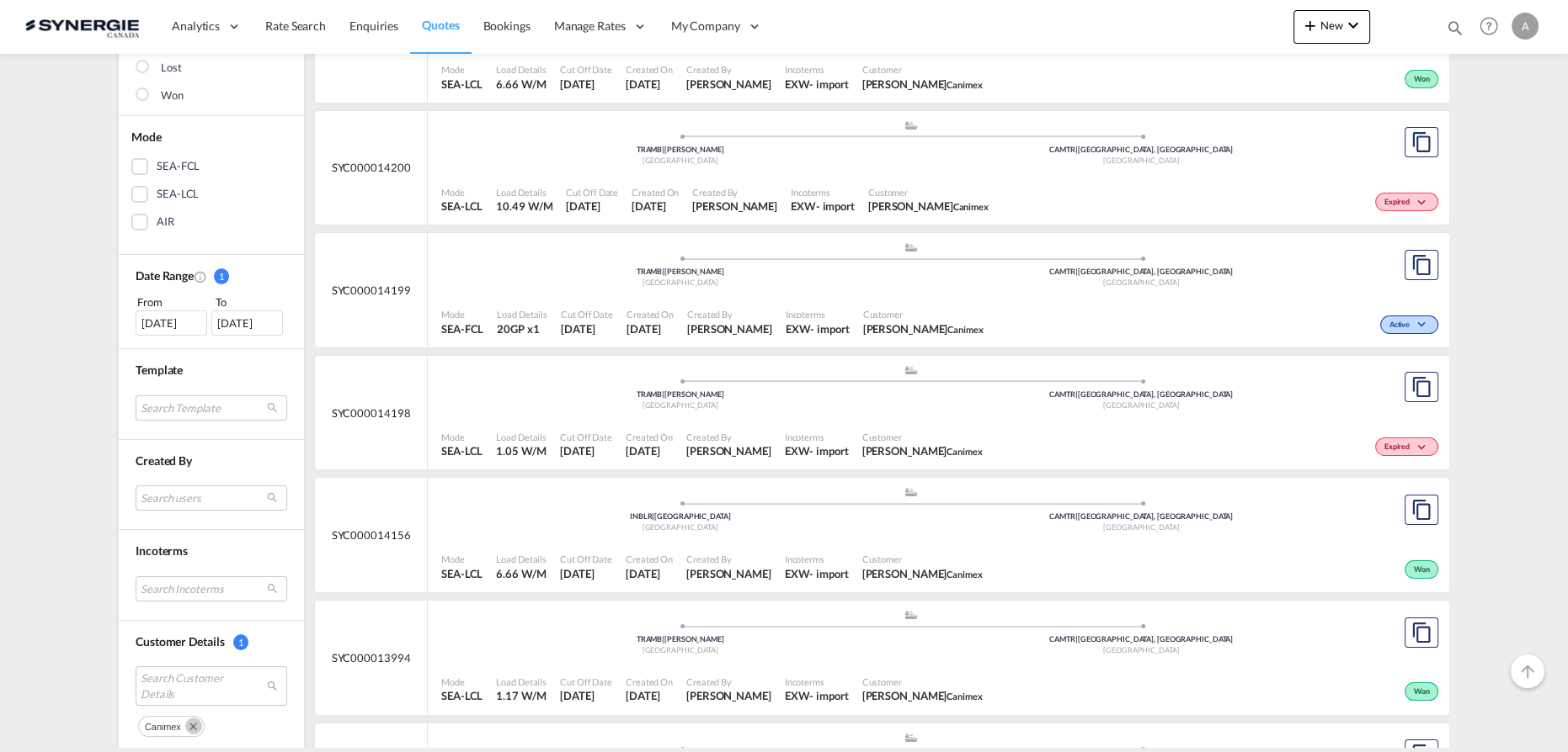
click at [165, 320] on div "09 Aug 2025" at bounding box center [171, 323] width 71 height 25
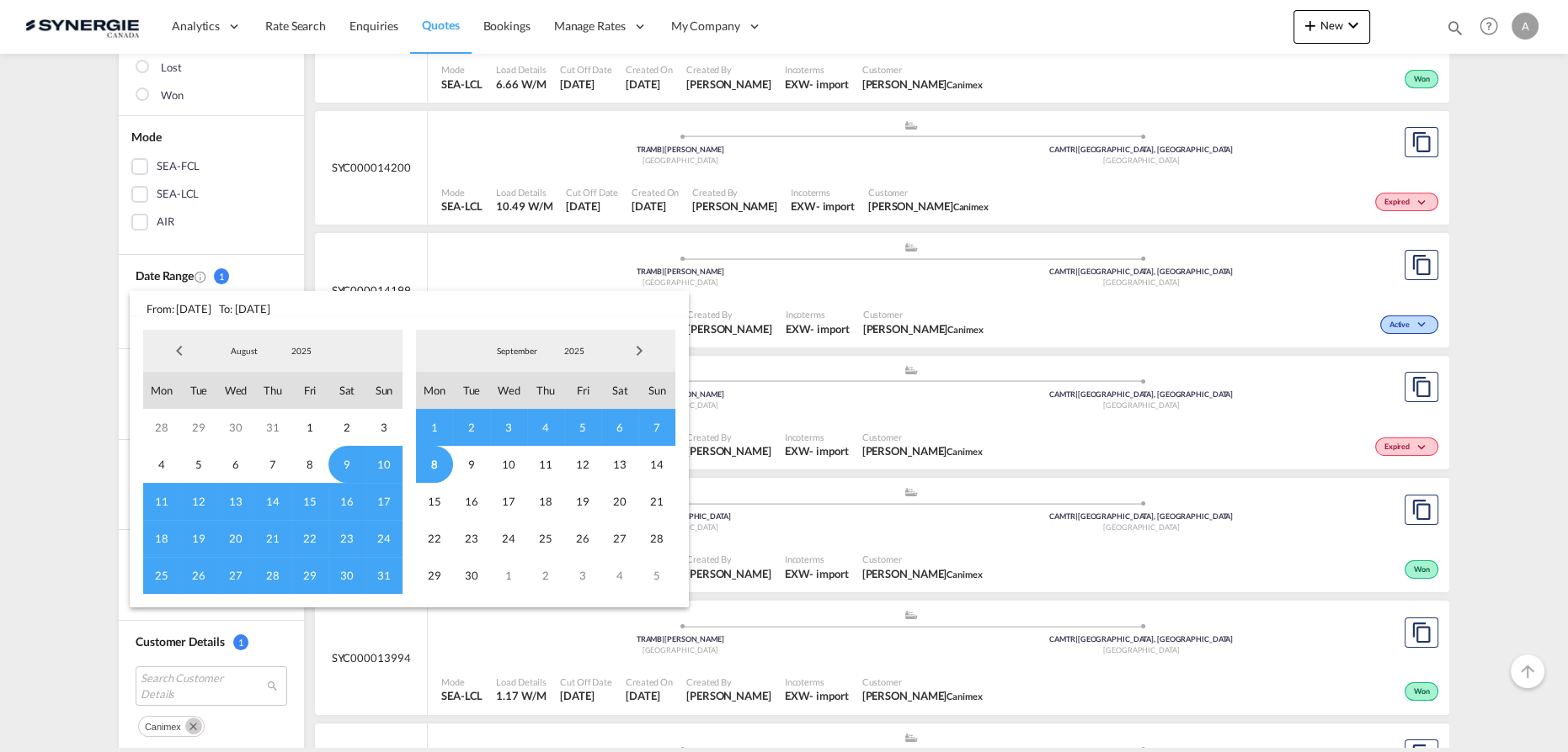
click at [303, 353] on span "2025" at bounding box center [301, 350] width 53 height 12
click at [310, 276] on md-option "2023" at bounding box center [318, 270] width 114 height 40
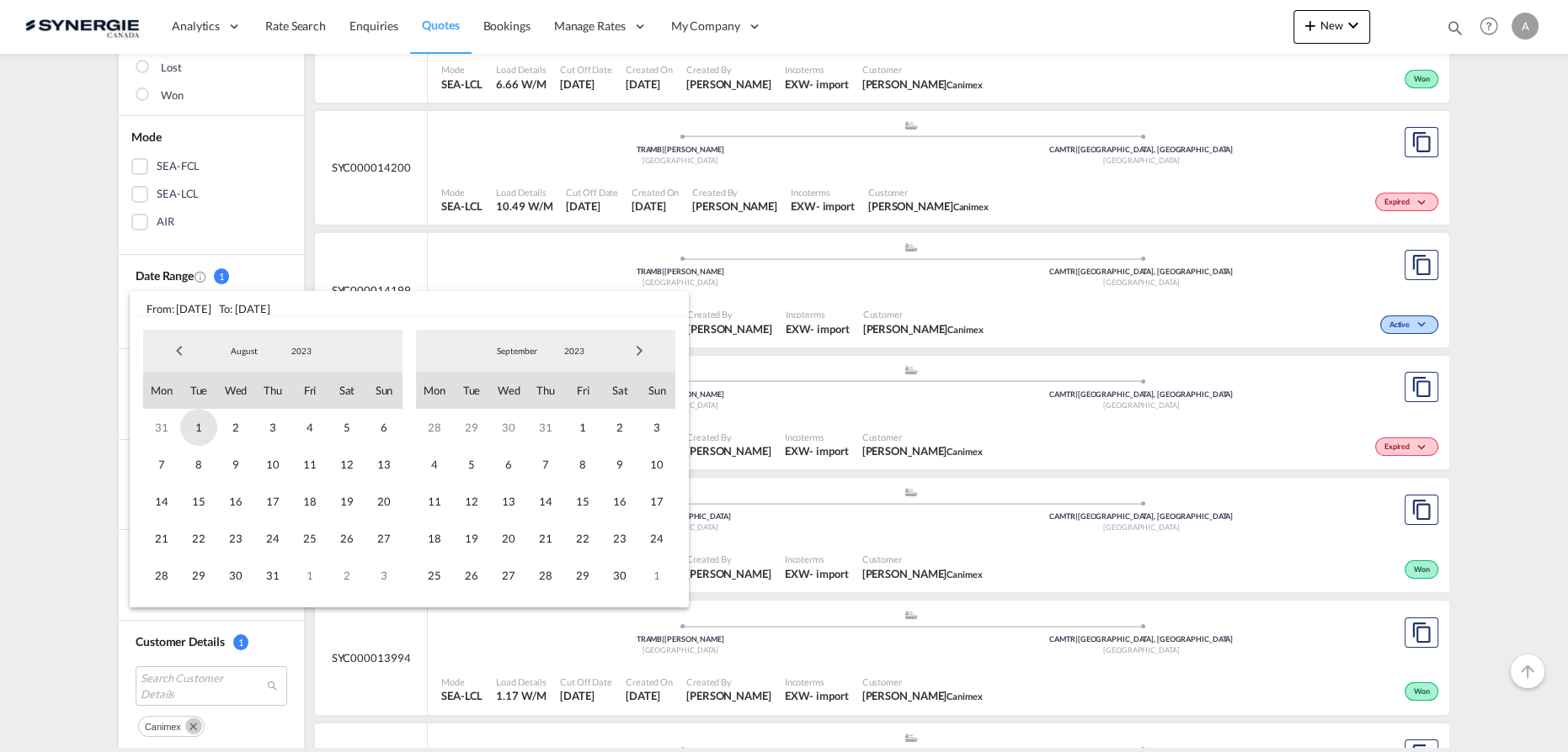
click at [193, 426] on span "1" at bounding box center [199, 428] width 37 height 37
click at [581, 347] on span "2023" at bounding box center [574, 350] width 53 height 12
click at [565, 434] on md-option "2025" at bounding box center [591, 432] width 114 height 40
click at [433, 472] on span "8" at bounding box center [435, 465] width 37 height 37
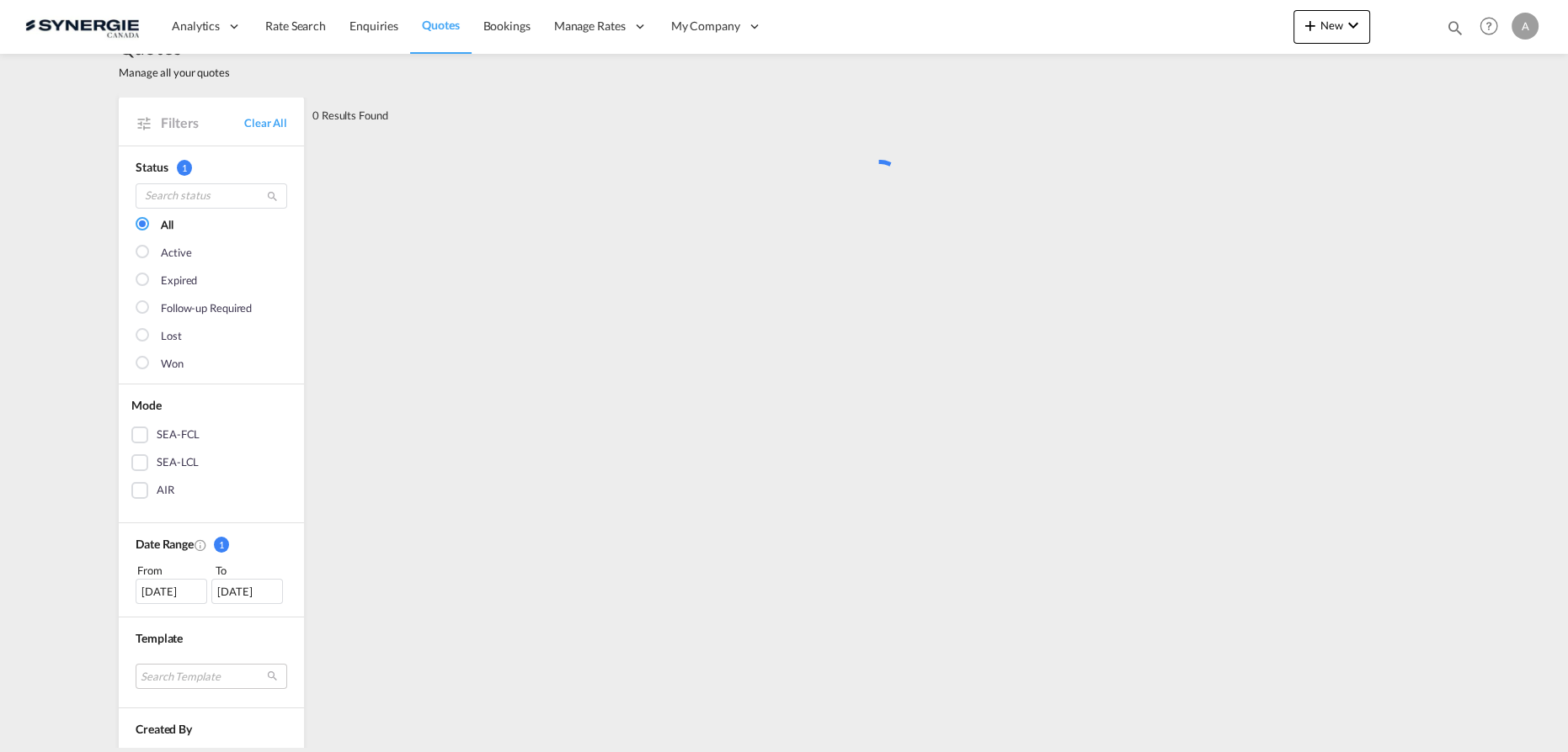
scroll to position [0, 0]
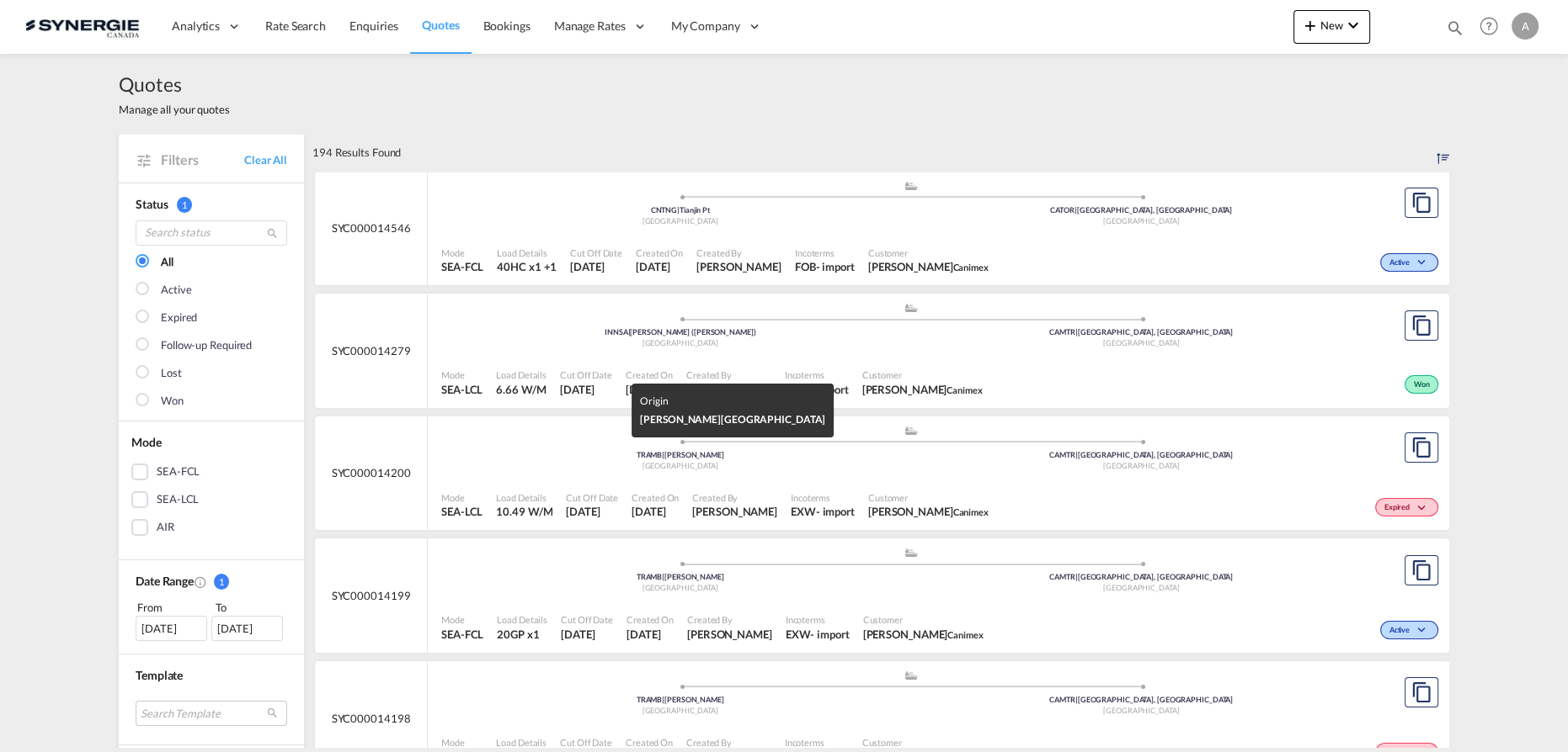
click at [829, 462] on div "[GEOGRAPHIC_DATA]" at bounding box center [680, 467] width 462 height 11
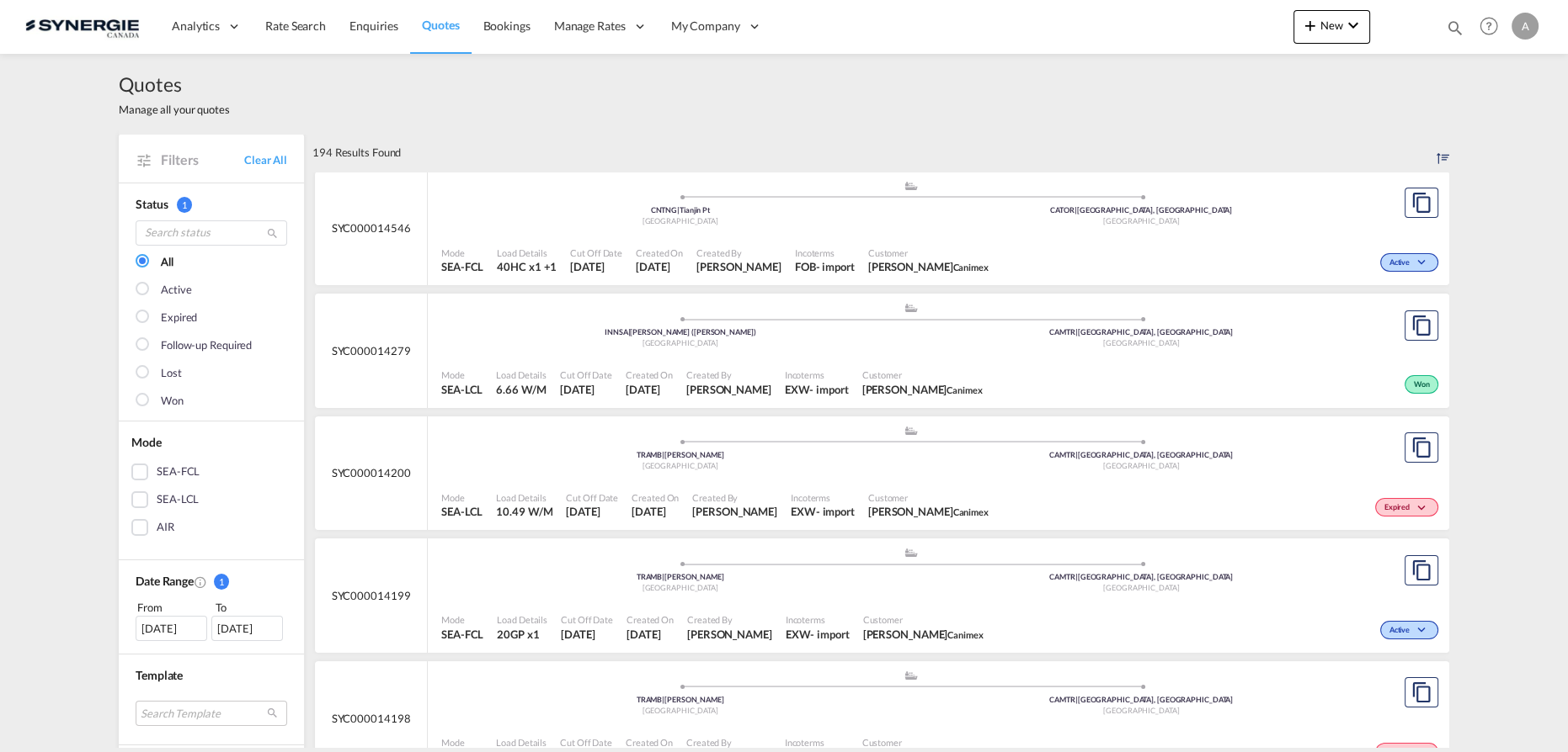
click at [782, 486] on div "Created By Pablo Gomez Saldarriaga" at bounding box center [735, 505] width 99 height 42
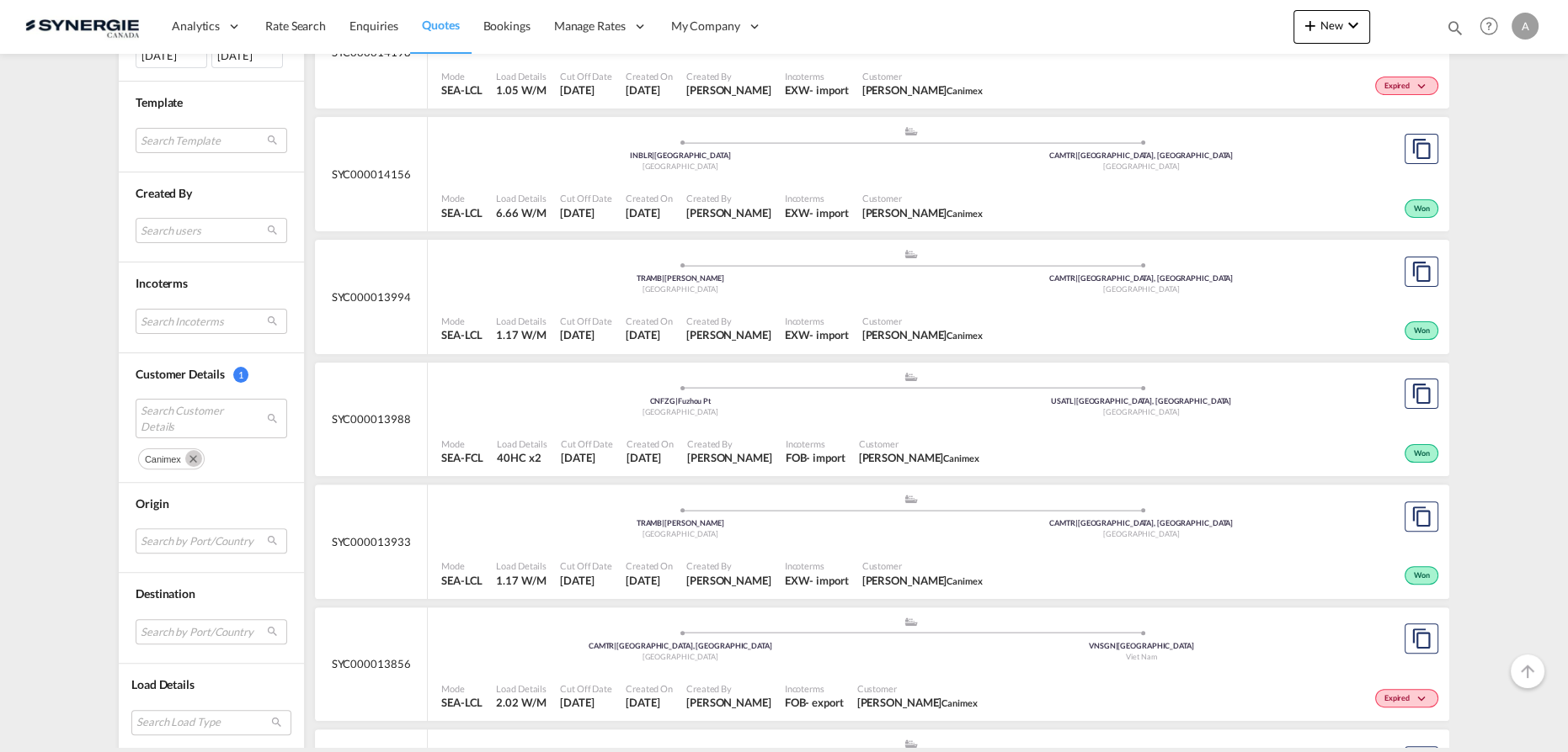
scroll to position [689, 0]
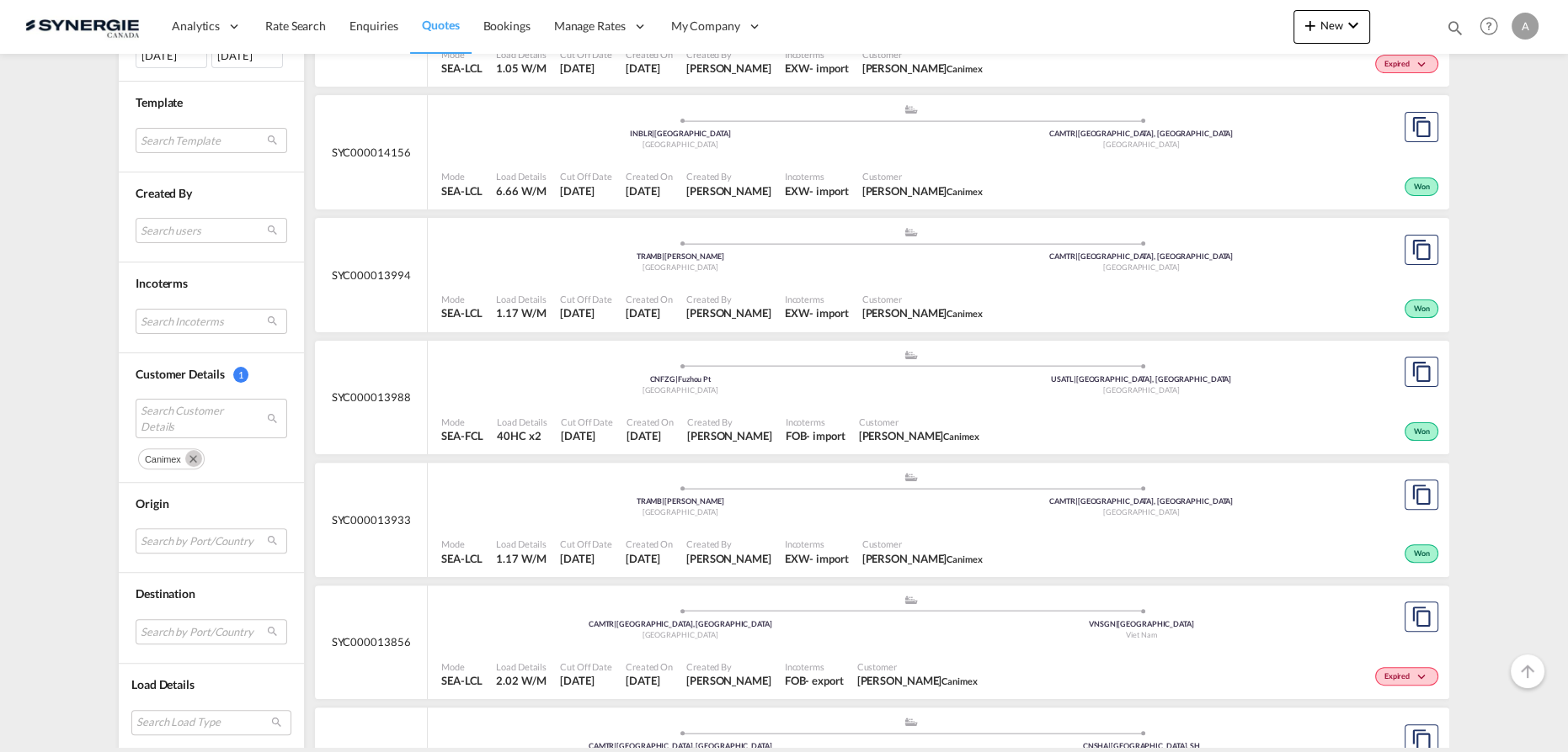
click at [735, 296] on span "Created By" at bounding box center [728, 299] width 85 height 12
click at [856, 286] on div "Incoterms EXW - import" at bounding box center [817, 307] width 78 height 42
click at [767, 283] on div "Mode SEA-LCL Load Details 1.17 W/M Cut Off Date 12 Aug 2025 Created On 12 Aug 2…" at bounding box center [939, 307] width 1022 height 51
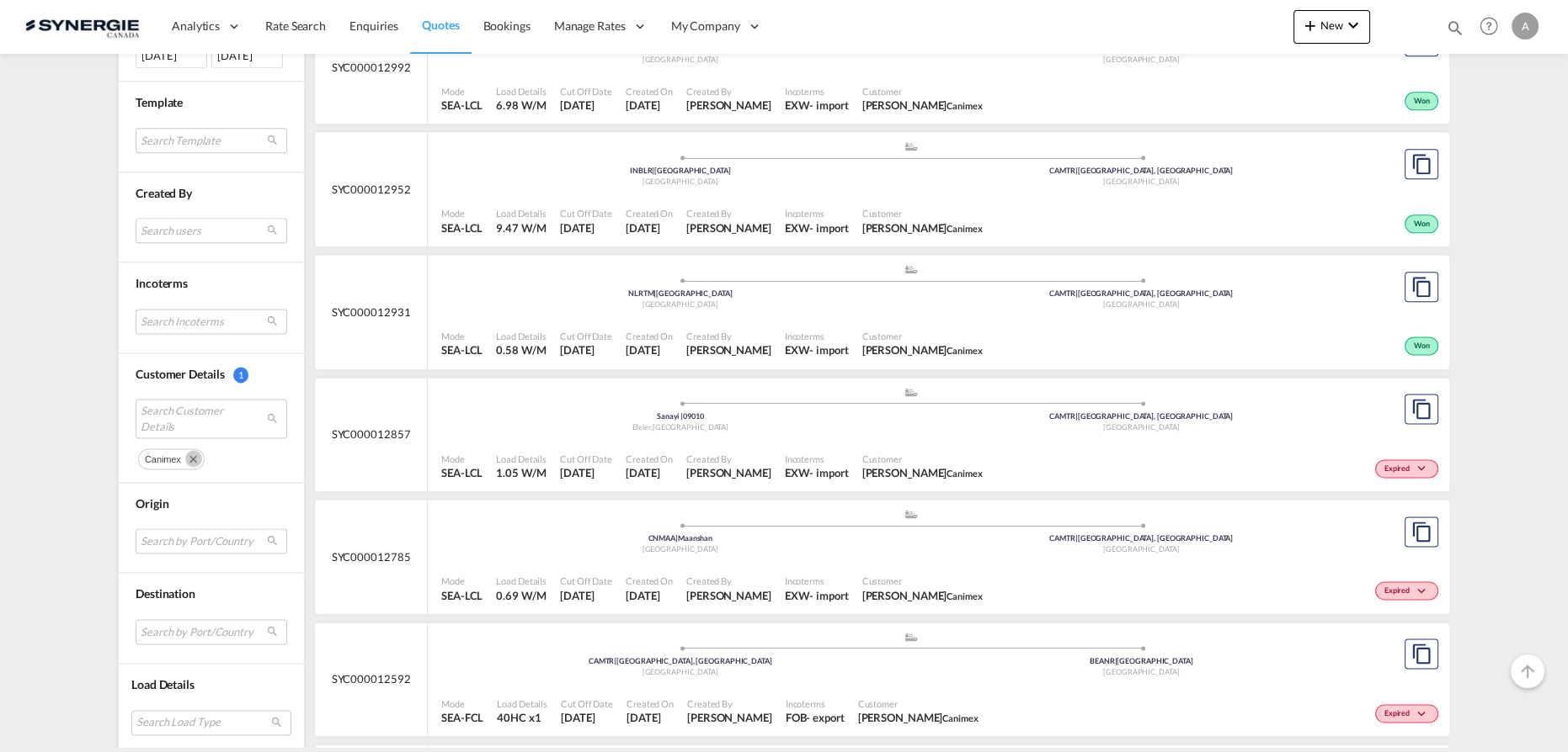
scroll to position [2983, 0]
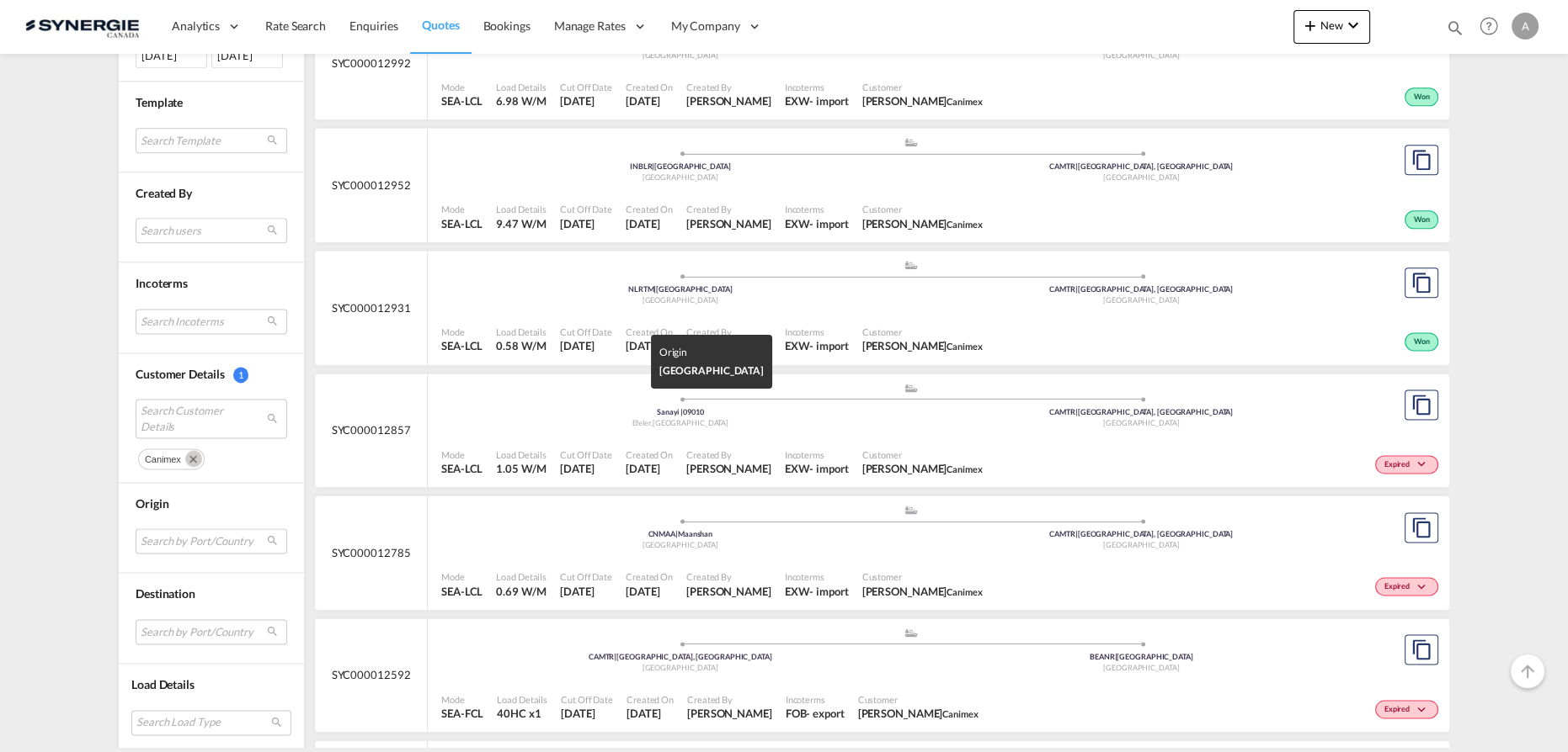
click at [816, 418] on div "Efeler , Turkey" at bounding box center [680, 423] width 462 height 11
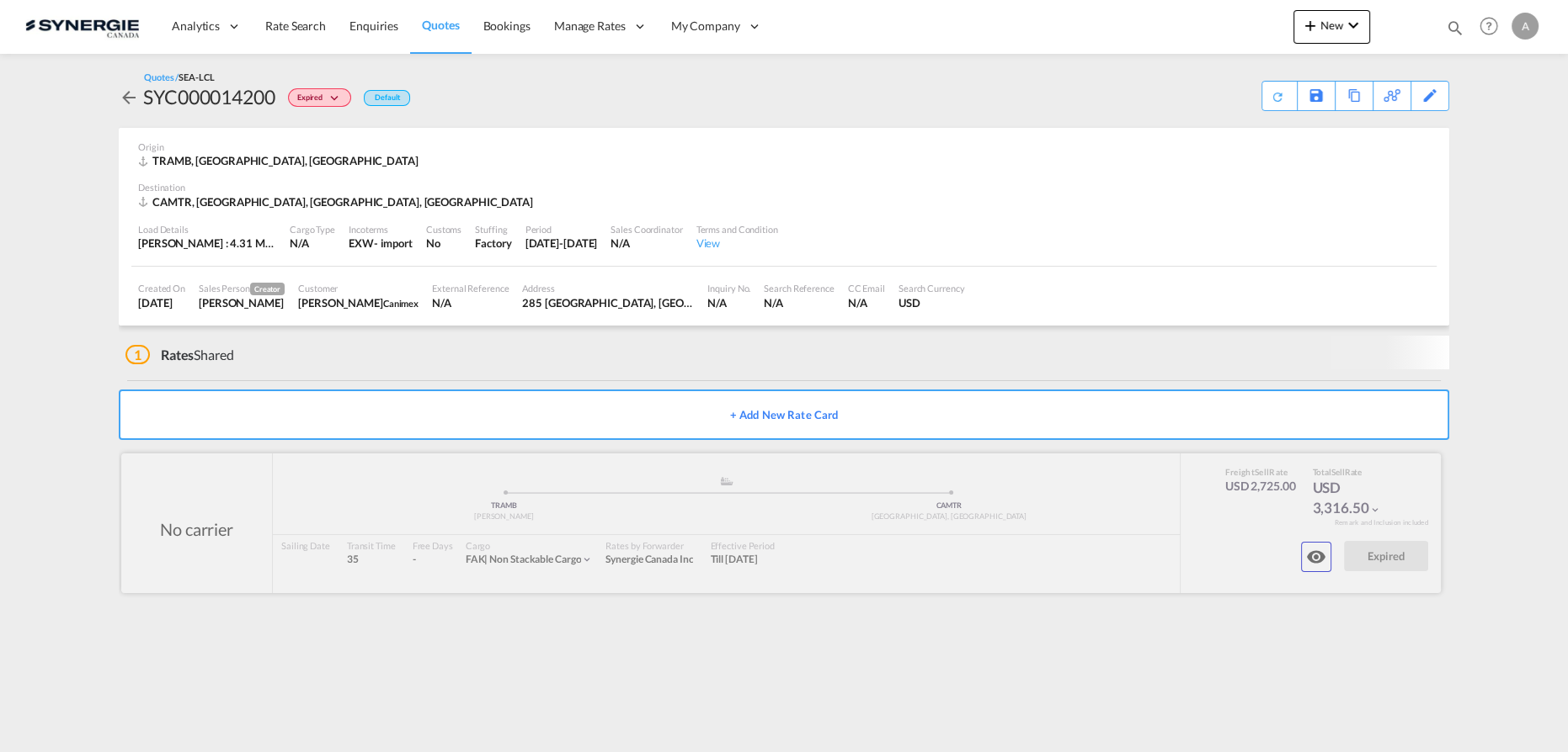
click at [1328, 543] on button "button" at bounding box center [1316, 557] width 30 height 30
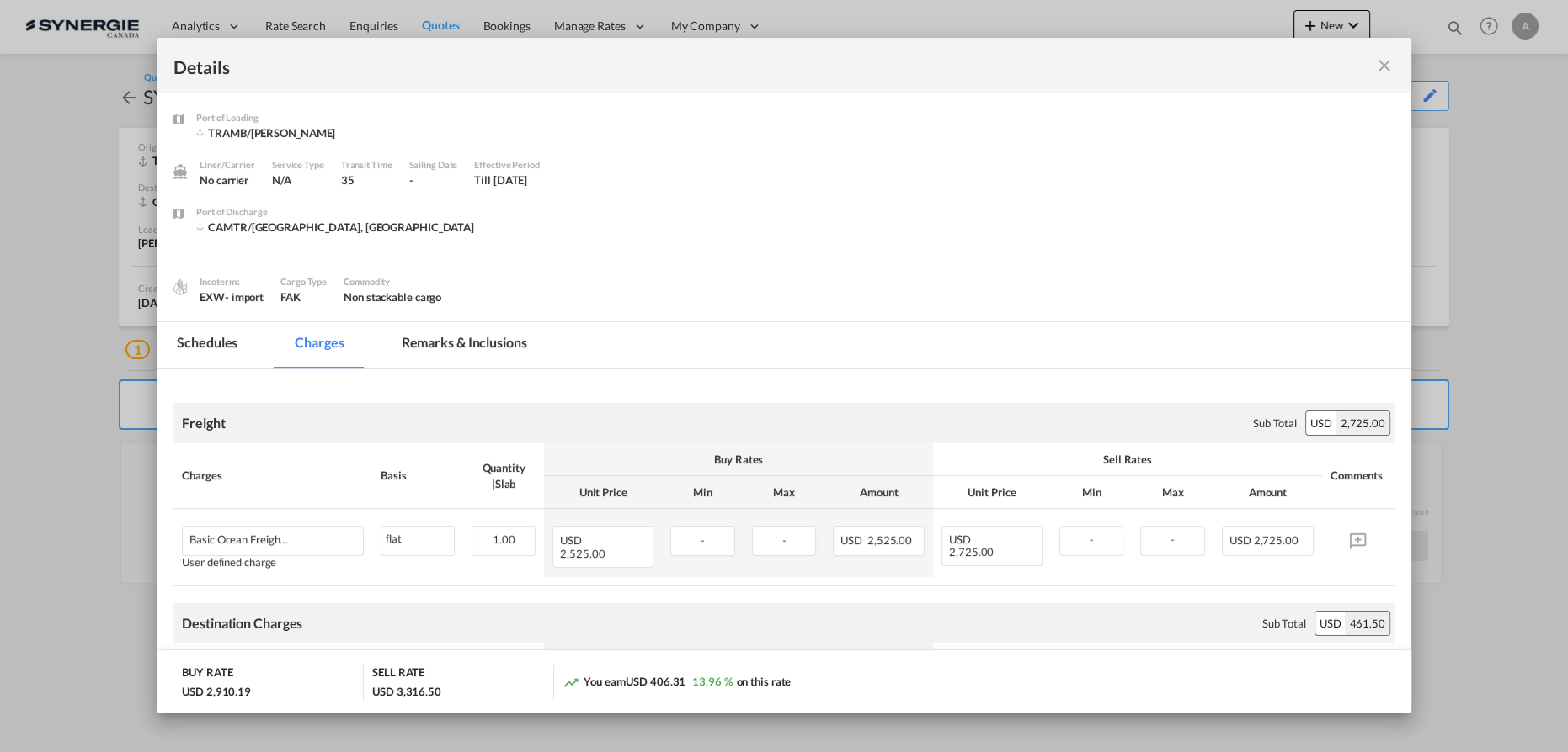
click at [462, 354] on md-tab-item "Remarks & Inclusions" at bounding box center [464, 346] width 166 height 46
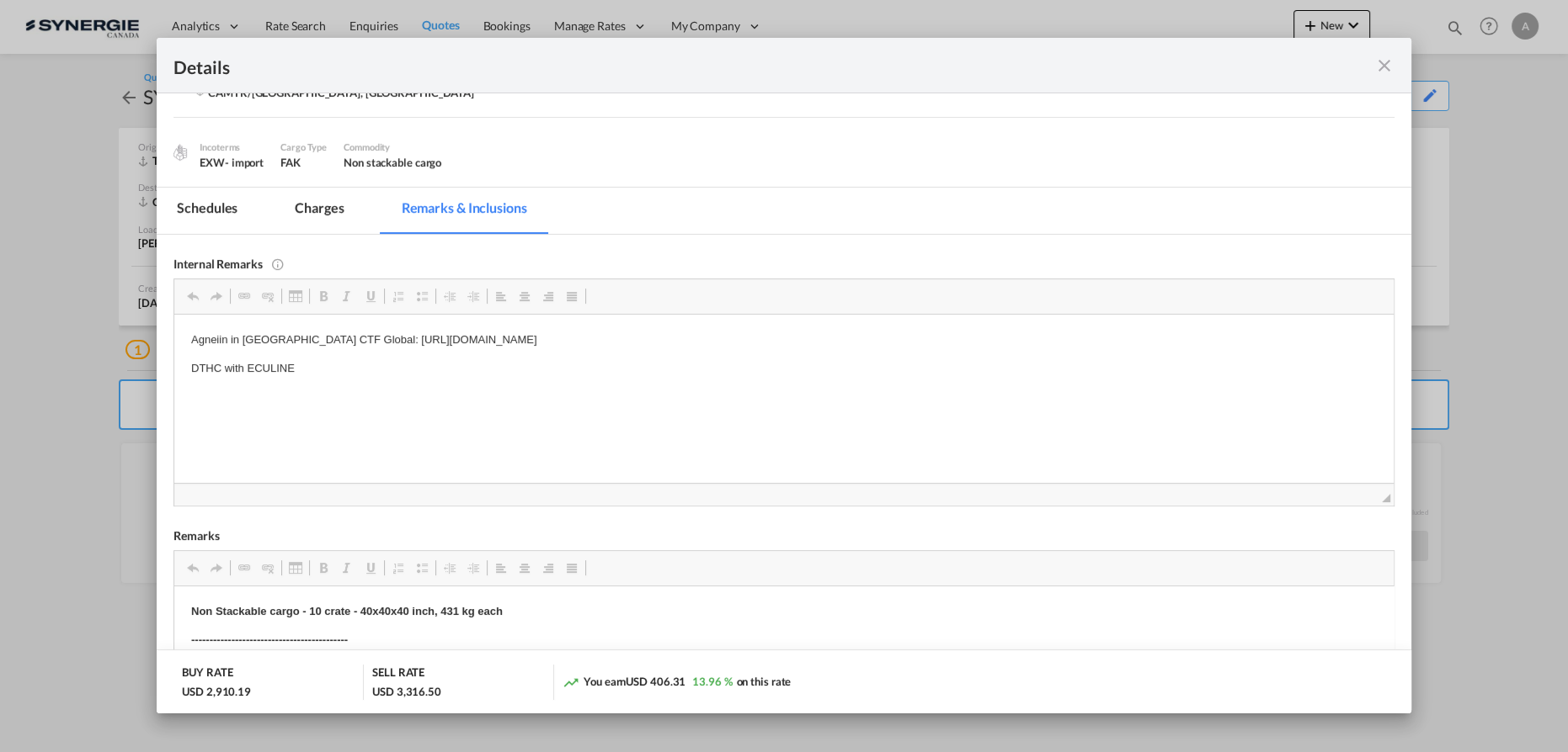
scroll to position [76, 0]
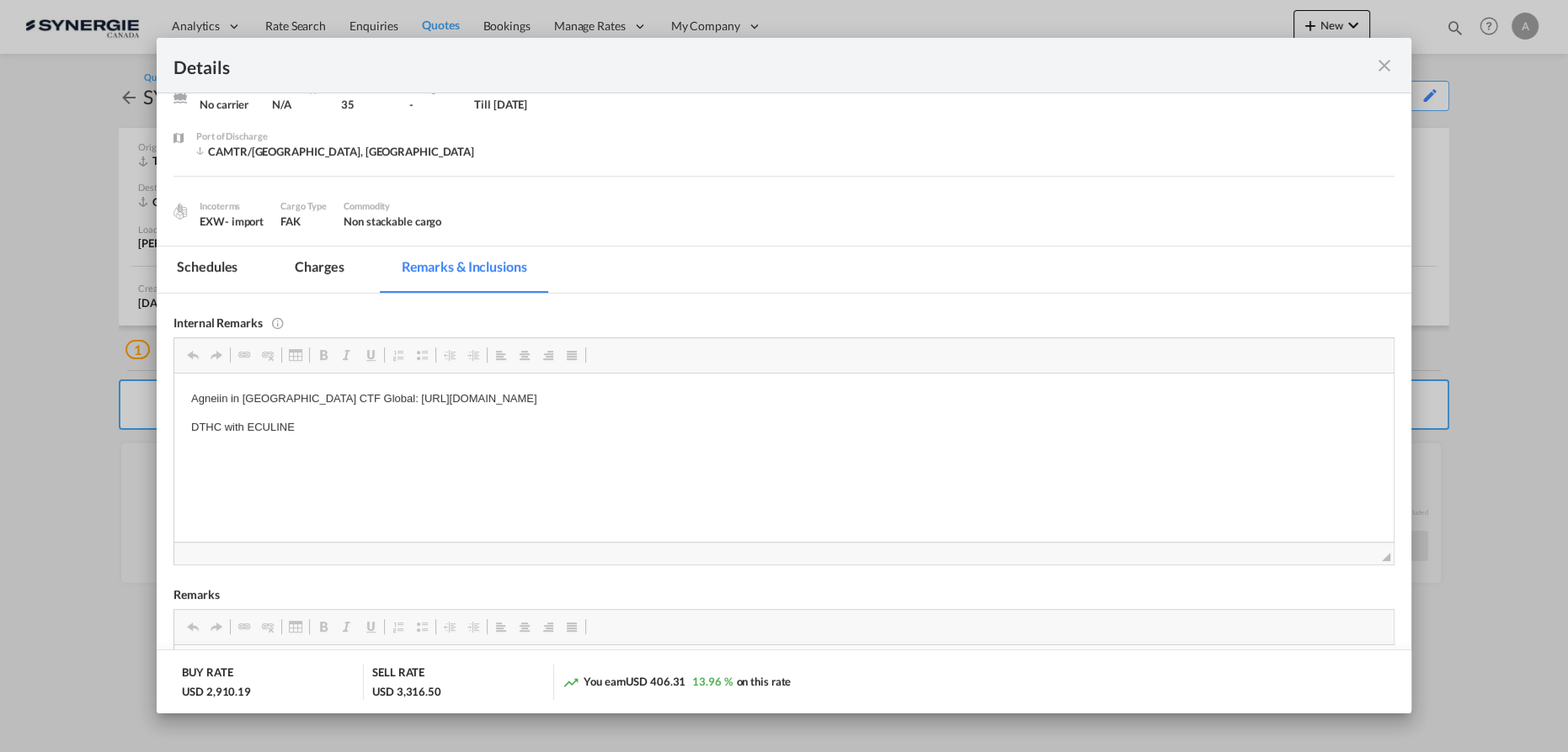
drag, startPoint x: 807, startPoint y: 399, endPoint x: 341, endPoint y: 403, distance: 466.0
click at [341, 403] on p "Agneiin in Turkey CTF Global: https://app.frontapp.com/open/cnv_q7ra13j?key=y38…" at bounding box center [784, 398] width 1186 height 18
copy p "https://app.frontapp.com/open/cnv_q7ra13j?key=y38-mJHoaElqYRnuWDv-RuDpm5w2srMM"
click at [1378, 64] on md-icon "icon-close fg-AAA8AD m-0 cursor" at bounding box center [1383, 65] width 21 height 20
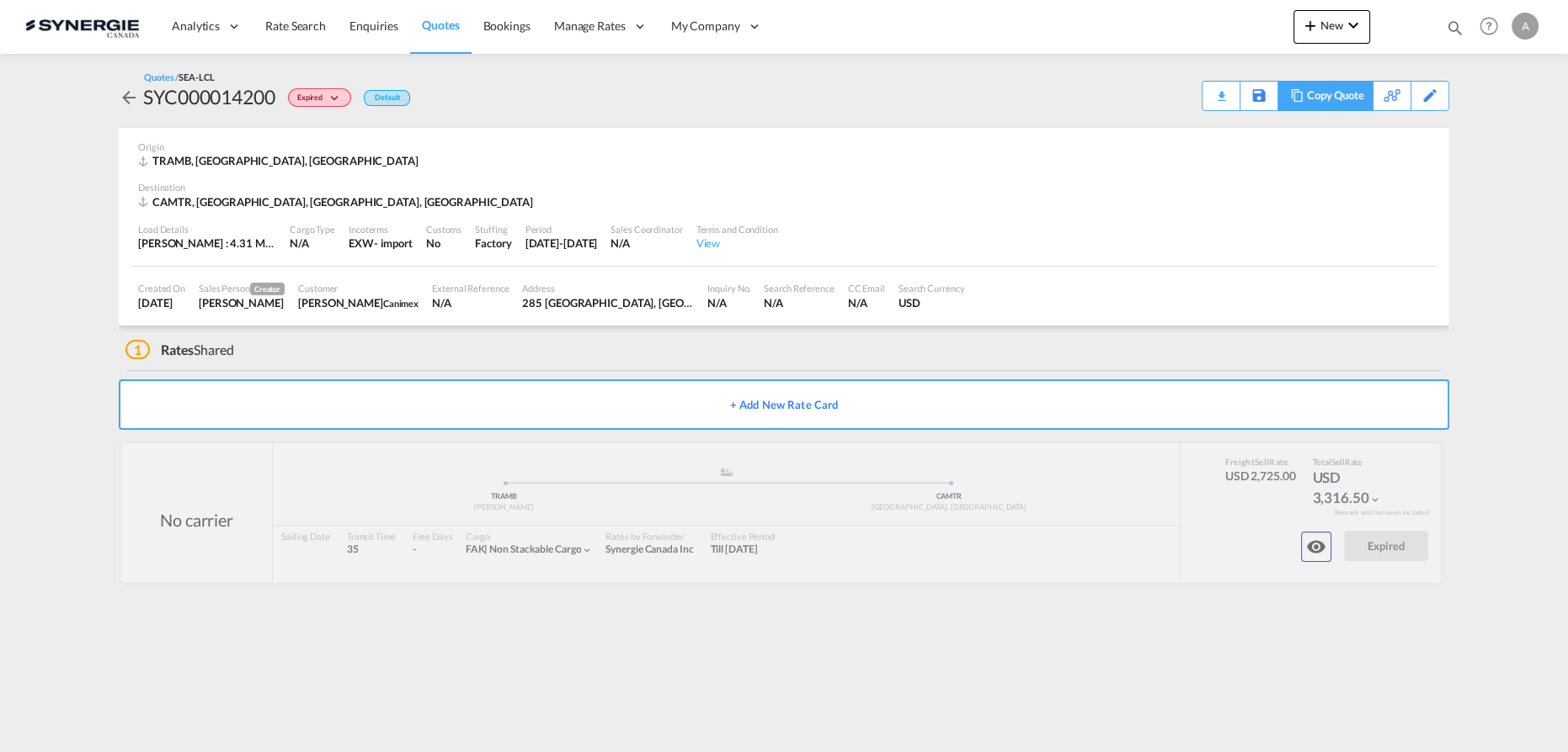
click at [1362, 99] on div "Copy Quote" at bounding box center [1335, 96] width 57 height 29
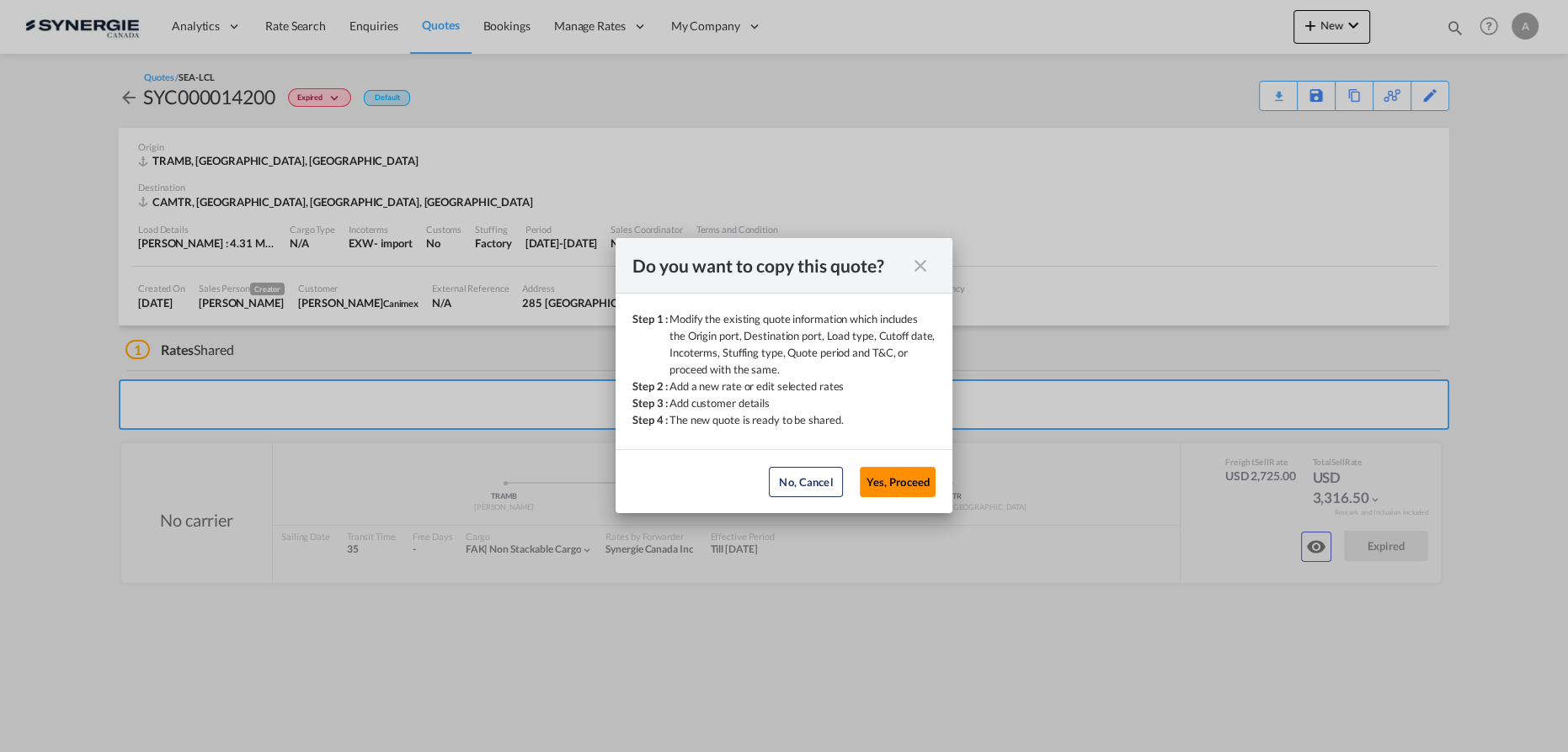
click at [892, 488] on button "Yes, Proceed" at bounding box center [897, 482] width 76 height 30
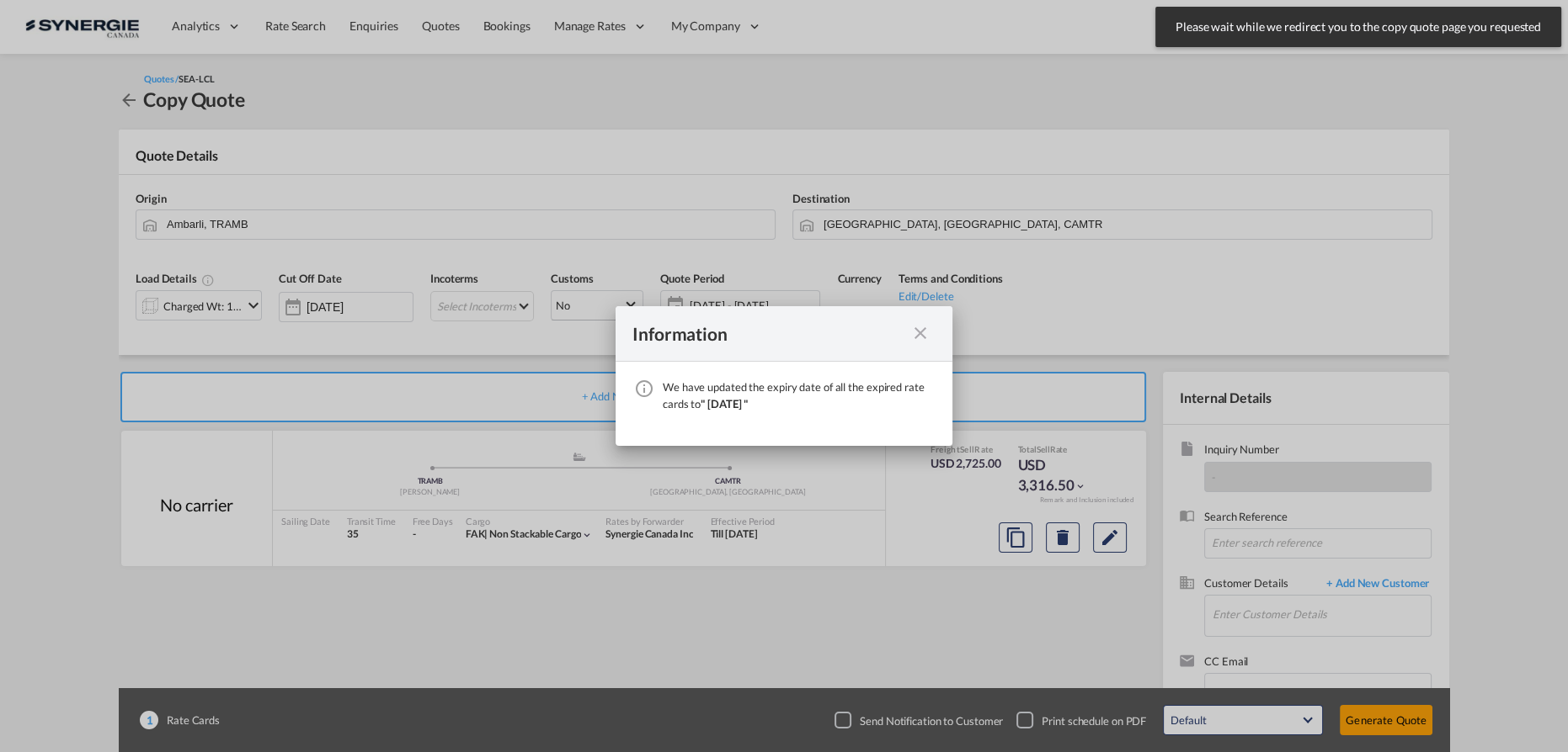
click at [924, 628] on div "Information We have updated the expiry date of all the expired rate cards to " …" at bounding box center [784, 375] width 1568 height 751
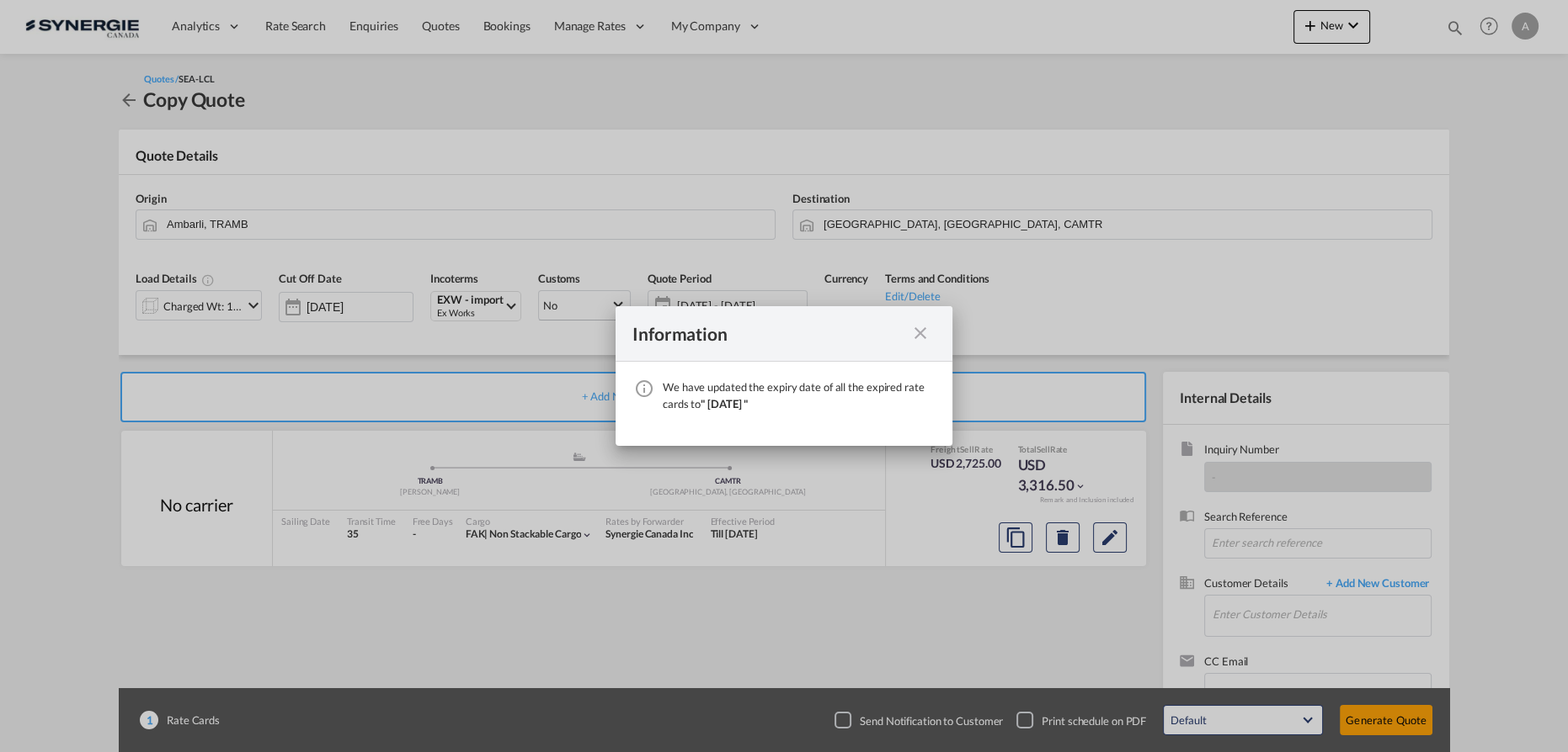
click at [930, 329] on md-icon "icon-close fg-AAA8AD cursor" at bounding box center [920, 333] width 21 height 20
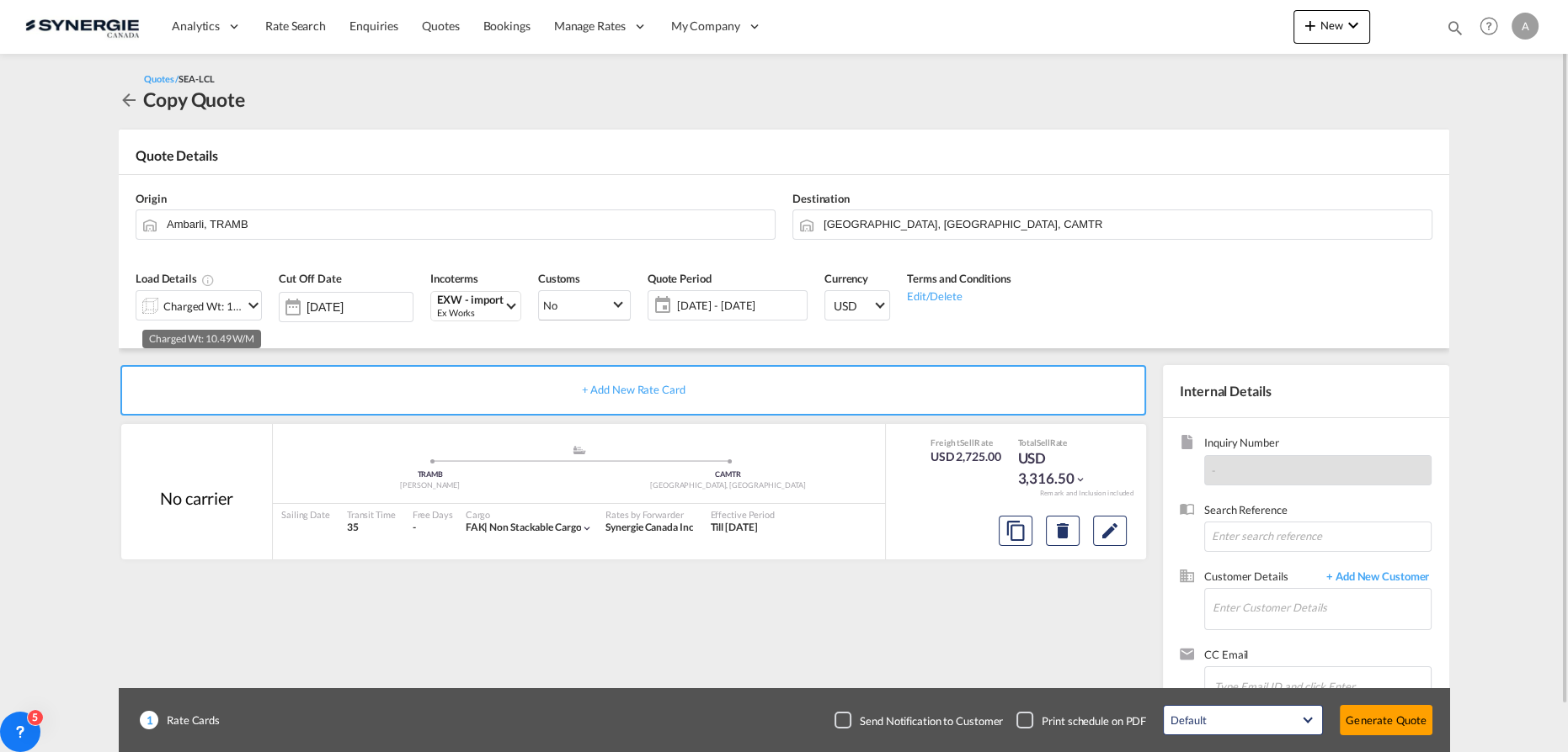
click at [185, 300] on div "Charged Wt: 10.49 W/M" at bounding box center [202, 307] width 79 height 23
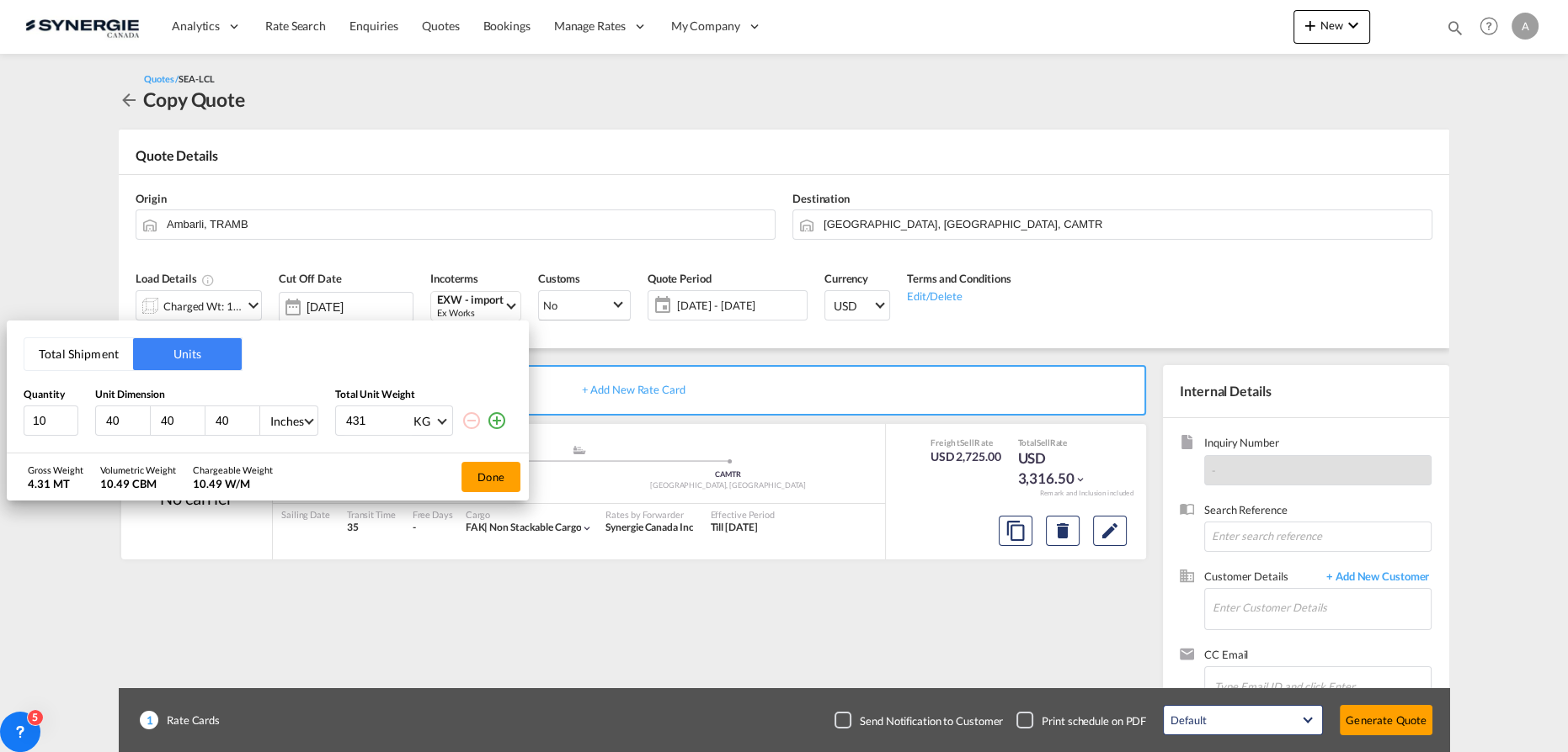
click at [78, 352] on button "Total Shipment" at bounding box center [78, 355] width 109 height 32
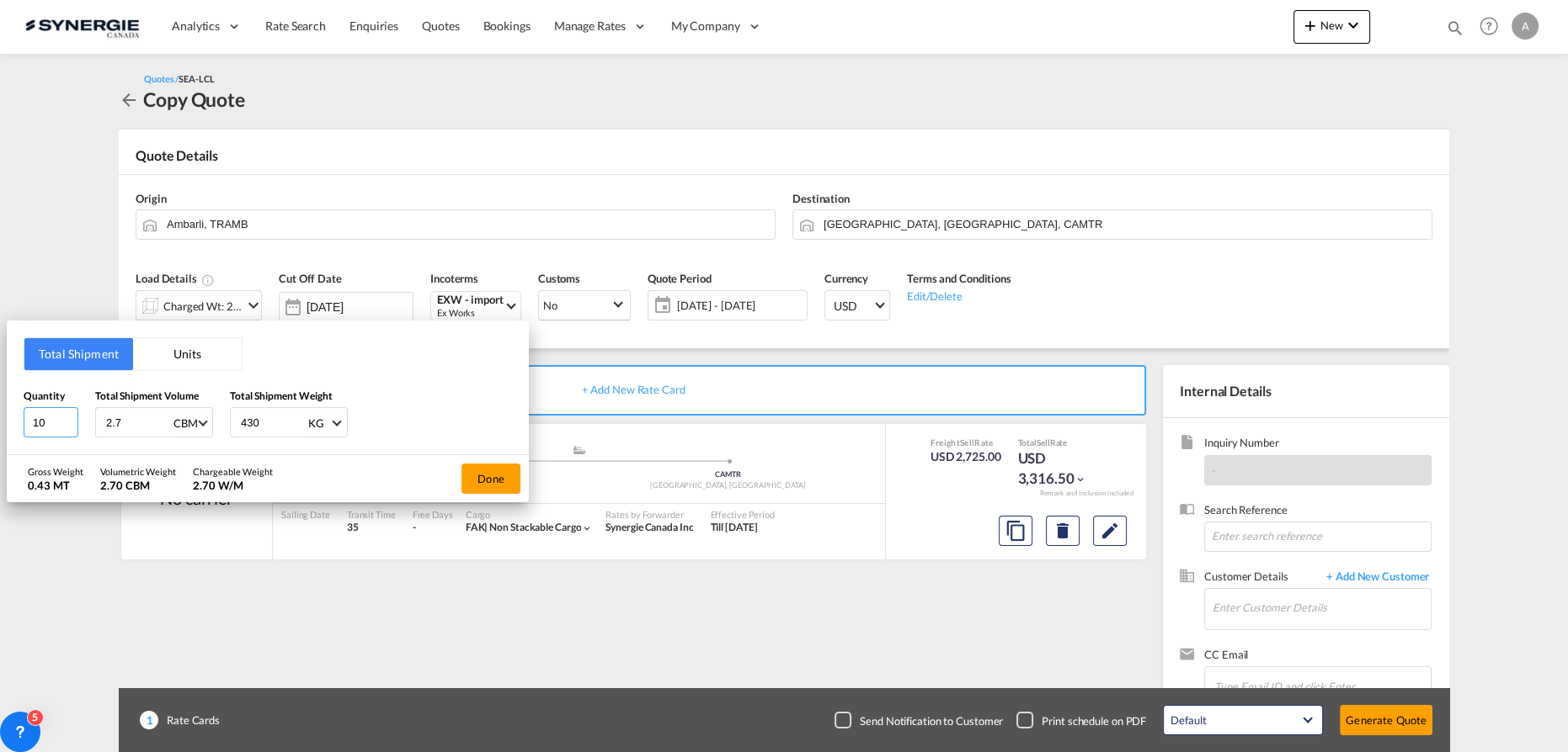
drag, startPoint x: 47, startPoint y: 423, endPoint x: -20, endPoint y: 423, distance: 67.0
click at [0, 423] on html "Analytics Reports Dashboard Rate Search Enquiries Quotes" at bounding box center [784, 376] width 1568 height 752
type input "21"
type input "2.7"
type input "21"
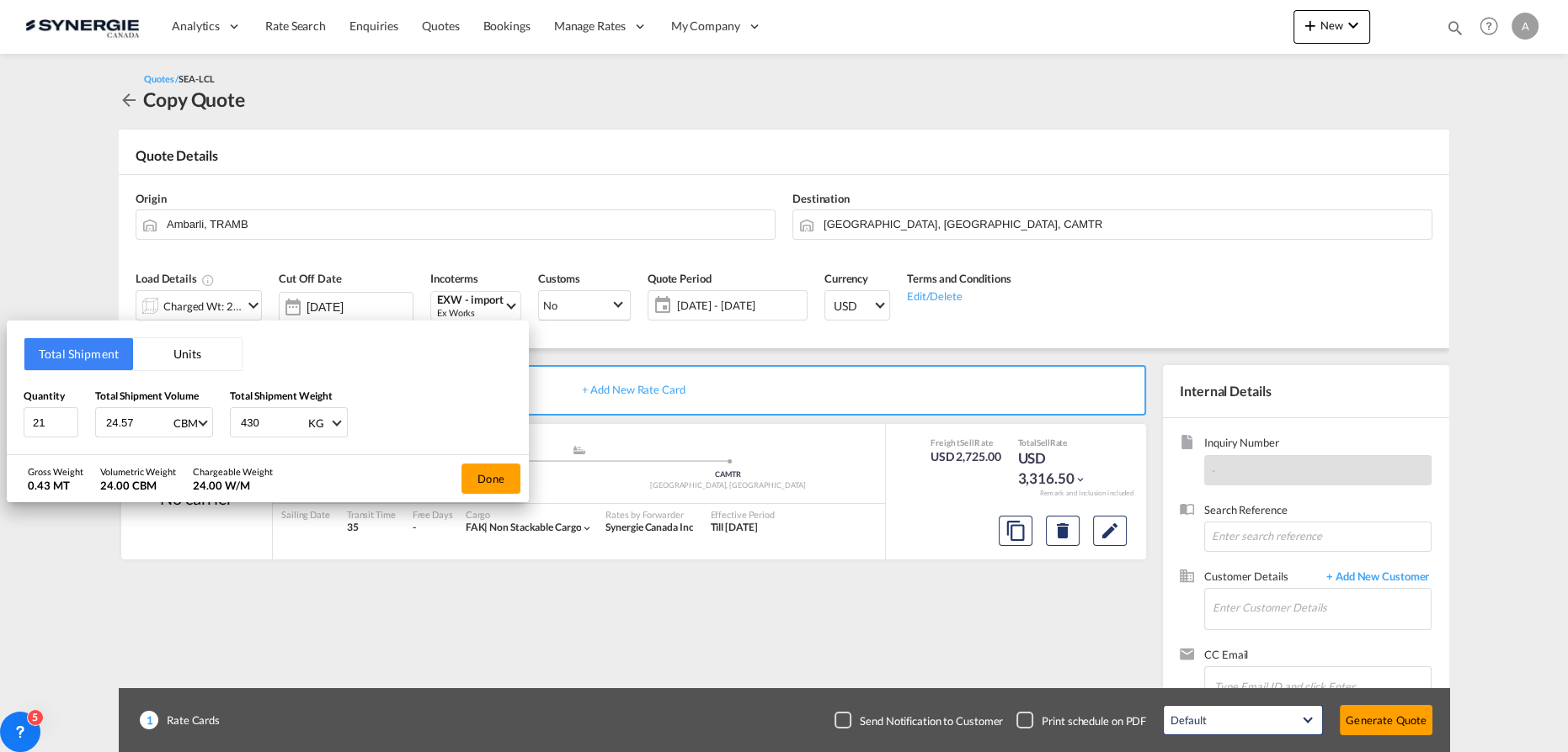
type input "24.57"
type input "16170"
click button "Done"
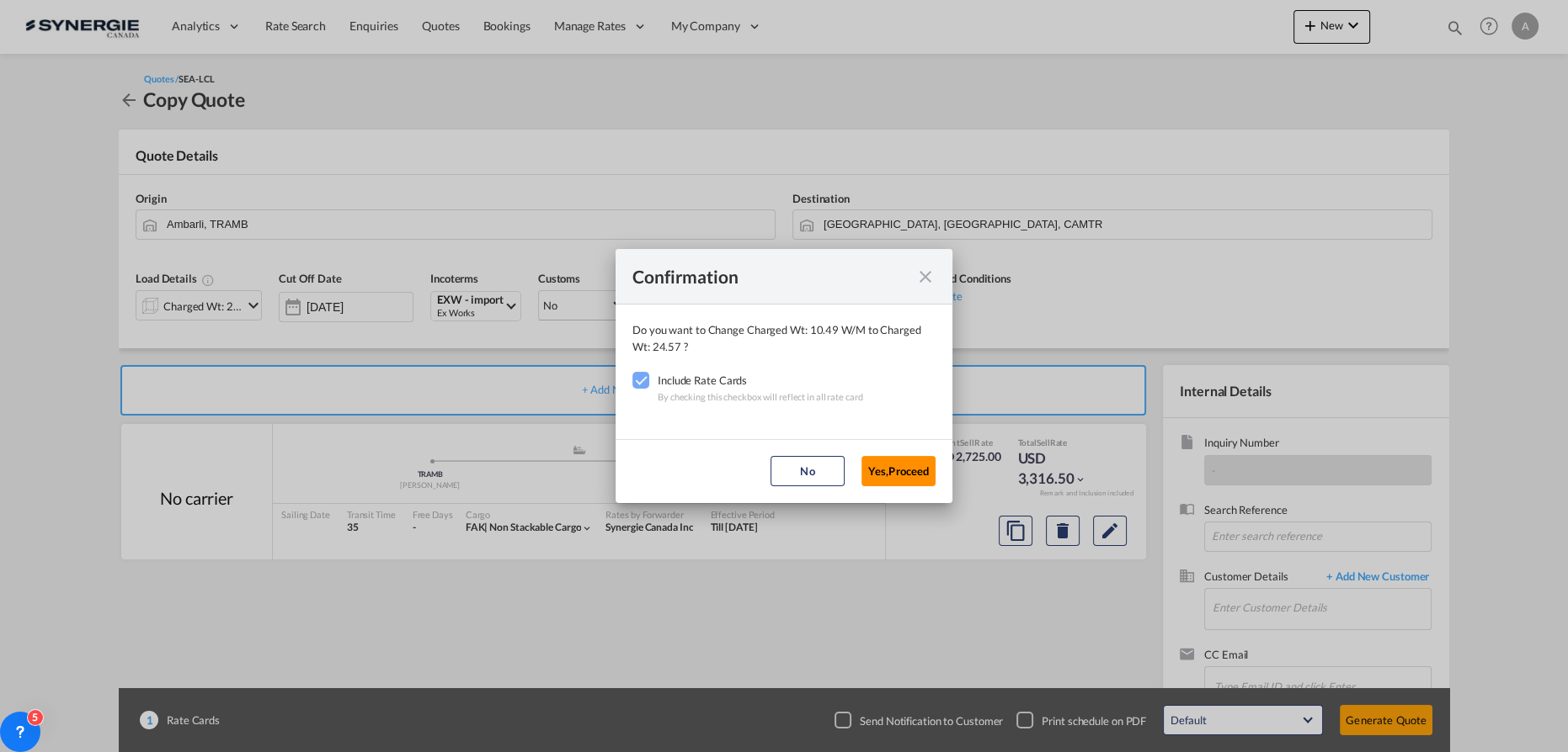
click button "Yes,Proceed"
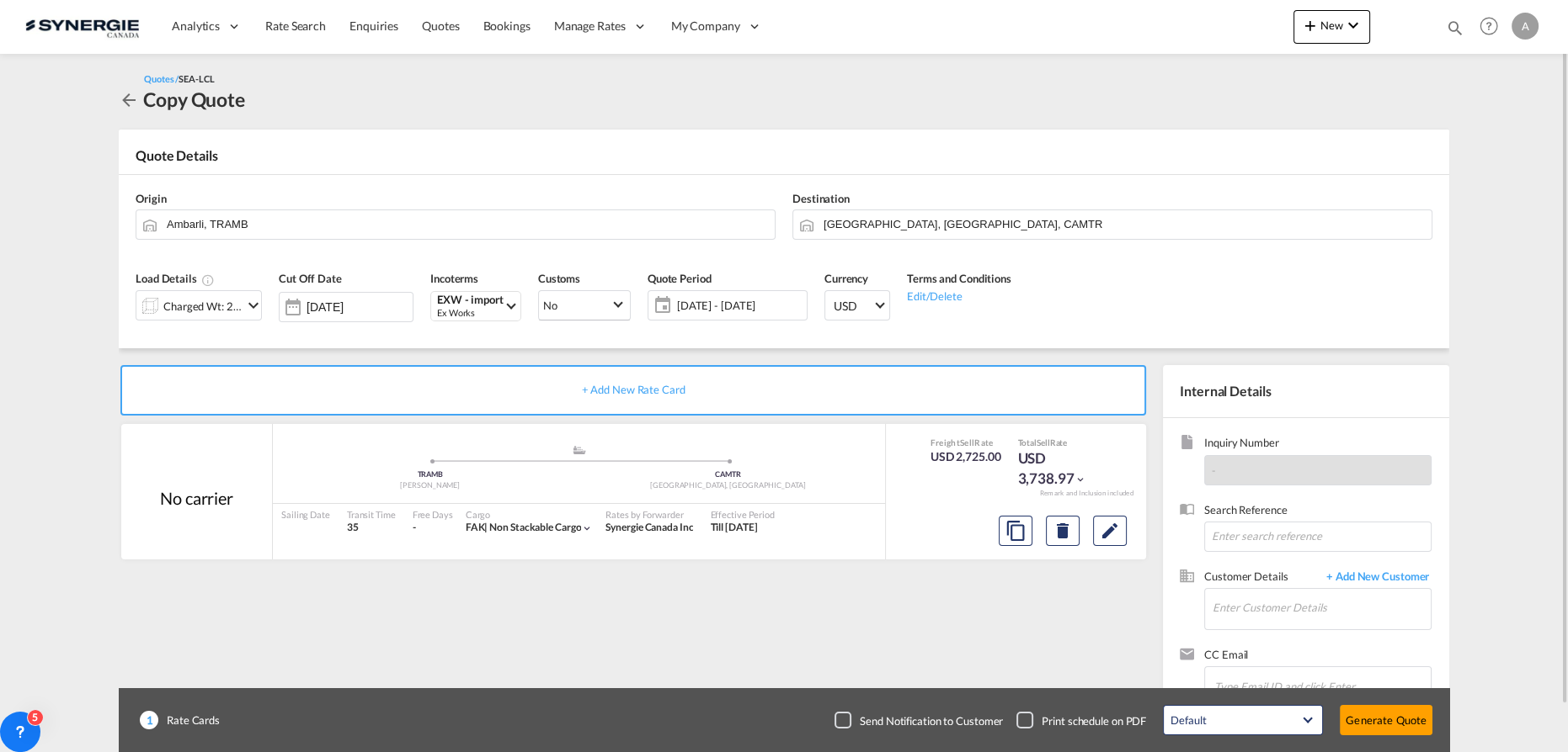
click span "[DATE] - [DATE]"
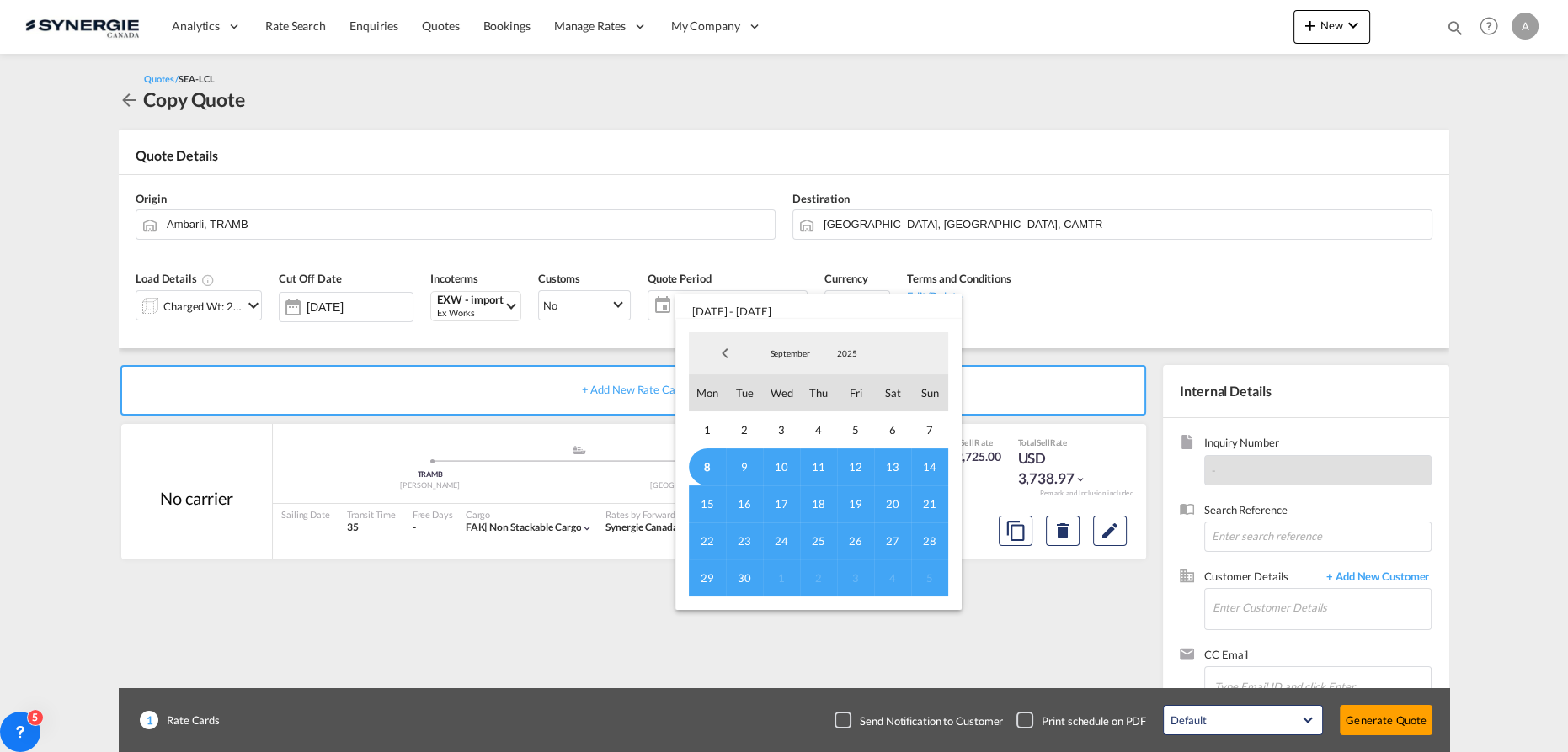
click span "8"
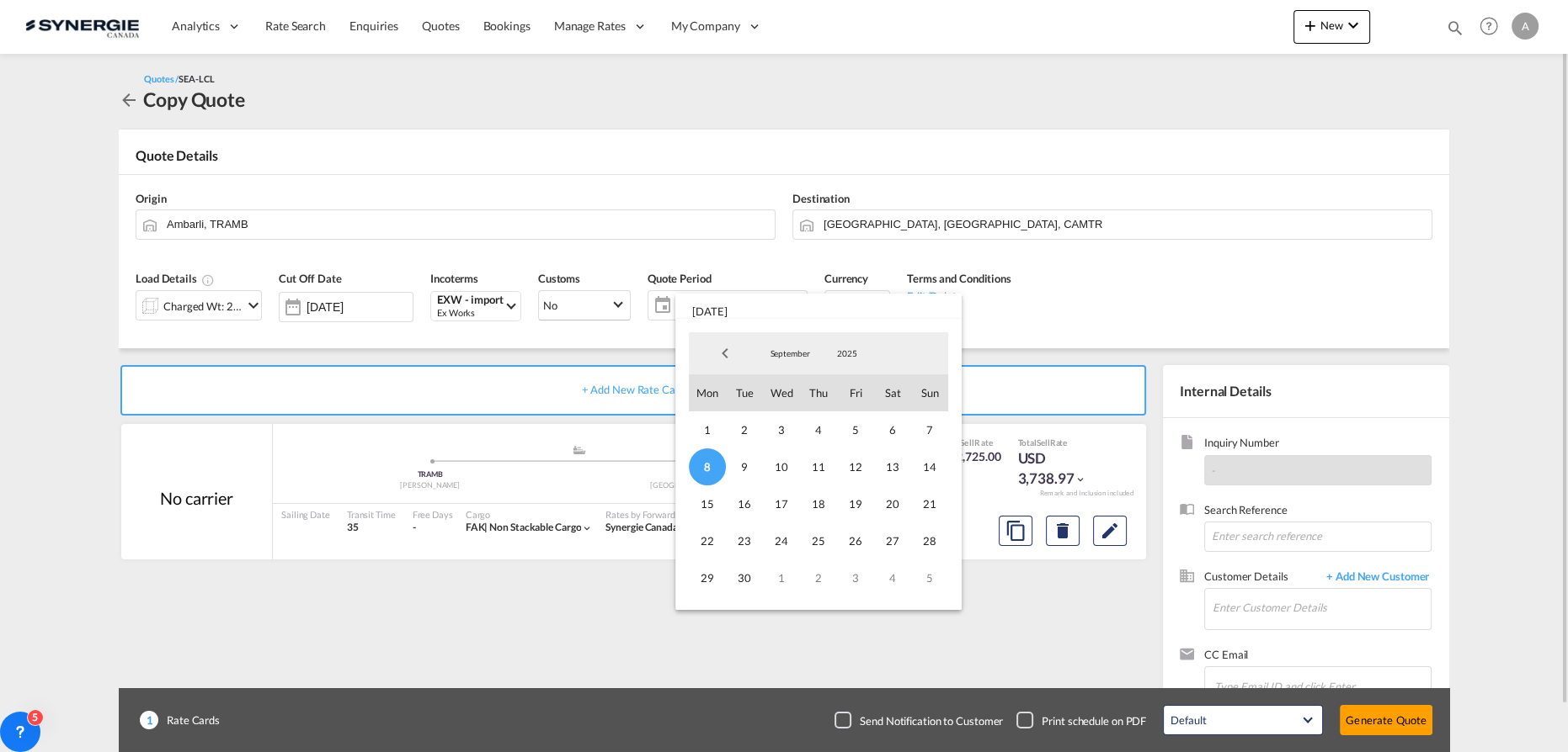
drag, startPoint x: 738, startPoint y: 584, endPoint x: 823, endPoint y: 580, distance: 85.1
click span "30"
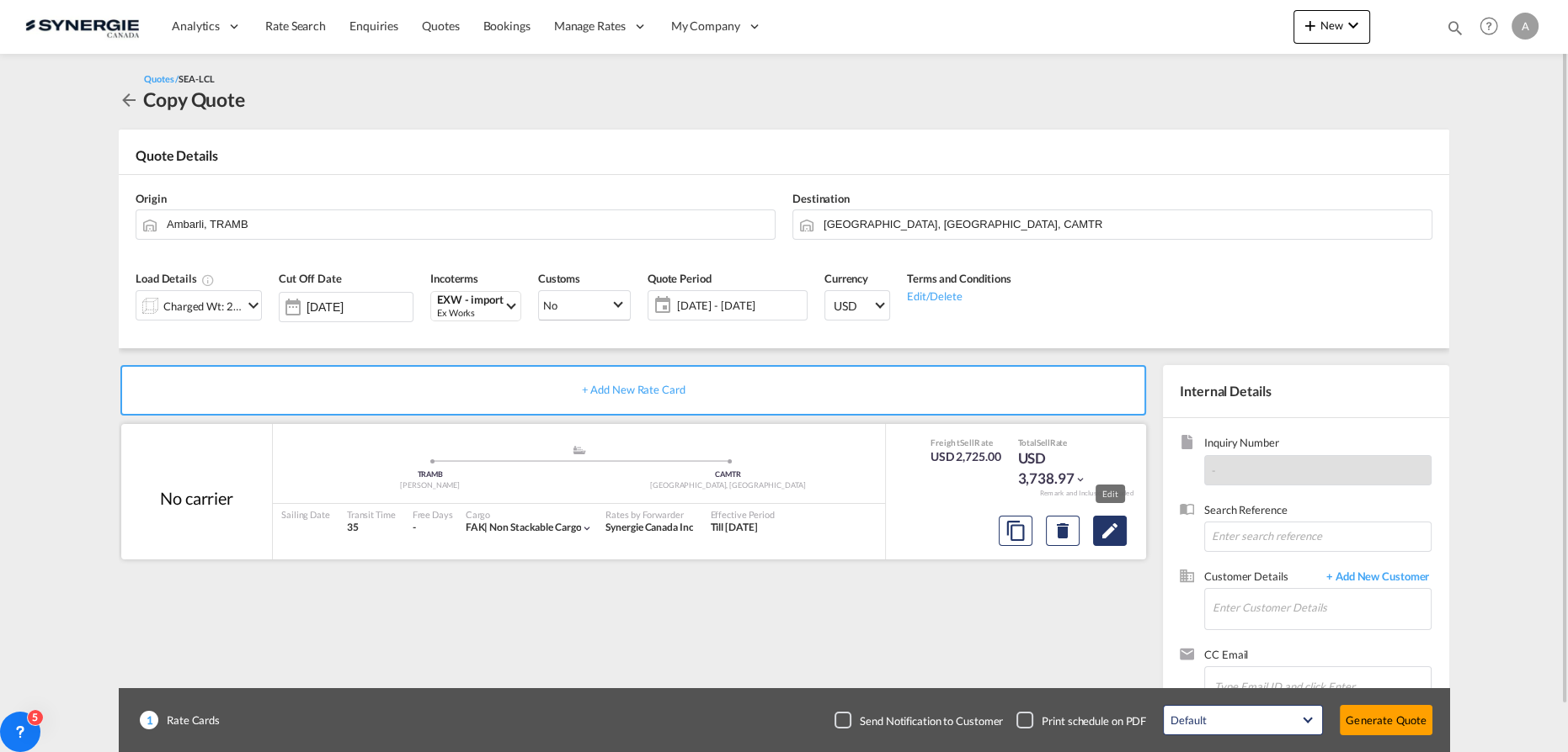
click md-icon "Edit"
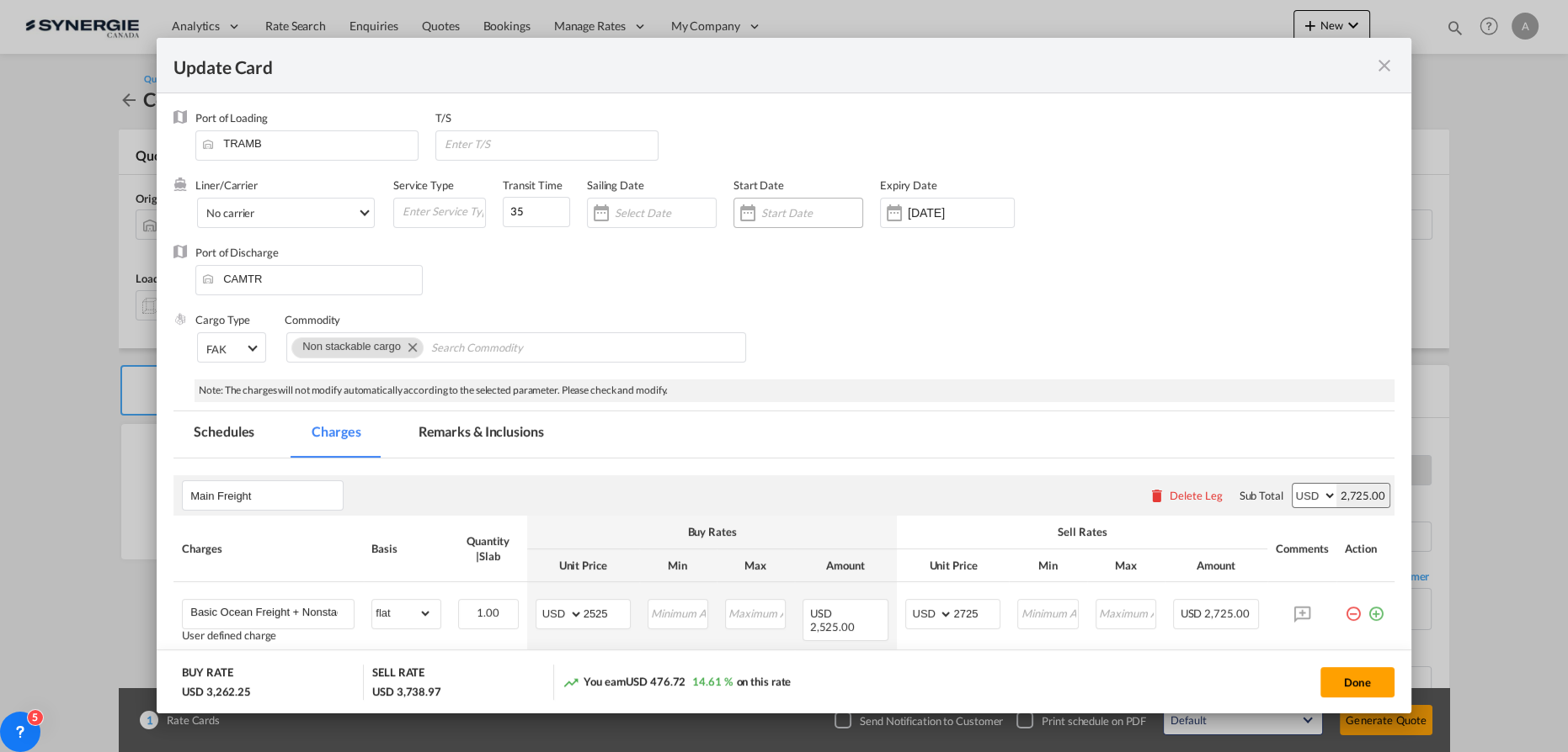
drag, startPoint x: 817, startPoint y: 205, endPoint x: 836, endPoint y: 228, distance: 29.8
click div "Update Card Port ..."
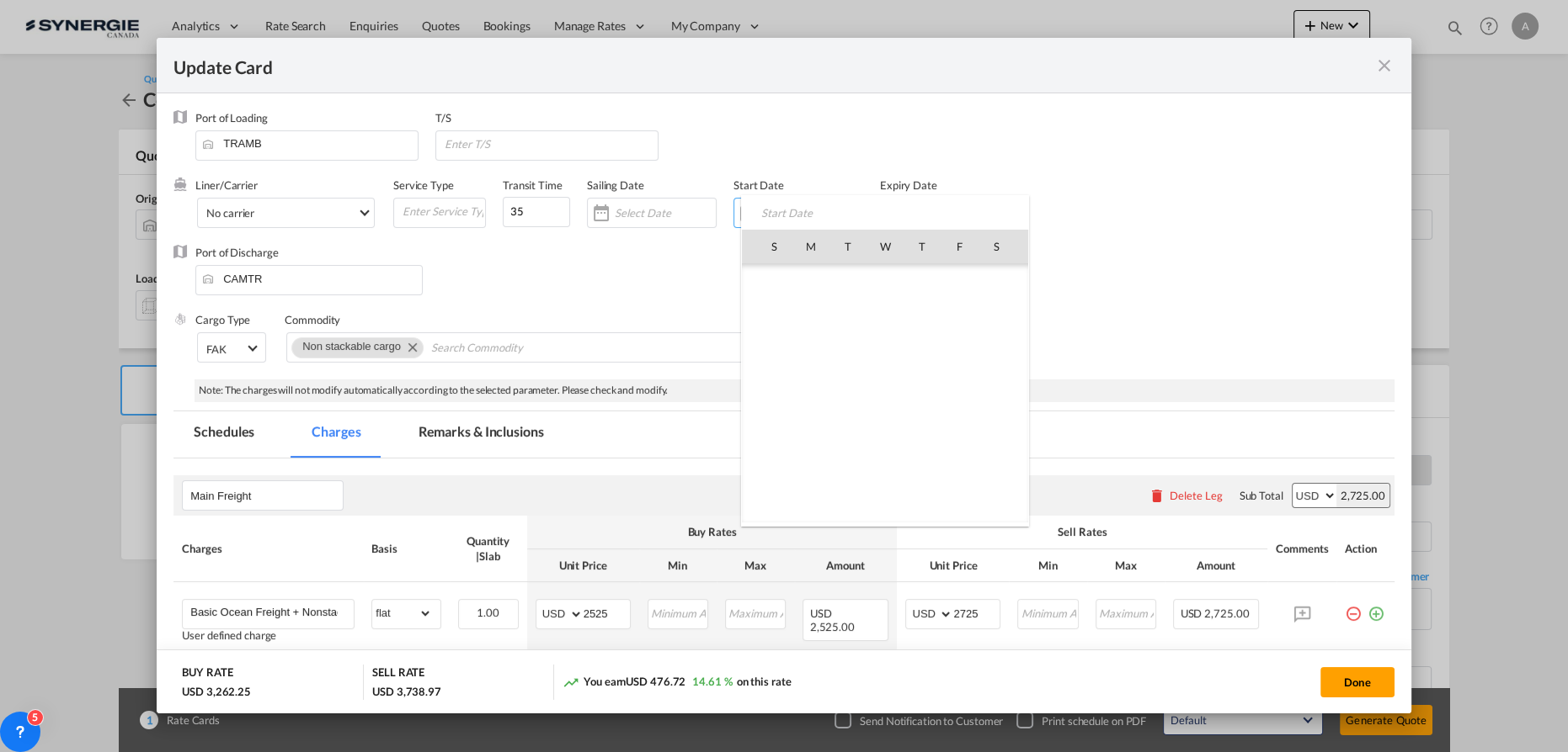
scroll to position [389799, 0]
click span "8"
type input "[DATE]"
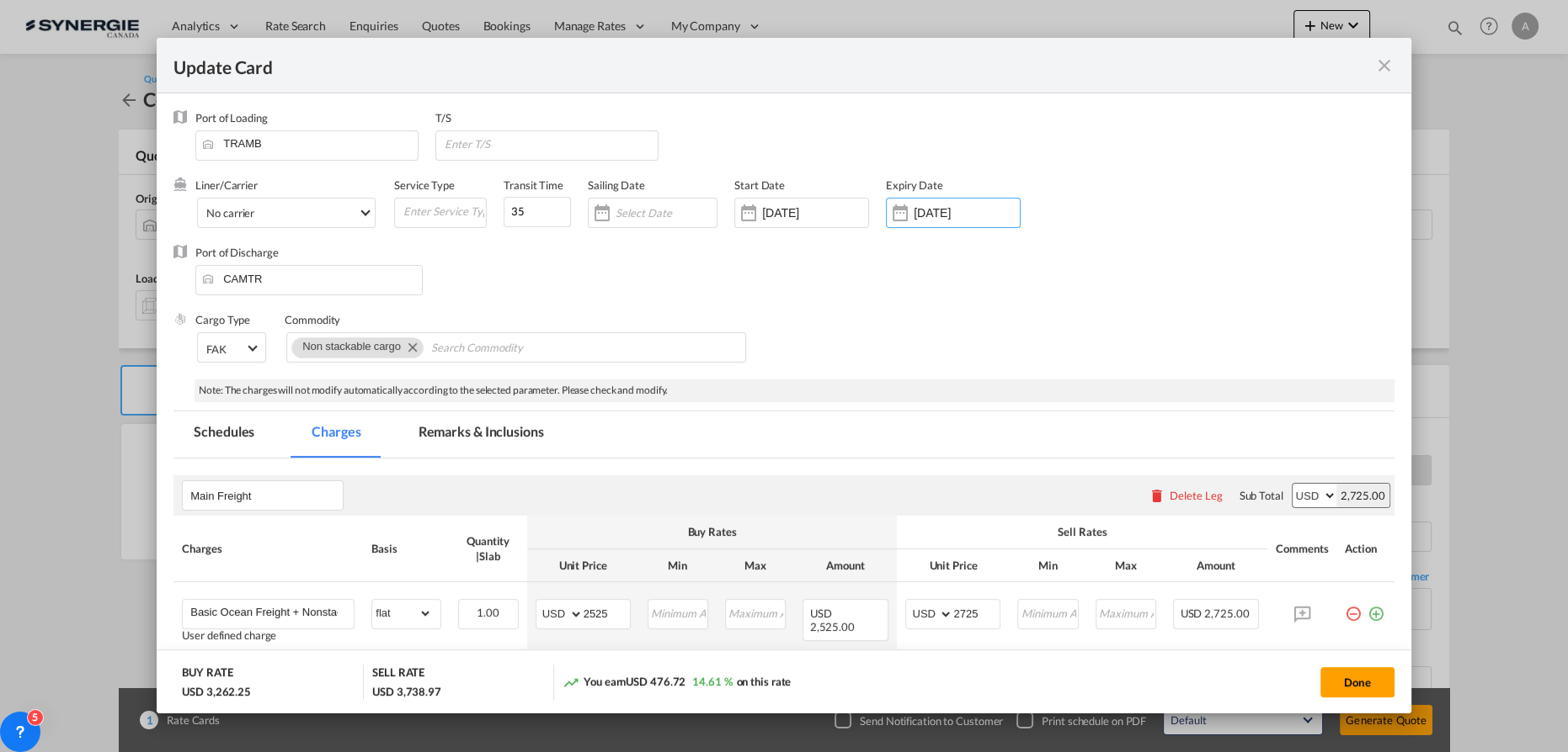
drag, startPoint x: 939, startPoint y: 205, endPoint x: 962, endPoint y: 230, distance: 34.0
click input "[DATE]"
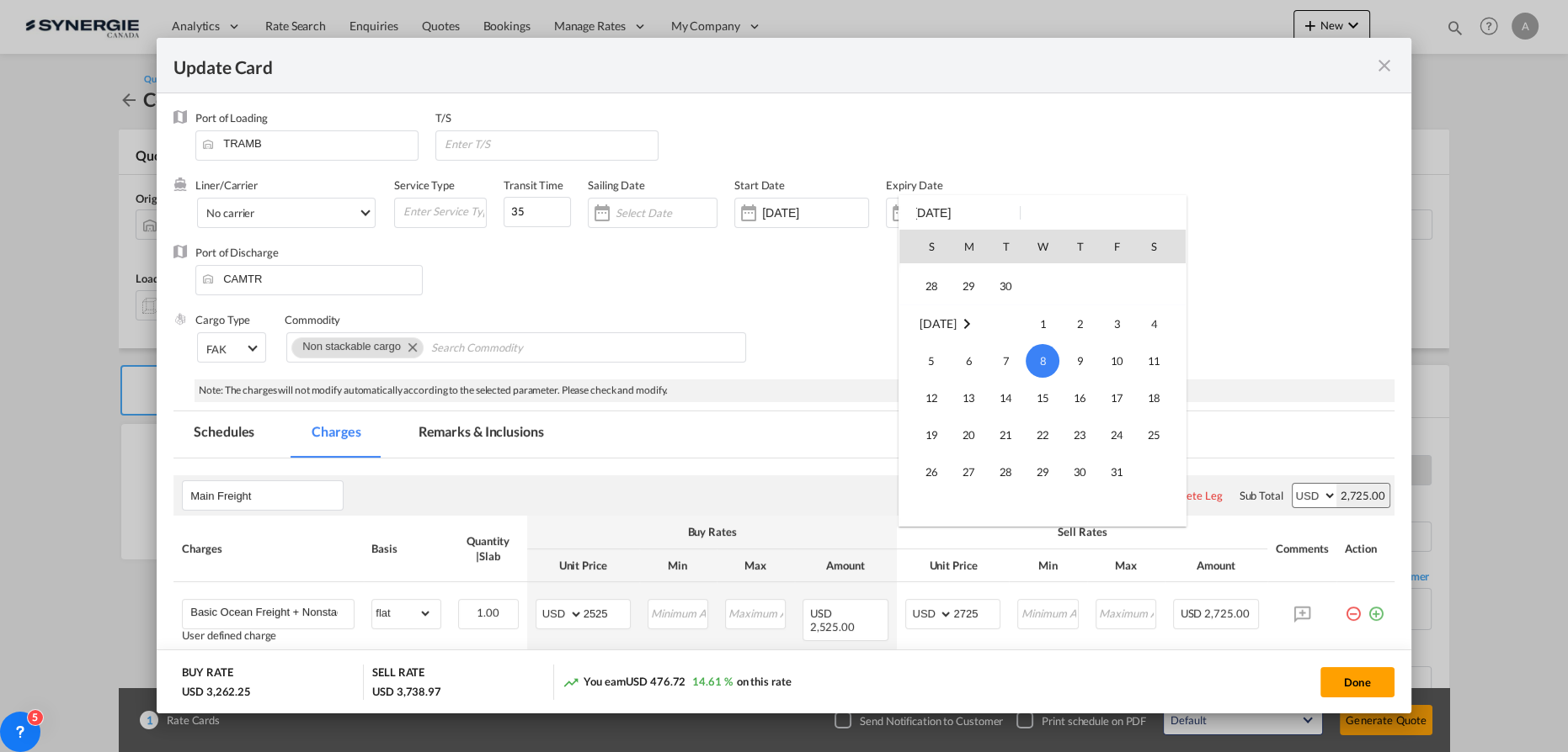
scroll to position [145, 0]
click span "30"
type input "30 Sep 2025"
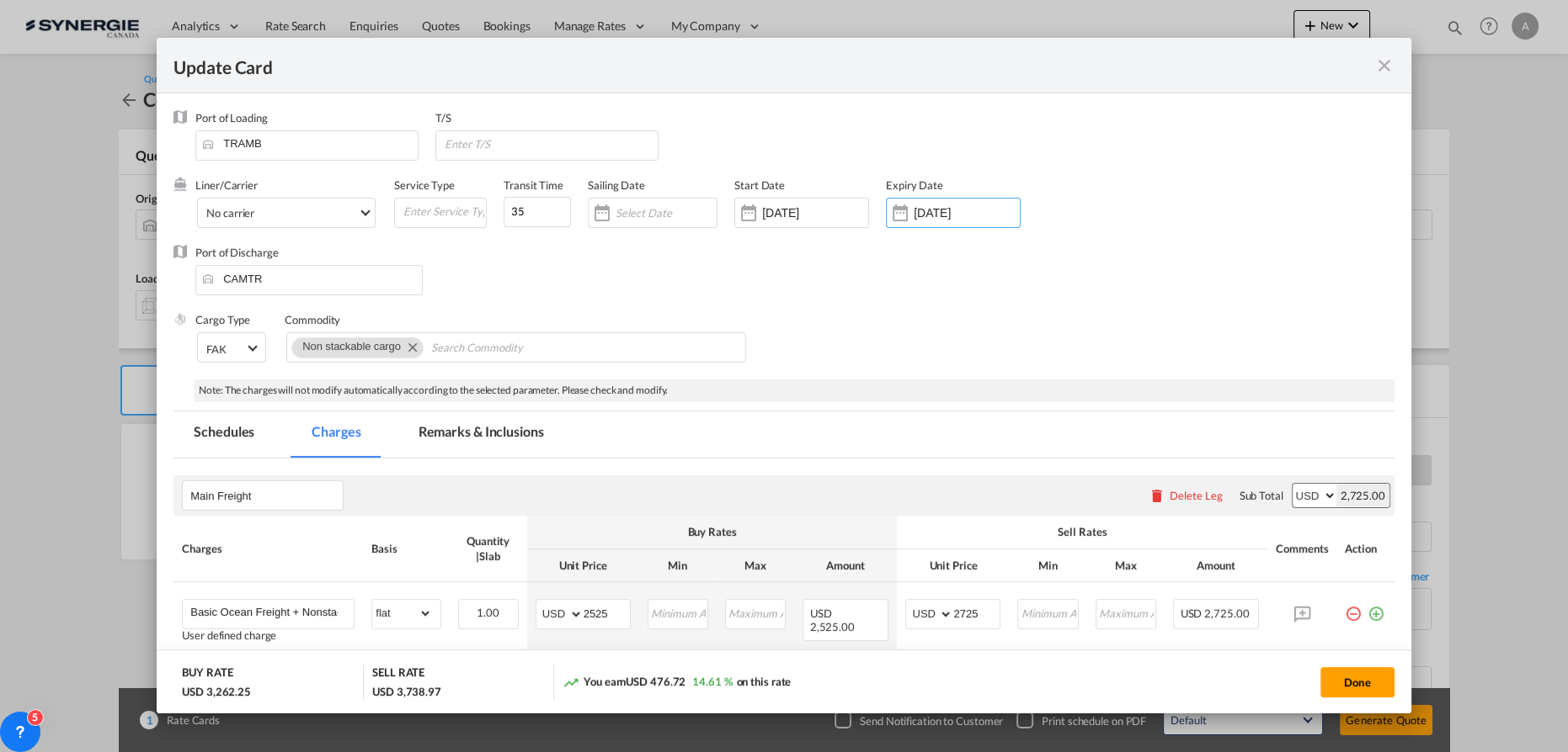
click md-tab-item "Remarks & Inclusions"
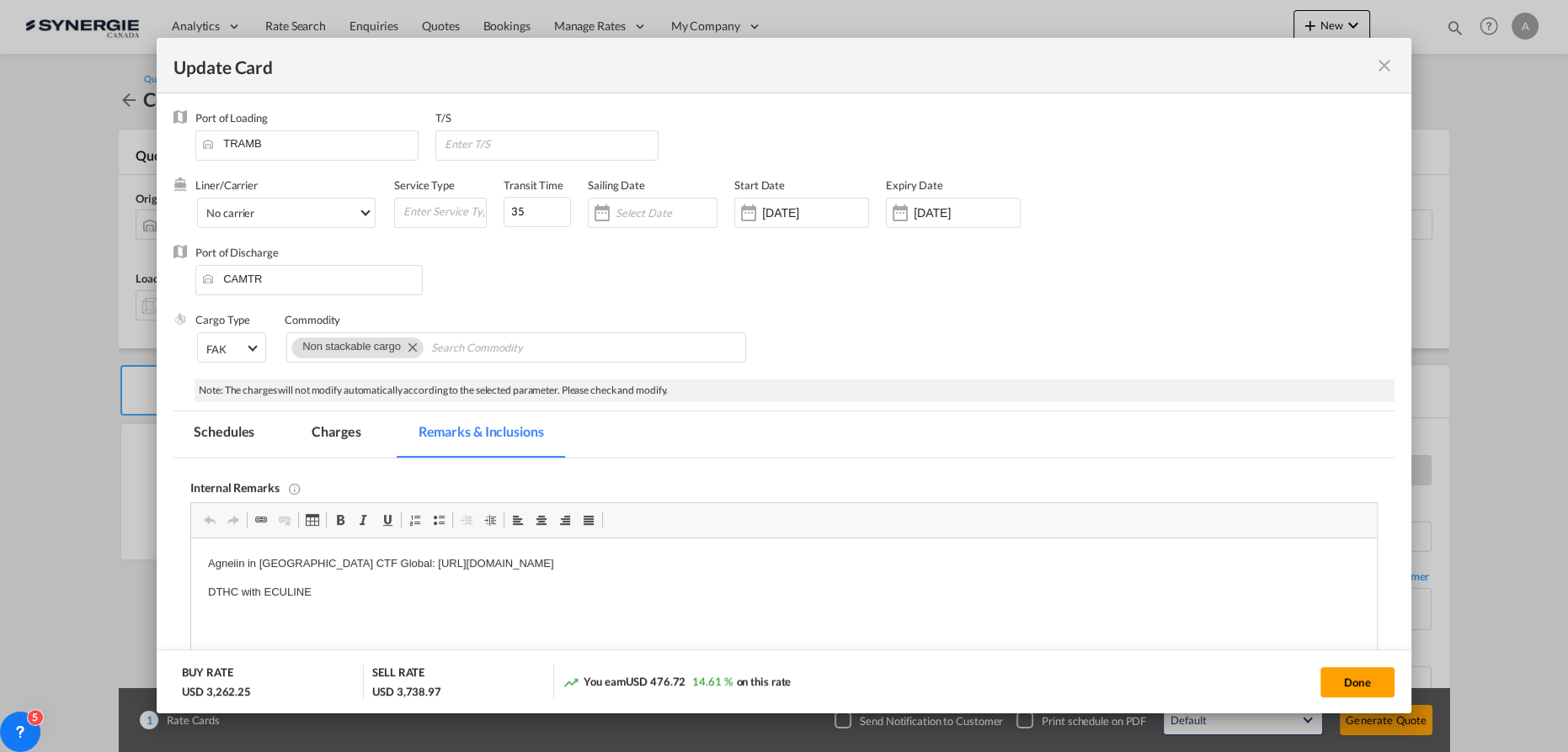
scroll to position [136, 0]
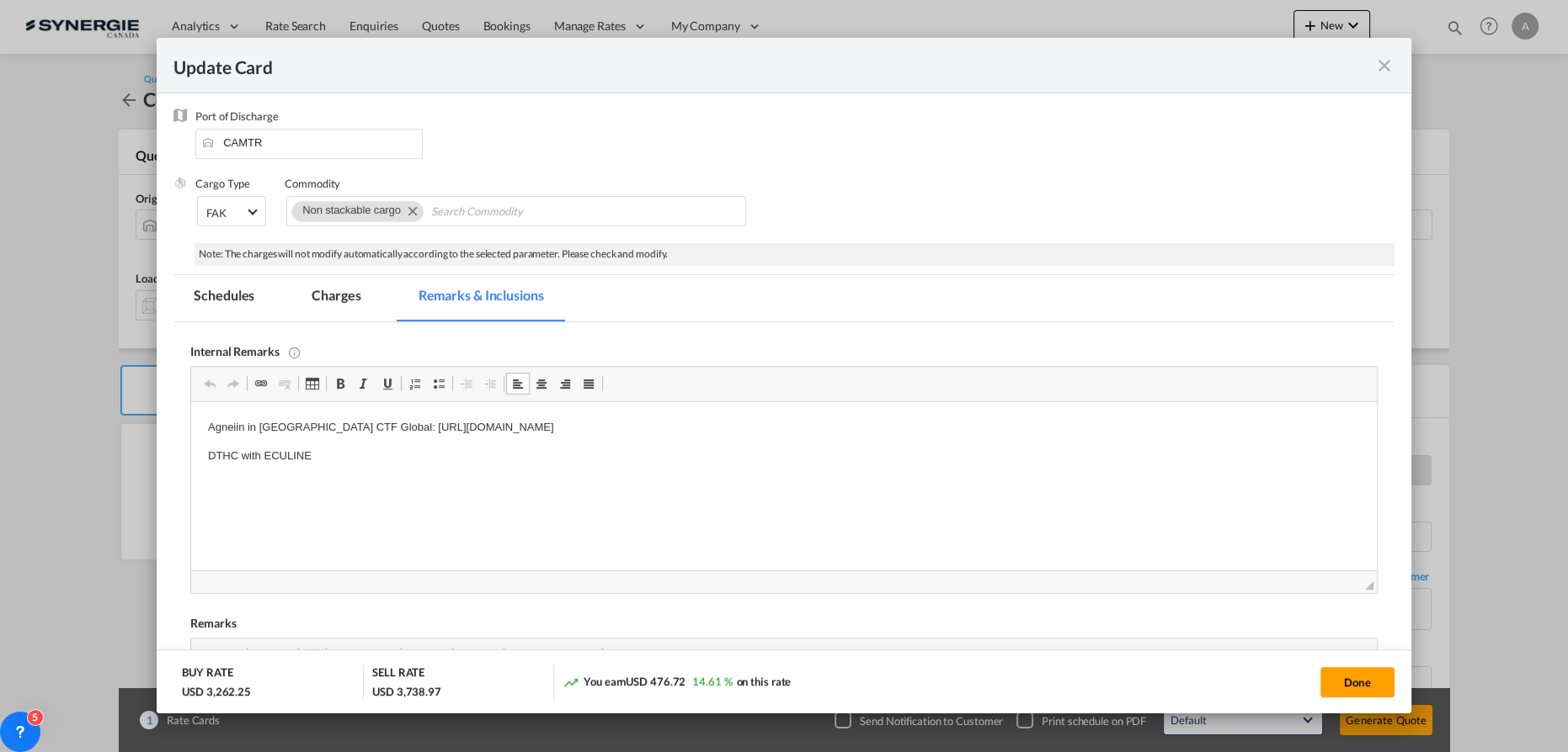
click p "Agneiin in Turkey CTF Global: https://app.frontapp.com/open/cnv_q7ra13j?key=y38…"
drag, startPoint x: 635, startPoint y: 24, endPoint x: 103, endPoint y: 24, distance: 532.0
click p "Agneiin in Turkey CTF Global: https://app.frontapp.com/open/cnv_q7ra13j?key=y38…"
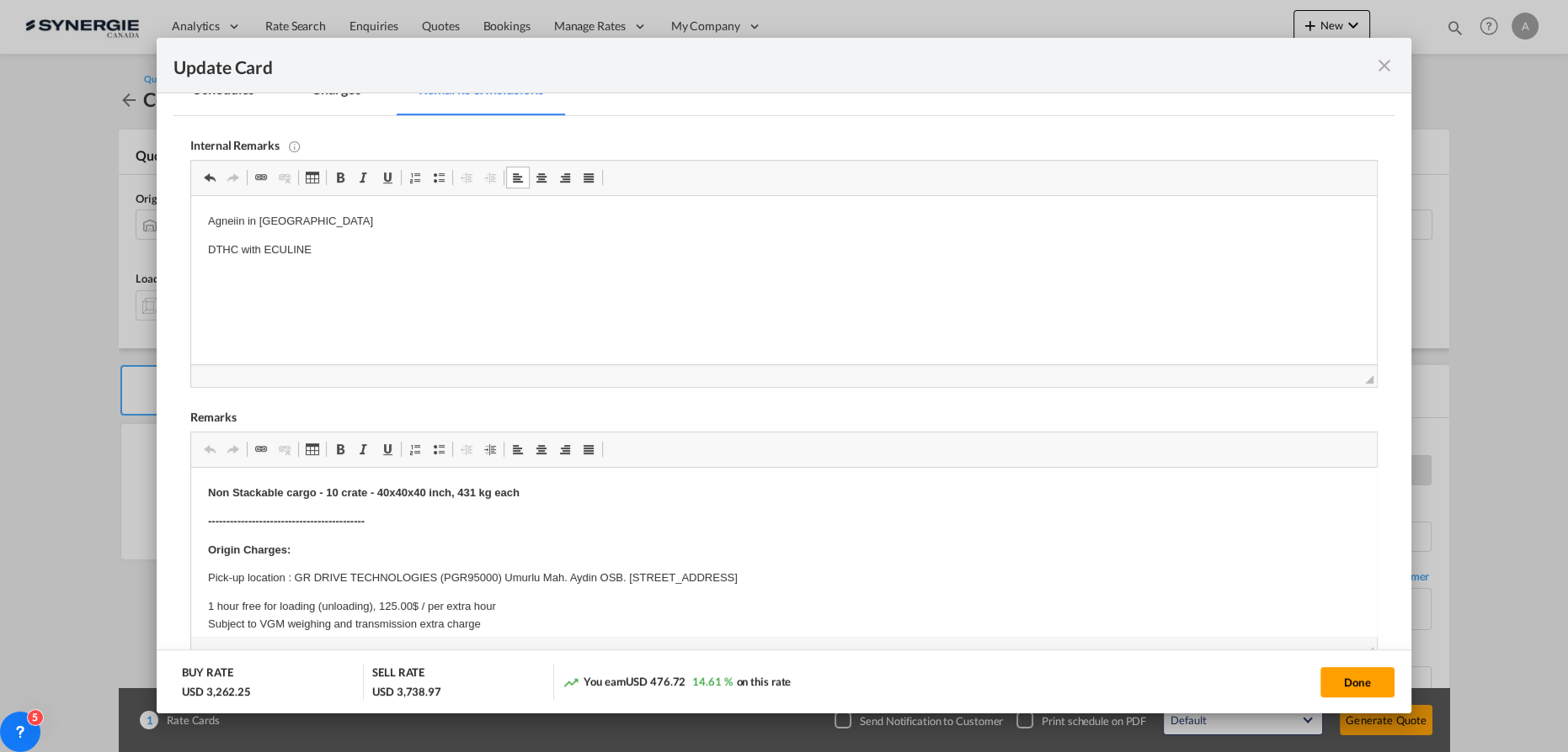
scroll to position [442, 0]
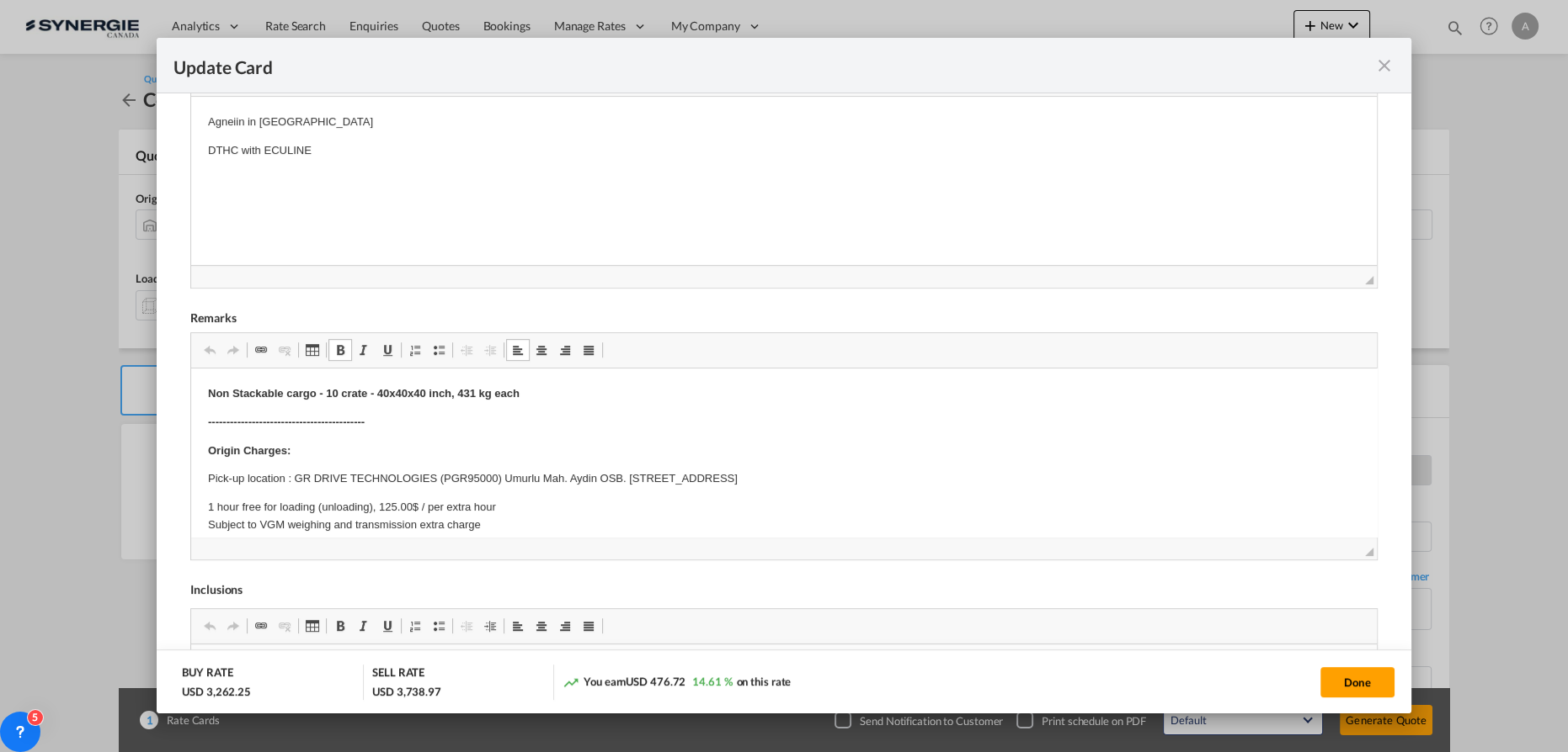
click html "Non Stackable cargo - 10 crate - 40x40x40 inch, 431 kg each -------------------…"
drag, startPoint x: 135, startPoint y: 26, endPoint x: 446, endPoint y: 22, distance: 311.0
click p "Non Stackable cargo - 10 crate - 40x40x40 inch, 431 kg each"
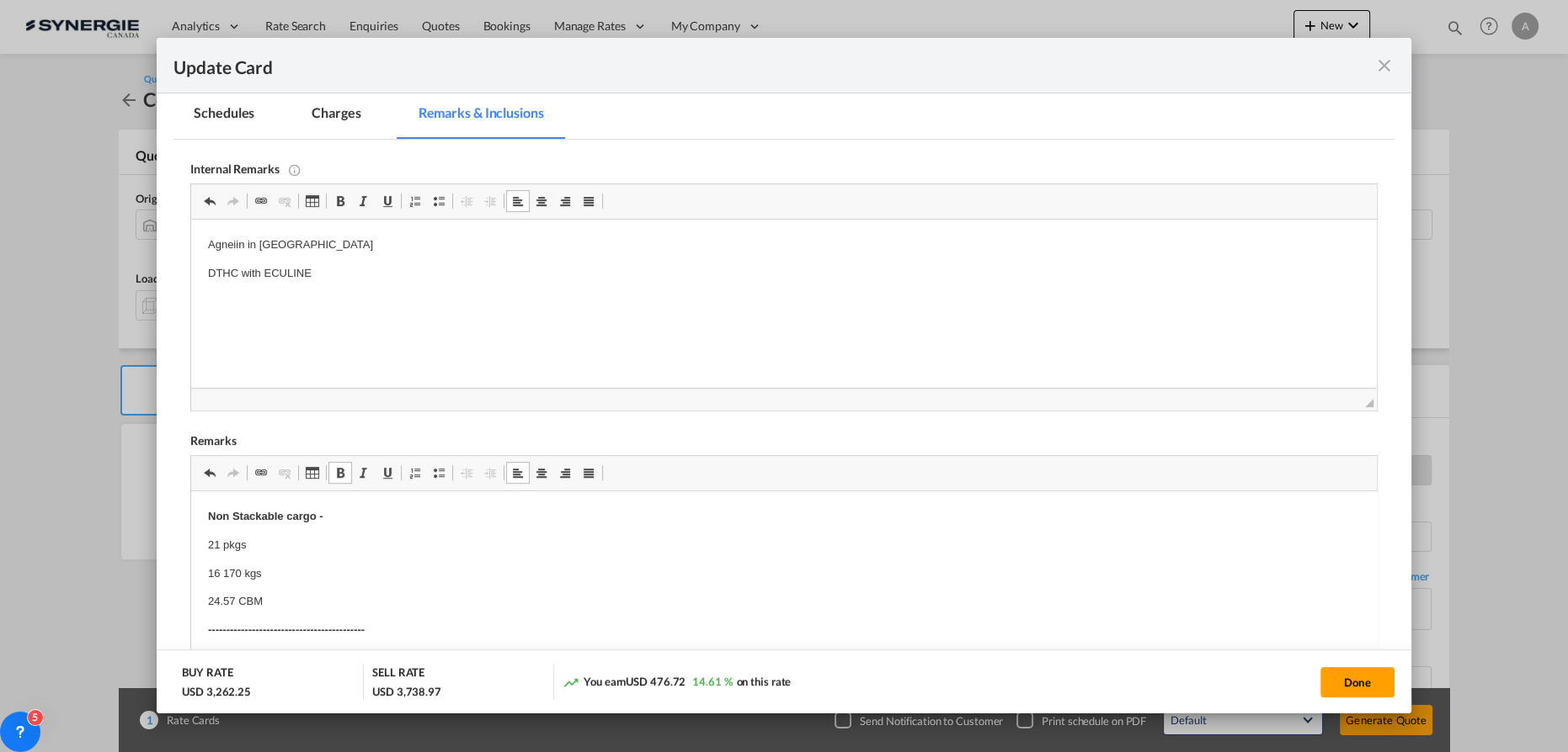
scroll to position [365, 0]
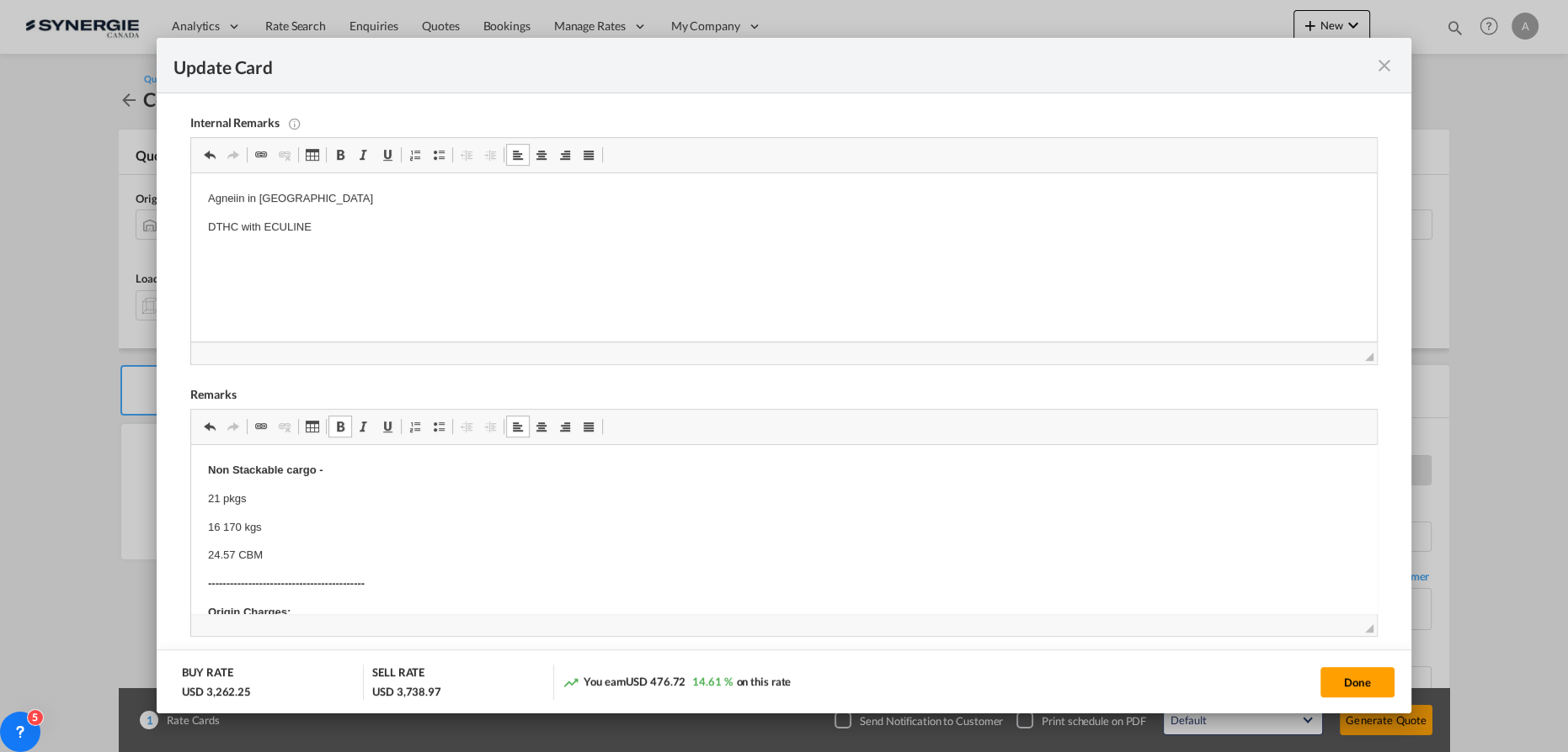
drag, startPoint x: 98, startPoint y: 64, endPoint x: 97, endPoint y: 80, distance: 16.0
click body "Non Stackable cargo - 21 pkgs 16 170 kgs 24.57 CBM ----------------------------…"
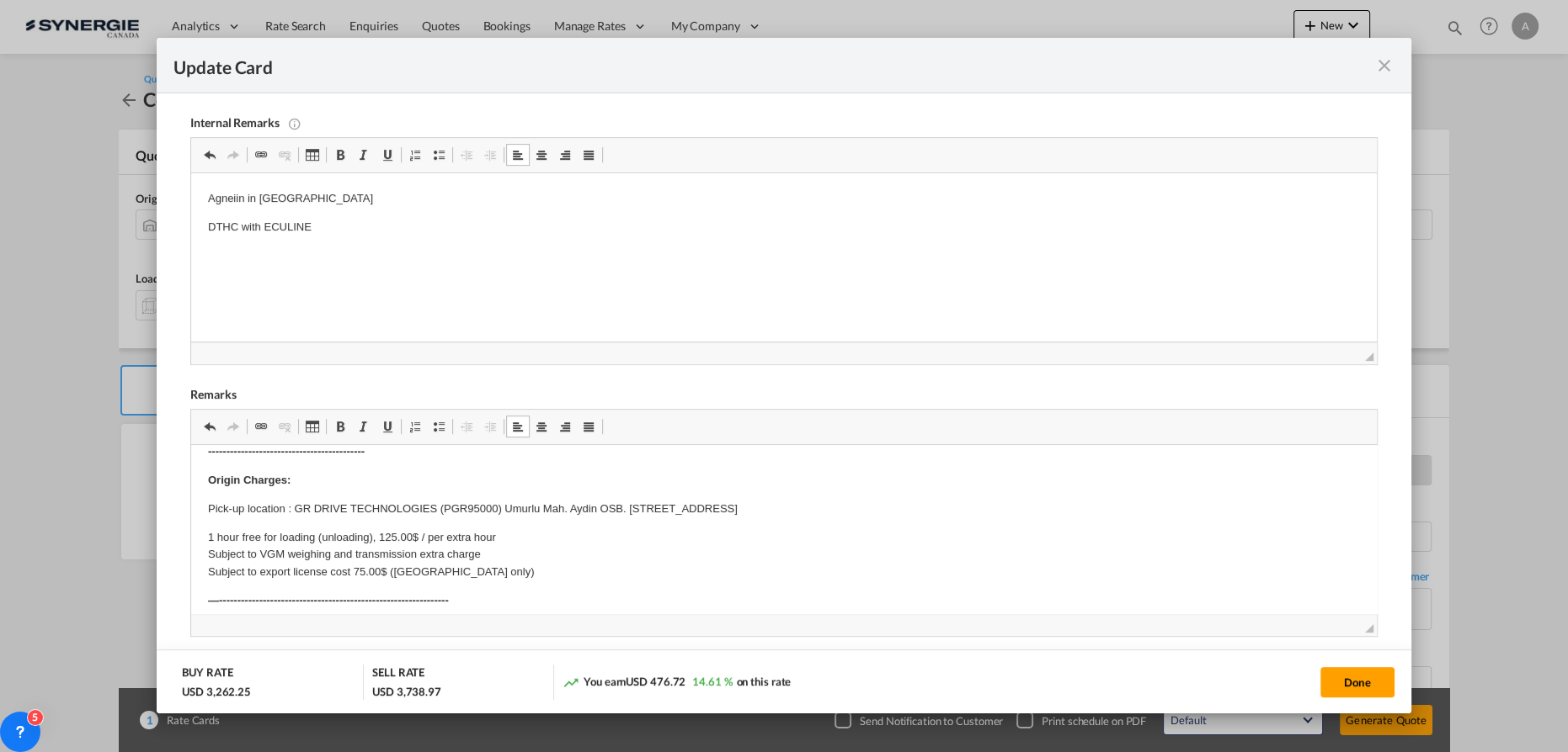
scroll to position [152, 0]
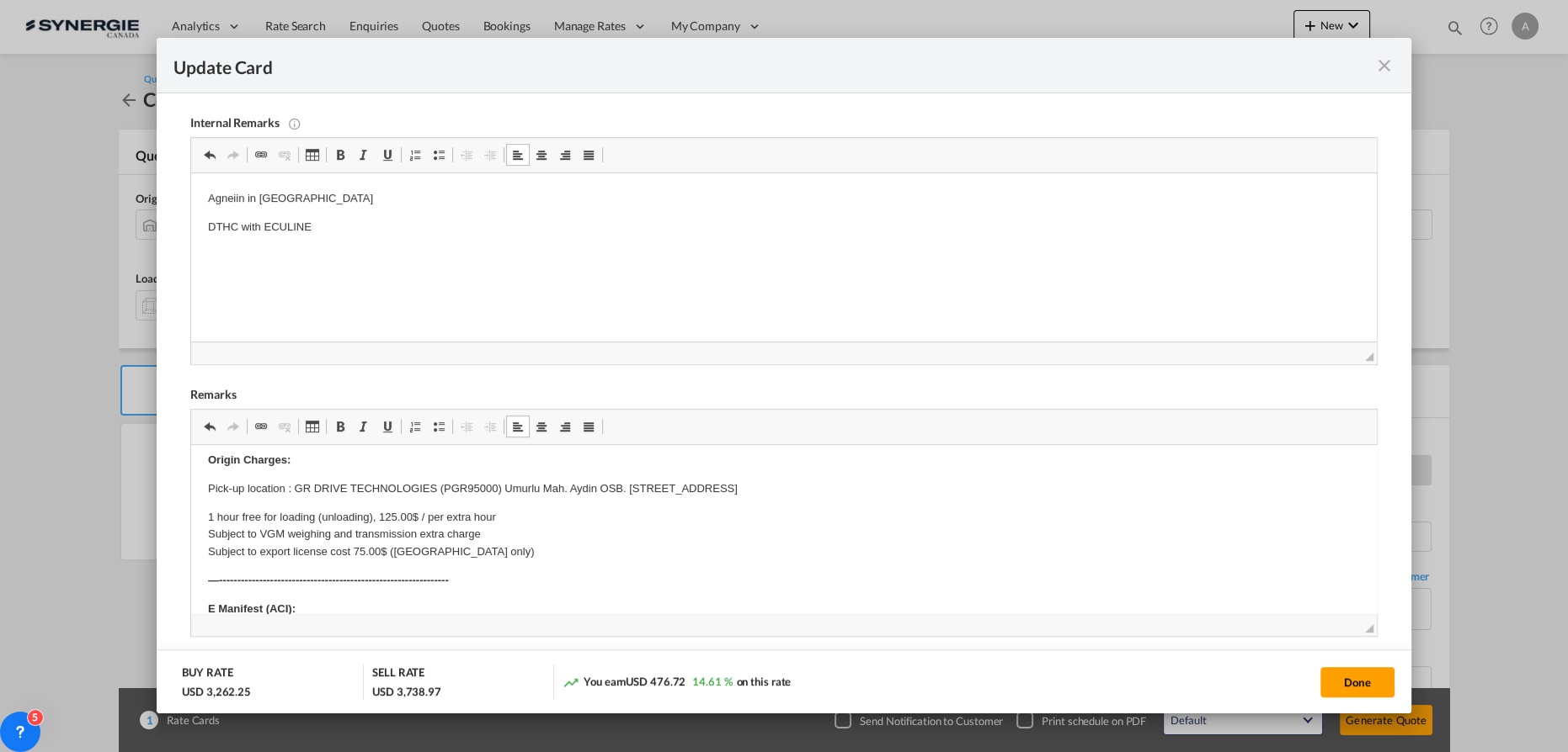
click body "Non Stackable cargo - 21 pkgs 16 170 kgs 24.57 CBM ----------------------------…"
drag, startPoint x: 105, startPoint y: 40, endPoint x: 130, endPoint y: 44, distance: 25.3
click p "Pick-up location : GR DRIVE TECHNOLOGIES (PGR95000) Umurlu Mah. Aydin OSB. No. …"
click p "Pick-up location : PGR DRIVE TECHNOLOGIES (PGR95000) Umurlu Mah. Aydin OSB. No.…"
drag, startPoint x: 603, startPoint y: 47, endPoint x: 103, endPoint y: 50, distance: 500.0
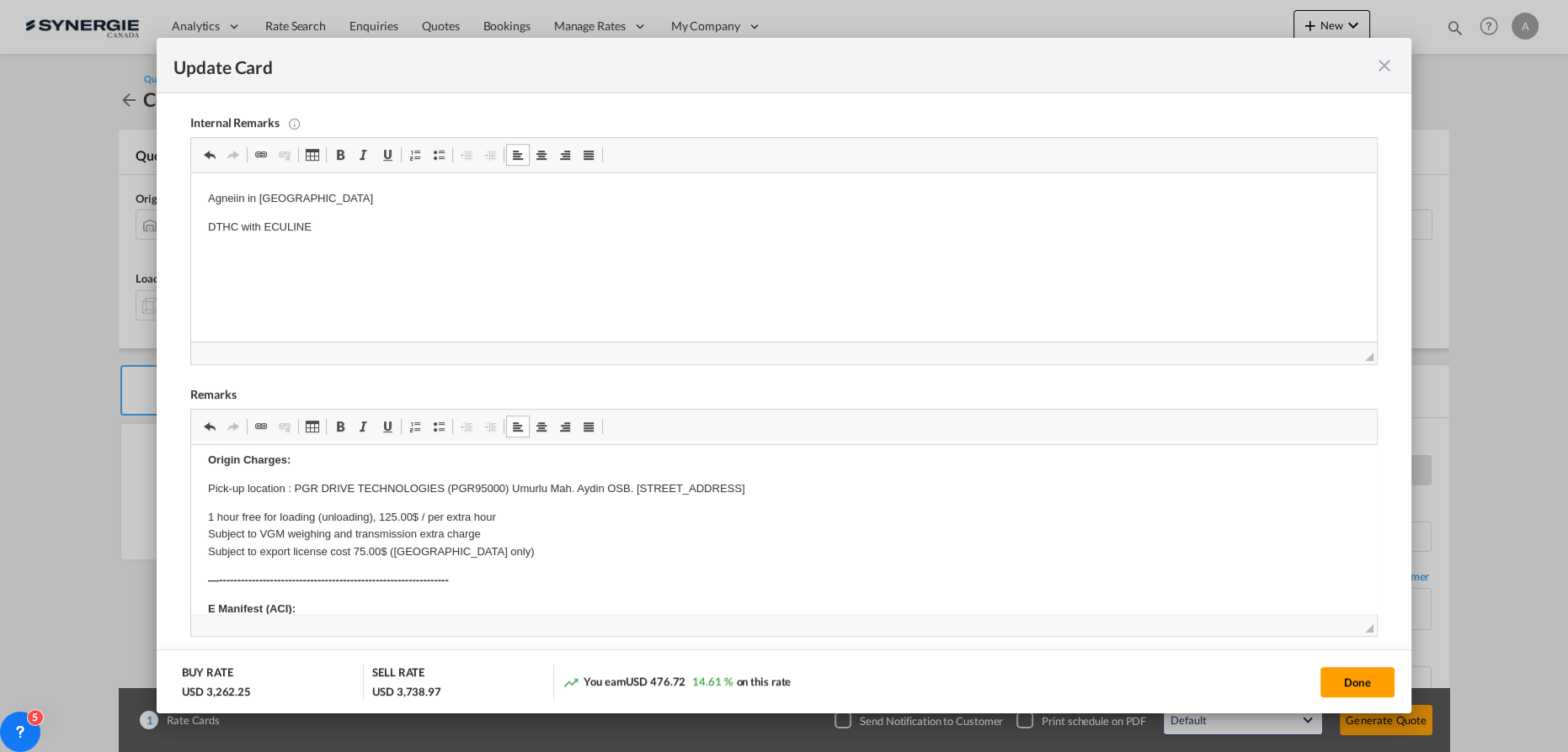
click p "Pick-up location : PGR DRIVE TECHNOLOGIES (PGR95000) Umurlu Mah. Aydin OSB. No.…"
copy p "PGR DRIVE TECHNOLOGIES (PGR95000) Umurlu Mah. Aydin OSB. No. 66E Aydin , Turkey…"
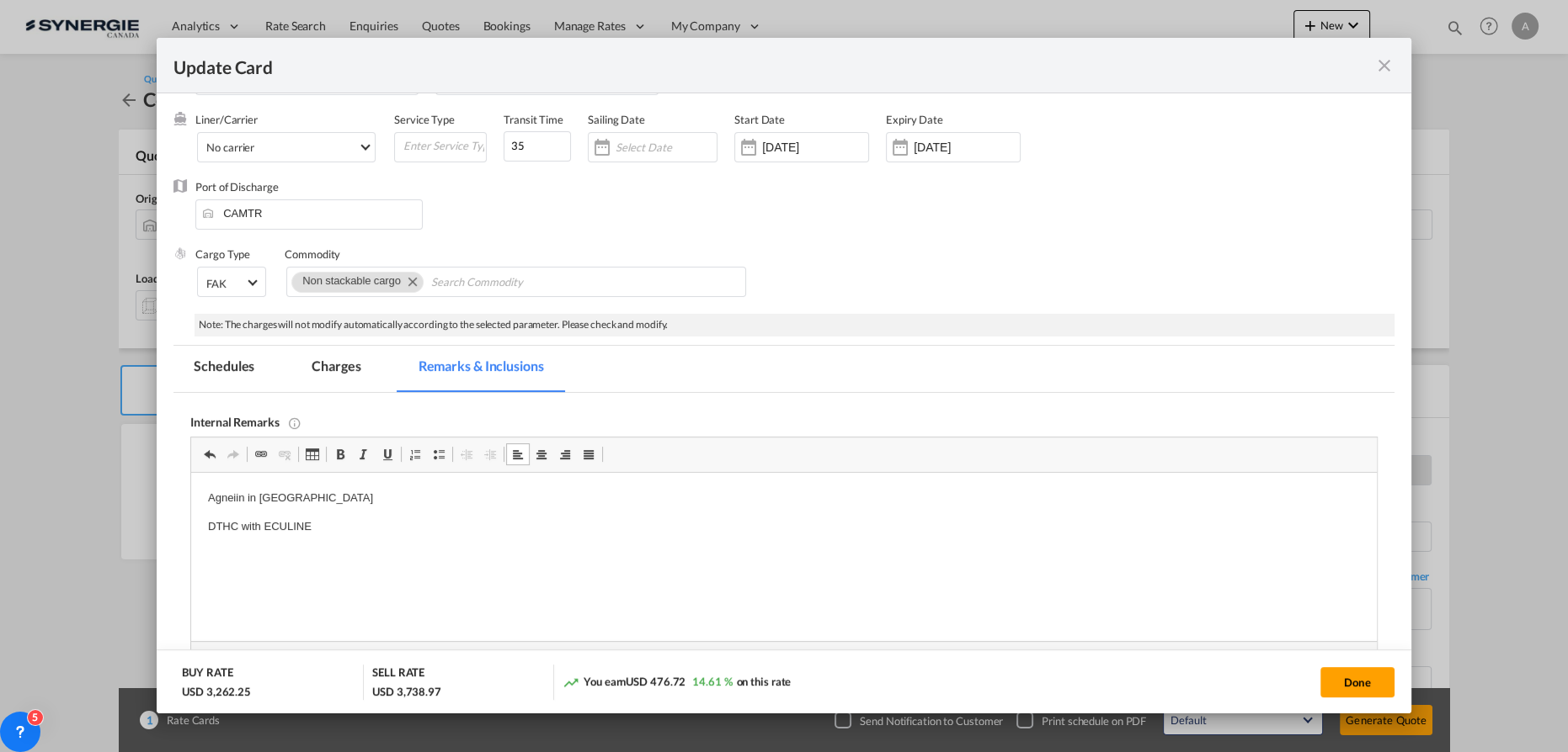
scroll to position [60, 0]
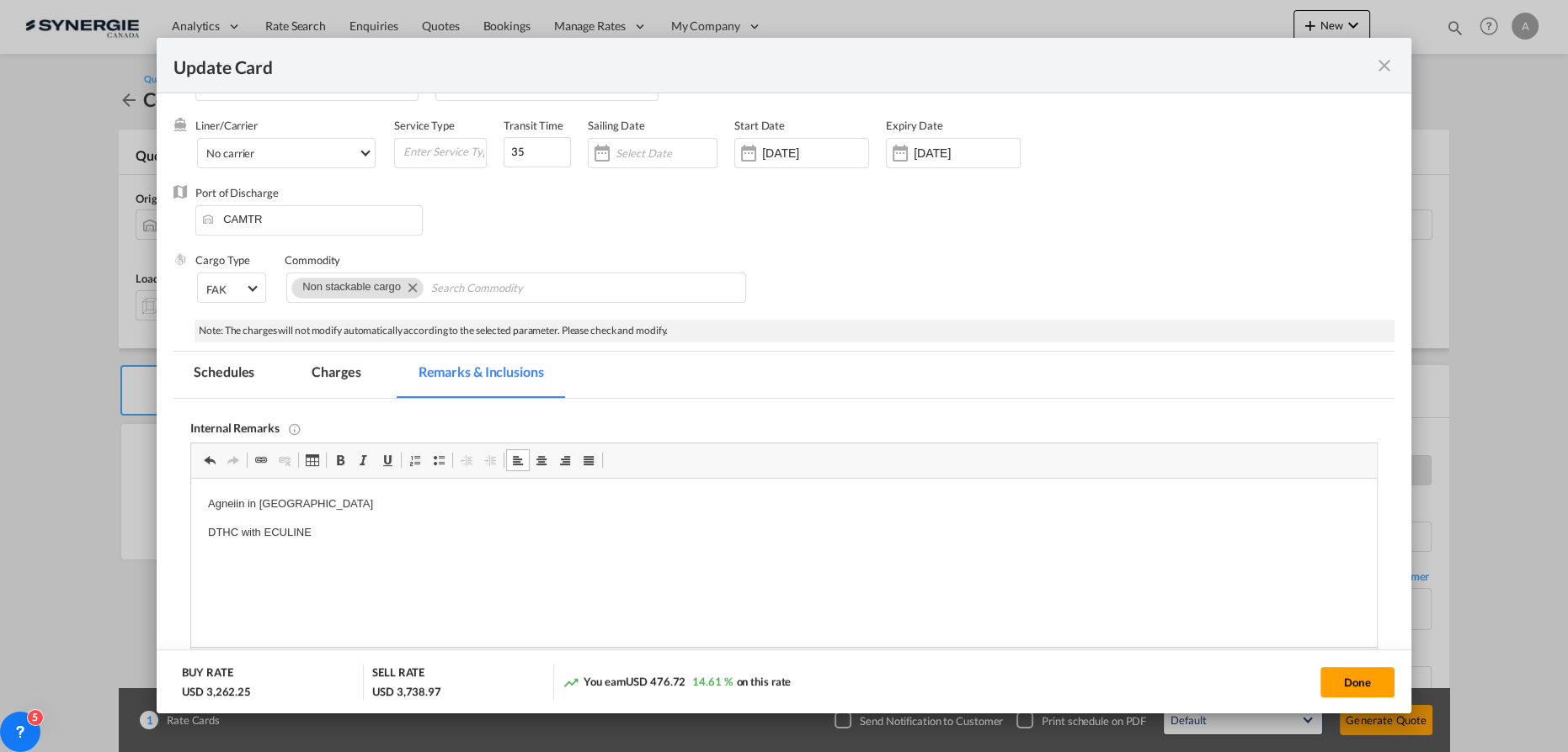
click md-tab-item "Charges"
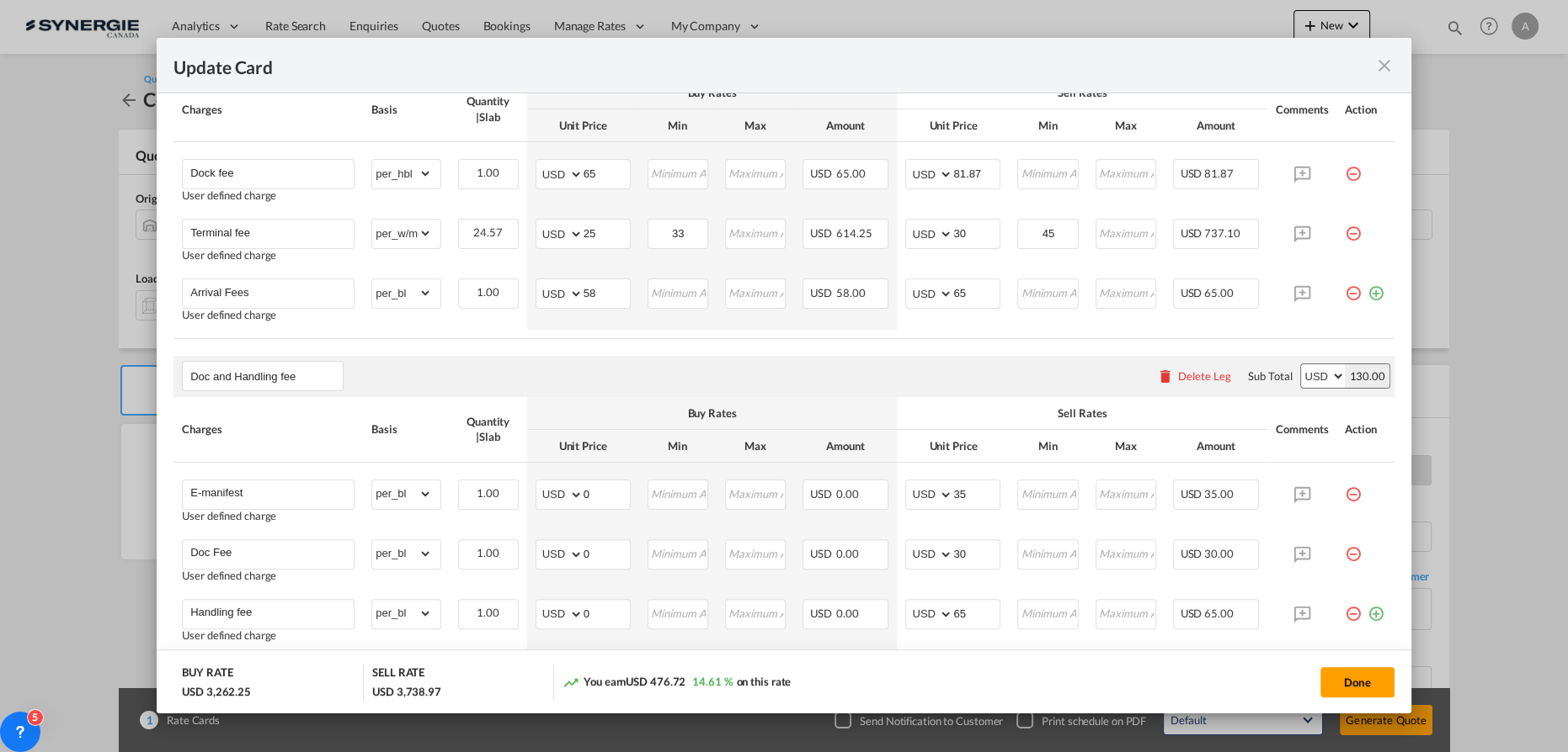
scroll to position [748, 0]
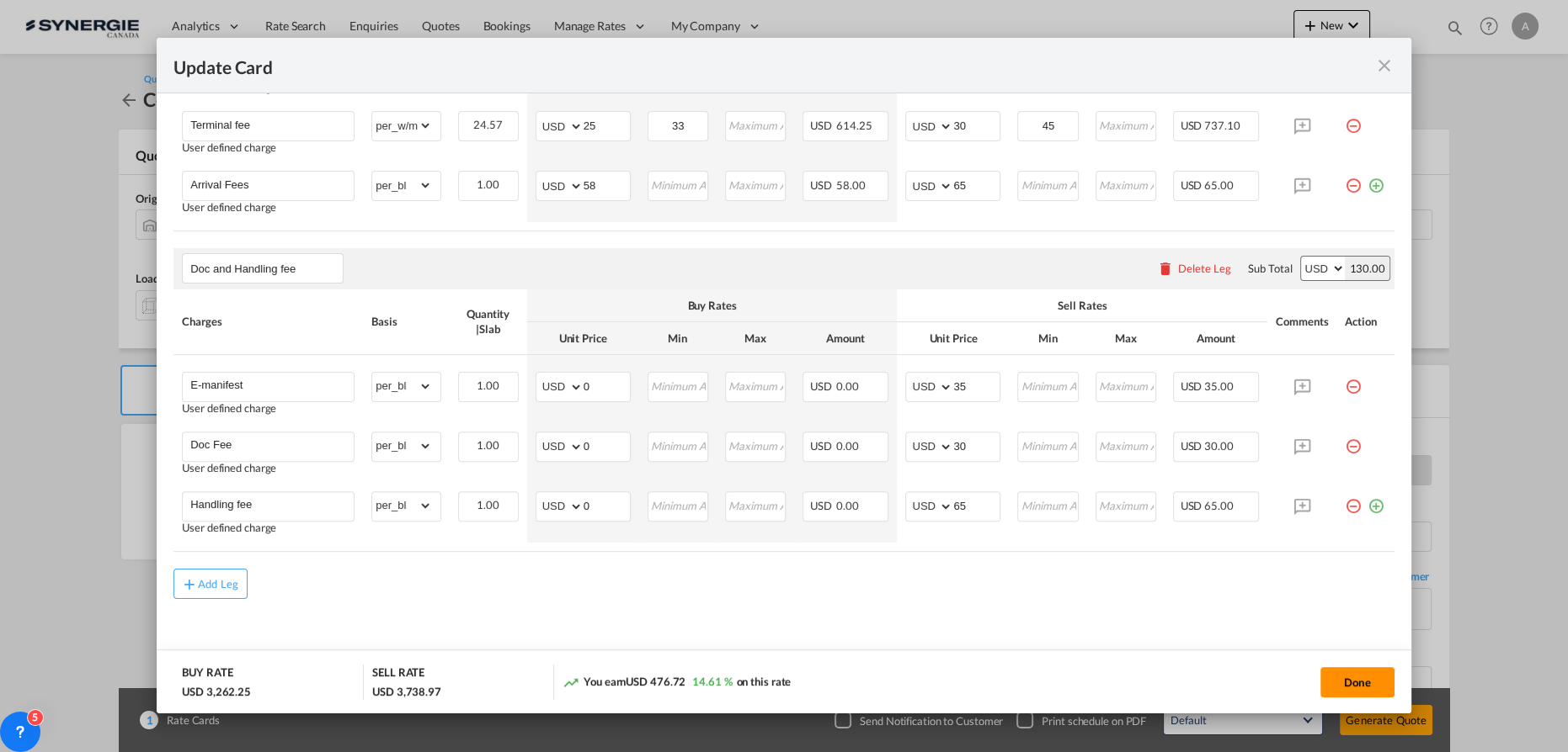
click button "Done"
type input "[DATE]"
type input "29 Sep 2025"
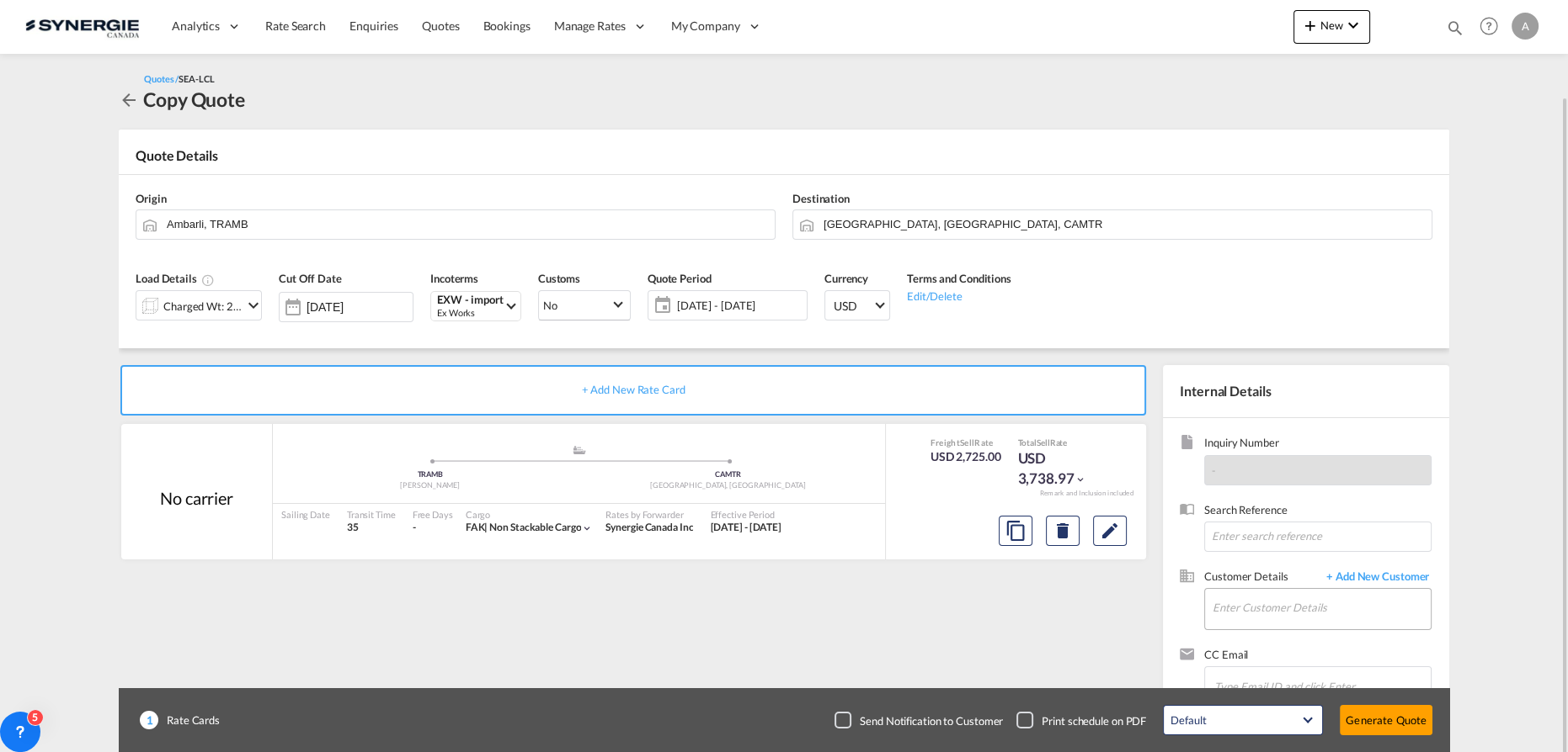
scroll to position [49, 0]
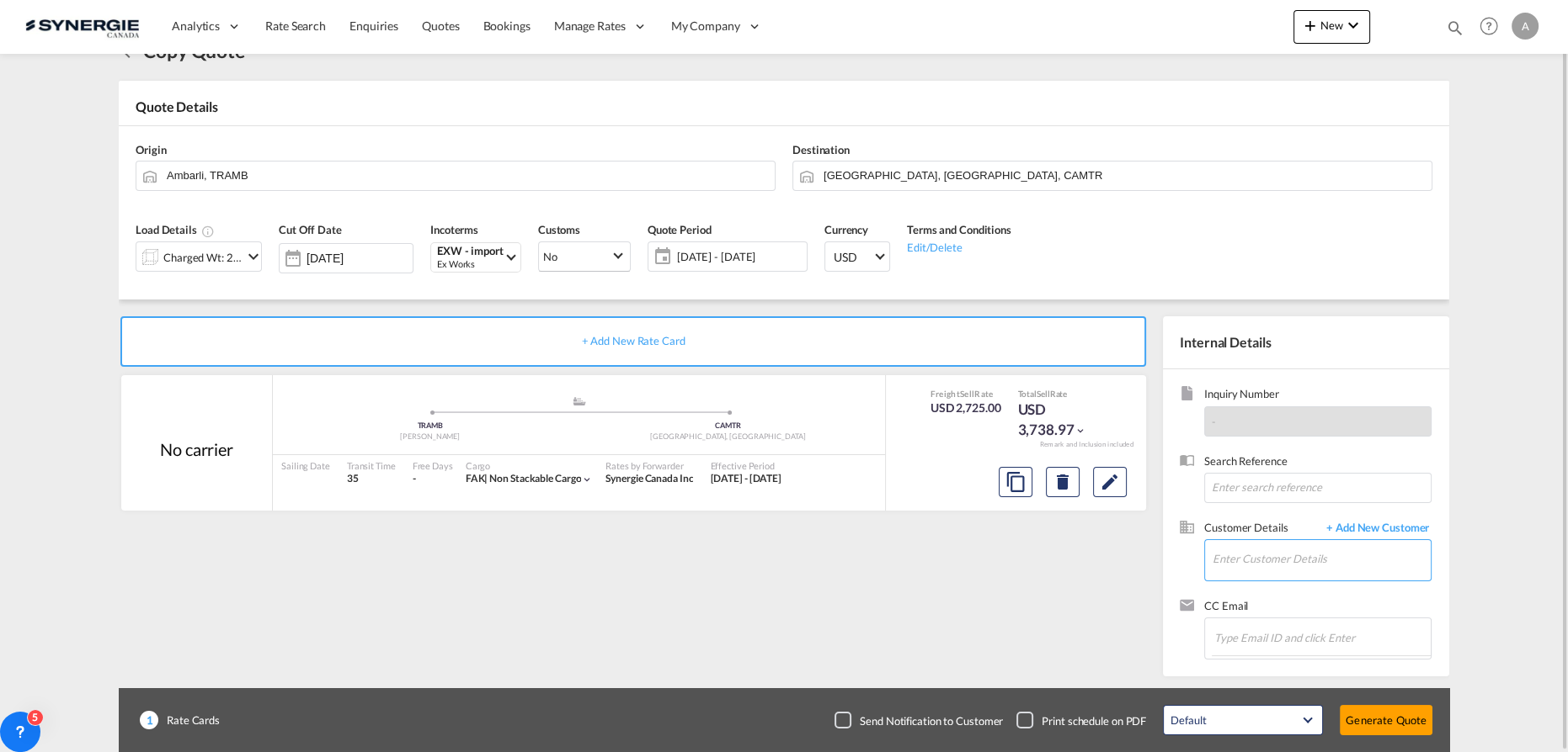
click input "Enter Customer Details"
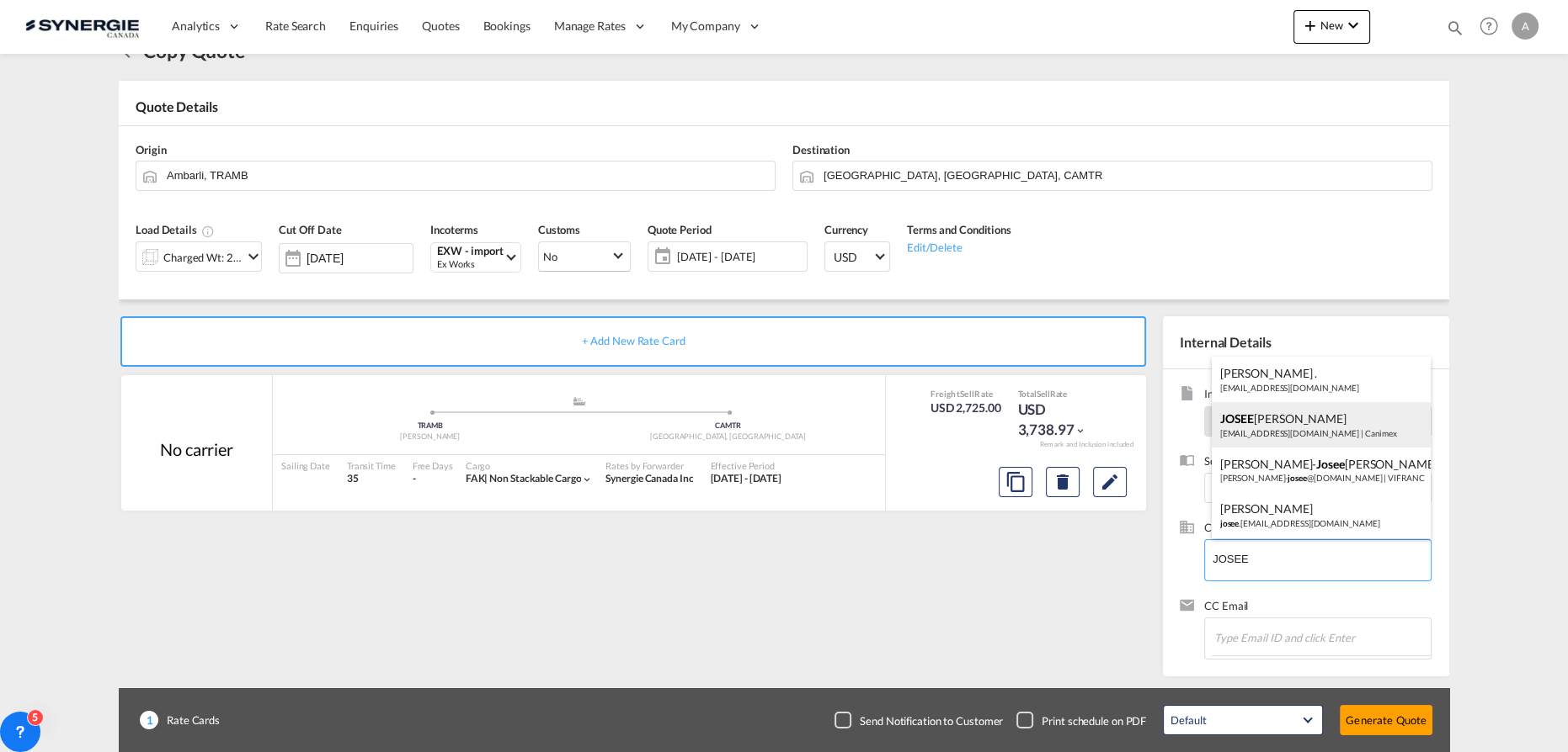
click div "JOSEE LEMAIRE lemairej@canimex.com | Canimex"
type input "Canimex, [PERSON_NAME], [PERSON_NAME][EMAIL_ADDRESS][DOMAIN_NAME]"
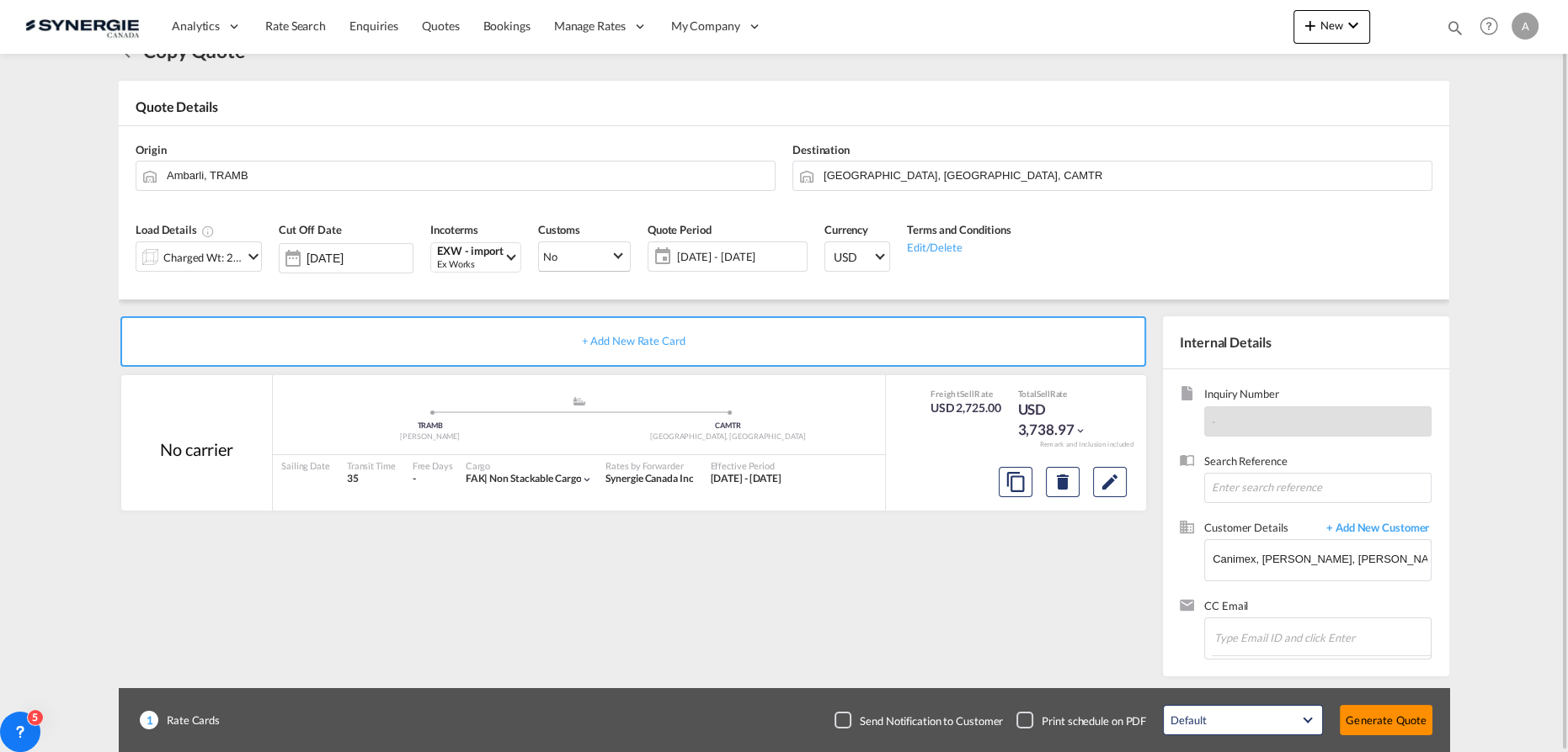
click button "Generate Quote"
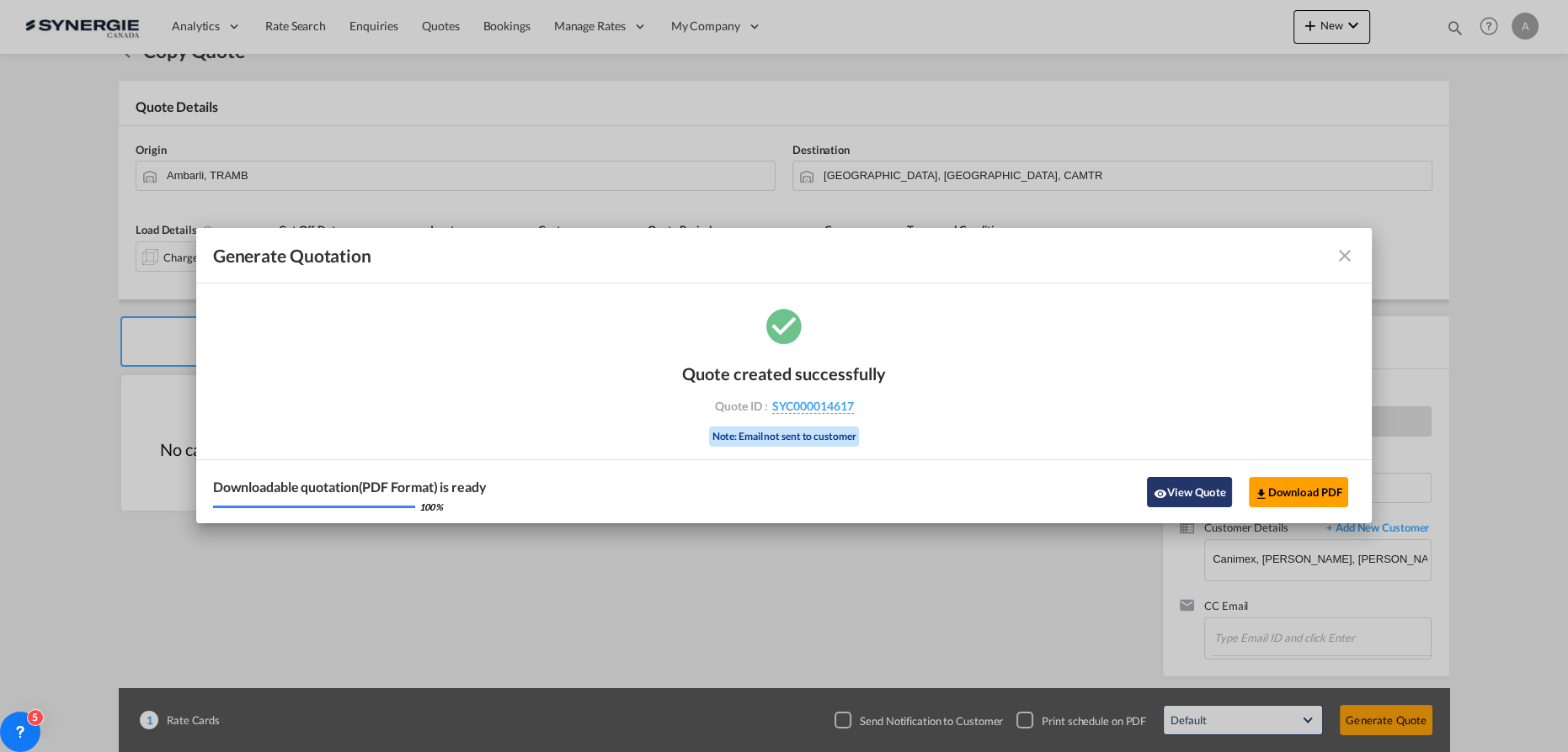
click button "View Quote"
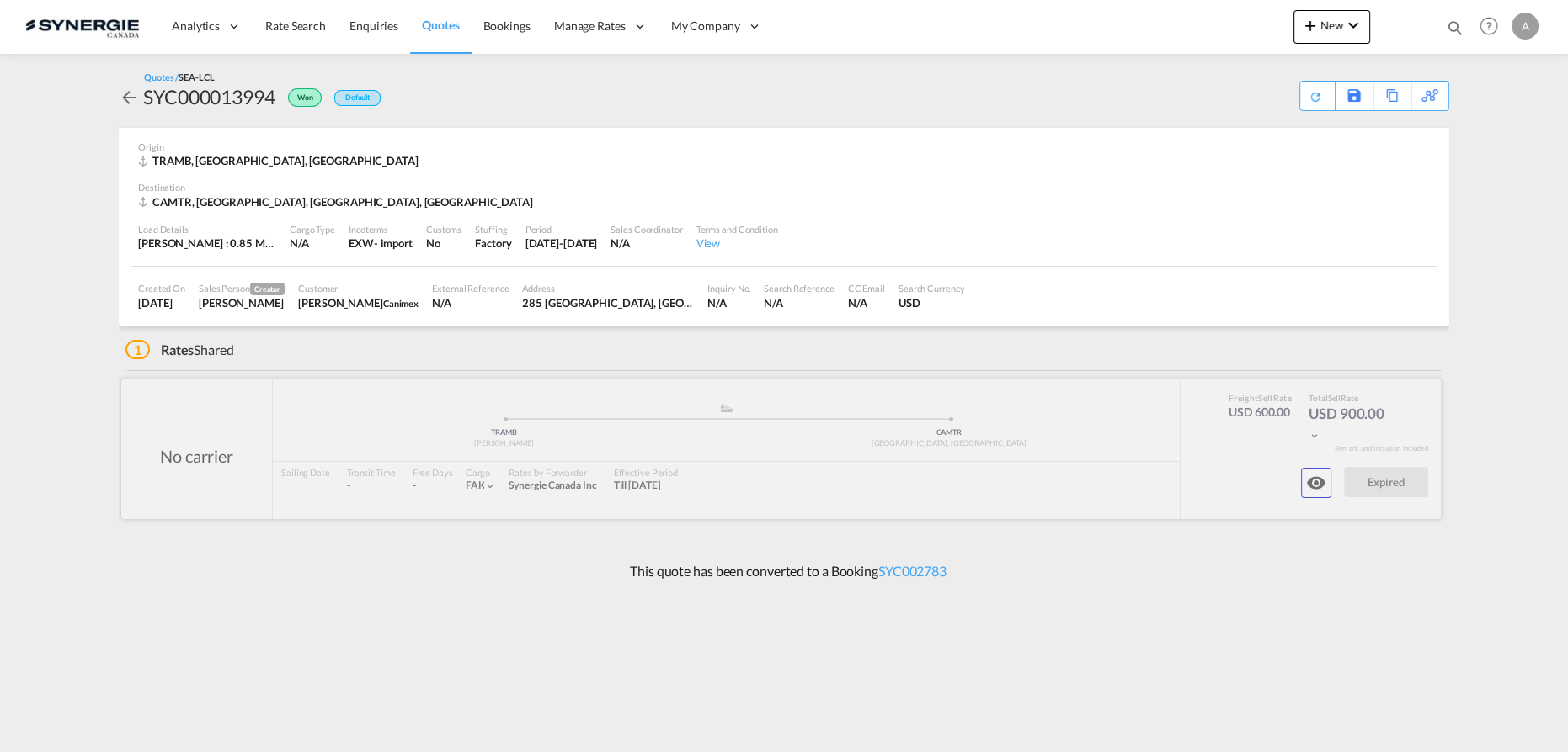
drag, startPoint x: 1334, startPoint y: 481, endPoint x: 1321, endPoint y: 481, distance: 13.0
click at [1334, 481] on div at bounding box center [781, 449] width 1319 height 140
click at [1311, 487] on md-icon "icon-eye" at bounding box center [1316, 483] width 21 height 20
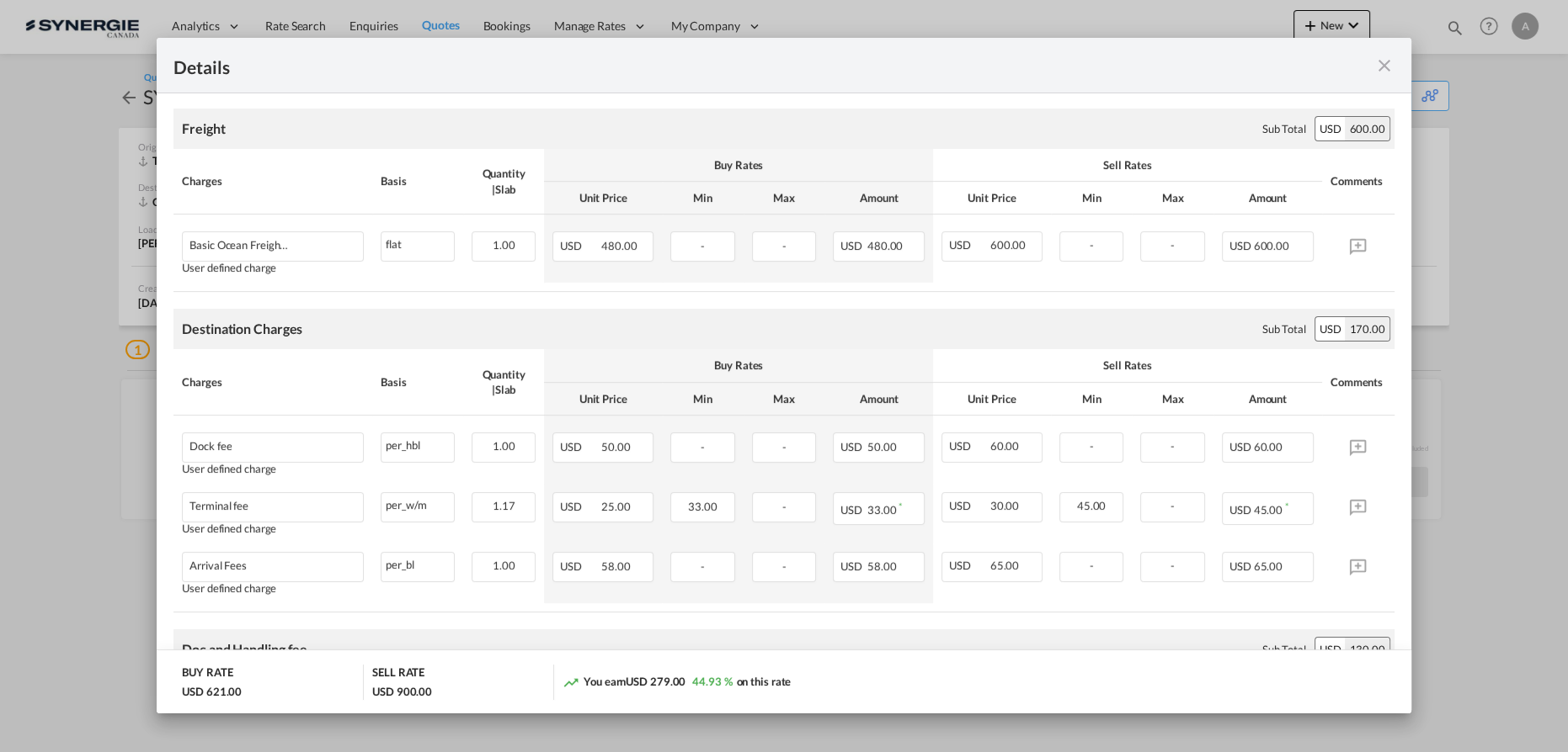
scroll to position [152, 0]
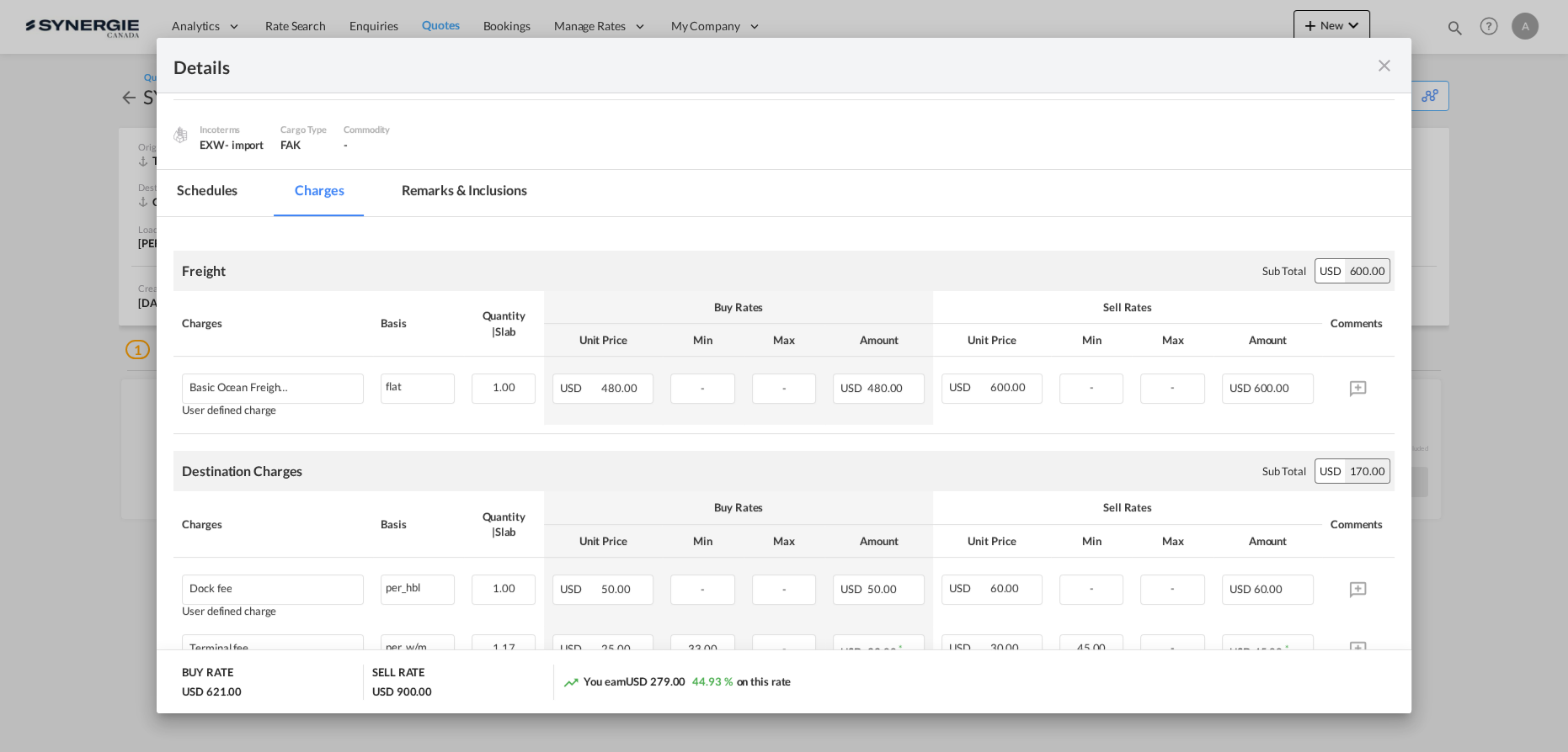
click at [456, 200] on md-tab-item "Remarks & Inclusions" at bounding box center [464, 193] width 166 height 46
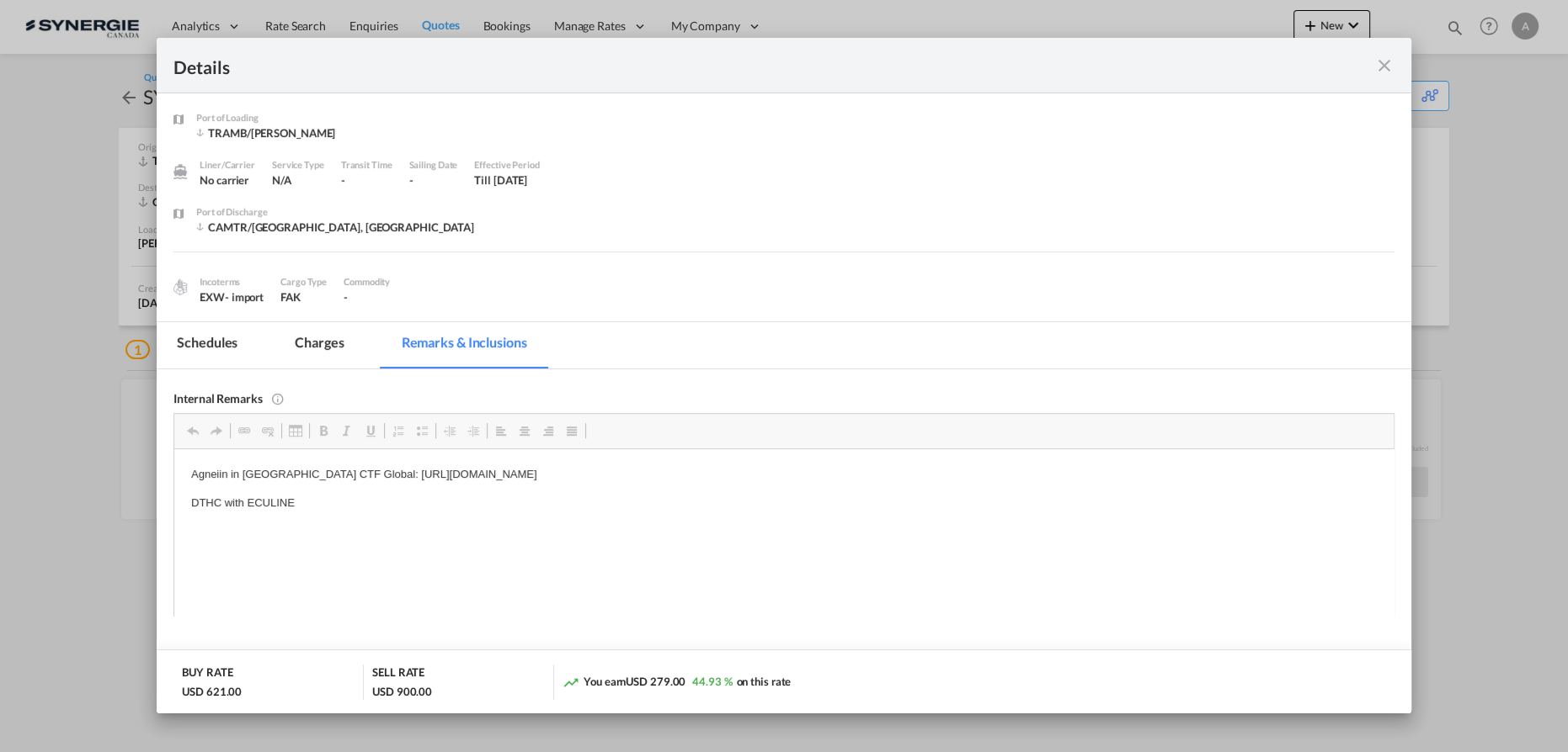
scroll to position [0, 0]
click at [1390, 72] on md-icon "icon-close fg-AAA8AD m-0 cursor" at bounding box center [1383, 65] width 21 height 20
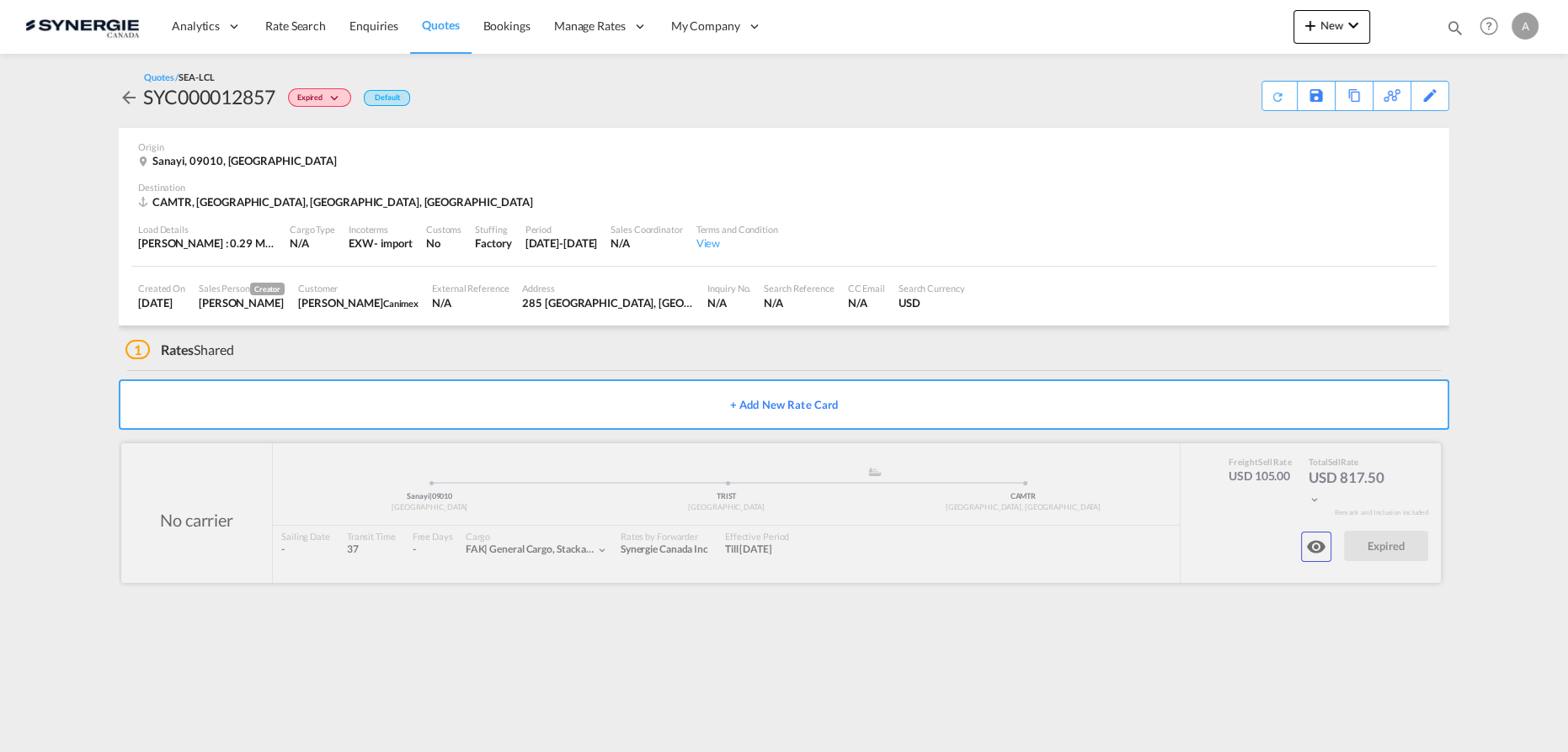
click at [1311, 553] on md-icon "icon-eye" at bounding box center [1316, 547] width 21 height 20
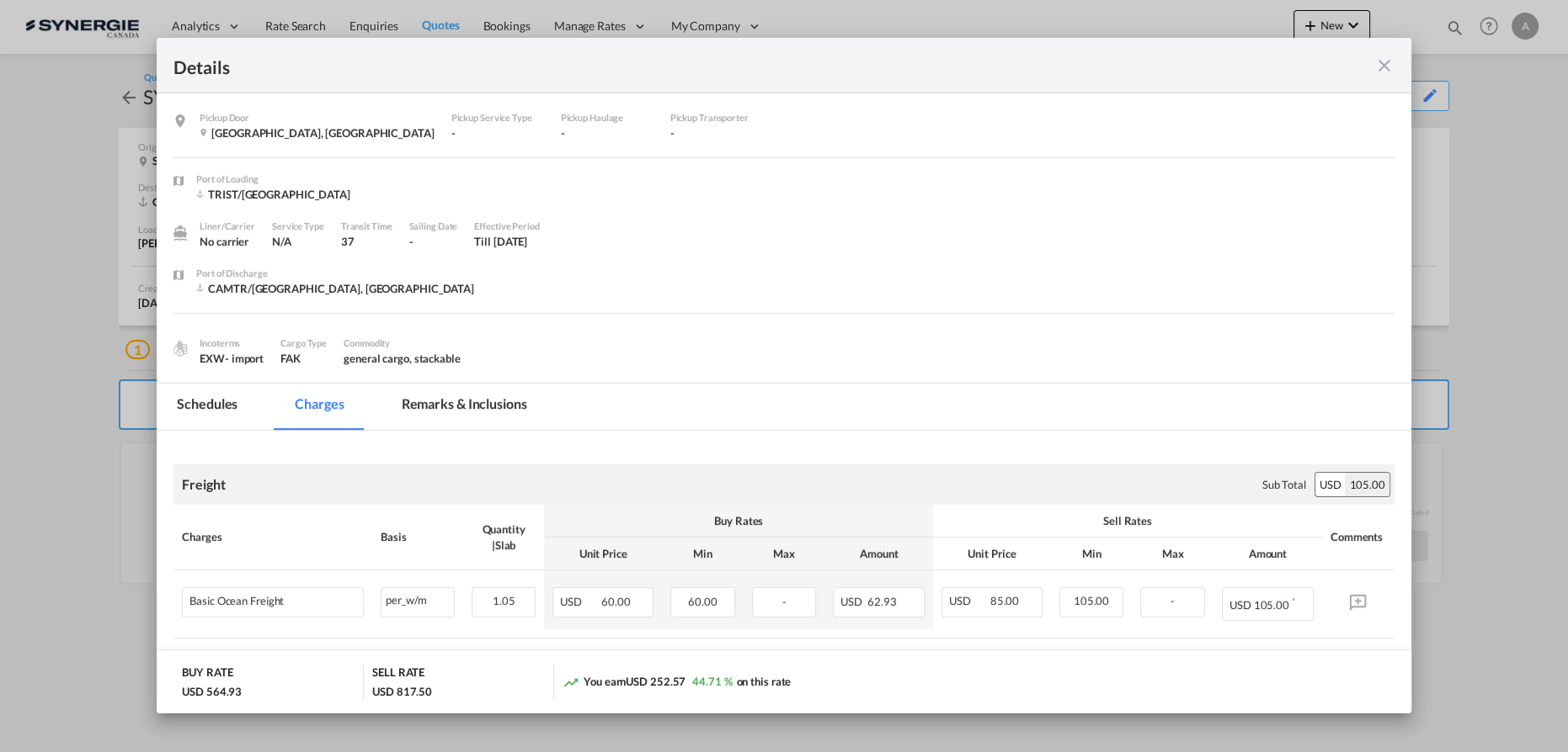
click at [472, 418] on md-tab-item "Remarks & Inclusions" at bounding box center [464, 407] width 166 height 46
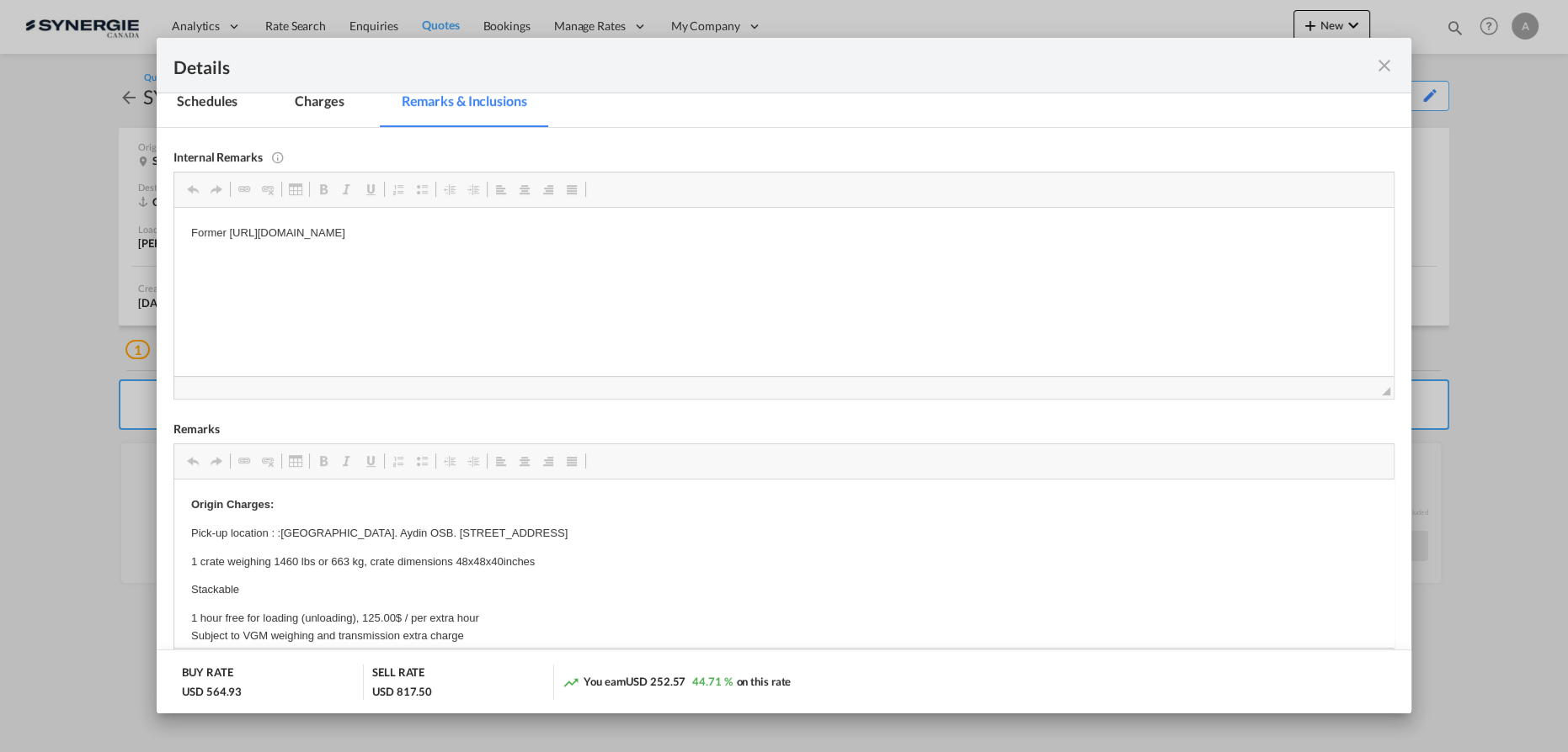
scroll to position [382, 0]
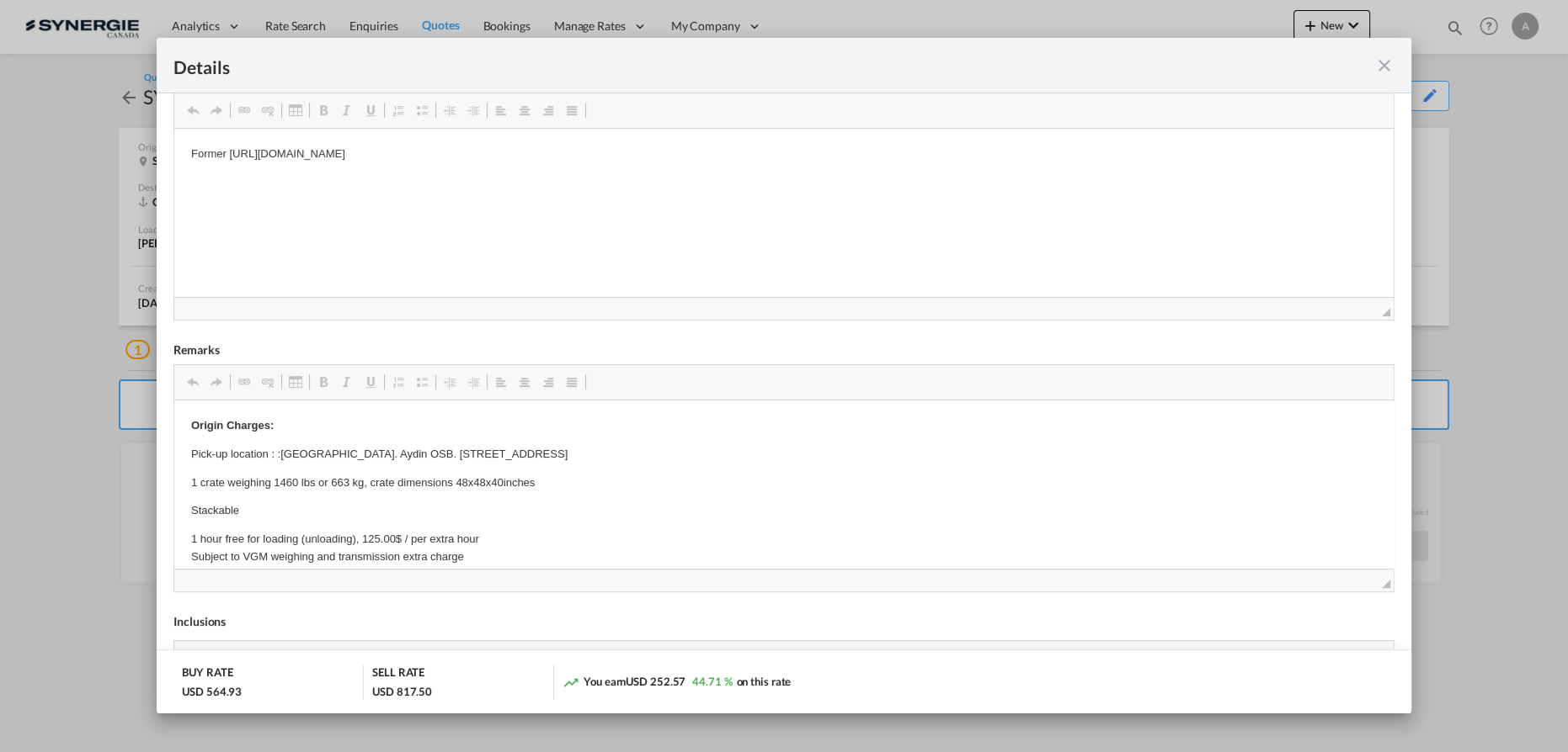
click at [1383, 65] on md-icon "icon-close fg-AAA8AD m-0 cursor" at bounding box center [1383, 65] width 21 height 20
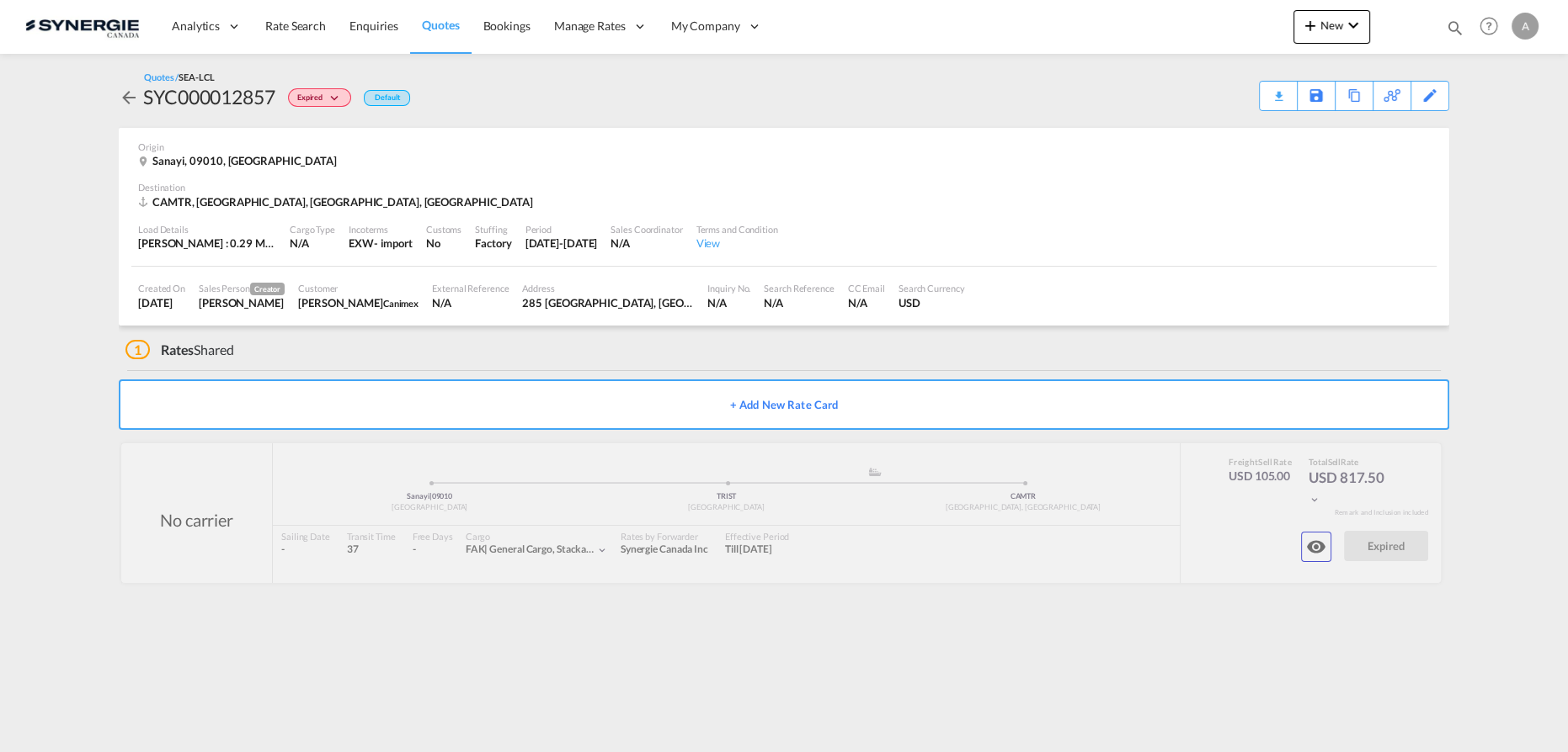
scroll to position [0, 0]
click at [1449, 29] on md-icon "icon-magnify" at bounding box center [1455, 28] width 19 height 19
drag, startPoint x: 1172, startPoint y: 37, endPoint x: 1180, endPoint y: 44, distance: 10.6
click at [1180, 44] on div "Bookings Quotes Enquiries" at bounding box center [1291, 31] width 345 height 40
select select "Quotes"
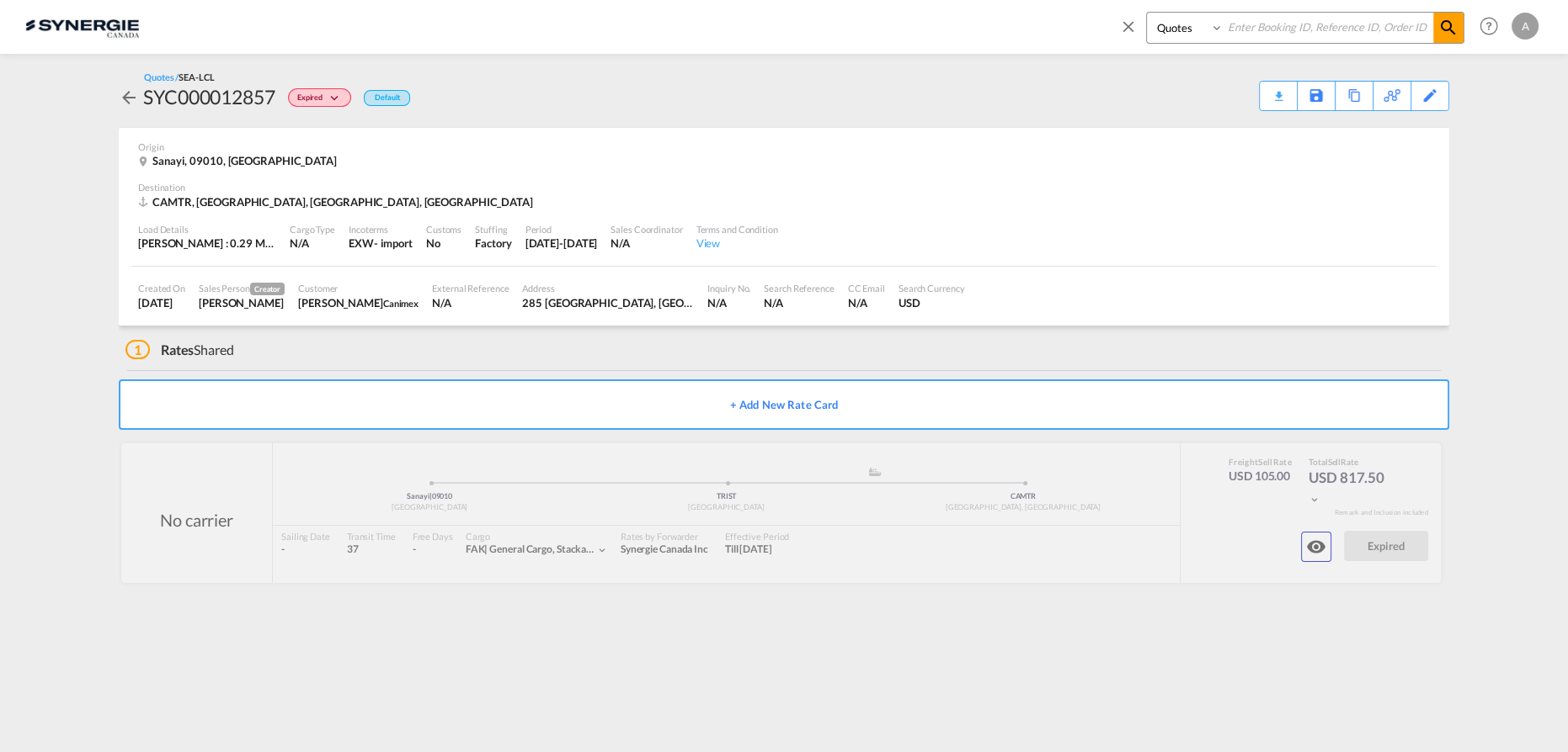
click at [1146, 12] on select "Bookings Quotes Enquiries" at bounding box center [1186, 28] width 80 height 30
click at [1284, 26] on input at bounding box center [1327, 27] width 209 height 29
type input "14530"
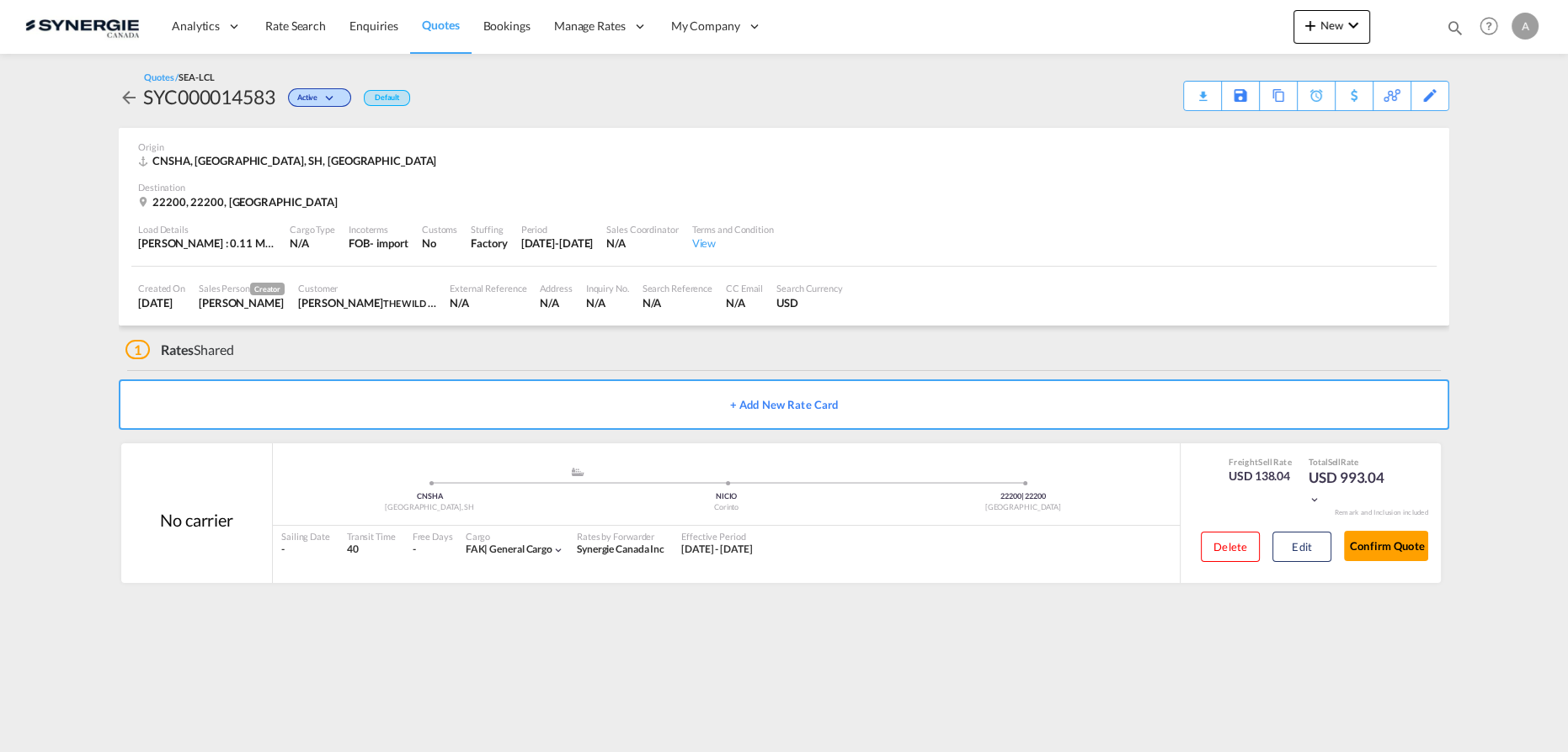
click at [91, 299] on md-content "Analytics Reports Dashboard Rate Search Enquiries Quotes Bookings" at bounding box center [784, 376] width 1568 height 752
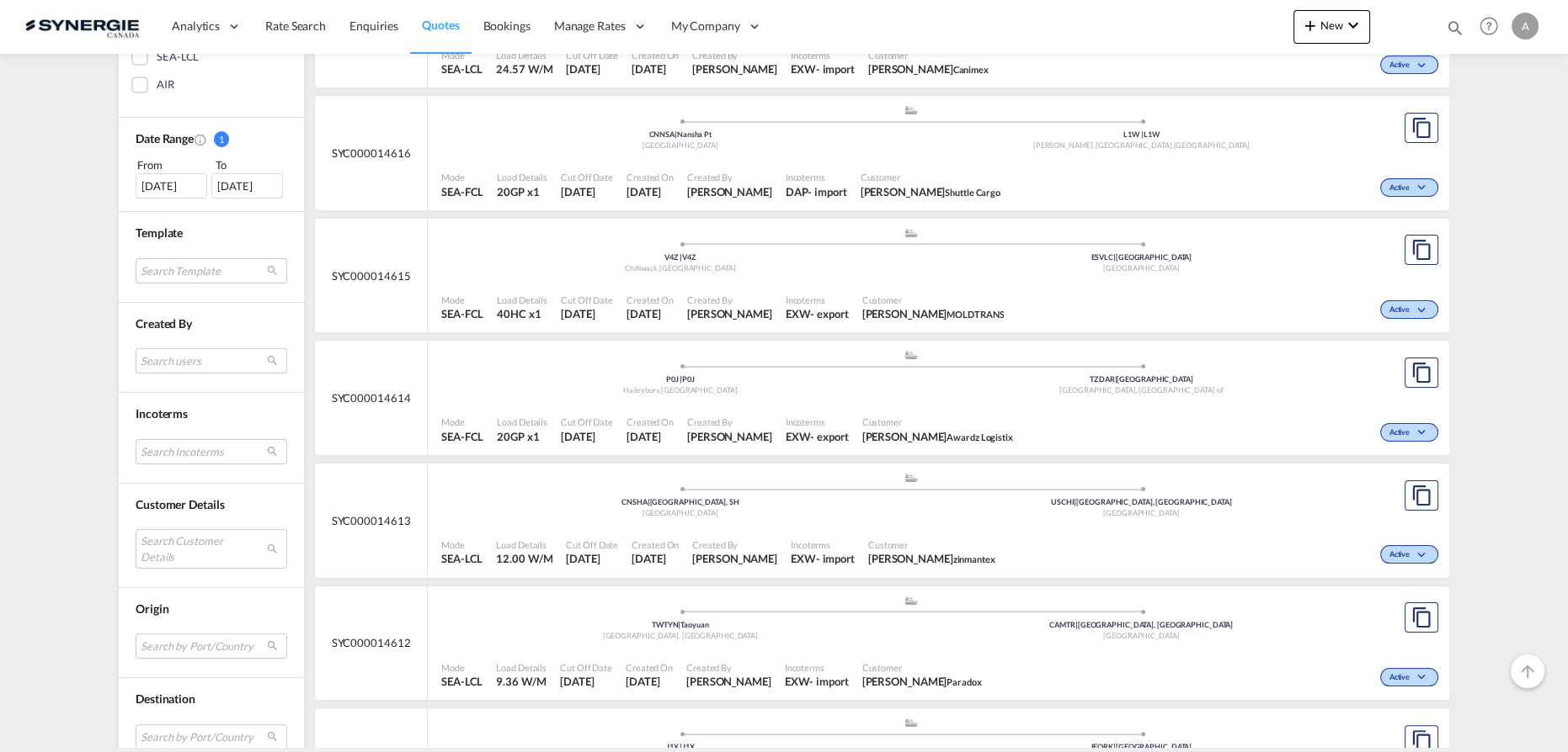
scroll to position [612, 0]
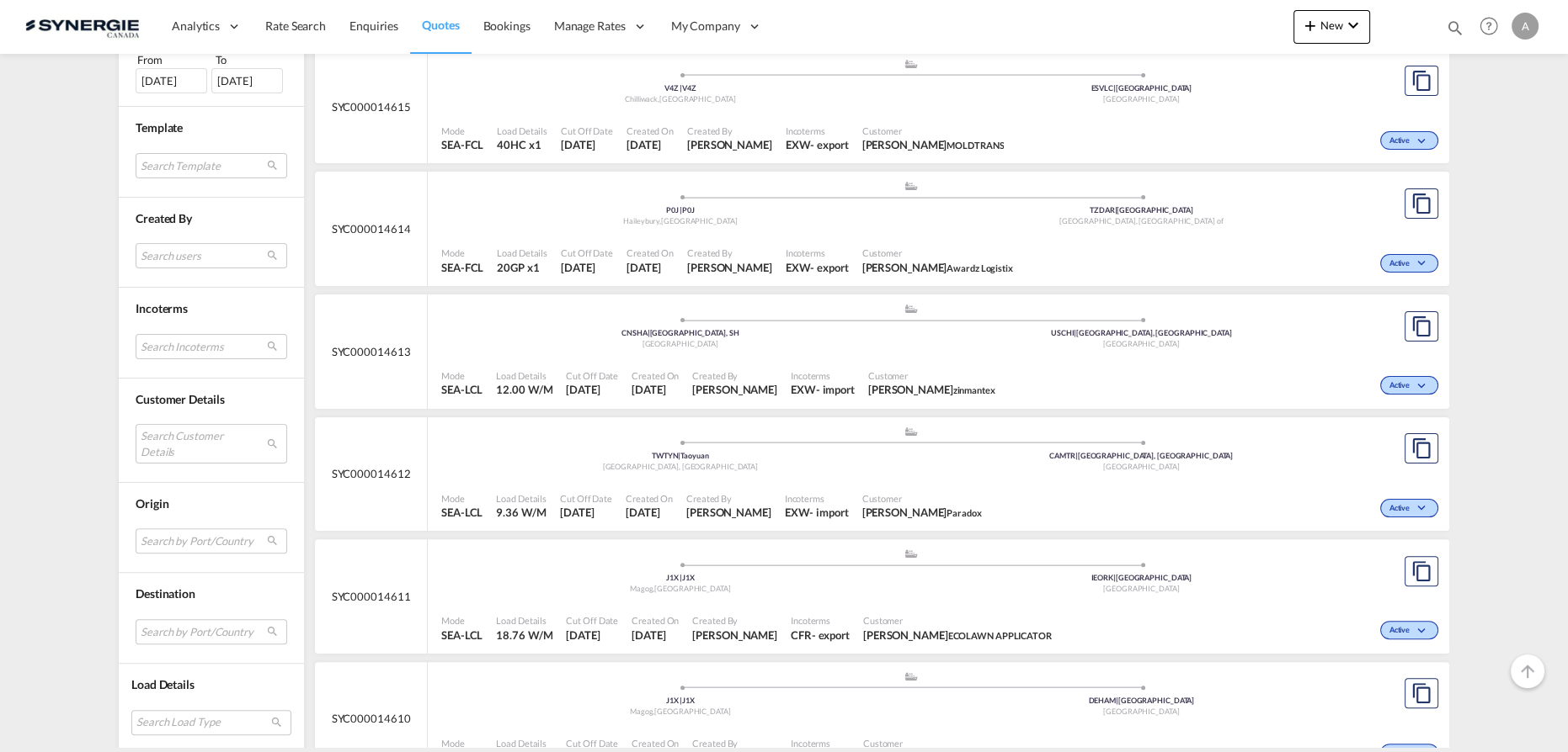
click at [189, 435] on md-select "Search Customer Details user name user [PERSON_NAME] [PERSON_NAME][EMAIL_ADDRES…" at bounding box center [211, 443] width 152 height 38
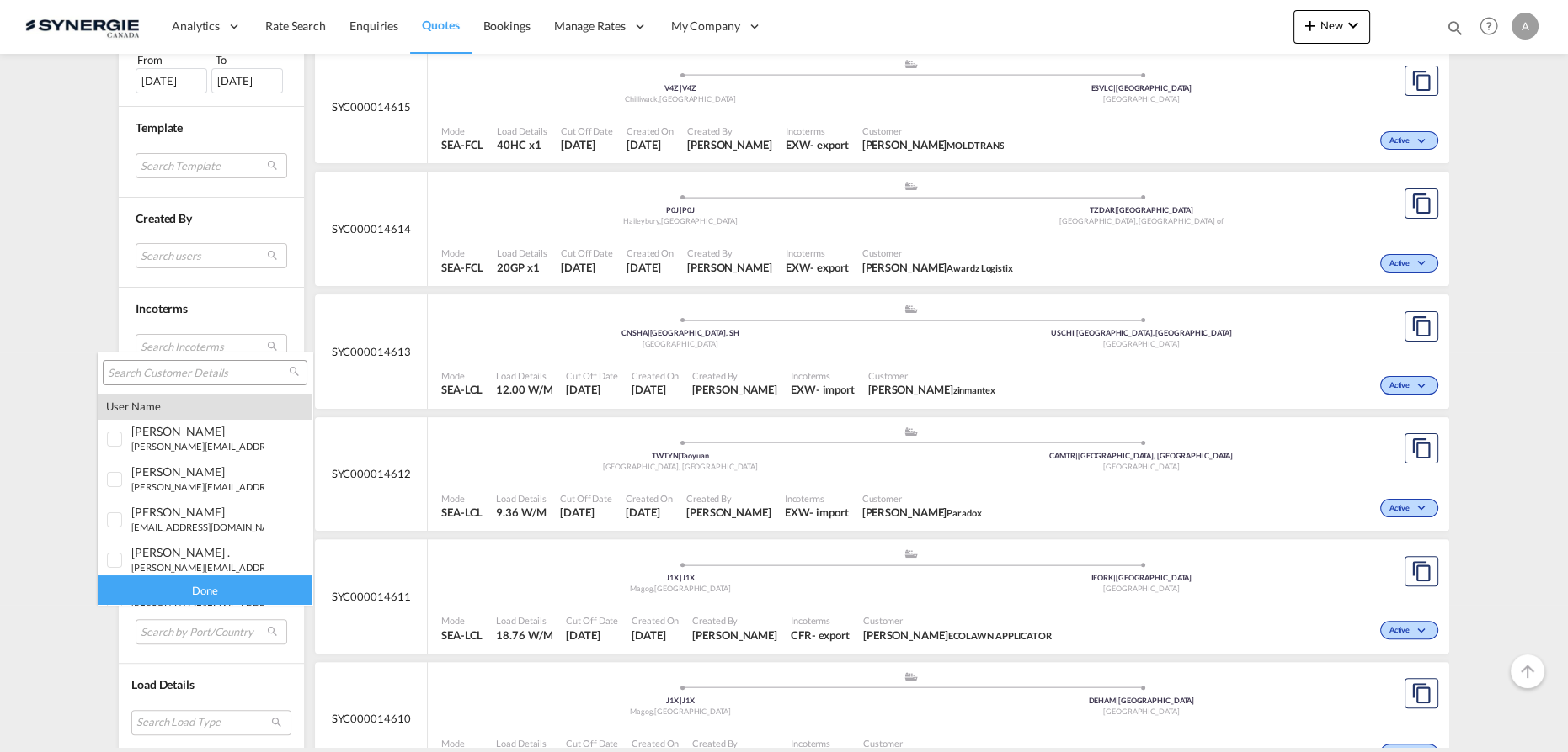
click at [222, 372] on input "search" at bounding box center [198, 373] width 181 height 15
paste input "[EMAIL_ADDRESS][DOMAIN_NAME]"
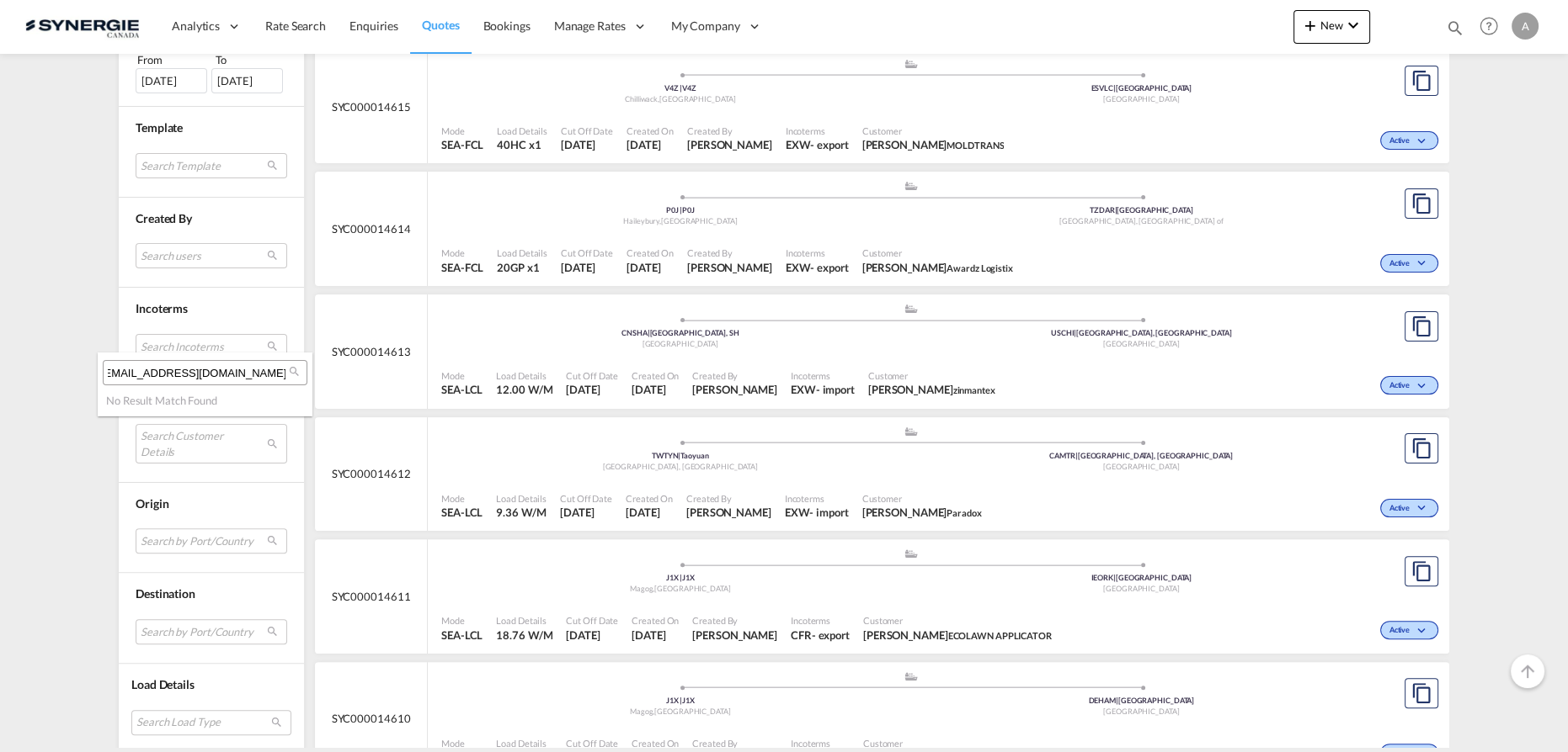
click at [193, 370] on input "[EMAIL_ADDRESS][DOMAIN_NAME]" at bounding box center [198, 373] width 181 height 15
type input "TRENDING HOME"
click at [52, 280] on md-backdrop at bounding box center [784, 376] width 1568 height 752
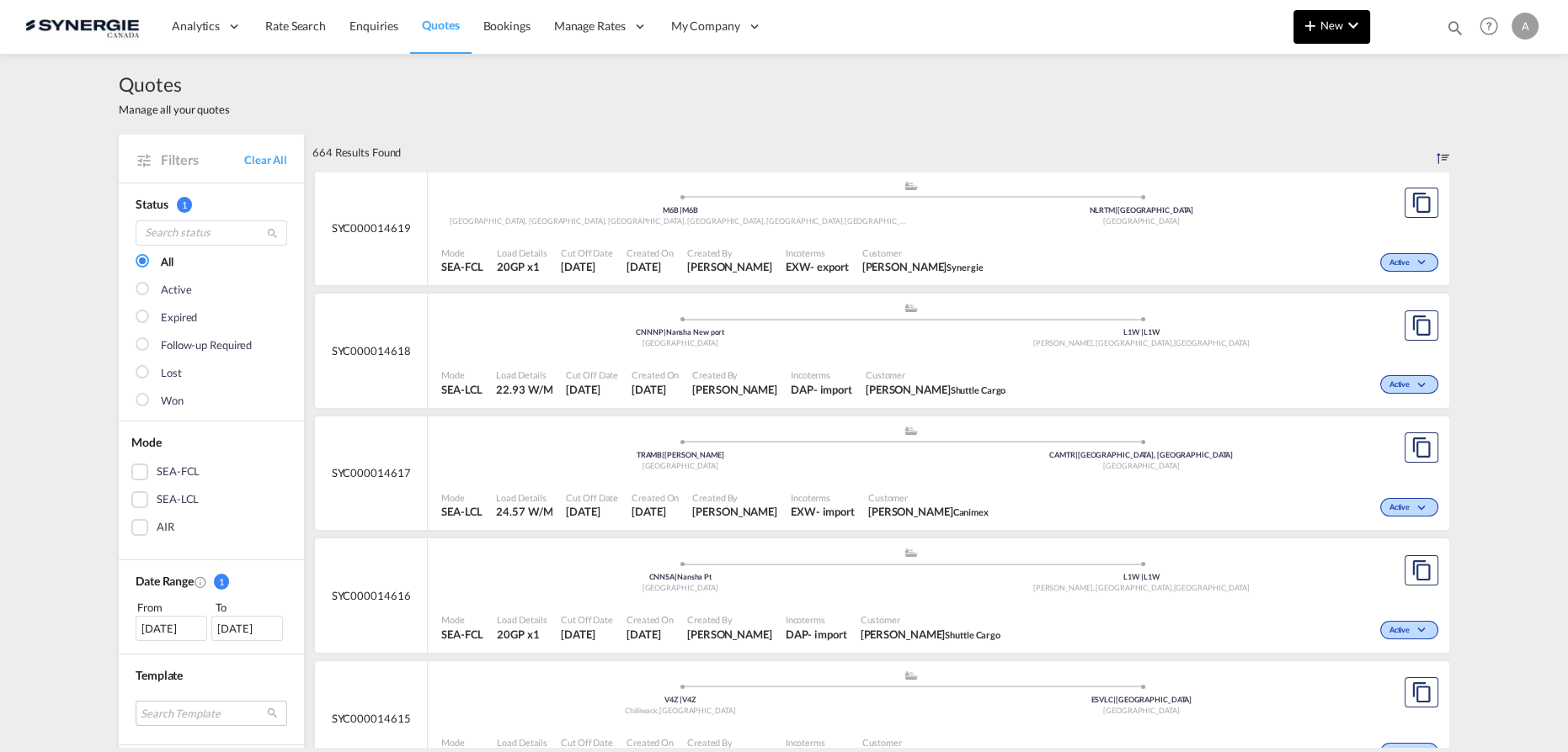
click at [1325, 20] on span "New" at bounding box center [1331, 25] width 63 height 13
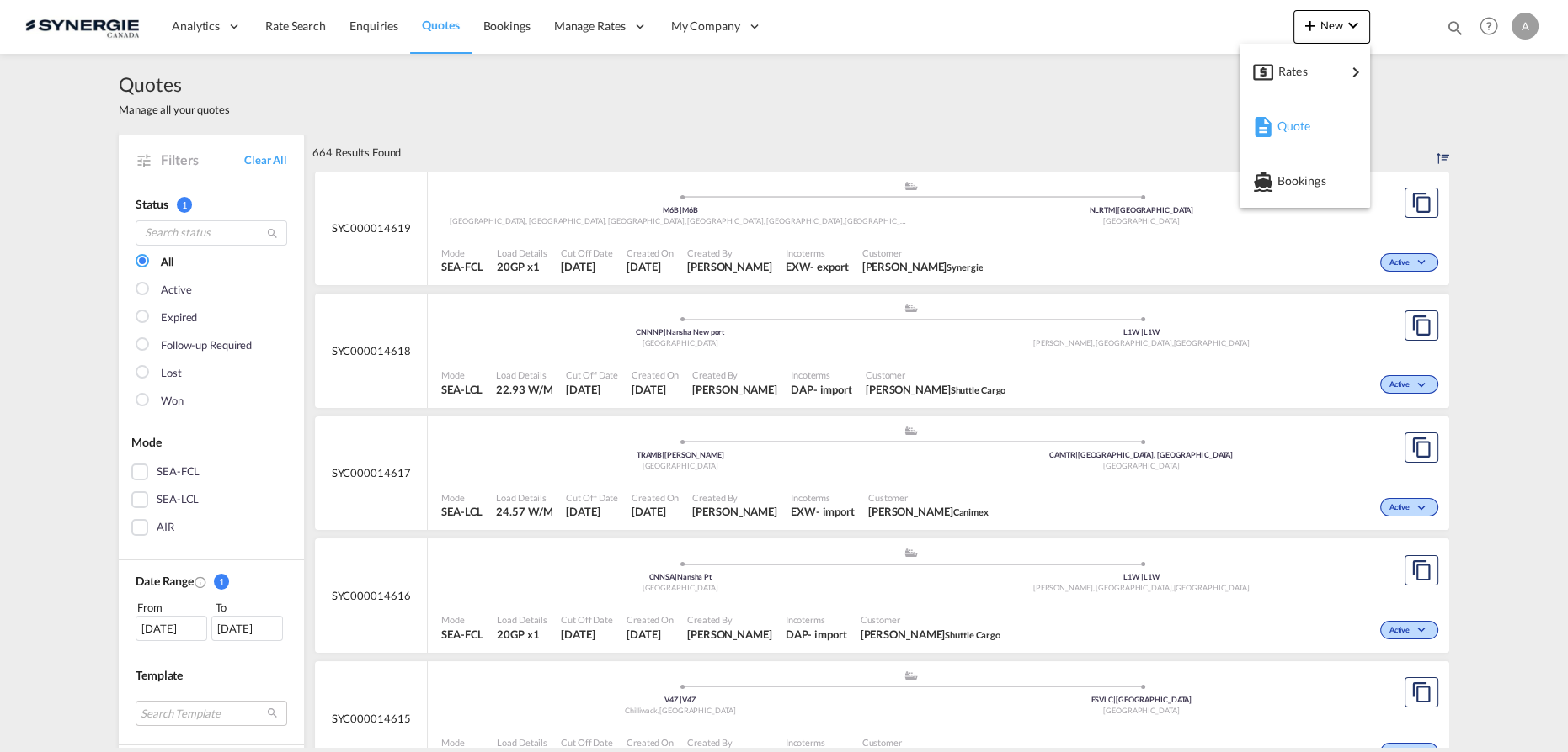
click at [1287, 119] on span "Quote" at bounding box center [1285, 127] width 19 height 34
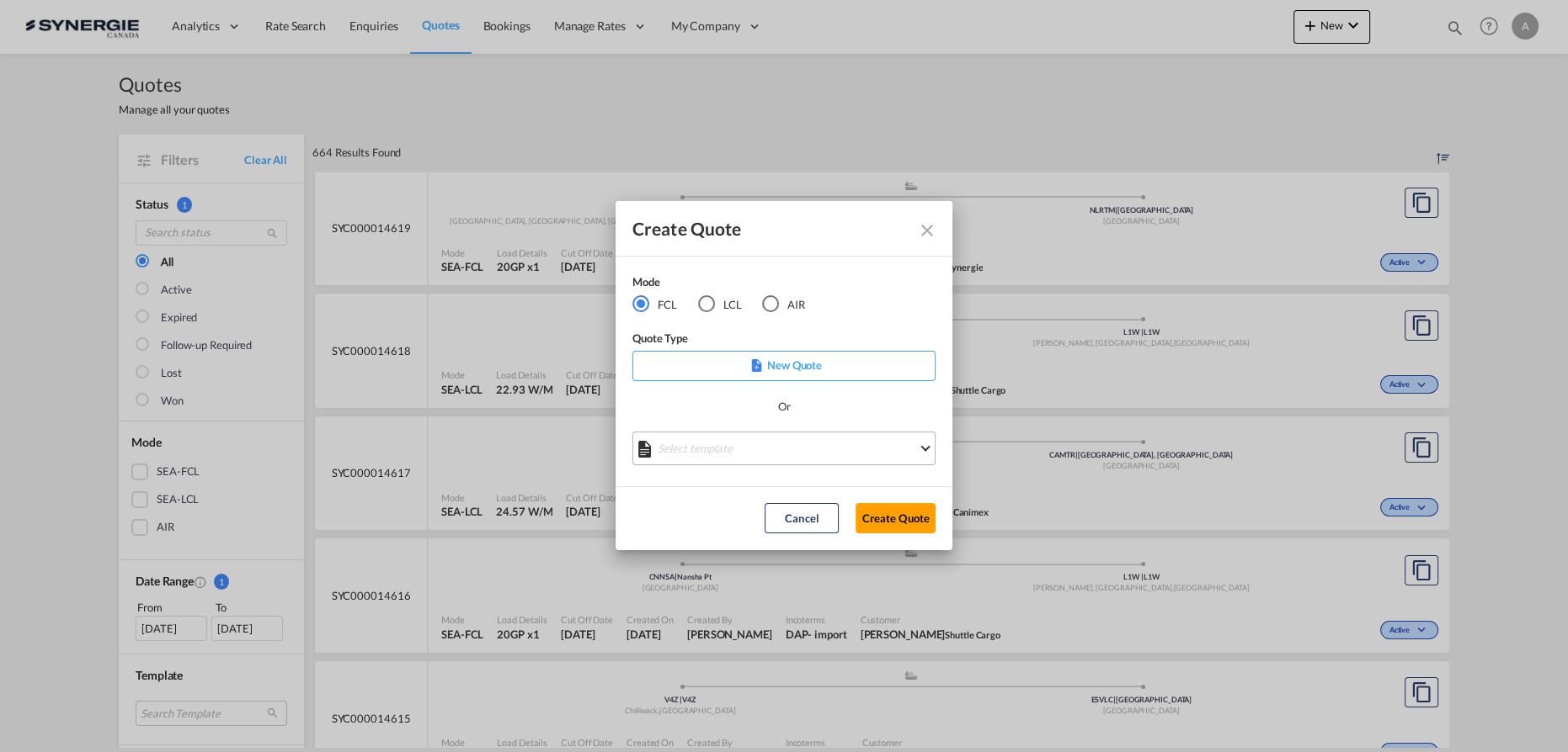
click at [701, 462] on md-select "Select template *NEW* FCL FREEHAND / DAP [PERSON_NAME] | [DATE] *NEW* Import FC…" at bounding box center [784, 449] width 303 height 34
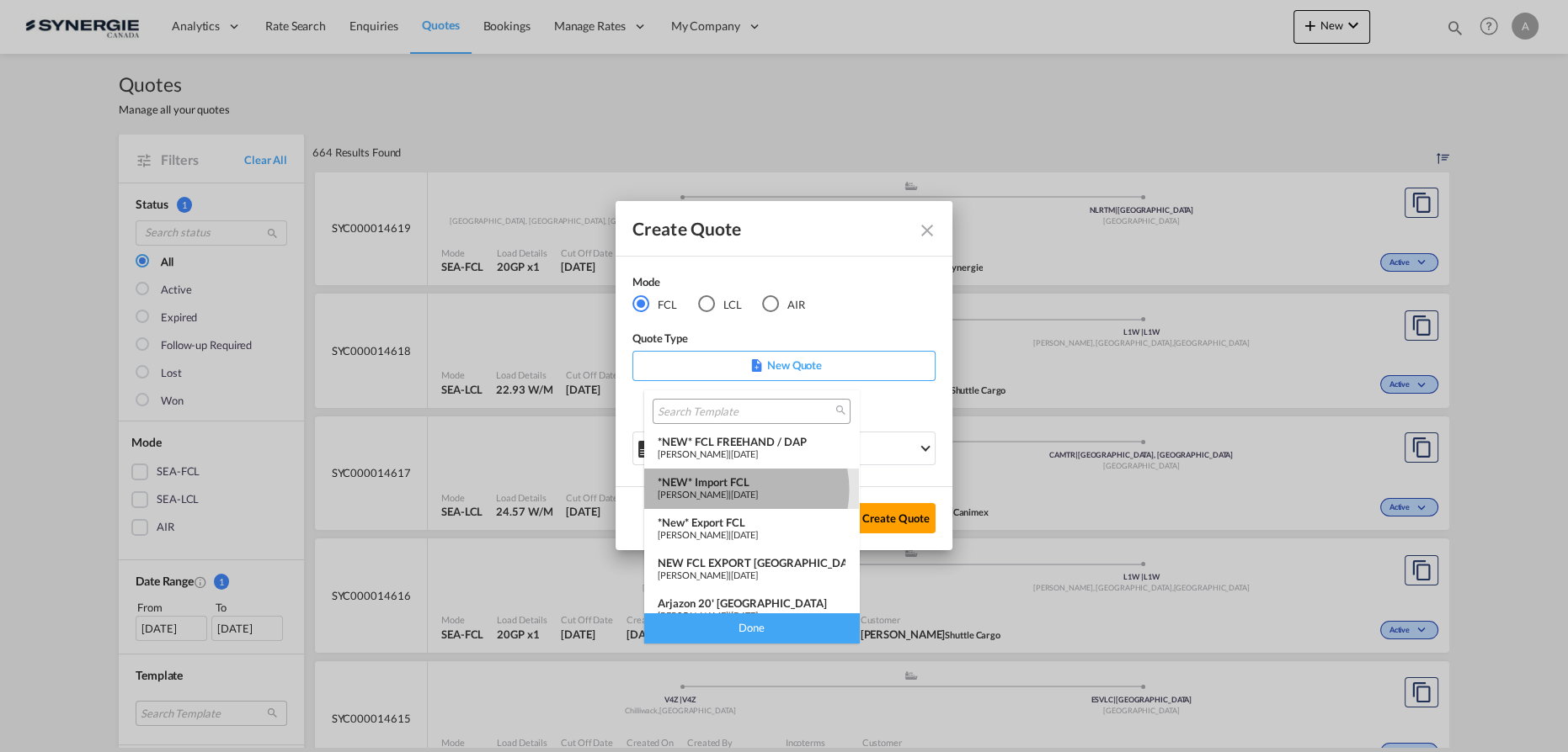
click at [728, 490] on span "[PERSON_NAME]" at bounding box center [693, 495] width 70 height 11
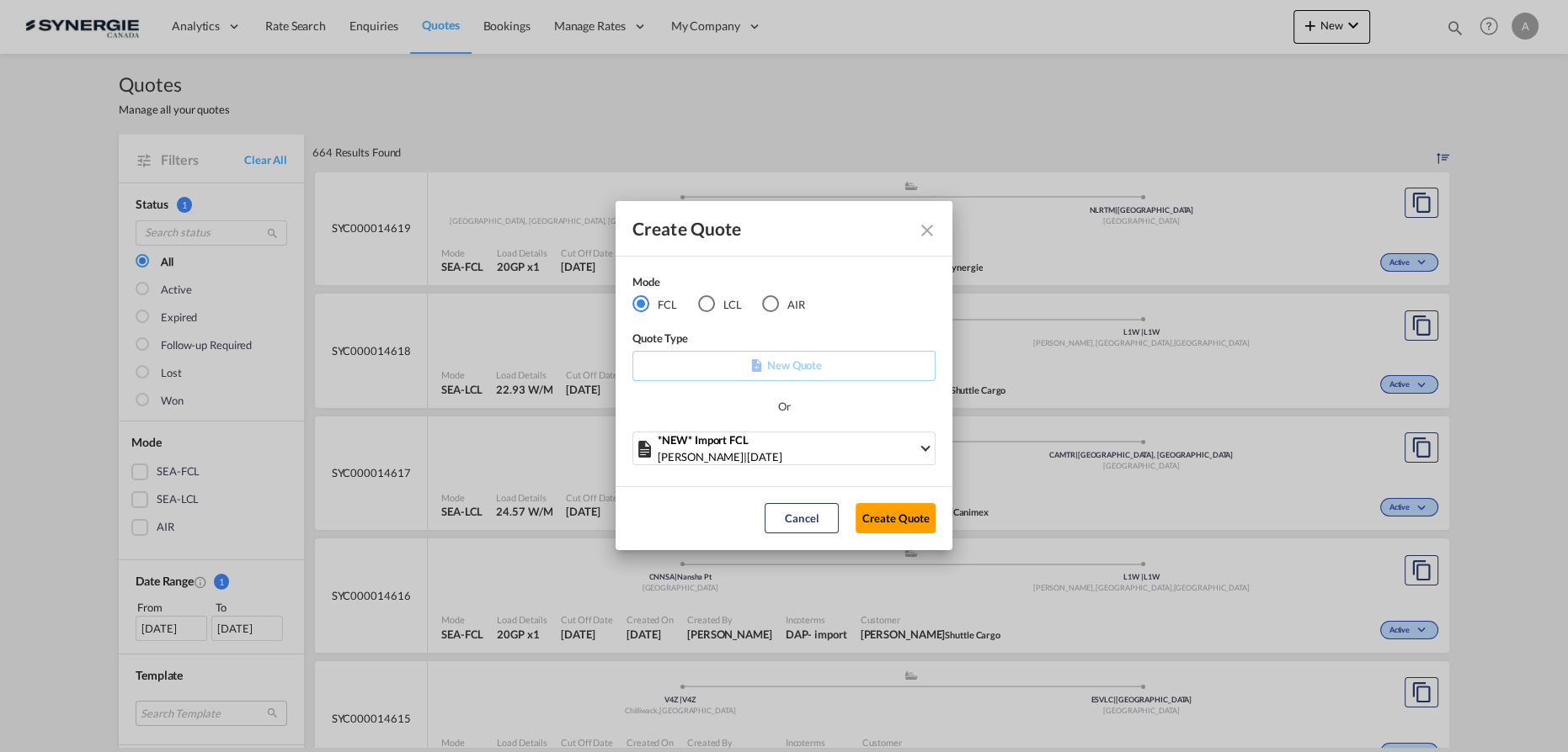
click at [907, 517] on button "Create Quote" at bounding box center [896, 519] width 80 height 30
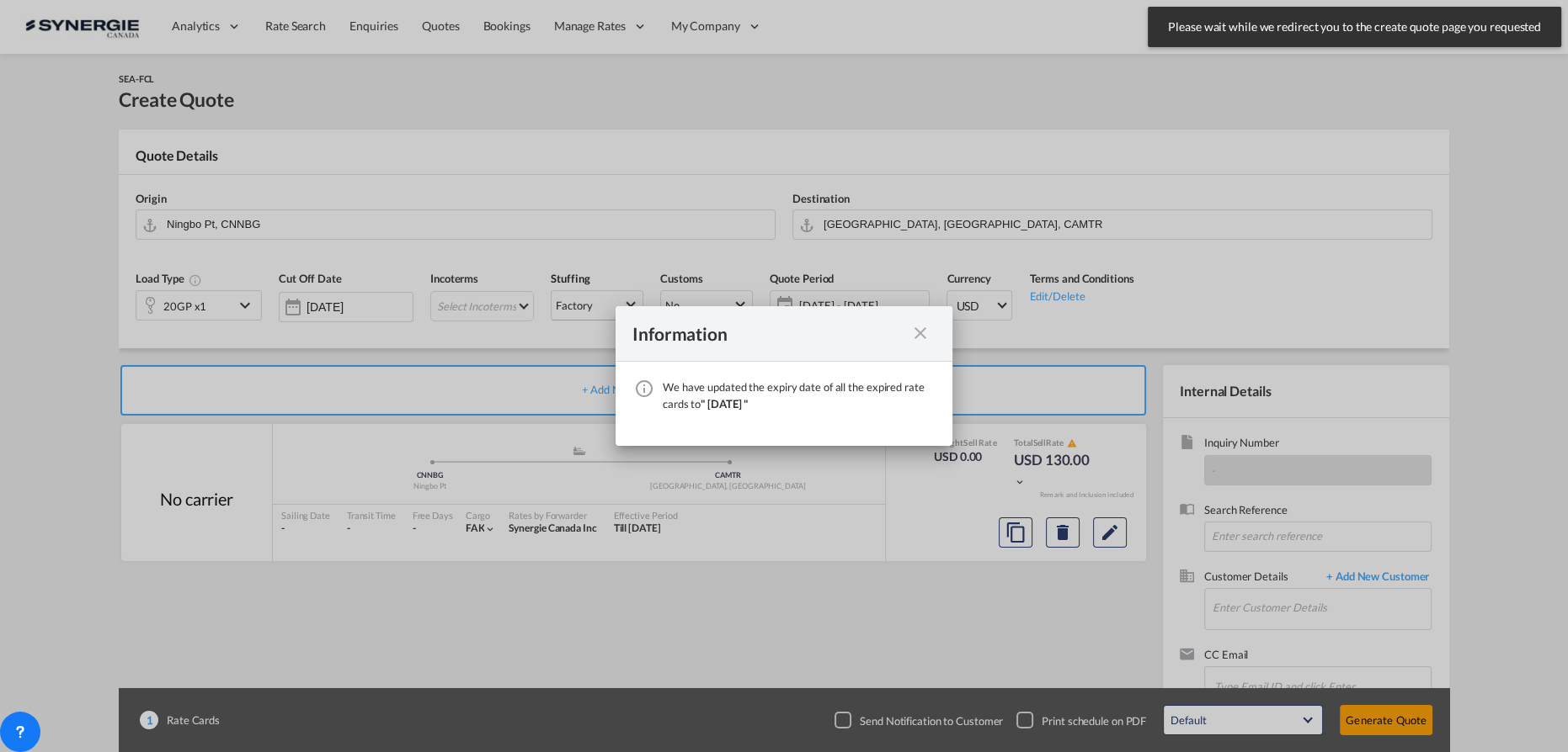
click at [917, 329] on md-icon "icon-close fg-AAA8AD cursor" at bounding box center [920, 333] width 21 height 20
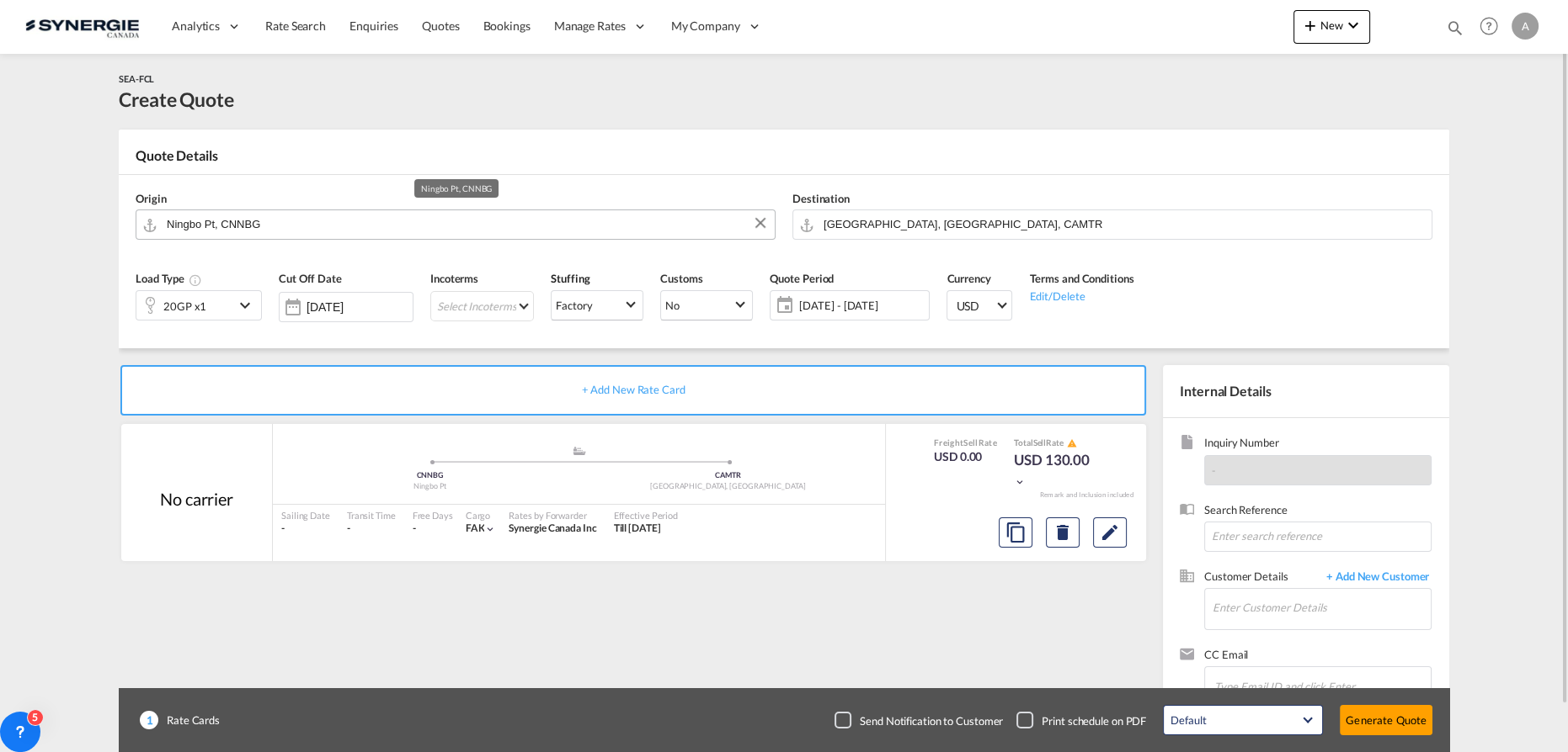
click at [298, 225] on input "Ningbo Pt, CNNBG" at bounding box center [466, 224] width 599 height 29
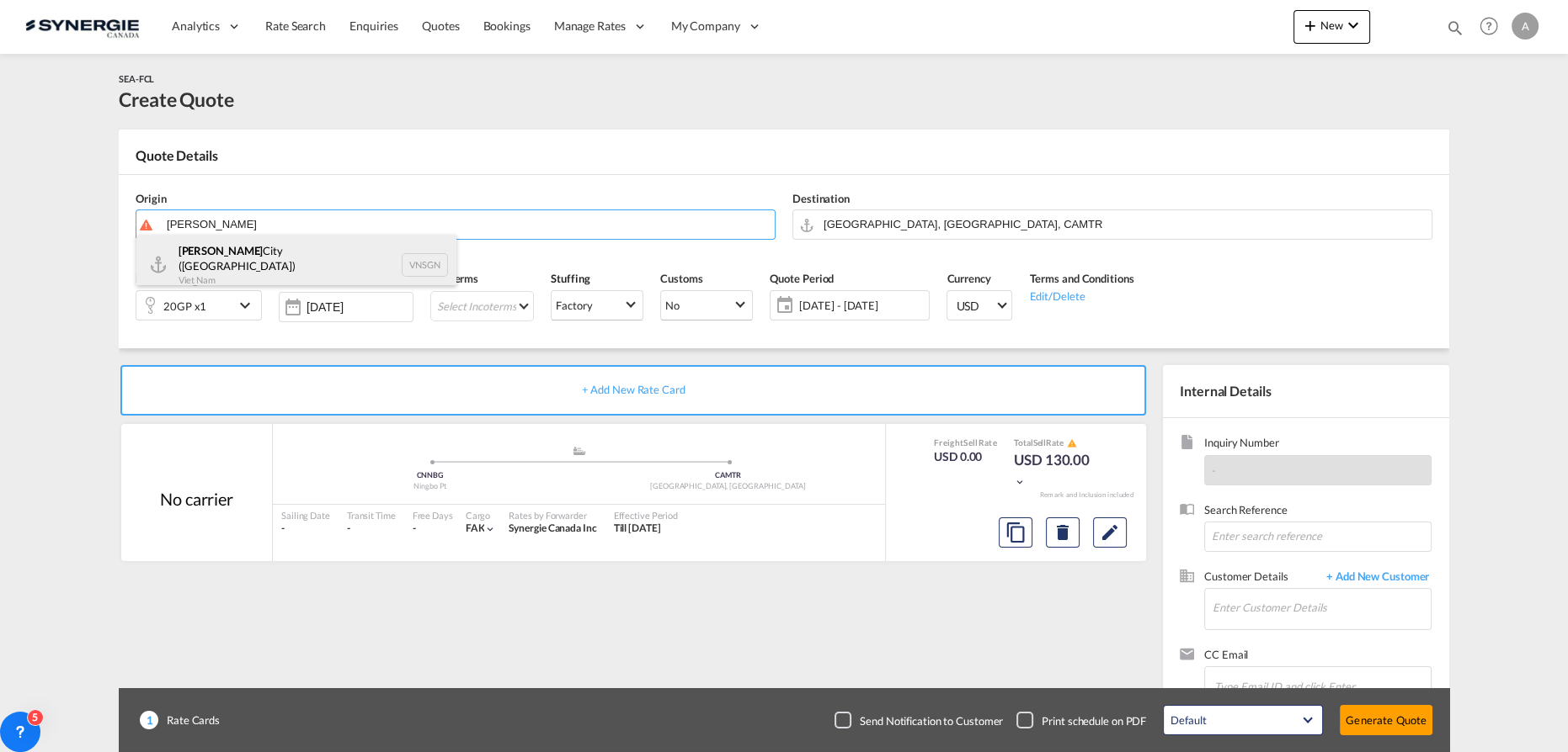
click at [290, 256] on div "Ho Chi Minh City (Saigon) Viet Nam VNSGN" at bounding box center [296, 266] width 320 height 61
type input "Ho Chi Minh City (Saigon), VNSGN"
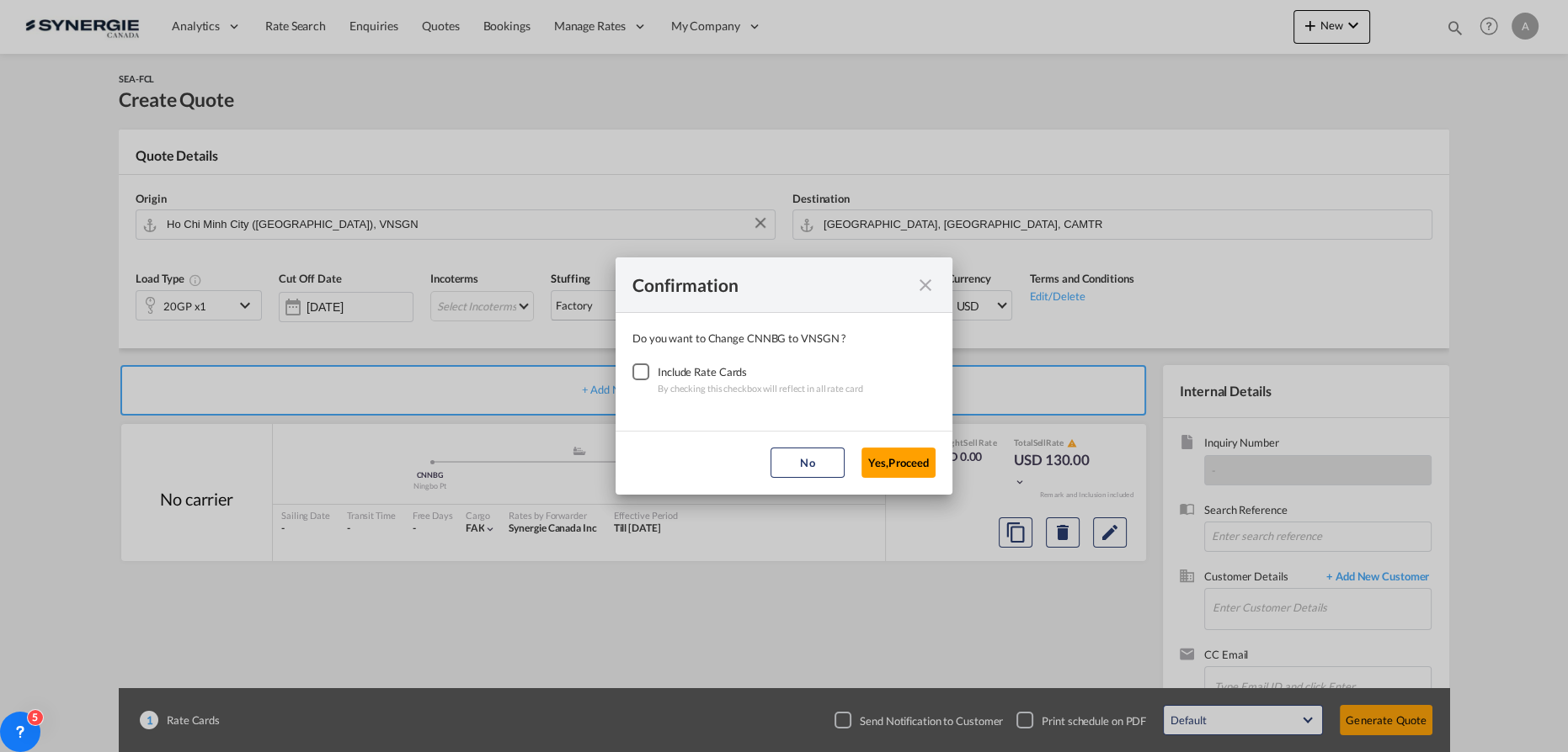
click at [645, 376] on div "Checkbox No Ink" at bounding box center [640, 372] width 17 height 17
click at [915, 462] on button "Yes,Proceed" at bounding box center [898, 462] width 74 height 30
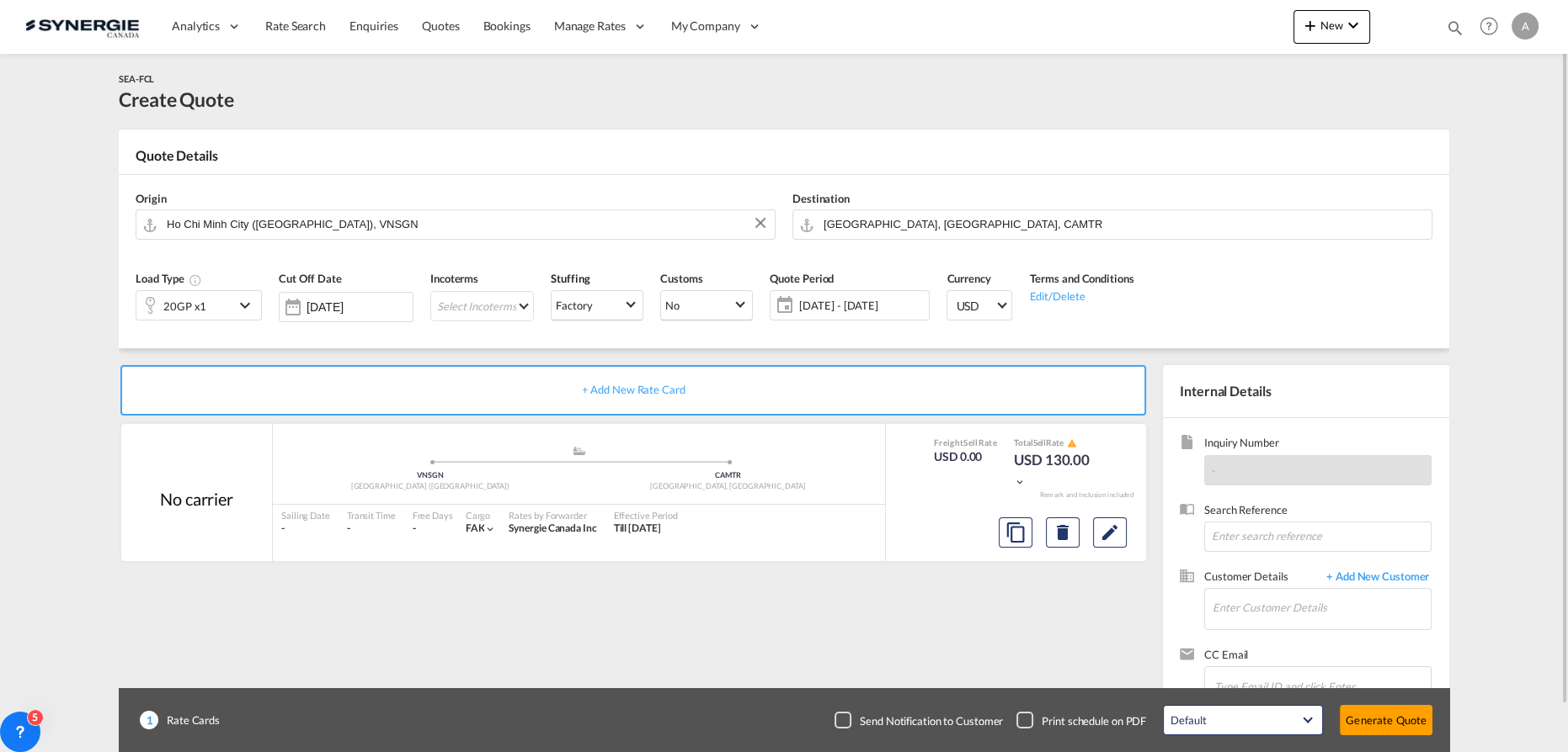
click at [215, 307] on div "20GP x1" at bounding box center [185, 306] width 98 height 29
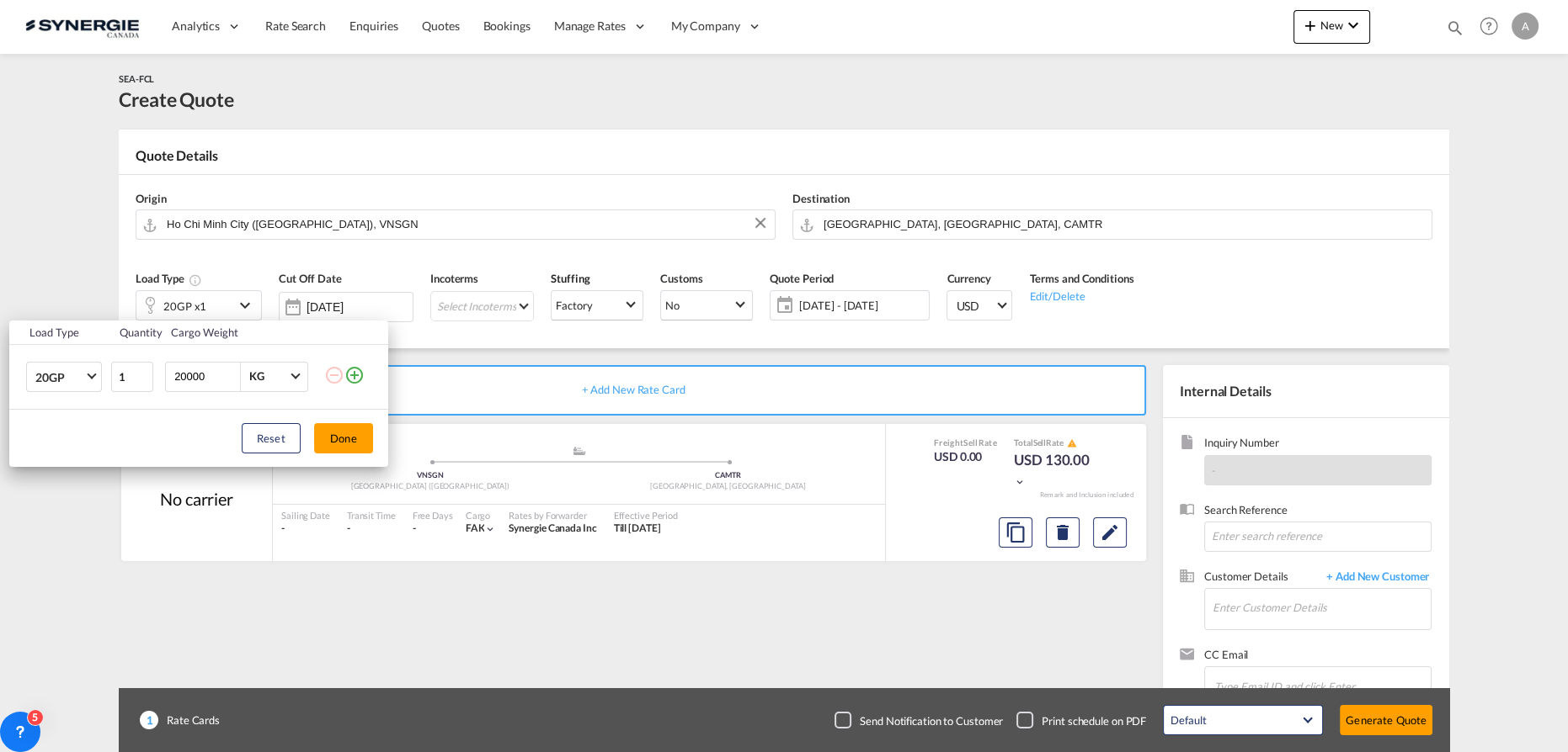
click at [76, 265] on div "Load Type Quantity Cargo Weight 20GP 20GP 40GP 40HC 45HC 20RE 40RE 40HR 20OT 40…" at bounding box center [784, 376] width 1568 height 752
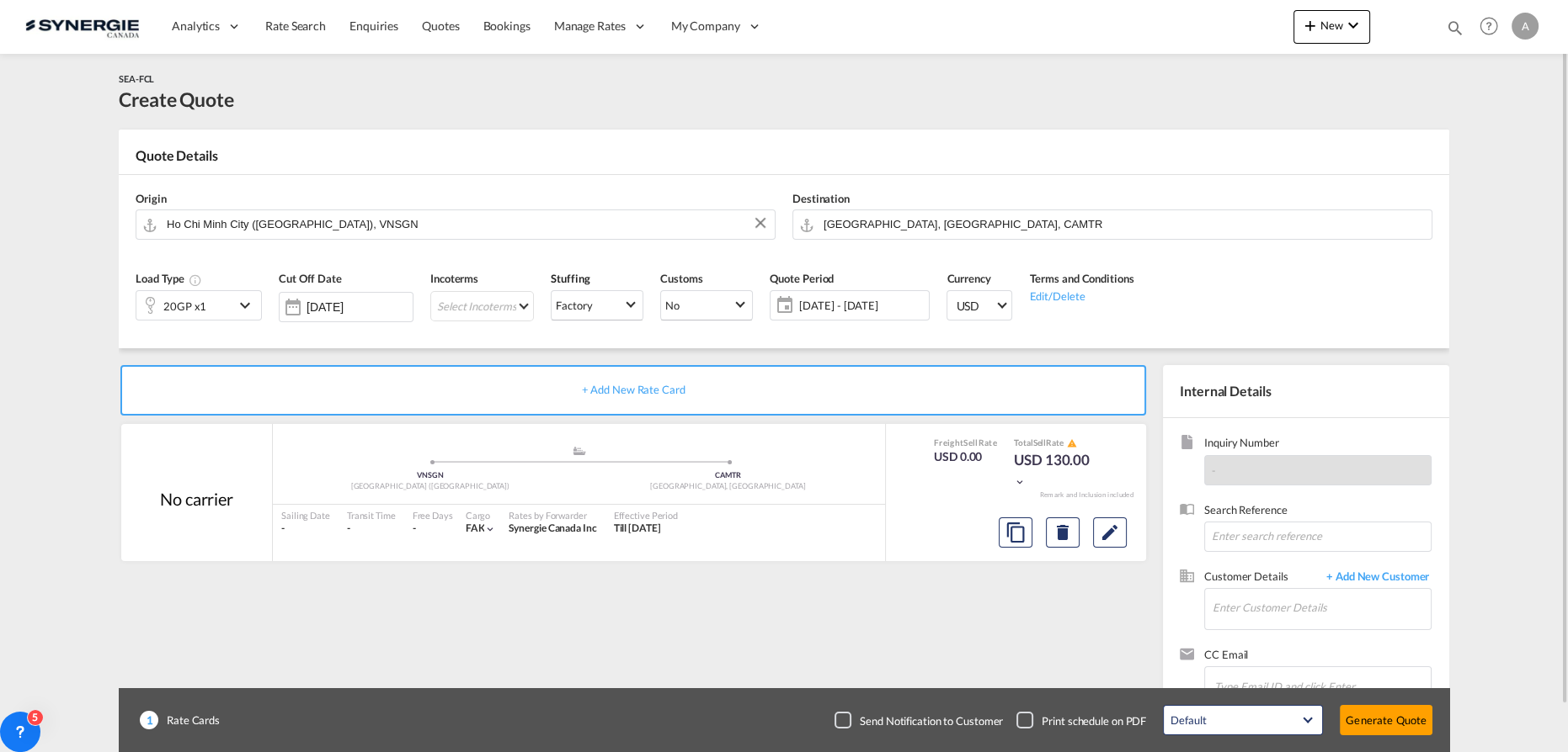
click at [231, 305] on div "20GP x1" at bounding box center [185, 306] width 98 height 29
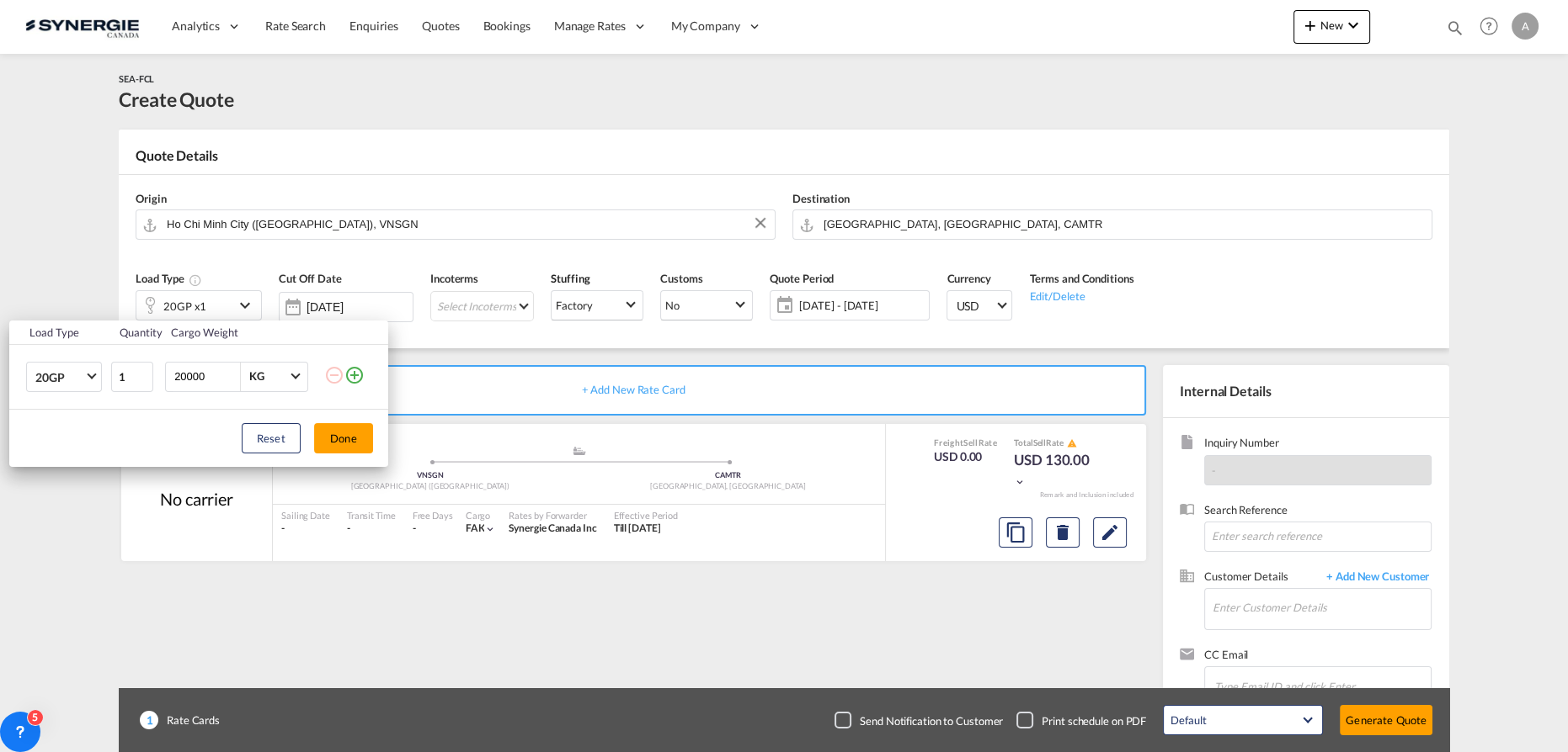
click at [354, 380] on md-icon "icon-plus-circle-outline" at bounding box center [354, 375] width 21 height 20
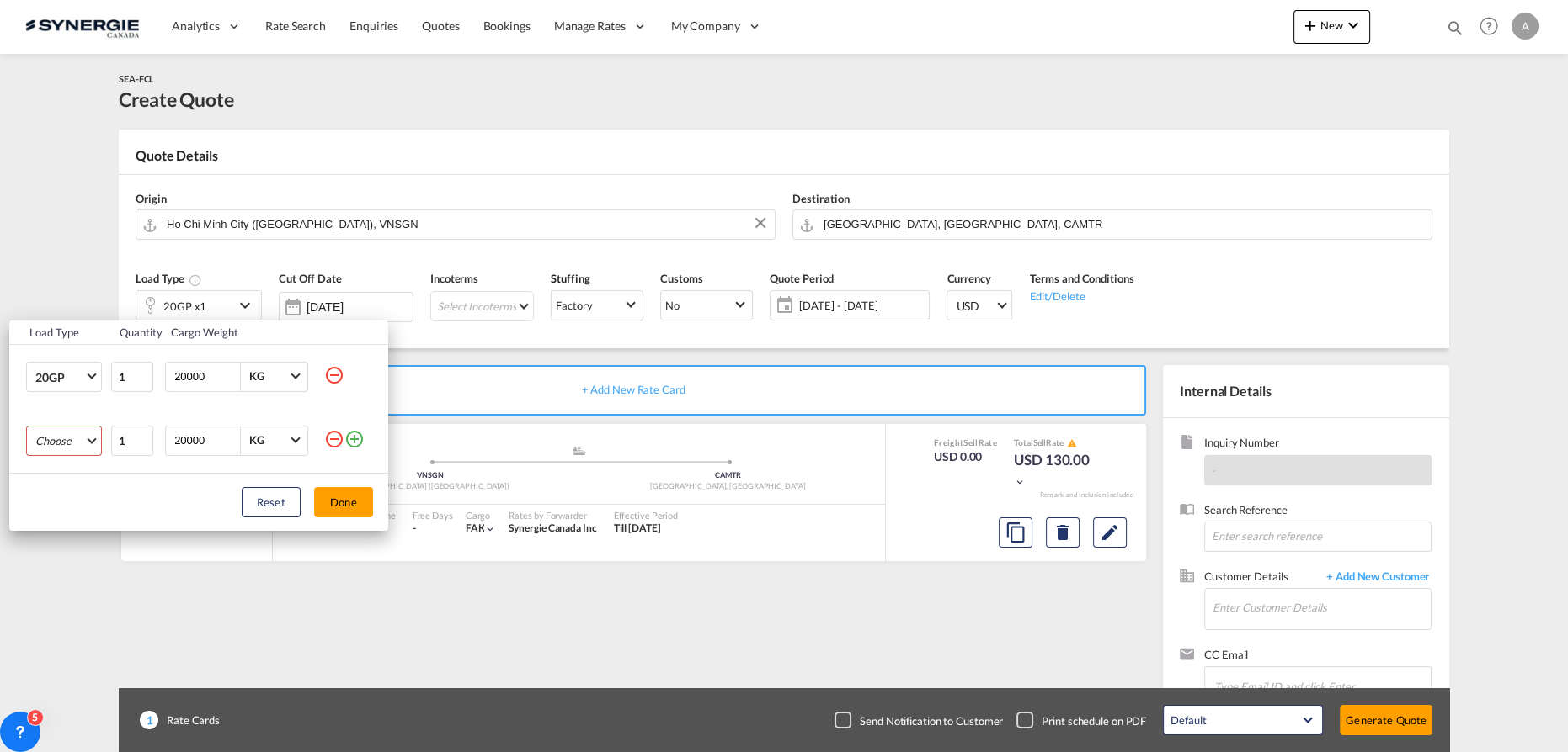
click at [50, 436] on md-select "Choose 20GP 40GP 40HC 45HC 20RE 40RE 40HR 20OT 40OT 20FR 40FR 40NR 20NR 45S 20T…" at bounding box center [63, 441] width 76 height 30
click at [71, 524] on md-option "40HC" at bounding box center [78, 521] width 114 height 40
click at [350, 512] on button "Done" at bounding box center [343, 503] width 59 height 30
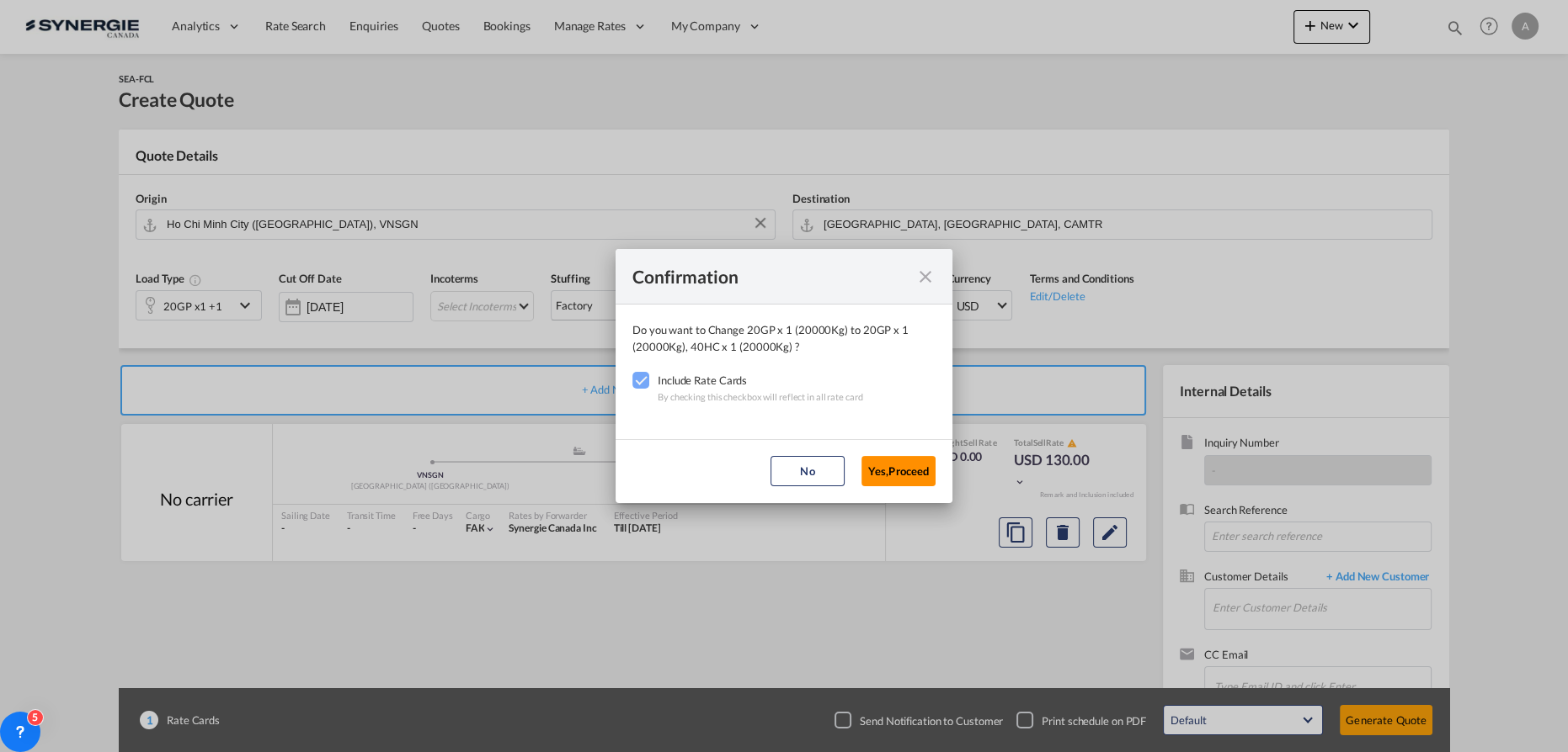
drag, startPoint x: 887, startPoint y: 479, endPoint x: 878, endPoint y: 445, distance: 35.2
click at [887, 480] on button "Yes,Proceed" at bounding box center [898, 471] width 74 height 30
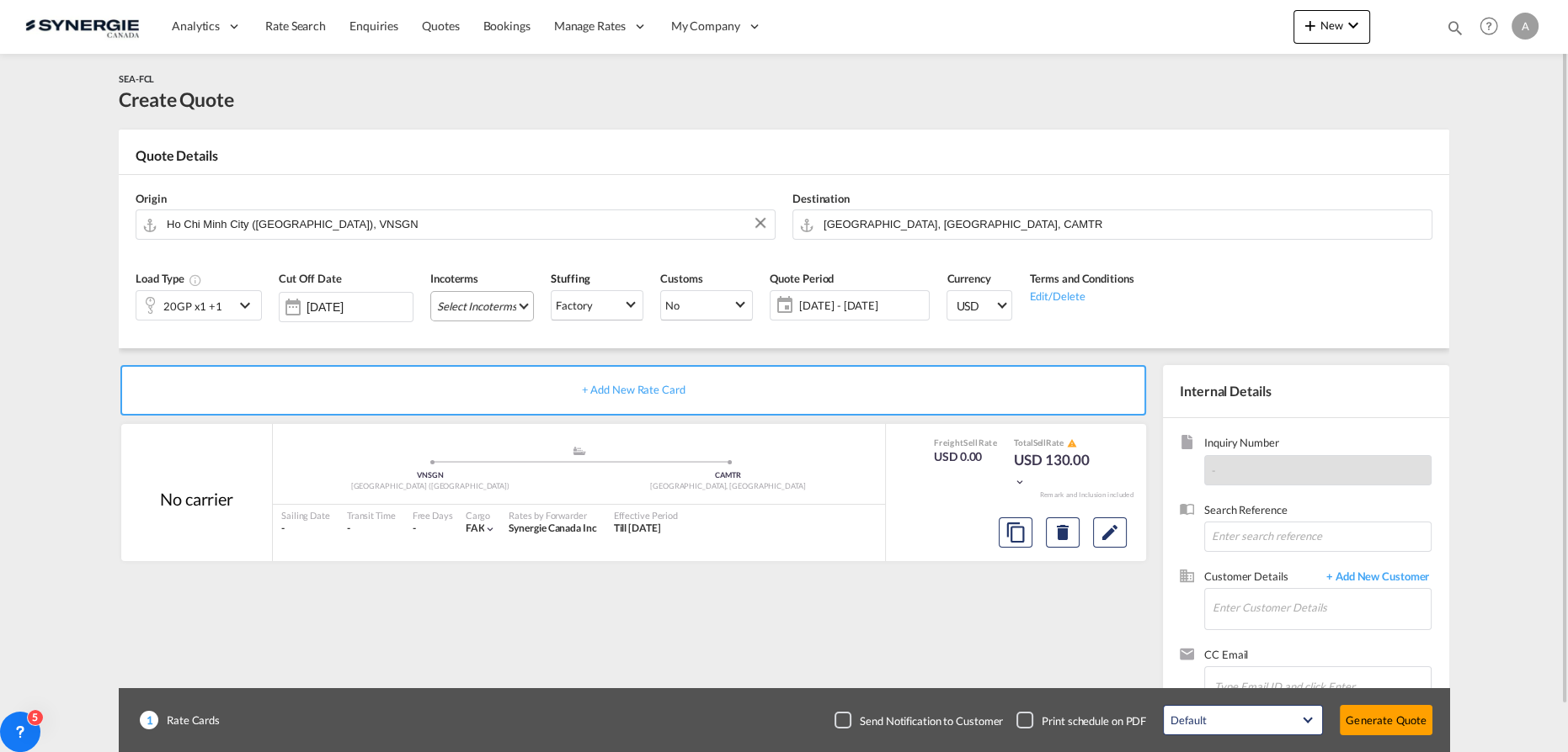
click at [503, 306] on md-select "Select Incoterms CPT - export Carrier Paid to DDP - export Delivery Duty Paid F…" at bounding box center [482, 307] width 103 height 30
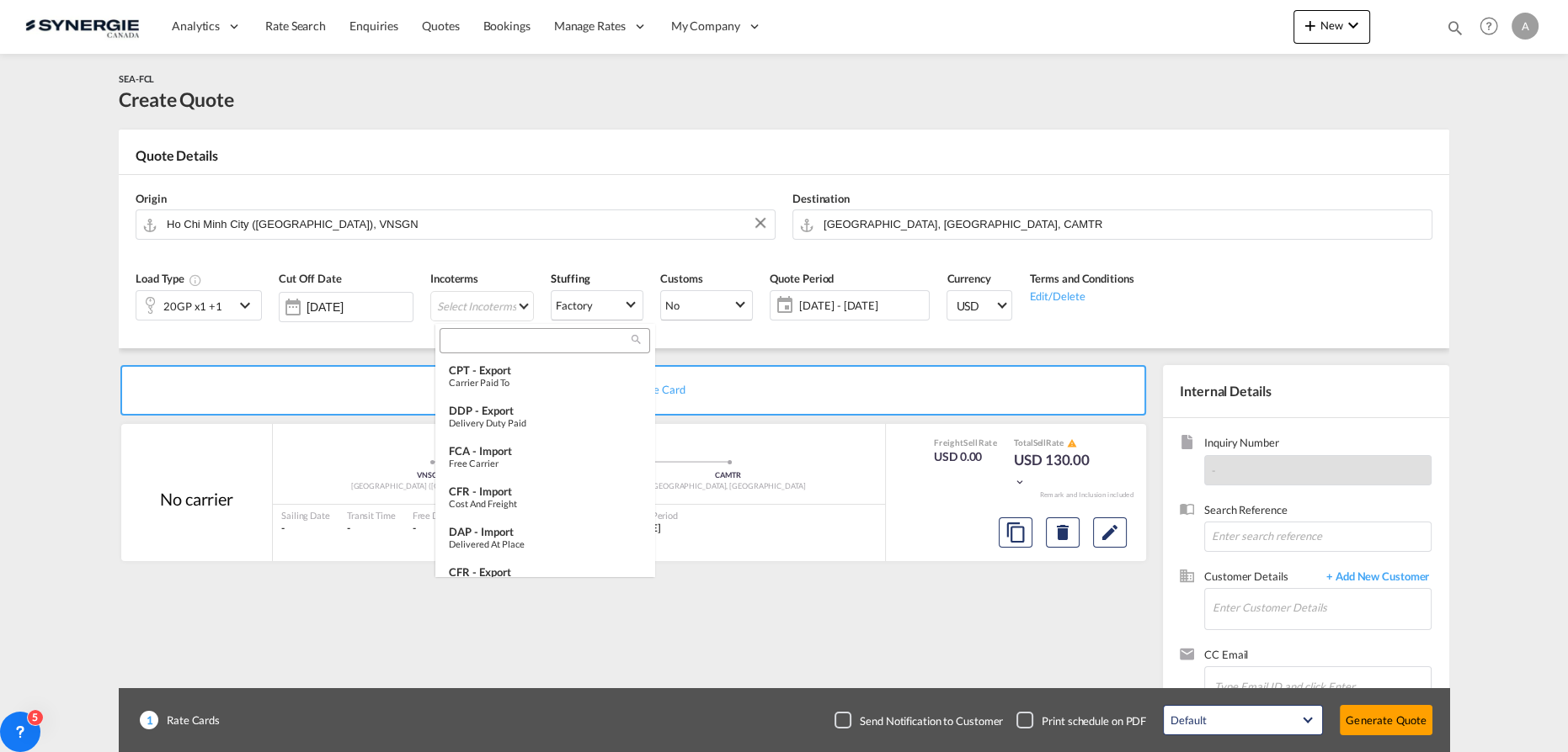
click at [515, 341] on input "search" at bounding box center [538, 340] width 187 height 15
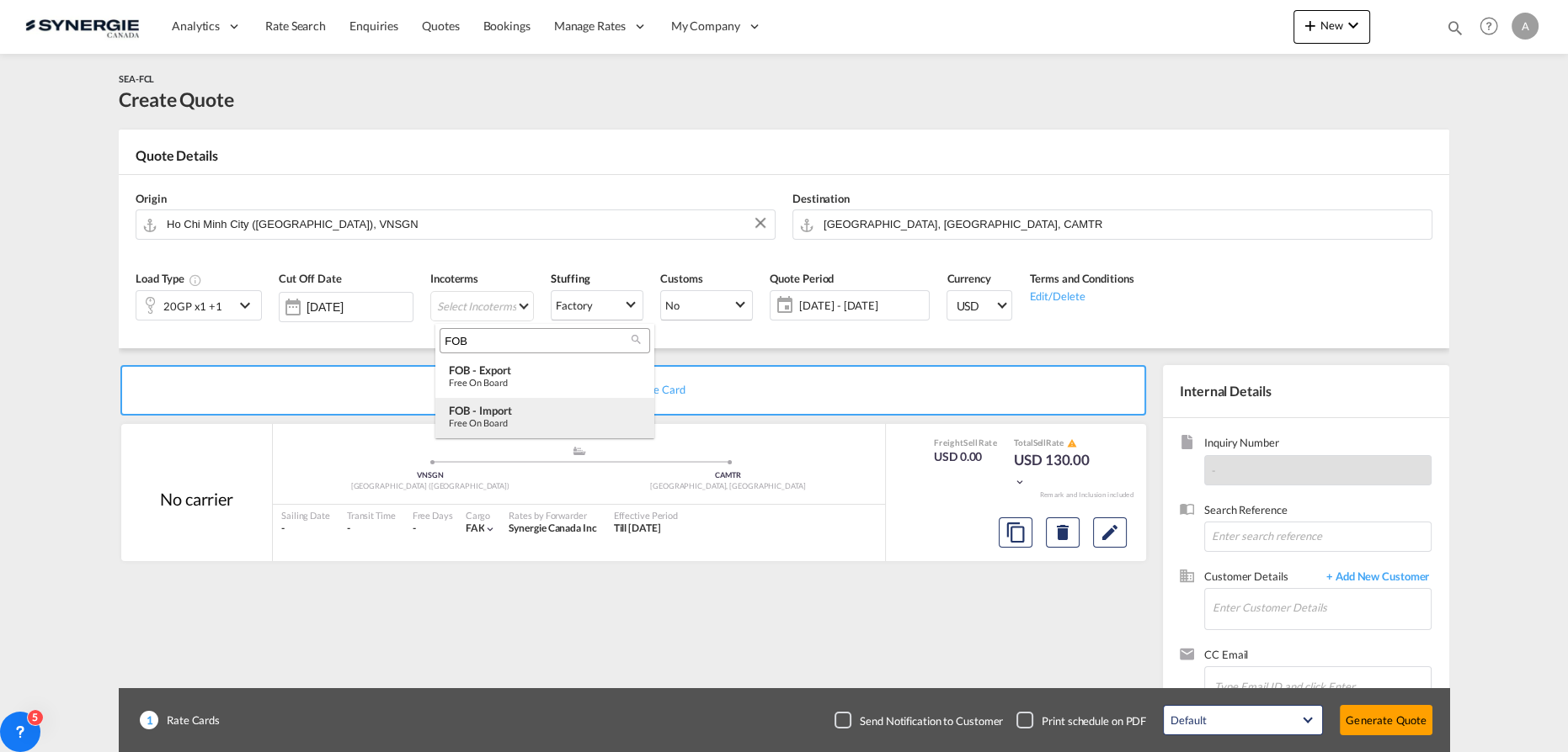
type input "FOB"
click at [527, 413] on div "FOB - import" at bounding box center [544, 410] width 192 height 13
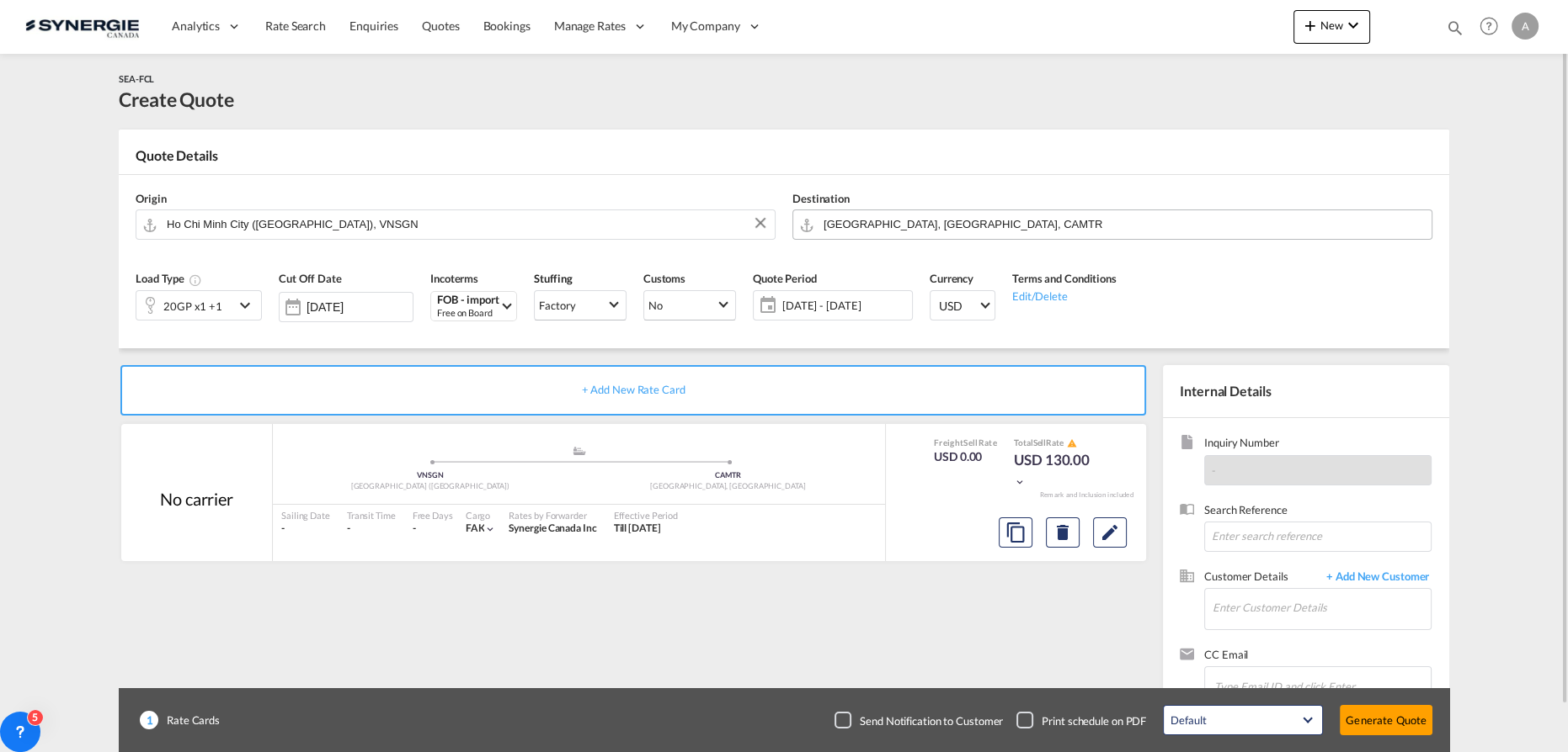
click at [913, 228] on input "Montreal, QC, CAMTR" at bounding box center [1123, 224] width 599 height 29
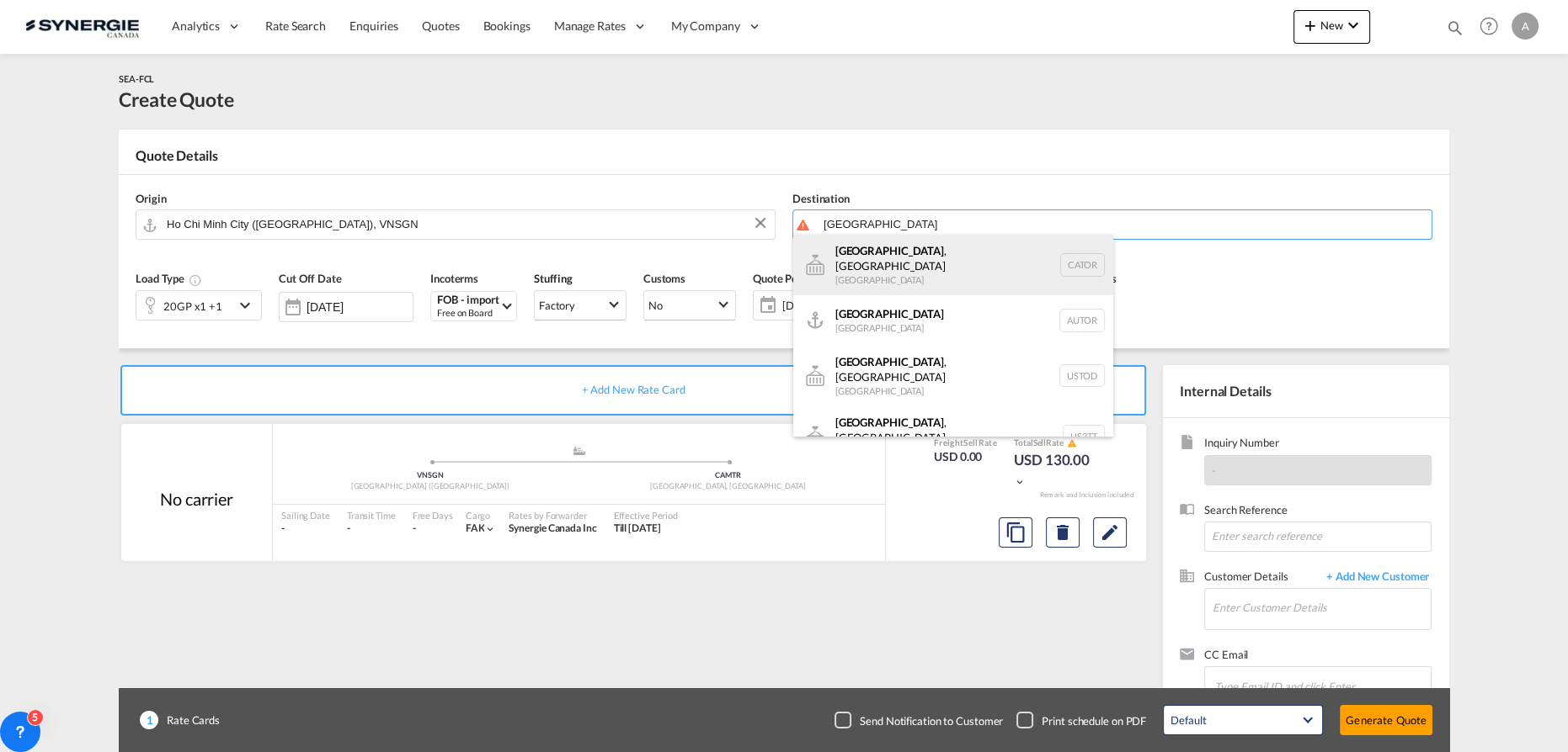
click at [923, 271] on div "Toronto , ON Canada CATOR" at bounding box center [953, 266] width 320 height 61
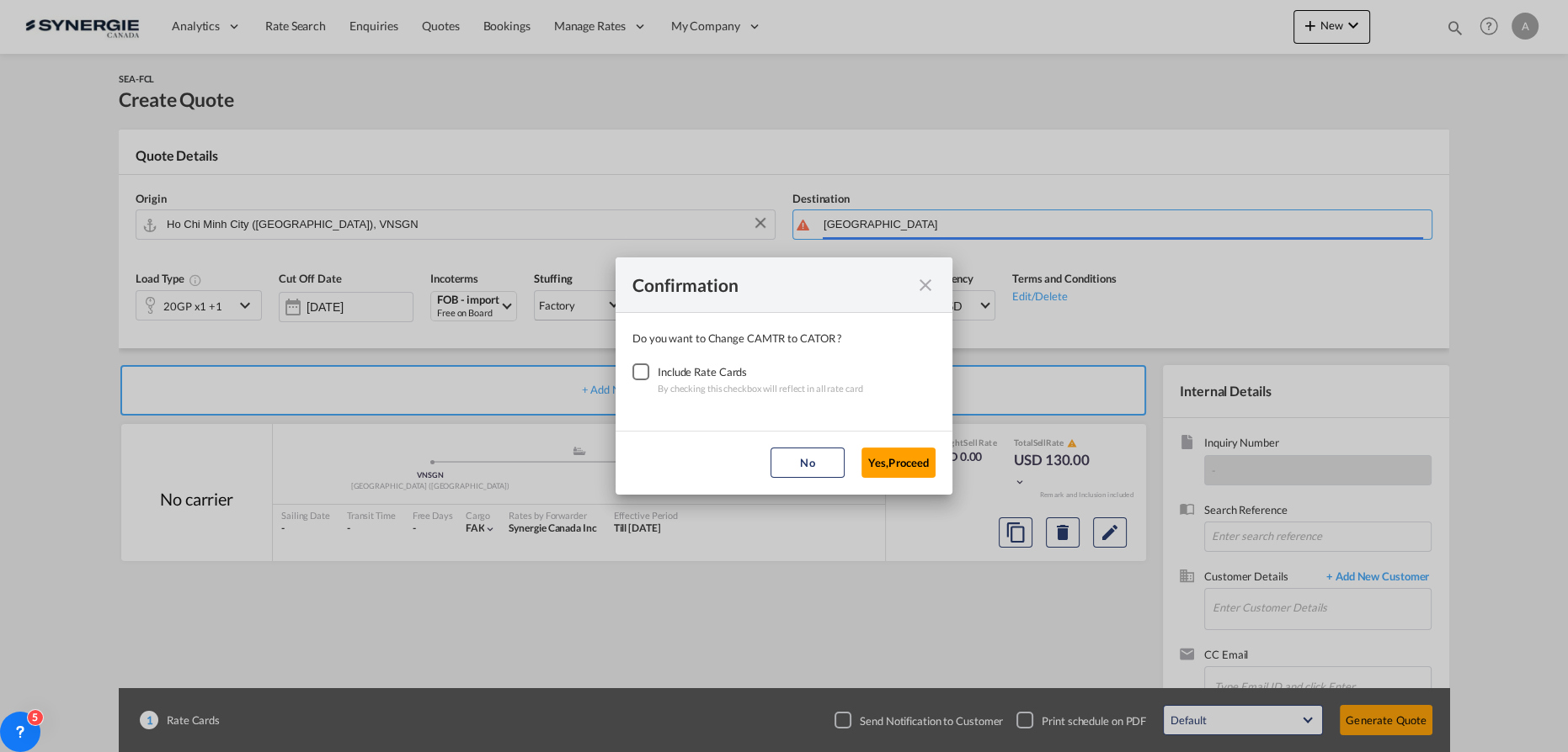
type input "Toronto, ON, CATOR"
drag, startPoint x: 642, startPoint y: 366, endPoint x: 907, endPoint y: 437, distance: 274.3
click at [644, 367] on div "Checkbox No Ink" at bounding box center [640, 372] width 17 height 17
drag, startPoint x: 910, startPoint y: 460, endPoint x: 917, endPoint y: 453, distance: 9.9
click at [910, 460] on button "Yes,Proceed" at bounding box center [898, 462] width 74 height 30
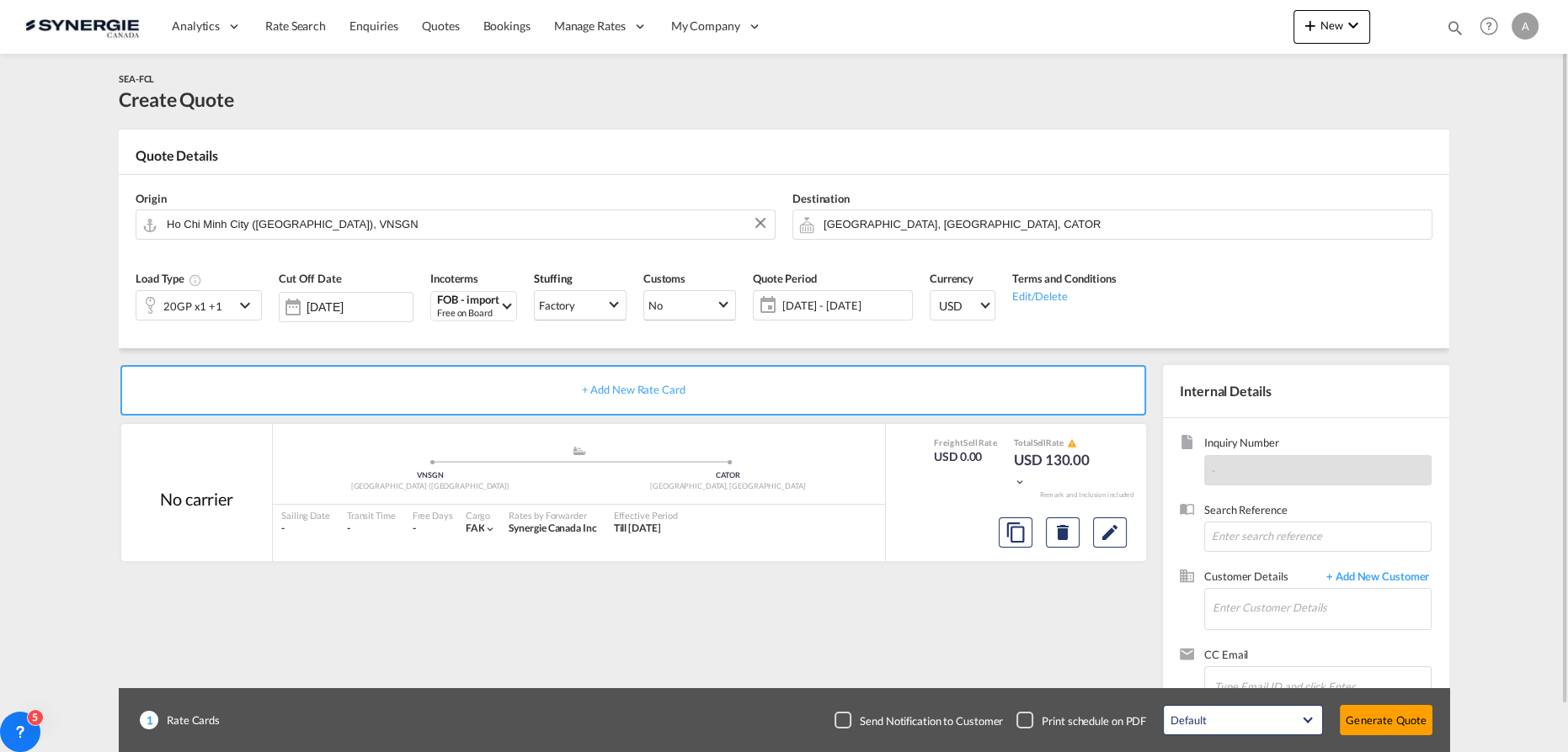
click at [848, 311] on span "08 Sep - 08 Oct 2025" at bounding box center [844, 305] width 126 height 15
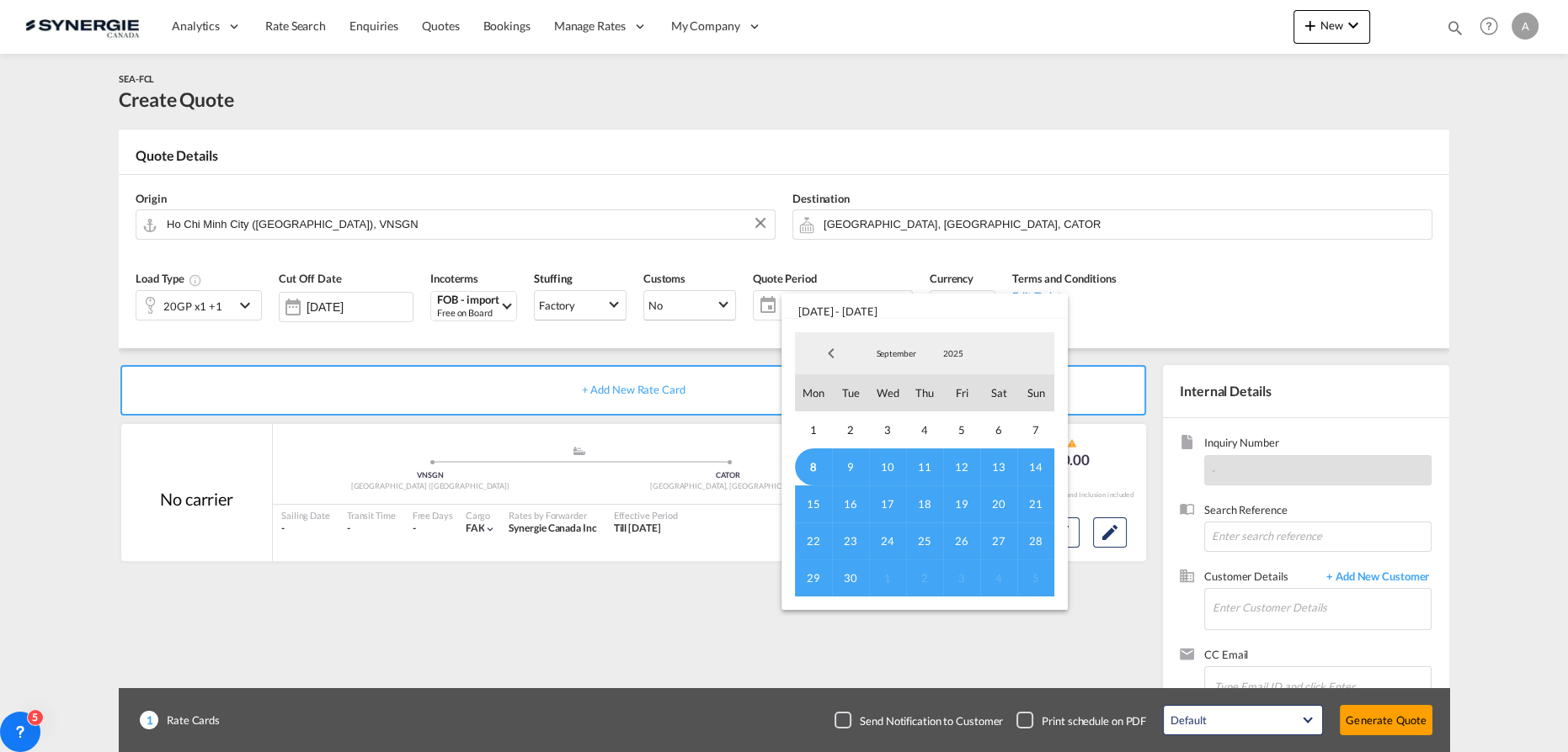
click at [822, 469] on span "8" at bounding box center [814, 467] width 37 height 37
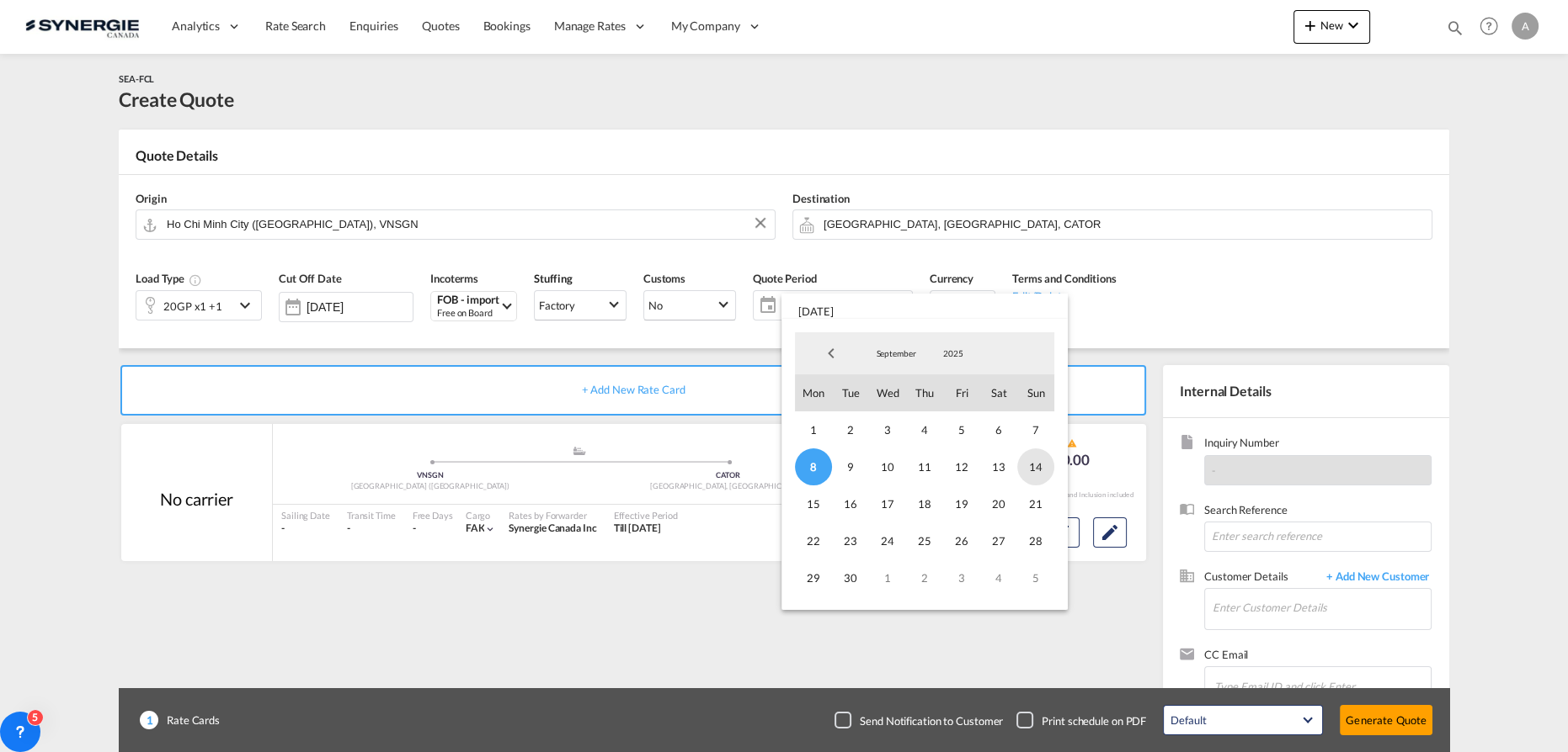
click at [1041, 475] on span "14" at bounding box center [1036, 467] width 37 height 37
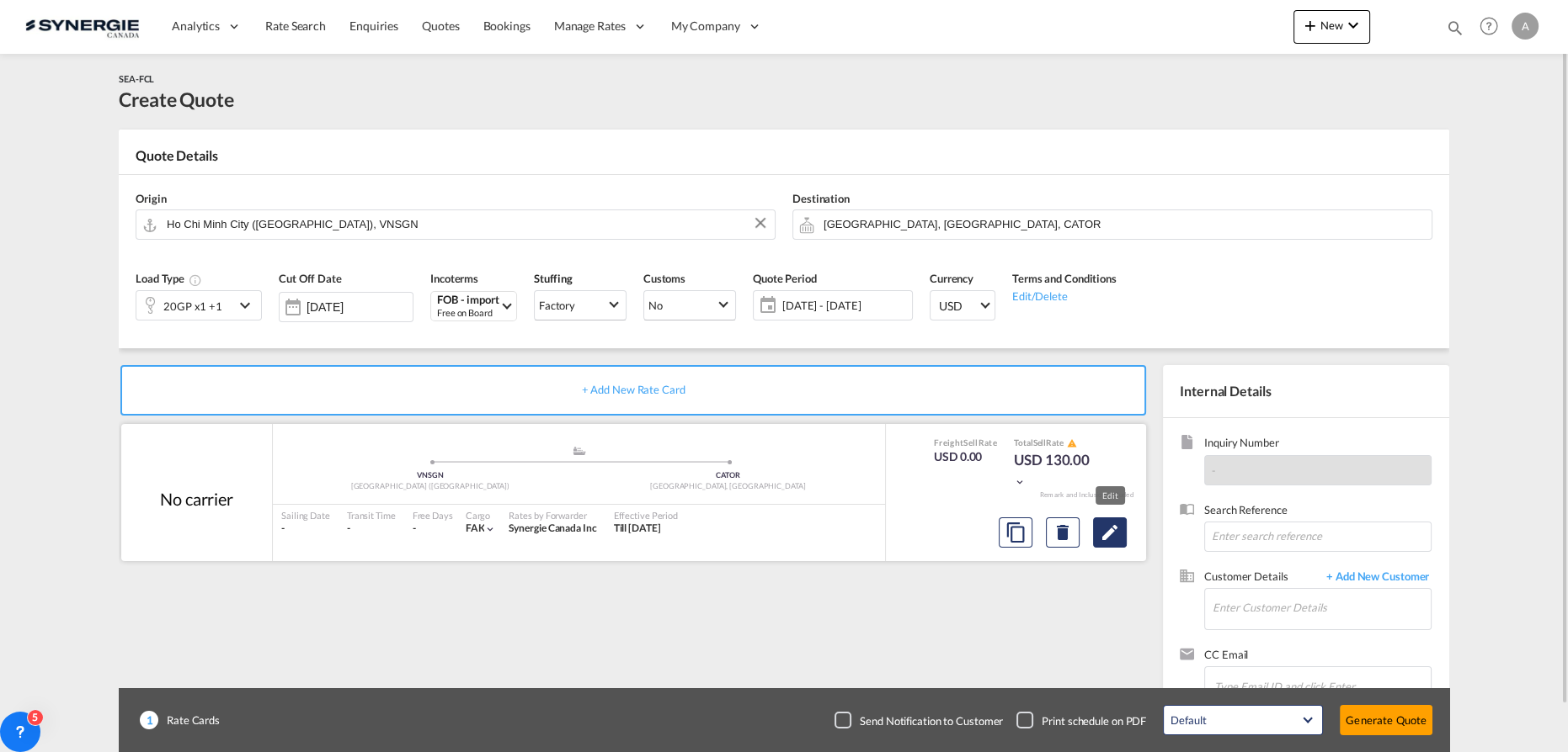
click at [1112, 544] on button "Edit" at bounding box center [1110, 533] width 34 height 30
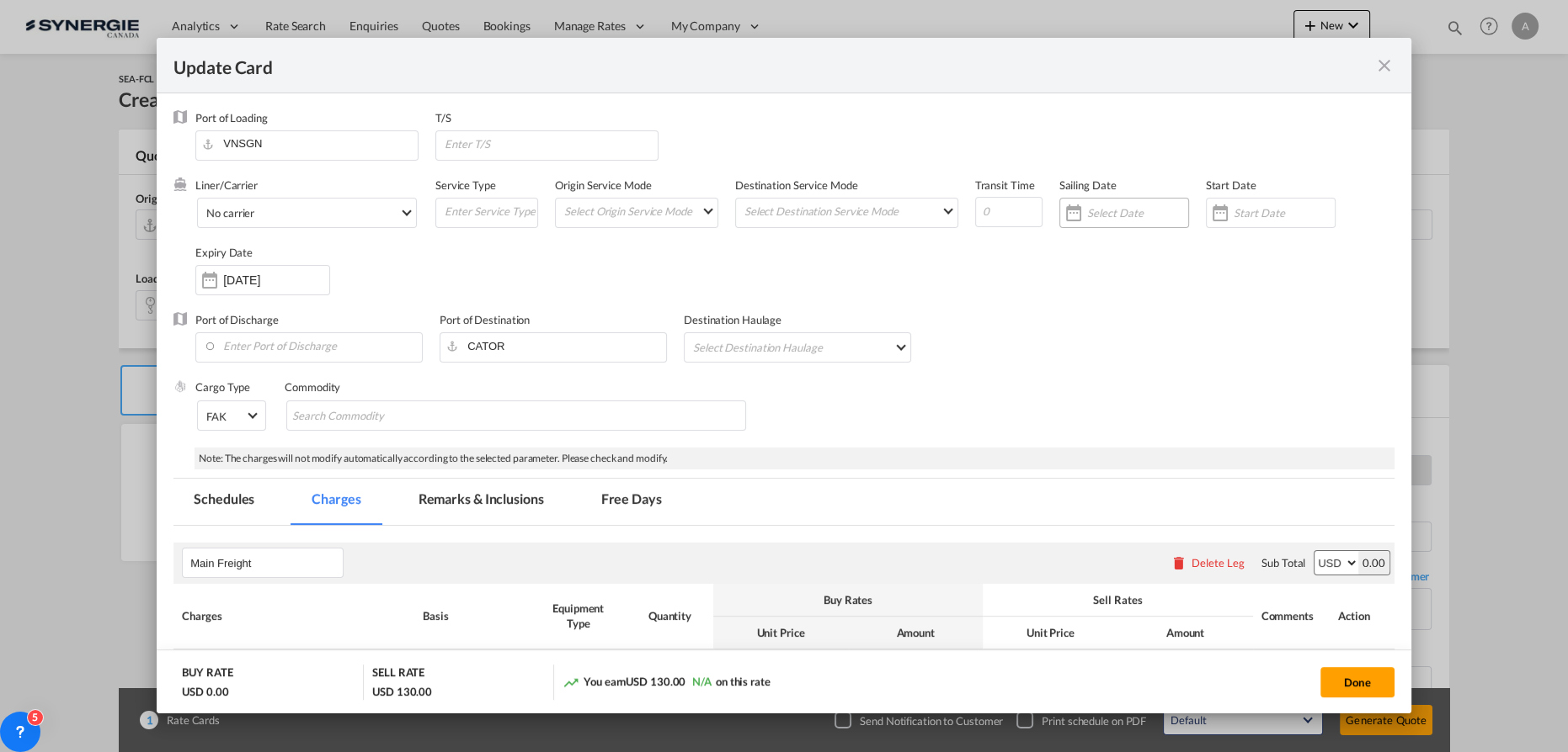
select select "per container"
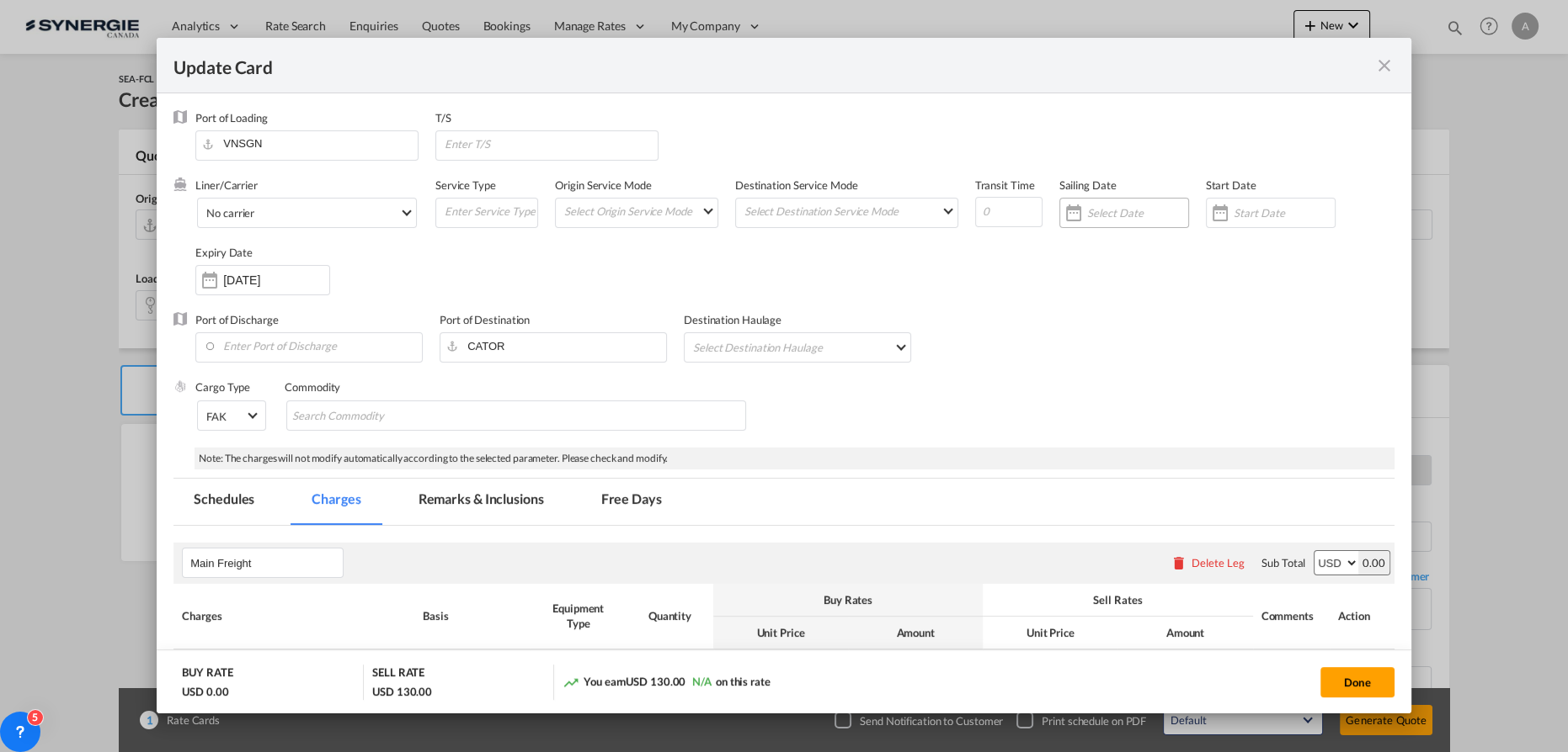
select select "per container"
select select "per B/L"
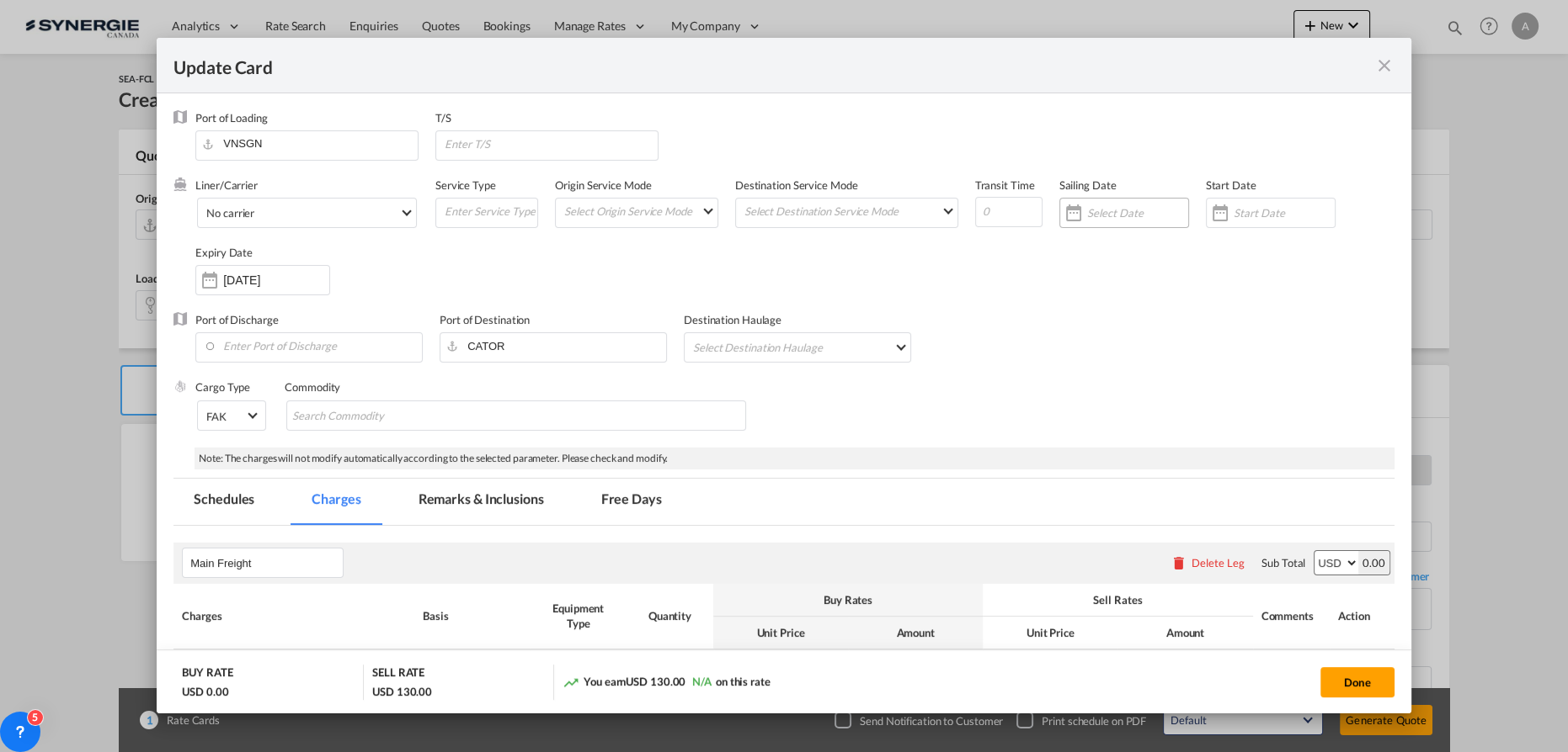
select select "per shipment"
click at [1220, 215] on div "Update CardPort of ..." at bounding box center [1219, 213] width 27 height 34
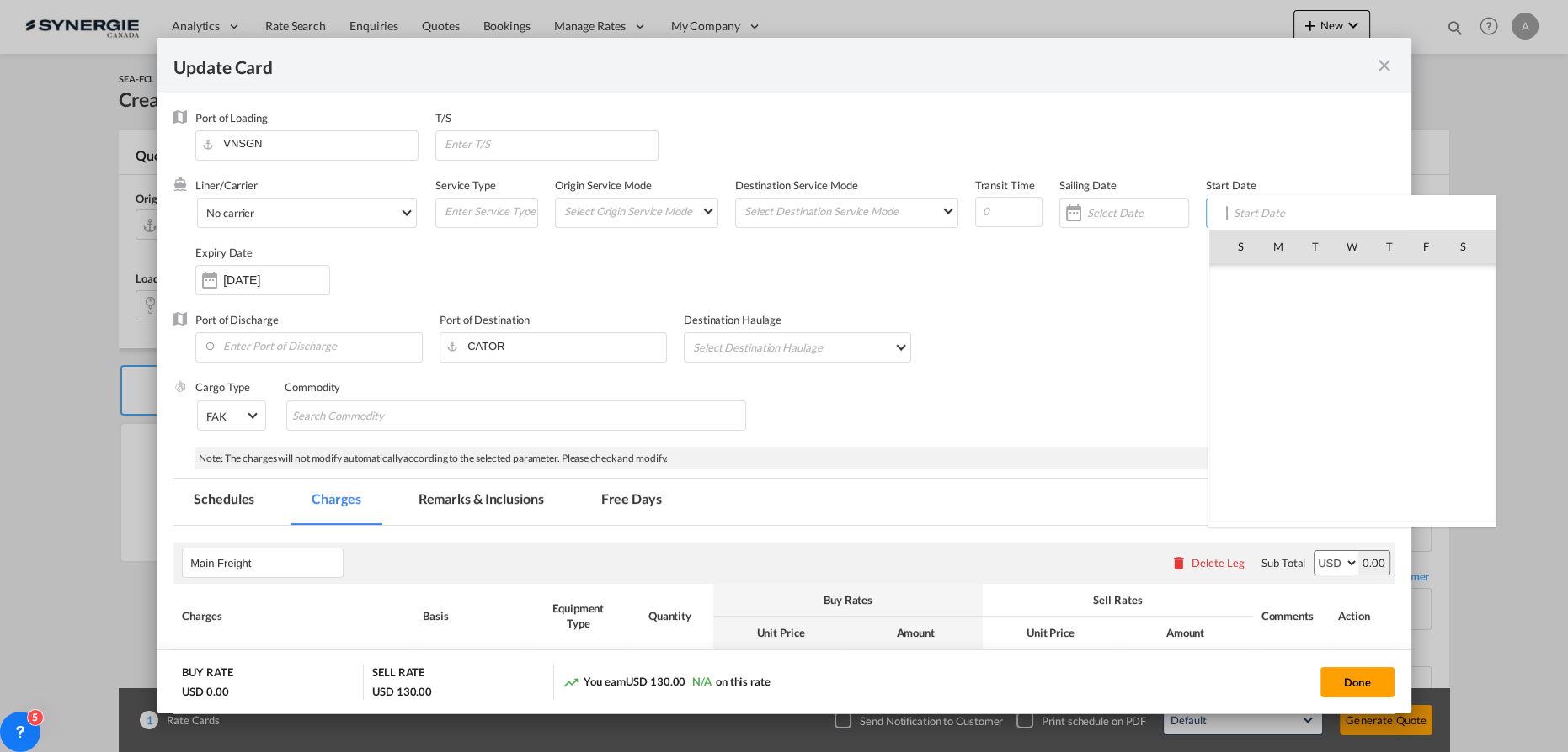
scroll to position [389799, 0]
click at [1272, 348] on span "8" at bounding box center [1278, 357] width 36 height 36
type input "08 Sep 2025"
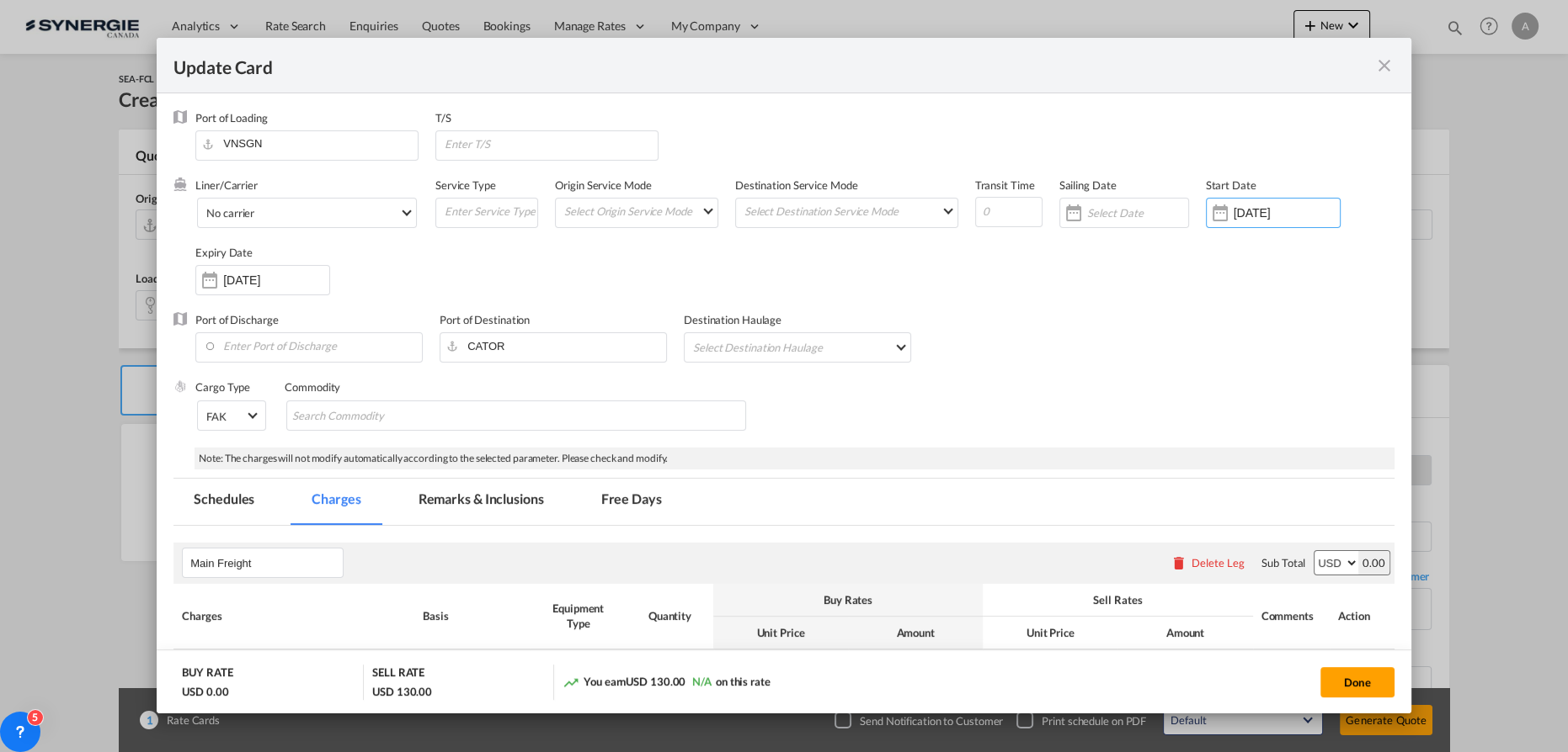
click at [278, 282] on input "08 Oct 2025" at bounding box center [275, 280] width 106 height 13
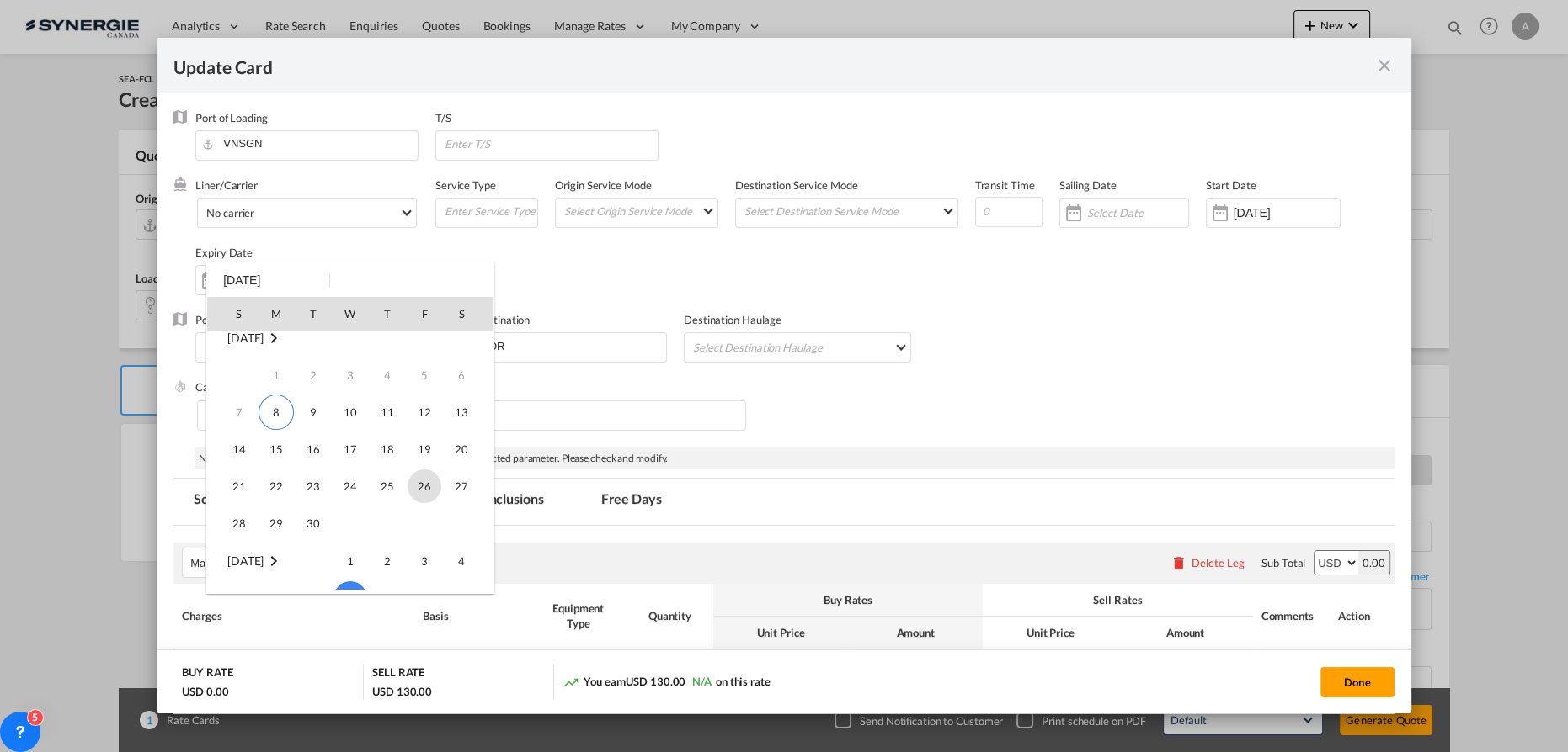
scroll to position [0, 0]
click at [239, 465] on span "14" at bounding box center [239, 462] width 34 height 34
type input "14 Sep 2025"
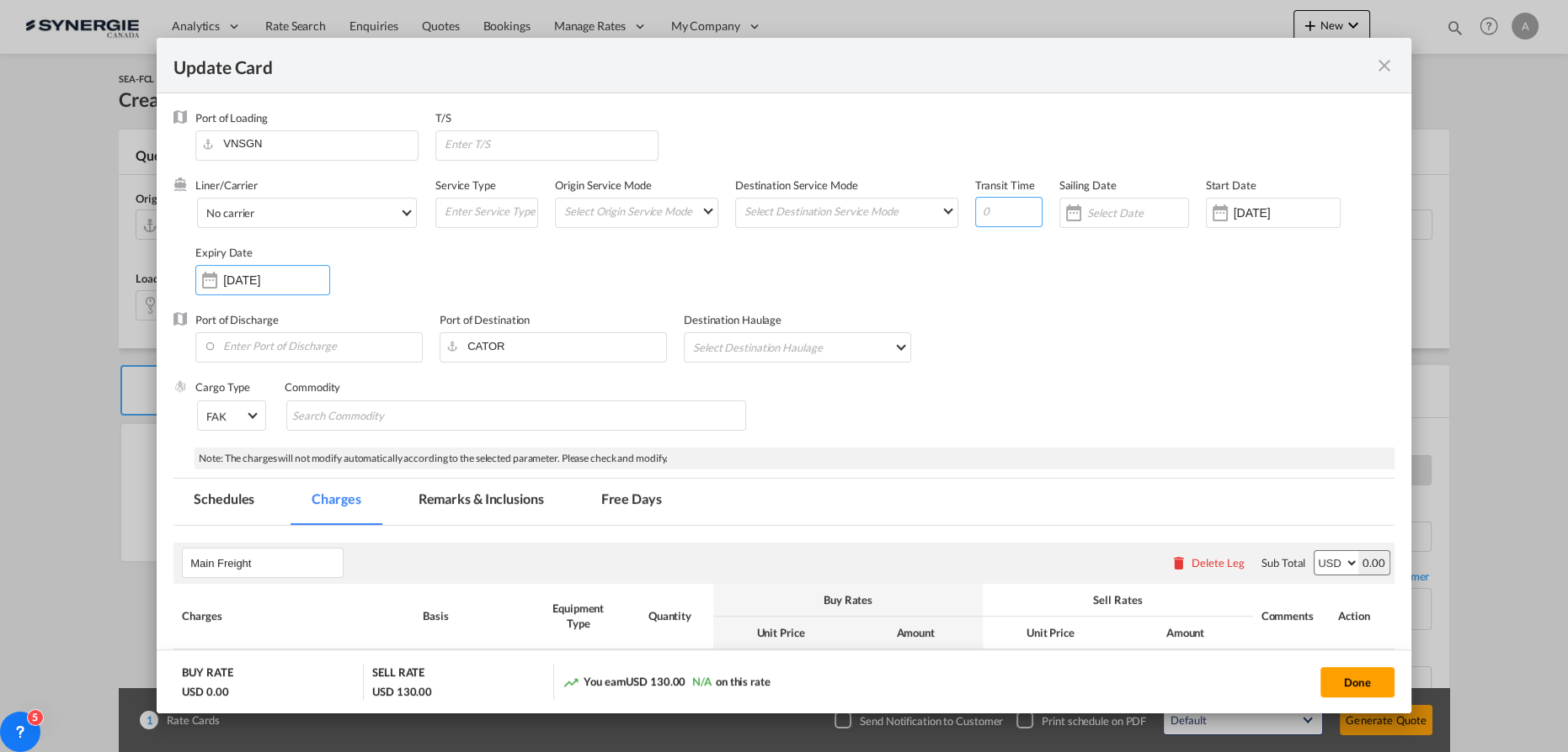
click at [993, 218] on input "Update CardPort of ..." at bounding box center [1009, 212] width 68 height 30
type input "35"
click at [507, 138] on input "Update CardPort of ..." at bounding box center [550, 143] width 215 height 25
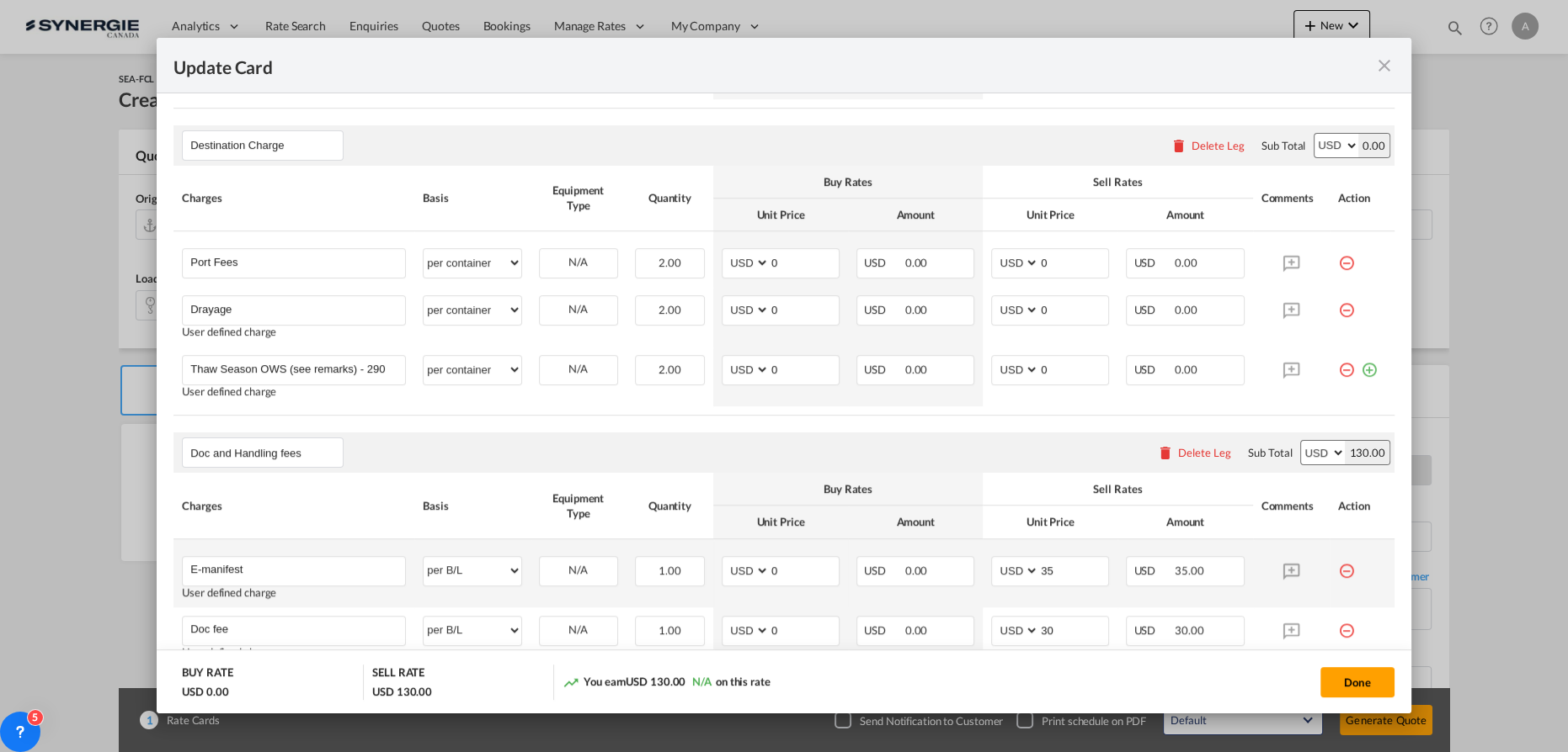
scroll to position [917, 0]
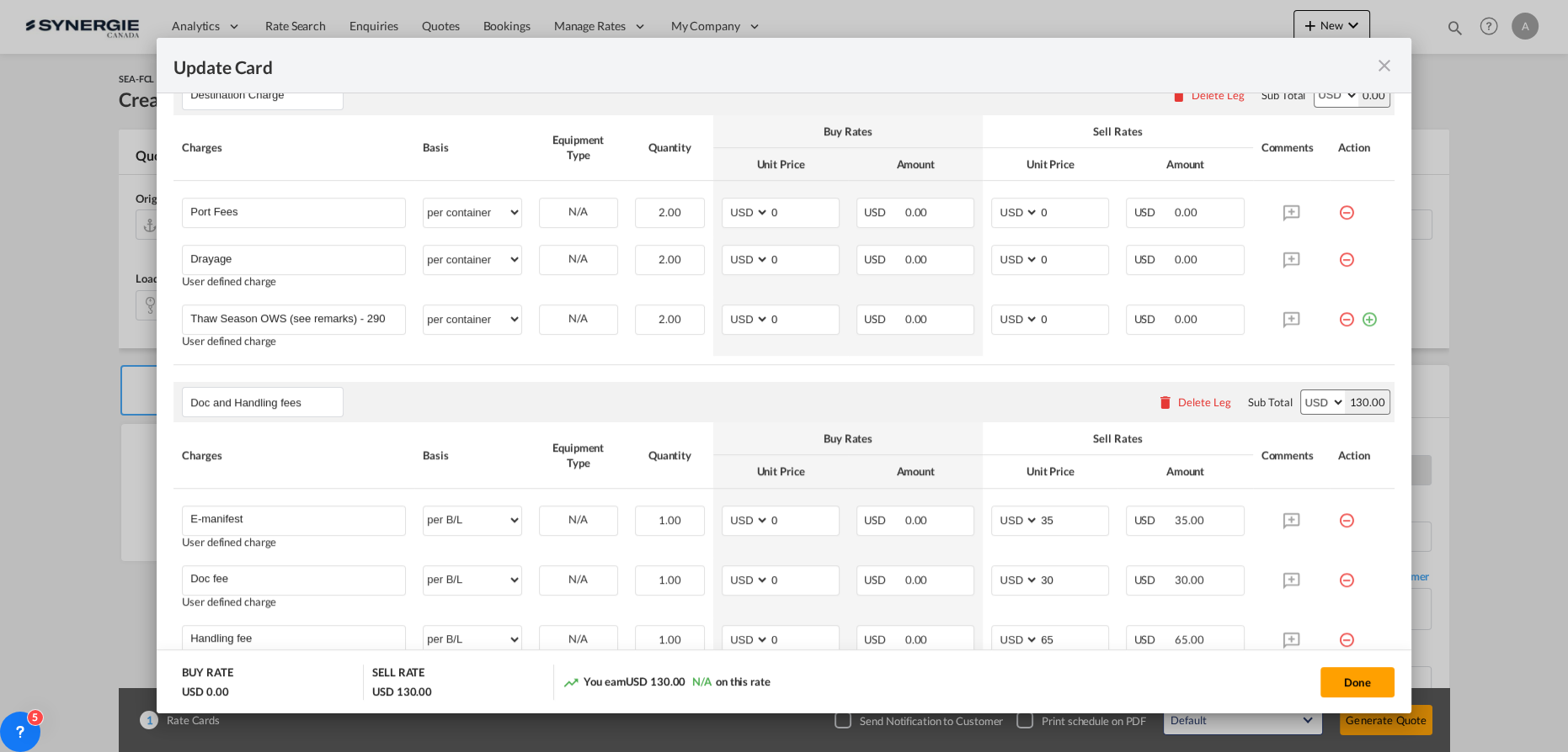
type input "VANCOUVER"
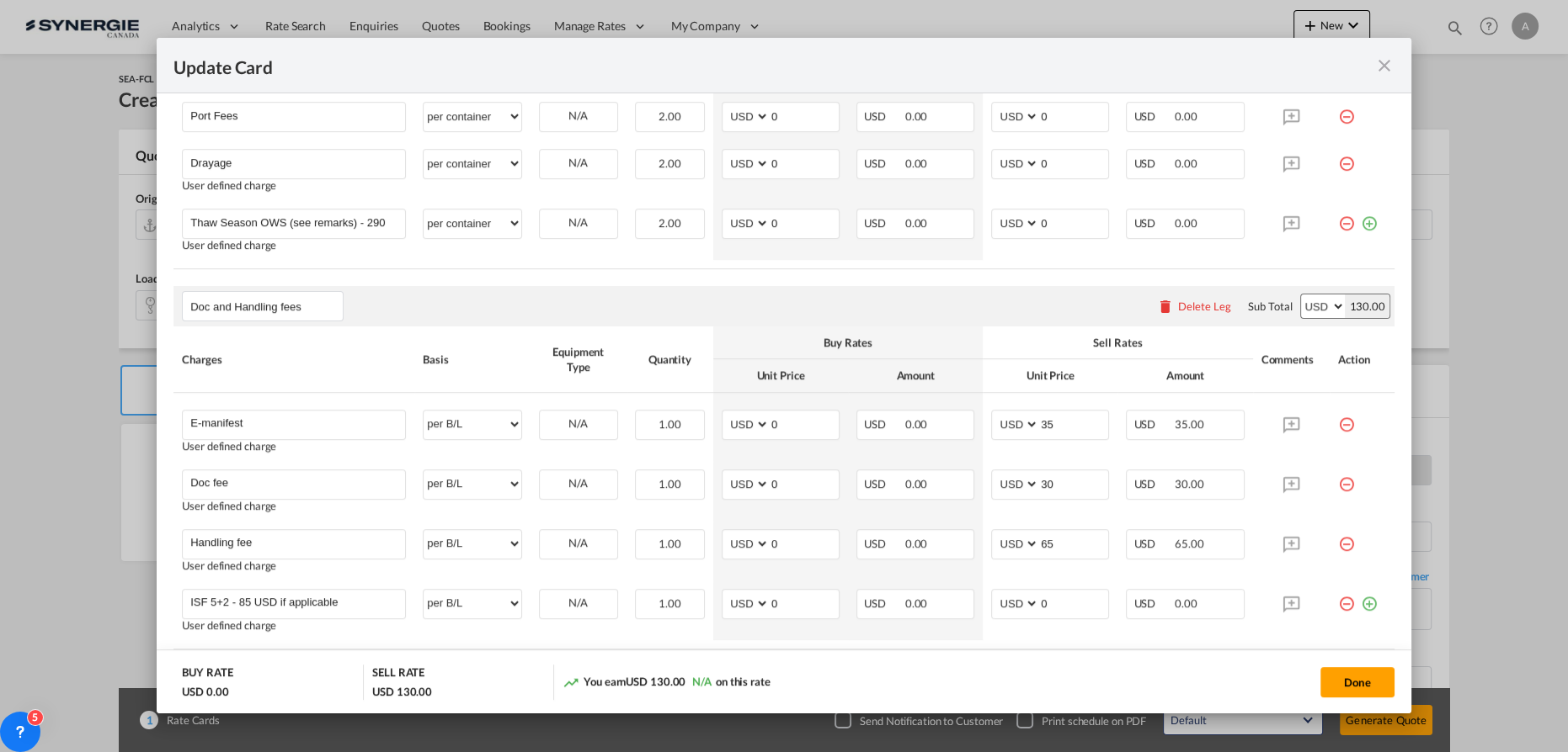
scroll to position [783, 0]
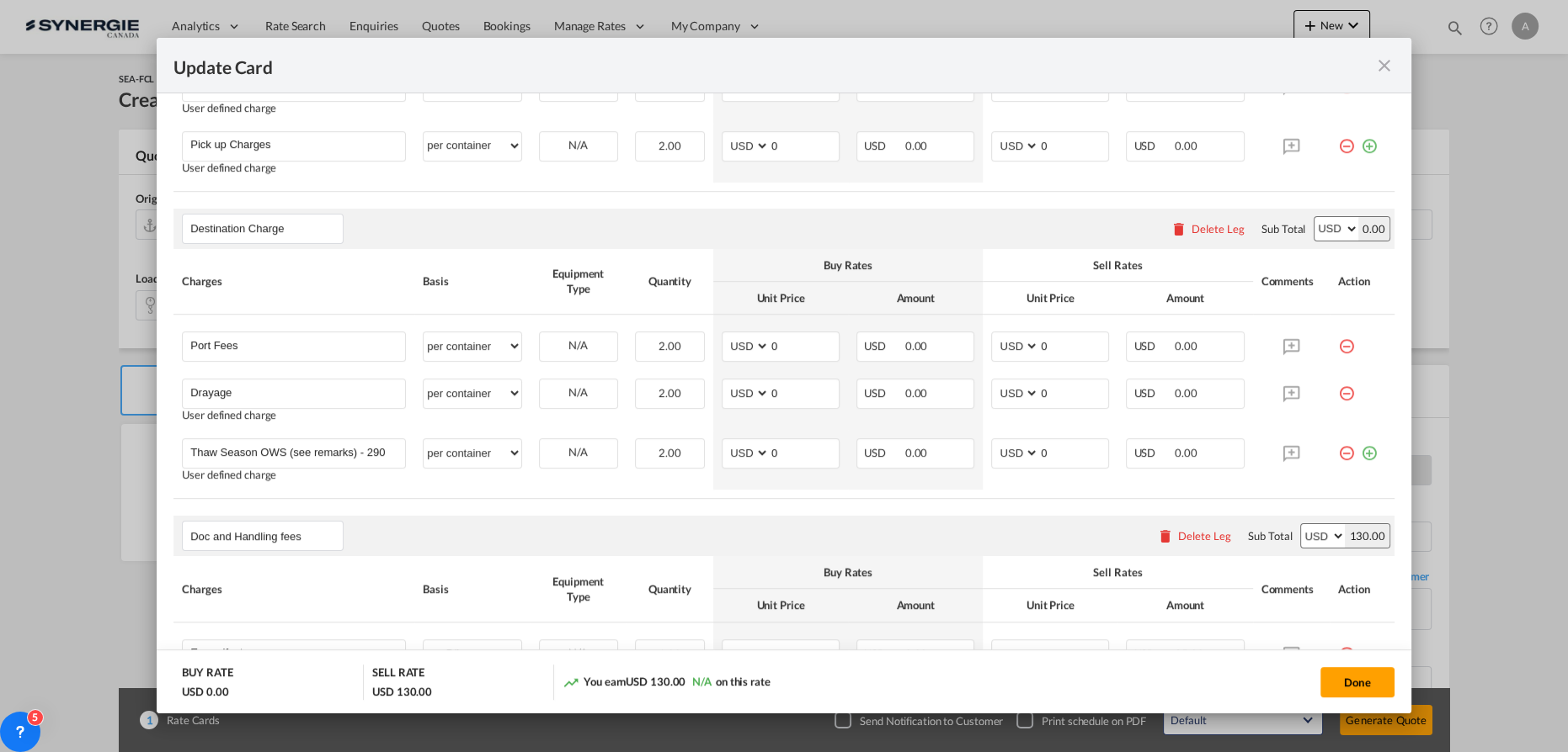
drag, startPoint x: 1203, startPoint y: 224, endPoint x: 1010, endPoint y: 241, distance: 193.7
click at [1203, 224] on div "Delete Leg" at bounding box center [1218, 228] width 53 height 13
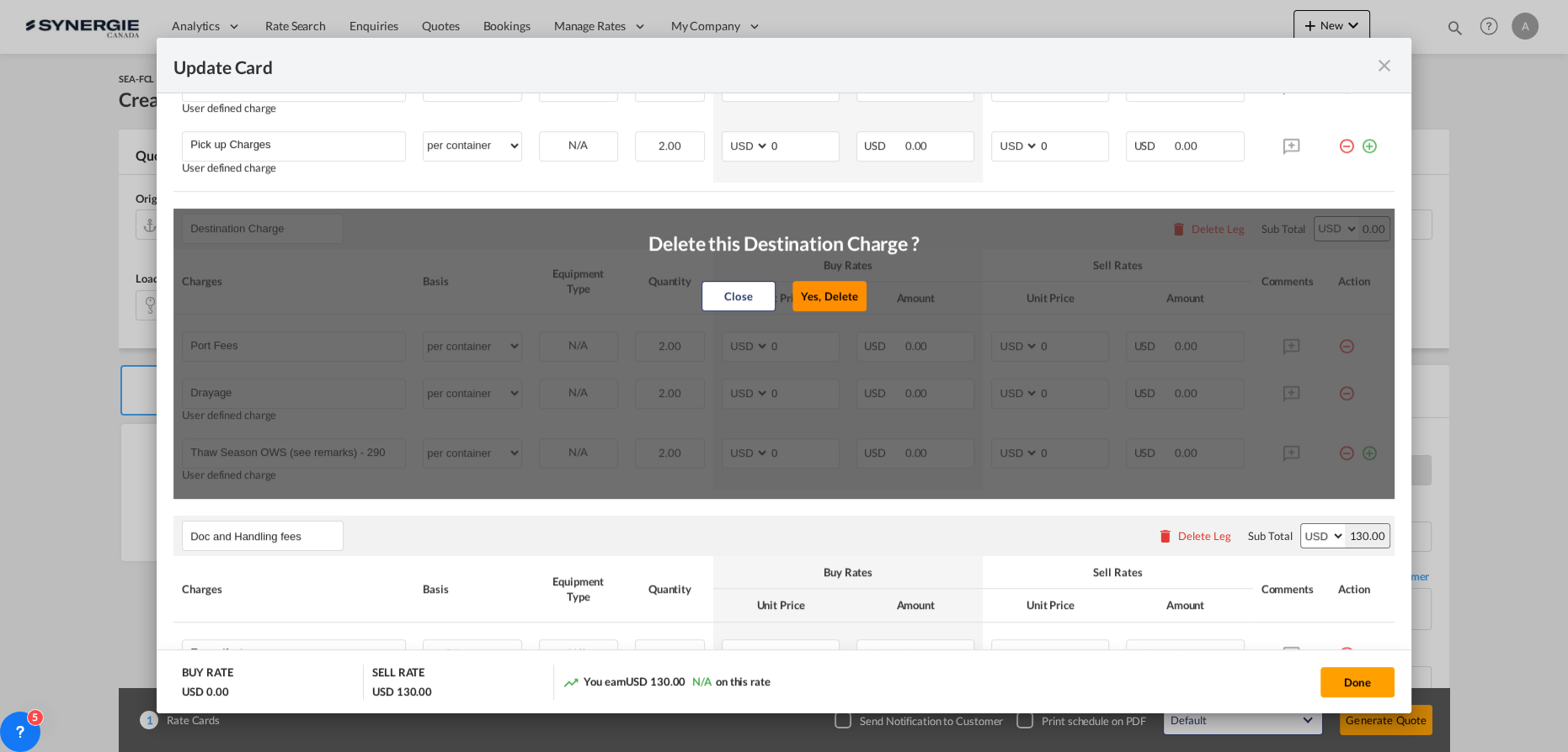
click at [811, 295] on button "Yes, Delete" at bounding box center [829, 296] width 74 height 30
type input "Doc and Handling fees"
type input "E-manifest"
select select "per B/L"
type input "35"
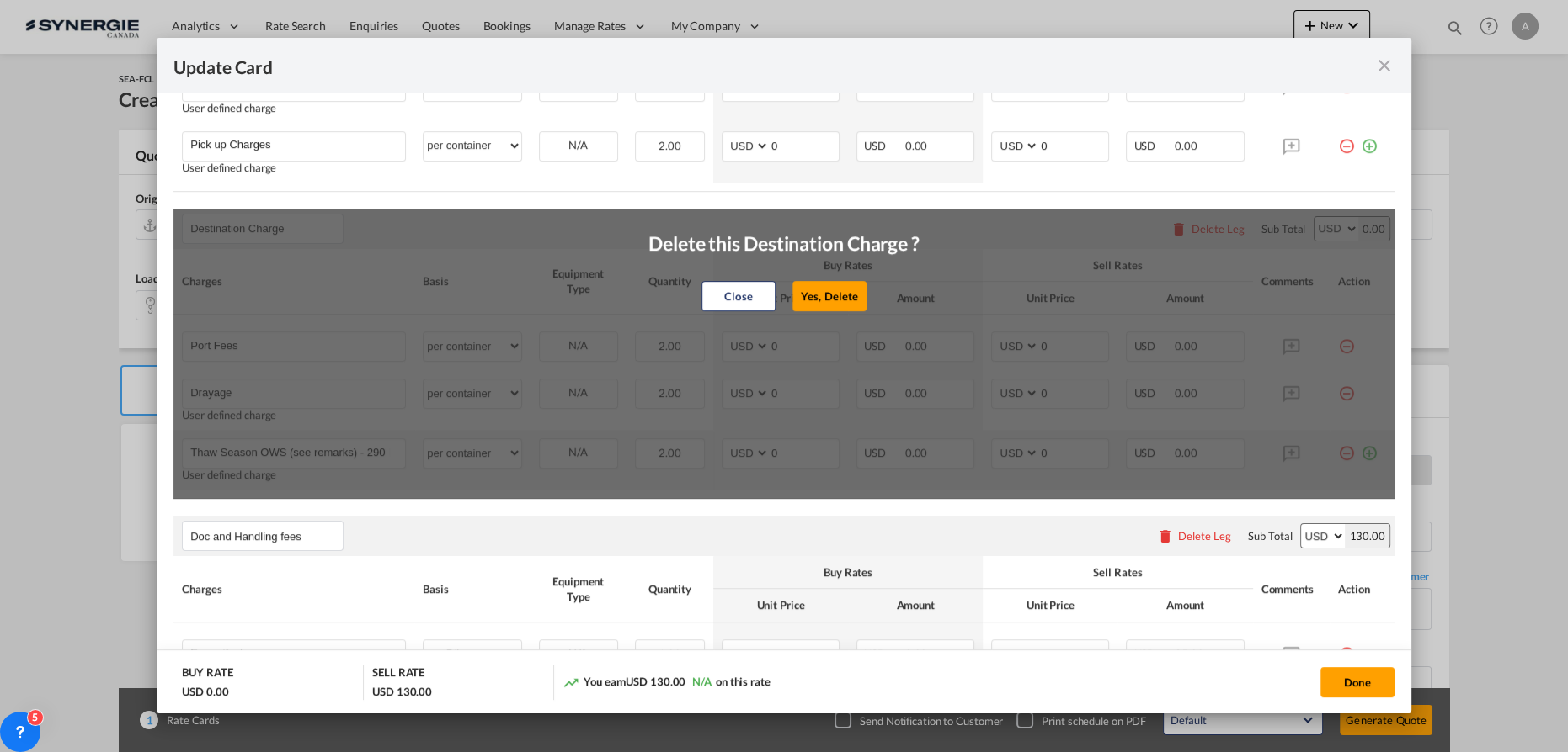
type input "Doc fee"
select select "per B/L"
type input "30"
type input "Handling fee"
select select "per B/L"
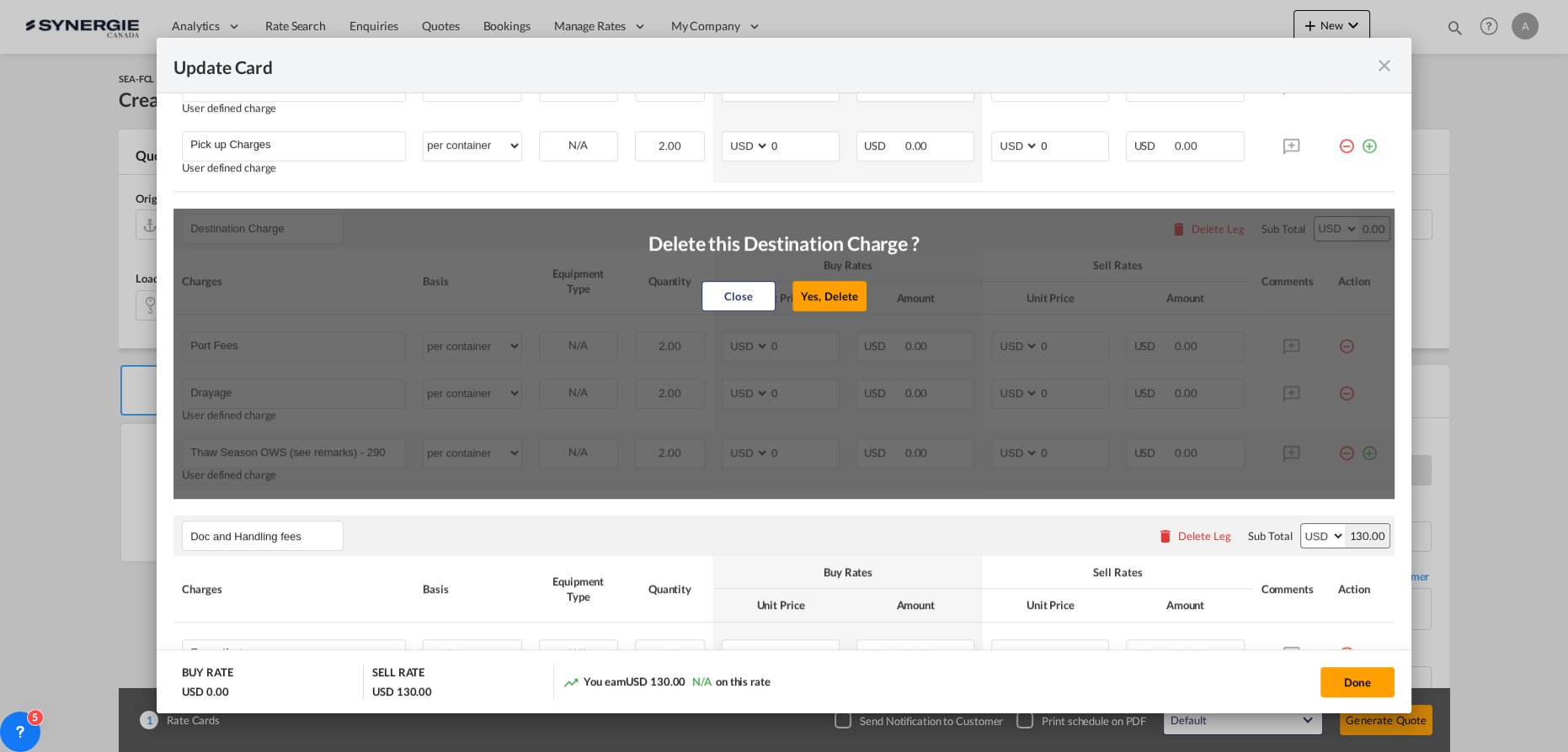
type input "65"
type input "Cargo Coverage"
type input "Cargo Coverage - Rate to be confirmed depending on commodity and value Min 50 U…"
select select "per shipment"
type input "0"
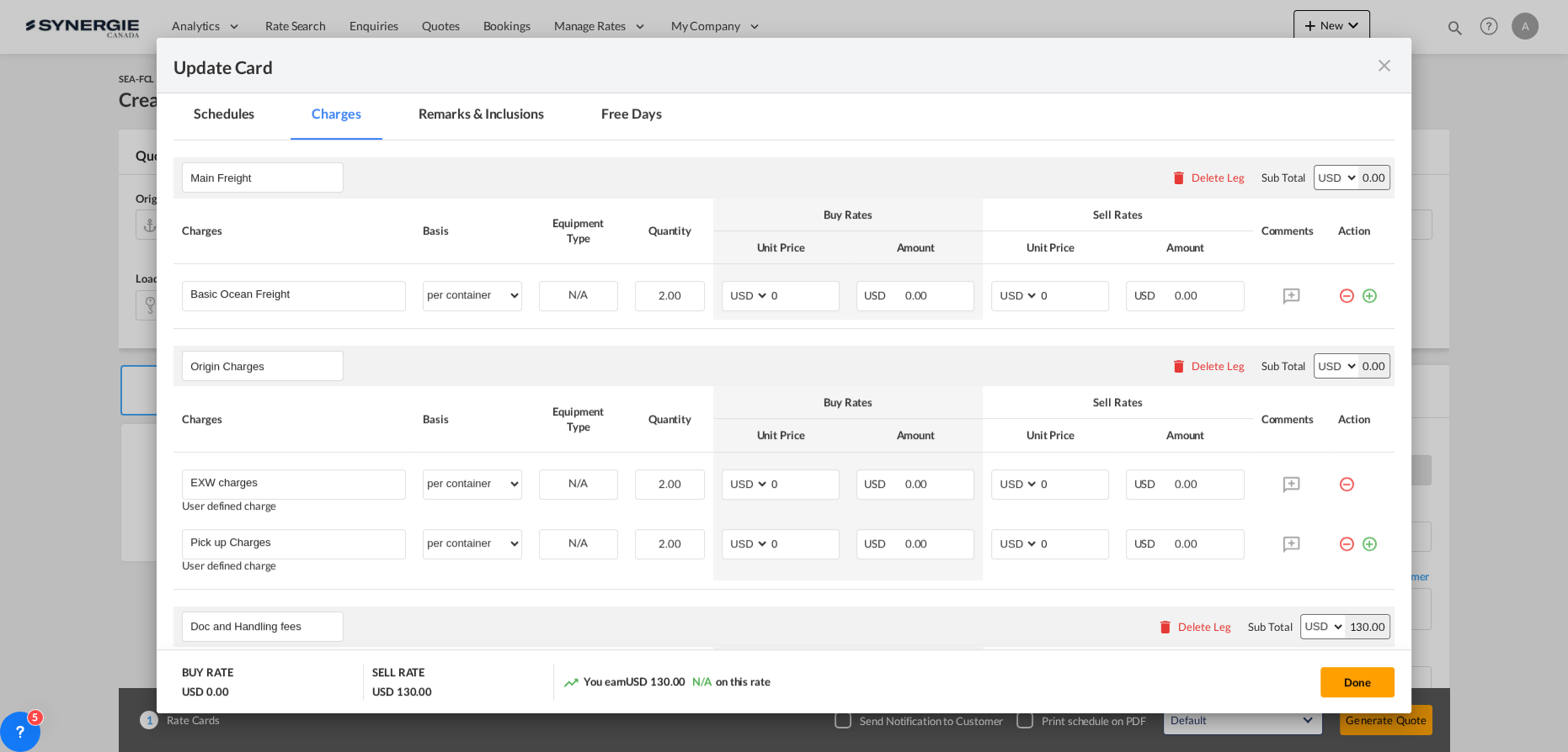
scroll to position [402, 0]
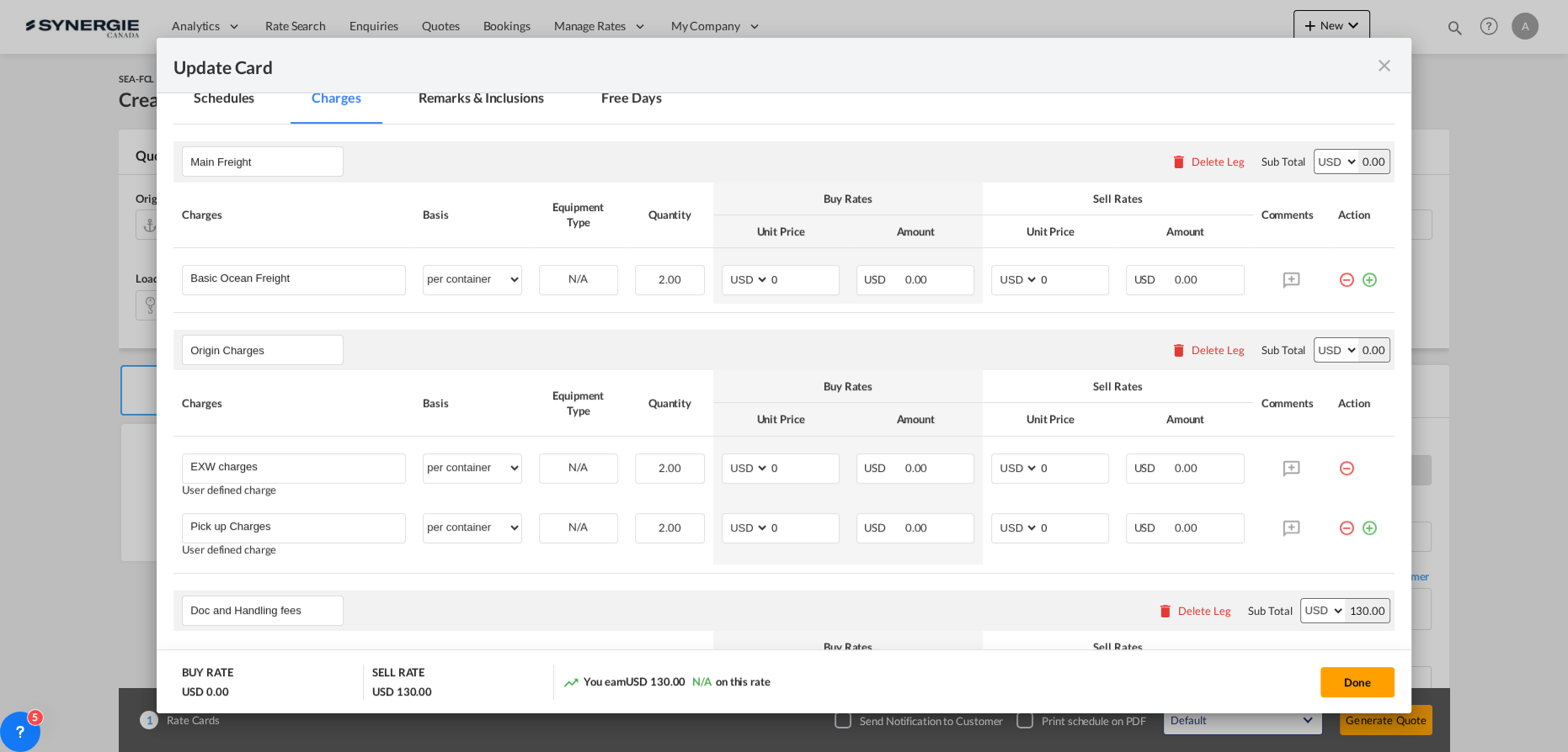
click at [1191, 352] on div "Delete Leg" at bounding box center [1218, 349] width 53 height 13
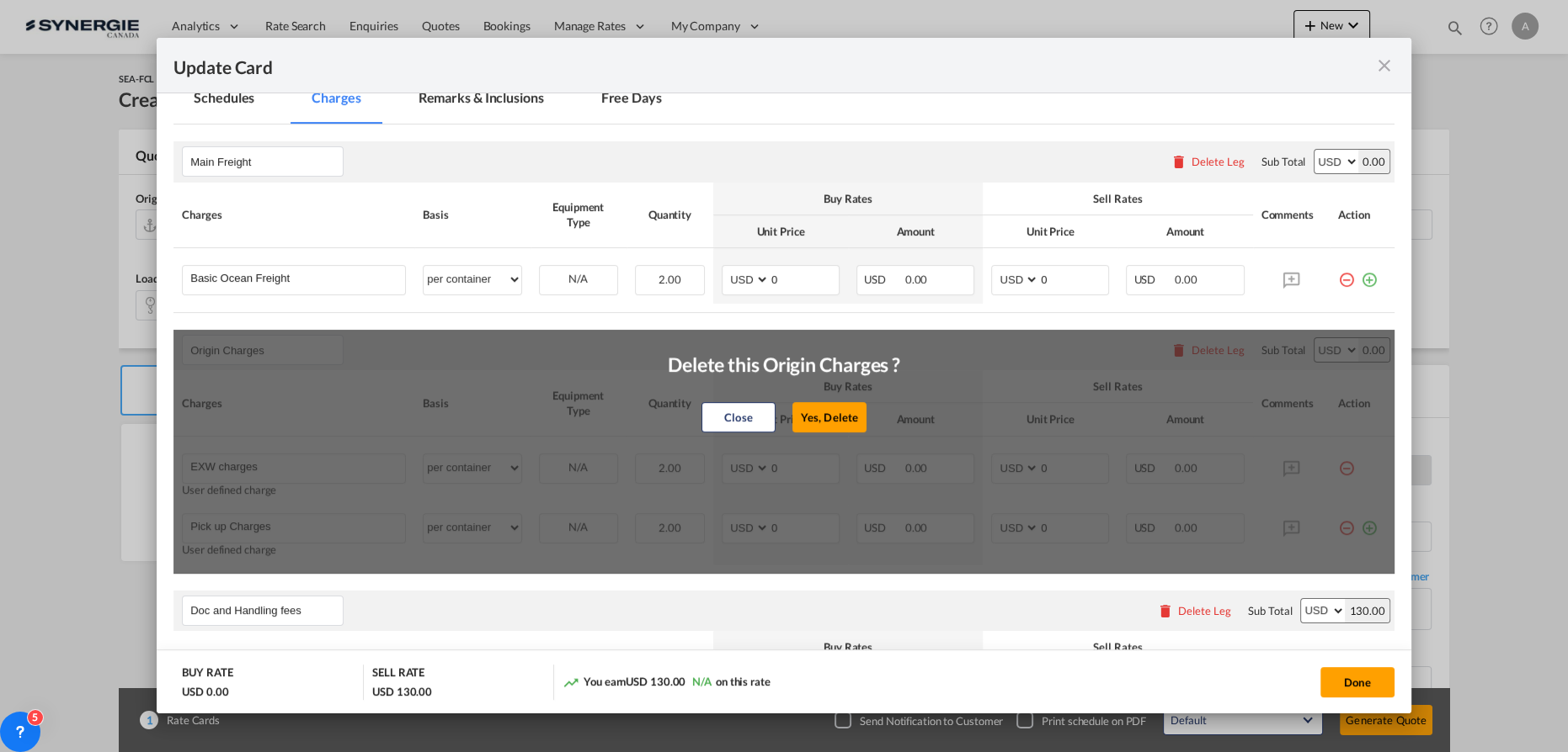
click at [812, 424] on button "Yes, Delete" at bounding box center [829, 417] width 74 height 30
type input "Doc and Handling fees"
type input "E-manifest"
select select "per B/L"
type input "35"
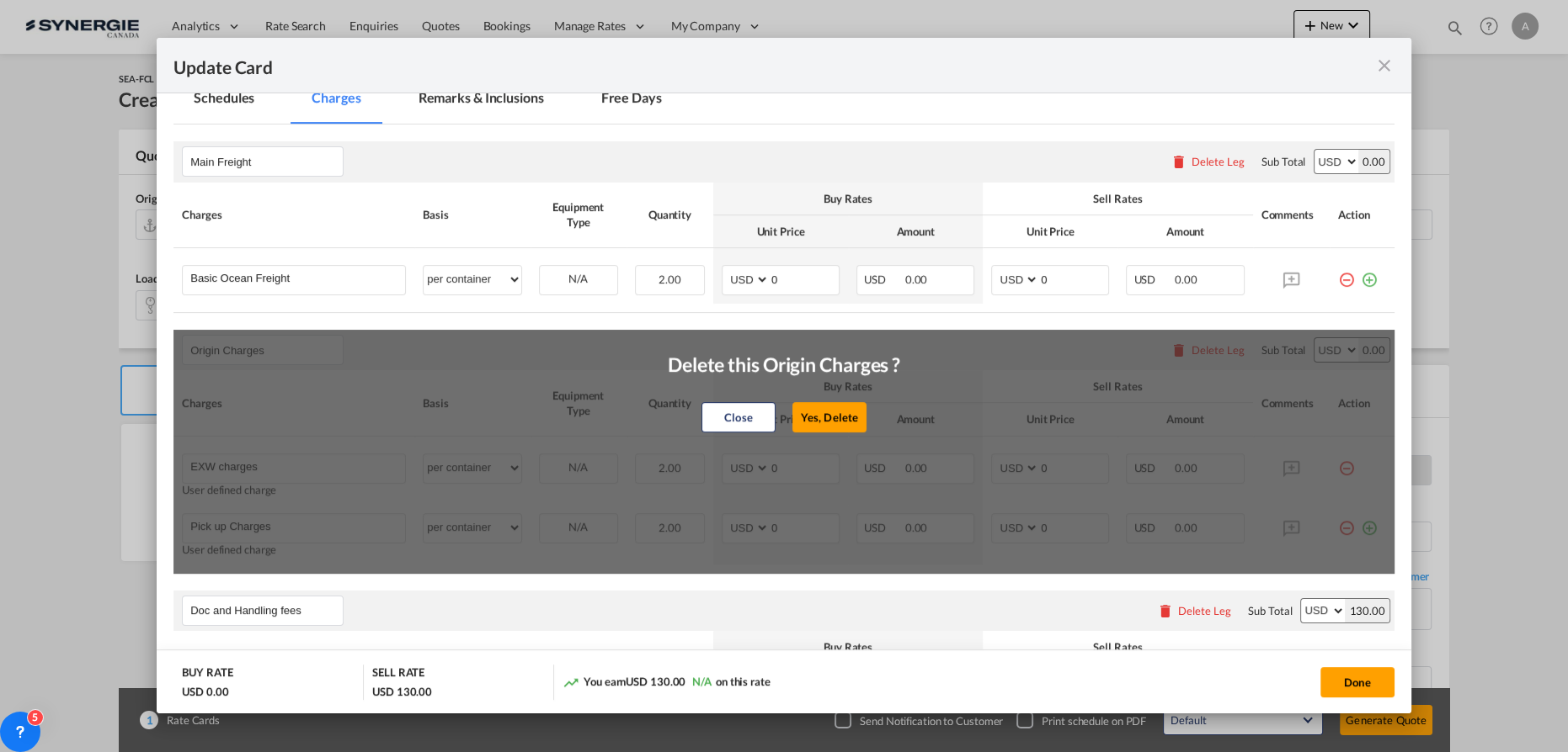
type input "Doc fee"
select select "per B/L"
type input "30"
type input "Cargo Coverage"
type input "Cargo Coverage - Rate to be confirmed depending on commodity and value Min 50 U…"
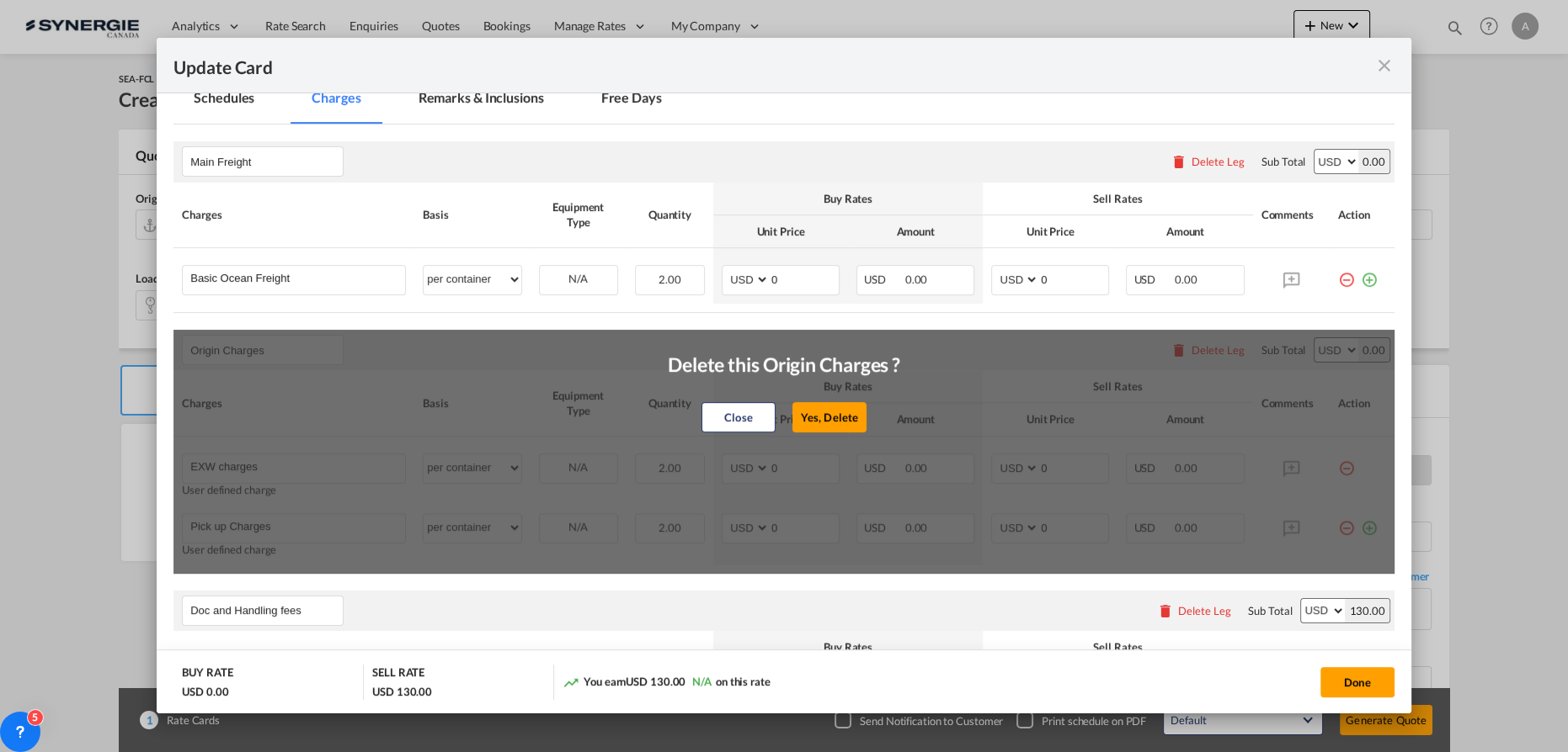
select select "per shipment"
type input "0"
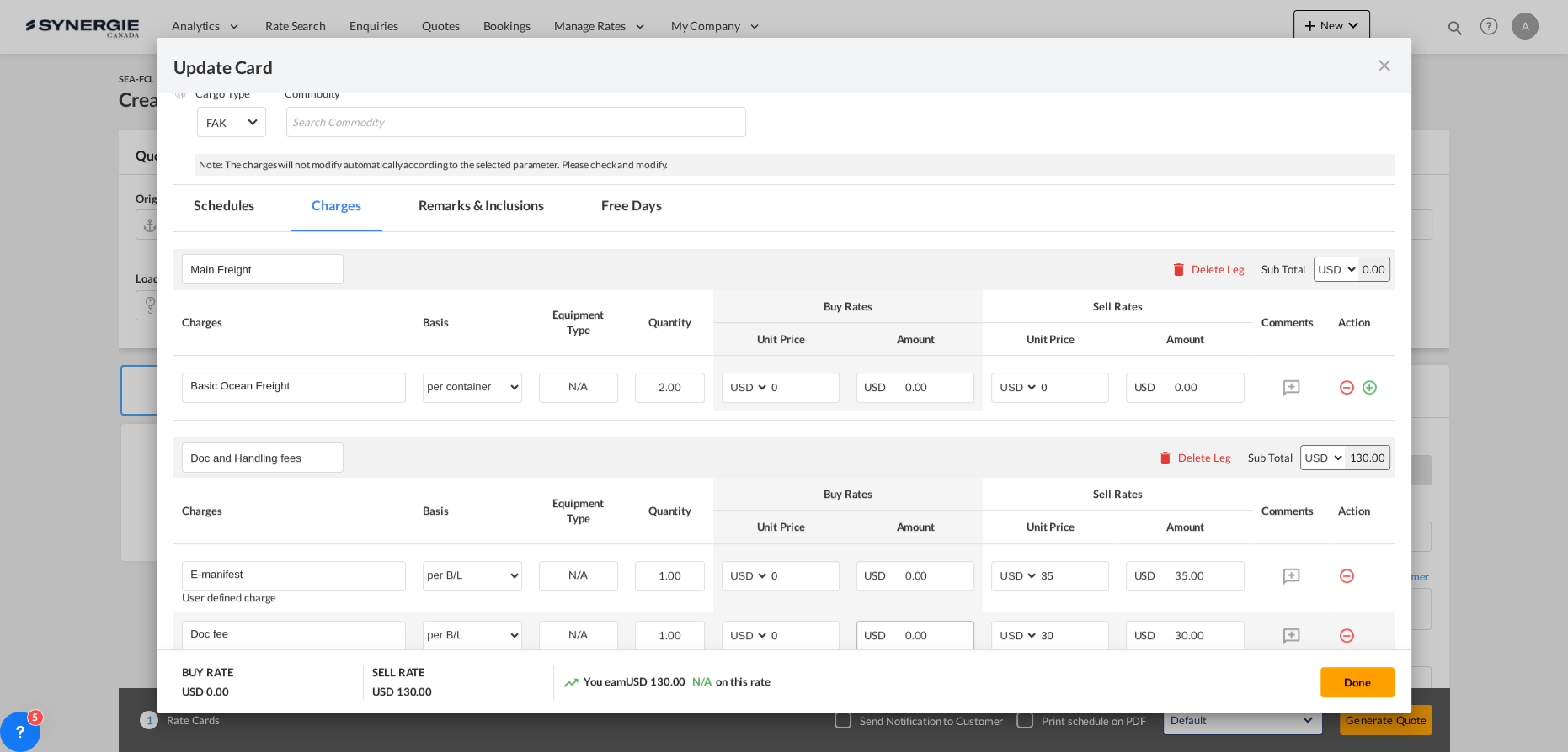
scroll to position [446, 0]
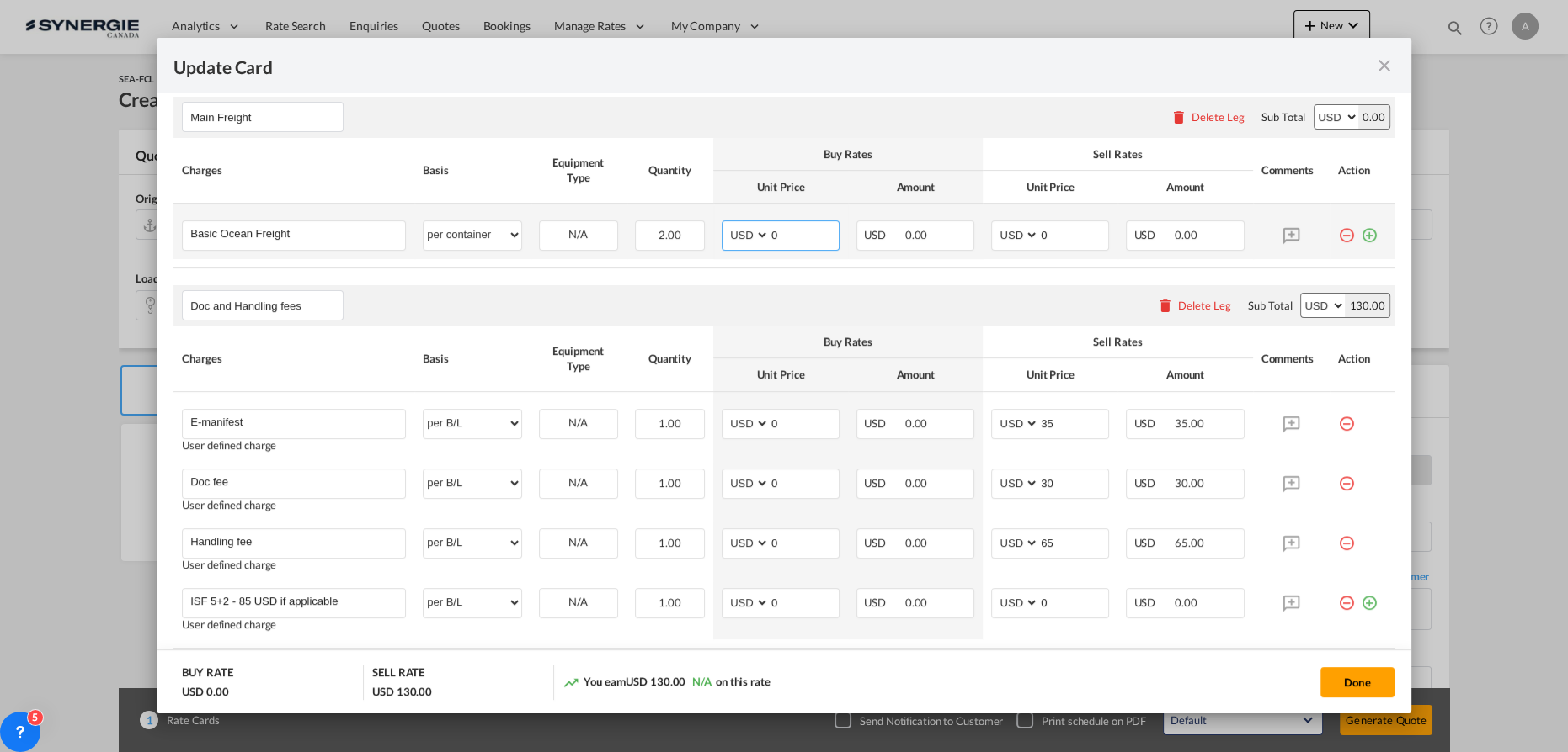
click at [790, 231] on input "0" at bounding box center [803, 233] width 69 height 25
click at [648, 235] on tr "Basic Ocean Freight Please Enter User Defined Charges Cannot Be Published per e…" at bounding box center [784, 232] width 1220 height 55
type input "3"
click at [435, 233] on select "per equipment per container per B/L per shipping bill per shipment % on freight…" at bounding box center [472, 234] width 97 height 27
select select "per equipment"
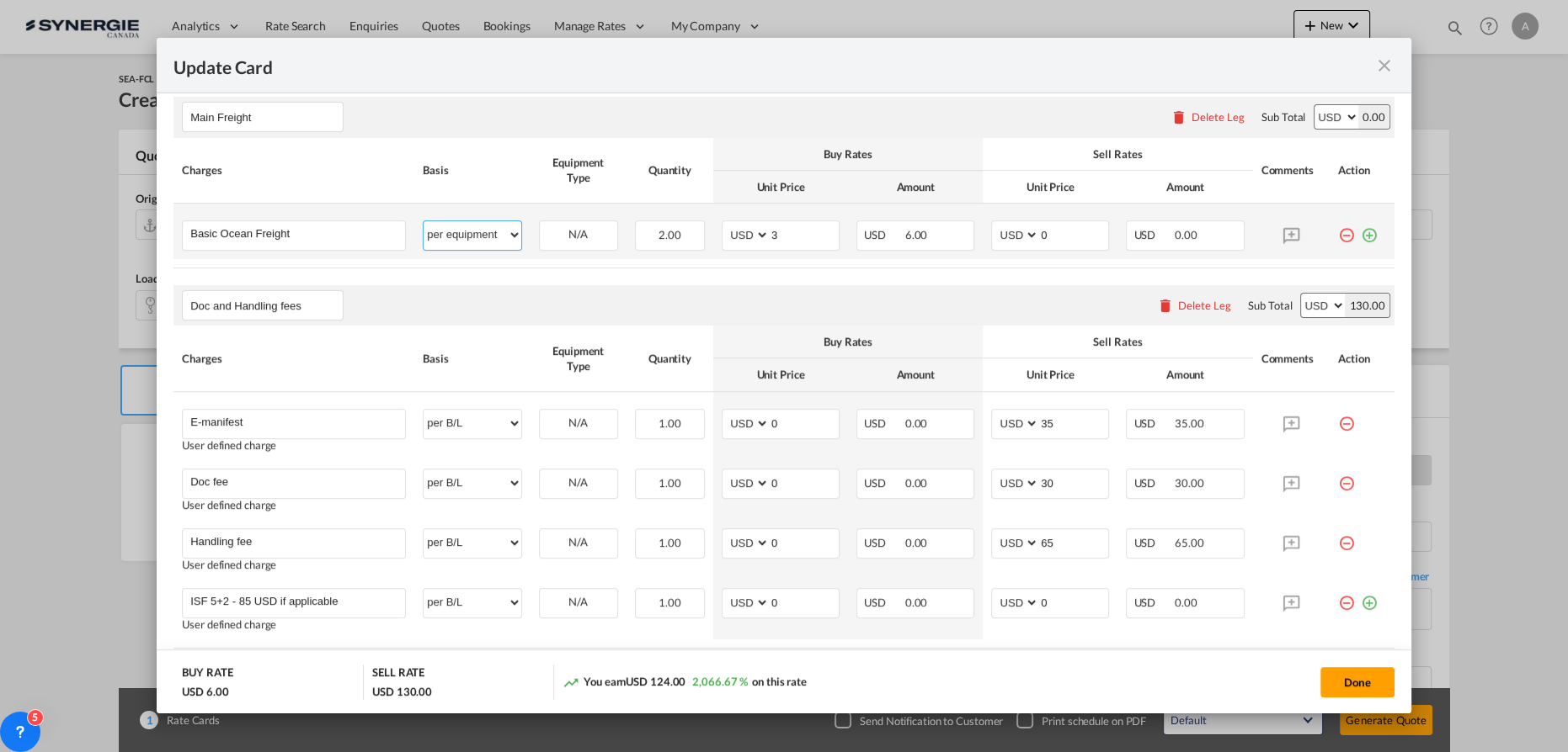
click at [423, 221] on select "per equipment per container per B/L per shipping bill per shipment % on freight…" at bounding box center [472, 234] width 97 height 27
click at [587, 234] on select "20GP 40HC" at bounding box center [578, 235] width 78 height 23
select select "20GP"
click at [539, 224] on select "20GP 40HC" at bounding box center [578, 235] width 78 height 23
drag, startPoint x: 785, startPoint y: 233, endPoint x: 661, endPoint y: 235, distance: 124.0
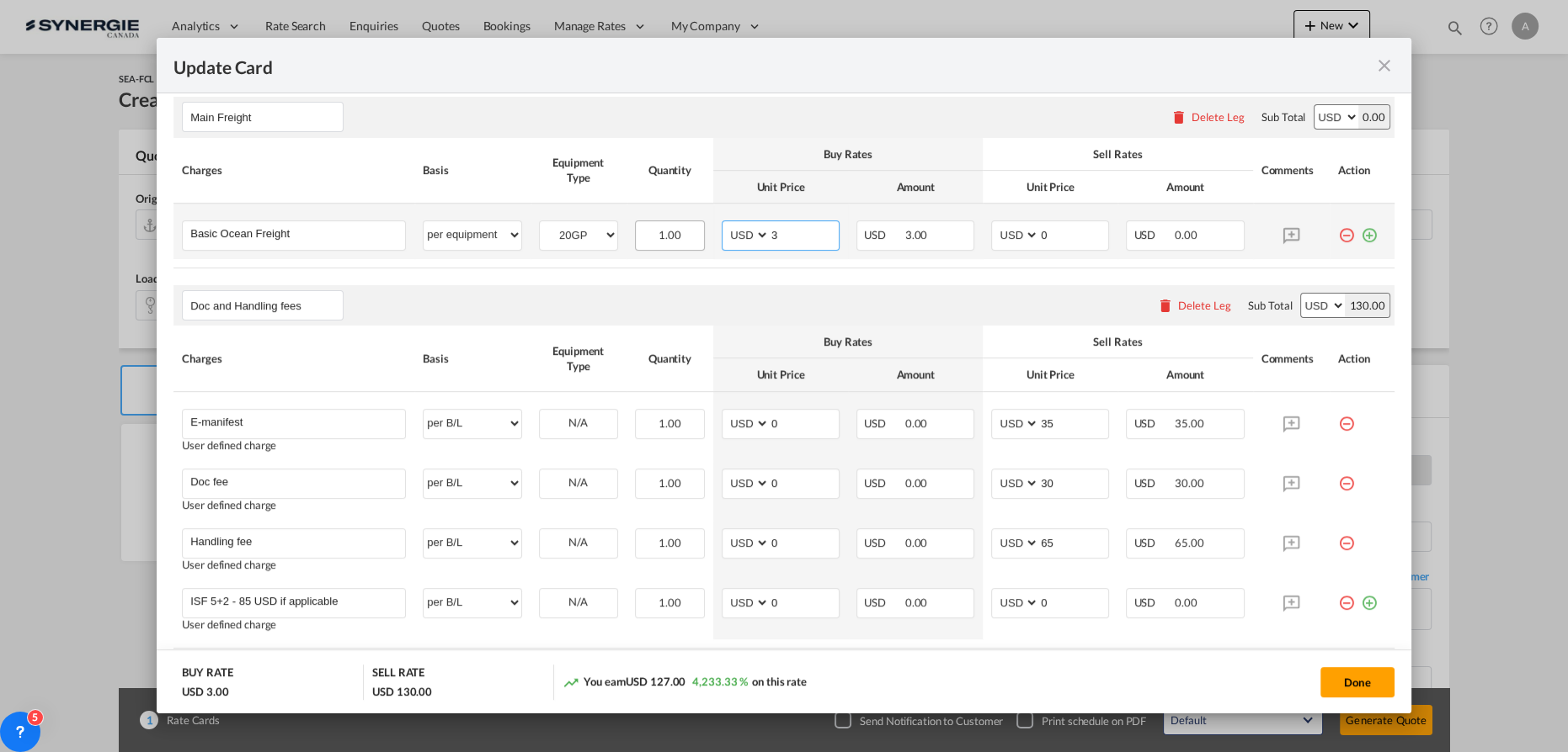
click at [675, 241] on tr "Basic Ocean Freight Please Enter User Defined Charges Cannot Be Published per e…" at bounding box center [784, 232] width 1220 height 55
type input "3170"
click at [1360, 233] on md-icon "icon-plus-circle-outline green-400-fg" at bounding box center [1368, 228] width 17 height 17
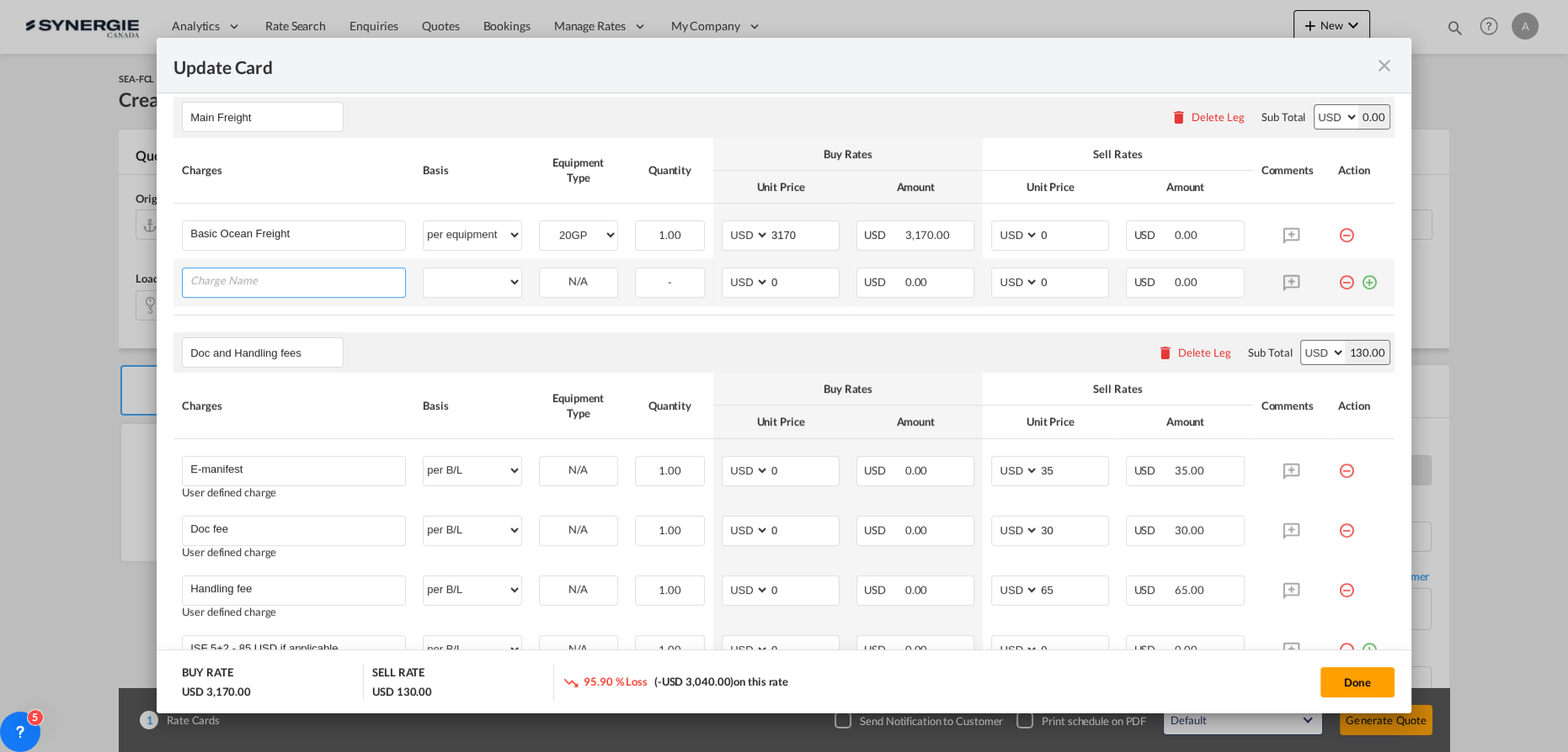
click at [328, 285] on input "Charge Name" at bounding box center [297, 281] width 215 height 25
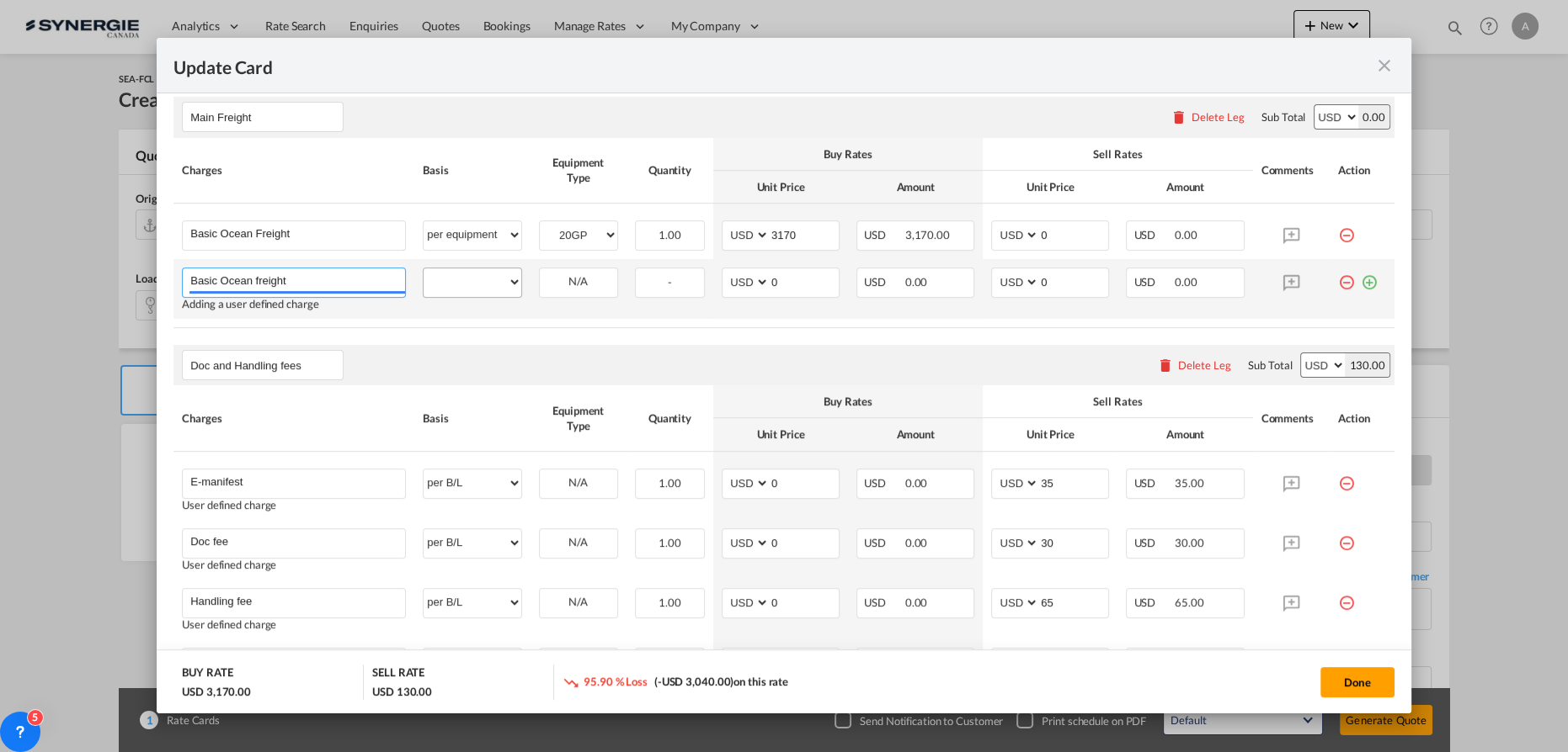
type input "Basic Ocean freight"
drag, startPoint x: 464, startPoint y: 286, endPoint x: 477, endPoint y: 290, distance: 13.6
click at [464, 286] on select "per equipment per container per B/L per shipping bill per shipment % on freight…" at bounding box center [472, 282] width 97 height 27
select select "per equipment"
click at [423, 268] on select "per equipment per container per B/L per shipping bill per shipment % on freight…" at bounding box center [472, 282] width 97 height 27
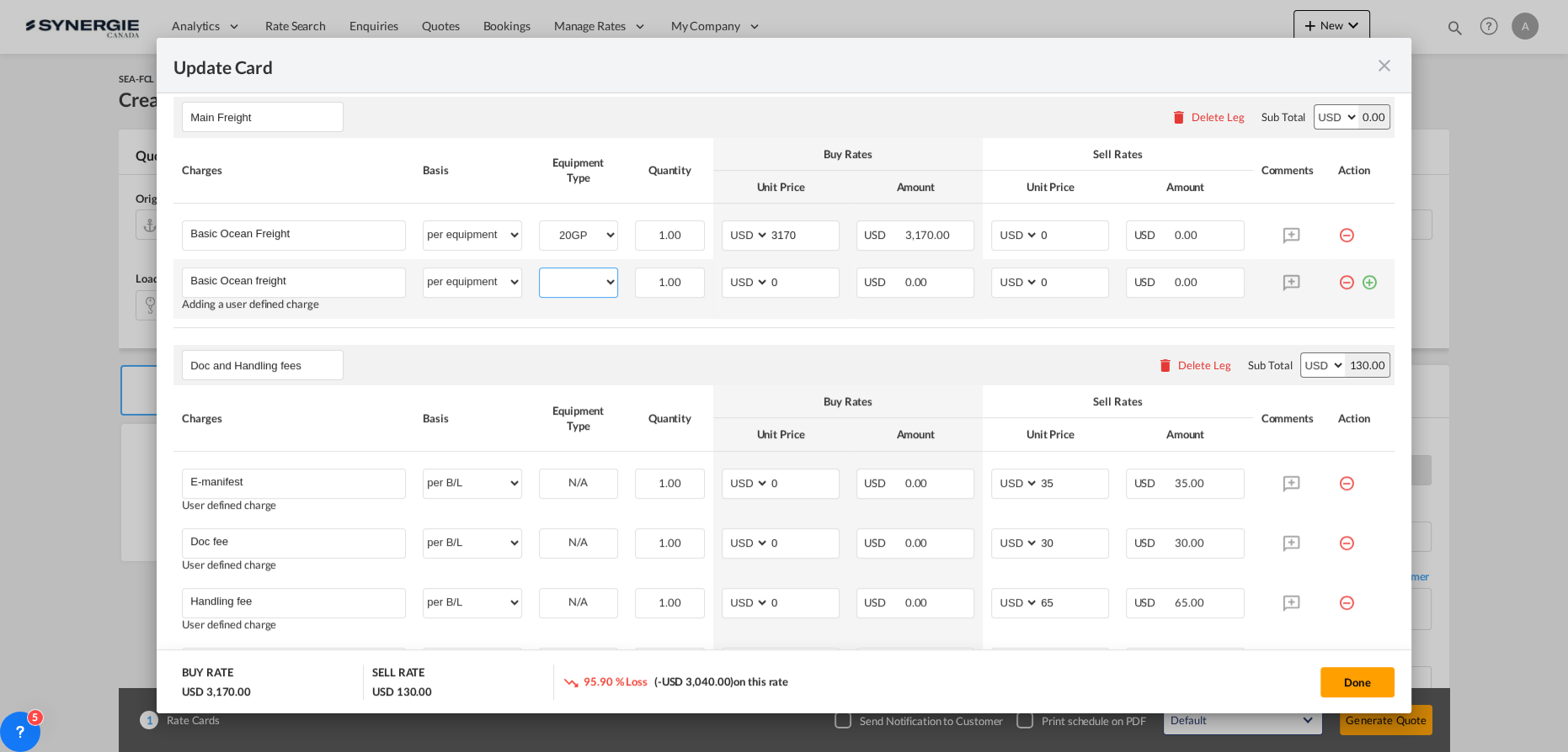
click at [558, 282] on select "20GP 40HC" at bounding box center [578, 282] width 78 height 23
select select "40HC"
click at [539, 271] on select "20GP 40HC" at bounding box center [578, 282] width 78 height 23
click at [800, 273] on input "0" at bounding box center [803, 281] width 69 height 25
click at [806, 274] on input "0" at bounding box center [803, 281] width 69 height 25
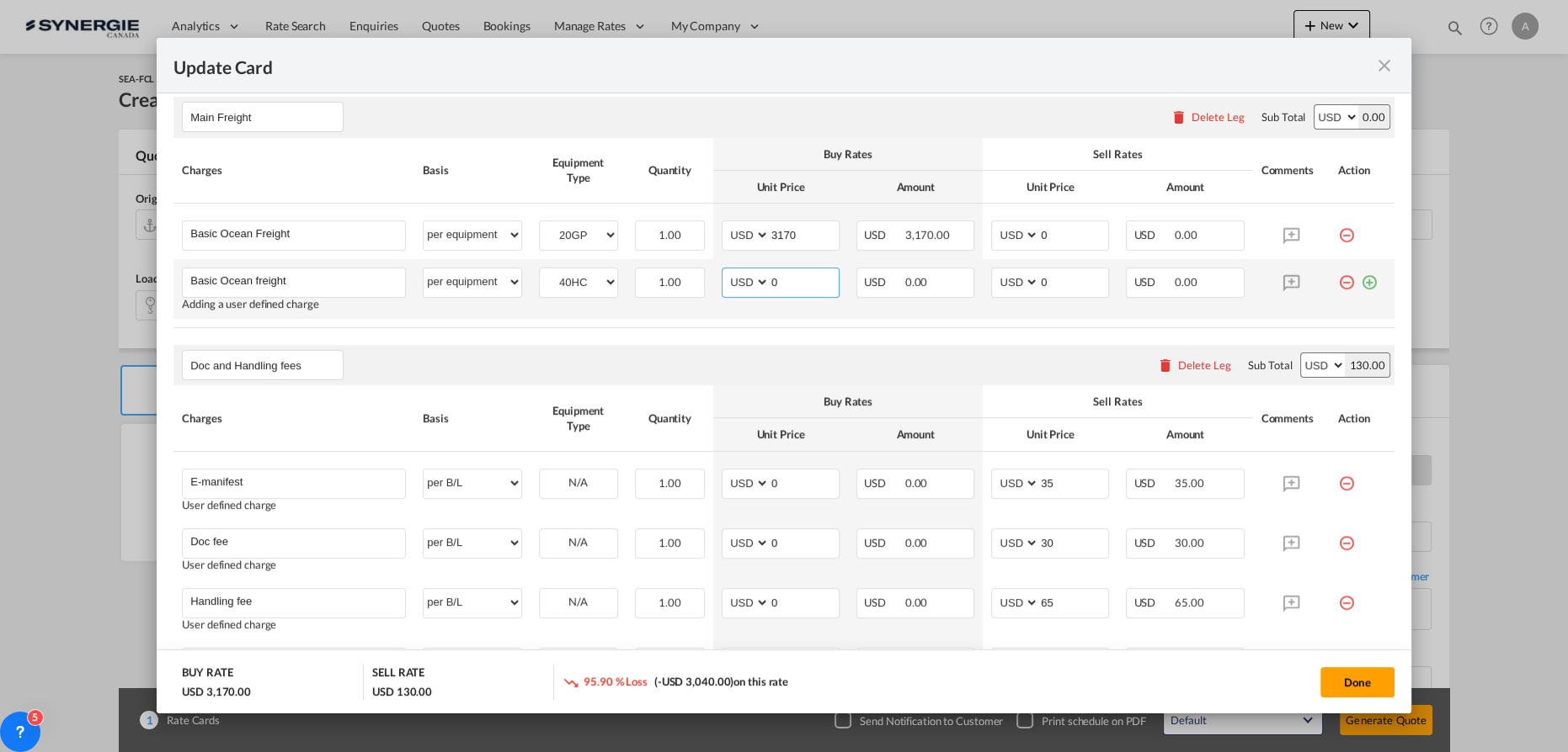
drag, startPoint x: 799, startPoint y: 281, endPoint x: 727, endPoint y: 286, distance: 72.2
click at [725, 282] on md-input-container "AED AFN ALL AMD ANG AOA ARS AUD AWG AZN BAM BBD BDT BGN BHD BIF BMD BND BOB BRL…" at bounding box center [780, 282] width 118 height 30
type input "3955"
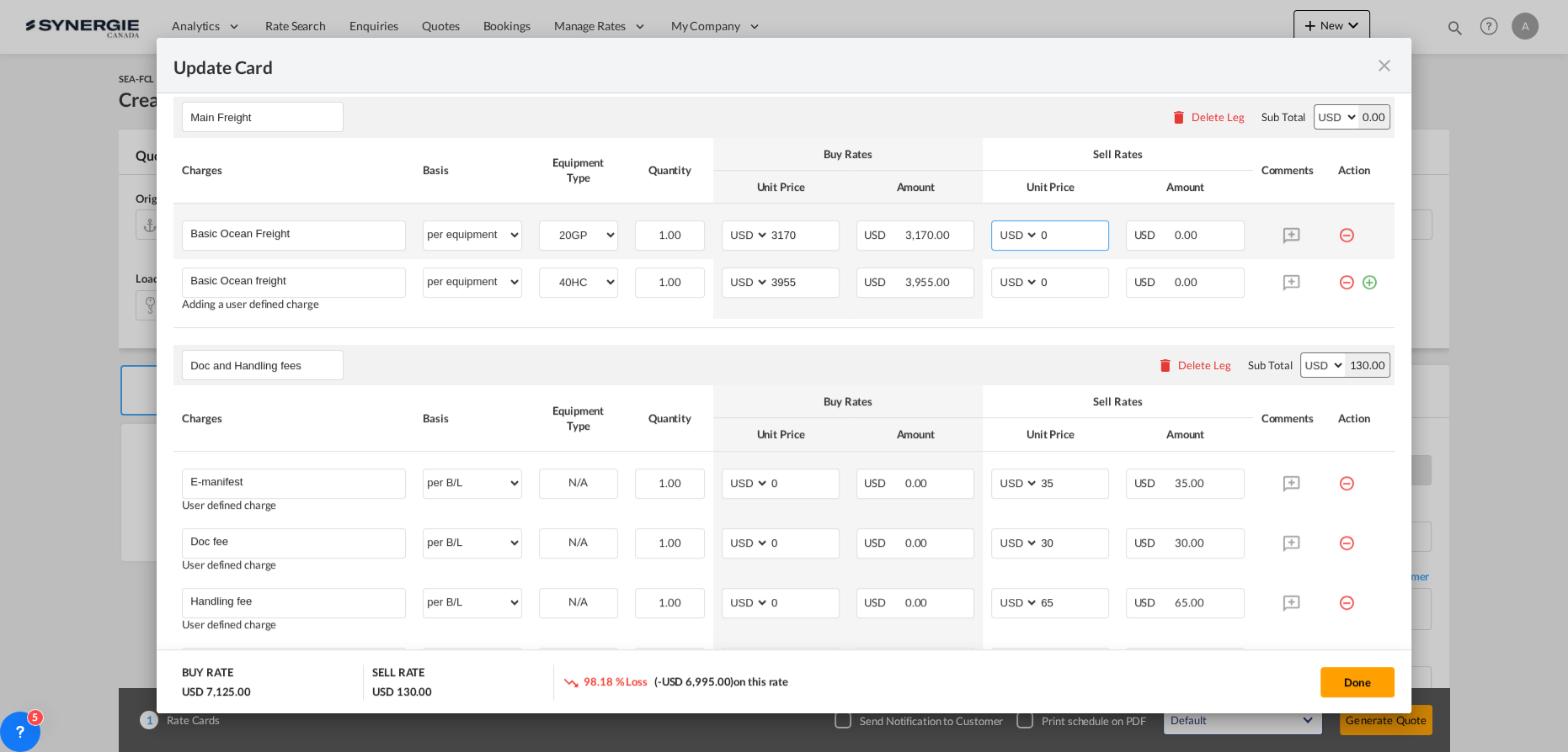
click at [1038, 235] on input "0" at bounding box center [1072, 233] width 69 height 25
drag, startPoint x: 1043, startPoint y: 238, endPoint x: 898, endPoint y: 216, distance: 146.7
click at [937, 225] on tr "Basic Ocean Freight Please Enter User Defined Charges Cannot Be Published per e…" at bounding box center [784, 232] width 1220 height 55
type input "3450"
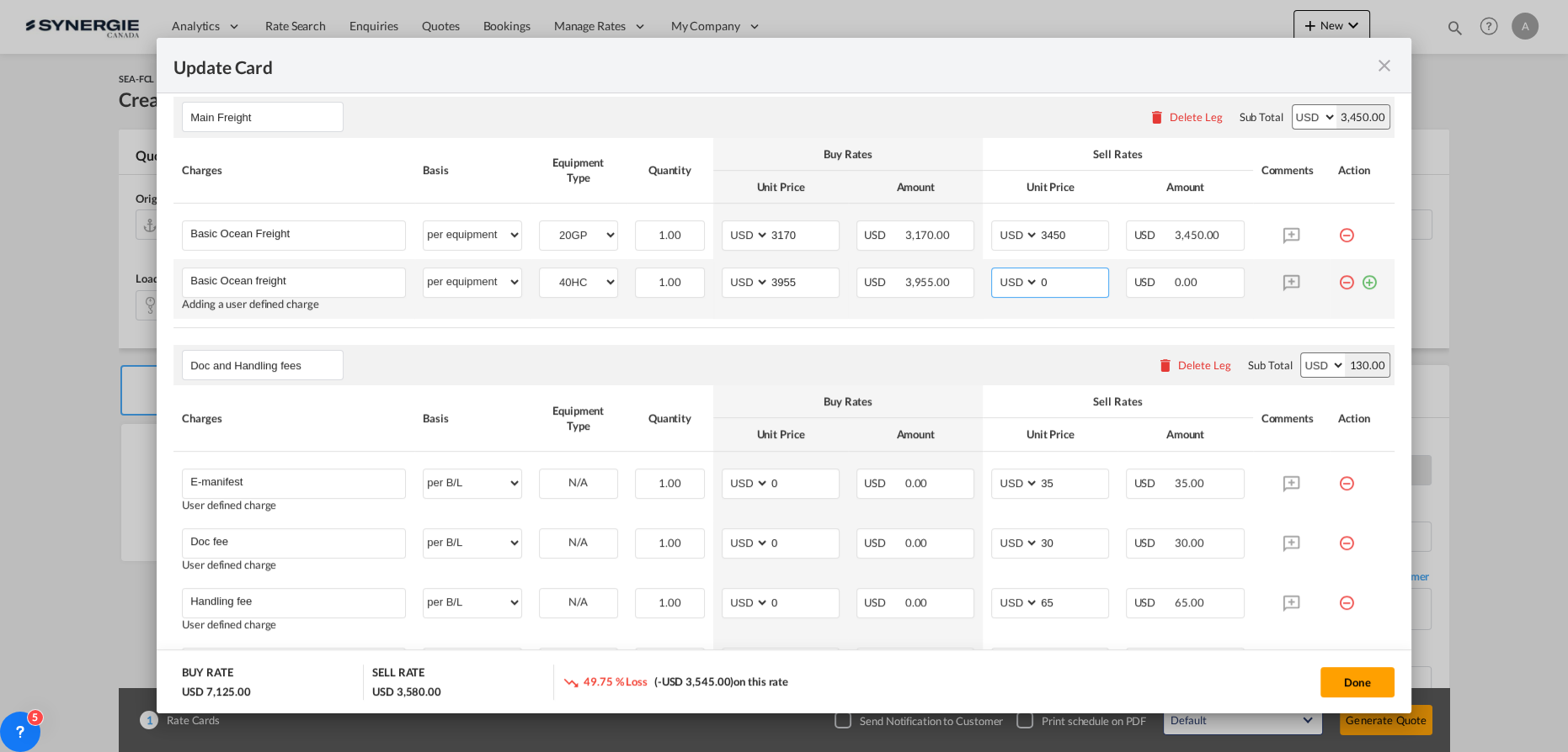
click at [1028, 282] on select "AED AFN ALL AMD ANG AOA ARS AUD AWG AZN BAM BBD BDT BGN BHD BIF BMD BND BOB BRL…" at bounding box center [1015, 282] width 44 height 23
click at [1038, 280] on input "0" at bounding box center [1072, 281] width 69 height 25
type input "4320"
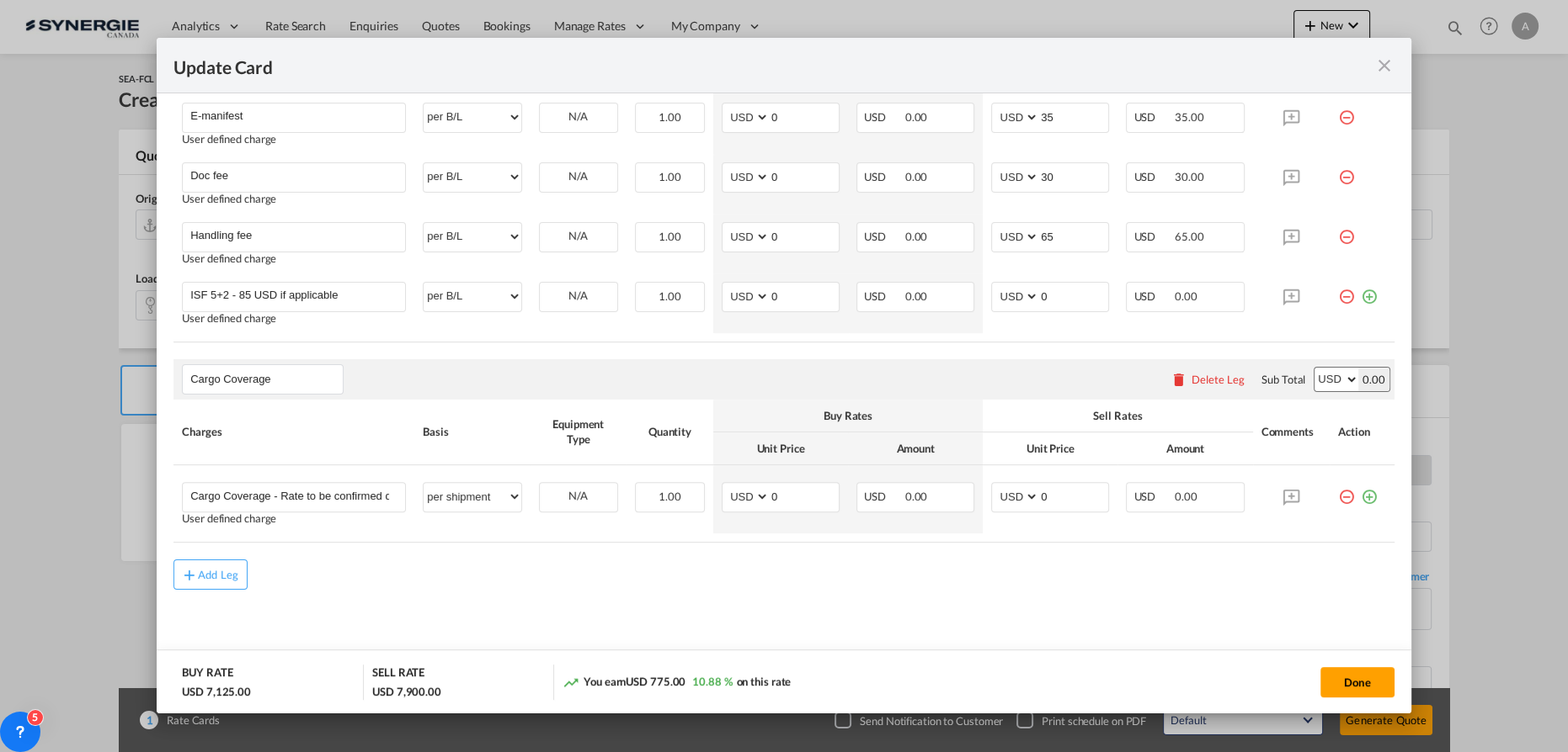
scroll to position [812, 0]
click at [1334, 677] on button "Done" at bounding box center [1357, 683] width 74 height 30
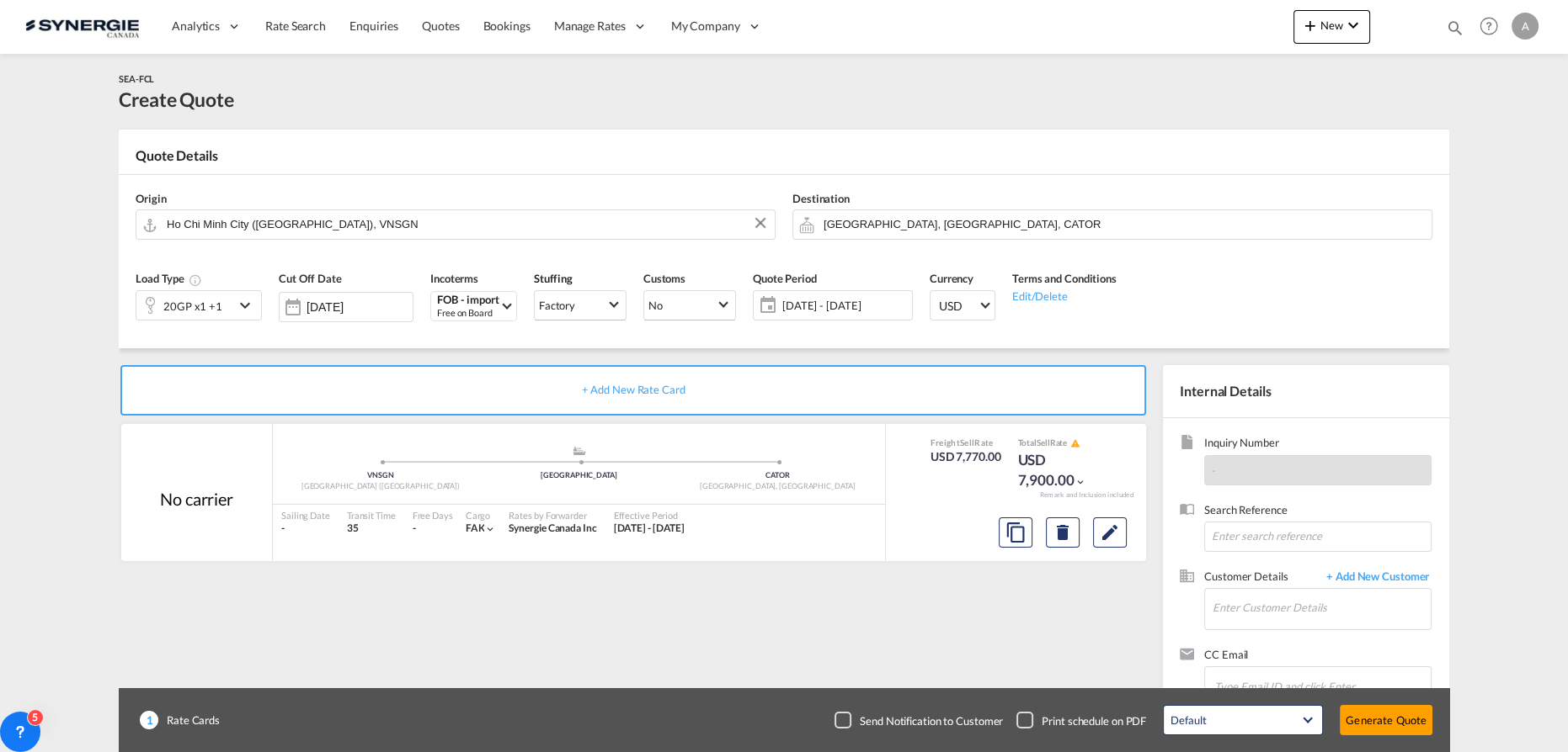
type input "[DATE]"
drag, startPoint x: 1296, startPoint y: 605, endPoint x: 1288, endPoint y: 574, distance: 32.0
click at [1297, 605] on input "Enter Customer Details" at bounding box center [1321, 608] width 218 height 38
click at [1351, 578] on span "+ Add New Customer" at bounding box center [1375, 578] width 114 height 20
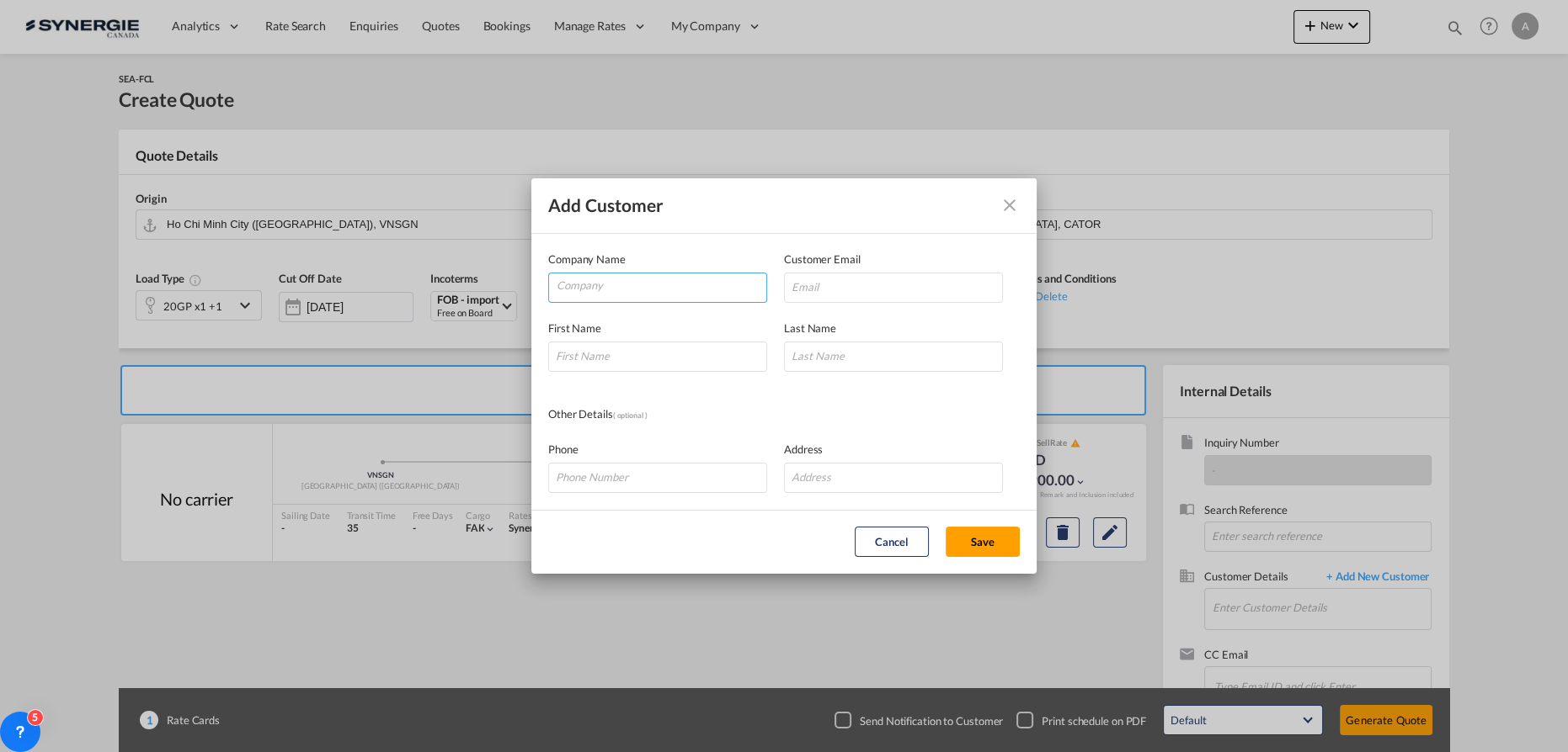
click at [703, 293] on input "Company" at bounding box center [661, 286] width 209 height 25
type input "TRENDING HOME"
paste input "trendinghomecountertops@gmail.com"
type input "trendinghomecountertops@gmail.com"
type input "DAVID"
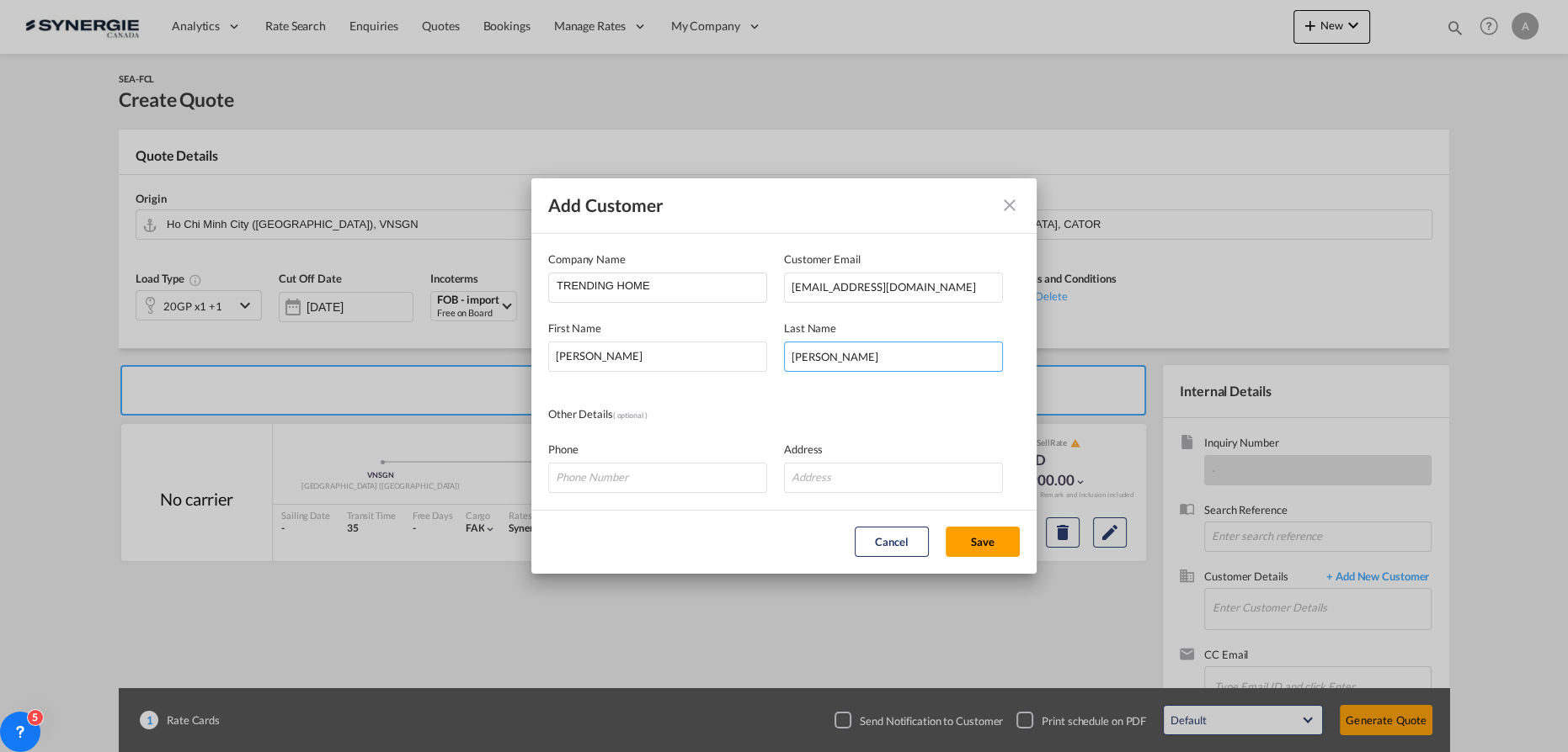
type input "MURRAY"
click at [992, 537] on button "Save" at bounding box center [982, 542] width 74 height 30
type input "TRENDING HOME, DAVID MURRAY, trendinghomecountertops@gmail.com"
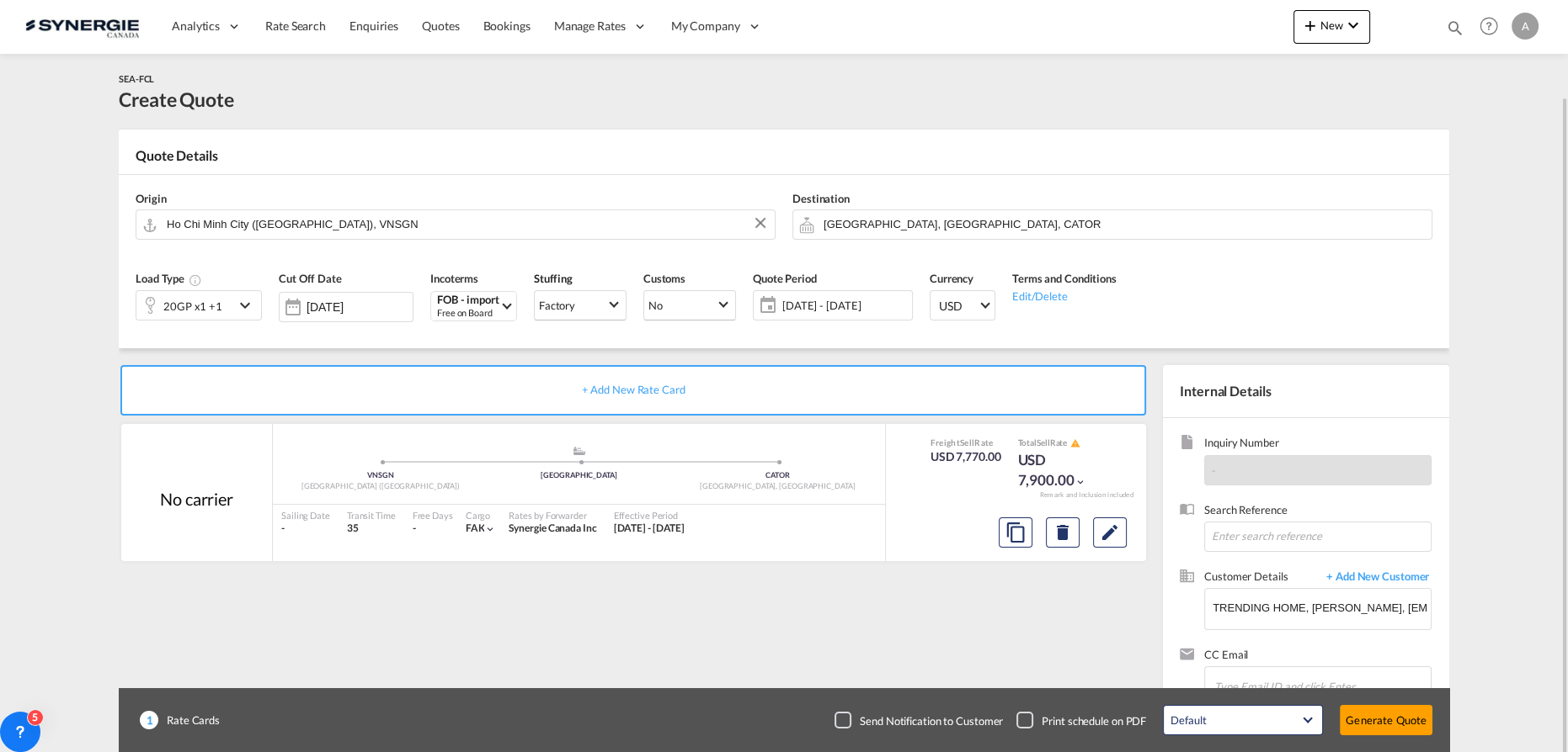
scroll to position [49, 0]
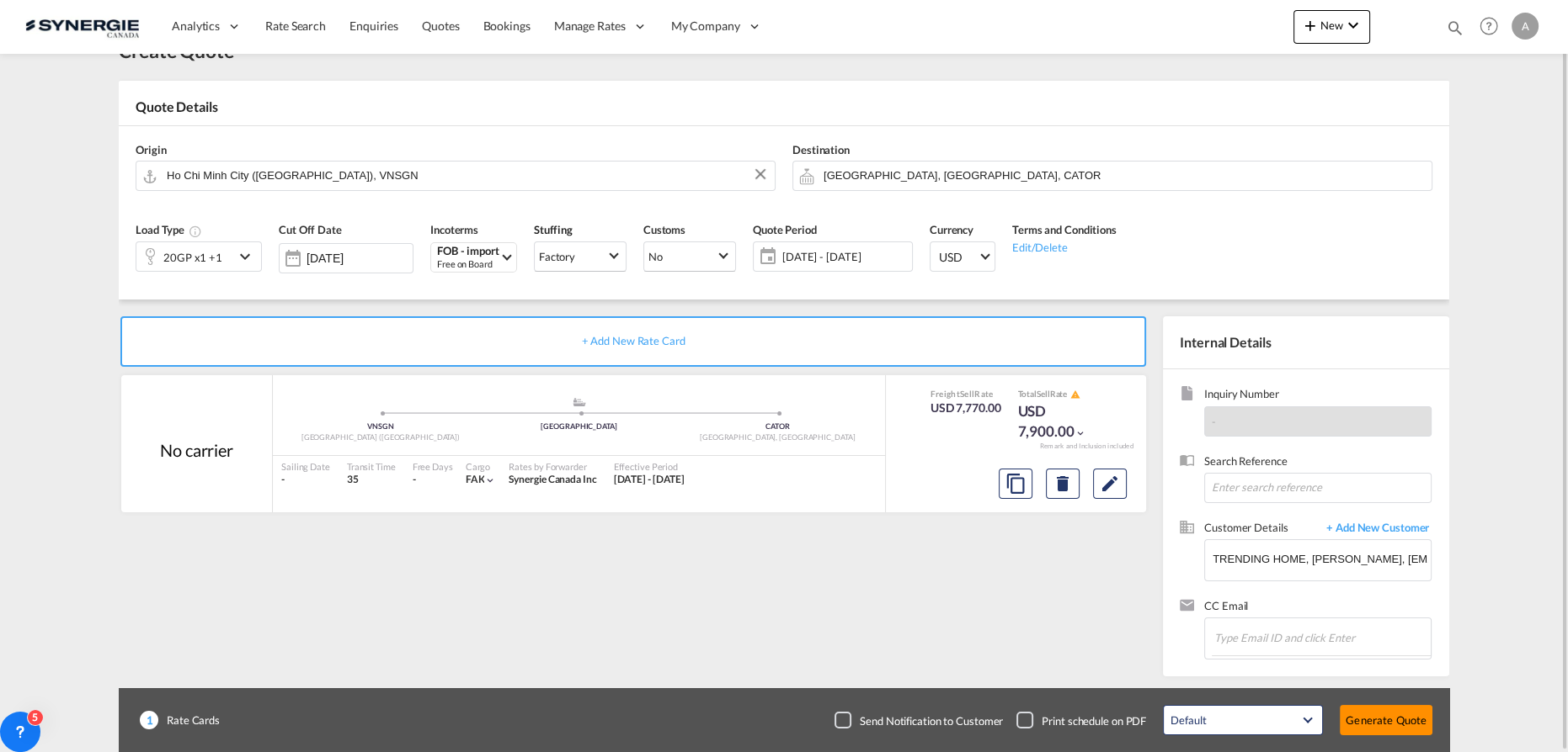
click at [1401, 721] on button "Generate Quote" at bounding box center [1386, 720] width 93 height 30
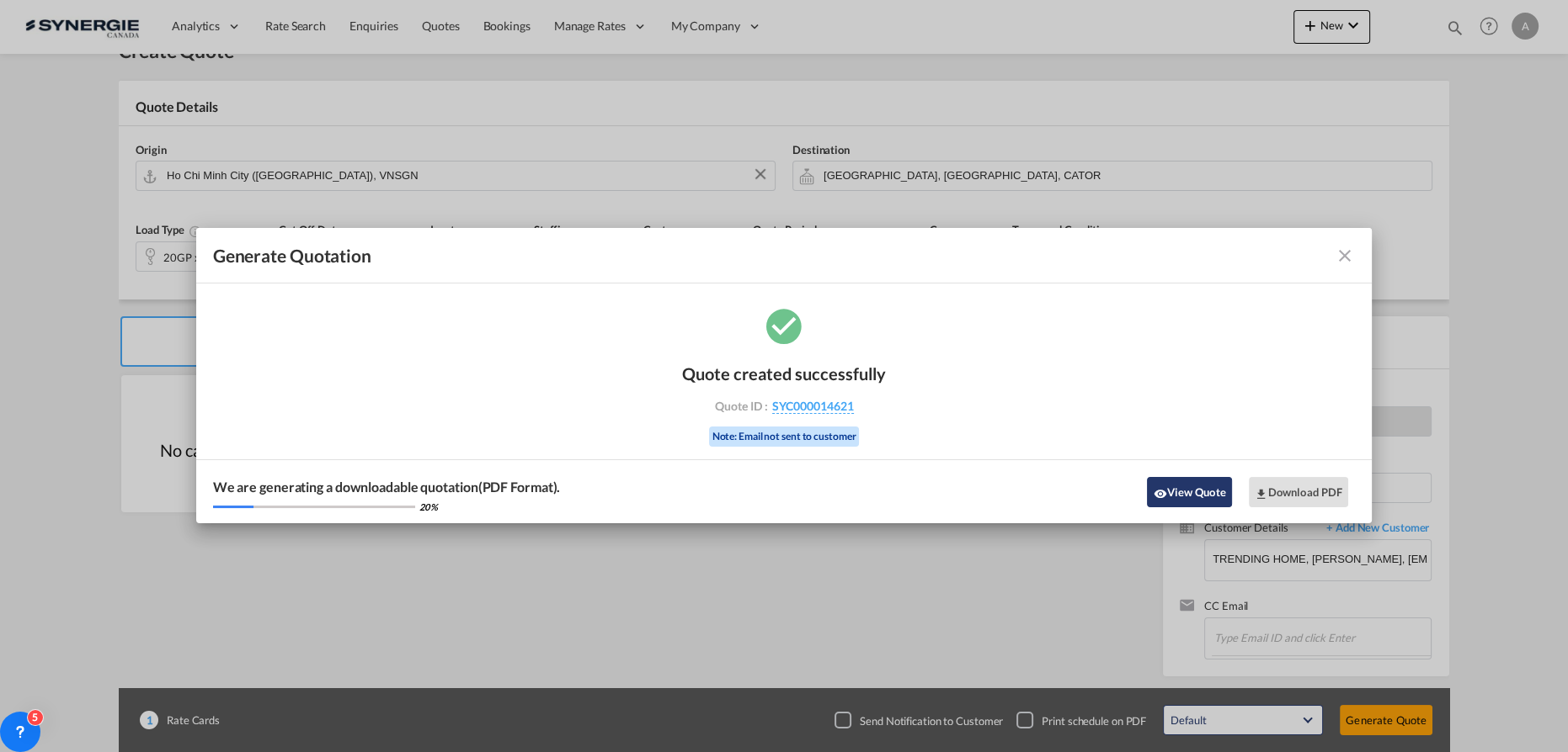
click at [1190, 492] on button "View Quote" at bounding box center [1188, 493] width 84 height 30
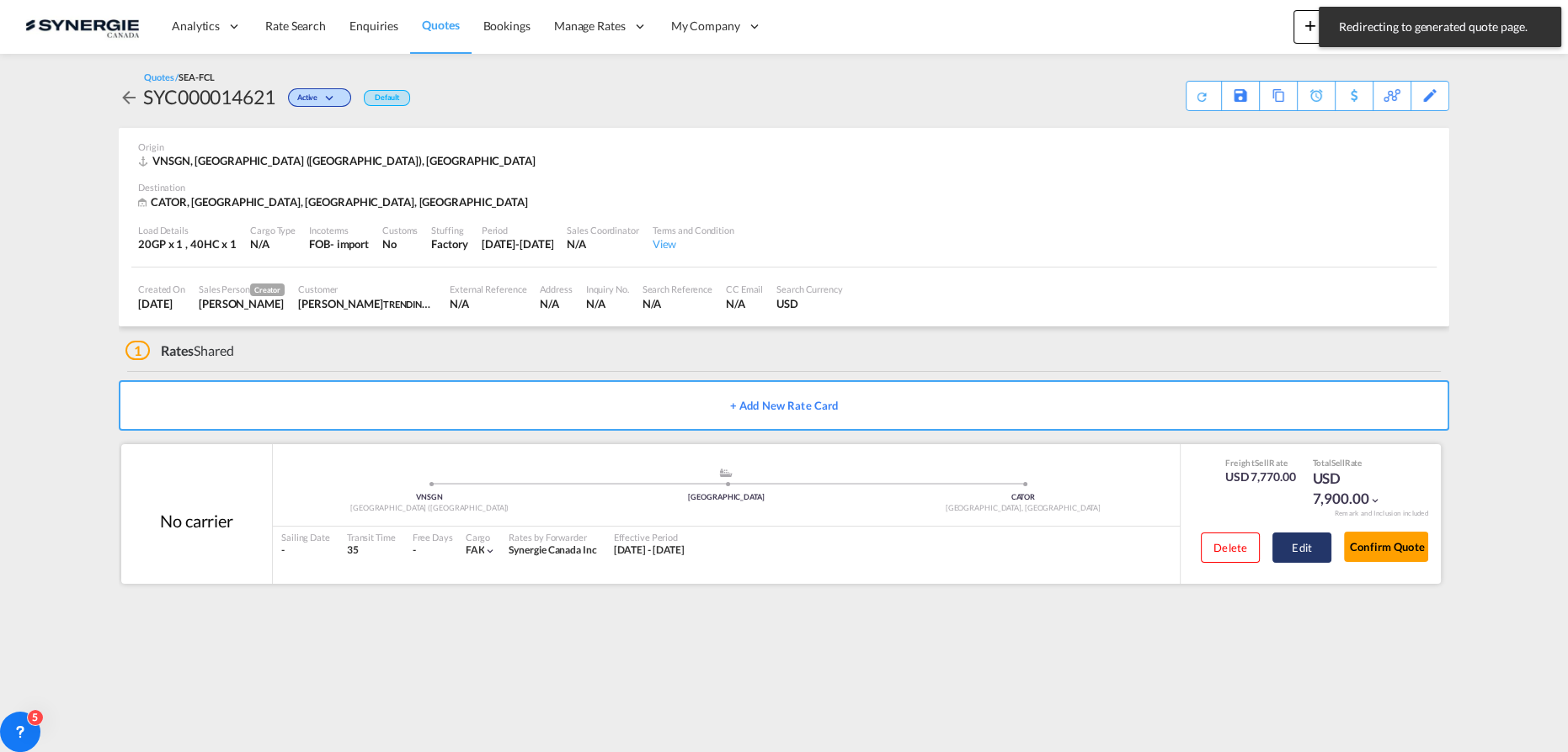
click at [1288, 558] on button "Edit" at bounding box center [1301, 548] width 59 height 30
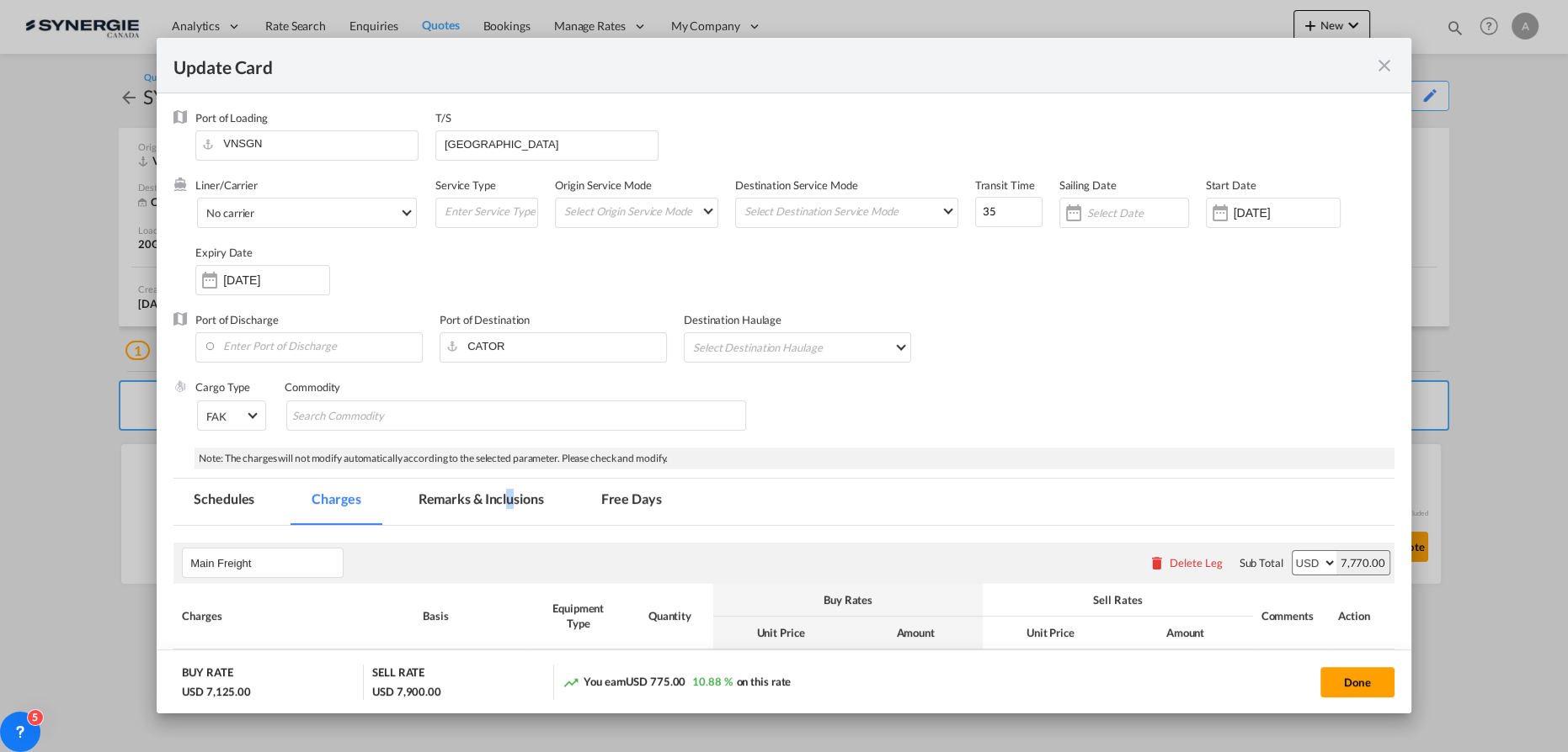
click at [512, 514] on md-tab-item "Remarks & Inclusions" at bounding box center [481, 502] width 166 height 46
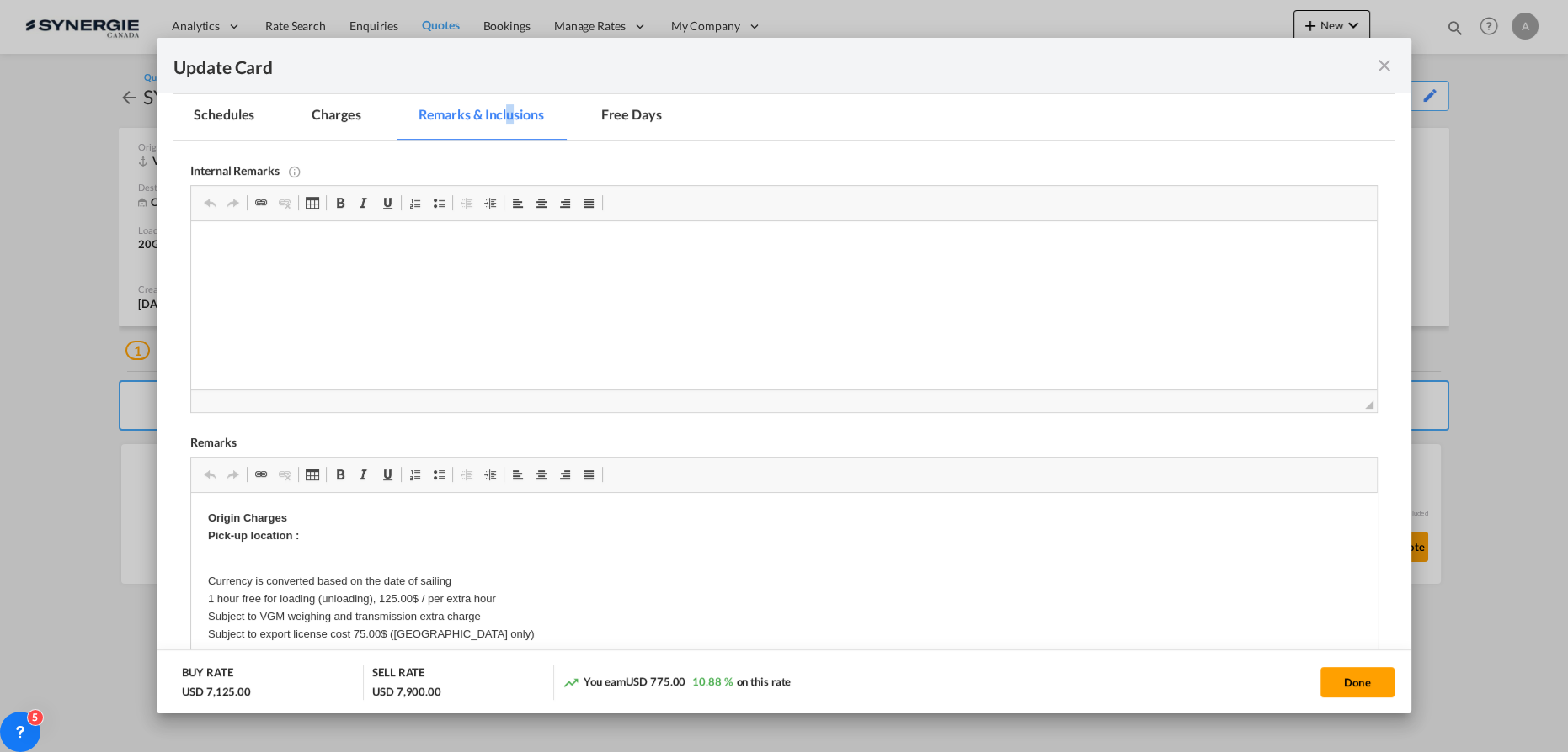
scroll to position [432, 0]
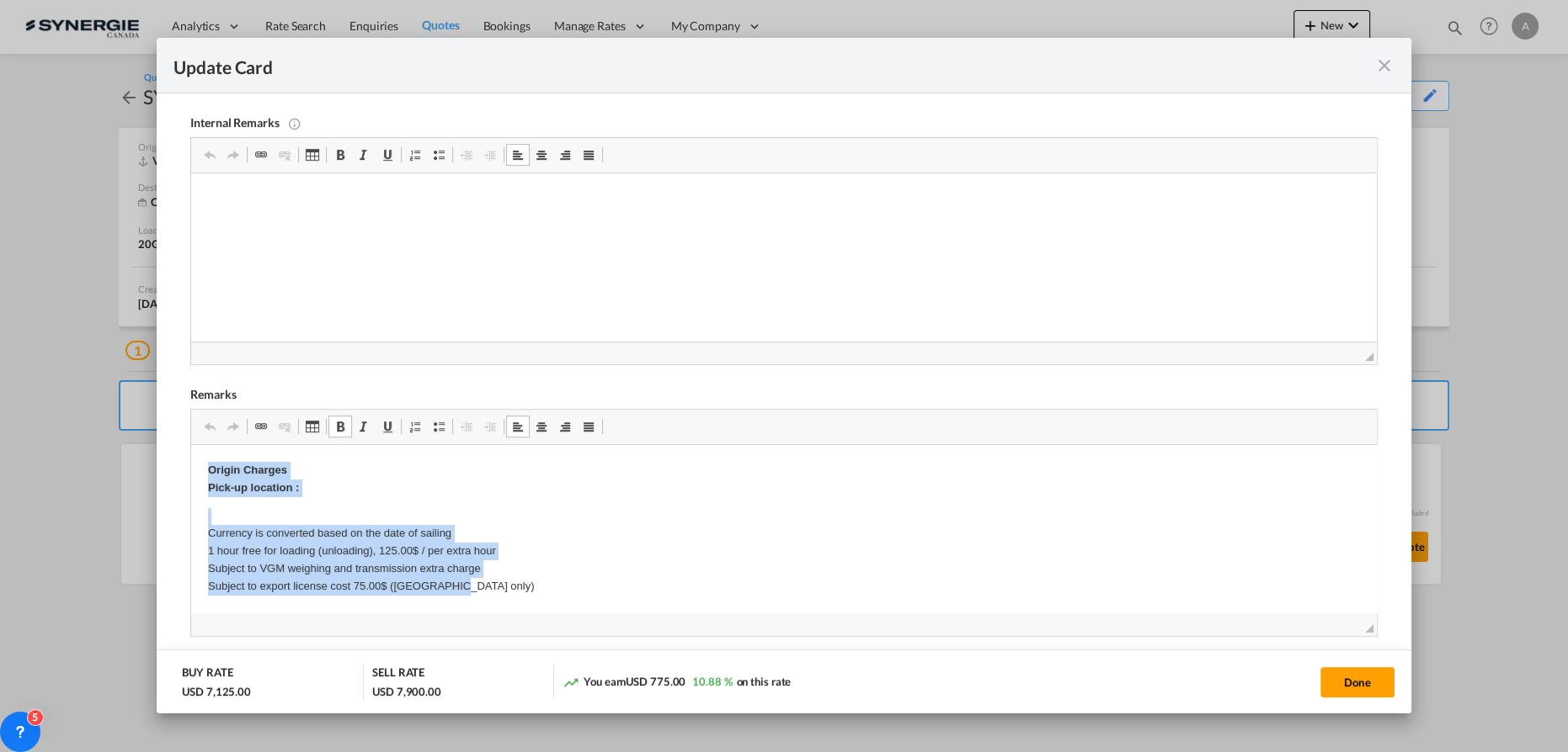
drag, startPoint x: 195, startPoint y: 465, endPoint x: 469, endPoint y: 593, distance: 302.4
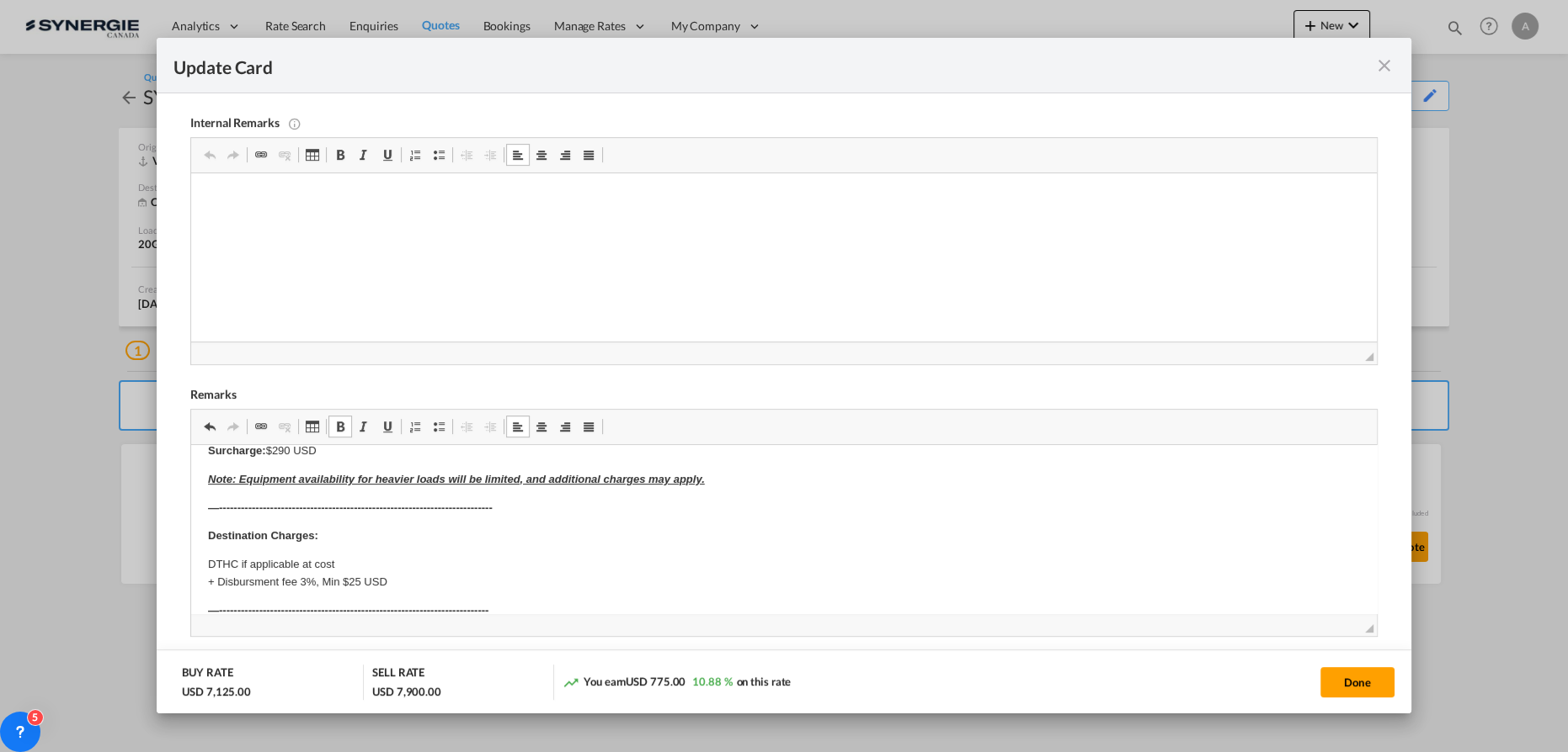
scroll to position [703, 0]
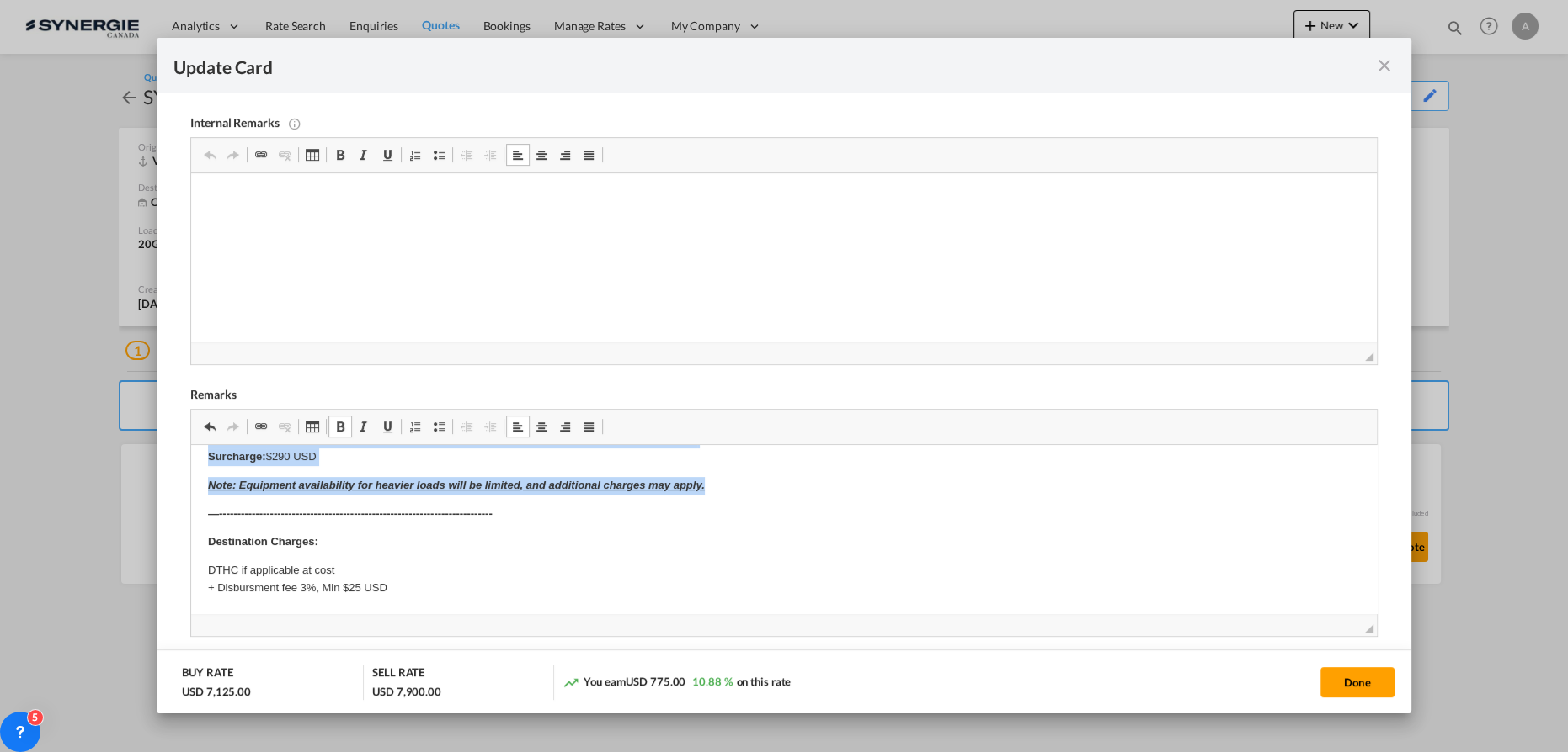
drag, startPoint x: 200, startPoint y: 509, endPoint x: 911, endPoint y: 487, distance: 711.3
click at [911, 487] on html "​​​​​​​ —--------------------------------------------------------------- E Mani…" at bounding box center [784, 284] width 1186 height 1083
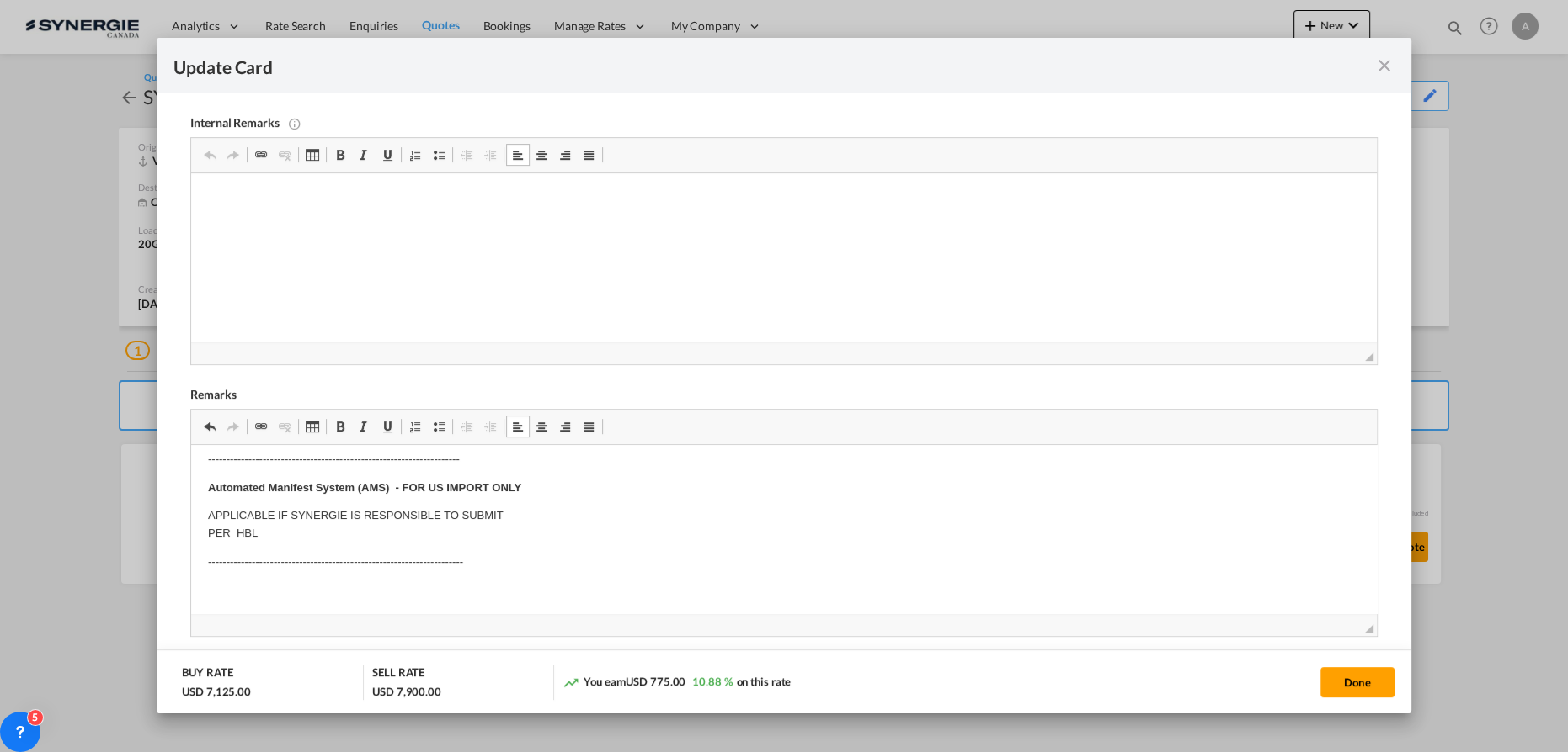
scroll to position [229, 0]
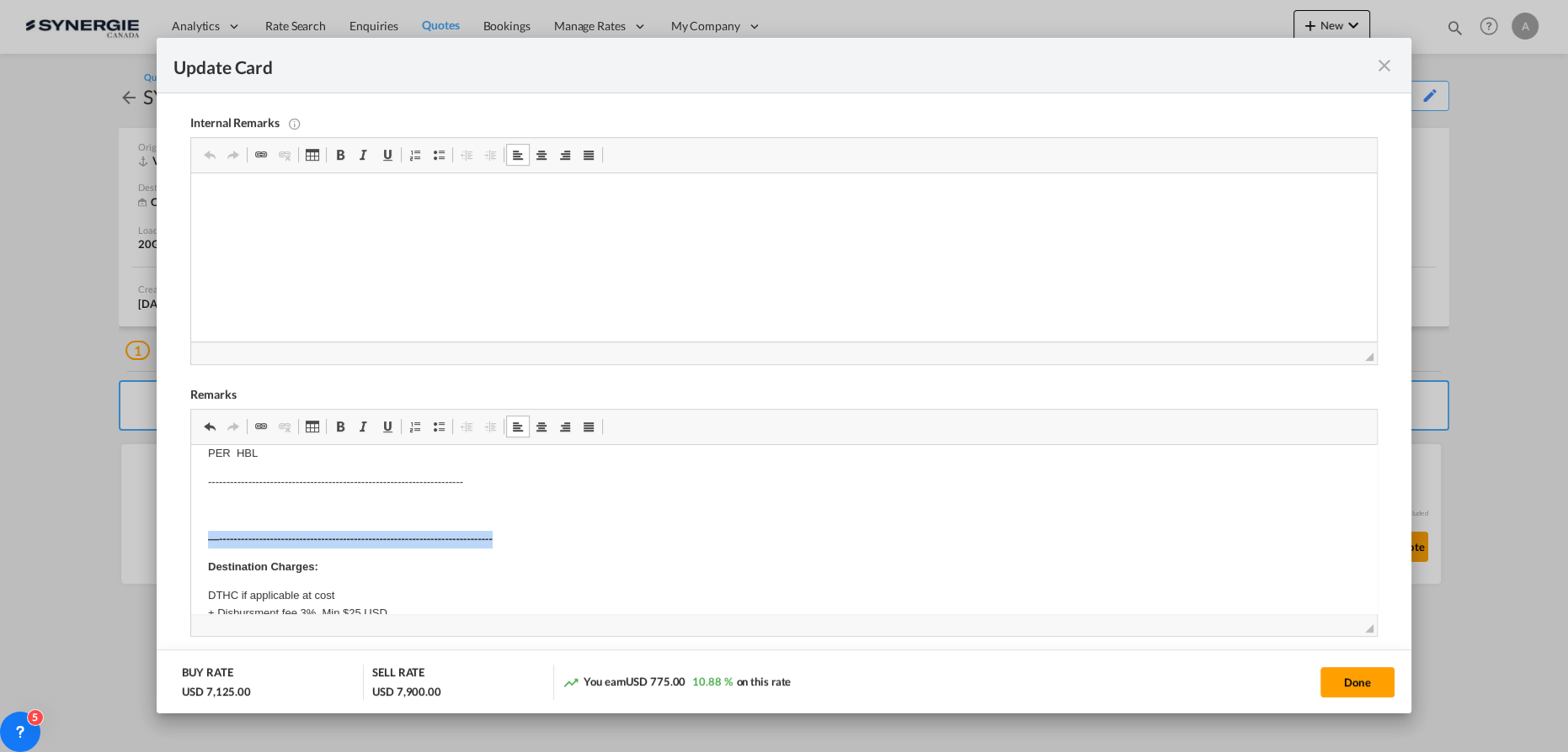
drag, startPoint x: 207, startPoint y: 534, endPoint x: 609, endPoint y: 538, distance: 402.0
click at [609, 538] on p "—---------------------------------------------------------------------------" at bounding box center [784, 540] width 1152 height 18
click at [405, 494] on body "—--------------------------------------------------------------- E Manifest (AC…" at bounding box center [784, 534] width 1152 height 601
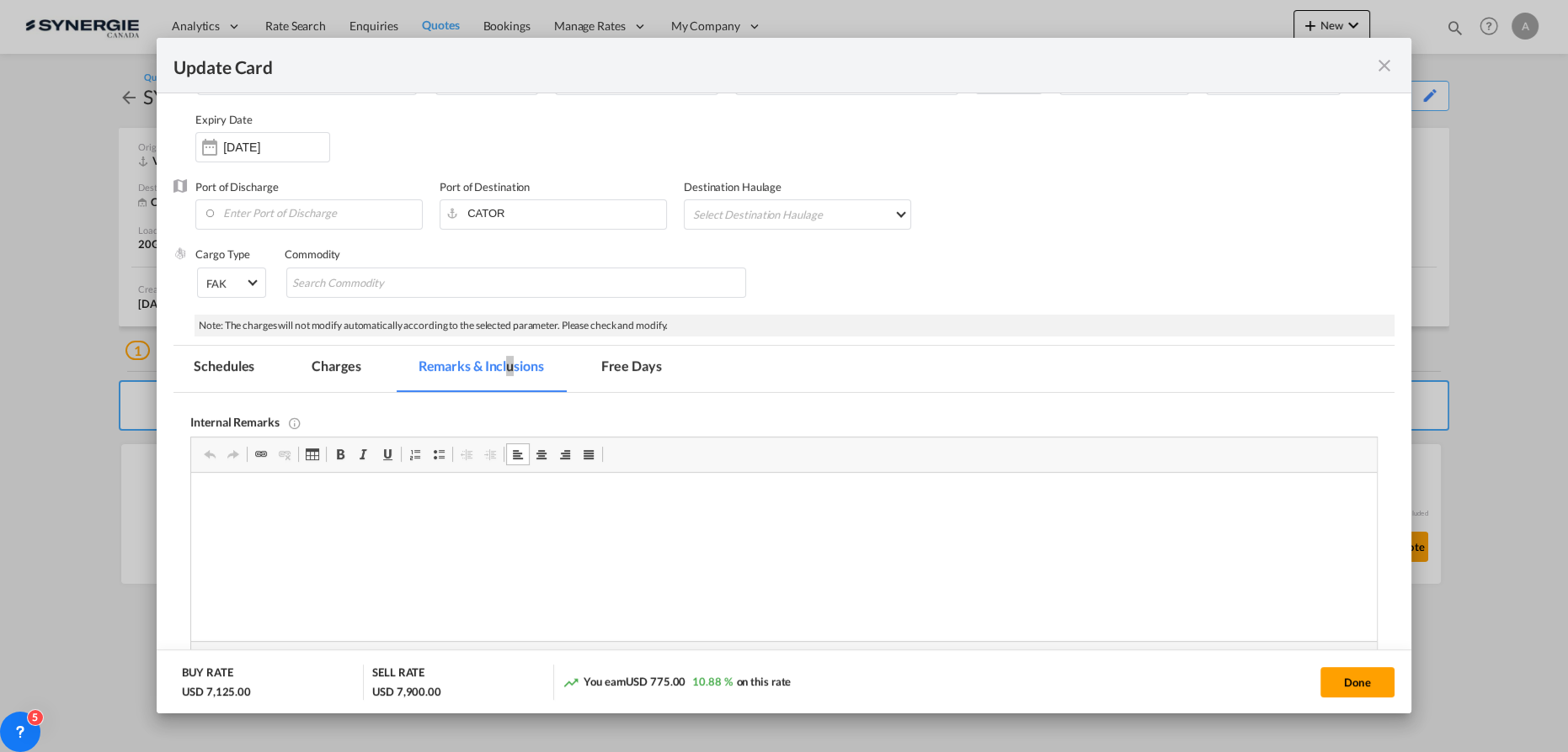
scroll to position [127, 0]
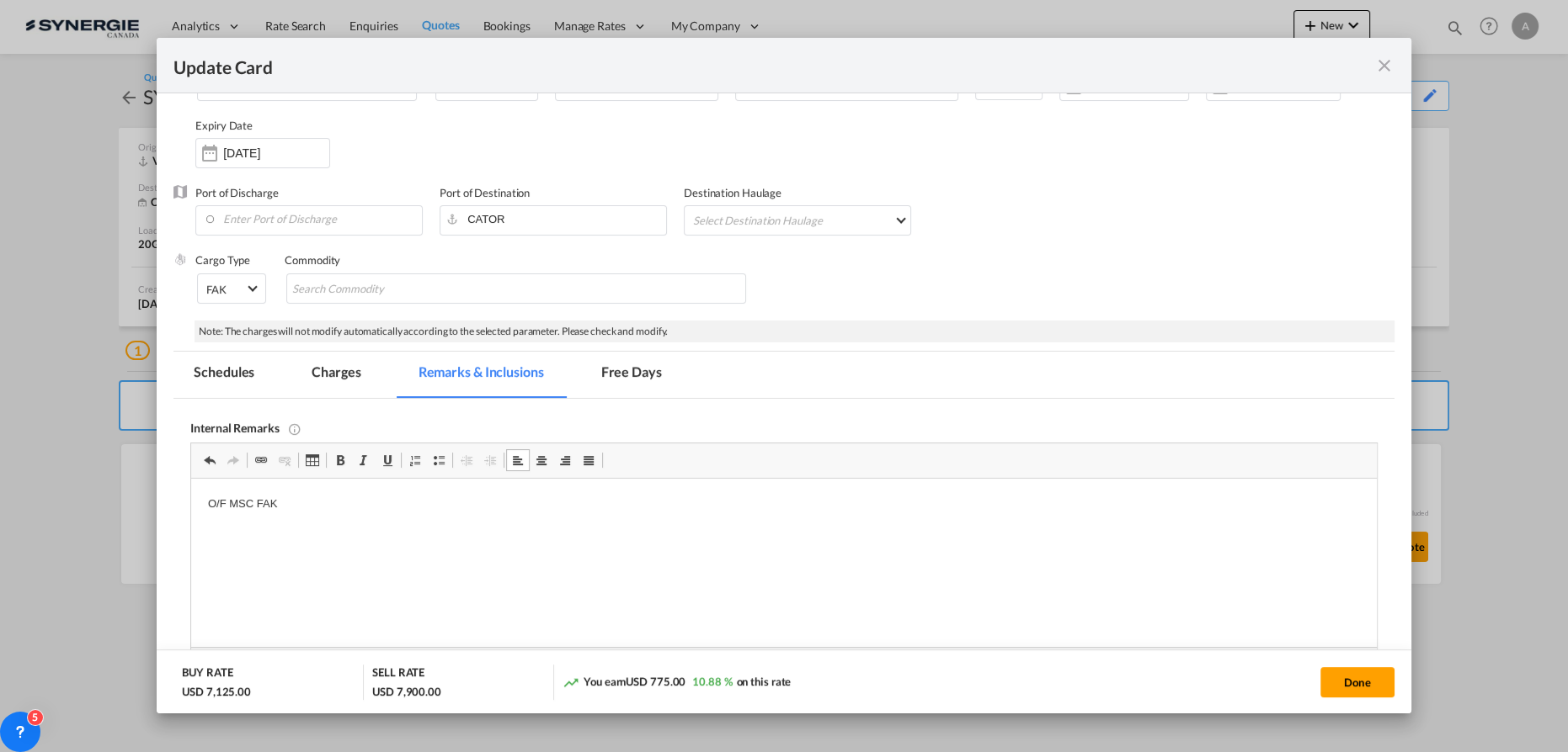
click at [357, 379] on md-tab-item "Charges" at bounding box center [336, 375] width 89 height 46
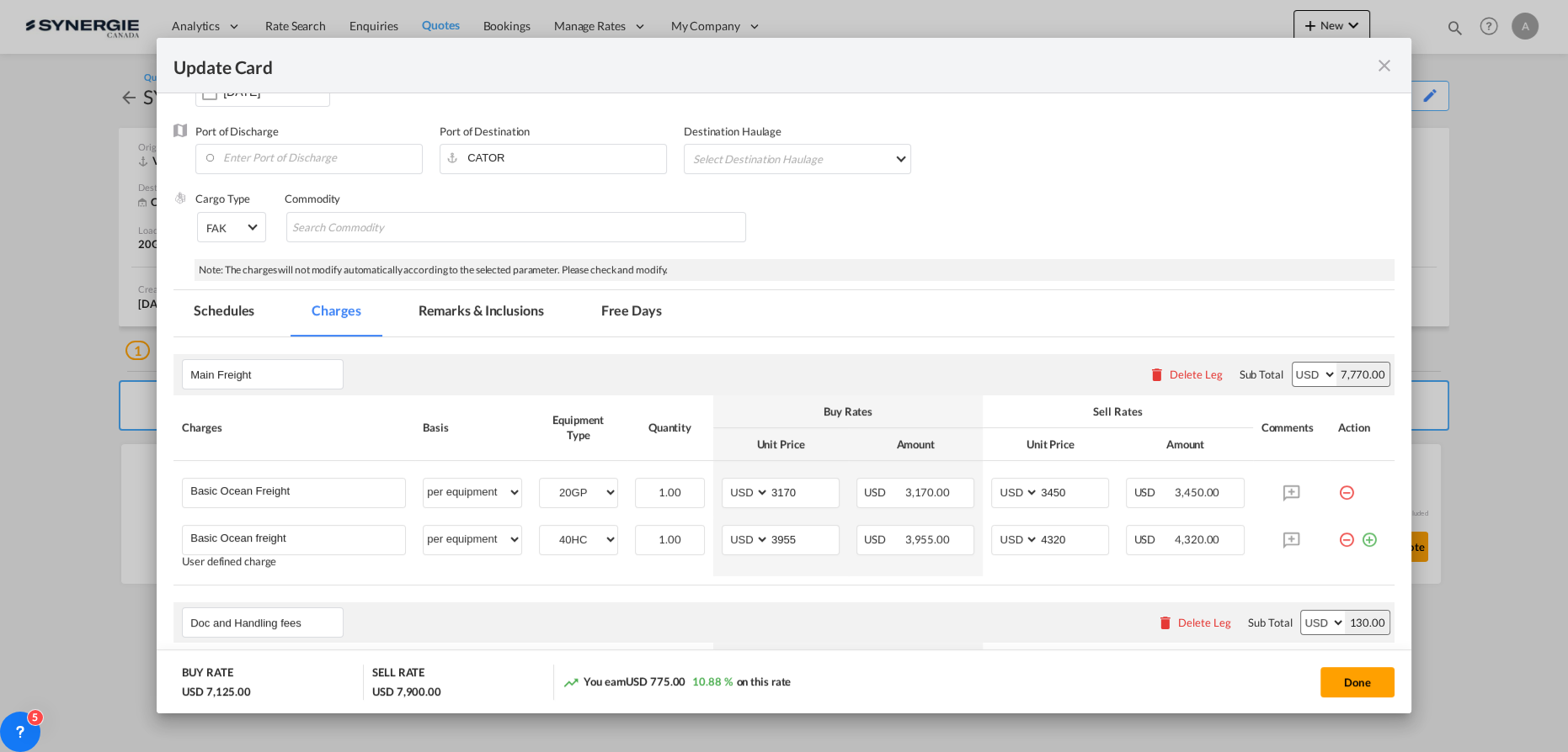
scroll to position [204, 0]
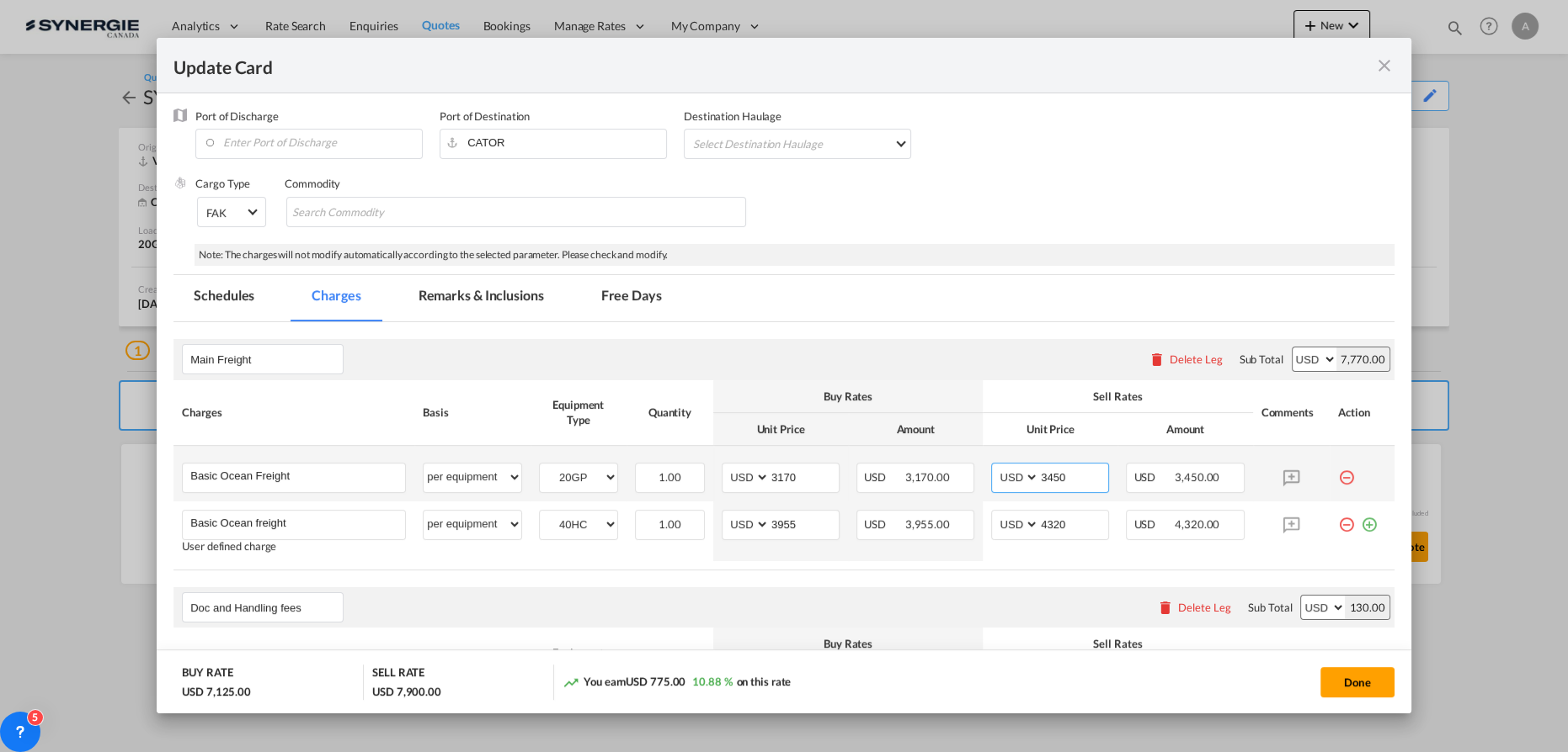
click at [1038, 479] on input "3450" at bounding box center [1072, 476] width 69 height 25
drag, startPoint x: 1038, startPoint y: 479, endPoint x: 1029, endPoint y: 476, distance: 9.5
click at [1038, 479] on input "3450" at bounding box center [1072, 476] width 69 height 25
type input "3470"
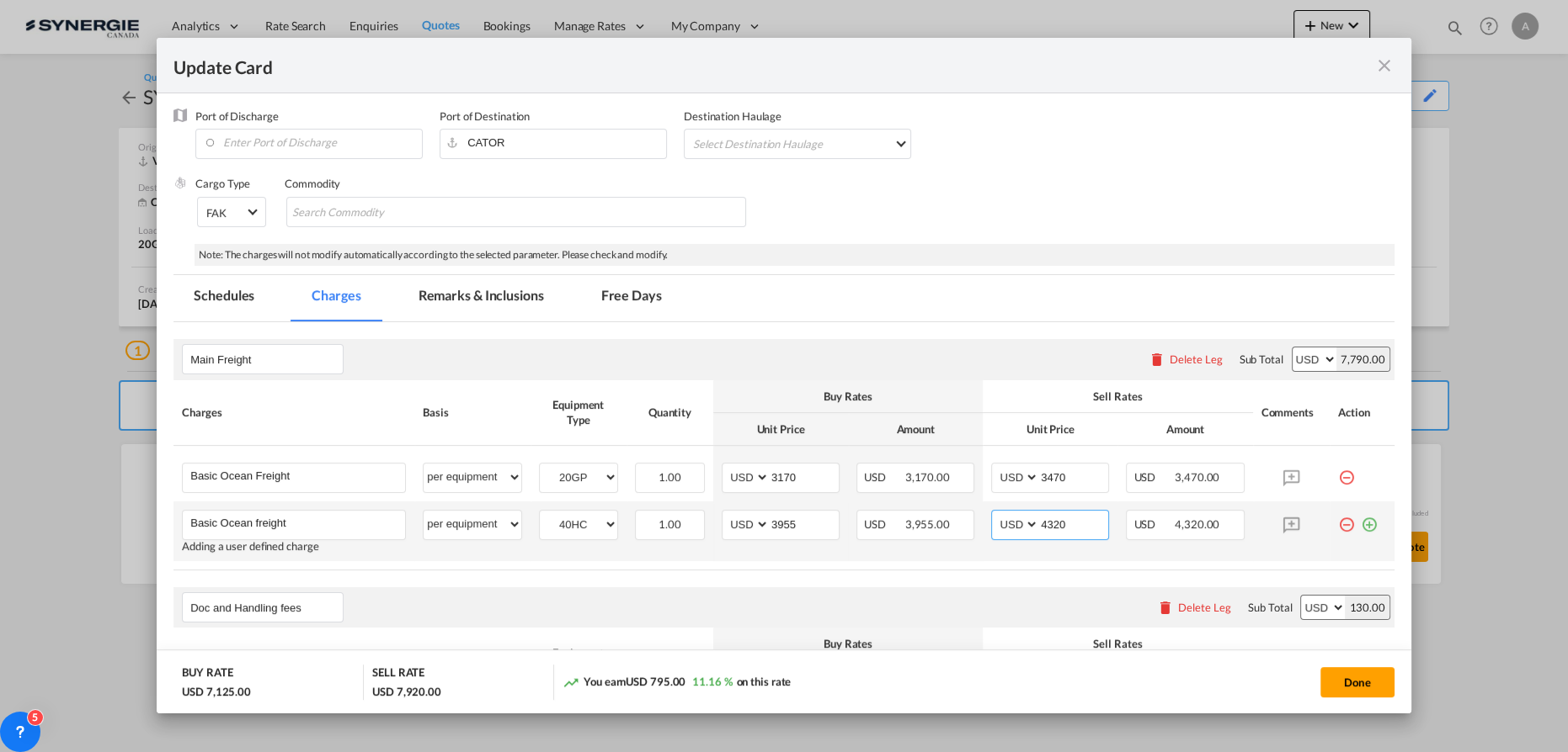
click at [1051, 522] on input "4320" at bounding box center [1072, 523] width 69 height 25
type input "4300"
click at [1360, 683] on button "Done" at bounding box center [1357, 683] width 74 height 30
type input "[DATE]"
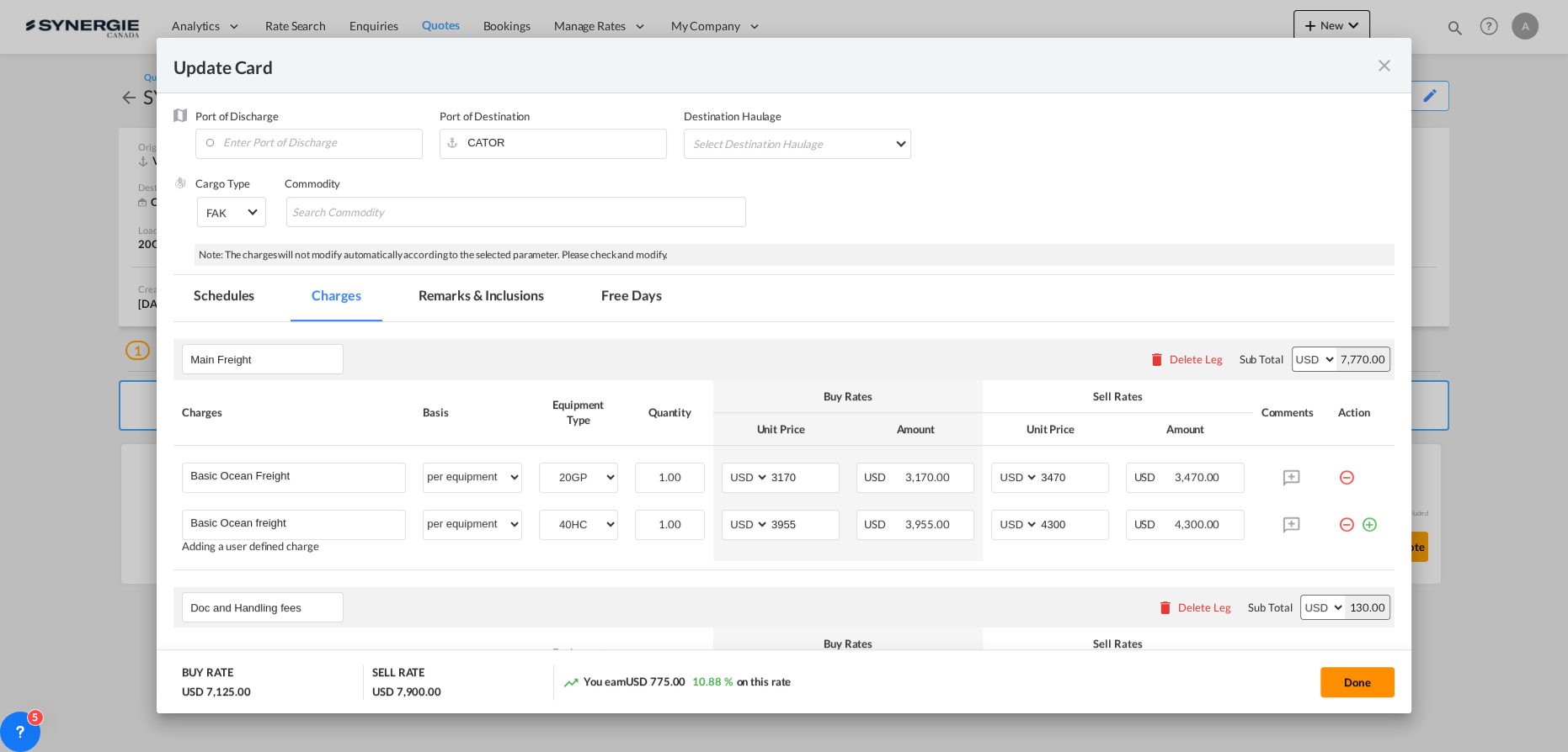
type input "[DATE]"
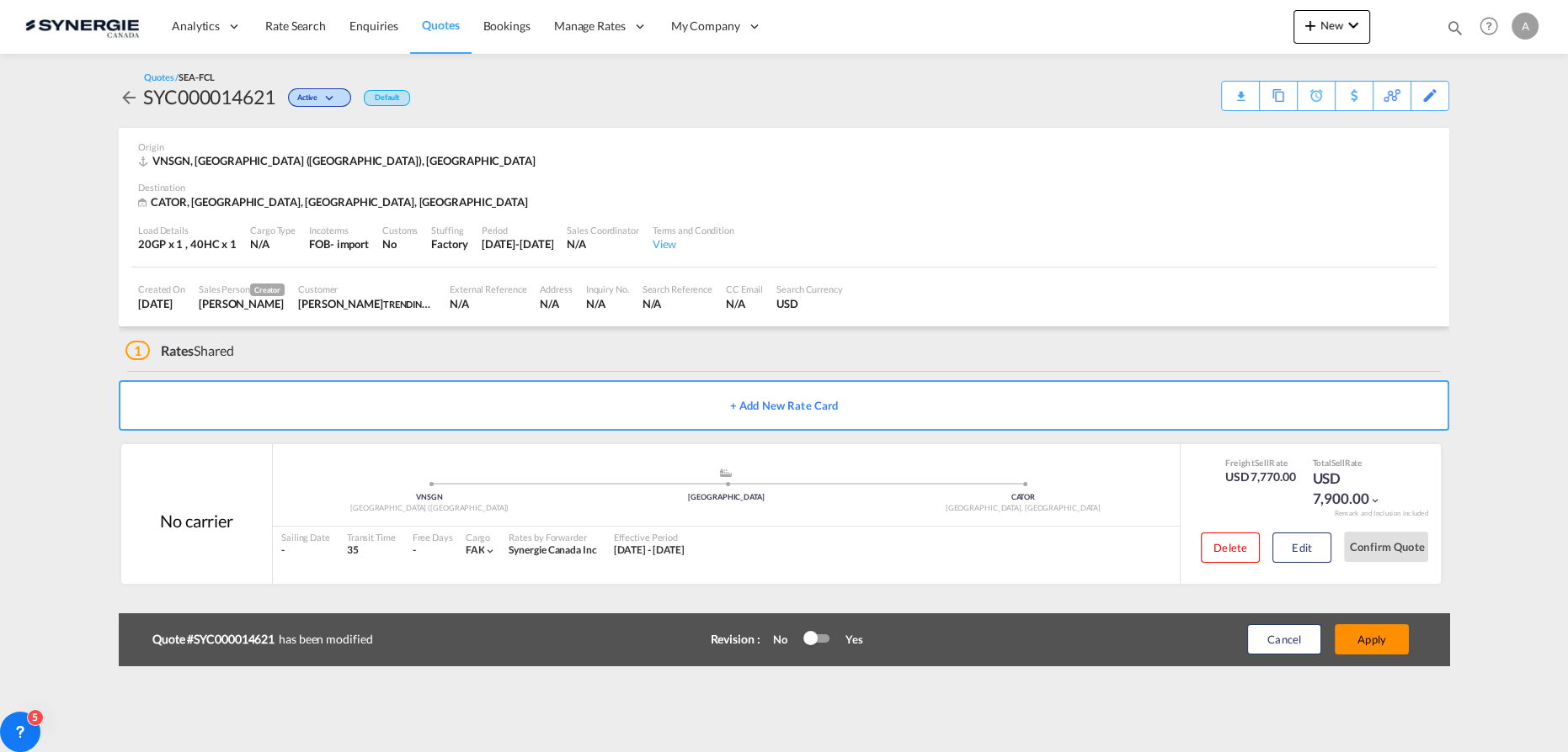
click at [1391, 644] on button "Apply" at bounding box center [1371, 640] width 74 height 30
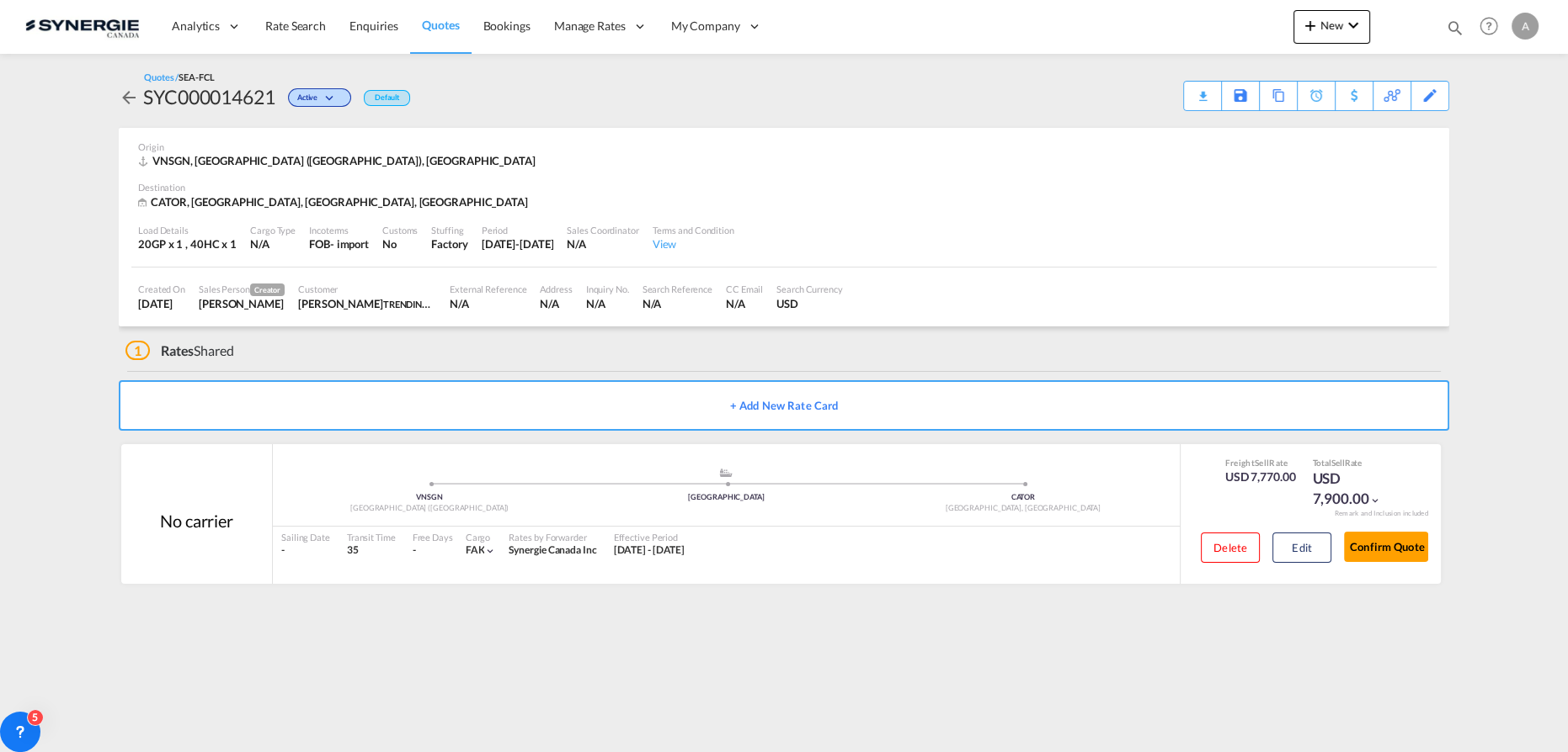
click at [1180, 99] on div "Quotes / SEA-FCL SYC000014621 Active Default Download Quote Save As Template Co…" at bounding box center [784, 90] width 1330 height 40
click at [1129, 98] on div "Download Quote" at bounding box center [1170, 95] width 86 height 27
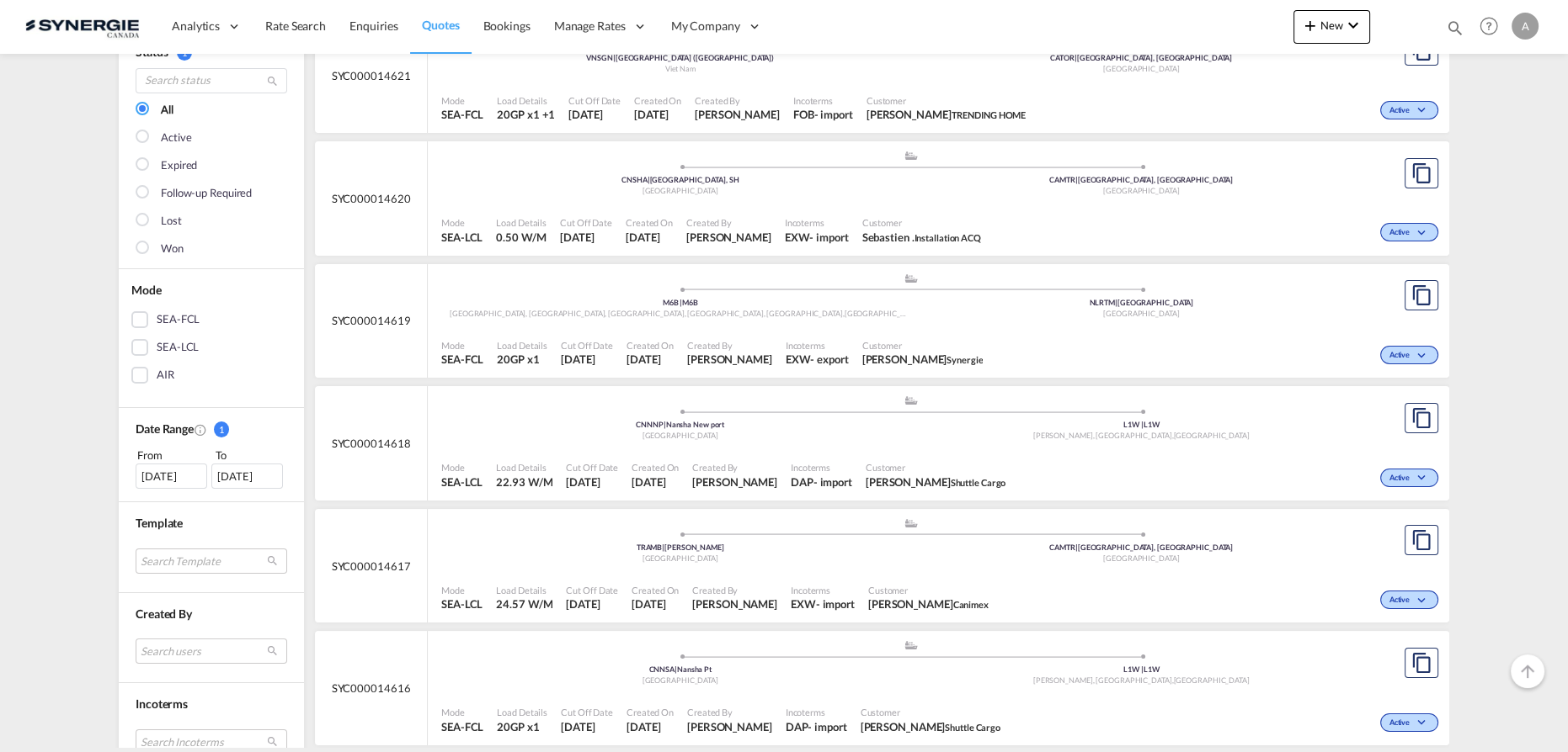
scroll to position [306, 0]
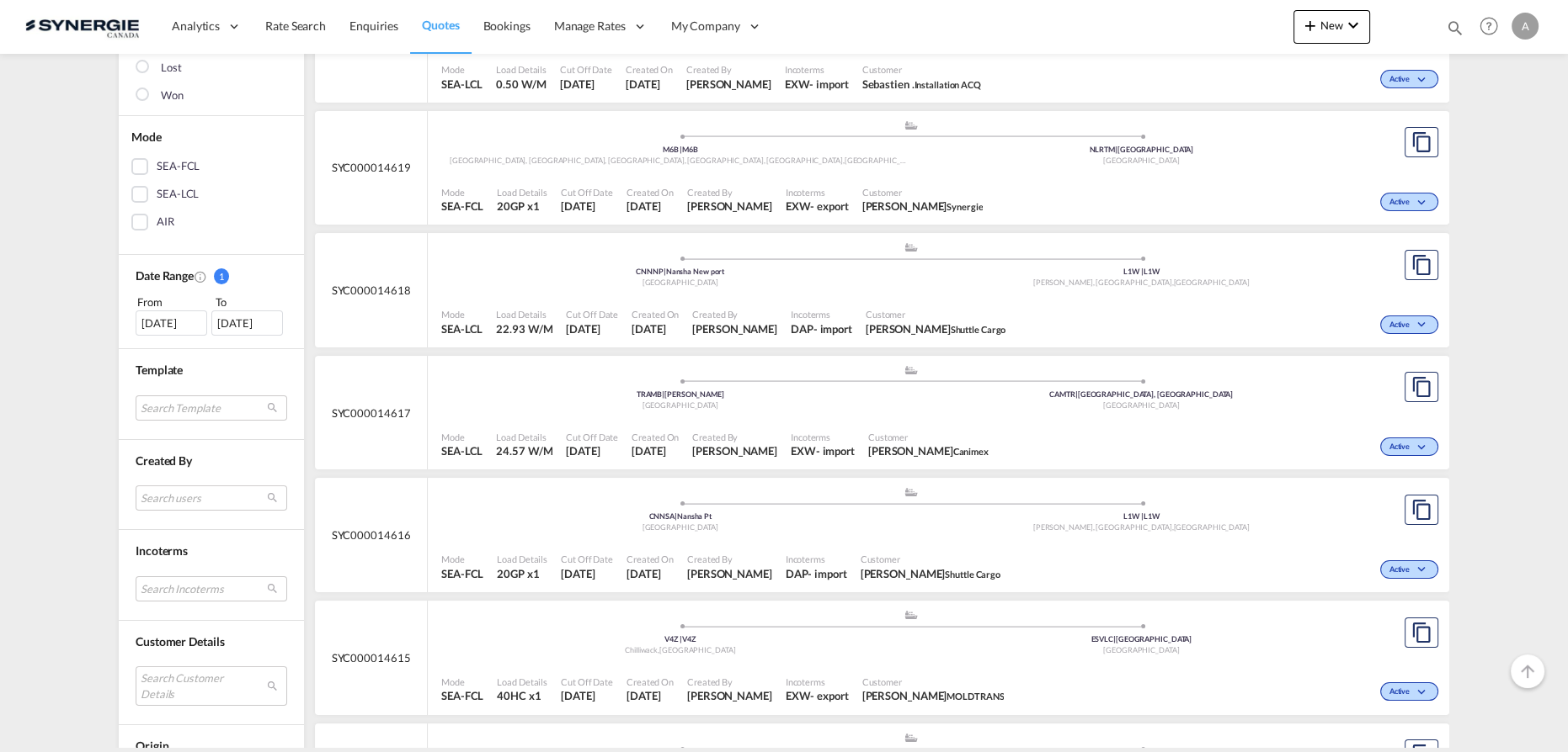
click at [178, 682] on md-select "Search Customer Details user name user [PERSON_NAME] [EMAIL_ADDRESS][DOMAIN_NAM…" at bounding box center [211, 685] width 152 height 38
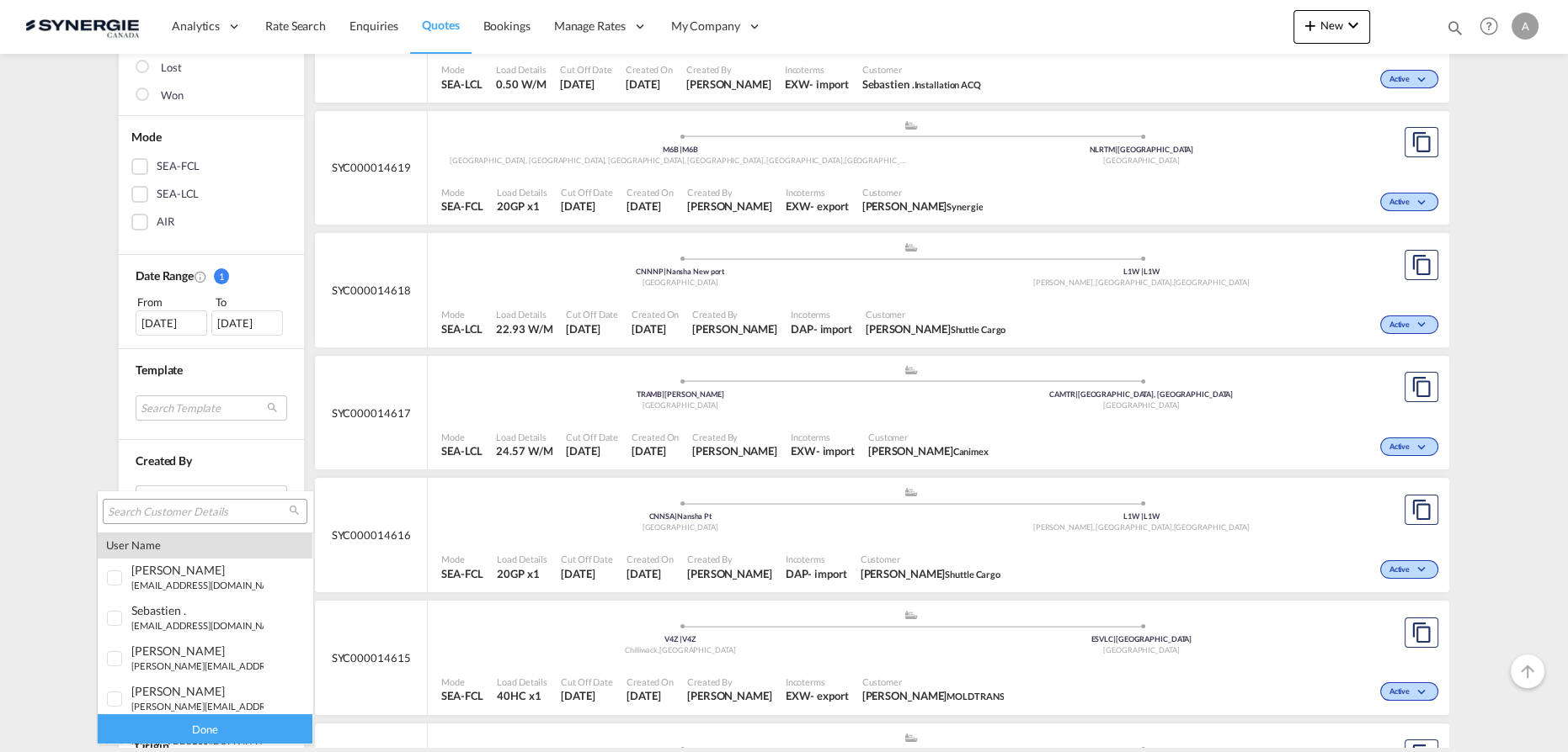
click at [244, 508] on input "search" at bounding box center [198, 512] width 181 height 15
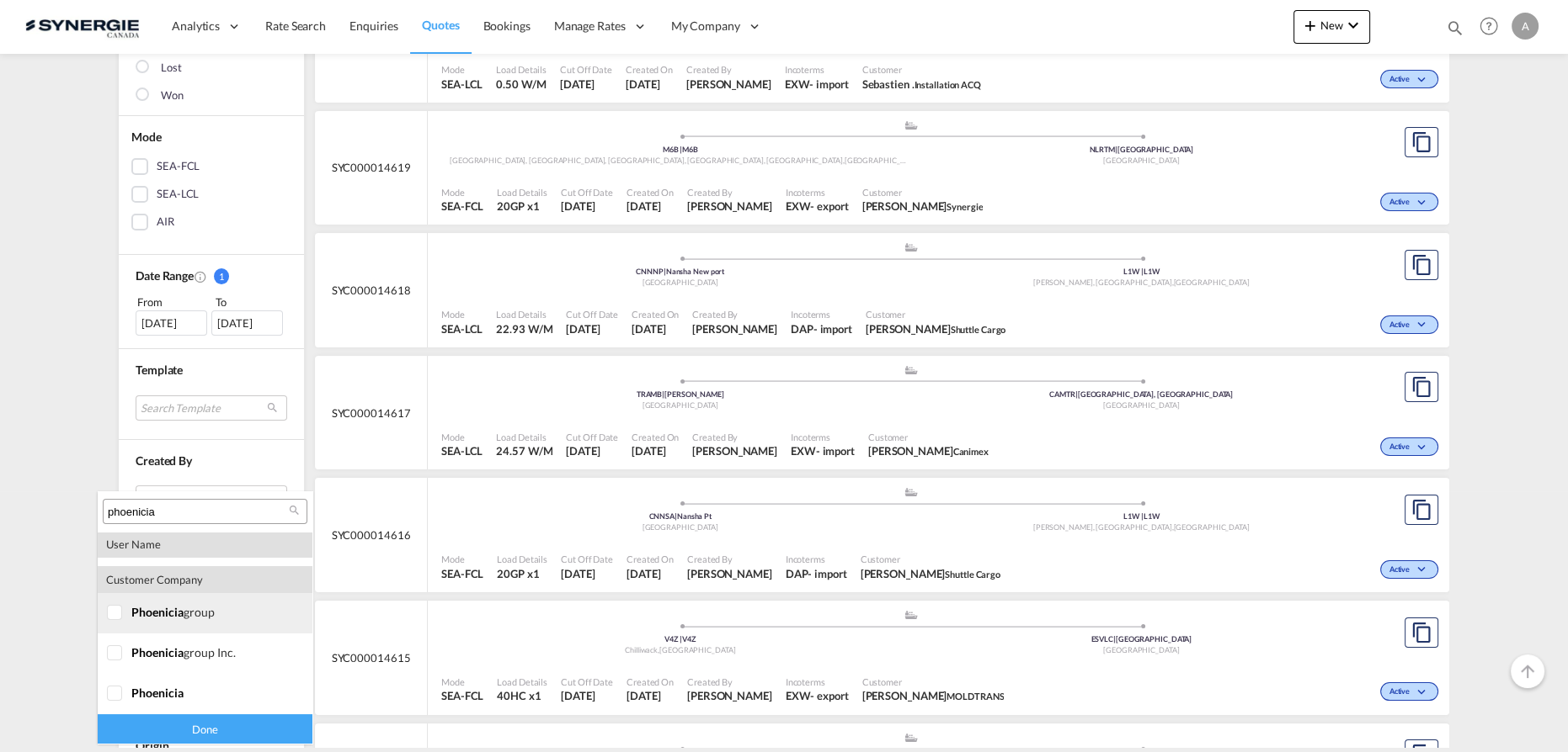
type input "phoenicia"
click at [115, 619] on div at bounding box center [115, 613] width 17 height 17
drag, startPoint x: 114, startPoint y: 644, endPoint x: 116, endPoint y: 659, distance: 15.1
click at [116, 647] on div at bounding box center [115, 653] width 17 height 17
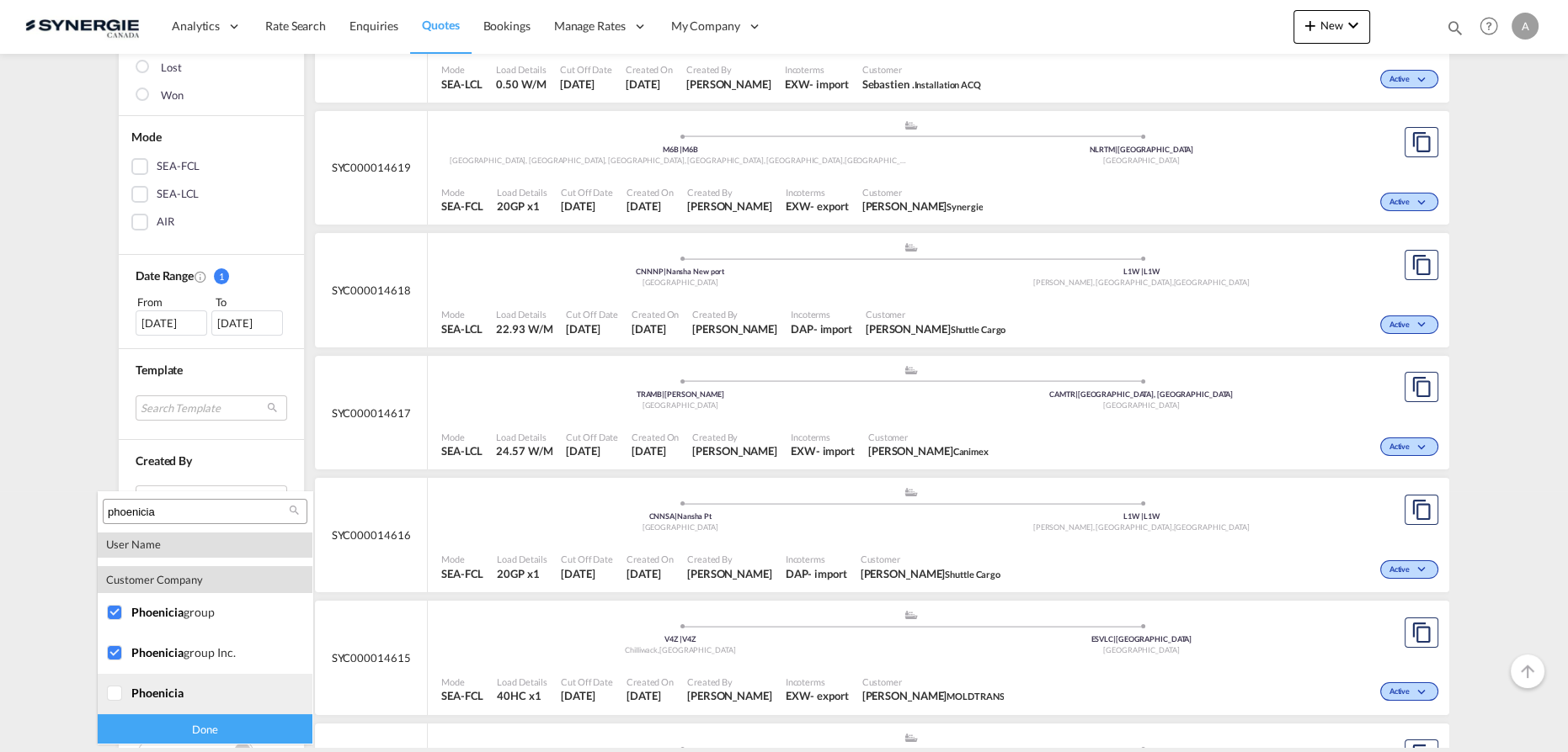
click at [119, 690] on div at bounding box center [115, 694] width 17 height 17
click at [141, 729] on div "Done" at bounding box center [205, 729] width 215 height 29
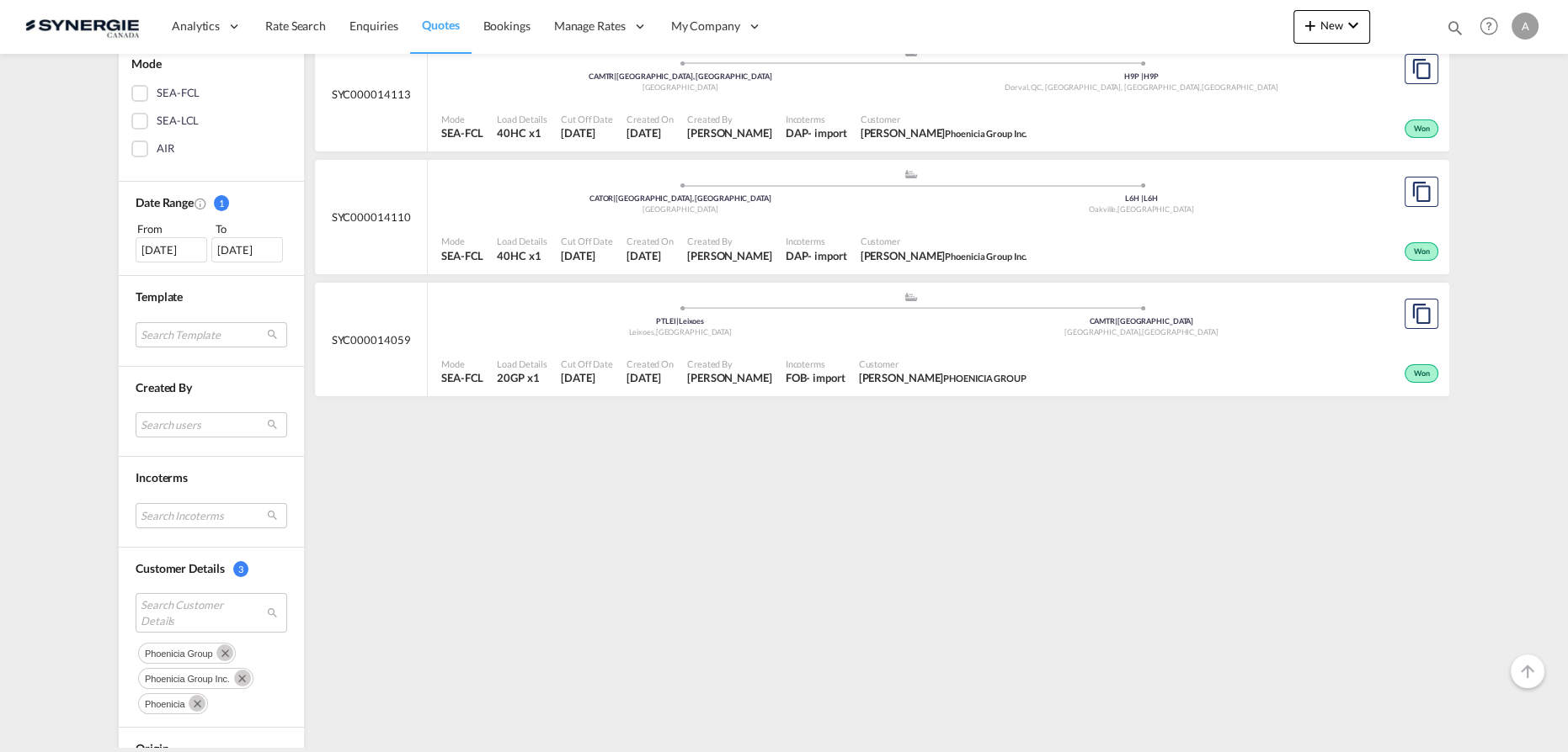
scroll to position [306, 0]
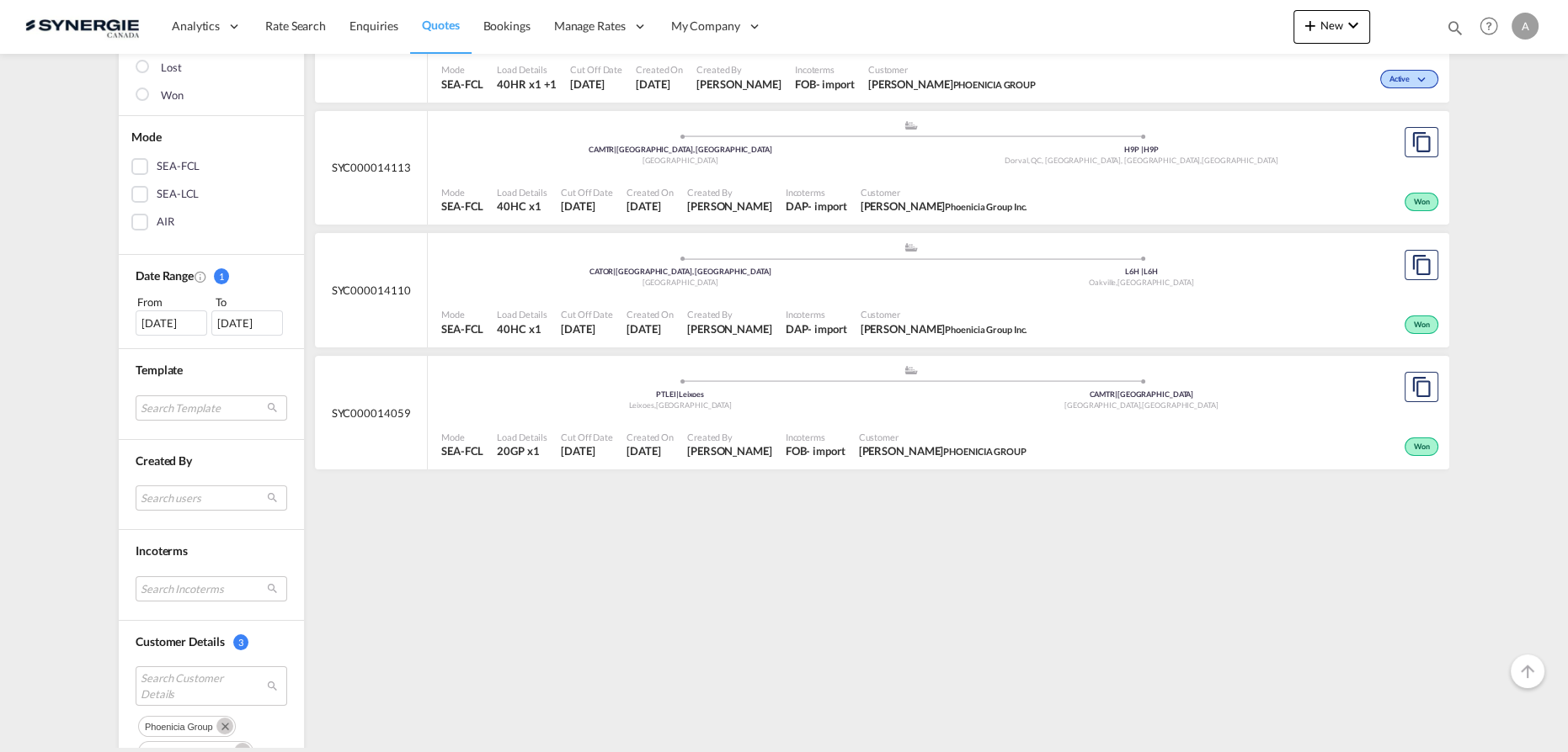
click at [148, 313] on div "[DATE]" at bounding box center [171, 323] width 71 height 25
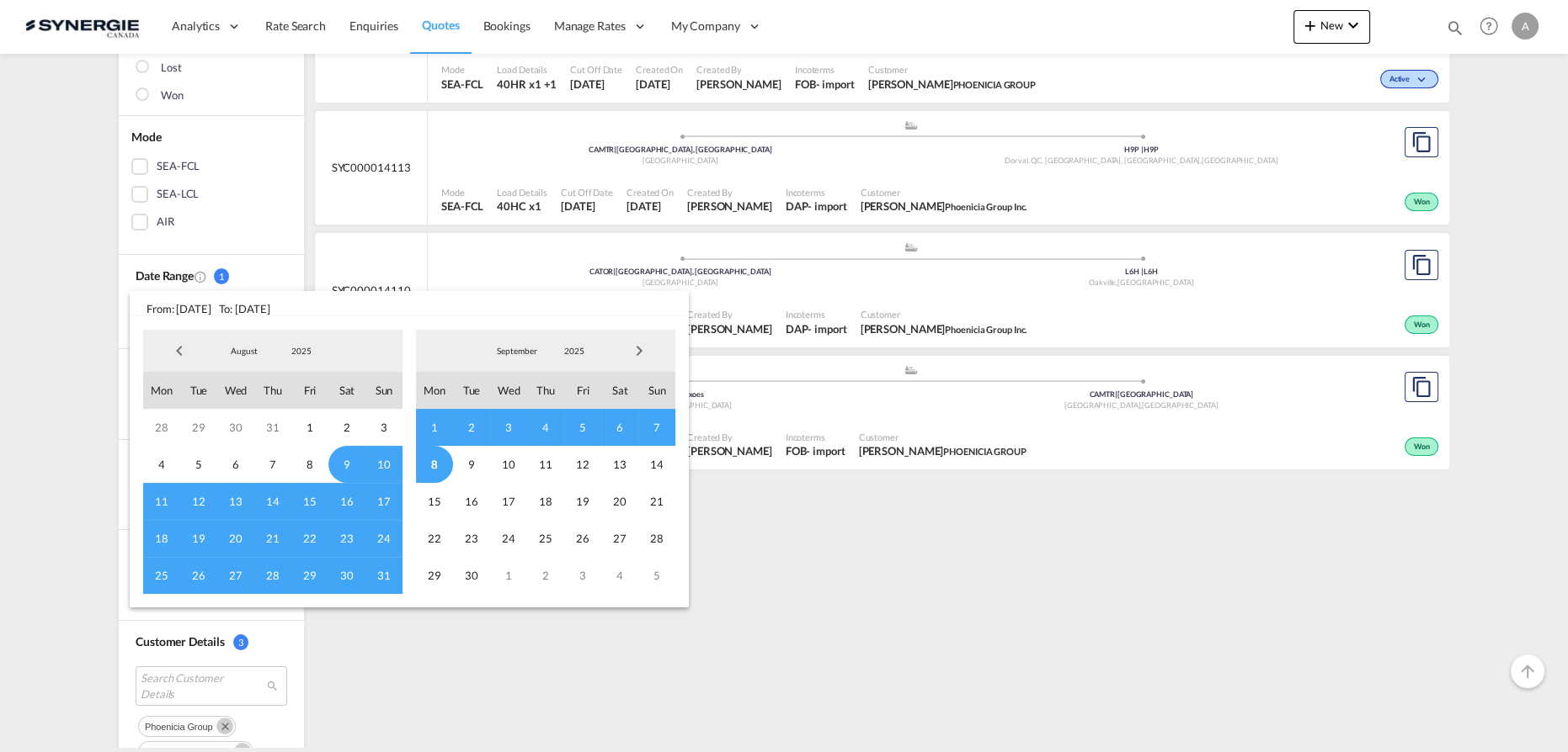
click at [302, 359] on md-select-value "2025" at bounding box center [301, 351] width 57 height 25
click at [300, 269] on md-option "2023" at bounding box center [318, 270] width 114 height 40
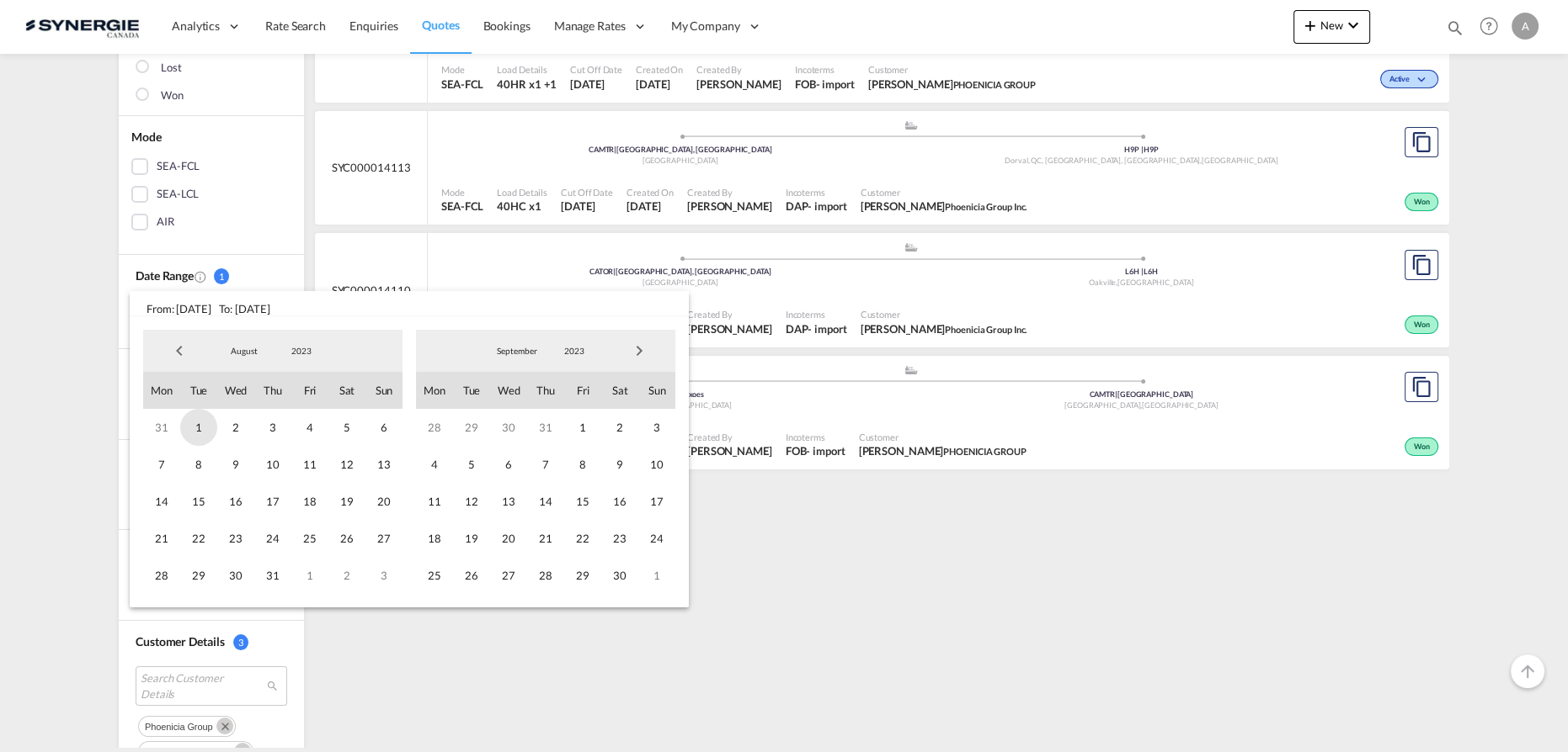
click at [200, 421] on span "1" at bounding box center [199, 428] width 37 height 37
click at [570, 356] on span "2023" at bounding box center [574, 350] width 53 height 12
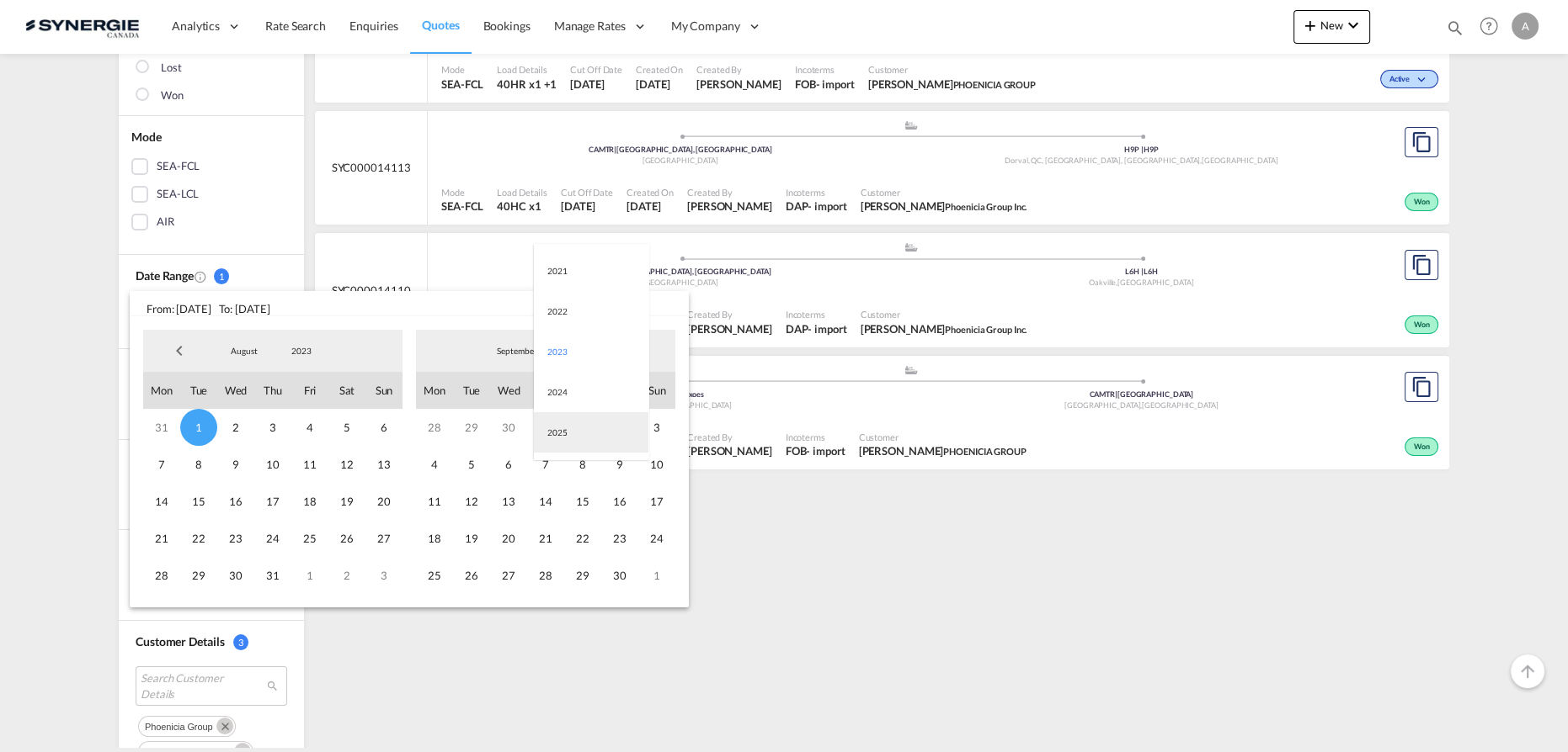
click at [568, 439] on md-option "2025" at bounding box center [591, 432] width 114 height 40
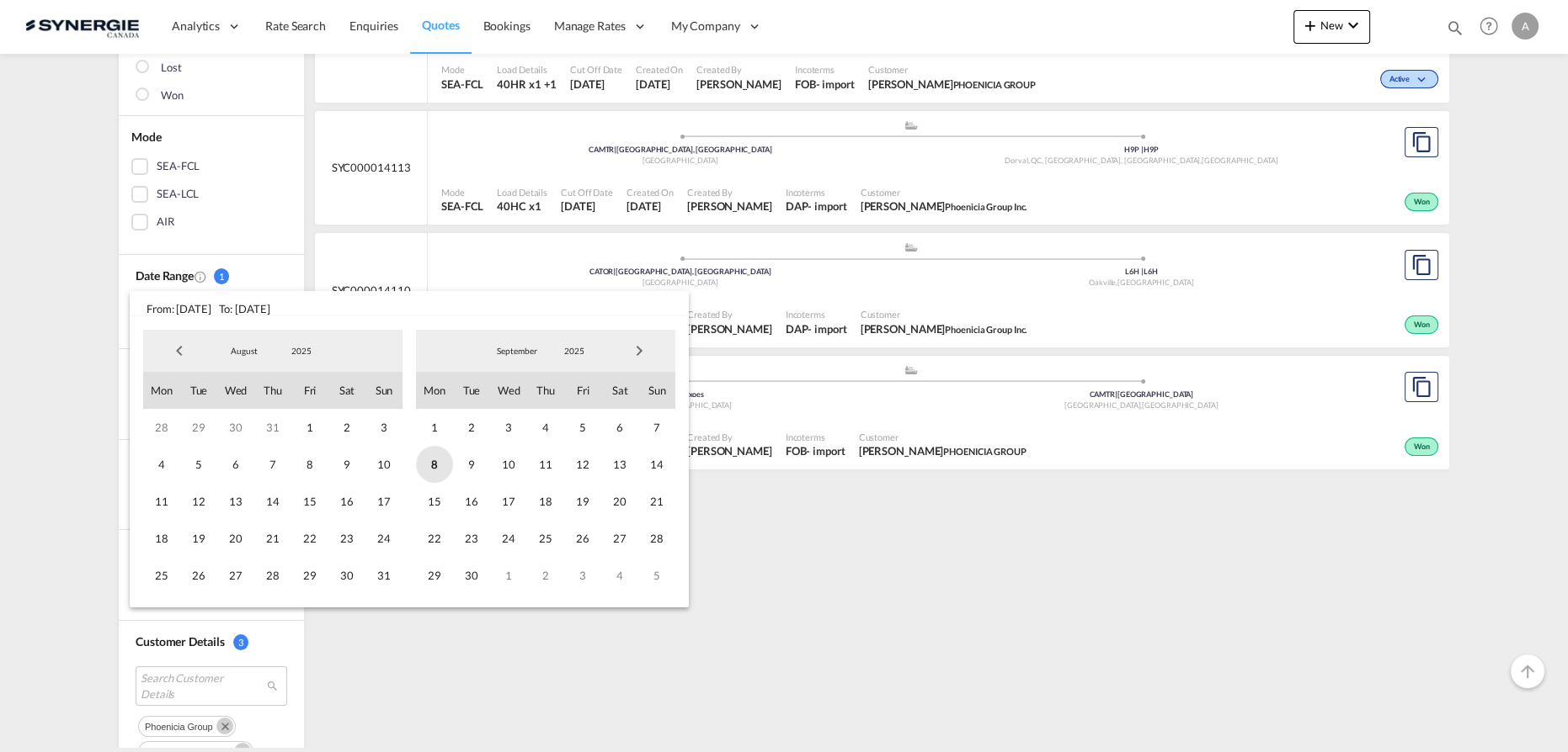
click at [427, 469] on span "8" at bounding box center [435, 465] width 37 height 37
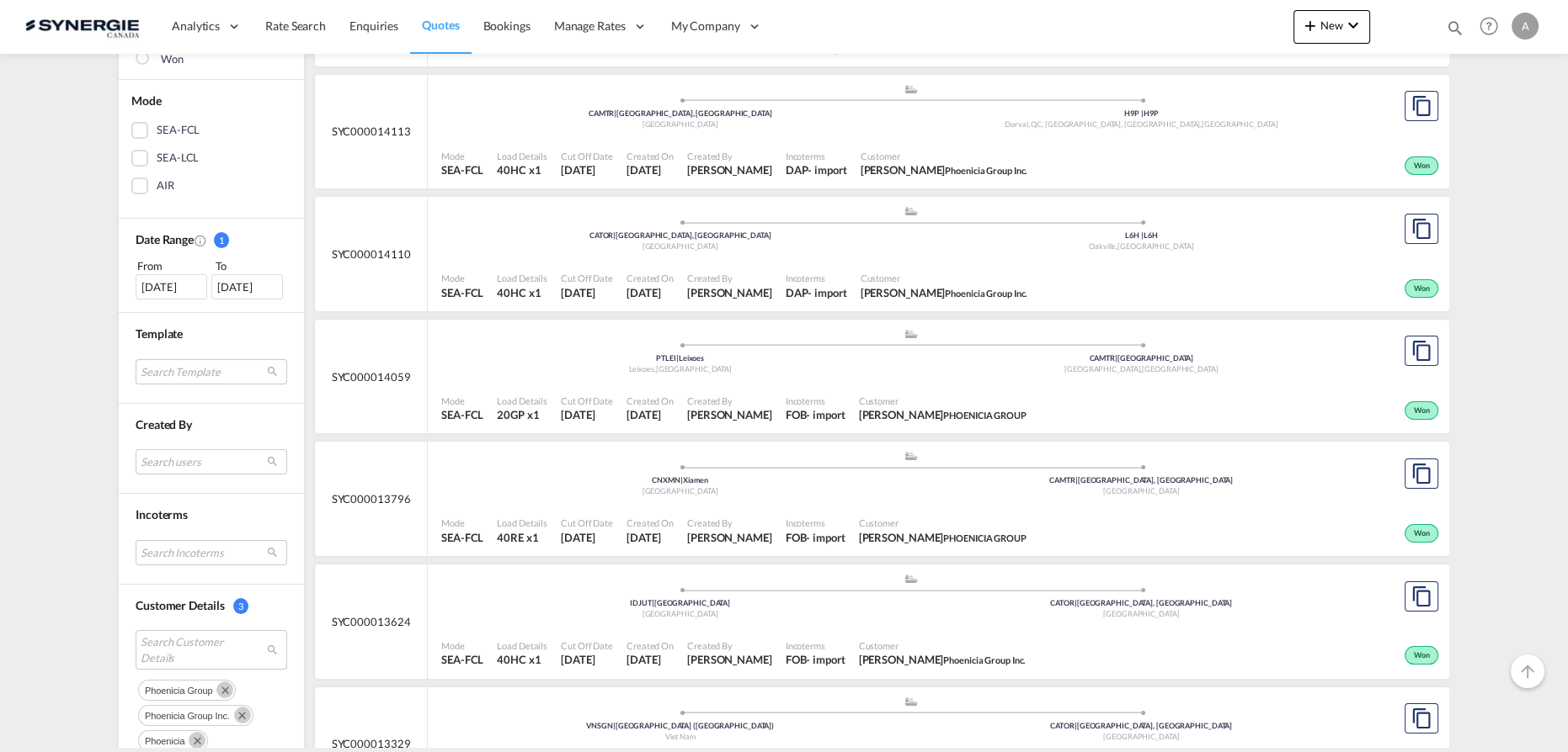
scroll to position [0, 0]
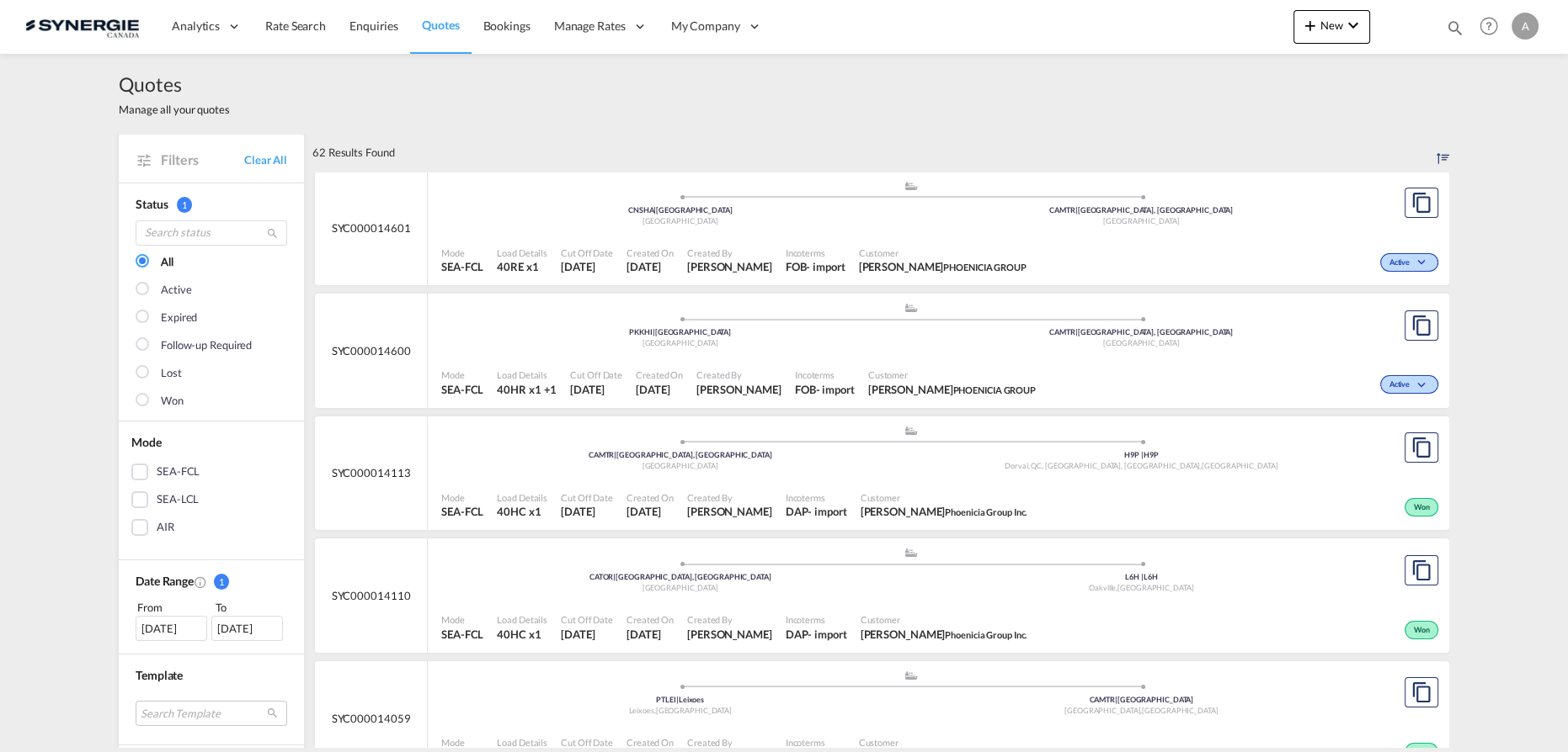
click at [720, 242] on div "Created By Adriana Groposila" at bounding box center [729, 260] width 99 height 42
click at [891, 240] on div "Customer Sahil Chadha PHOENICIA GROUP" at bounding box center [942, 260] width 181 height 42
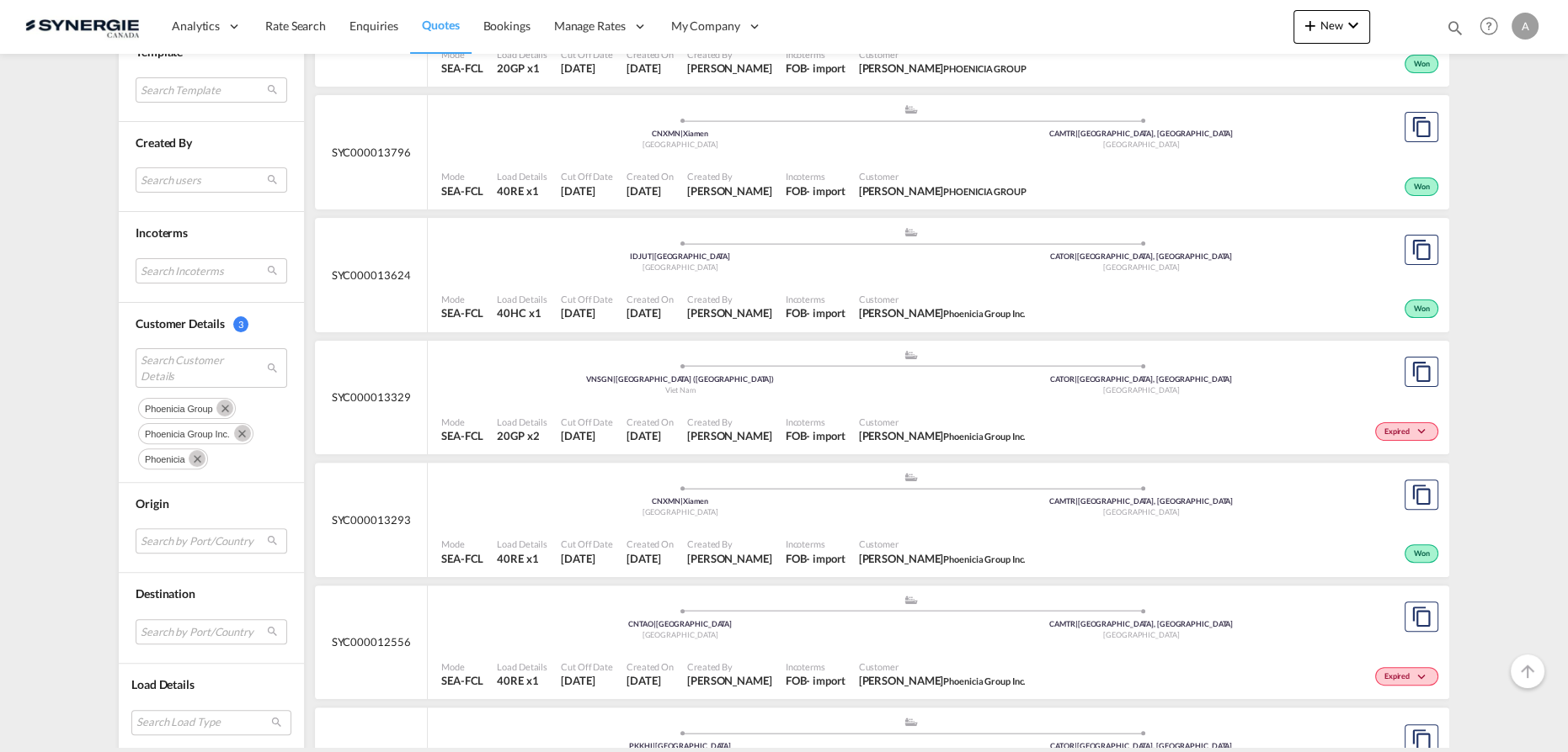
click at [226, 406] on md-icon "Remove" at bounding box center [225, 408] width 17 height 17
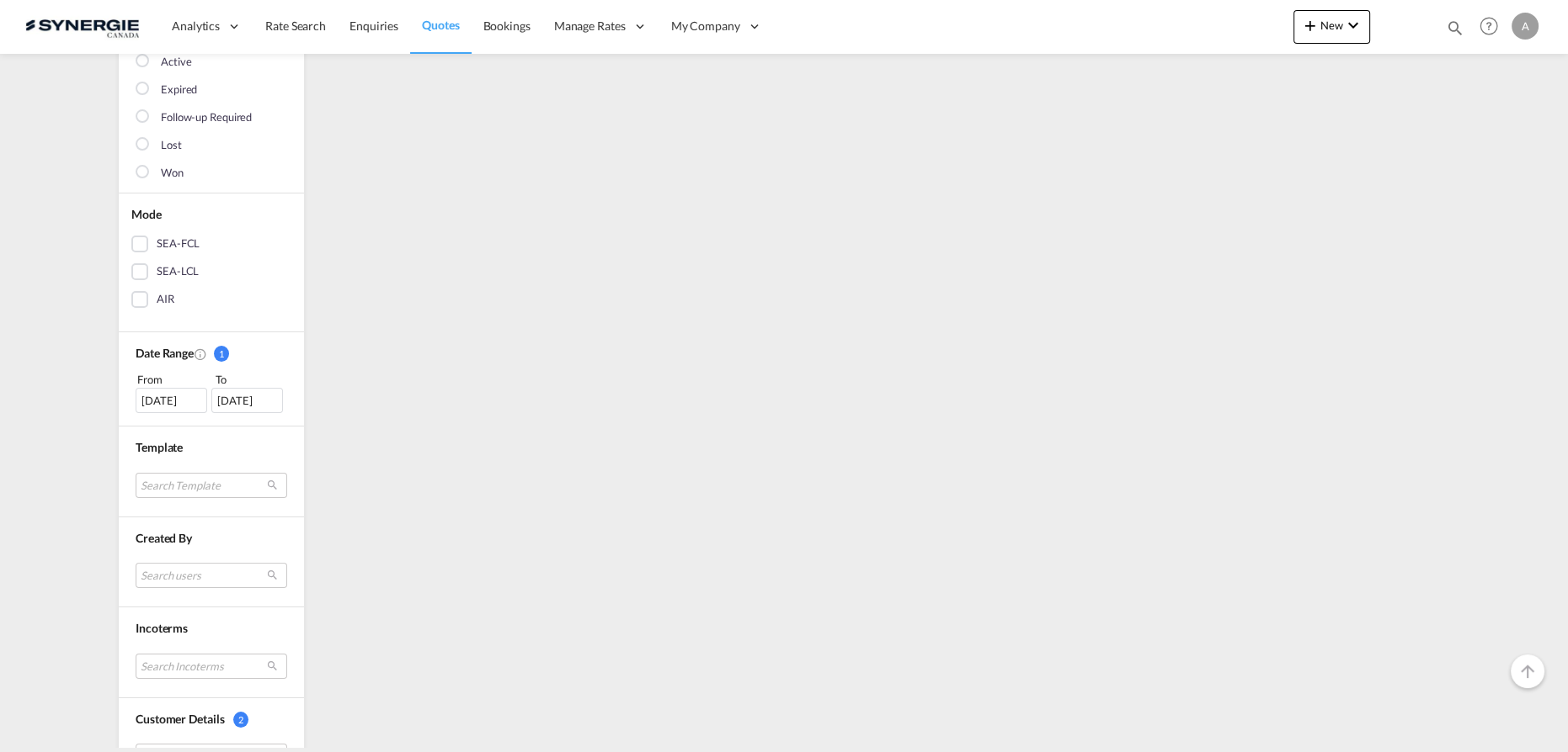
scroll to position [534, 0]
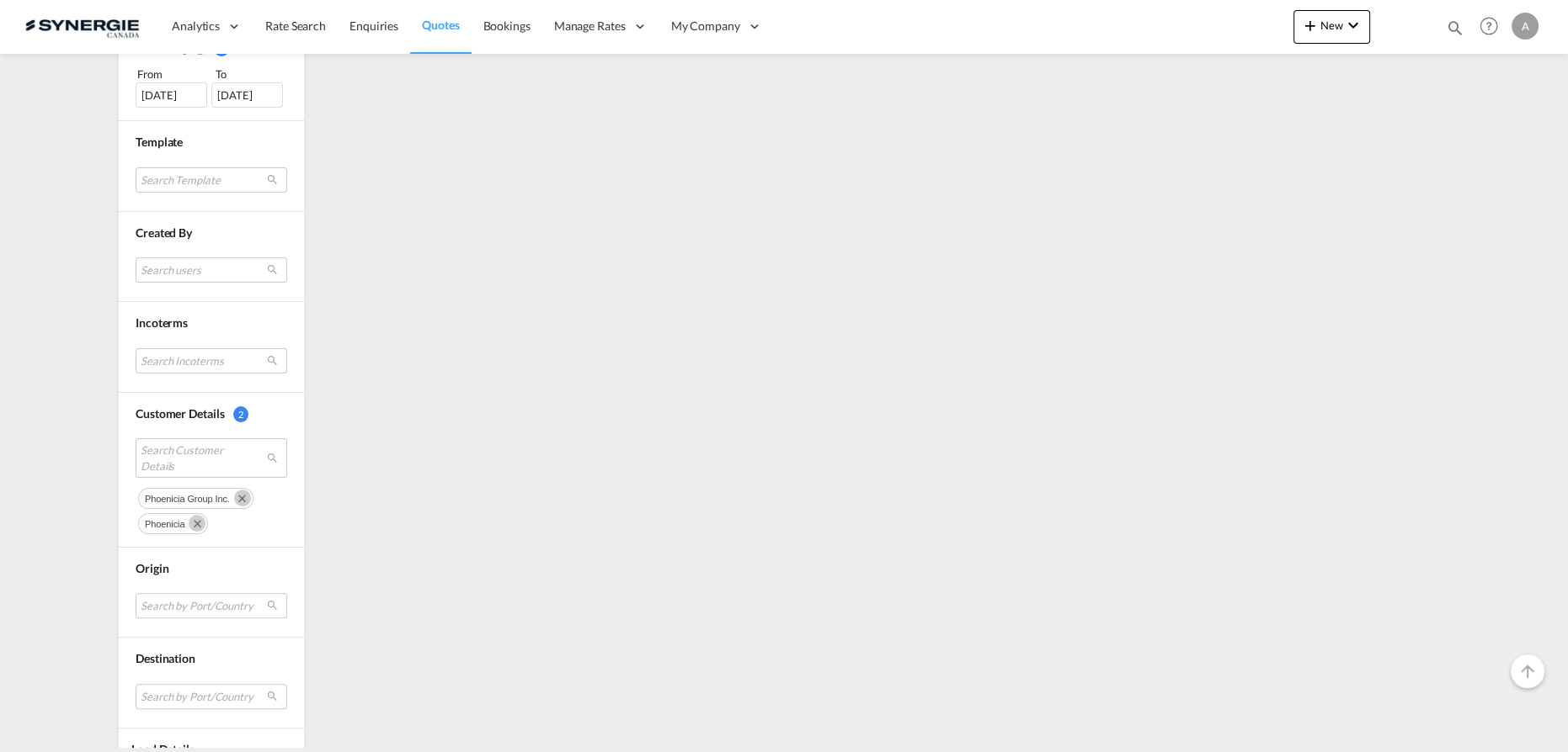
click at [235, 493] on md-icon "Remove" at bounding box center [242, 498] width 17 height 17
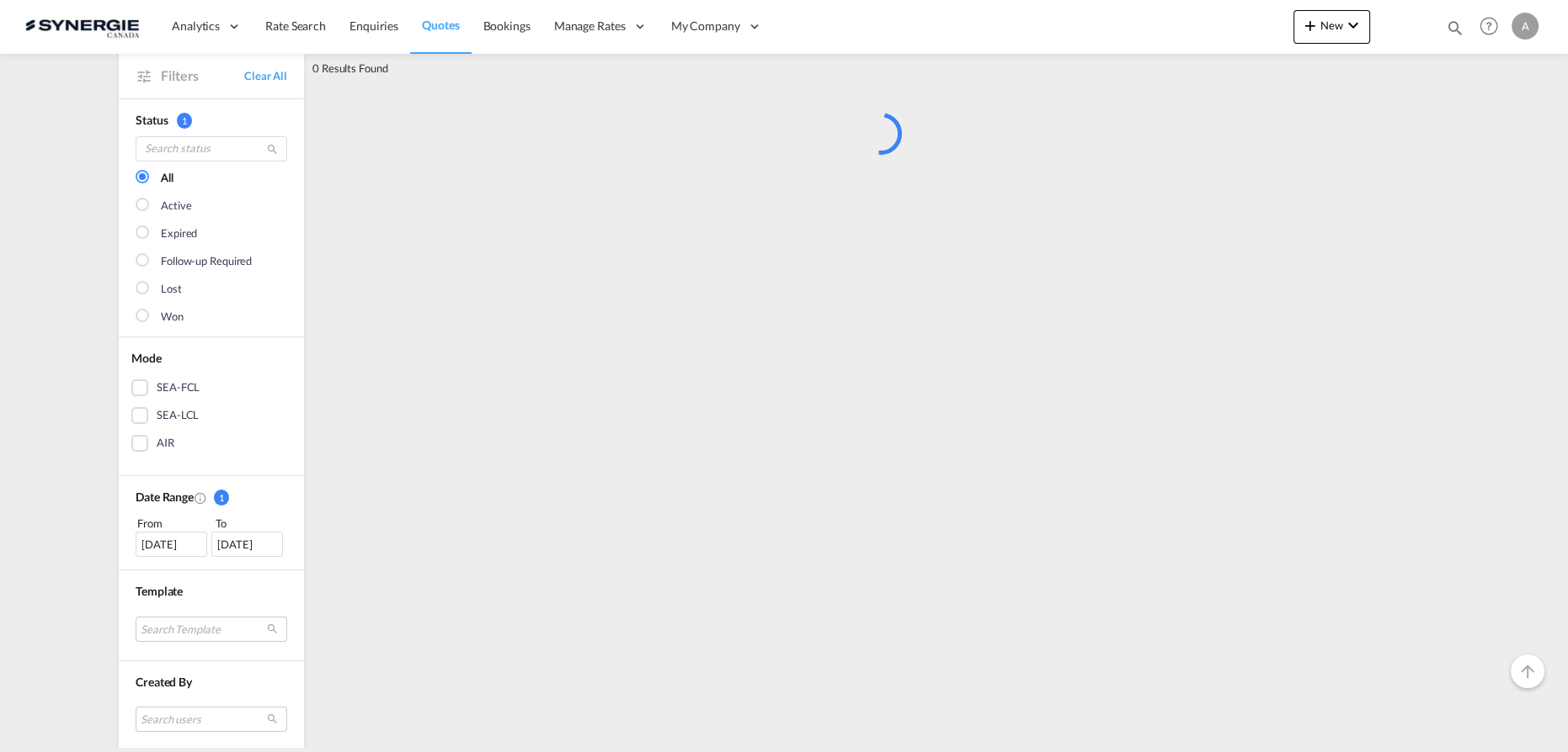
scroll to position [0, 0]
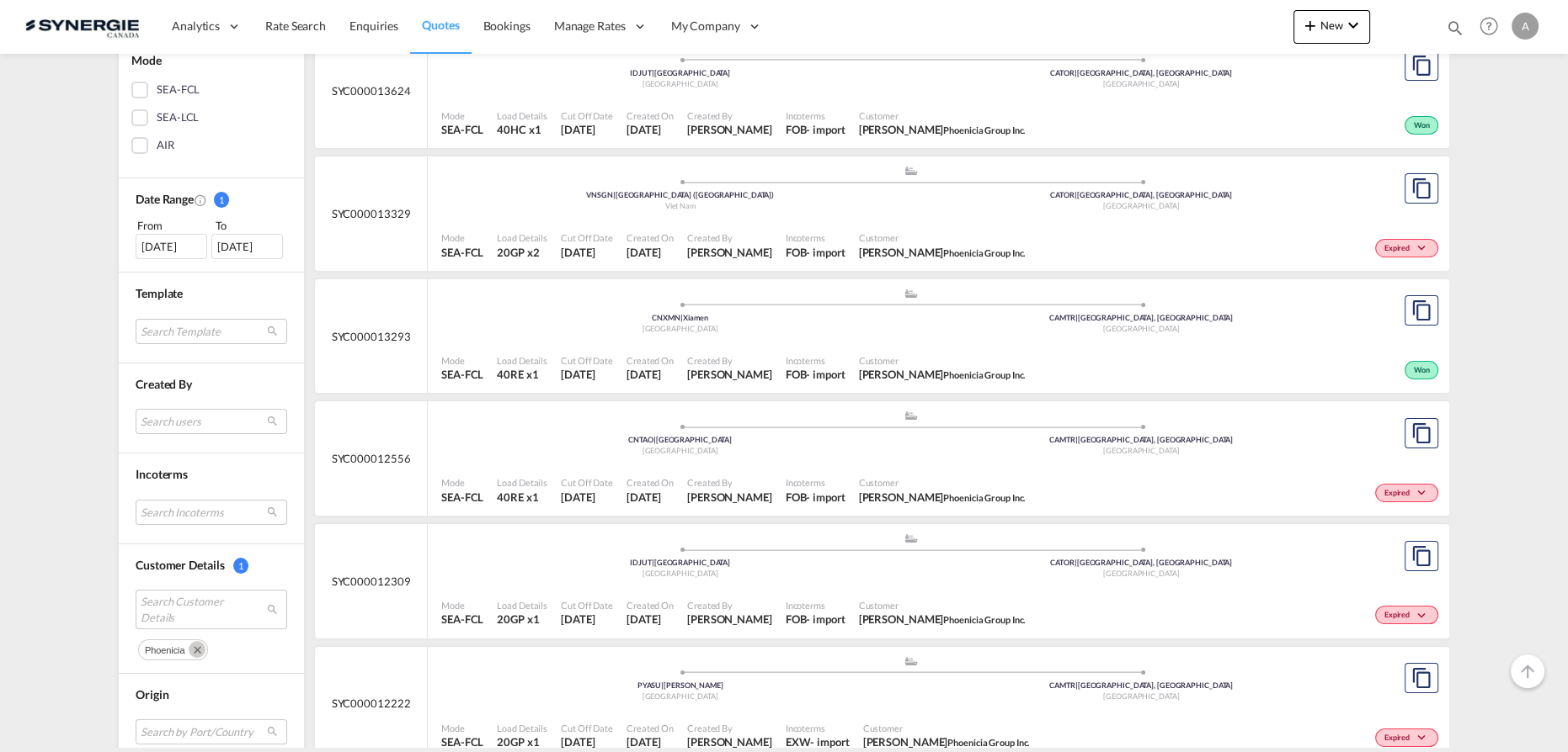
click at [192, 645] on md-icon "Remove" at bounding box center [197, 650] width 17 height 17
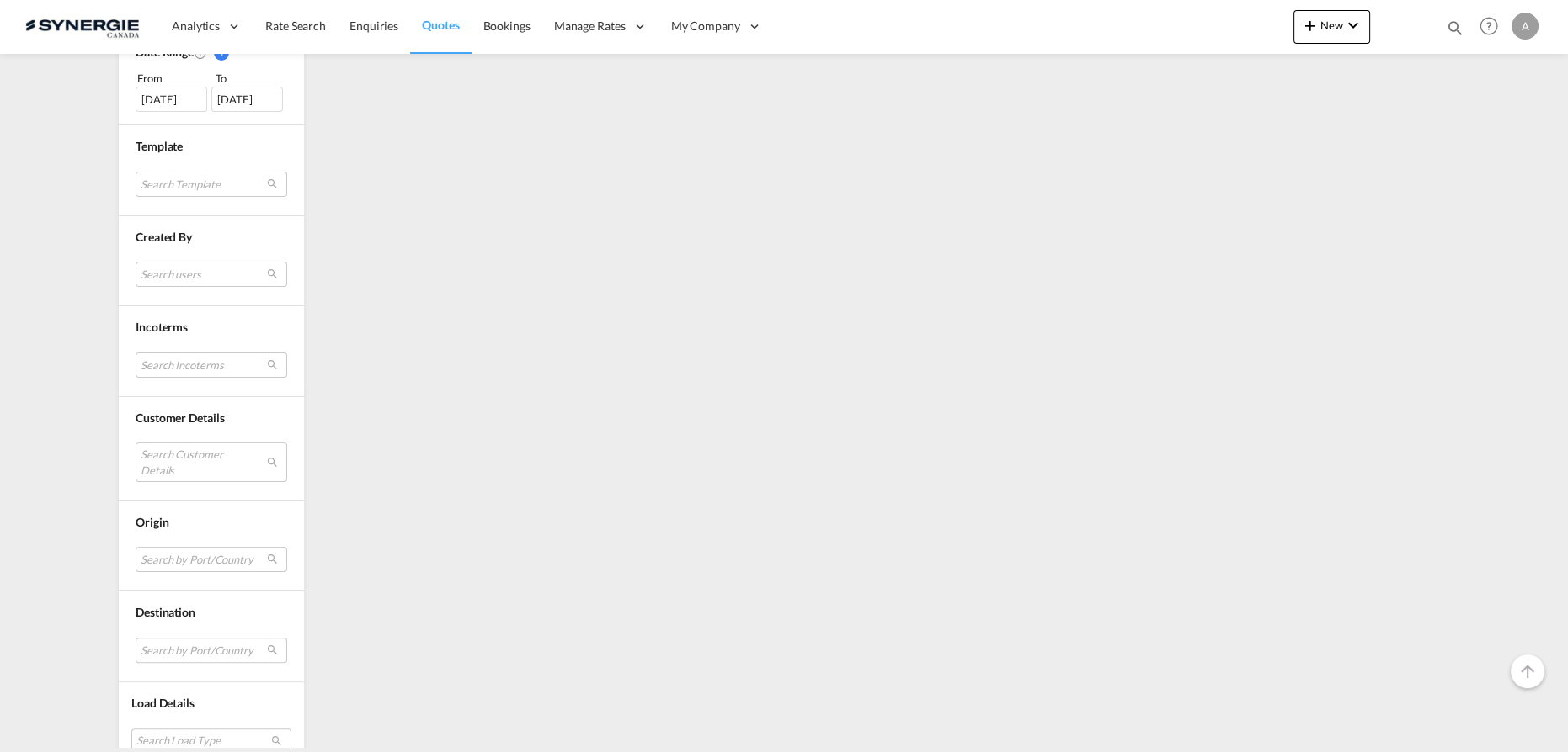
scroll to position [547, 0]
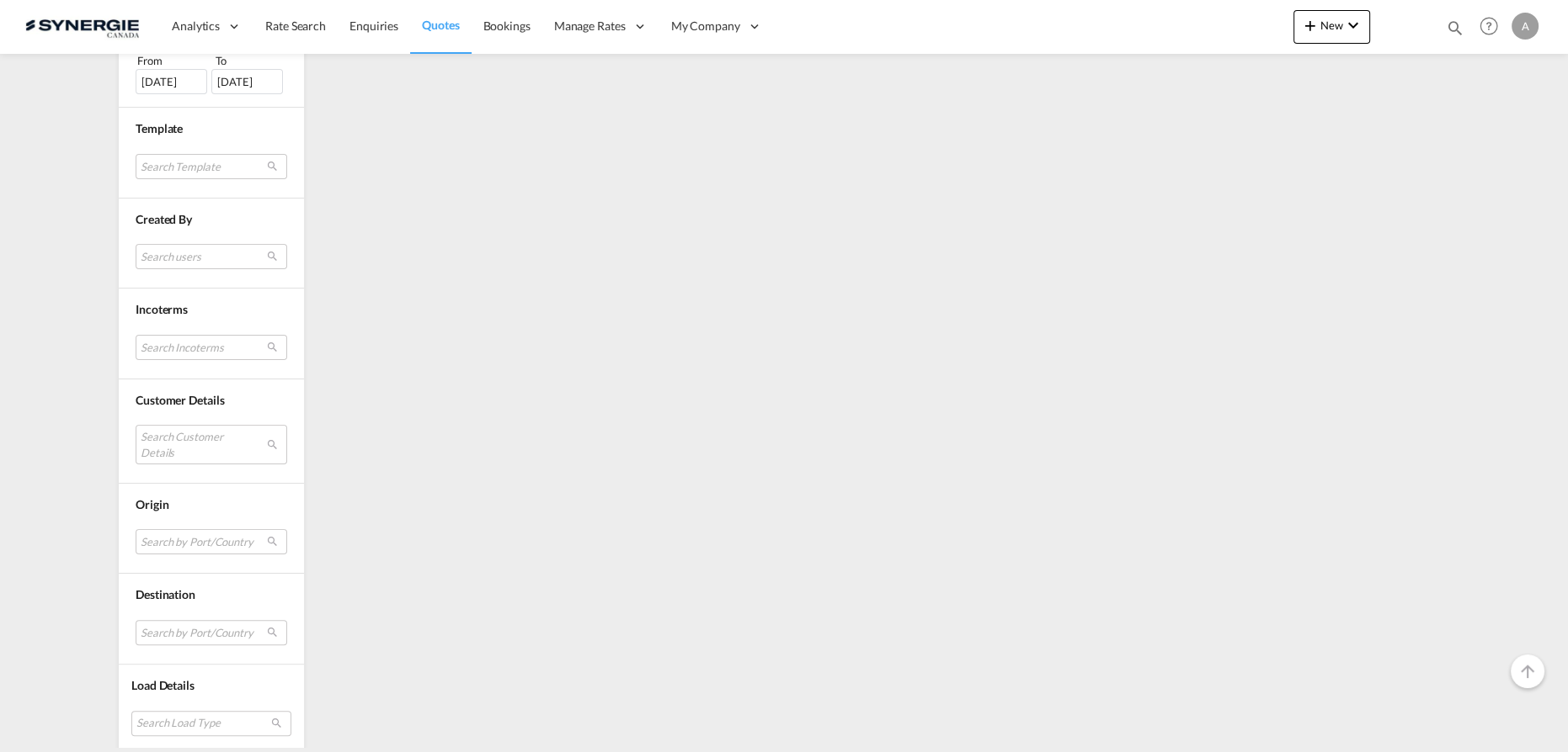
click at [182, 438] on md-select "Search Customer Details" at bounding box center [211, 444] width 152 height 38
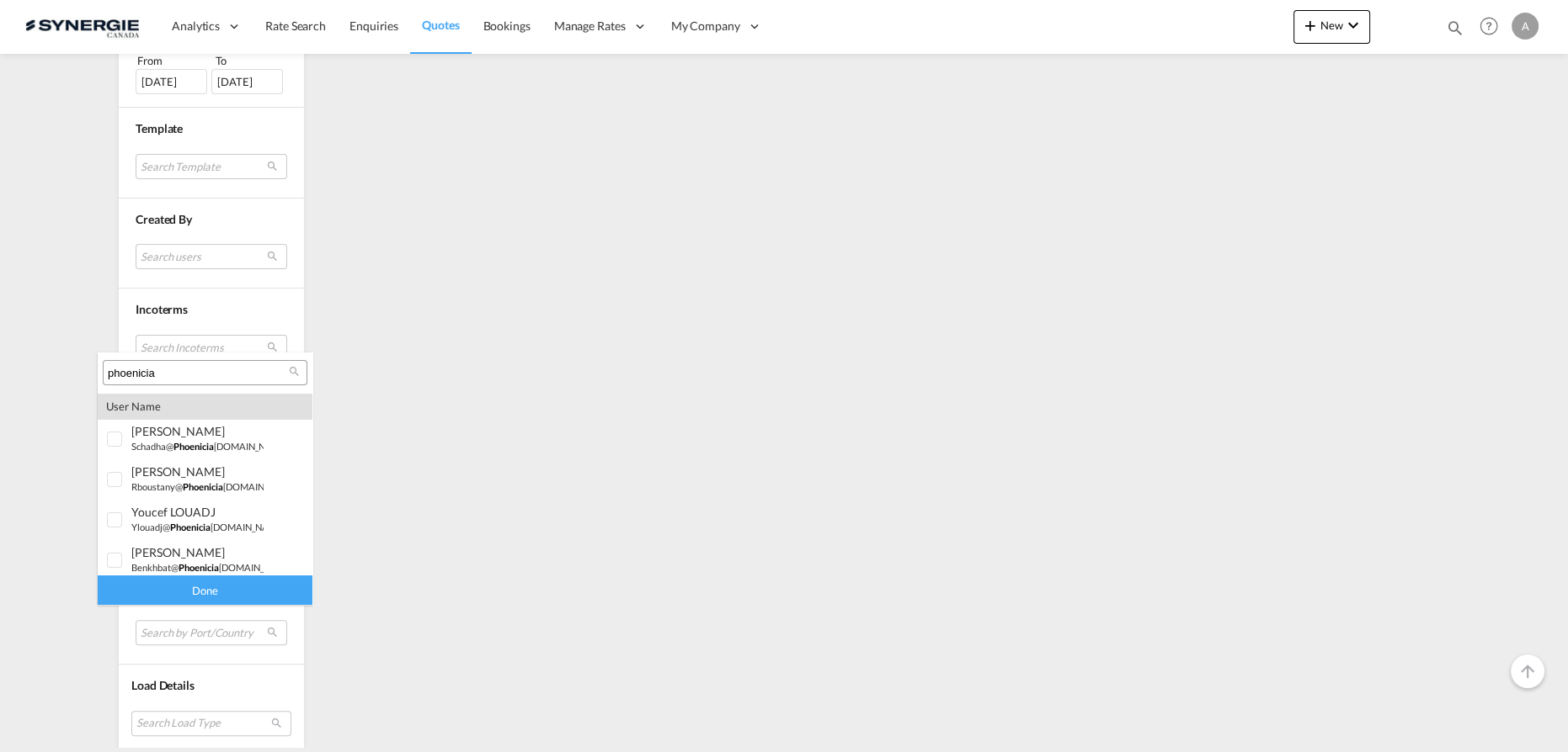
click at [204, 366] on input "phoenicia" at bounding box center [198, 373] width 181 height 15
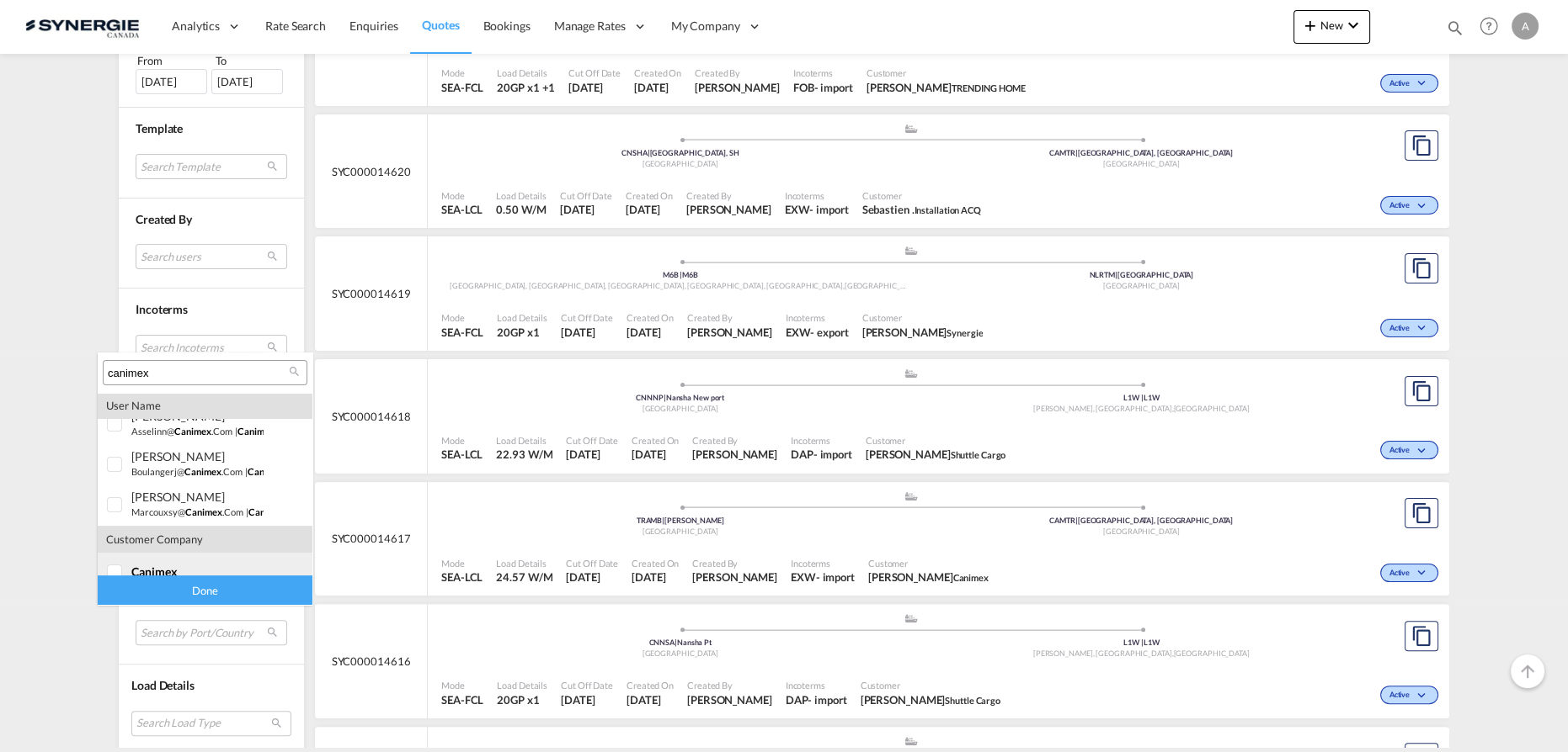
scroll to position [356, 0]
type input "canimex"
click at [123, 553] on div at bounding box center [115, 555] width 17 height 17
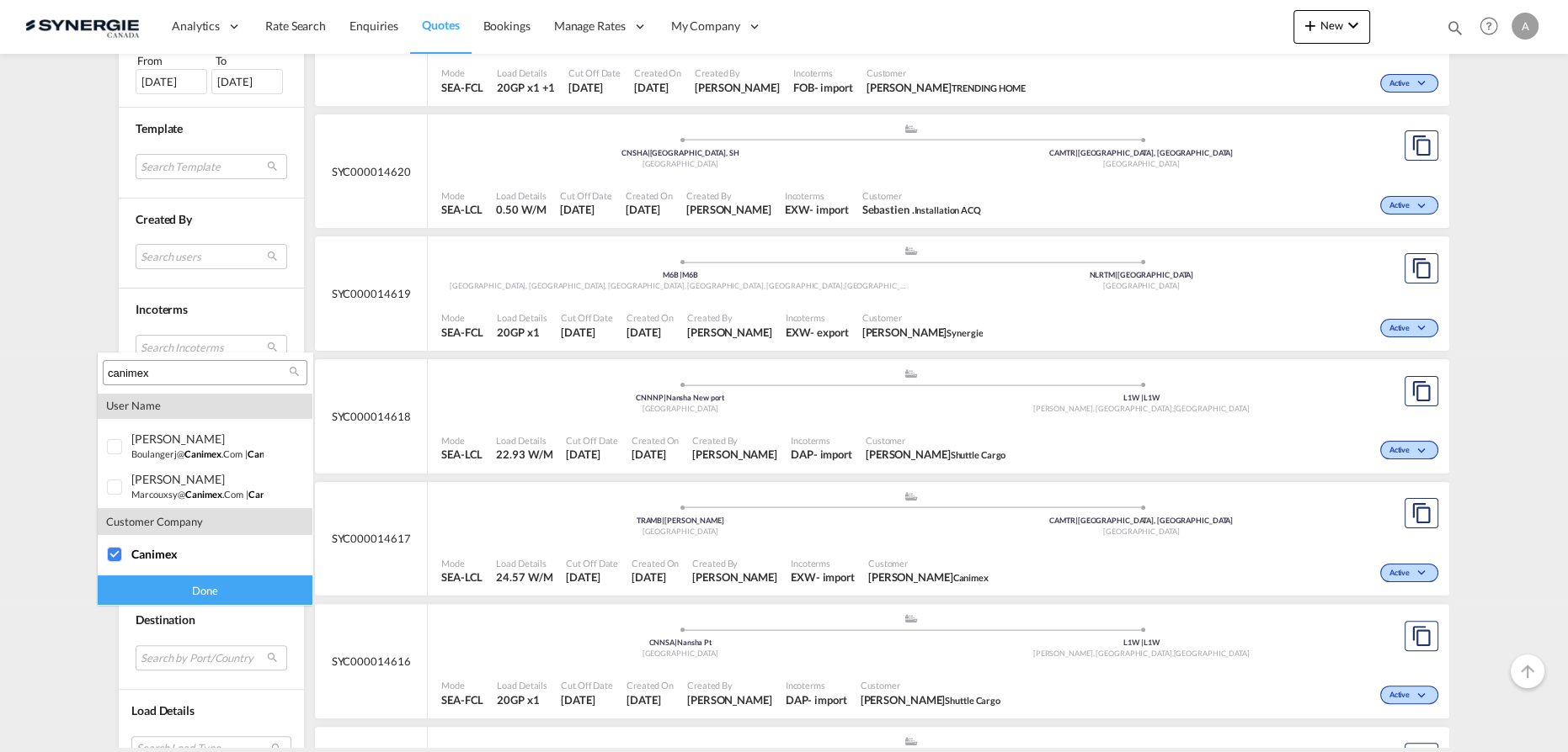
click at [135, 591] on div "Done" at bounding box center [205, 590] width 215 height 29
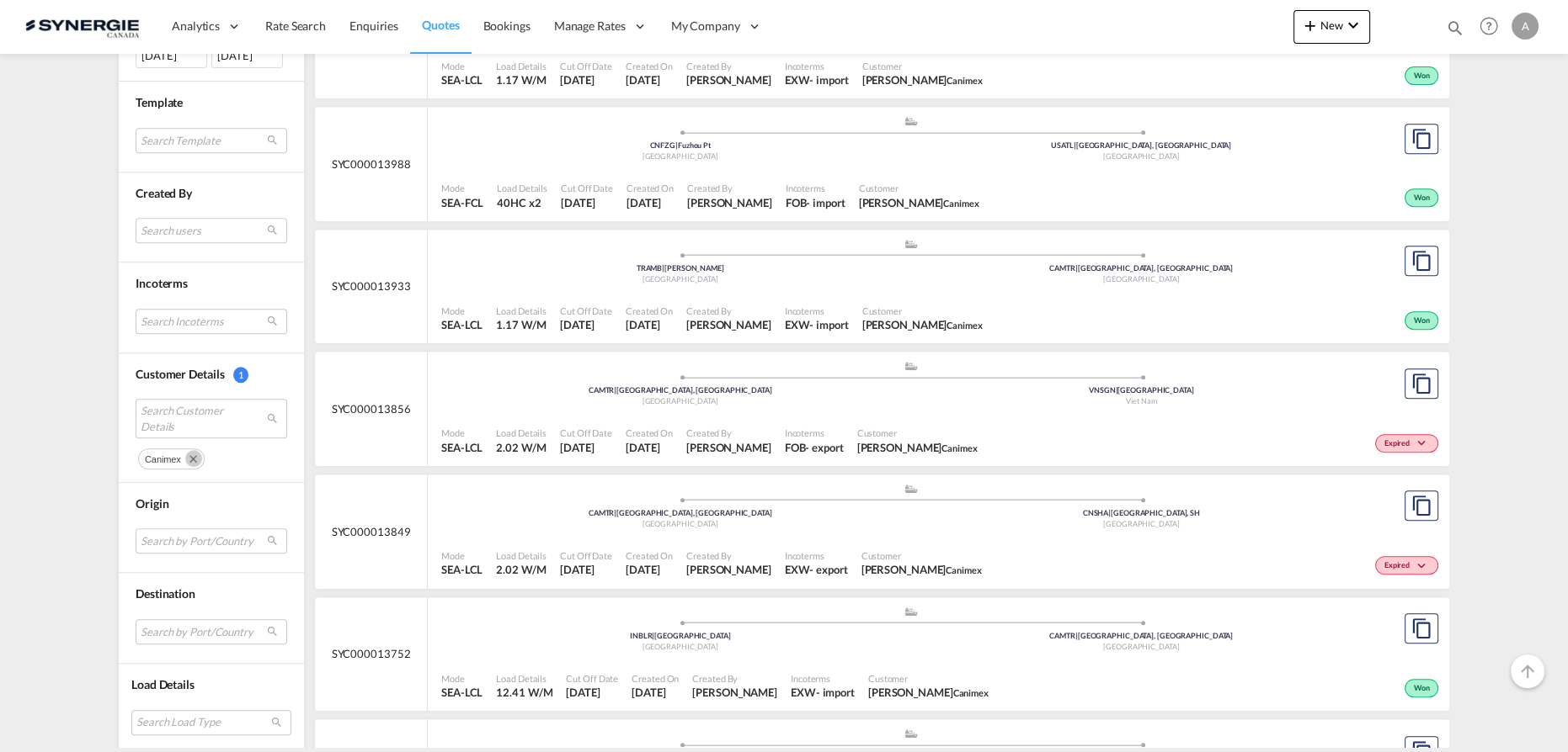
scroll to position [1070, 0]
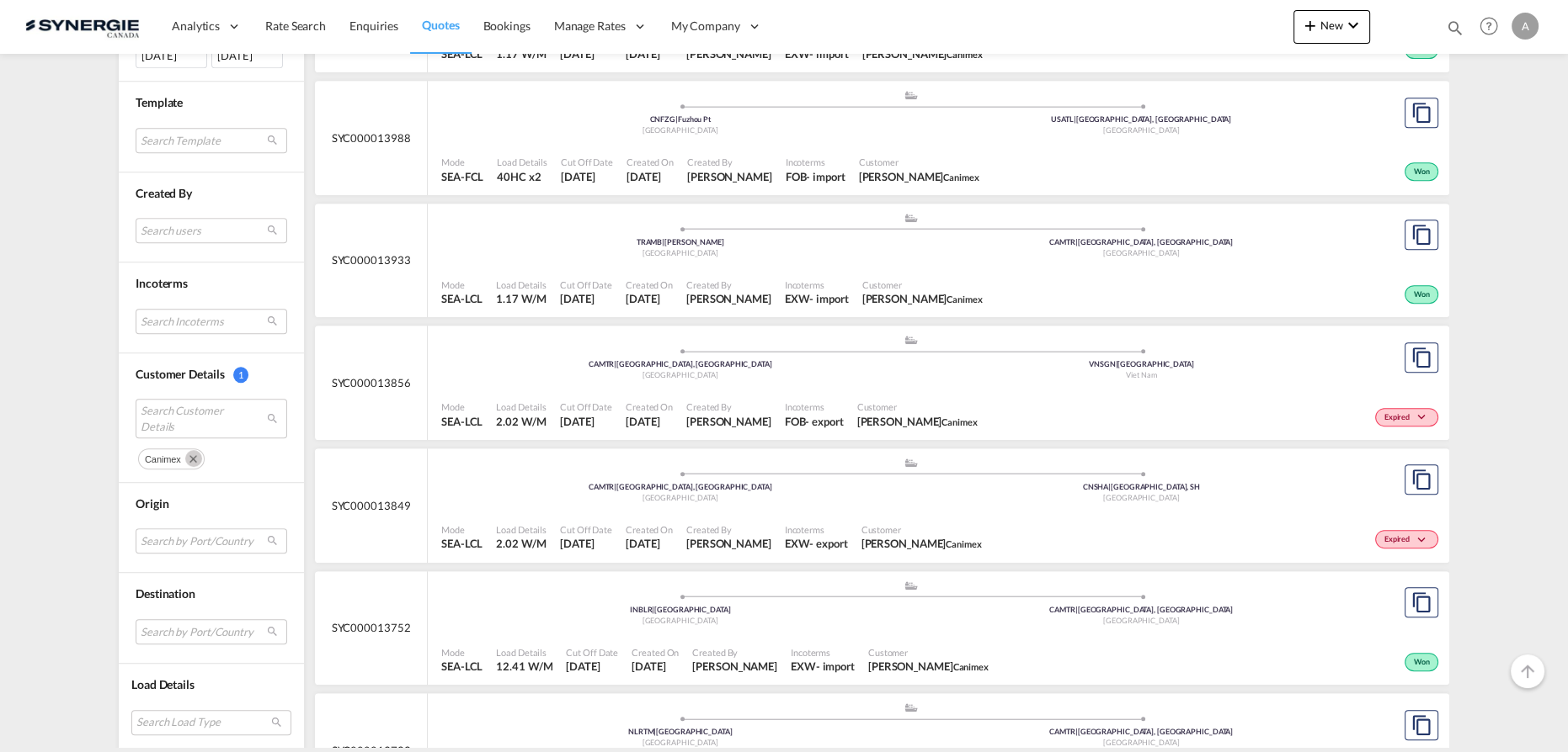
click at [733, 144] on div "Mode SEA-FCL Load Details 40HC x2 Cut Off Date 11 Aug 2025 Created On 11 Aug 20…" at bounding box center [939, 169] width 1022 height 51
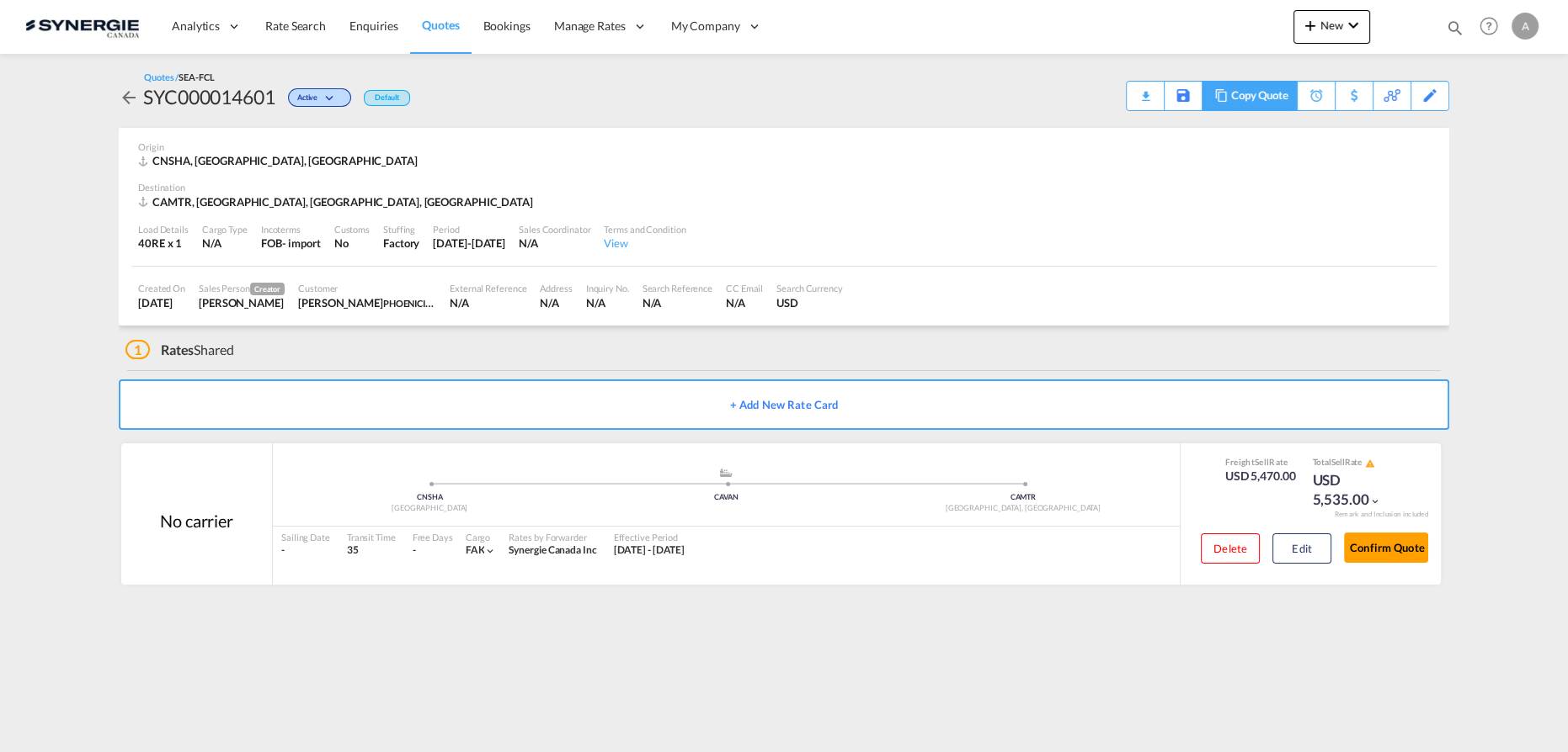
click at [1273, 100] on div "Copy Quote" at bounding box center [1260, 96] width 57 height 29
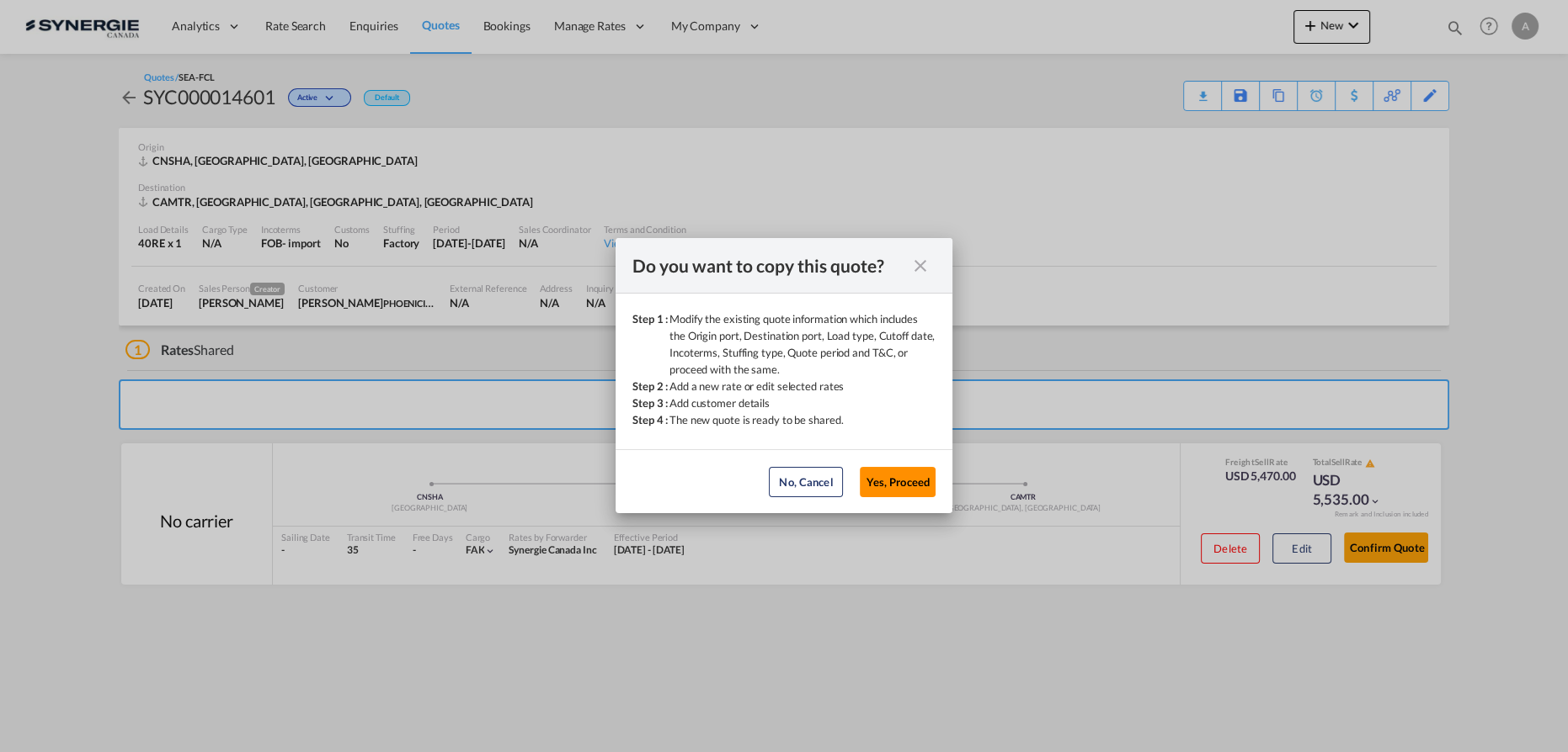
click at [894, 479] on button "Yes, Proceed" at bounding box center [897, 482] width 76 height 30
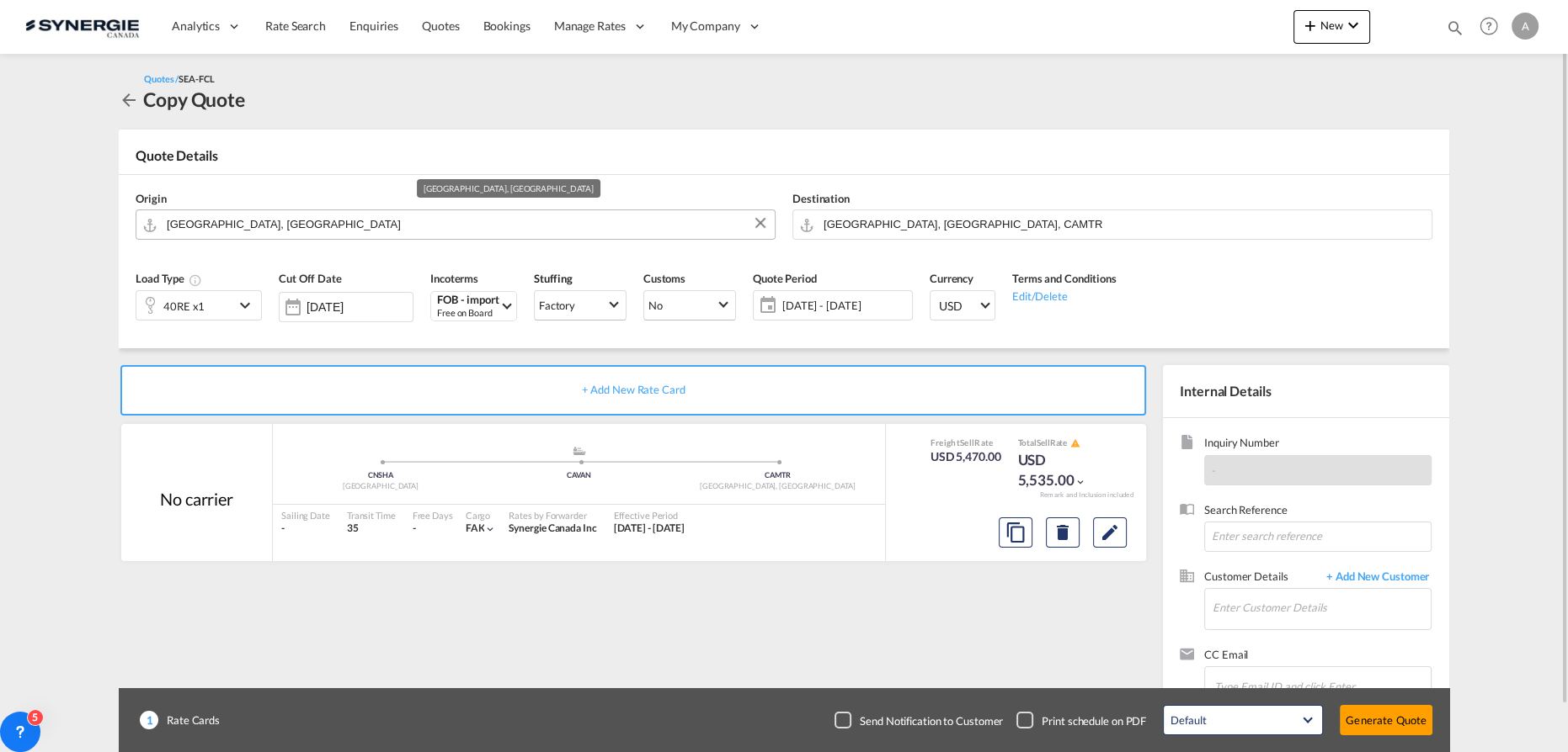
click at [294, 226] on input "[GEOGRAPHIC_DATA], [GEOGRAPHIC_DATA]" at bounding box center [466, 224] width 599 height 29
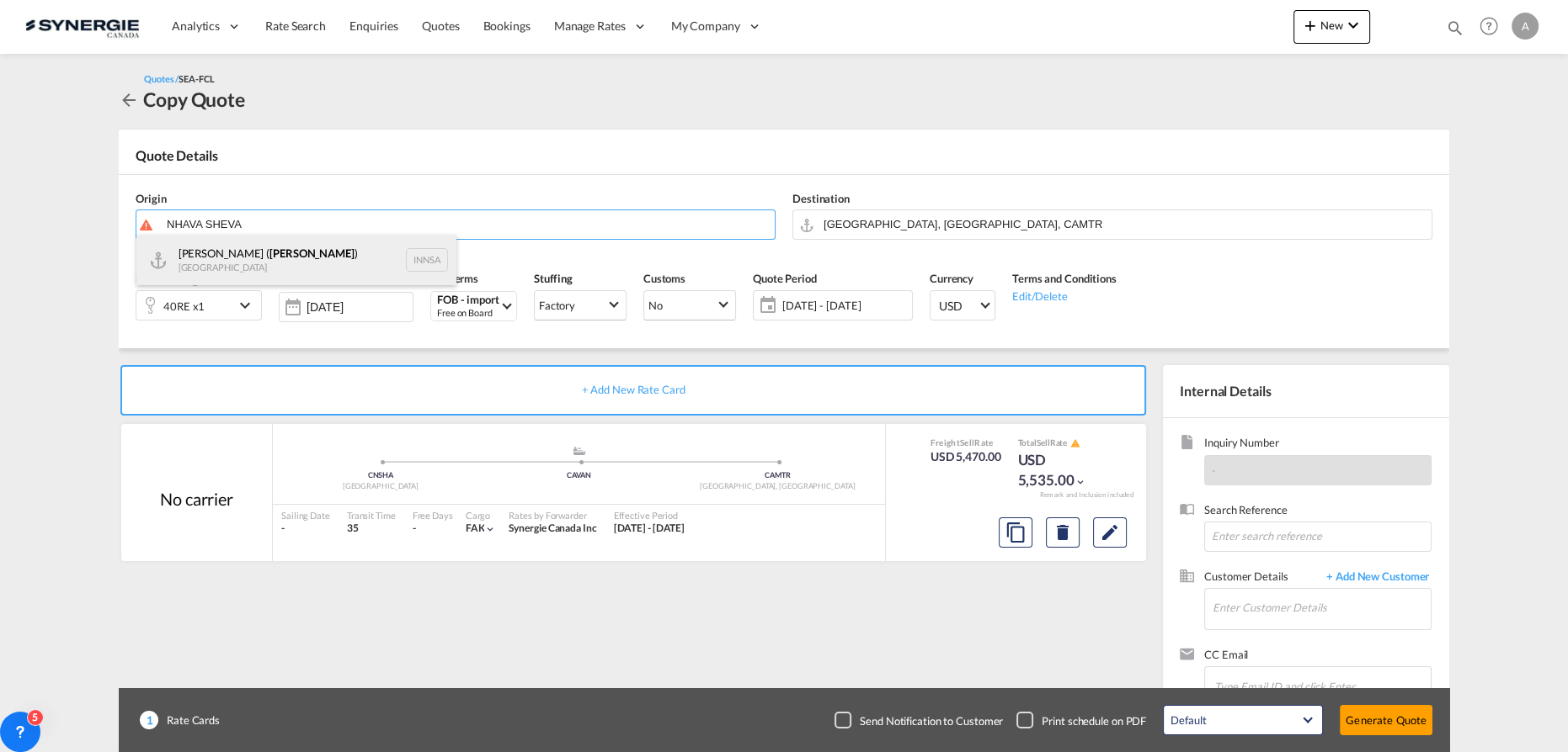
click at [218, 267] on div "[PERSON_NAME] ( [PERSON_NAME] ) [GEOGRAPHIC_DATA] INNSA" at bounding box center [296, 260] width 320 height 51
type input "[PERSON_NAME] ([PERSON_NAME]), [GEOGRAPHIC_DATA]"
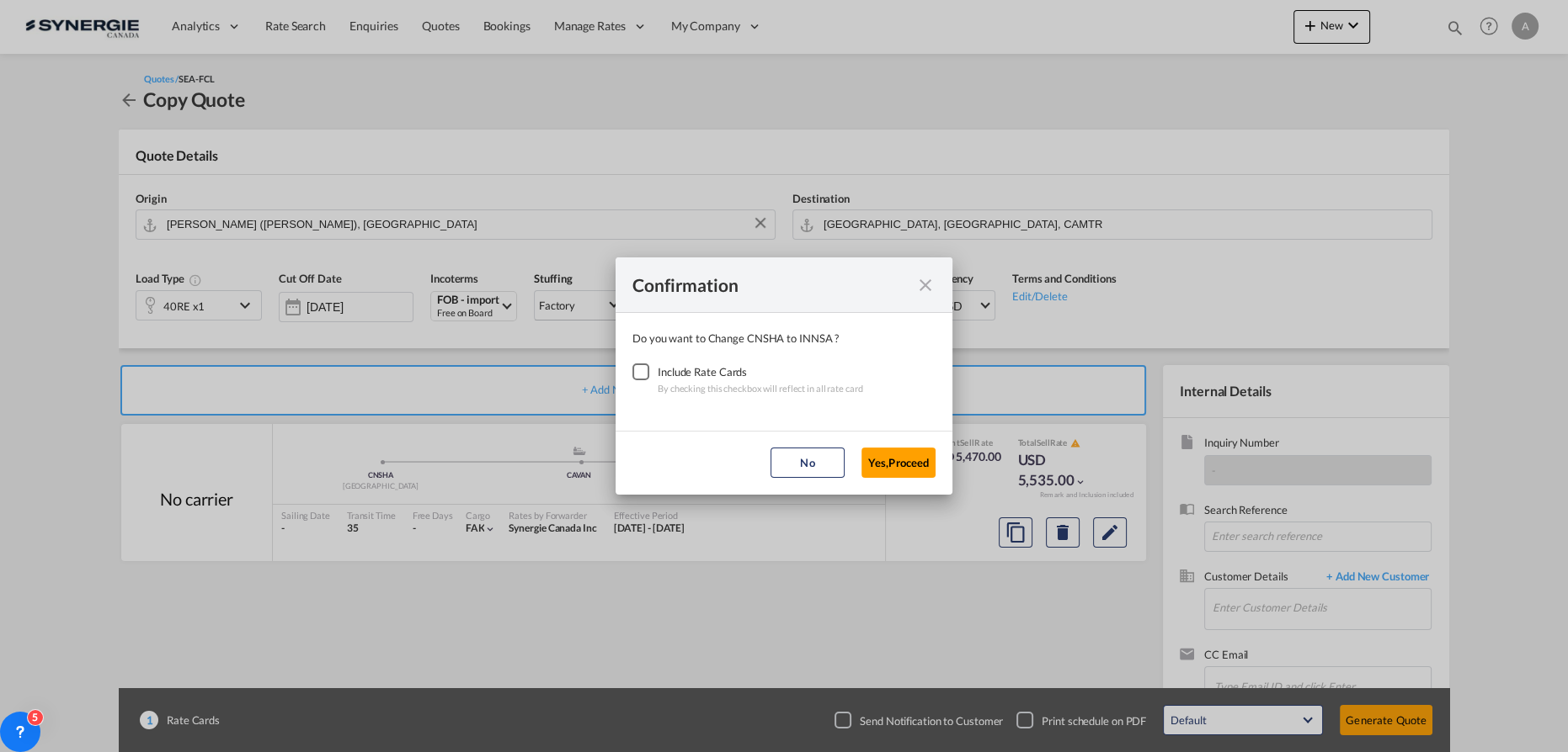
click at [633, 379] on div "Checkbox No Ink" at bounding box center [640, 372] width 17 height 17
click at [930, 466] on button "Yes,Proceed" at bounding box center [898, 462] width 74 height 30
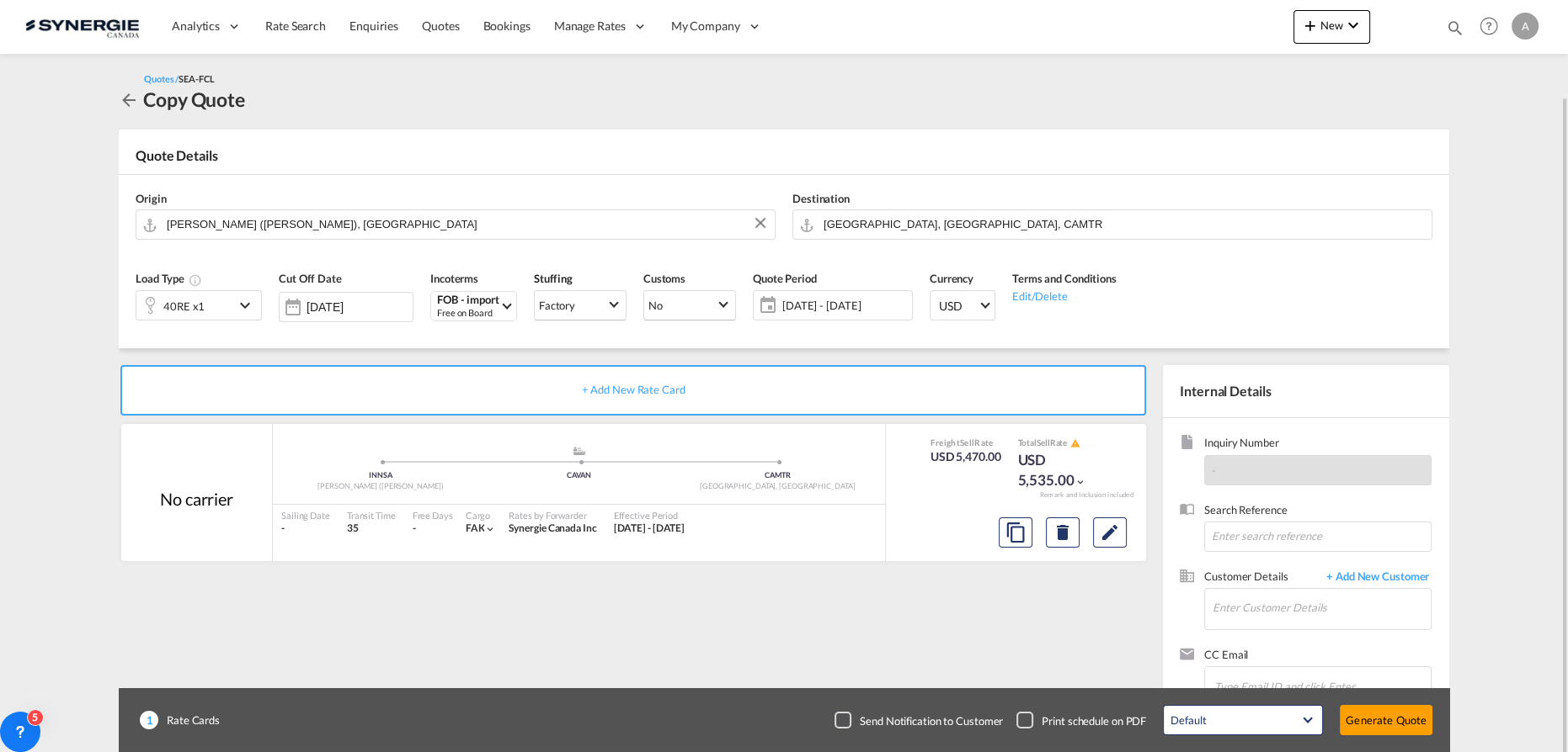
scroll to position [49, 0]
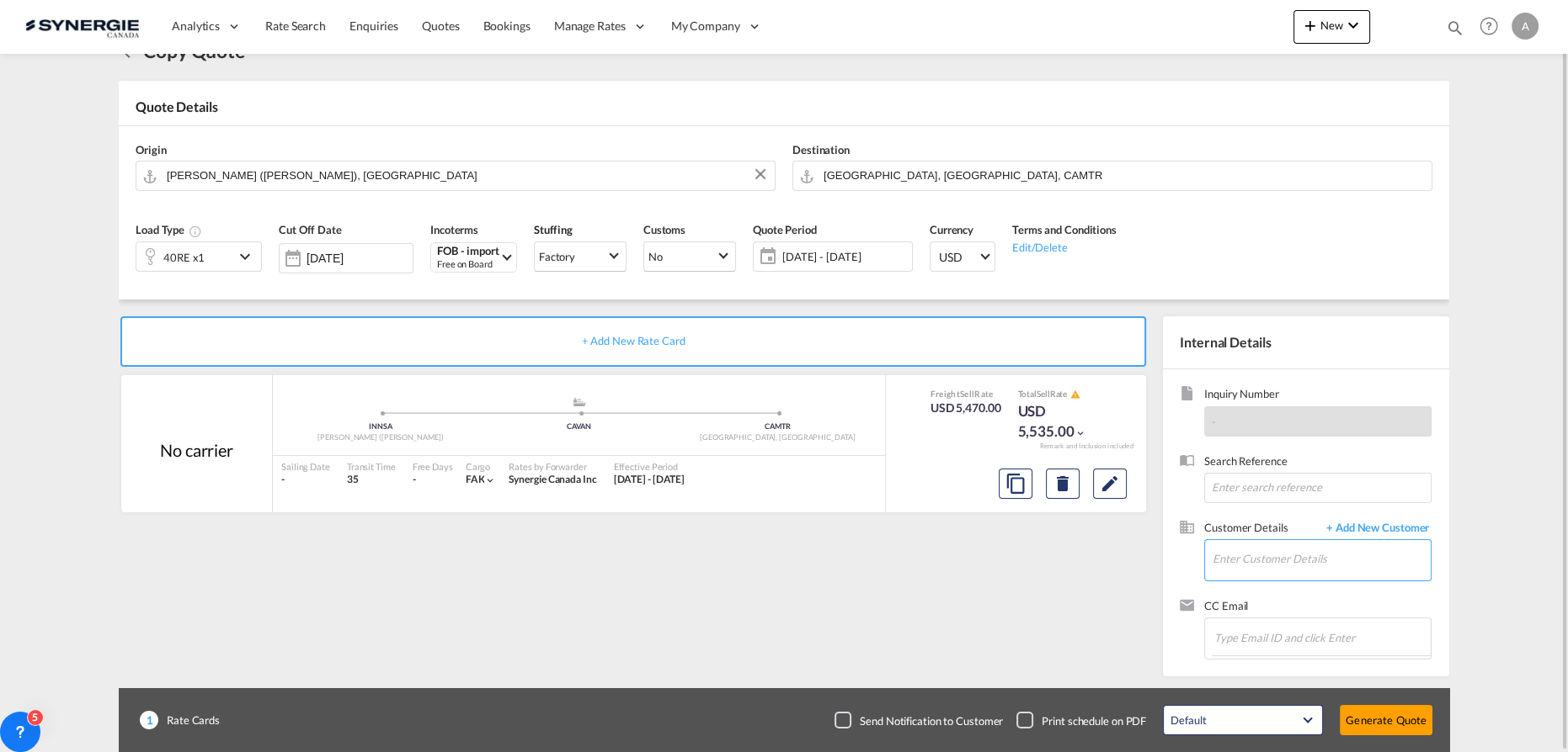
click at [1270, 558] on input "Enter Customer Details" at bounding box center [1321, 559] width 218 height 38
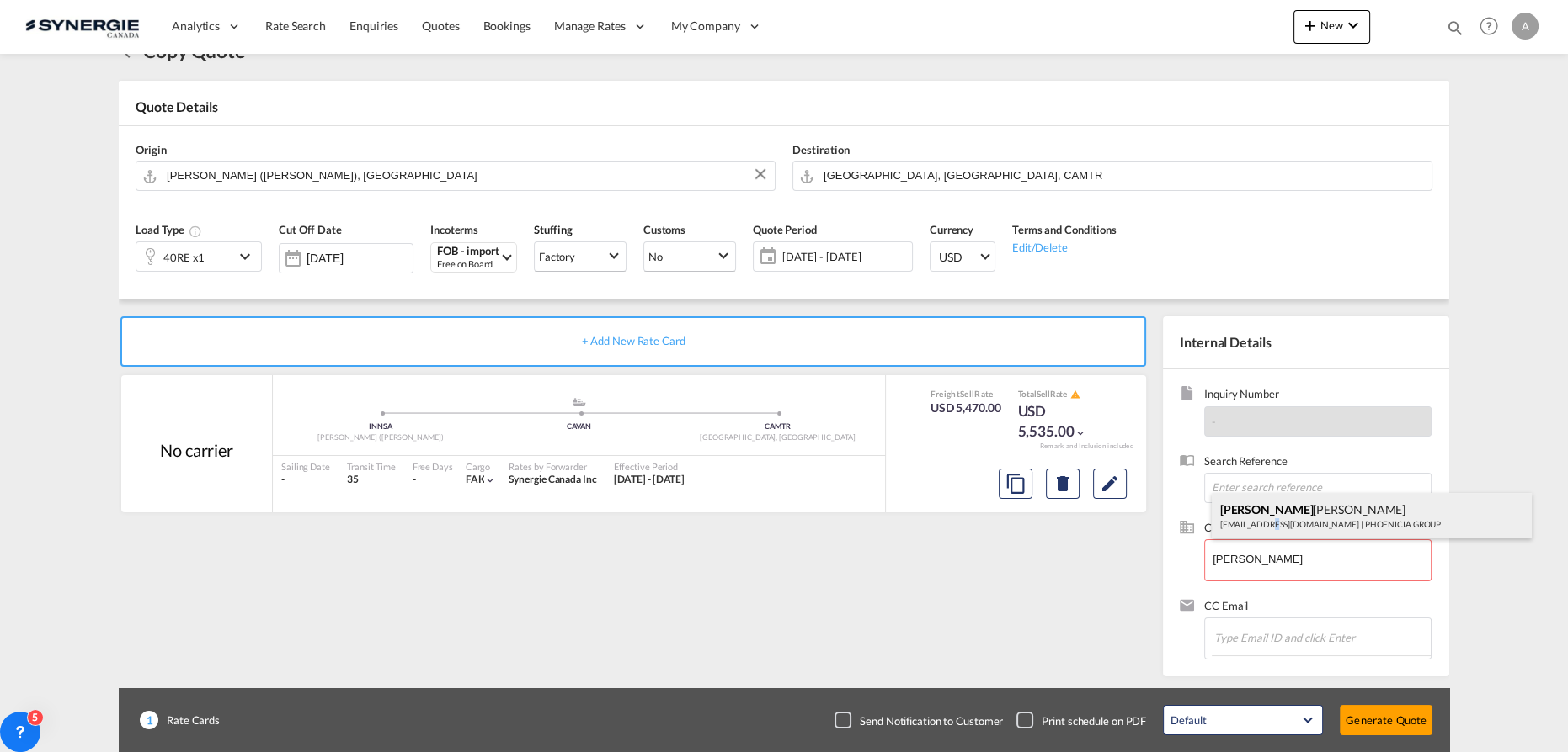
drag, startPoint x: 1270, startPoint y: 523, endPoint x: 1282, endPoint y: 527, distance: 12.6
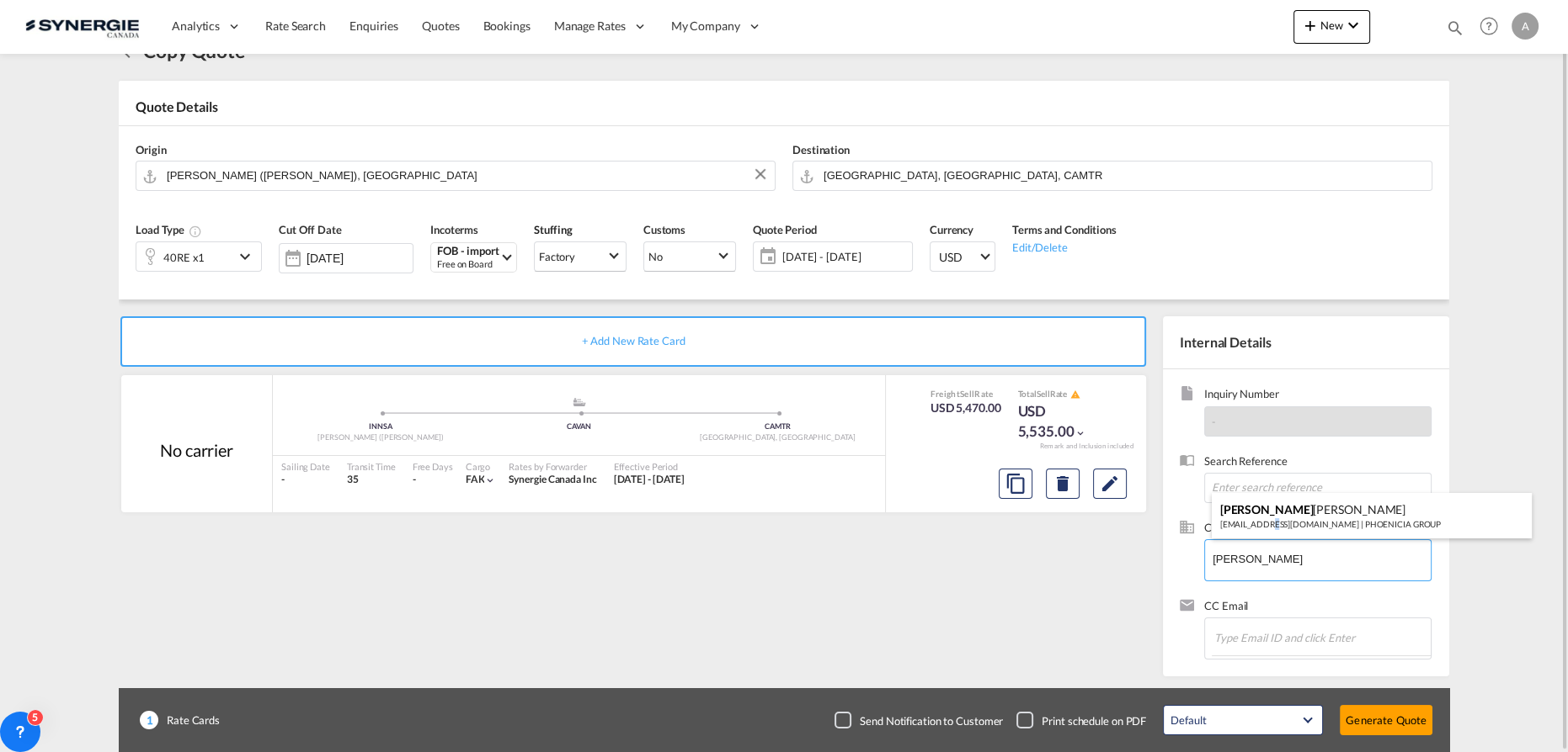
click at [1273, 524] on div "[PERSON_NAME] [PERSON_NAME][EMAIL_ADDRESS][DOMAIN_NAME] | PHOENICIA GROUP" at bounding box center [1371, 515] width 320 height 45
type input "PHOENICIA GROUP, [PERSON_NAME], [EMAIL_ADDRESS][DOMAIN_NAME]"
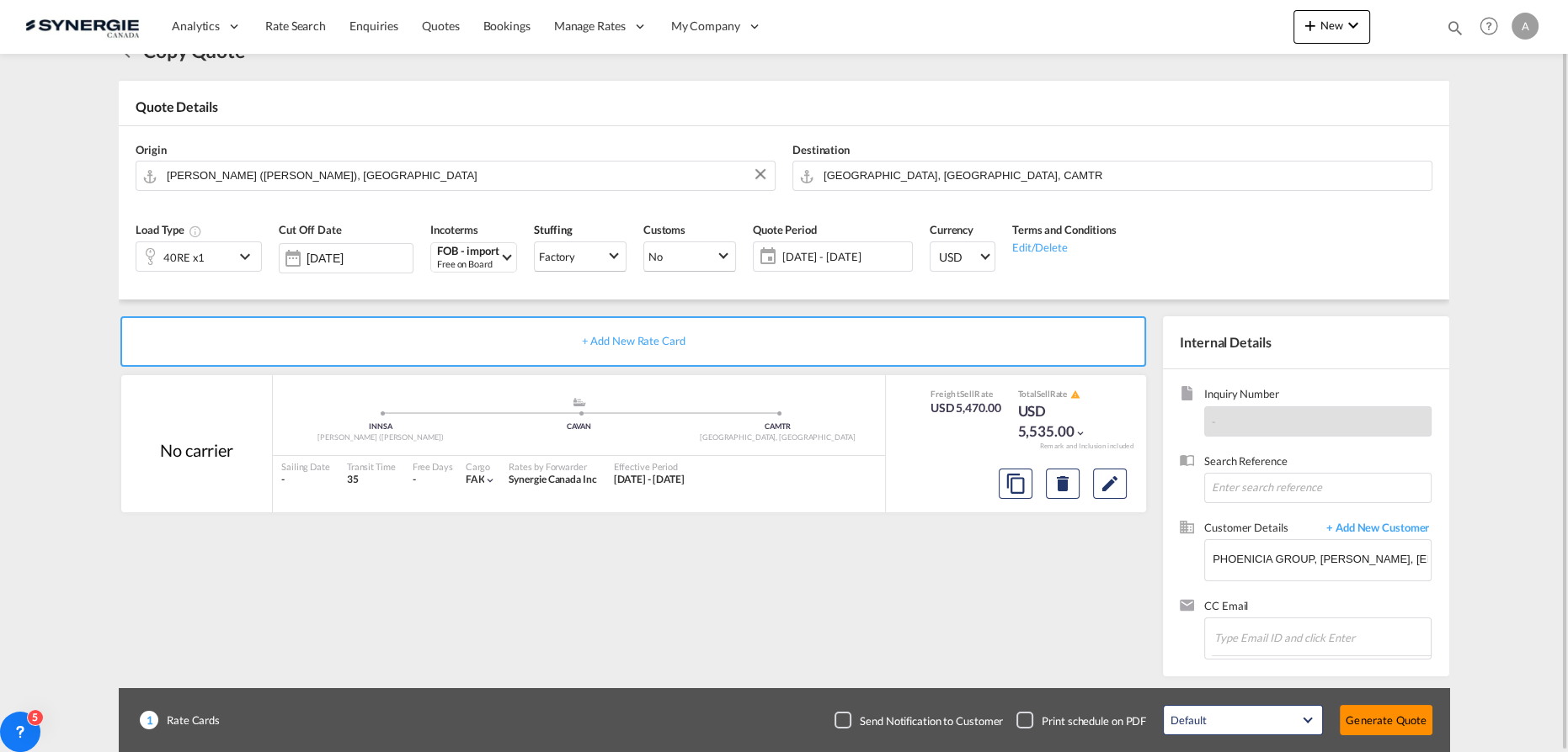
click at [1400, 711] on button "Generate Quote" at bounding box center [1386, 720] width 93 height 30
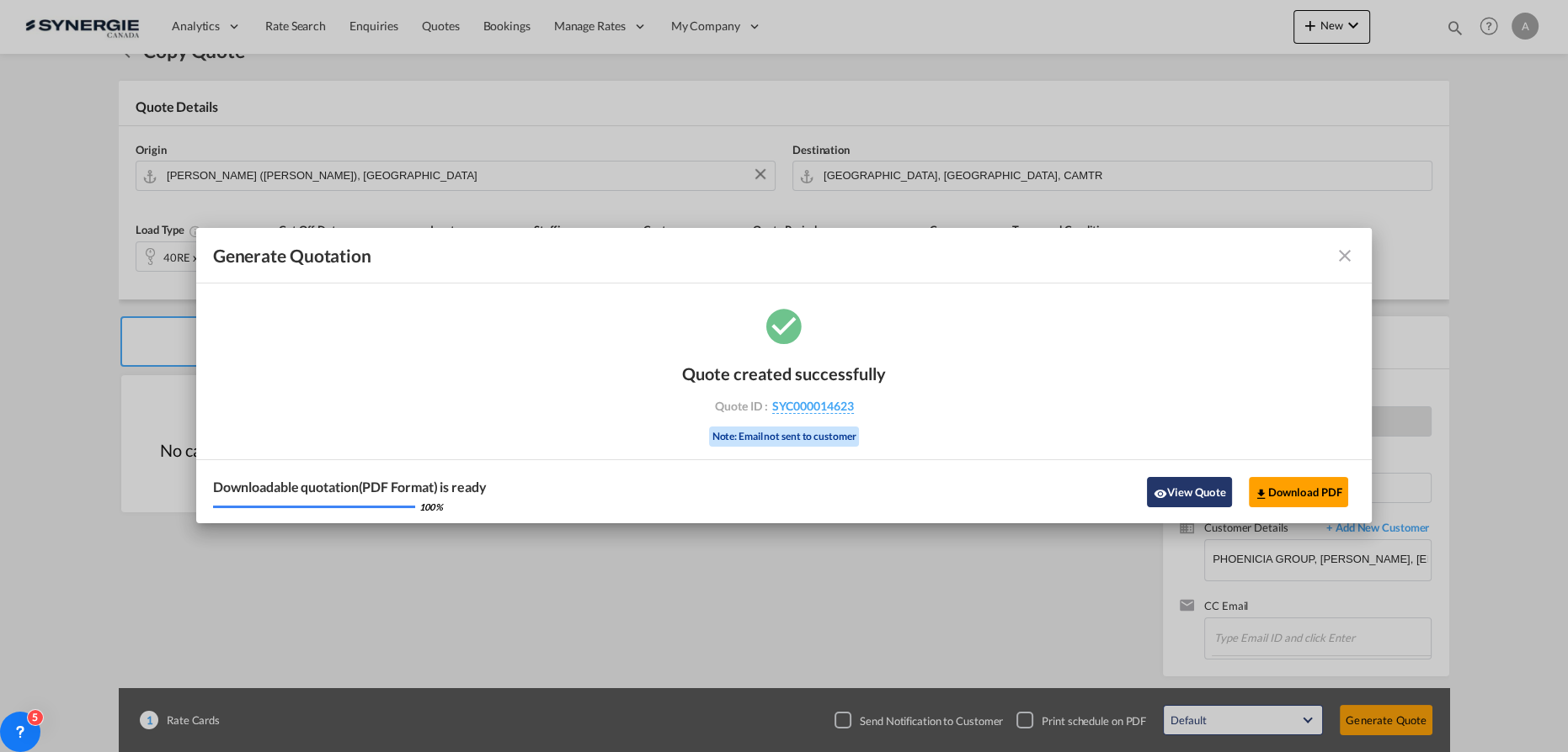
drag, startPoint x: 1186, startPoint y: 493, endPoint x: 1535, endPoint y: 326, distance: 386.9
click at [1186, 493] on button "View Quote" at bounding box center [1188, 493] width 84 height 30
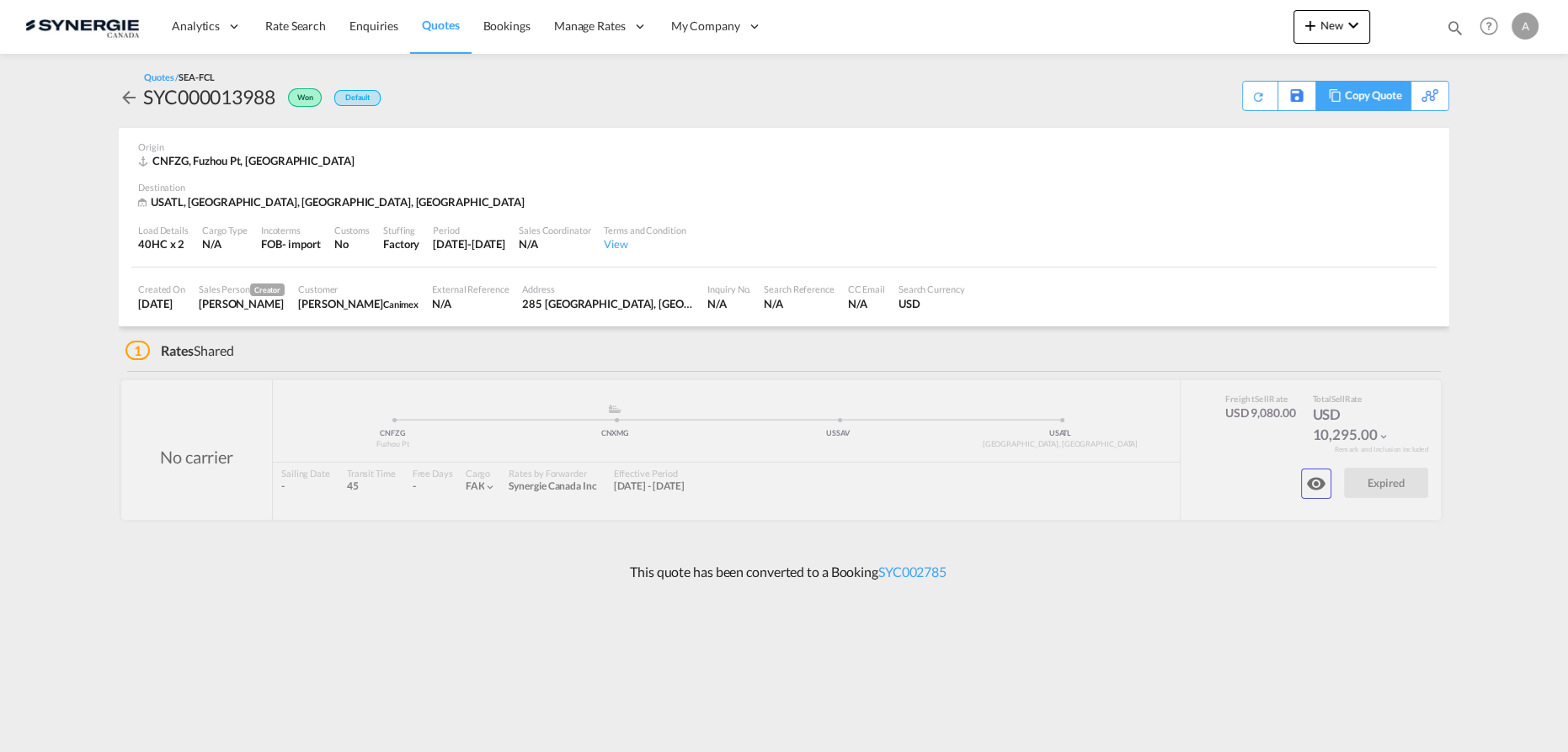
click at [1385, 98] on div "Copy Quote" at bounding box center [1373, 96] width 57 height 29
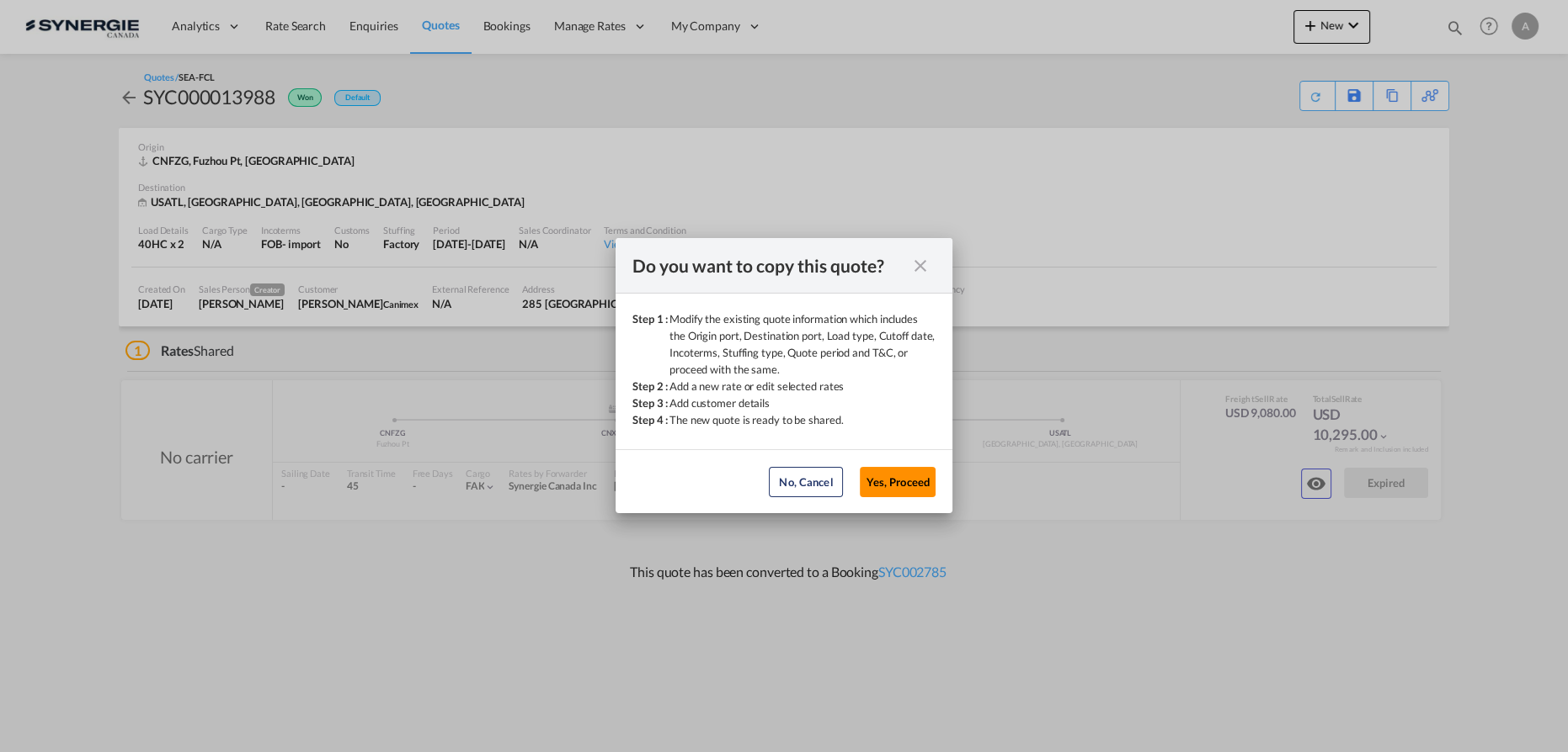
click at [915, 473] on button "Yes, Proceed" at bounding box center [897, 482] width 76 height 30
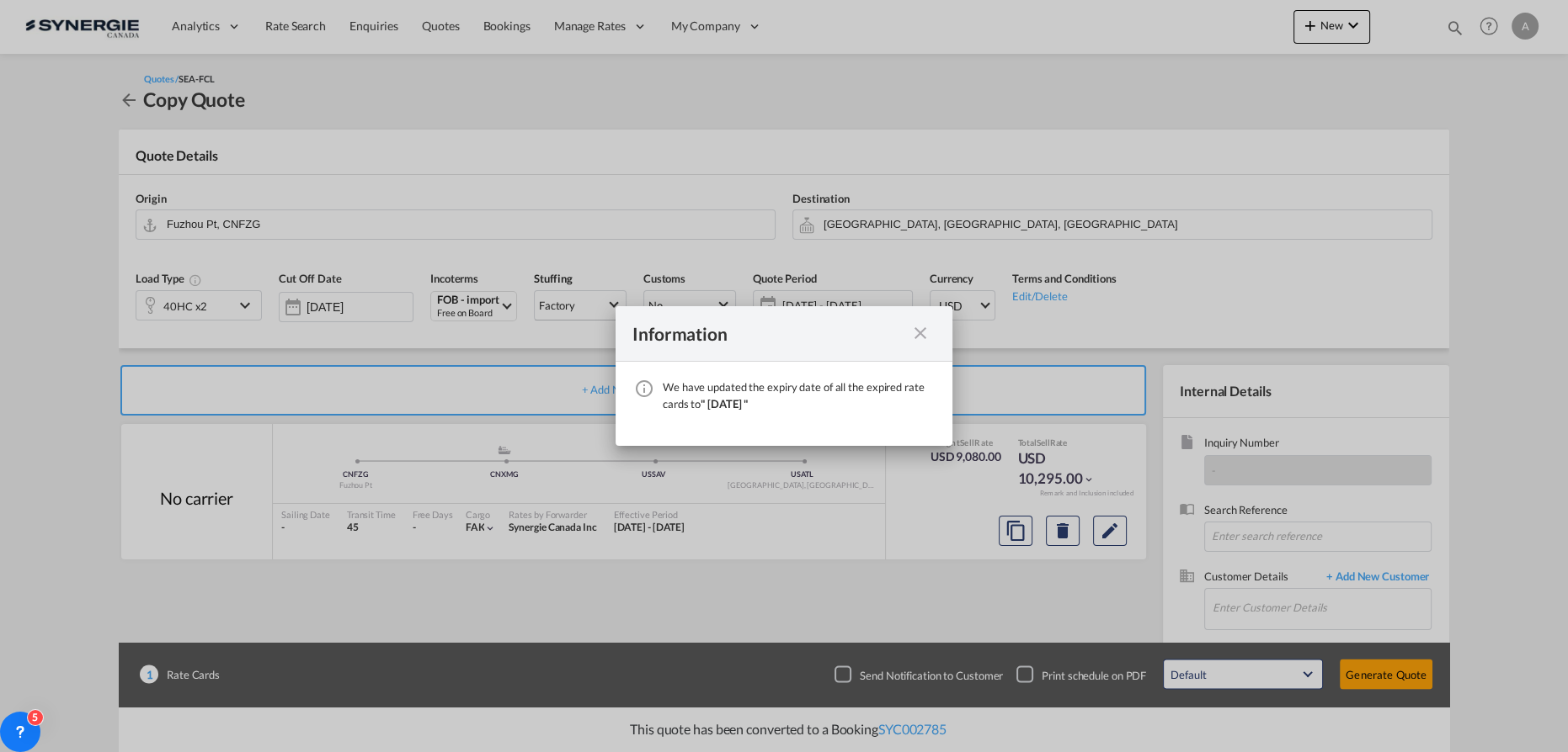
click at [924, 326] on md-icon "icon-close fg-AAA8AD cursor" at bounding box center [920, 333] width 21 height 20
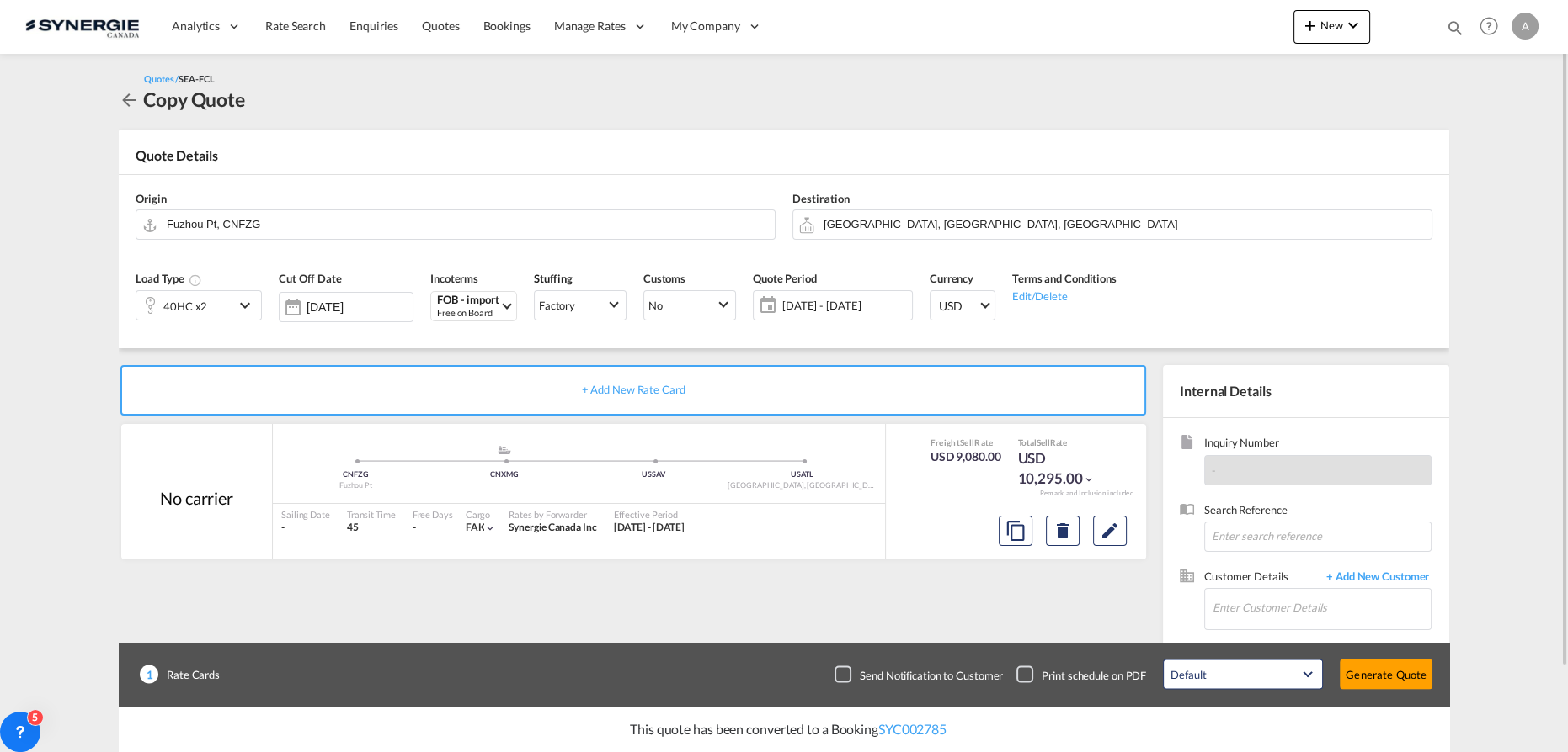
drag, startPoint x: 231, startPoint y: 306, endPoint x: 220, endPoint y: 336, distance: 32.0
click at [231, 307] on div "40HC x2" at bounding box center [185, 306] width 98 height 29
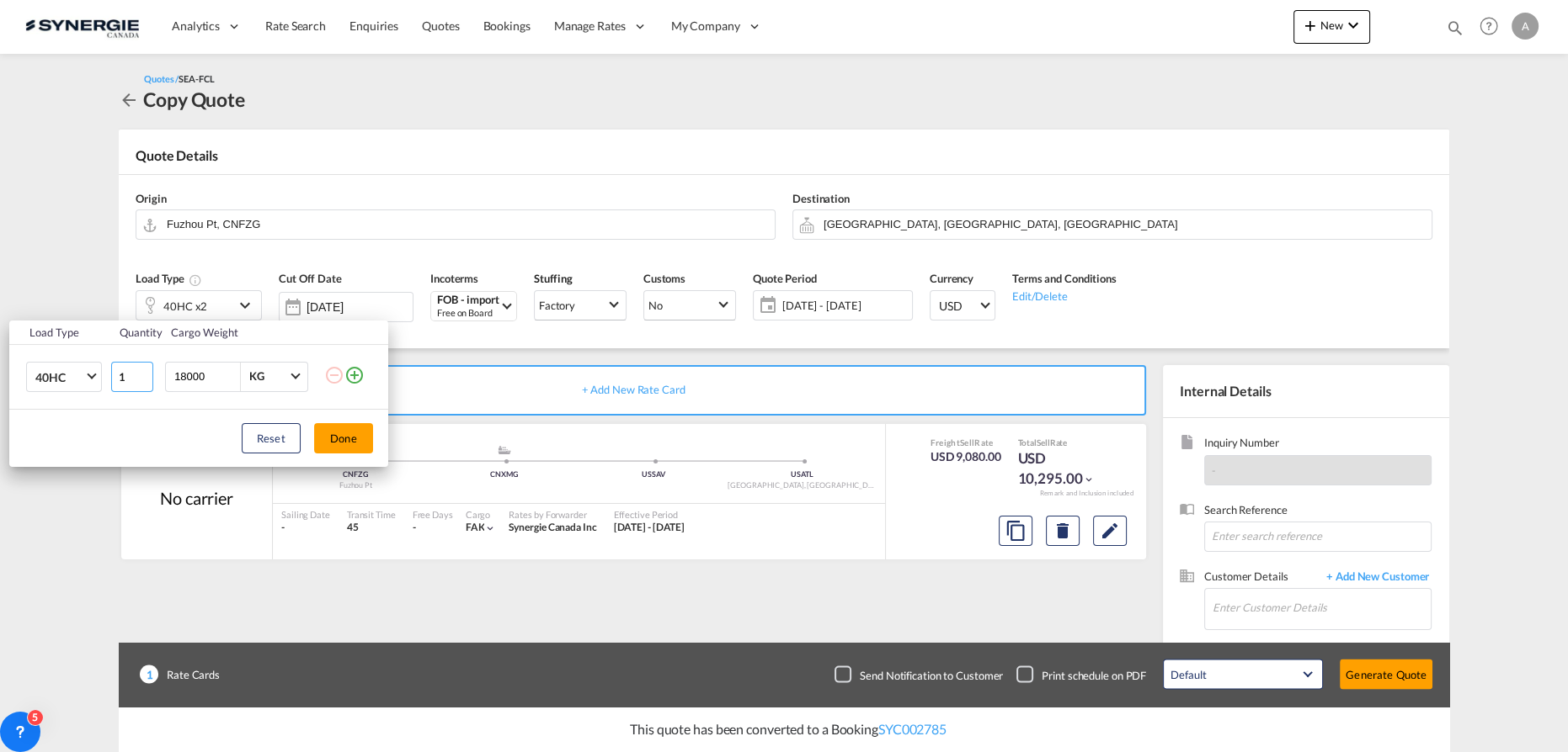
type input "1"
click at [144, 379] on input "1" at bounding box center [132, 377] width 42 height 30
click at [337, 430] on button "Done" at bounding box center [343, 438] width 59 height 30
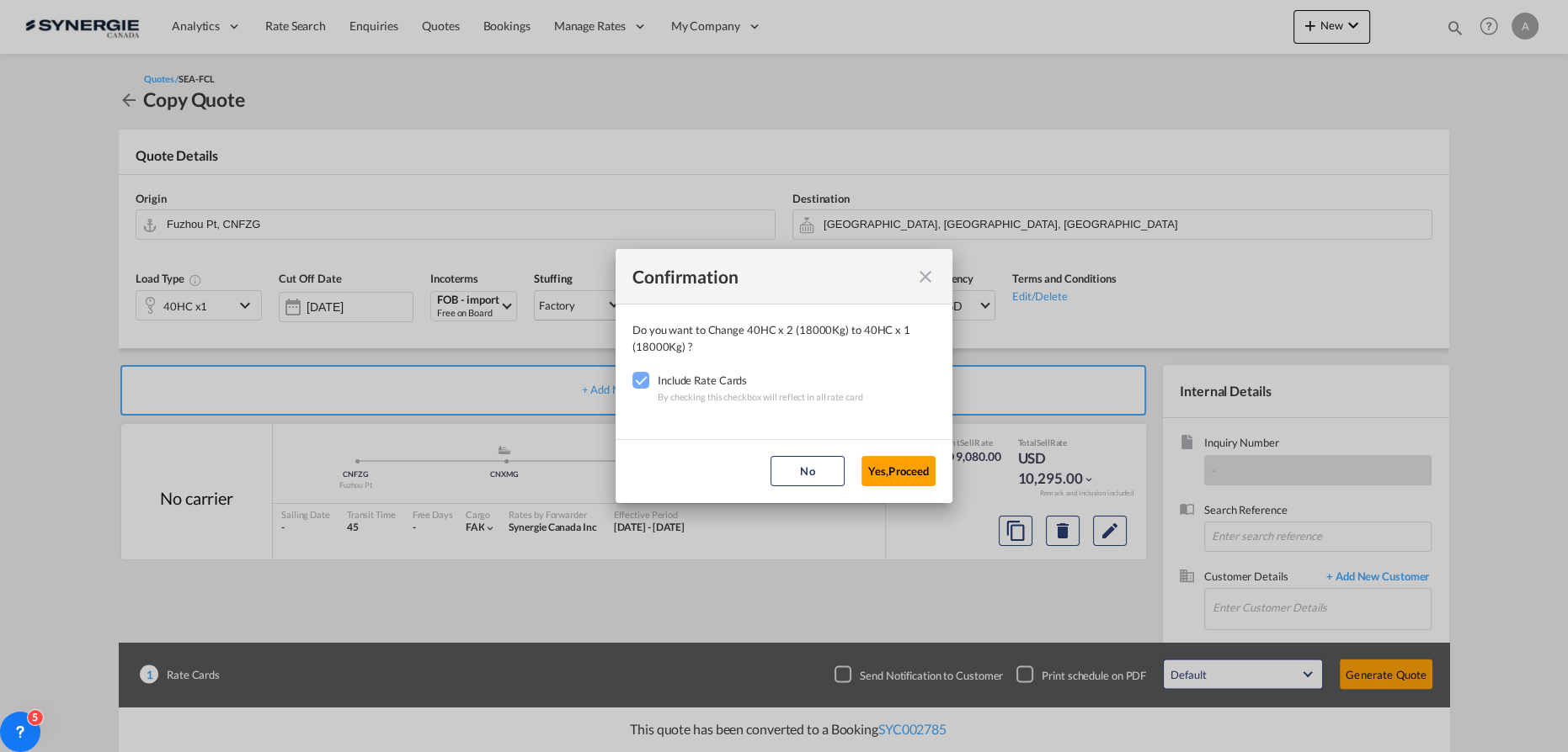
drag, startPoint x: 902, startPoint y: 470, endPoint x: 870, endPoint y: 342, distance: 131.9
click at [903, 468] on button "Yes,Proceed" at bounding box center [898, 471] width 74 height 30
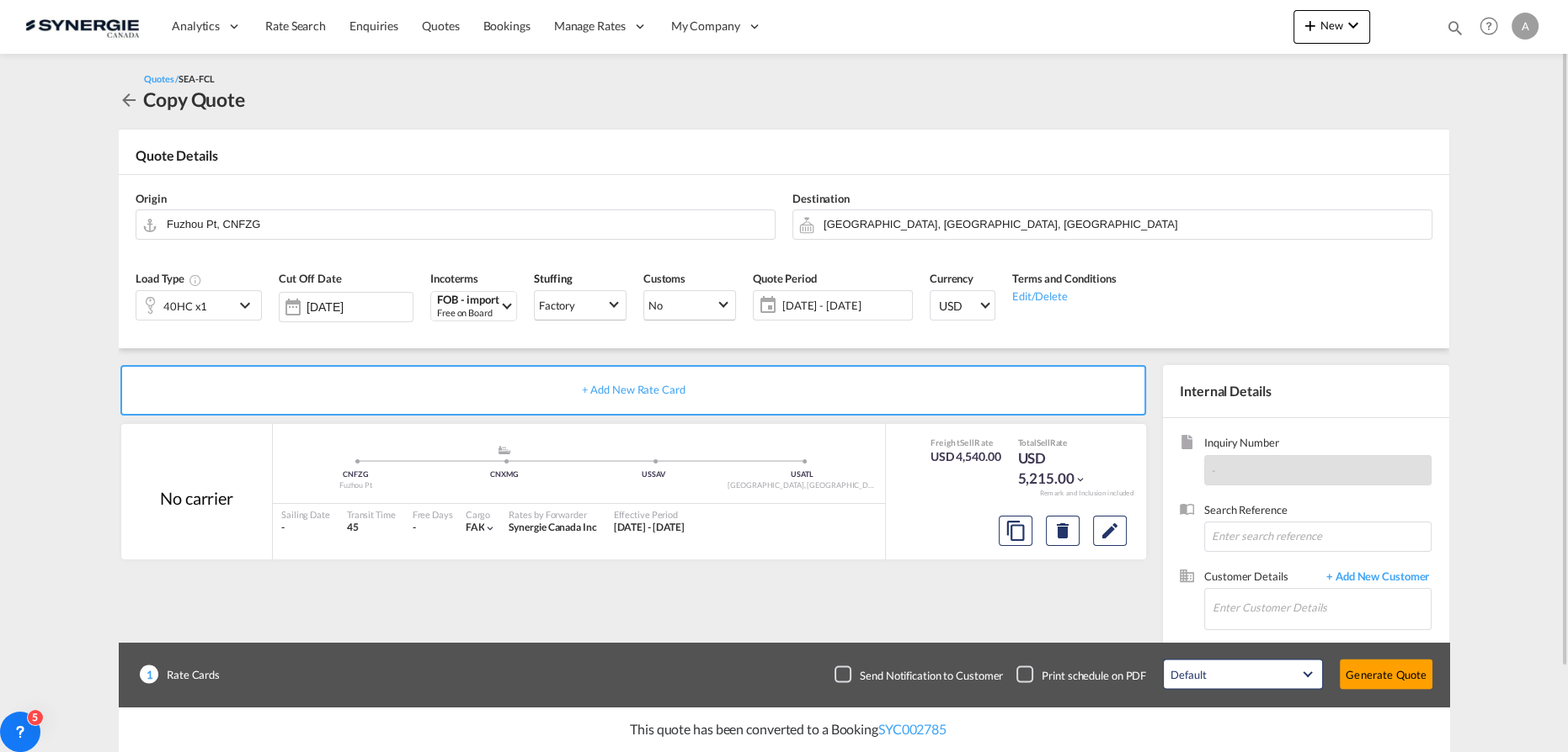
click at [851, 305] on span "[DATE] - [DATE]" at bounding box center [844, 305] width 126 height 15
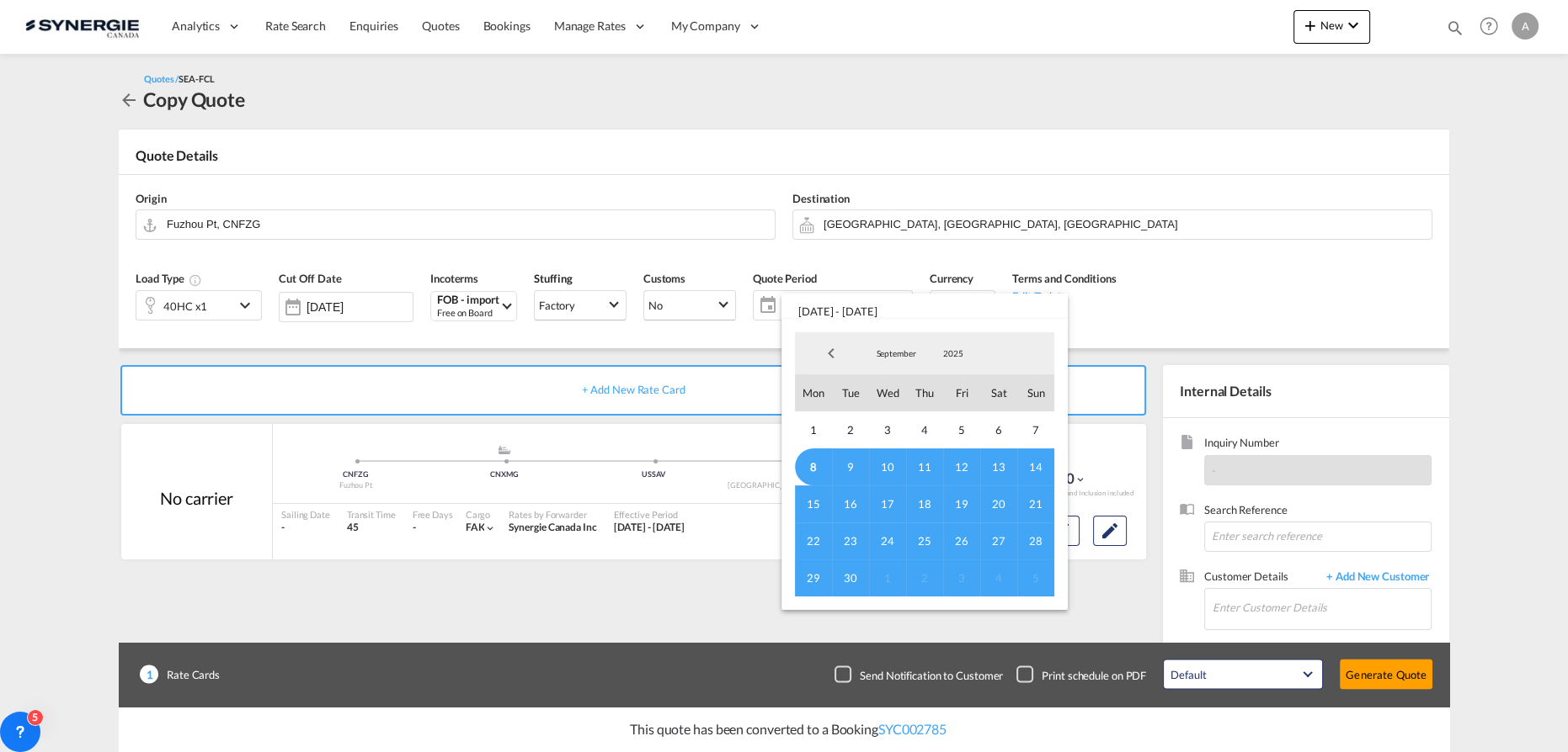
drag, startPoint x: 806, startPoint y: 462, endPoint x: 884, endPoint y: 501, distance: 87.2
click at [806, 462] on span "8" at bounding box center [814, 467] width 37 height 37
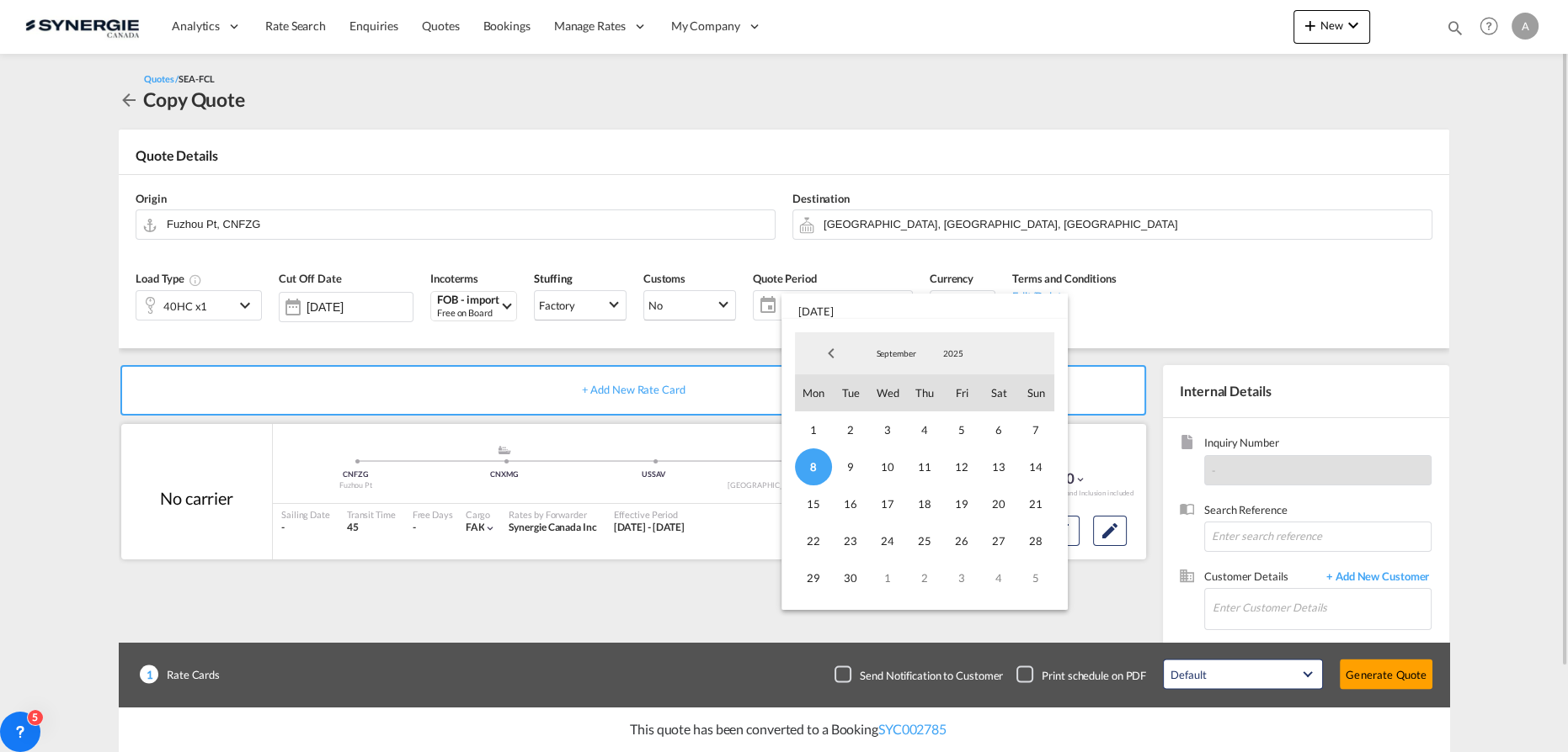
click at [1033, 470] on span "14" at bounding box center [1036, 467] width 37 height 37
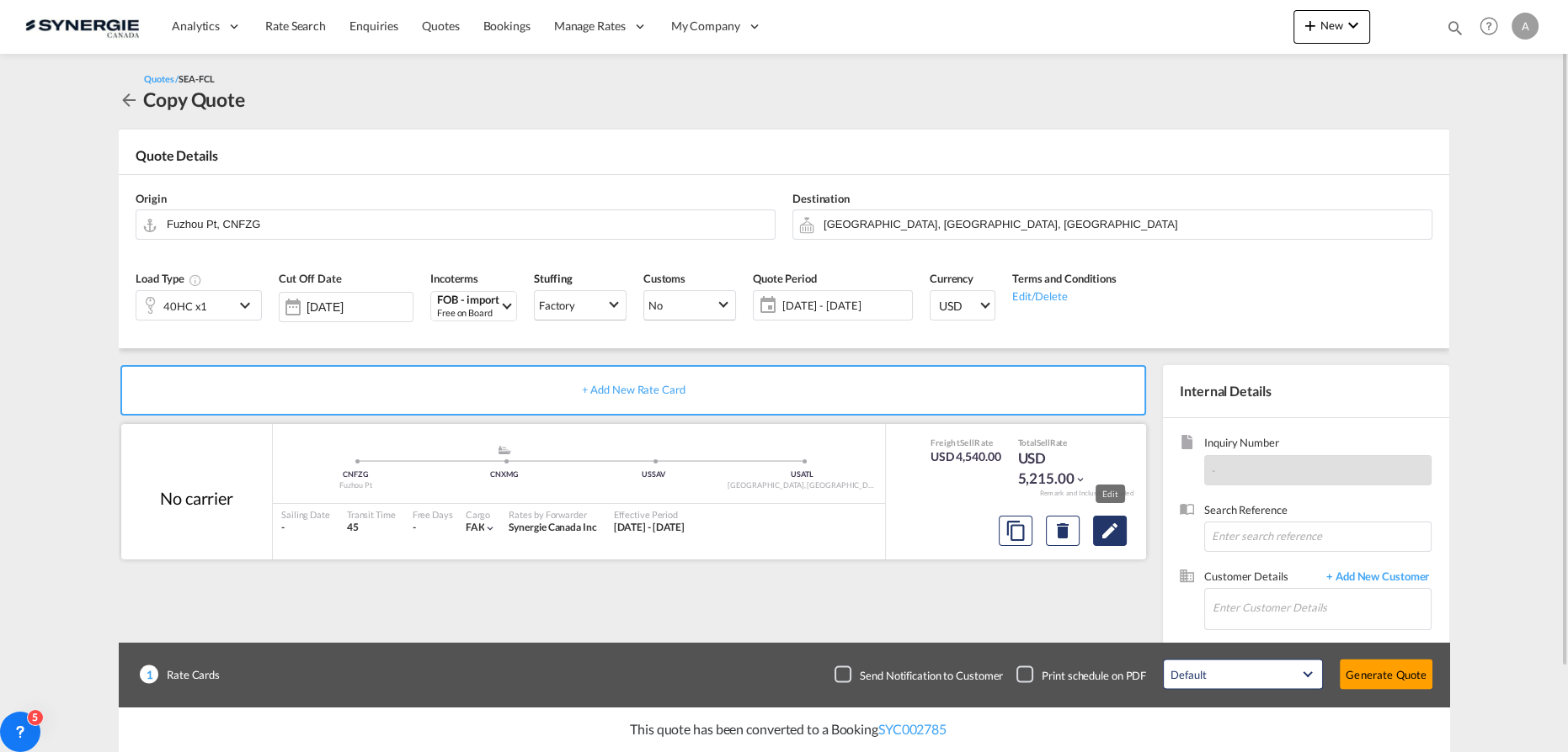
click at [1120, 543] on button "Edit" at bounding box center [1110, 531] width 34 height 30
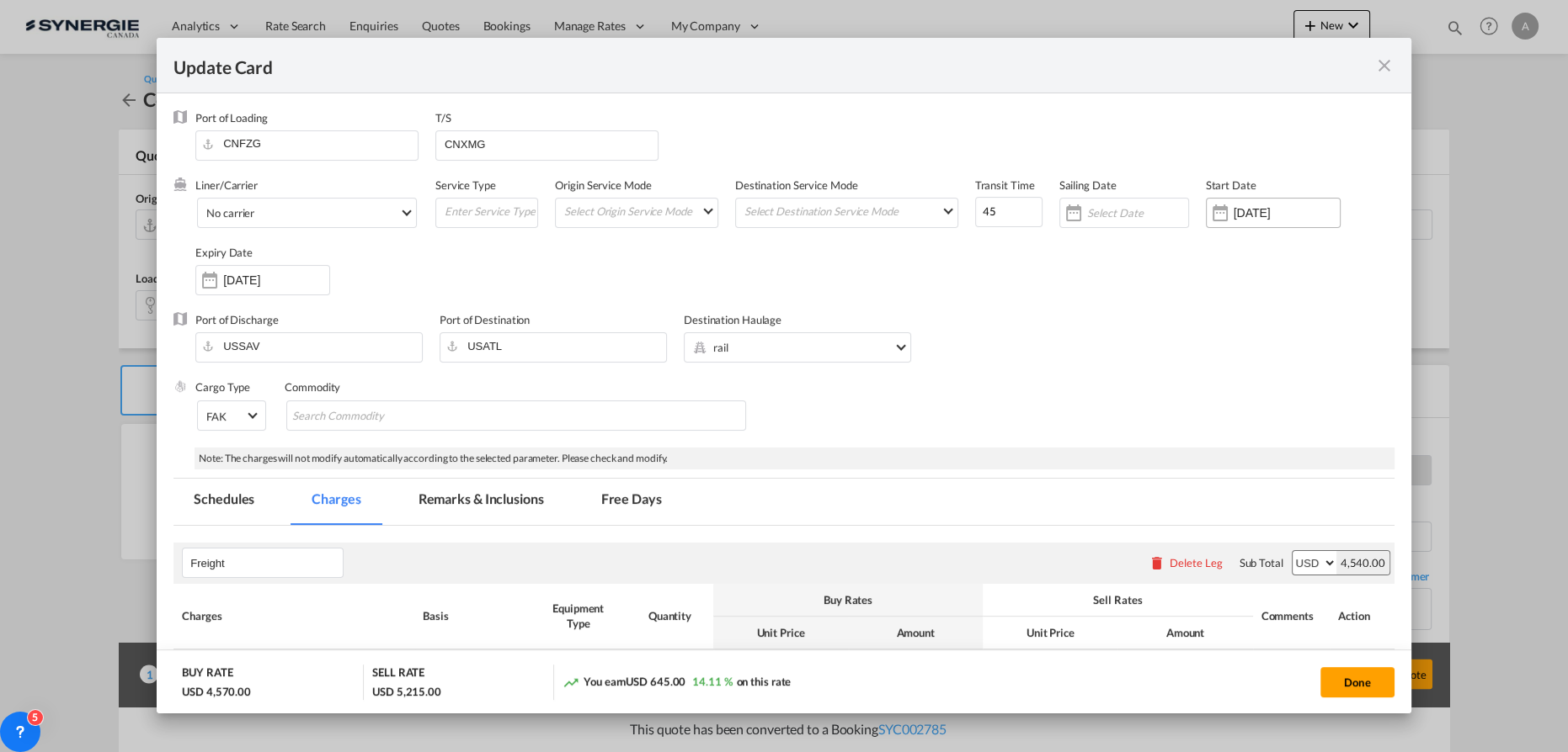
click at [1214, 218] on div "Update CardPort of ..." at bounding box center [1219, 213] width 27 height 34
select select "per equipment"
select select "per B/L"
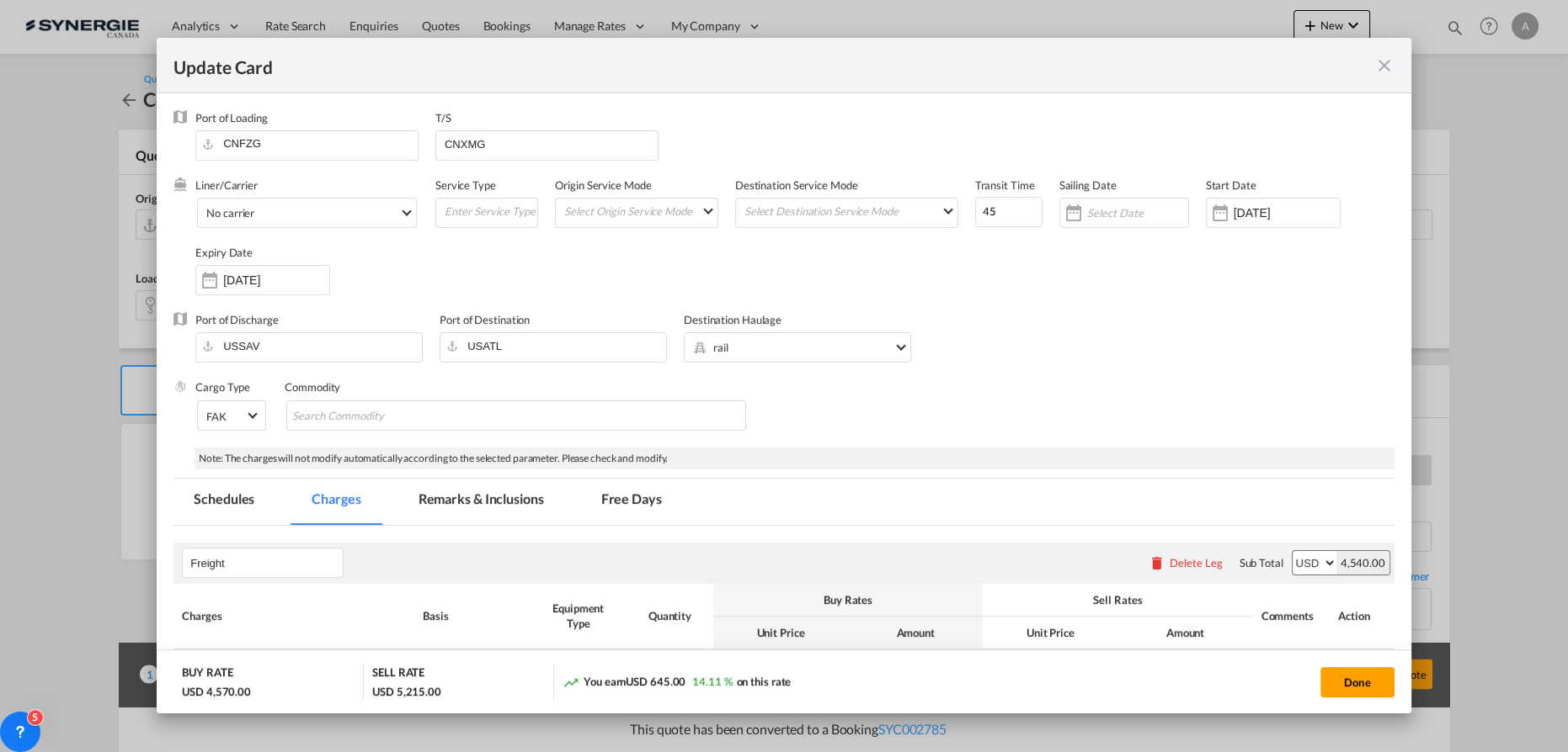
select select "per shipment"
select select "per container"
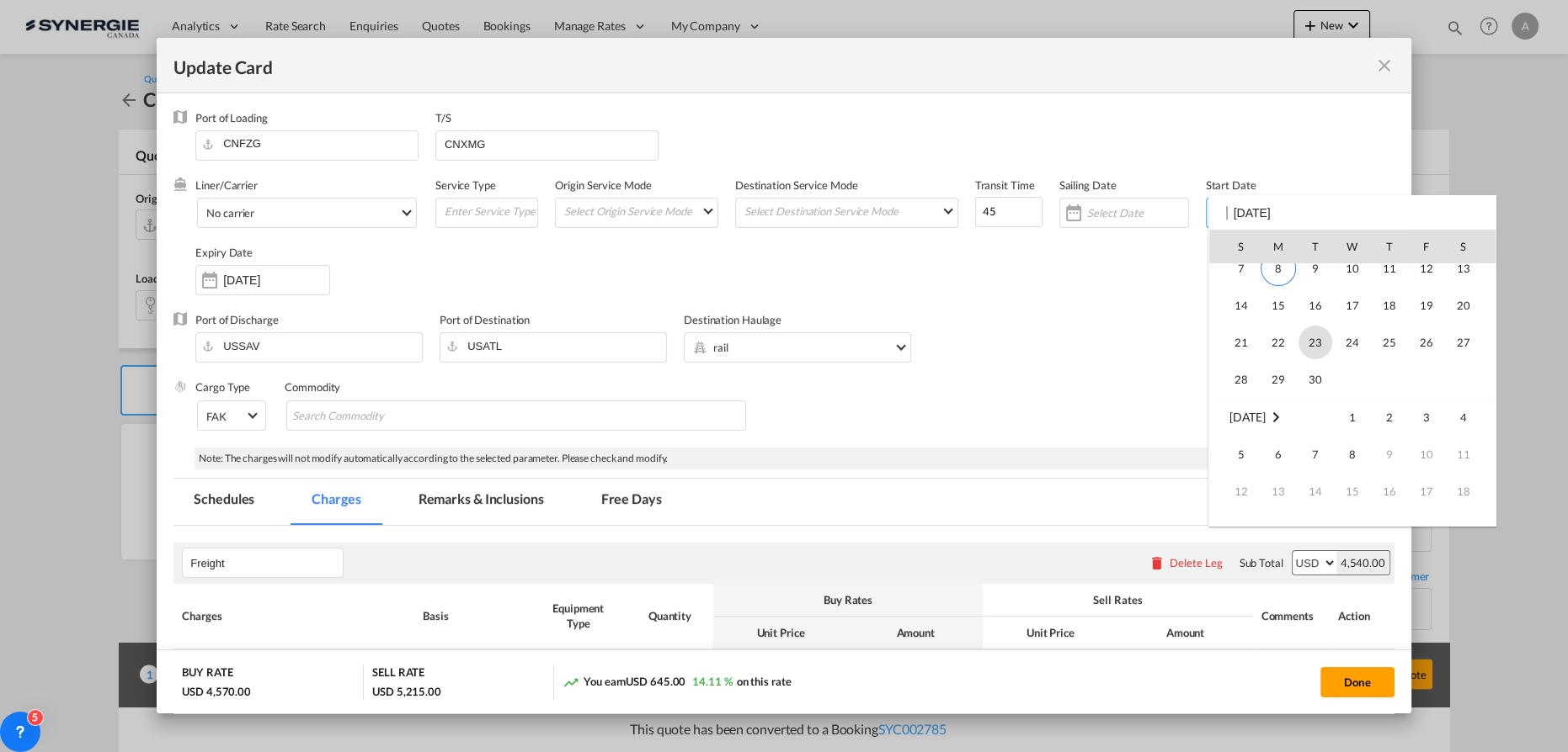
scroll to position [389804, 0]
click at [1271, 356] on span "8" at bounding box center [1278, 351] width 36 height 36
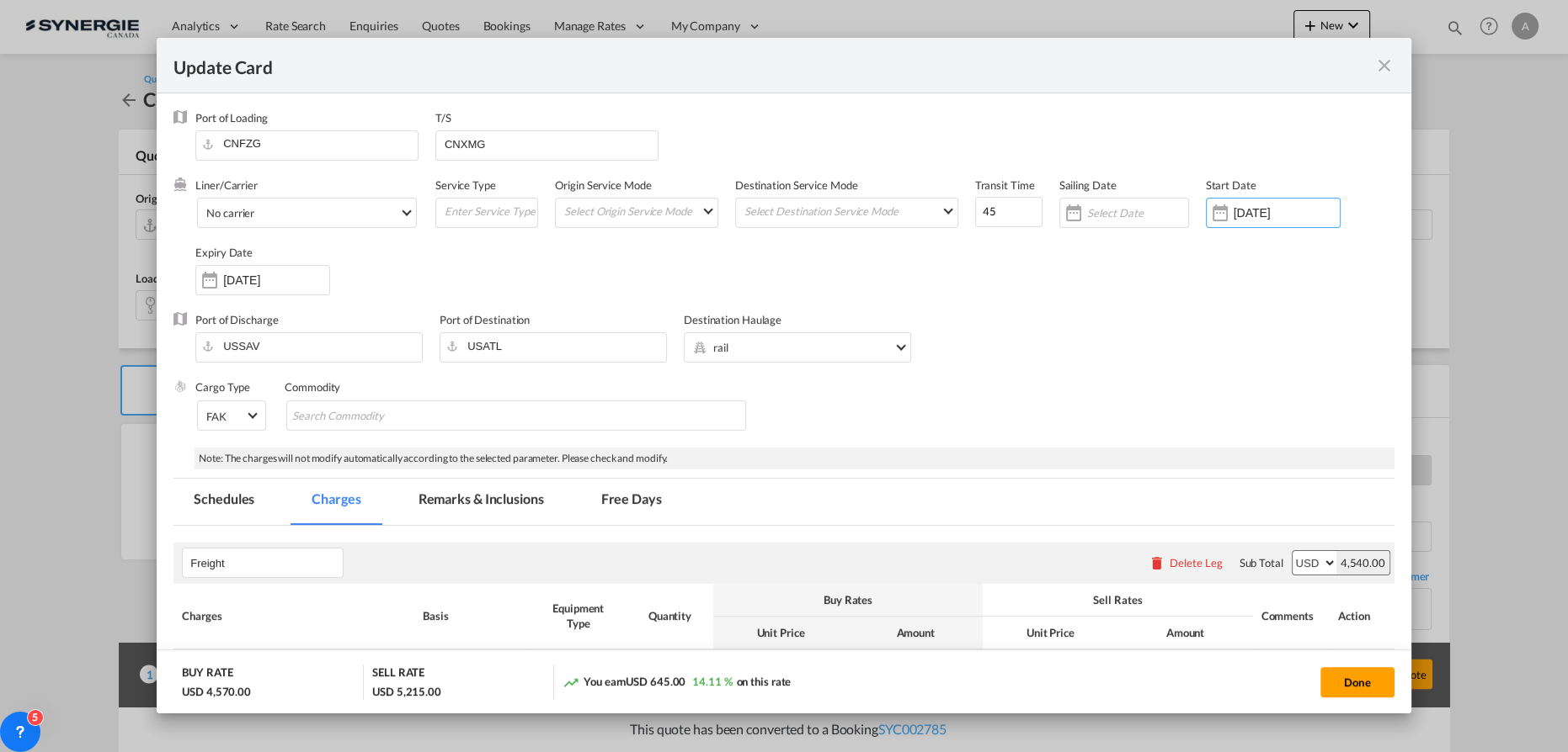
type input "[DATE]"
click at [264, 287] on div "[DATE]" at bounding box center [275, 280] width 106 height 15
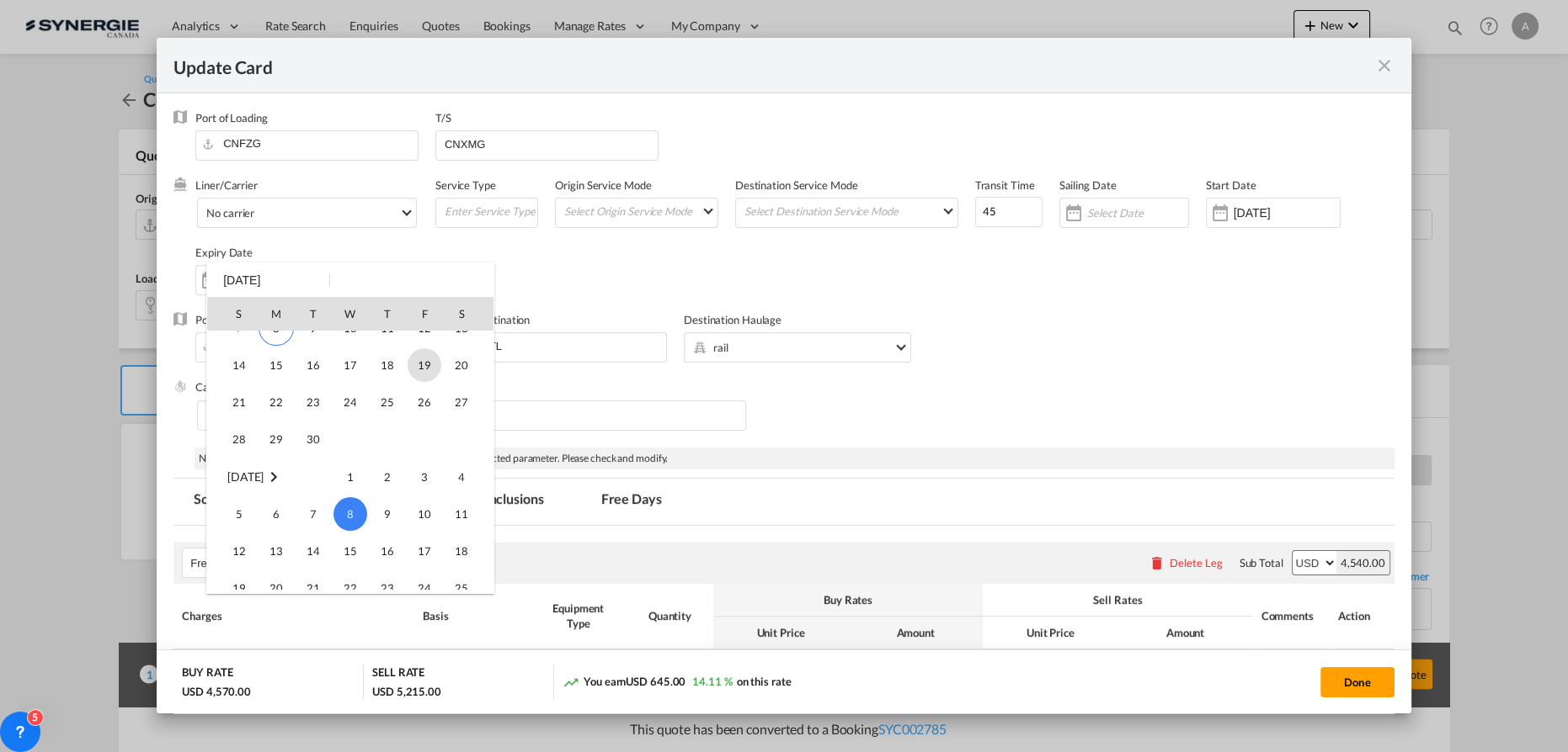
scroll to position [69, 0]
click at [235, 392] on span "14" at bounding box center [239, 392] width 34 height 34
type input "[DATE]"
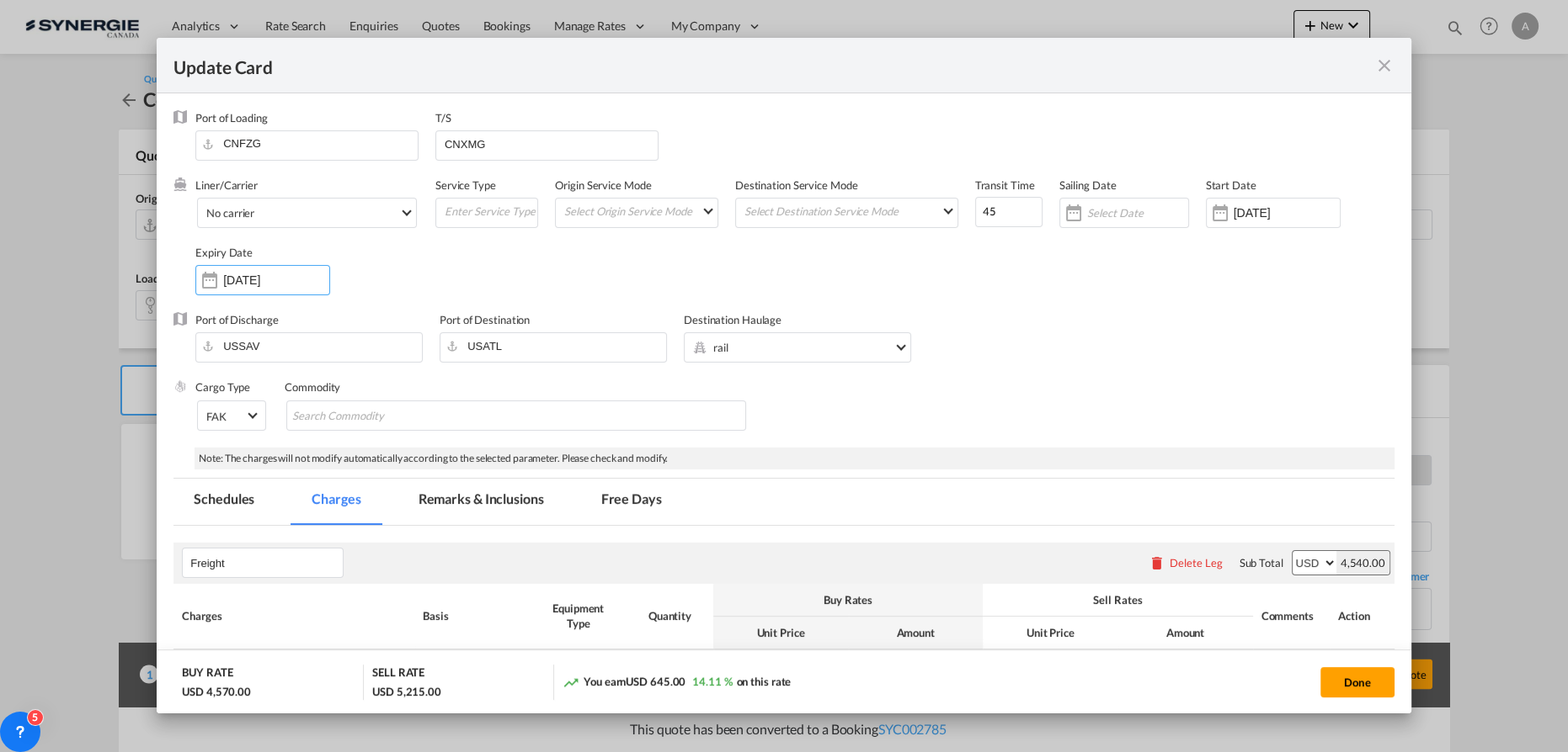
scroll to position [229, 0]
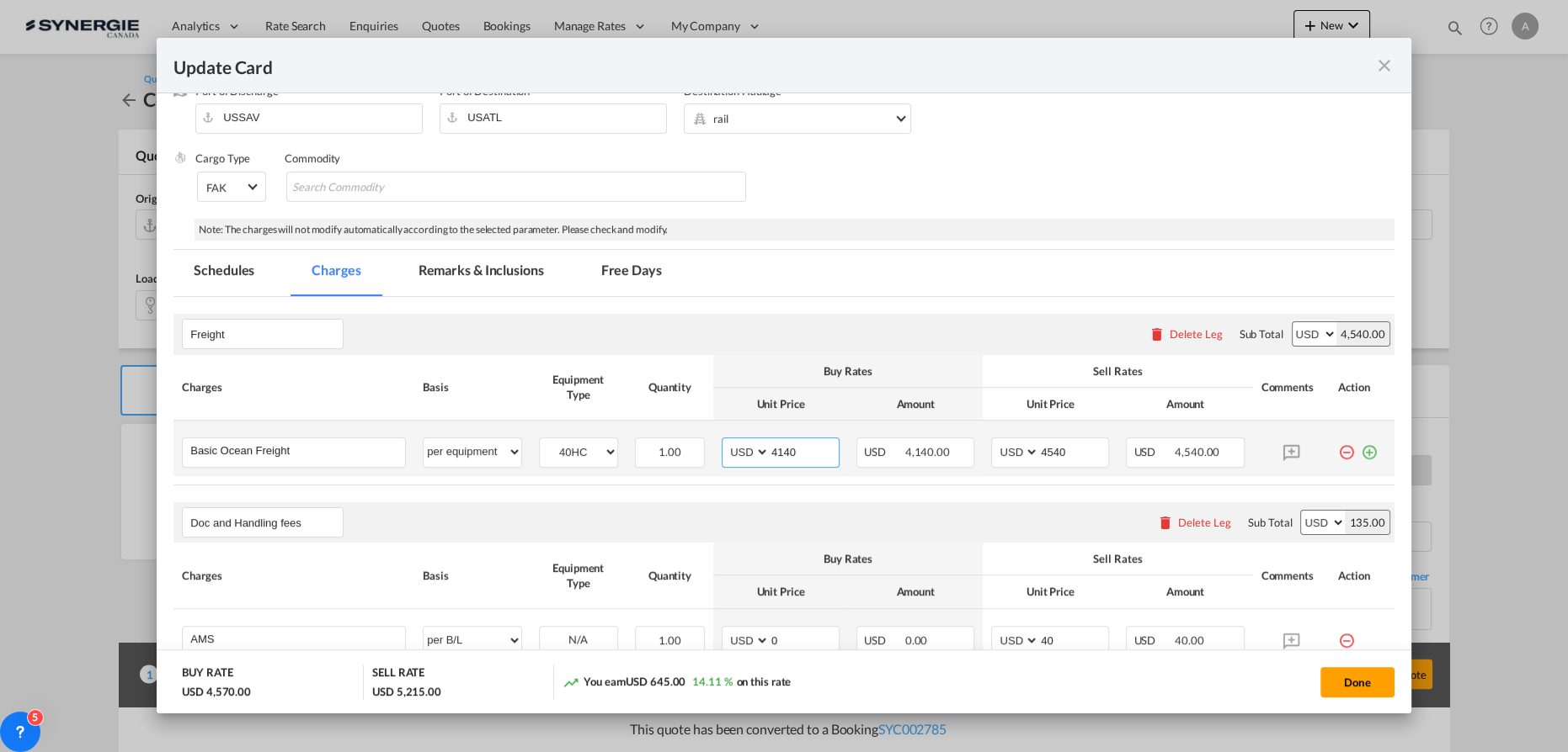
click at [769, 453] on input "4140" at bounding box center [803, 451] width 69 height 25
type input "4350"
type input "4750"
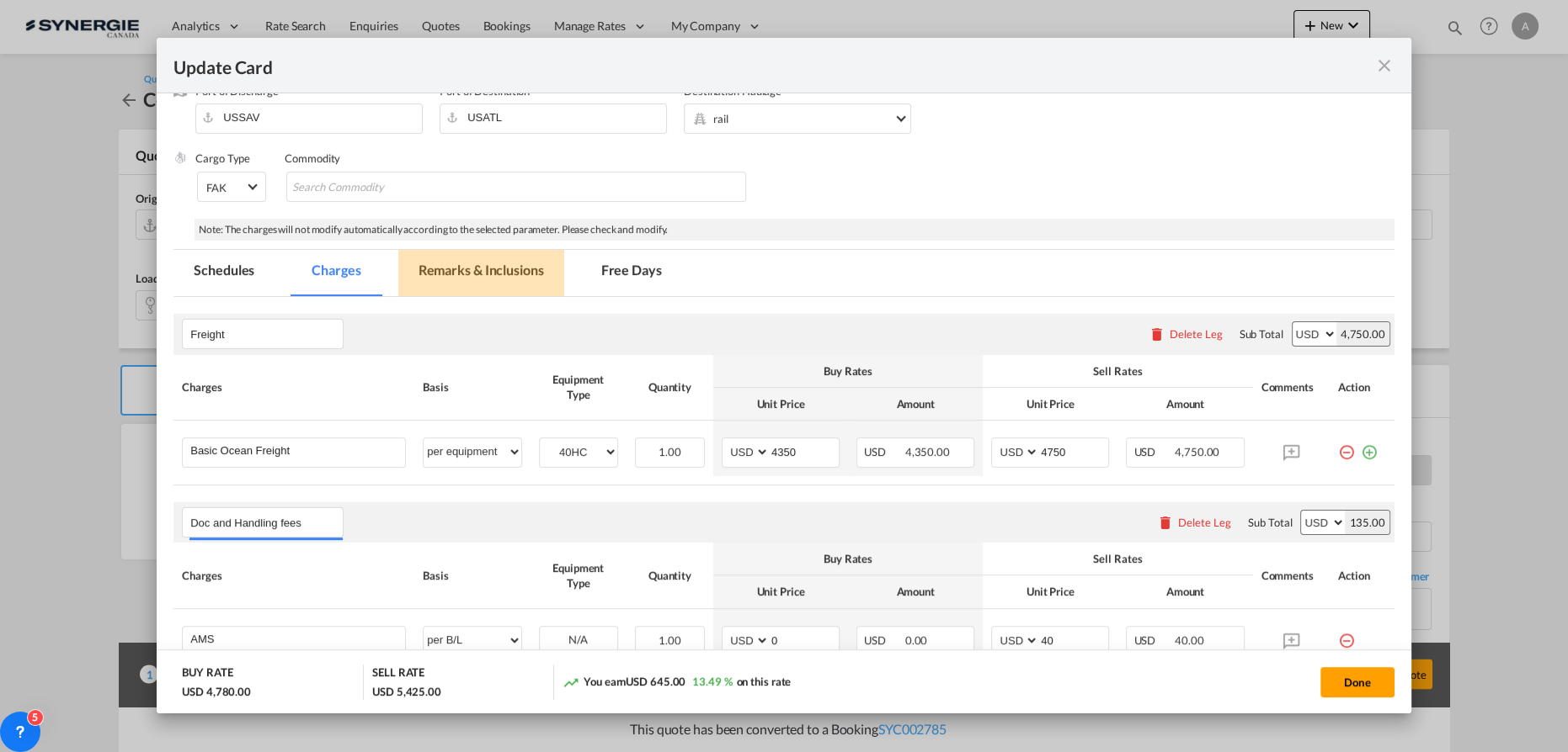
click at [477, 254] on md-tab-item "Remarks & Inclusions" at bounding box center [481, 274] width 166 height 46
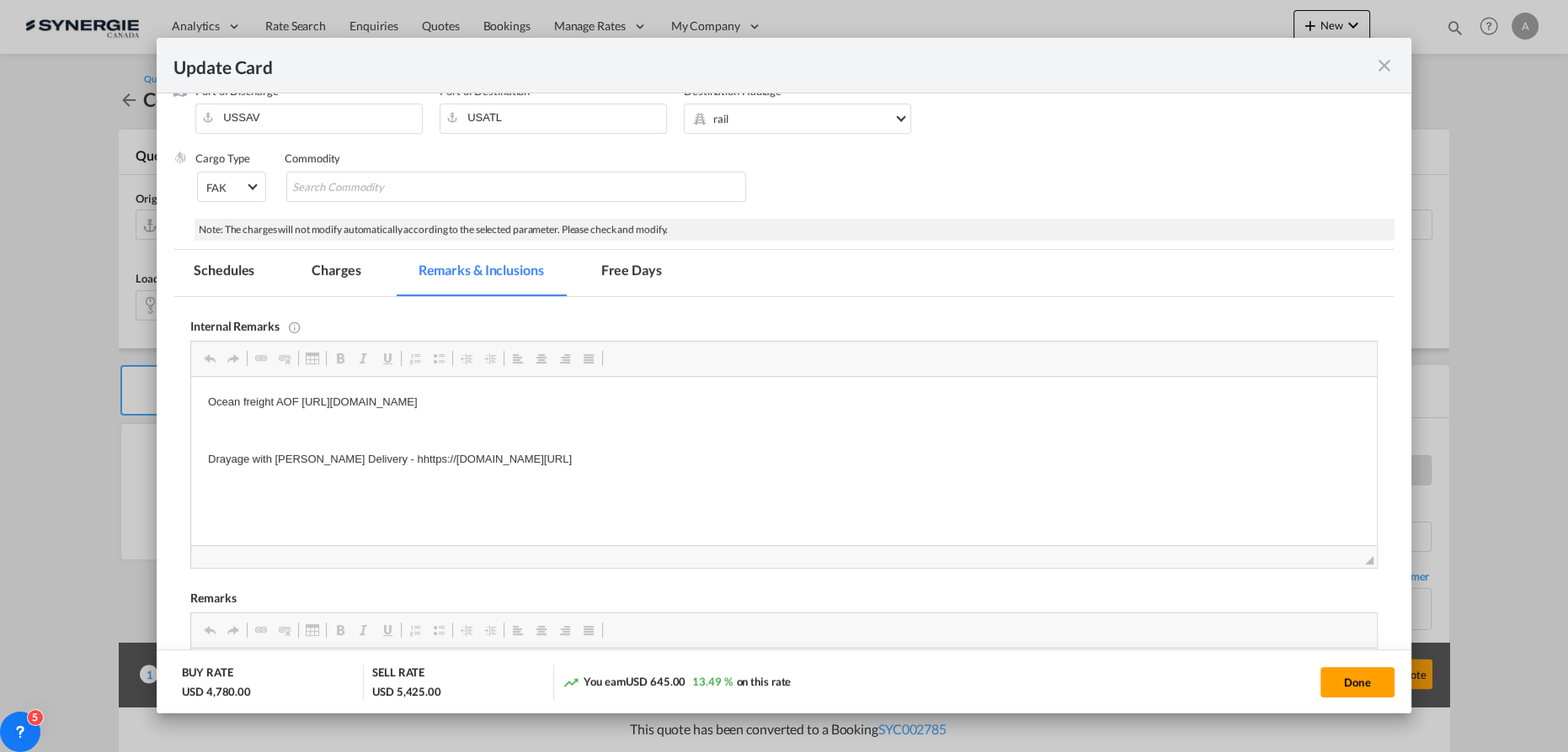
scroll to position [0, 0]
click at [822, 387] on html "Ocean freight AOF [URL][DOMAIN_NAME] Drayage with [PERSON_NAME] Delivery - hhtt…" at bounding box center [784, 430] width 1186 height 108
drag, startPoint x: 792, startPoint y: 398, endPoint x: 300, endPoint y: 407, distance: 492.1
click at [300, 407] on p "Ocean freight AOF [URL][DOMAIN_NAME]" at bounding box center [784, 403] width 1152 height 18
drag, startPoint x: 330, startPoint y: 250, endPoint x: 340, endPoint y: 264, distance: 17.2
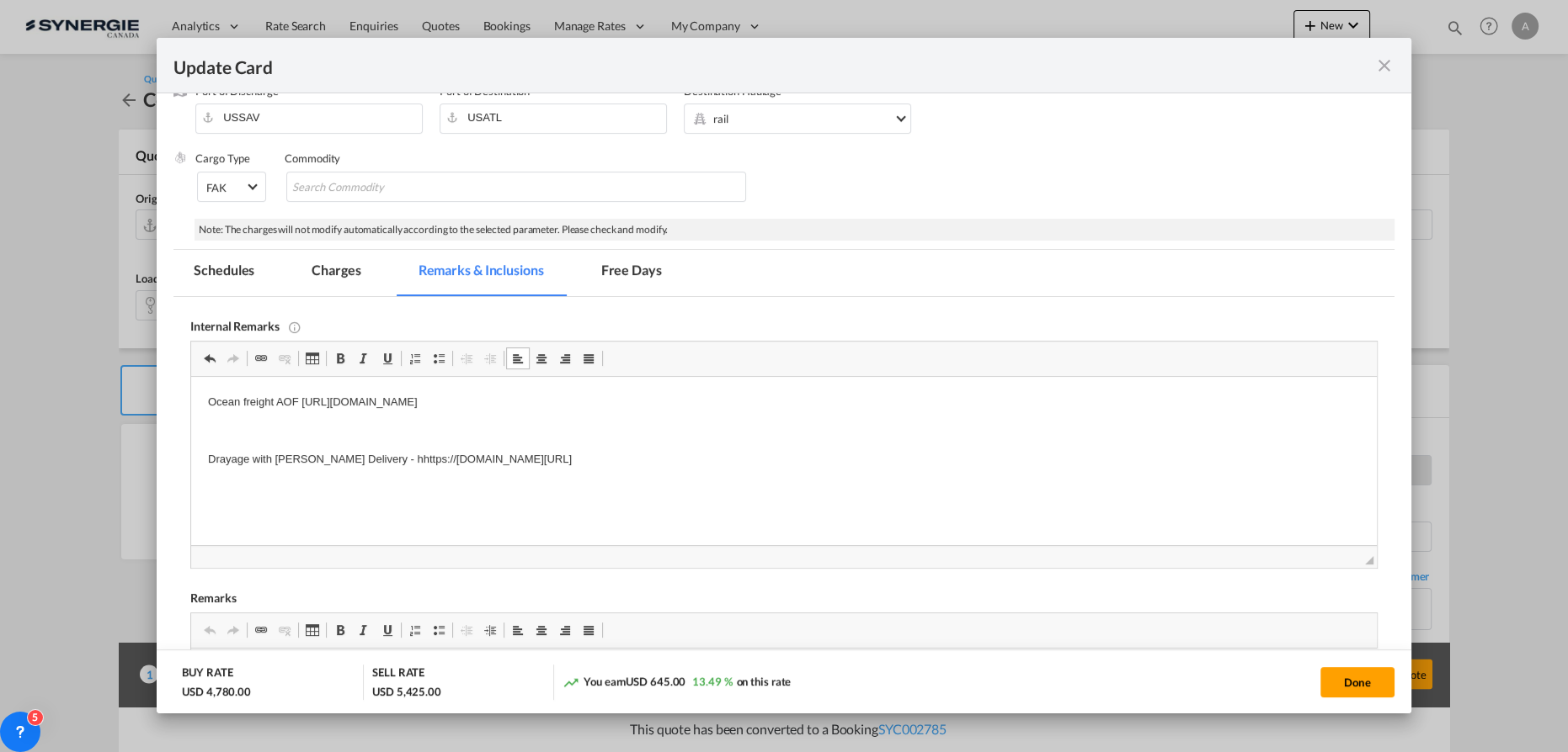
click at [332, 250] on md-tab-item "Charges" at bounding box center [336, 274] width 89 height 46
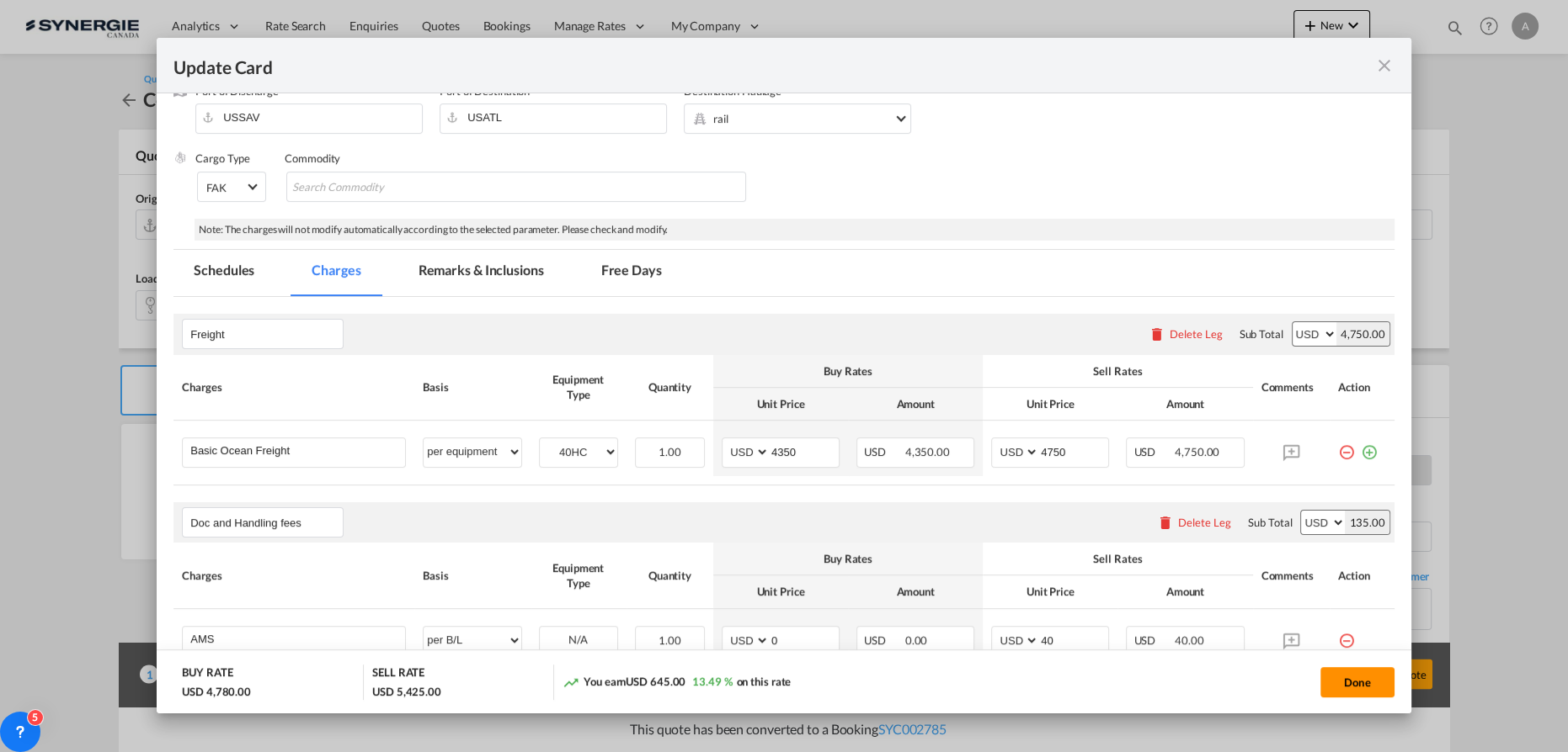
click at [1367, 674] on button "Done" at bounding box center [1357, 683] width 74 height 30
type input "[DATE]"
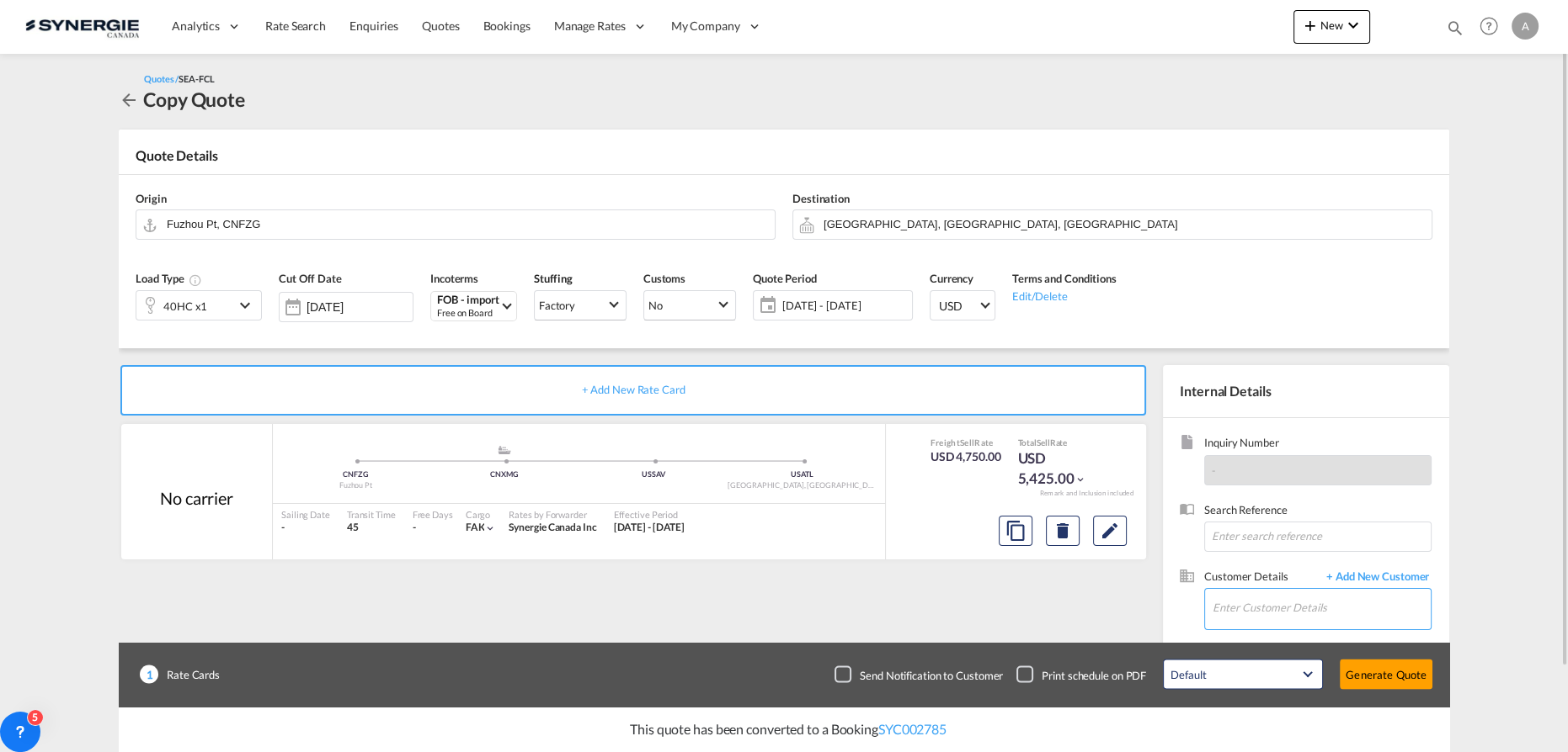
click at [1333, 612] on input "Enter Customer Details" at bounding box center [1321, 608] width 218 height 38
click at [1247, 576] on div "[PERSON_NAME] @[DOMAIN_NAME] | Canimex" at bounding box center [1321, 565] width 220 height 45
type input "Canimex, [PERSON_NAME], [PERSON_NAME][EMAIL_ADDRESS][DOMAIN_NAME]"
click at [1400, 674] on button "Generate Quote" at bounding box center [1386, 674] width 93 height 30
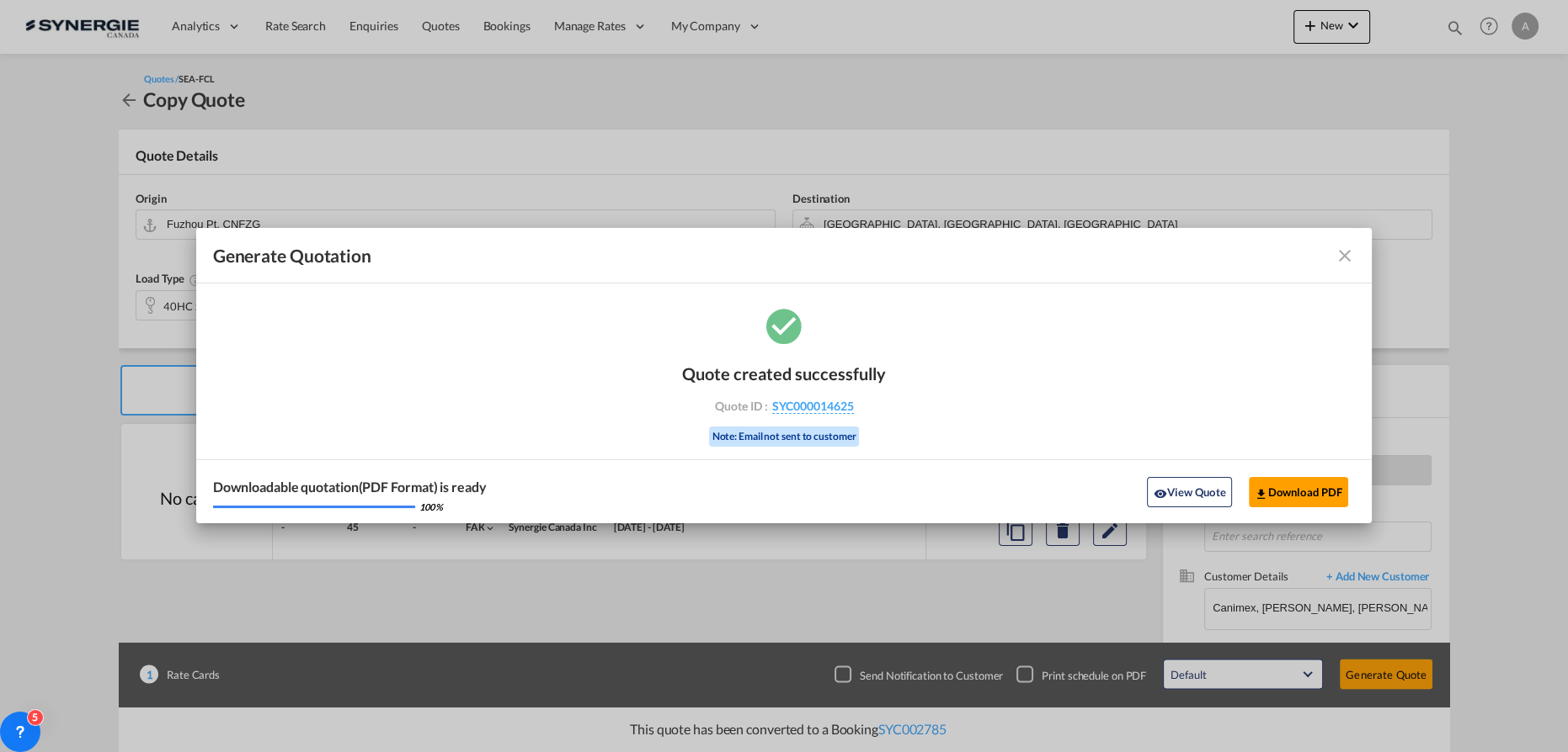
click at [1201, 494] on button "View Quote" at bounding box center [1188, 493] width 84 height 30
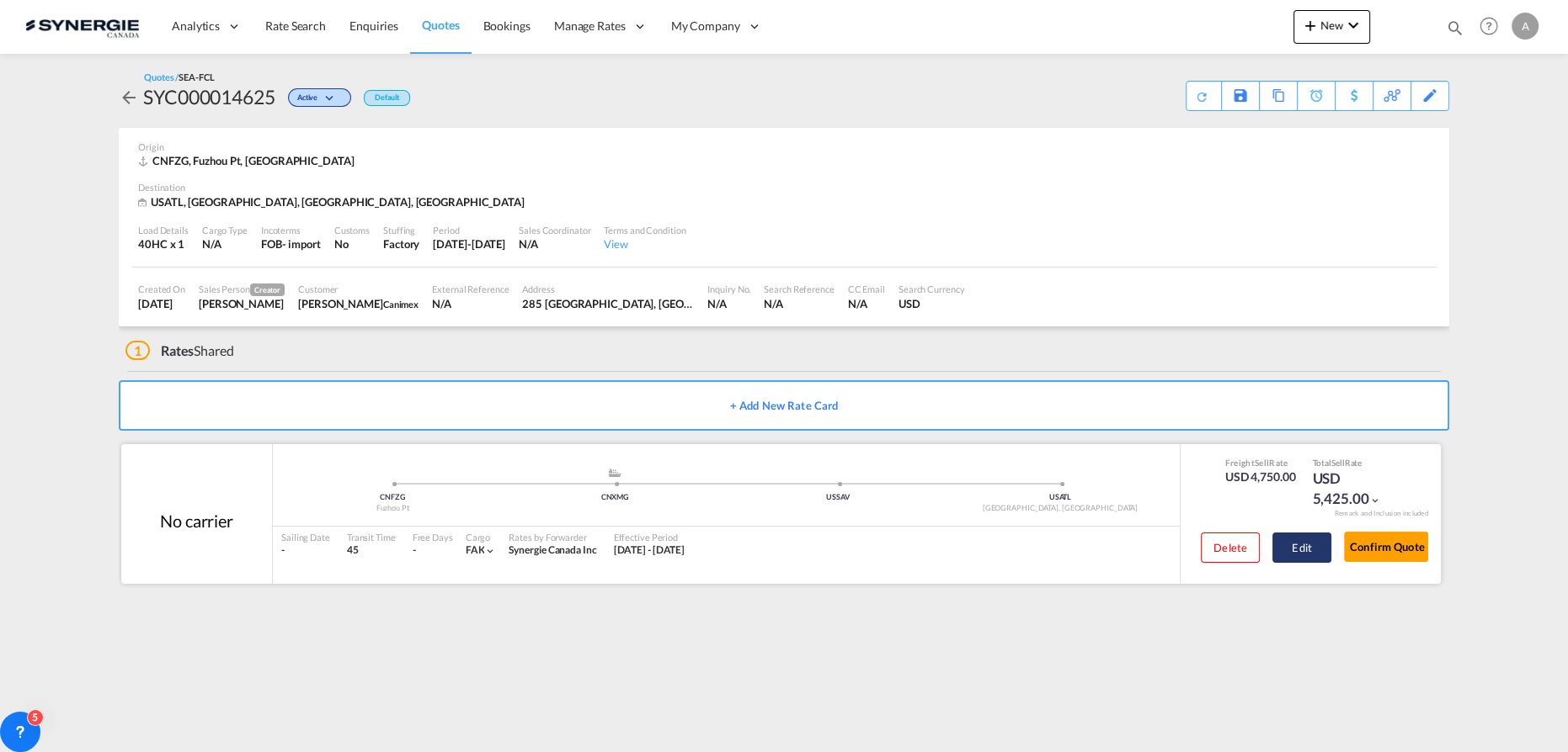
click at [1317, 545] on button "Edit" at bounding box center [1301, 548] width 59 height 30
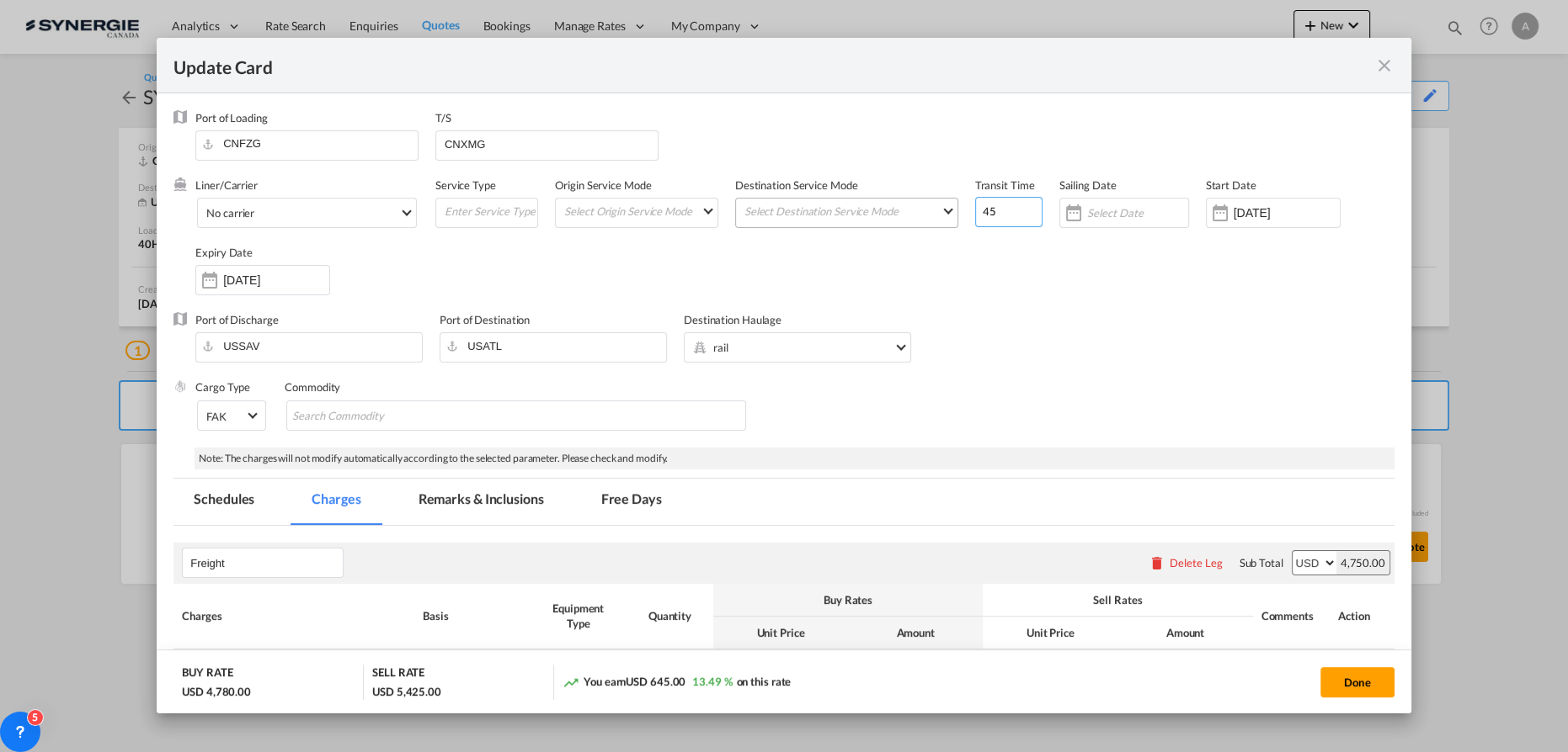
drag, startPoint x: 954, startPoint y: 211, endPoint x: 918, endPoint y: 215, distance: 36.2
click at [933, 215] on div "Liner/Carrier No carrier 2HM LOGISTICS D.O.O AAXL GLOBAL SHIPPING LINES LLC [PE…" at bounding box center [794, 244] width 1199 height 135
type input "55"
click at [508, 148] on input "CNXMG" at bounding box center [550, 143] width 215 height 25
drag, startPoint x: 505, startPoint y: 144, endPoint x: 160, endPoint y: 110, distance: 346.7
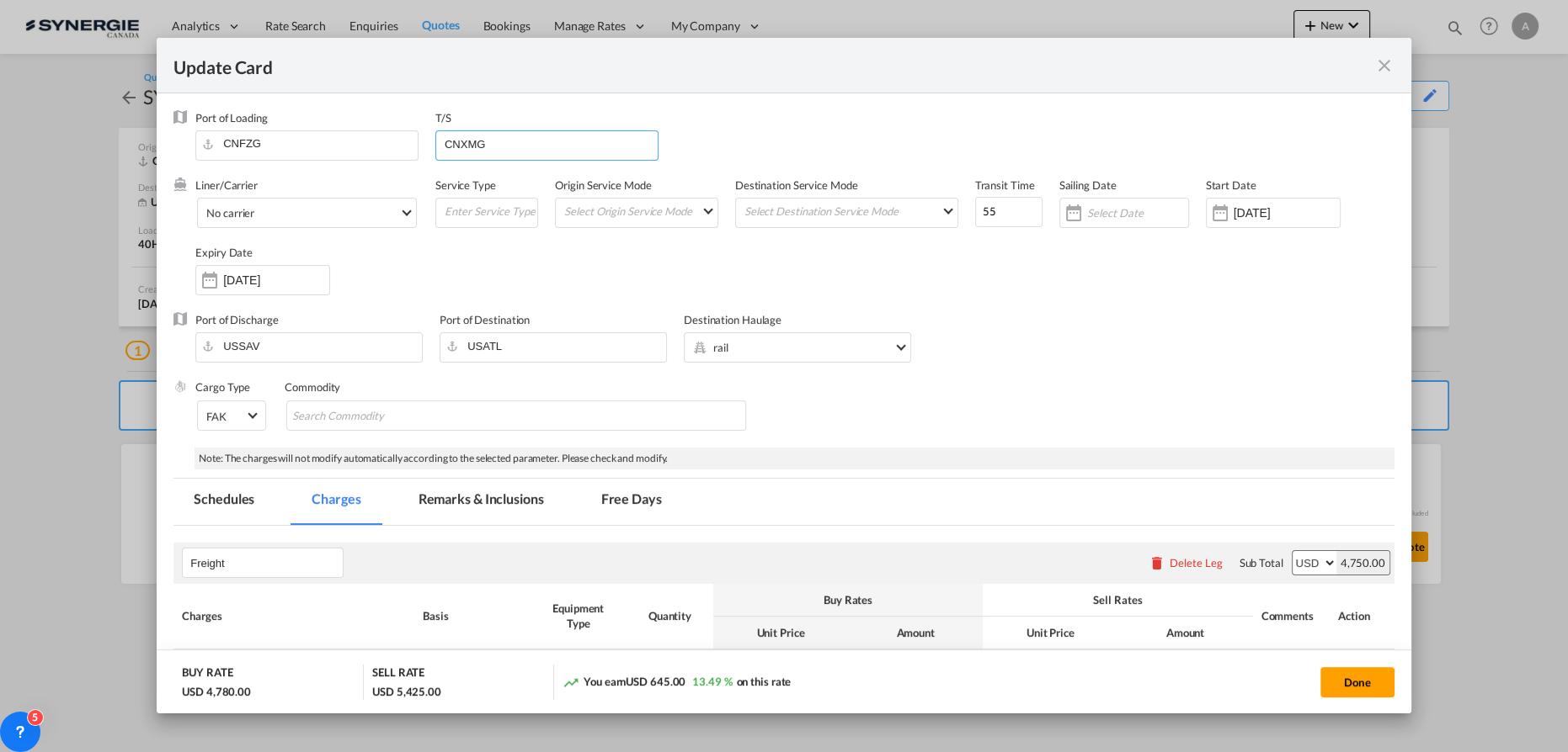
click at [156, 112] on div "Update Card Port of [GEOGRAPHIC_DATA] CNFZG T/S CNXMG Liner/Carrier No carrier …" at bounding box center [784, 375] width 1568 height 751
type input "XIAMEN, [GEOGRAPHIC_DATA]"
click at [1342, 672] on button "Done" at bounding box center [1357, 683] width 74 height 30
type input "[DATE]"
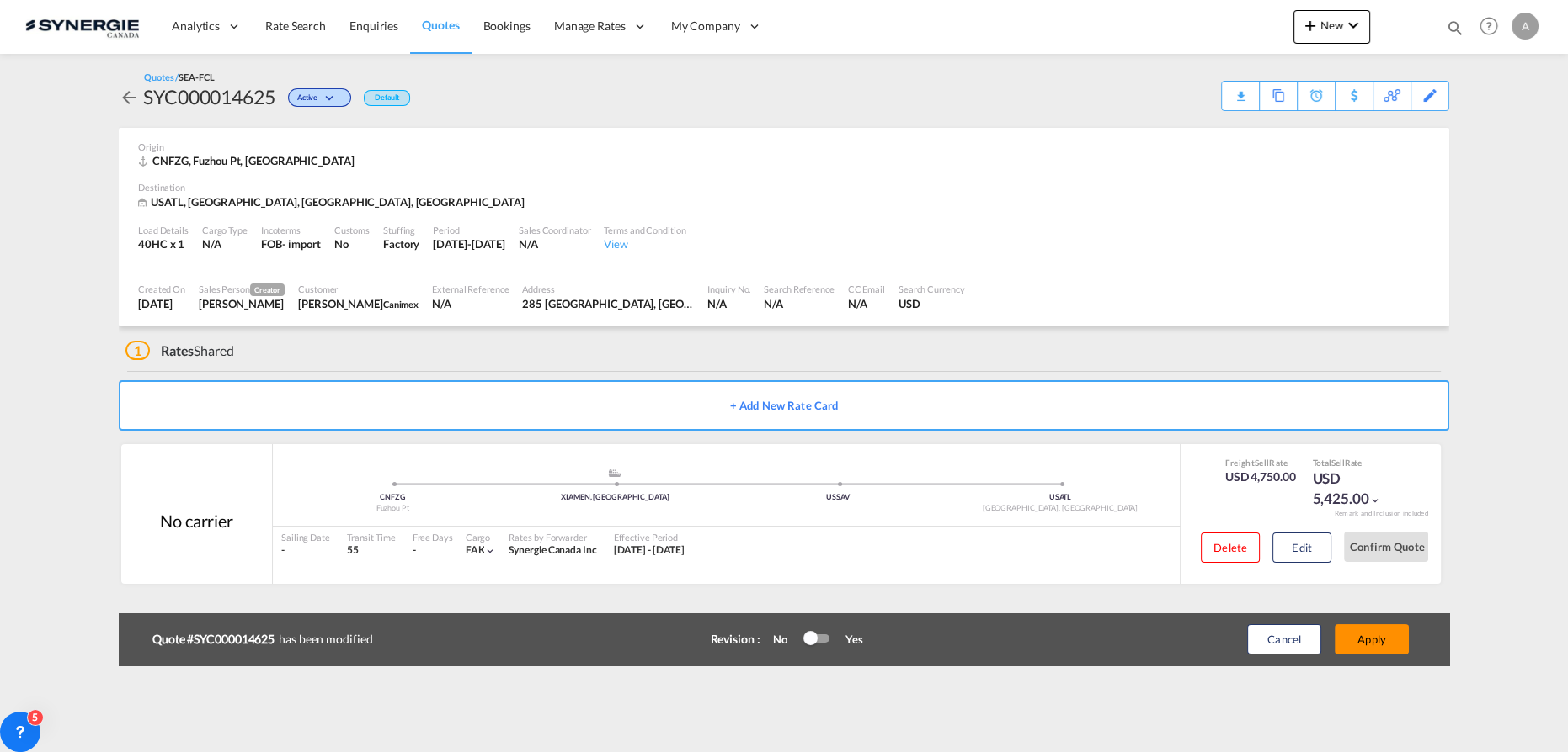
click at [1391, 643] on button "Apply" at bounding box center [1371, 640] width 74 height 30
